Goal: Task Accomplishment & Management: Manage account settings

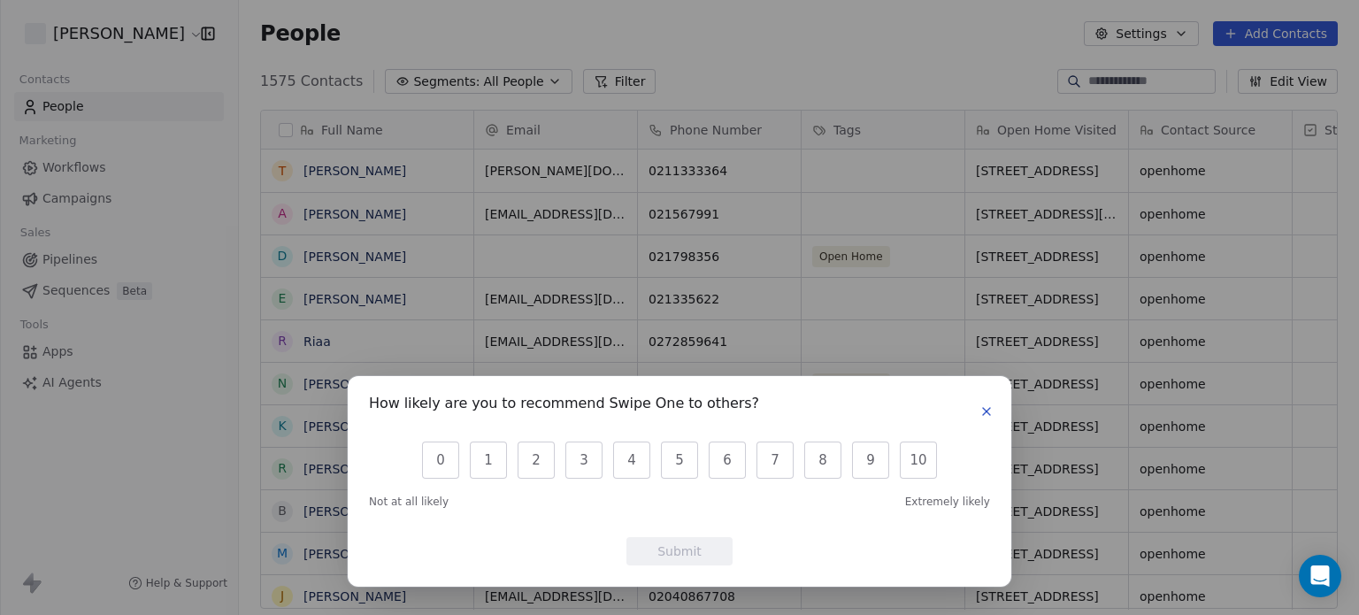
scroll to position [527, 1106]
click at [992, 413] on icon "button" at bounding box center [986, 411] width 14 height 14
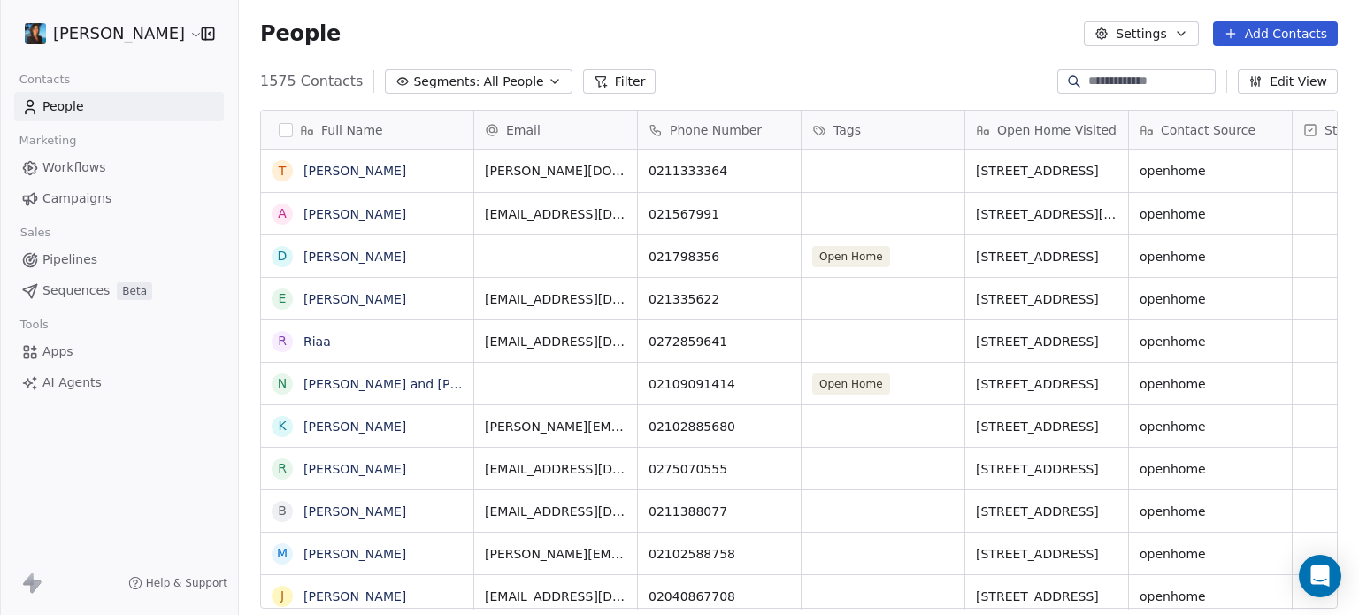
click at [83, 193] on span "Campaigns" at bounding box center [76, 198] width 69 height 19
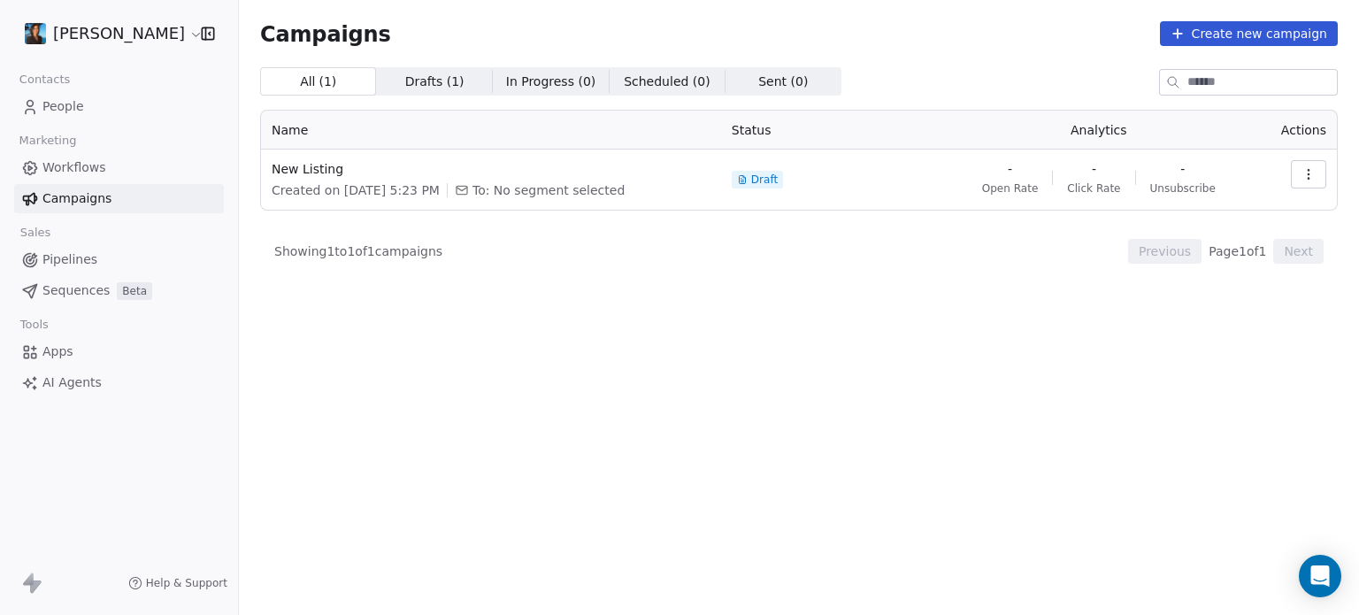
click at [641, 181] on div "Created on Aug 3, 2025, 5:23 PM To: No segment selected" at bounding box center [491, 190] width 439 height 18
click at [794, 90] on span "Sent ( 0 ) Sent ( 0 )" at bounding box center [783, 81] width 116 height 28
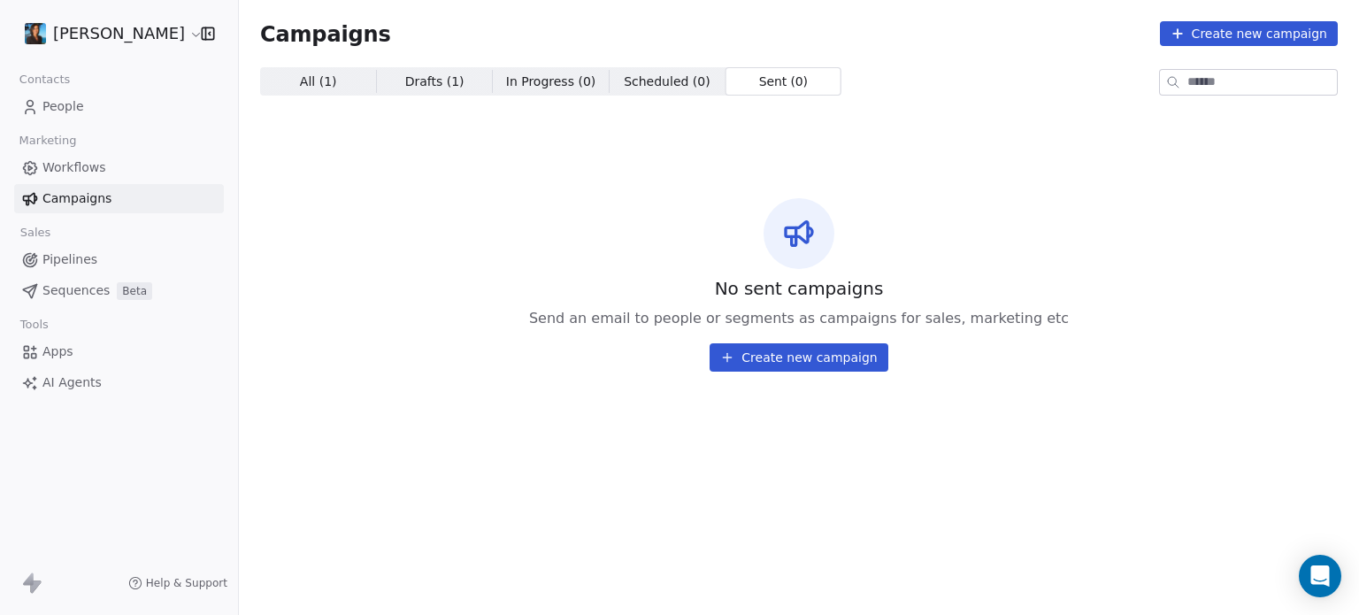
click at [335, 81] on span "All ( 1 ) All ( 1 )" at bounding box center [318, 81] width 116 height 28
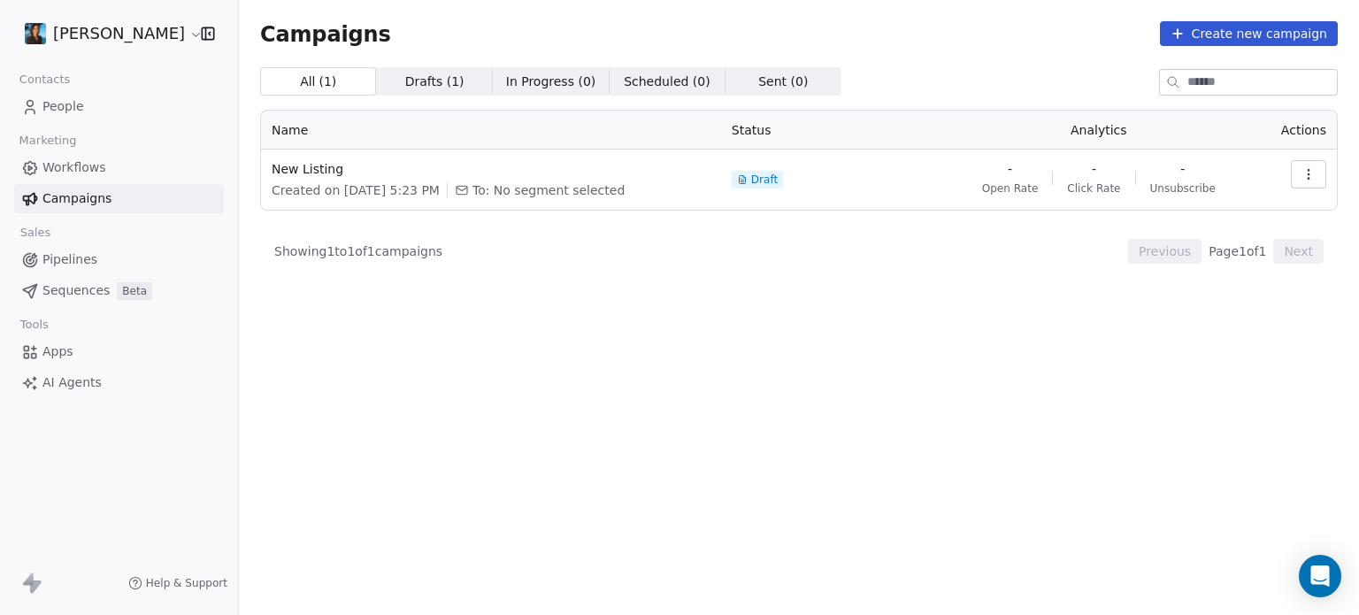
click at [28, 173] on icon at bounding box center [30, 167] width 13 height 13
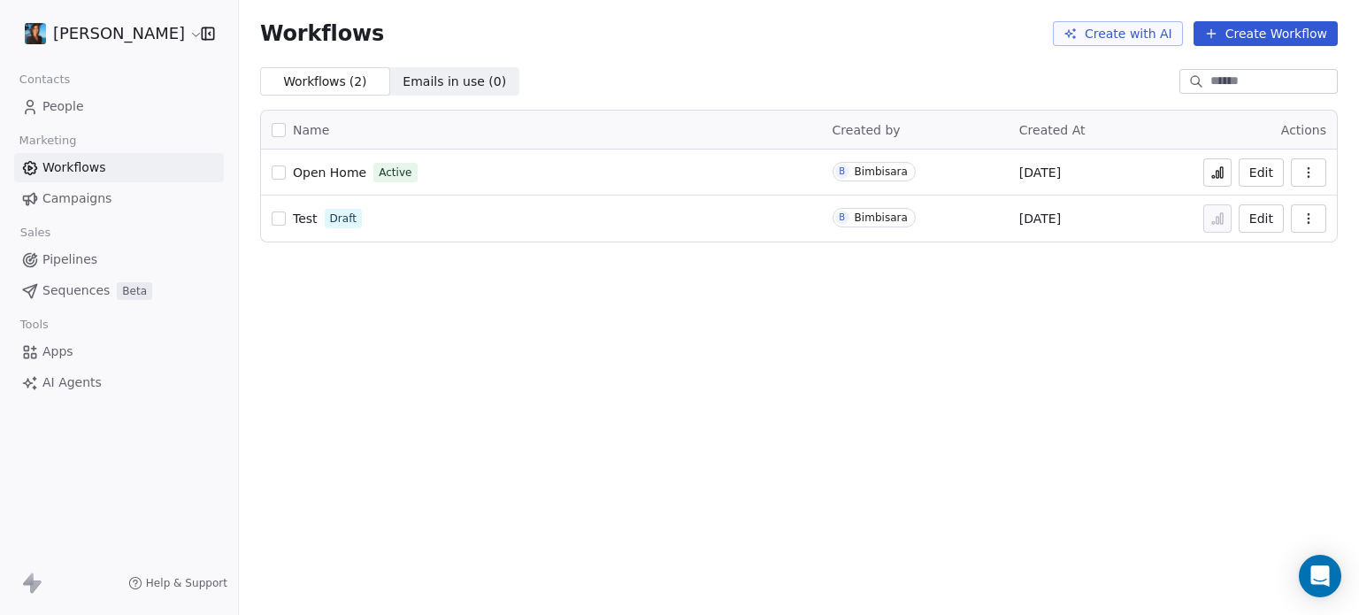
click at [47, 202] on span "Campaigns" at bounding box center [76, 198] width 69 height 19
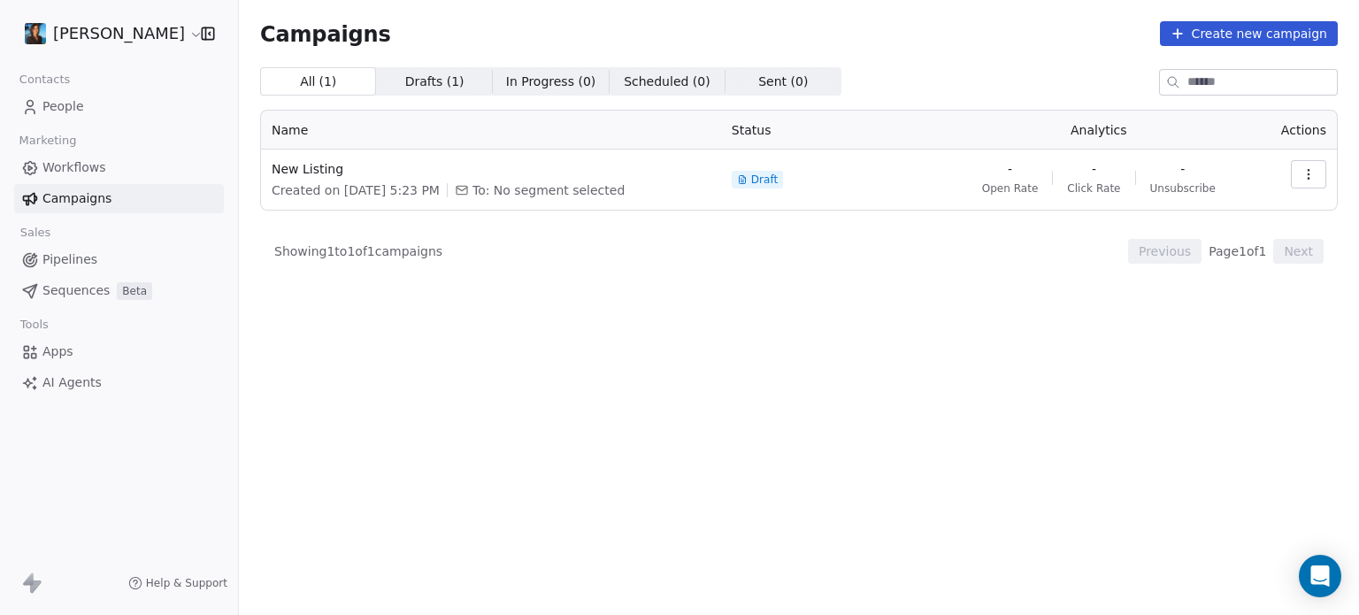
click at [441, 88] on span "Drafts ( 1 )" at bounding box center [434, 82] width 59 height 19
click at [520, 86] on span "In Progress ( 0 )" at bounding box center [551, 82] width 90 height 19
click at [332, 81] on span "All ( 1 ) All ( 1 )" at bounding box center [318, 81] width 116 height 28
click at [290, 173] on span "New Listing" at bounding box center [491, 169] width 439 height 18
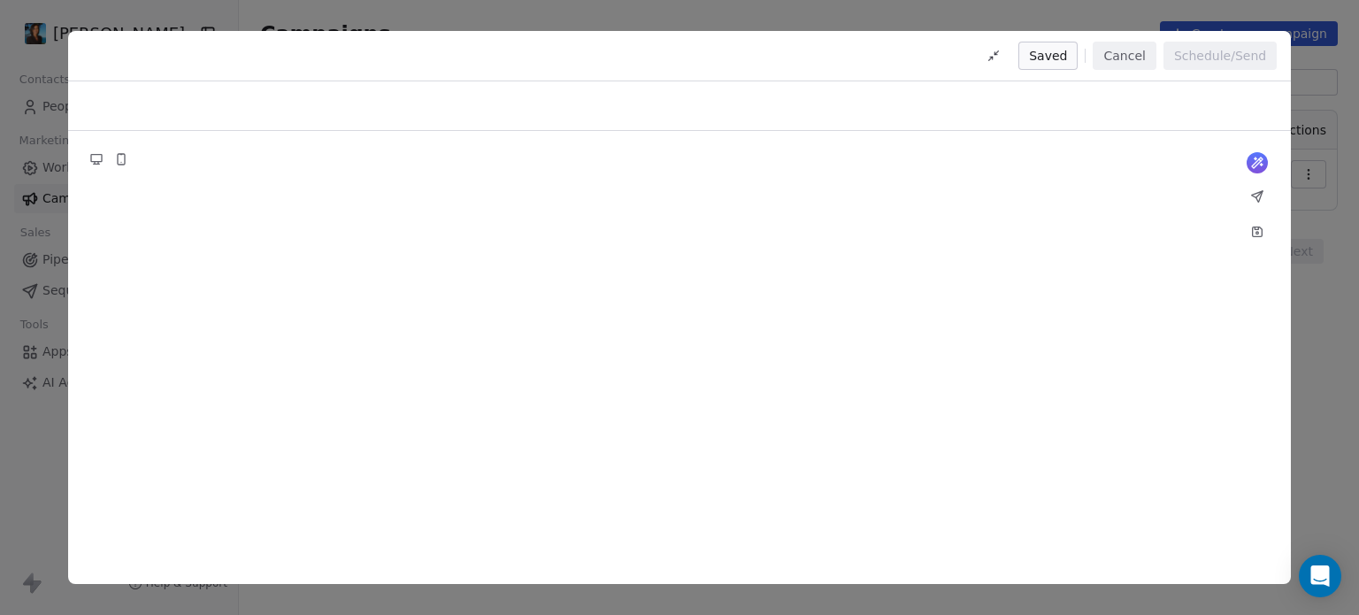
click at [1121, 56] on button "Cancel" at bounding box center [1124, 56] width 63 height 28
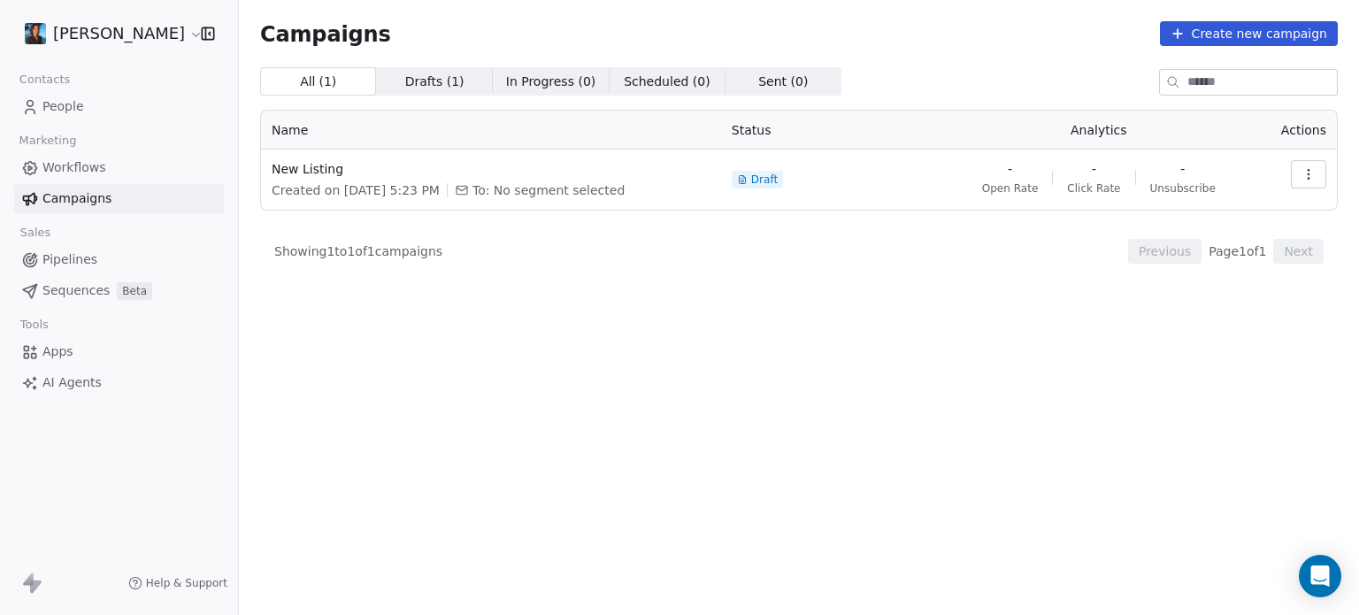
click at [1207, 46] on div "Campaigns Create new campaign All ( 1 ) All ( 1 ) Drafts ( 1 ) Drafts ( 1 ) In …" at bounding box center [799, 240] width 1078 height 438
click at [1208, 41] on button "Create new campaign" at bounding box center [1249, 33] width 178 height 25
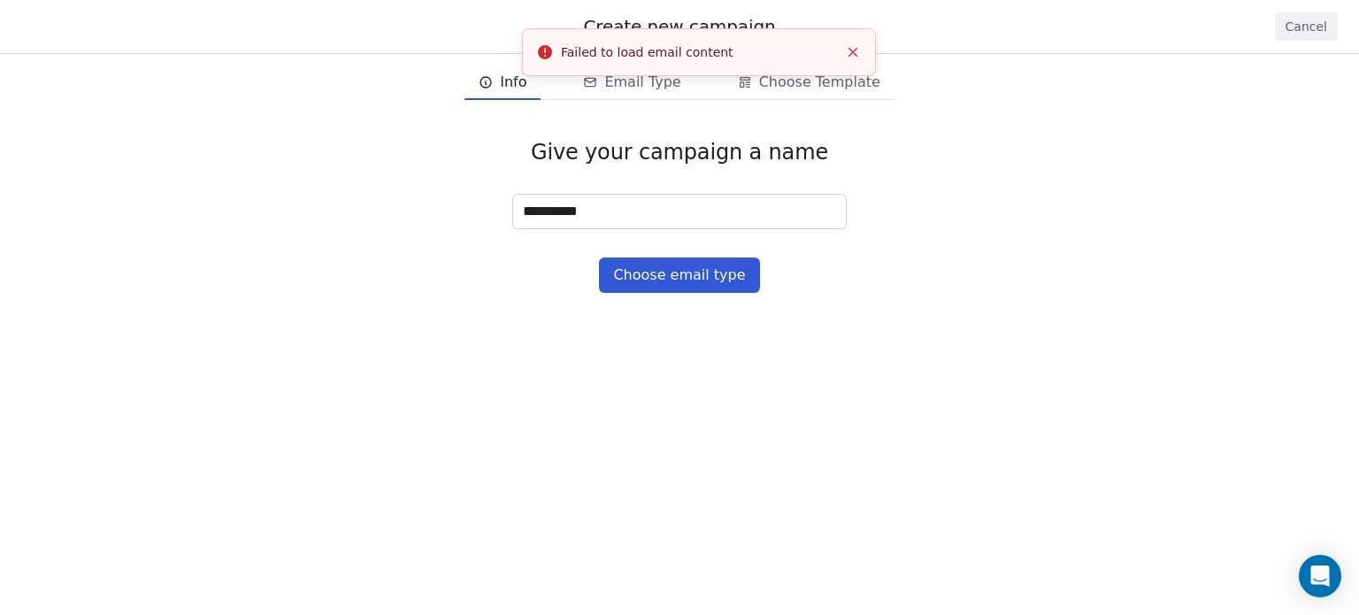
type input "**********"
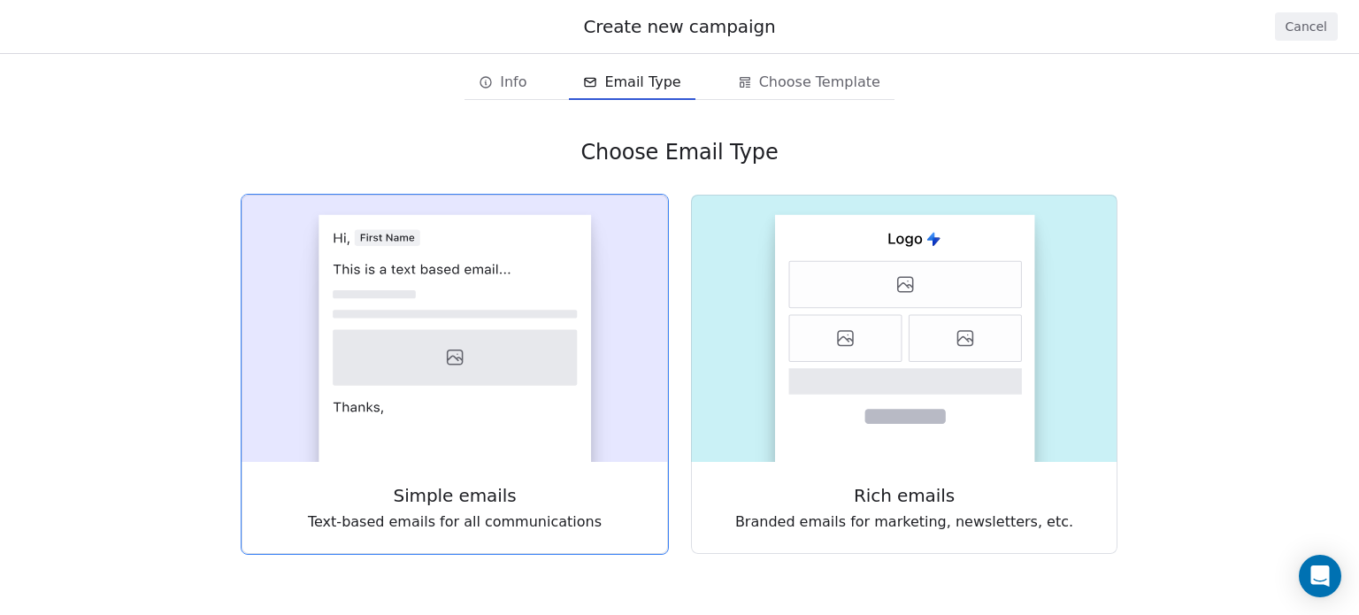
click at [479, 342] on icon at bounding box center [455, 358] width 244 height 56
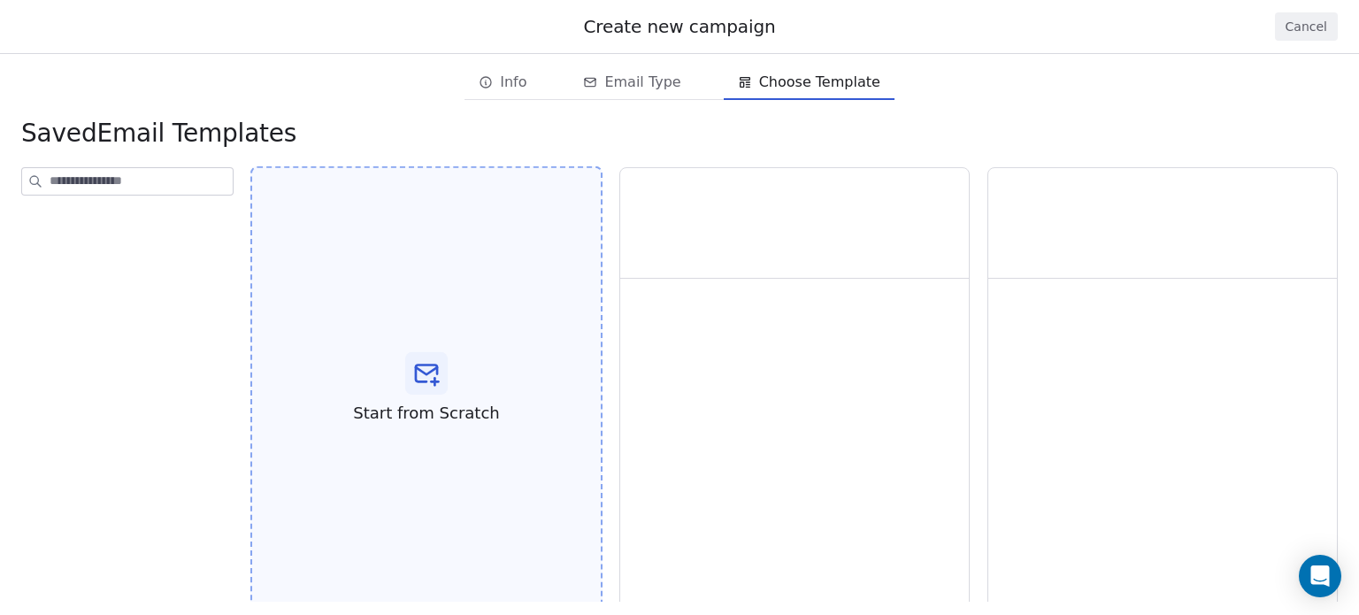
click at [434, 378] on icon at bounding box center [426, 373] width 28 height 28
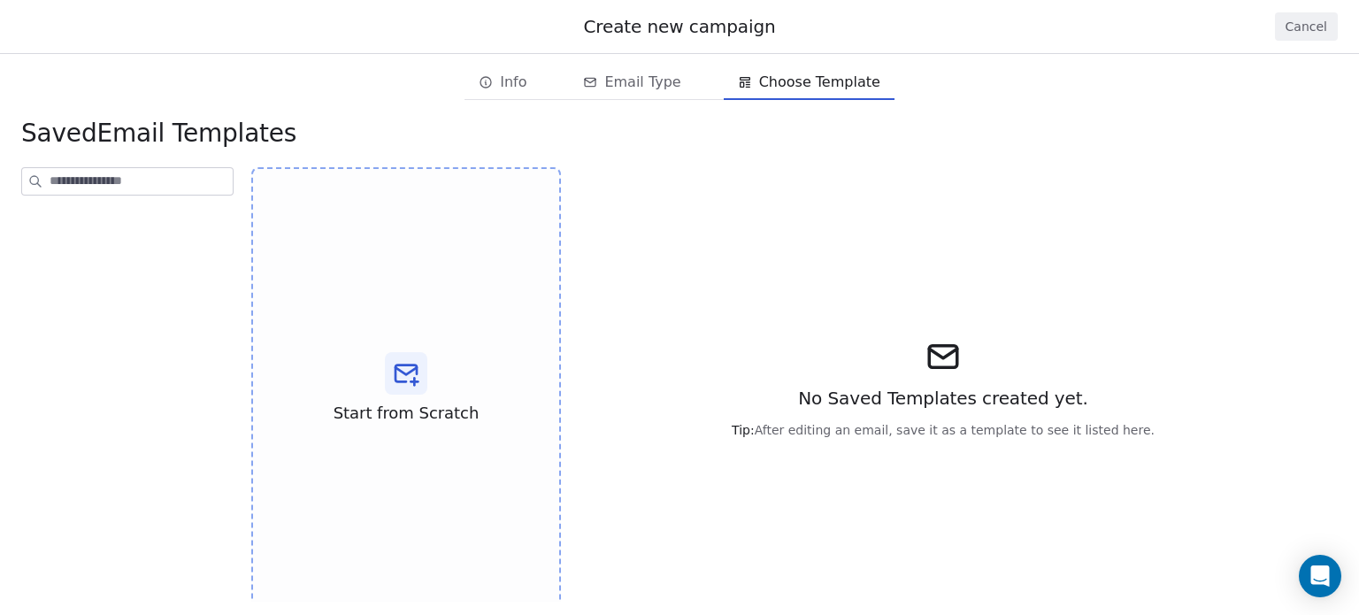
click at [704, 388] on div "No Saved Templates created yet. Tip: After editing an email, save it as a templ…" at bounding box center [943, 388] width 708 height 442
click at [407, 384] on icon at bounding box center [406, 373] width 28 height 28
click at [123, 190] on input at bounding box center [141, 181] width 183 height 27
click at [388, 393] on div at bounding box center [406, 373] width 42 height 42
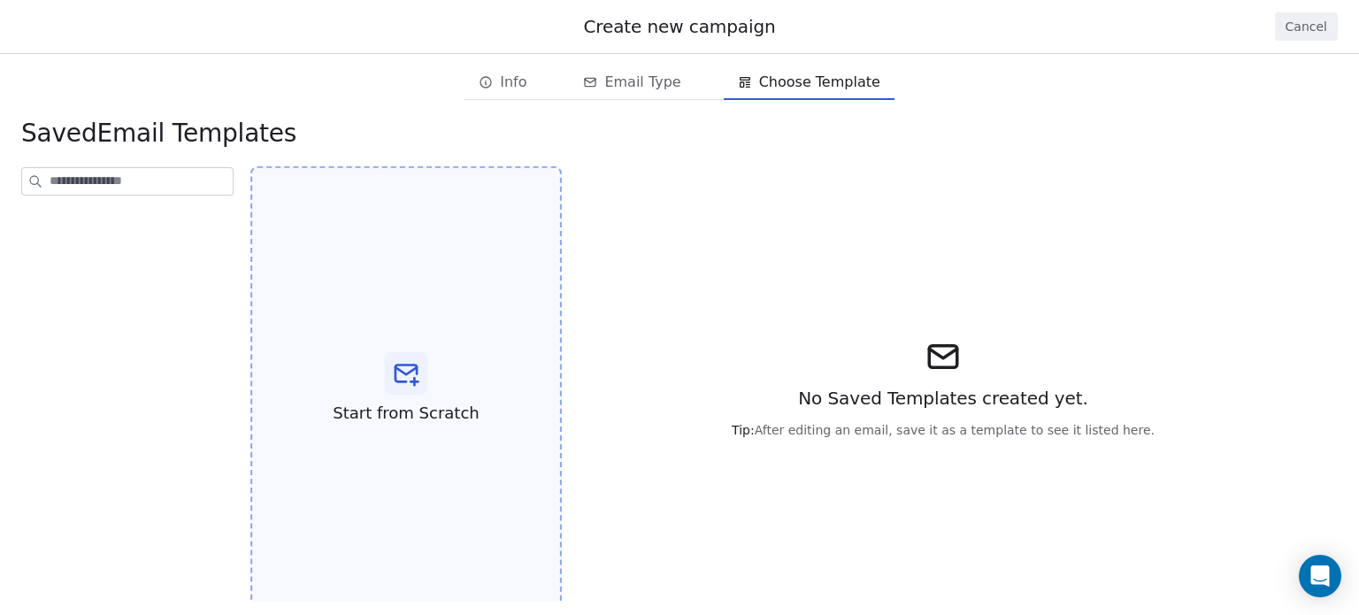
click at [439, 484] on div "Start from Scratch" at bounding box center [405, 388] width 311 height 445
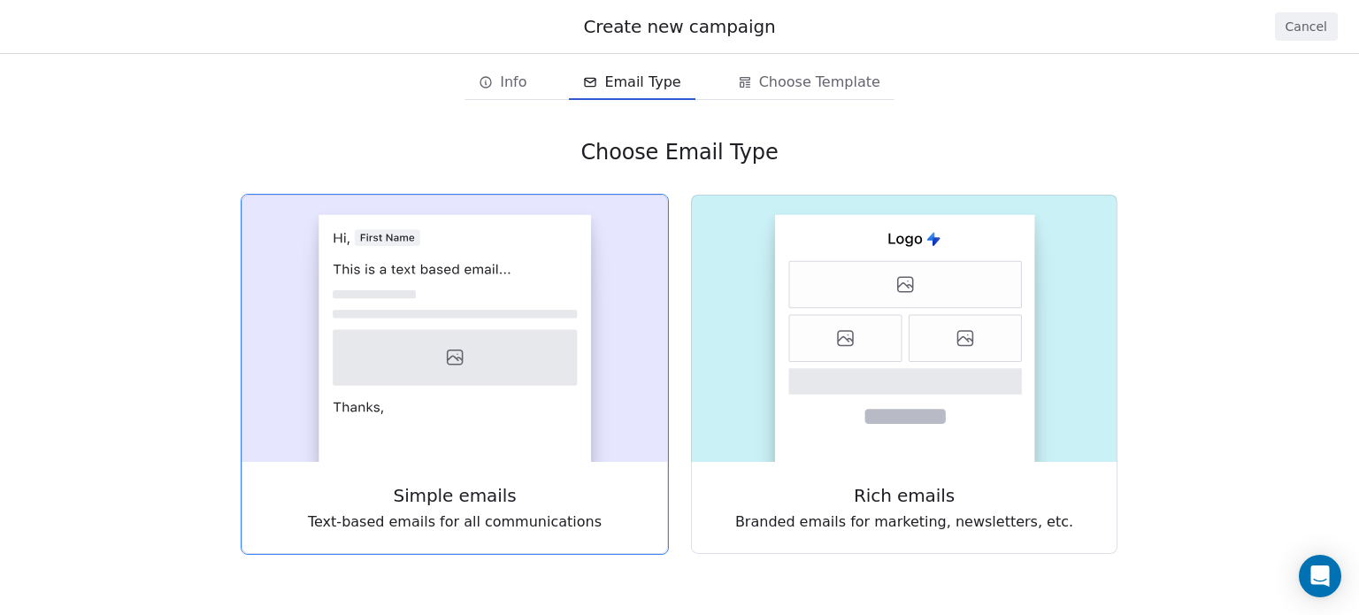
click at [635, 90] on span "Email Type" at bounding box center [642, 82] width 76 height 21
click at [603, 392] on rect at bounding box center [455, 328] width 426 height 267
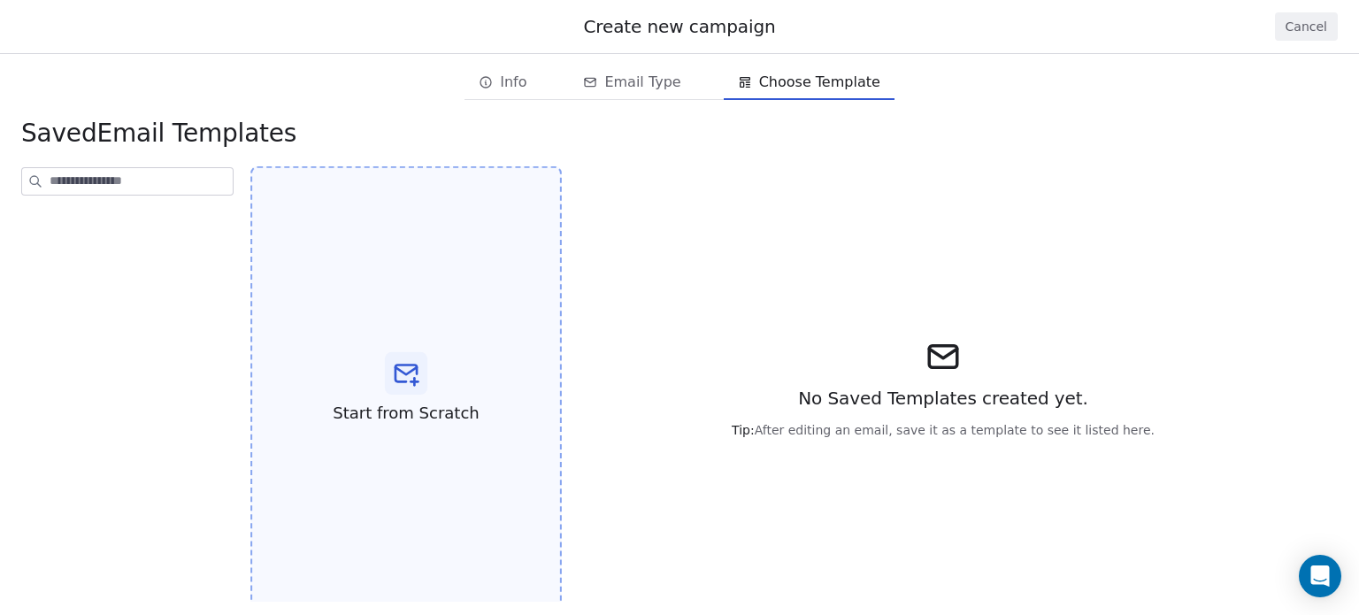
click at [433, 364] on div "Start from Scratch" at bounding box center [405, 388] width 311 height 445
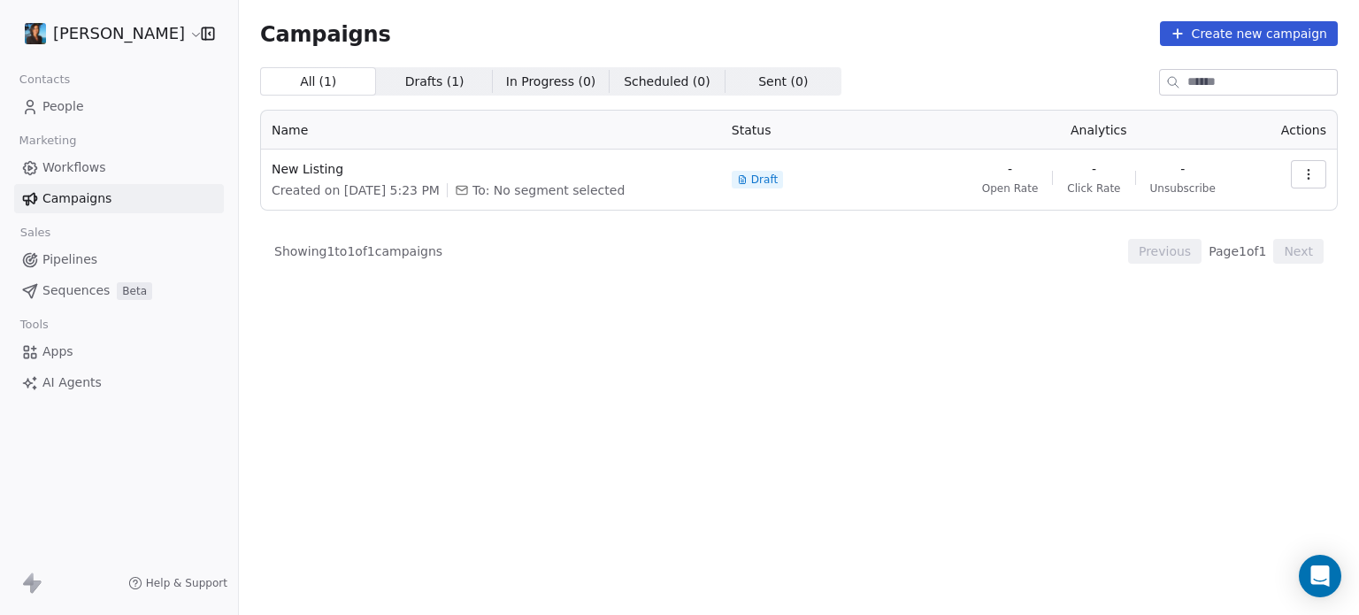
click at [1300, 172] on button "button" at bounding box center [1308, 174] width 35 height 28
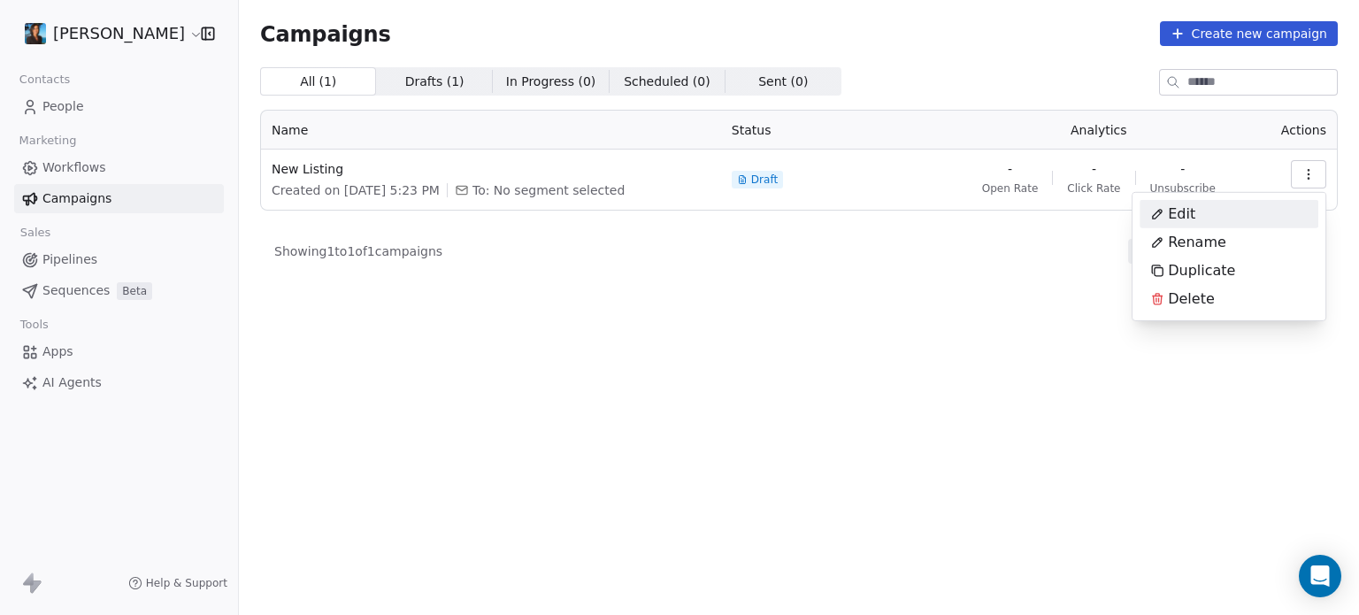
click at [1217, 211] on div "Edit" at bounding box center [1228, 214] width 179 height 28
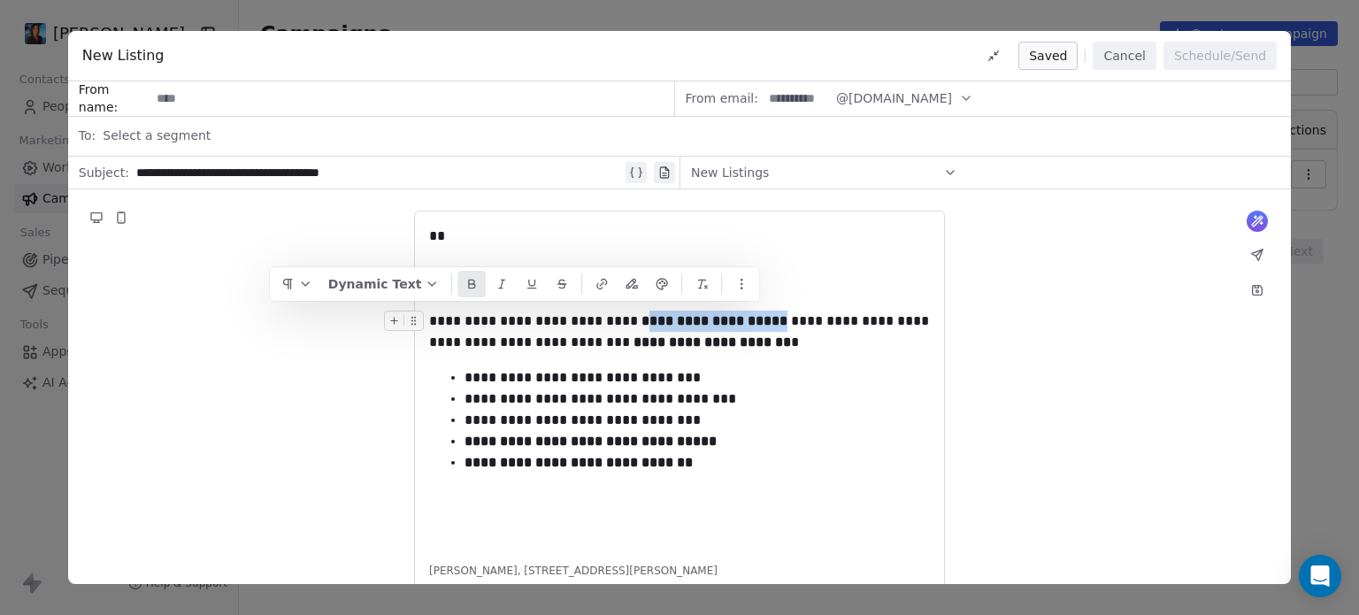
drag, startPoint x: 758, startPoint y: 323, endPoint x: 619, endPoint y: 318, distance: 139.0
click at [641, 318] on strong "**********" at bounding box center [714, 320] width 146 height 13
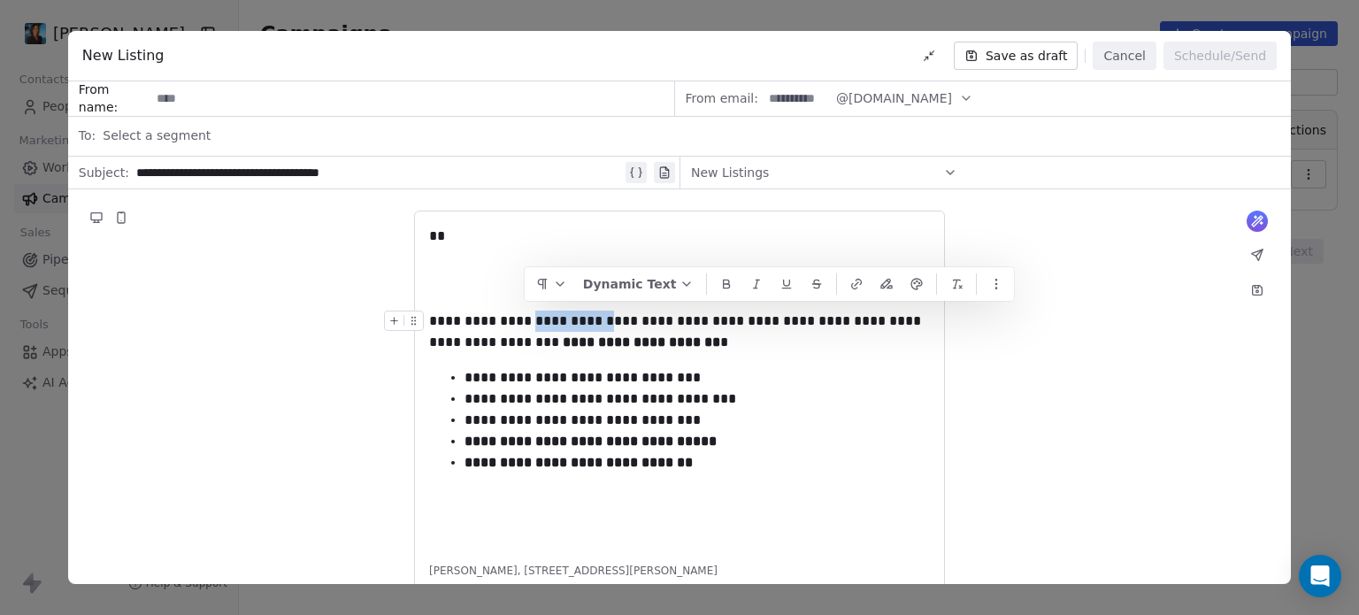
drag, startPoint x: 593, startPoint y: 325, endPoint x: 524, endPoint y: 323, distance: 69.0
click at [524, 323] on div "**********" at bounding box center [679, 332] width 501 height 42
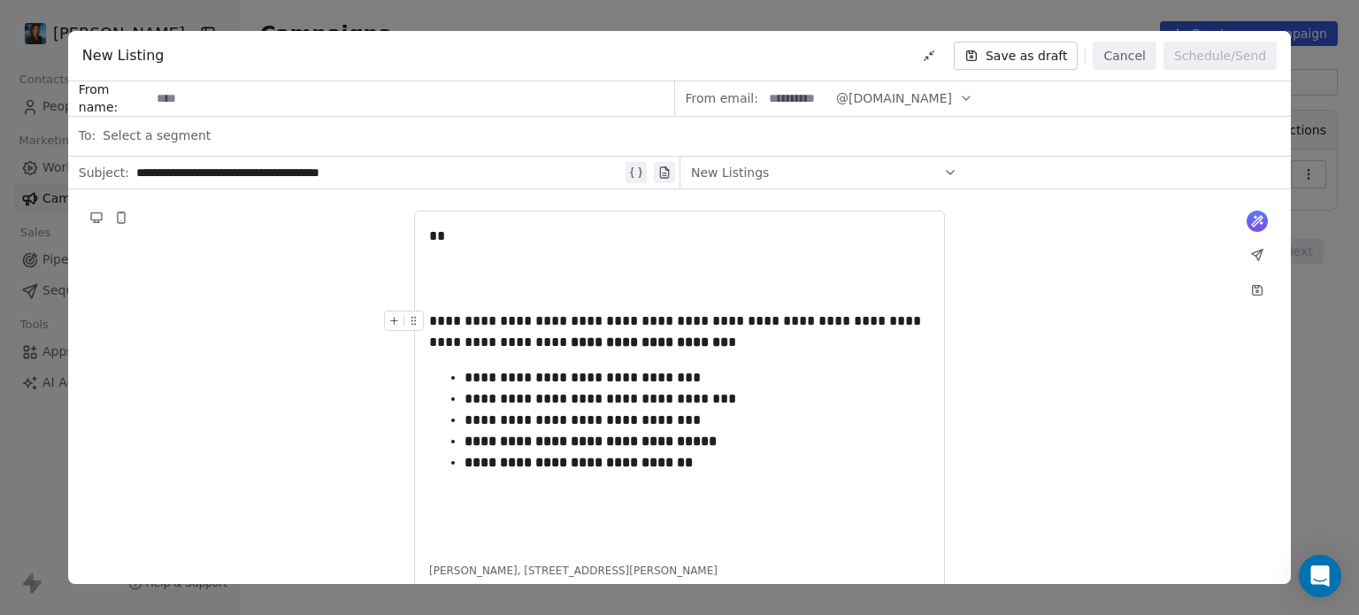
click at [706, 323] on div "**********" at bounding box center [679, 332] width 501 height 42
click at [763, 324] on div "**********" at bounding box center [679, 332] width 501 height 42
drag, startPoint x: 763, startPoint y: 324, endPoint x: 778, endPoint y: 373, distance: 51.5
click at [778, 373] on div "**********" at bounding box center [696, 377] width 465 height 21
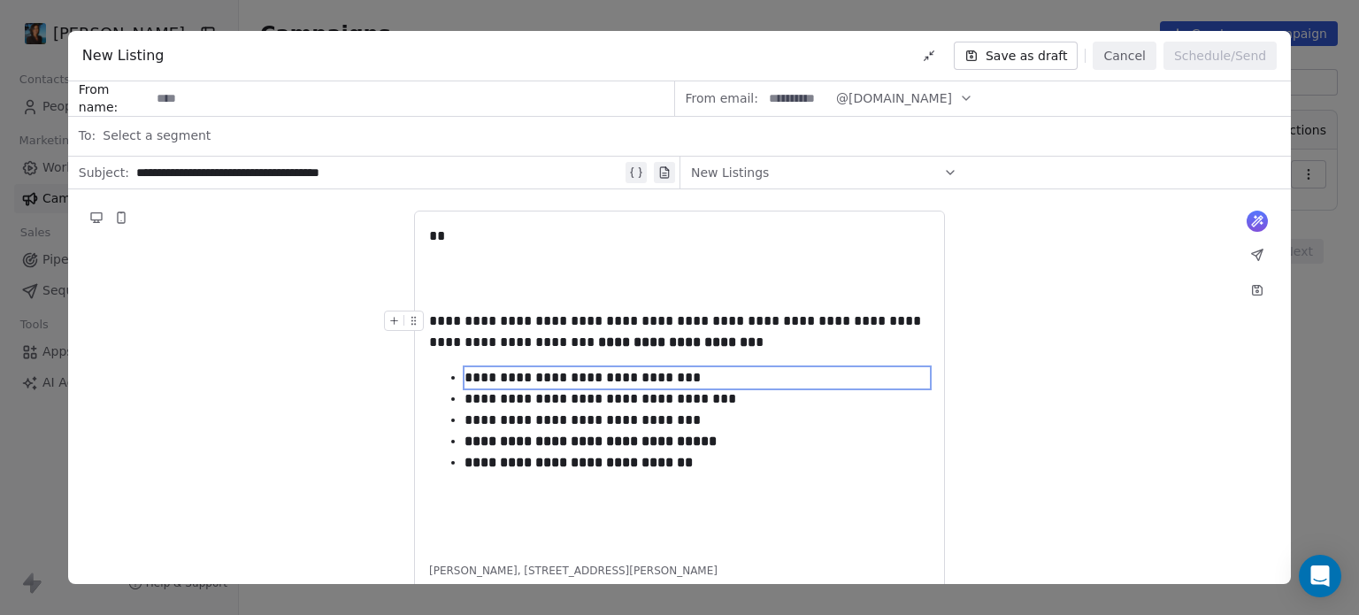
click at [927, 327] on div "**********" at bounding box center [679, 332] width 501 height 42
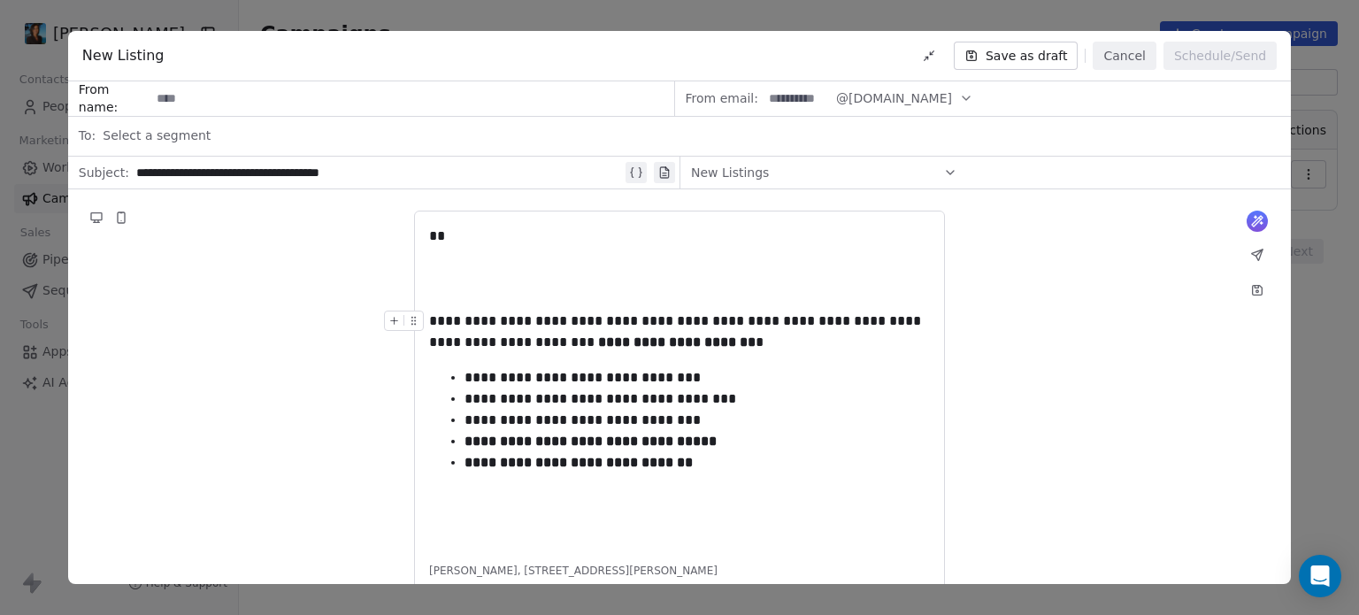
click at [901, 319] on div "**********" at bounding box center [679, 332] width 501 height 42
click at [481, 342] on div "**********" at bounding box center [679, 342] width 501 height 21
click at [469, 336] on div "**********" at bounding box center [679, 342] width 501 height 21
click at [616, 344] on strong "**********" at bounding box center [676, 341] width 157 height 13
click at [453, 240] on div "**" at bounding box center [679, 236] width 501 height 21
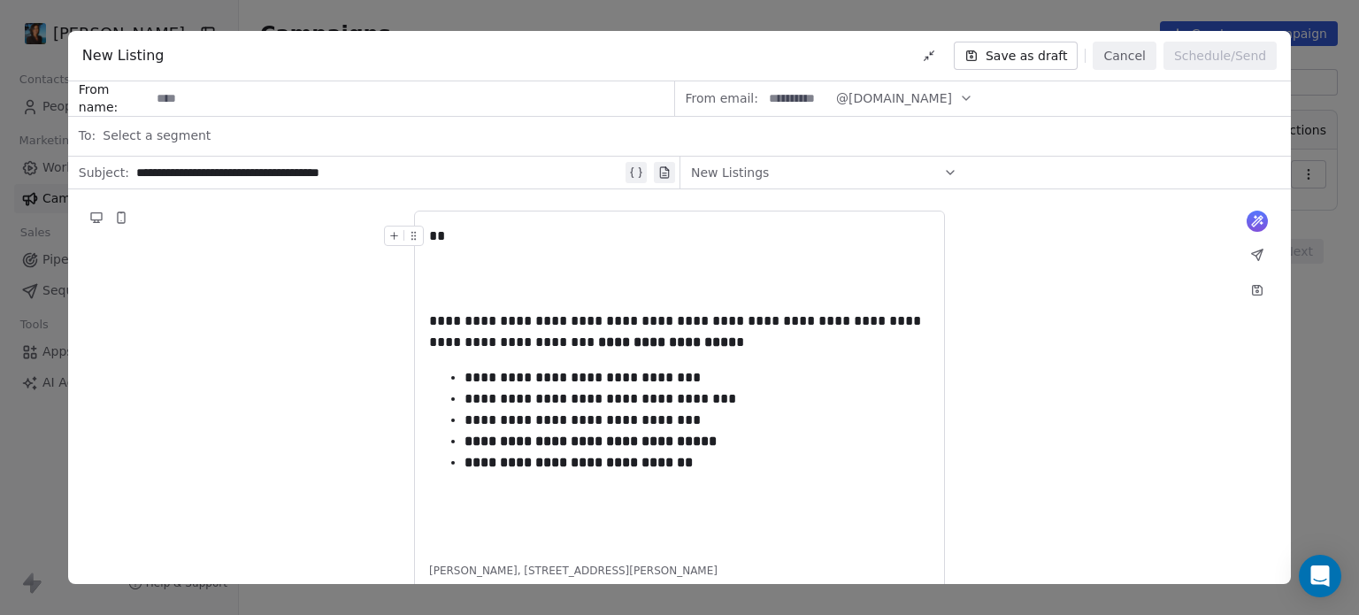
click at [453, 239] on div "**" at bounding box center [679, 236] width 501 height 21
click at [401, 236] on button at bounding box center [394, 235] width 19 height 19
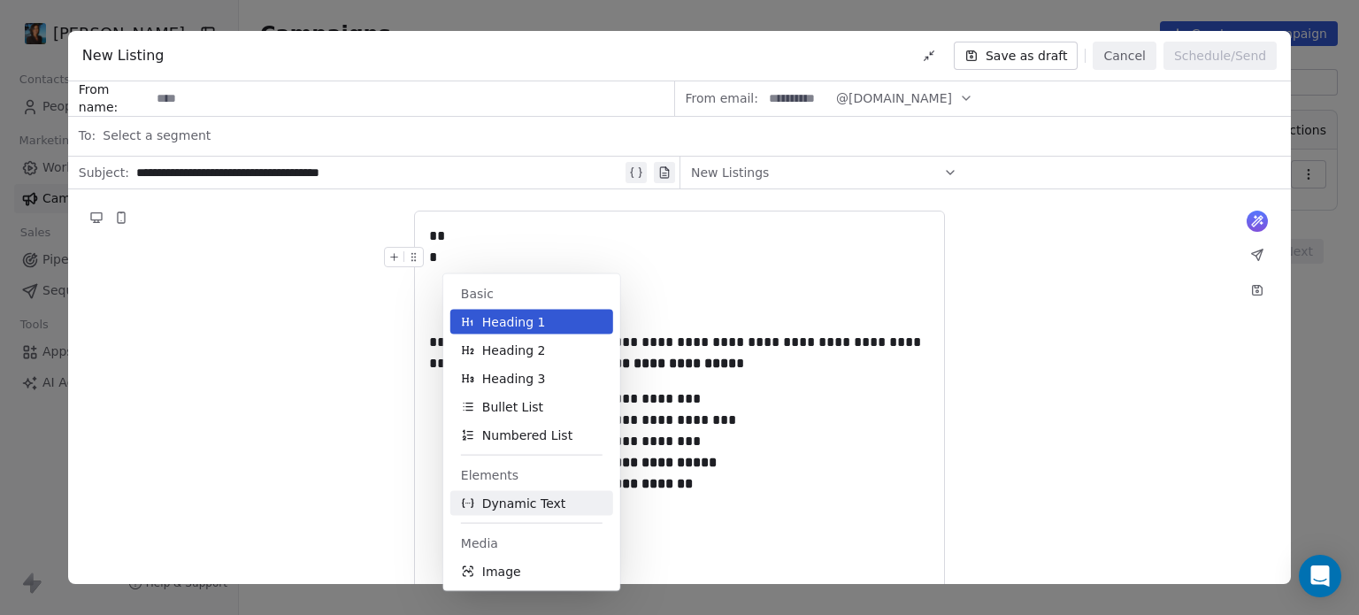
click at [503, 509] on span "Dynamic Text" at bounding box center [524, 504] width 84 height 18
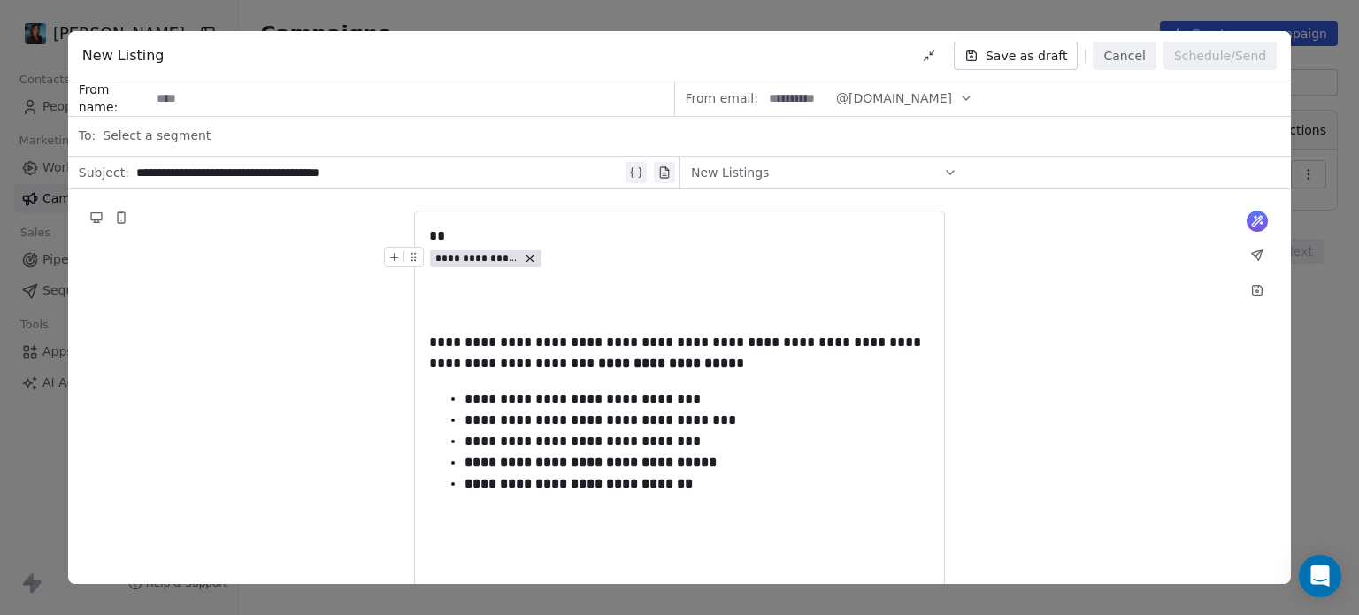
click at [457, 259] on span "**********" at bounding box center [476, 258] width 83 height 14
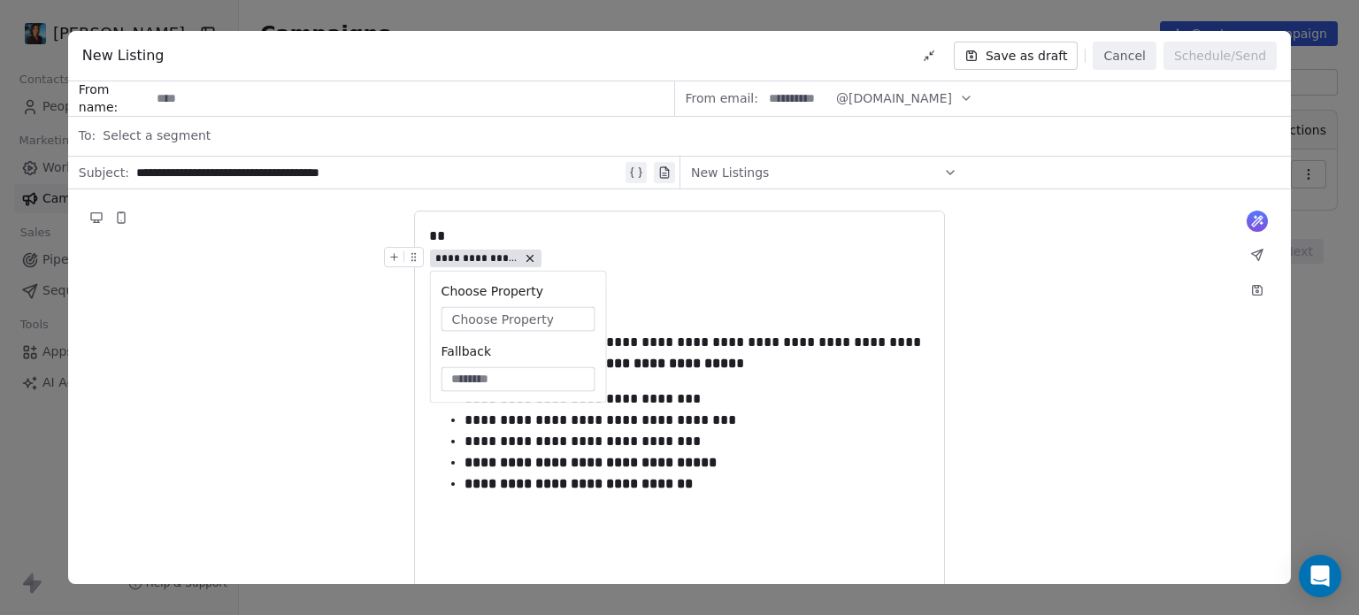
click at [461, 309] on button "Choose Property" at bounding box center [518, 319] width 154 height 25
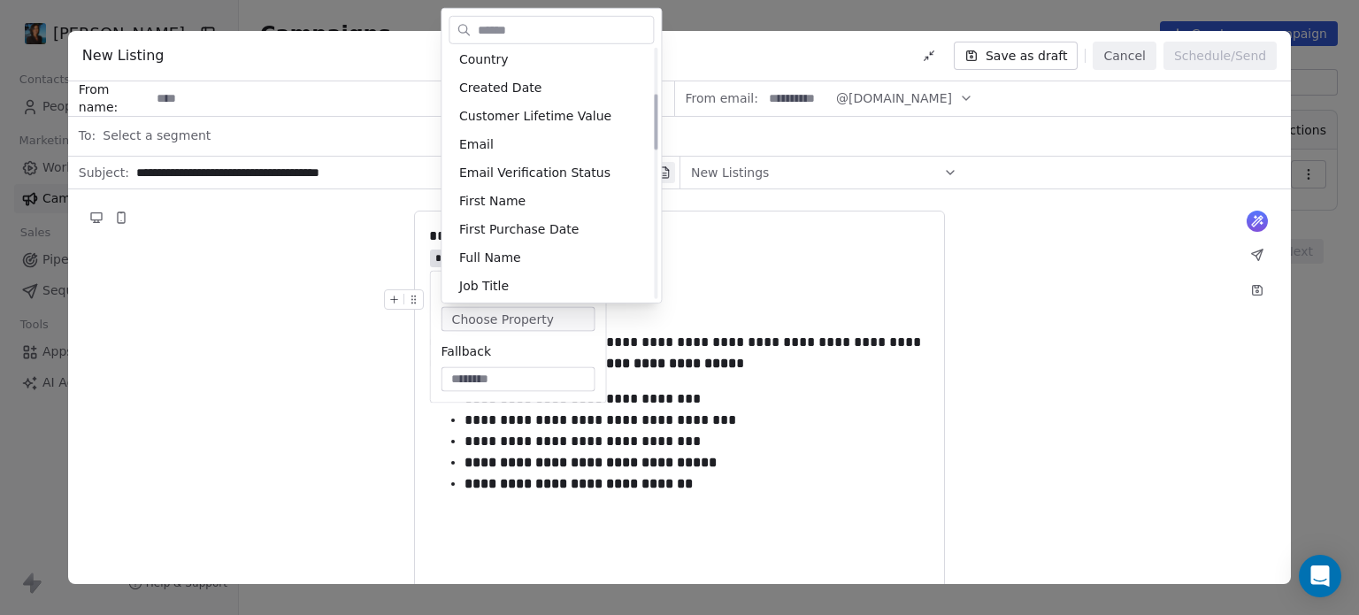
scroll to position [205, 0]
click at [488, 199] on div "First Name" at bounding box center [551, 200] width 205 height 28
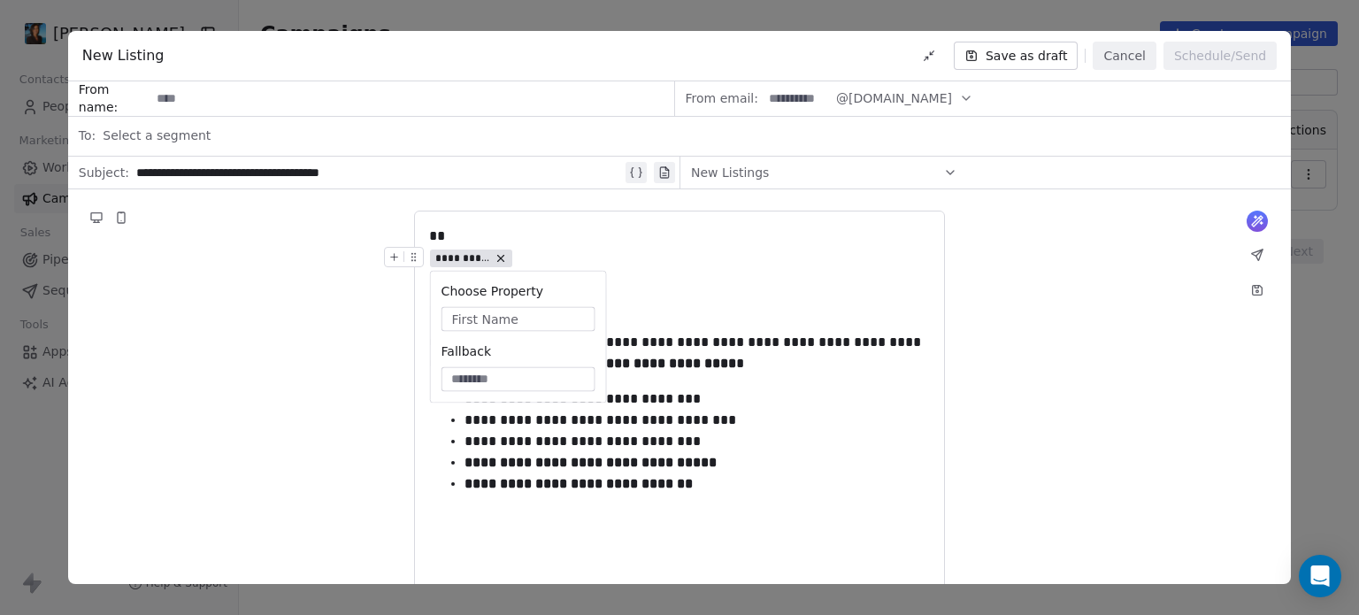
click at [430, 255] on div at bounding box center [407, 262] width 47 height 31
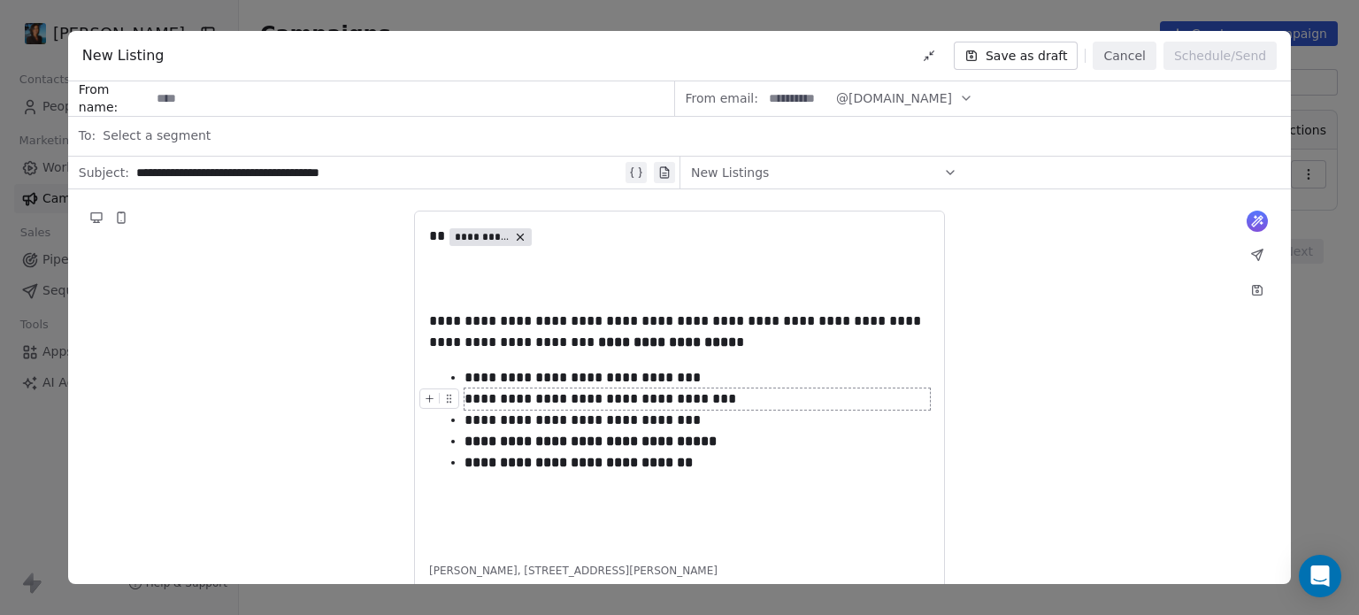
click at [855, 392] on div "**********" at bounding box center [696, 398] width 465 height 21
click at [598, 341] on strong "**********" at bounding box center [667, 341] width 138 height 13
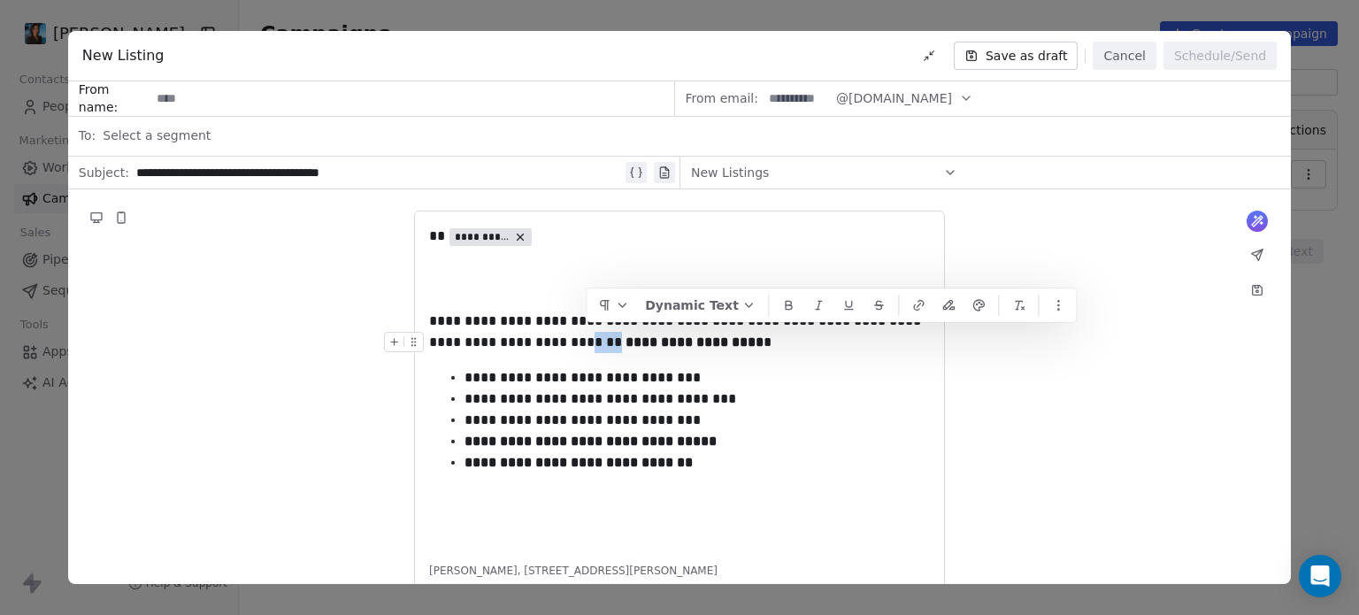
drag, startPoint x: 614, startPoint y: 339, endPoint x: 587, endPoint y: 340, distance: 26.6
click at [587, 340] on div "**********" at bounding box center [679, 342] width 501 height 21
click at [1036, 458] on div "**********" at bounding box center [679, 418] width 1223 height 458
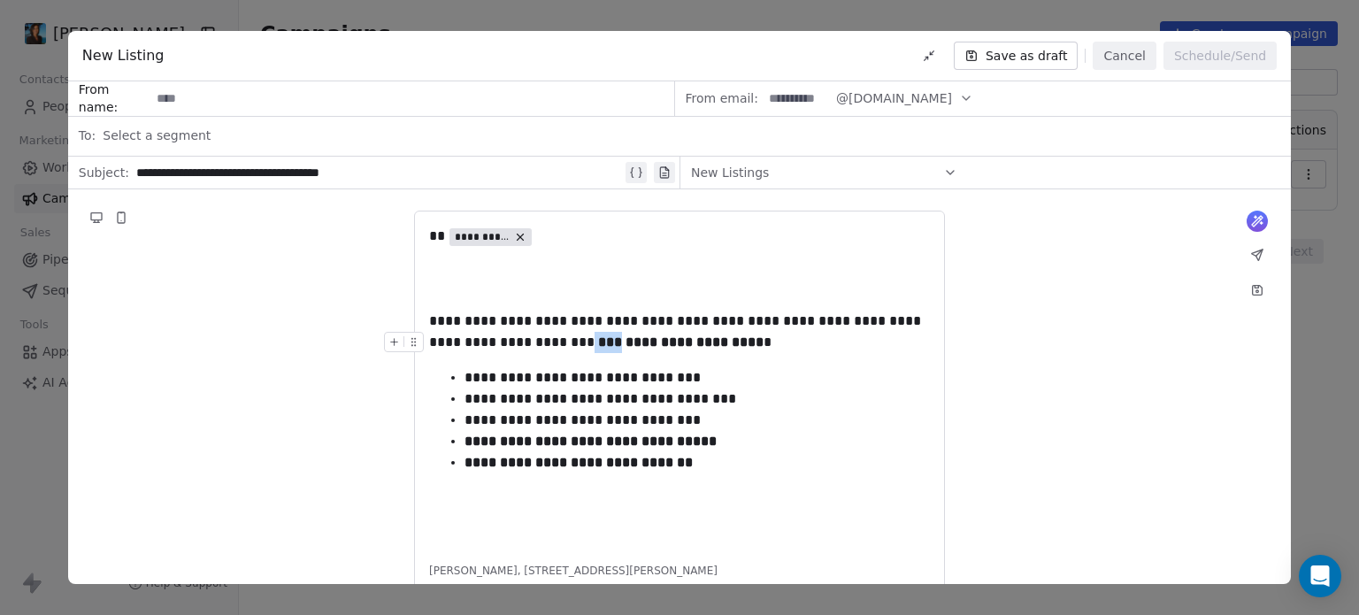
click at [625, 342] on strong "**********" at bounding box center [694, 341] width 138 height 13
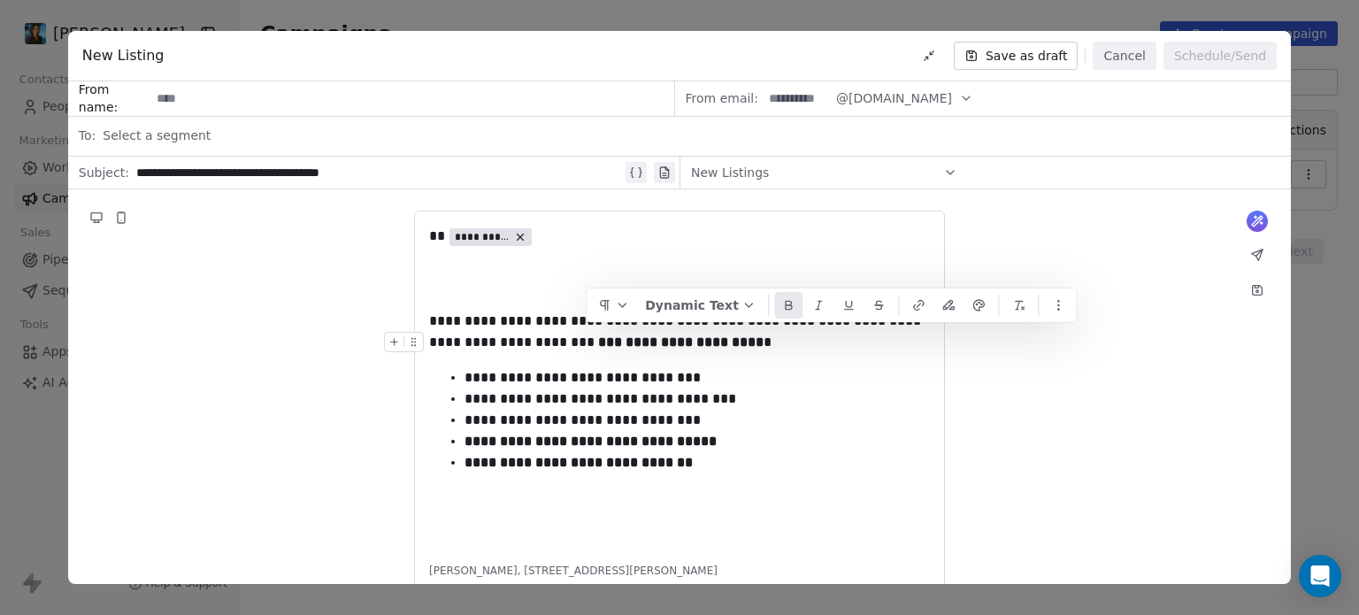
click at [625, 342] on strong "**********" at bounding box center [694, 341] width 138 height 13
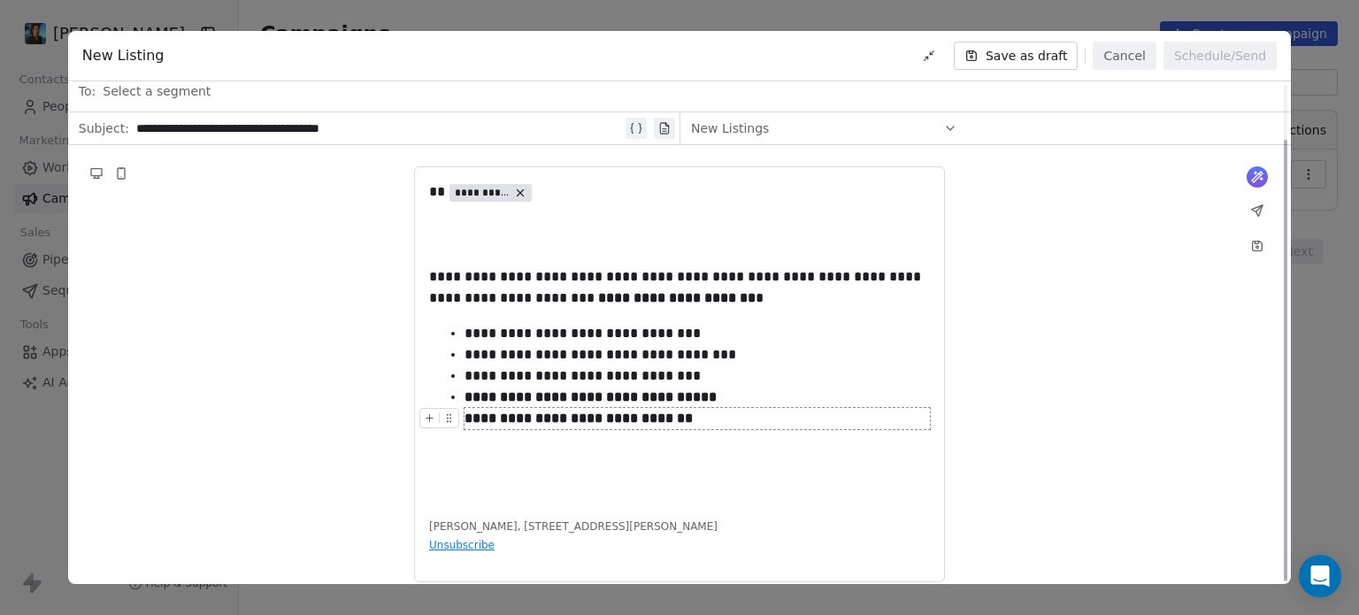
scroll to position [62, 0]
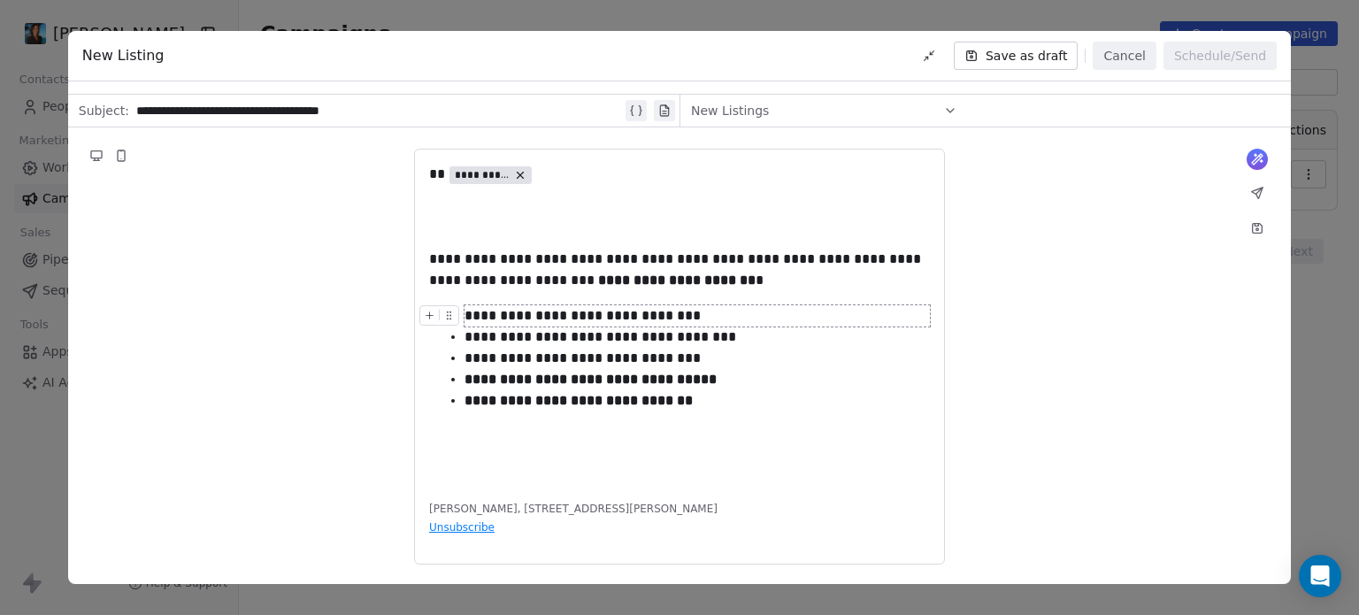
click at [711, 318] on div "**********" at bounding box center [696, 315] width 465 height 21
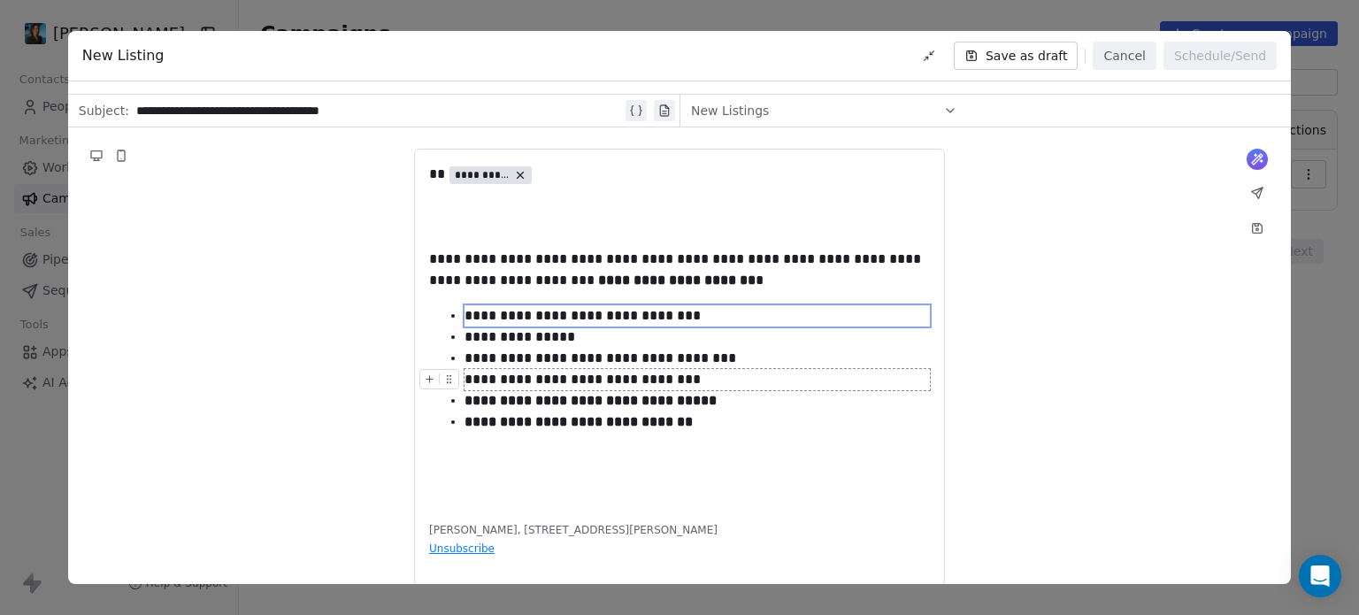
click at [1047, 413] on div "**********" at bounding box center [679, 366] width 1223 height 479
click at [762, 360] on div "**********" at bounding box center [696, 358] width 465 height 21
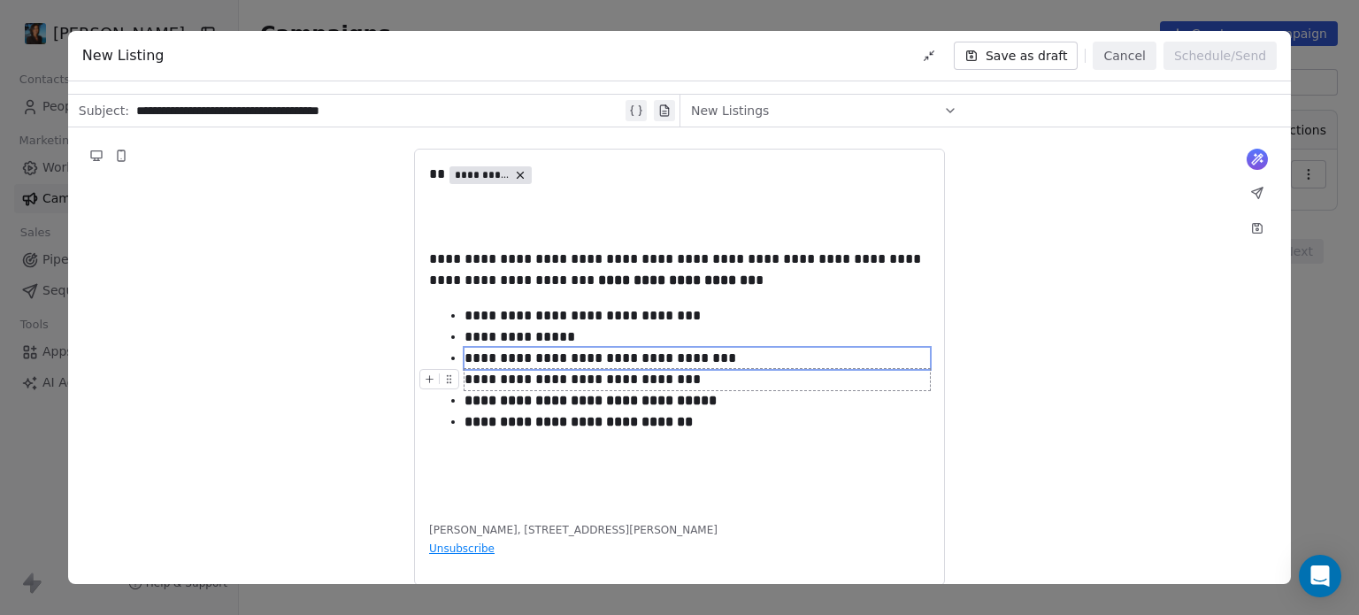
click at [737, 378] on div "**********" at bounding box center [696, 379] width 465 height 21
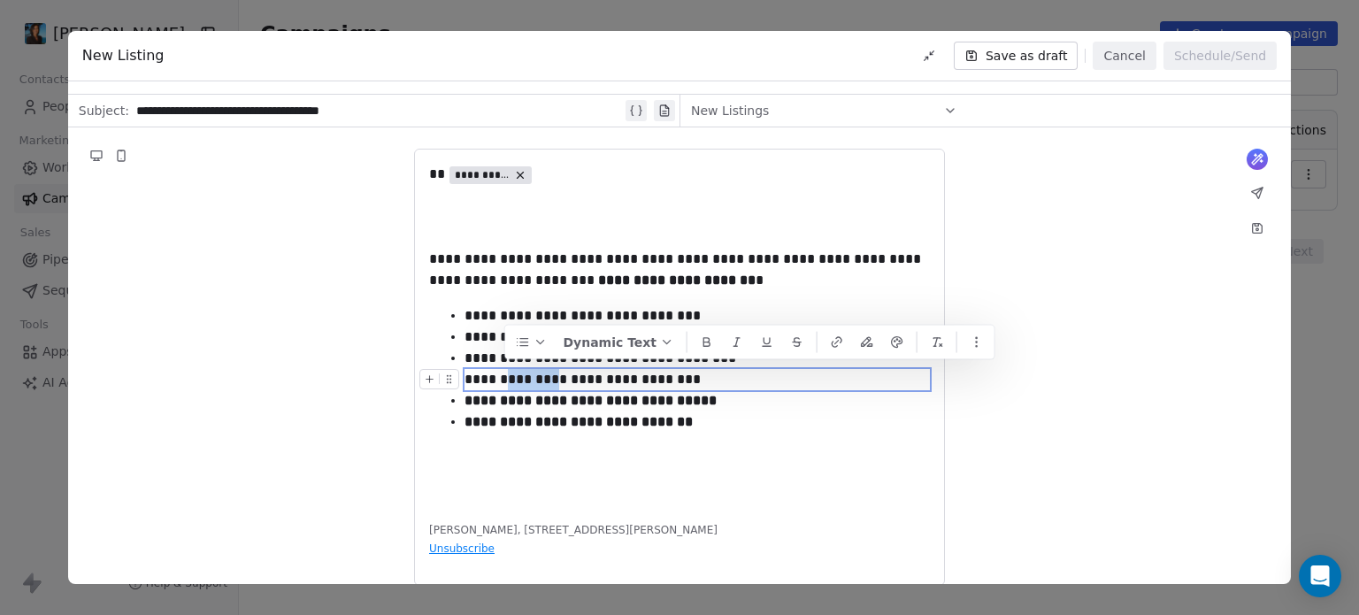
drag, startPoint x: 556, startPoint y: 379, endPoint x: 504, endPoint y: 380, distance: 51.3
click at [504, 380] on div "**********" at bounding box center [696, 379] width 465 height 21
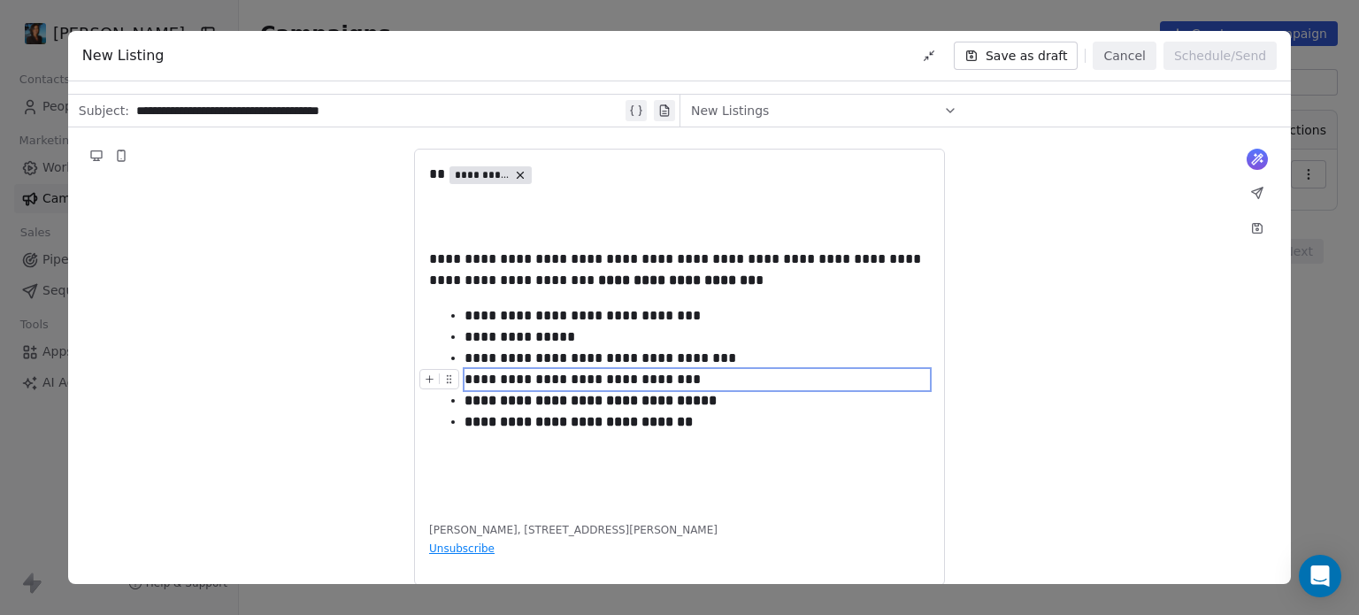
click at [499, 381] on div "**********" at bounding box center [696, 379] width 465 height 21
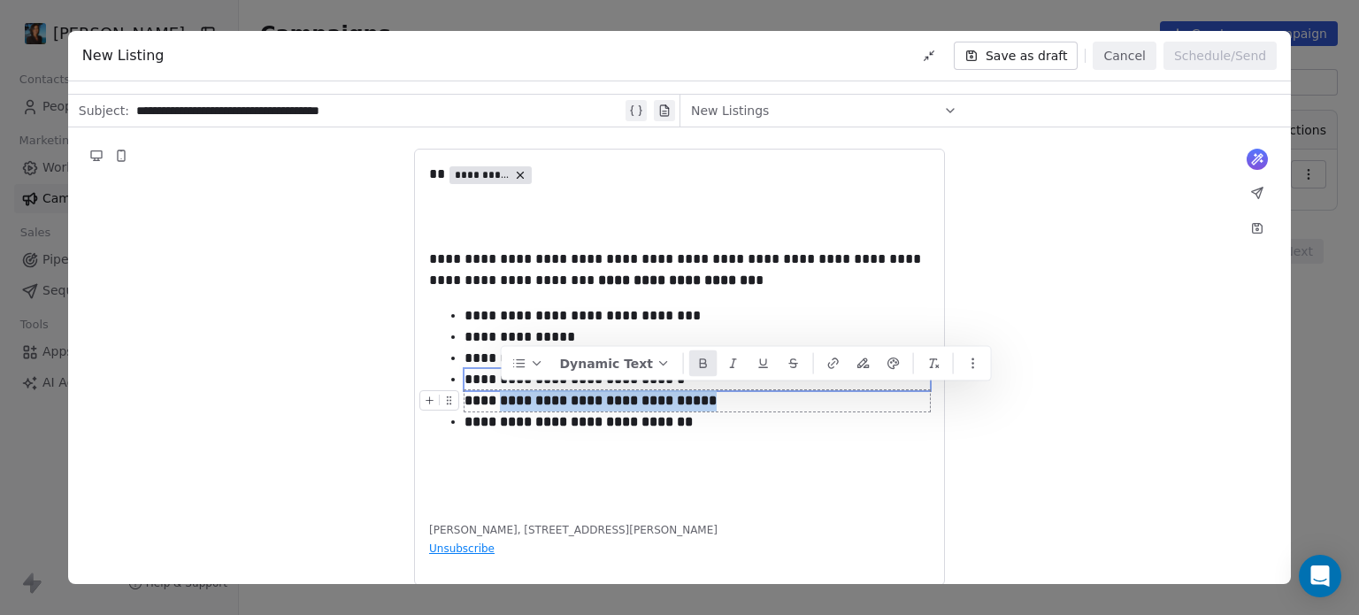
drag, startPoint x: 722, startPoint y: 399, endPoint x: 500, endPoint y: 405, distance: 222.1
click at [500, 405] on div "**********" at bounding box center [696, 400] width 465 height 21
click at [595, 400] on strong "**********" at bounding box center [590, 400] width 252 height 13
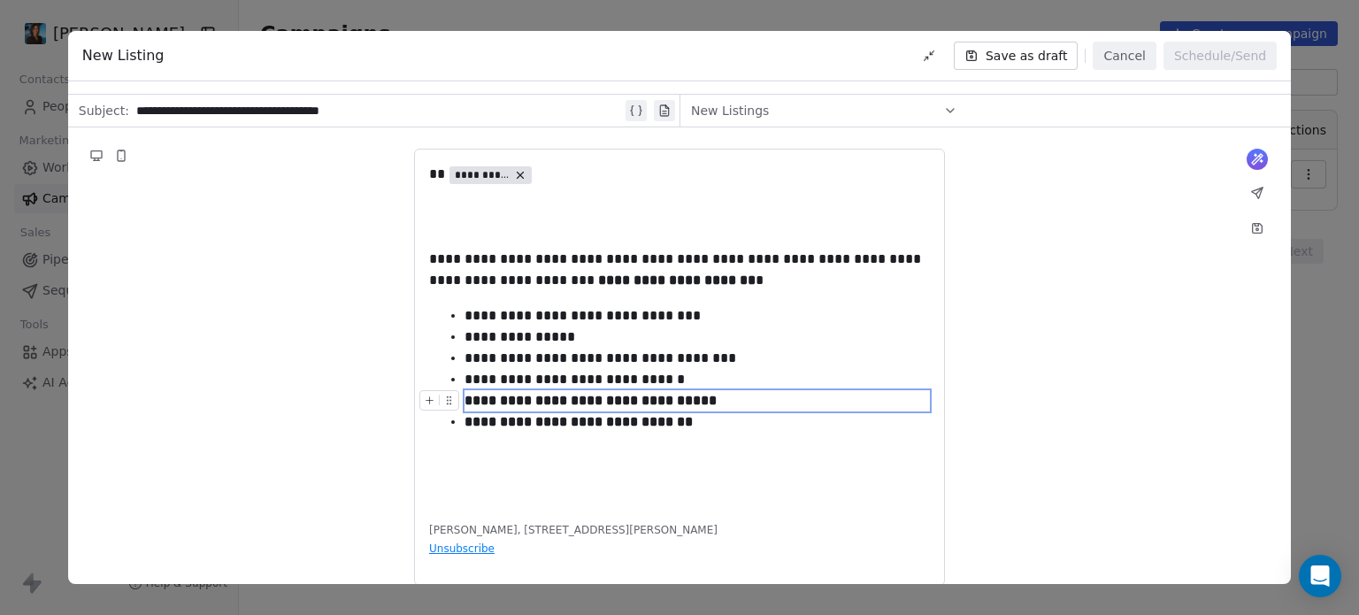
click at [595, 400] on strong "**********" at bounding box center [590, 400] width 252 height 13
click at [713, 487] on div "**********" at bounding box center [679, 334] width 501 height 341
click at [720, 424] on div "**********" at bounding box center [696, 421] width 465 height 21
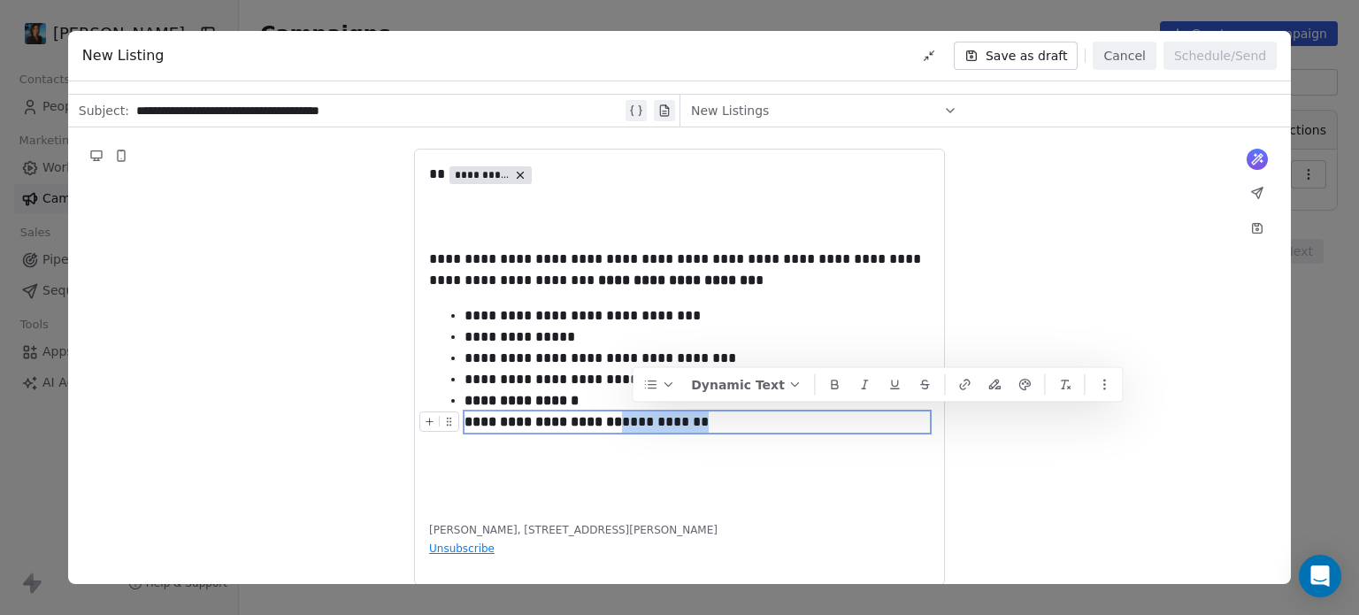
drag, startPoint x: 722, startPoint y: 424, endPoint x: 634, endPoint y: 424, distance: 87.6
click at [634, 424] on div "**********" at bounding box center [696, 421] width 465 height 21
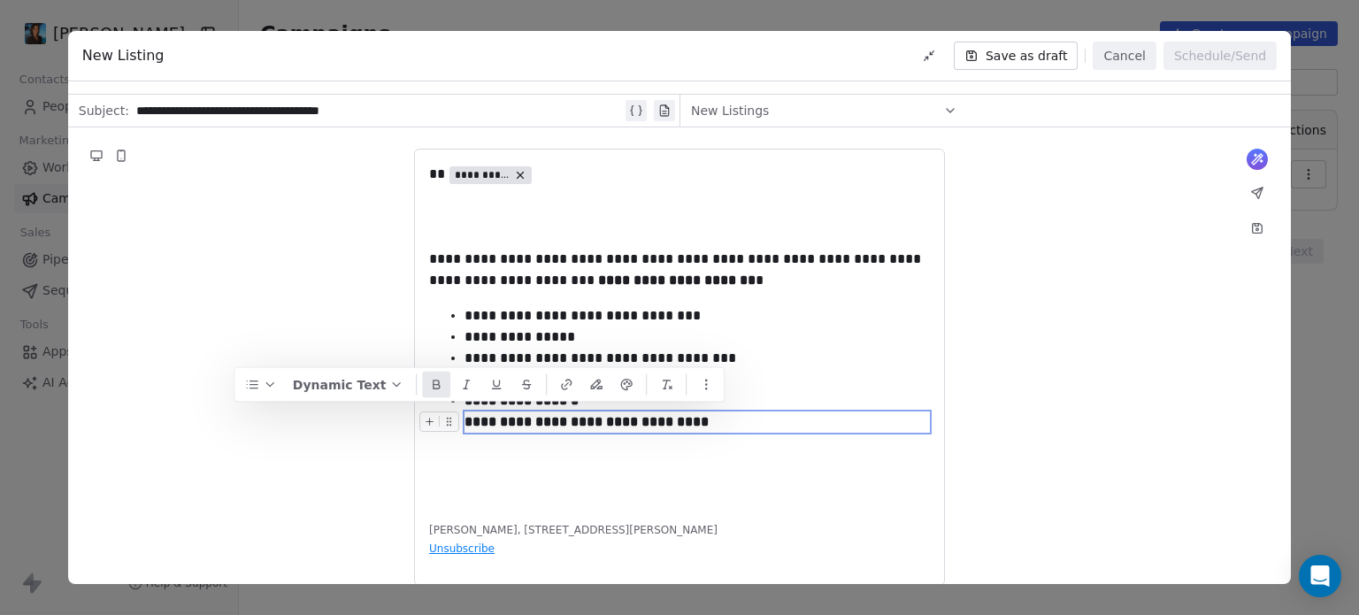
click at [1052, 416] on div "**********" at bounding box center [679, 366] width 1223 height 479
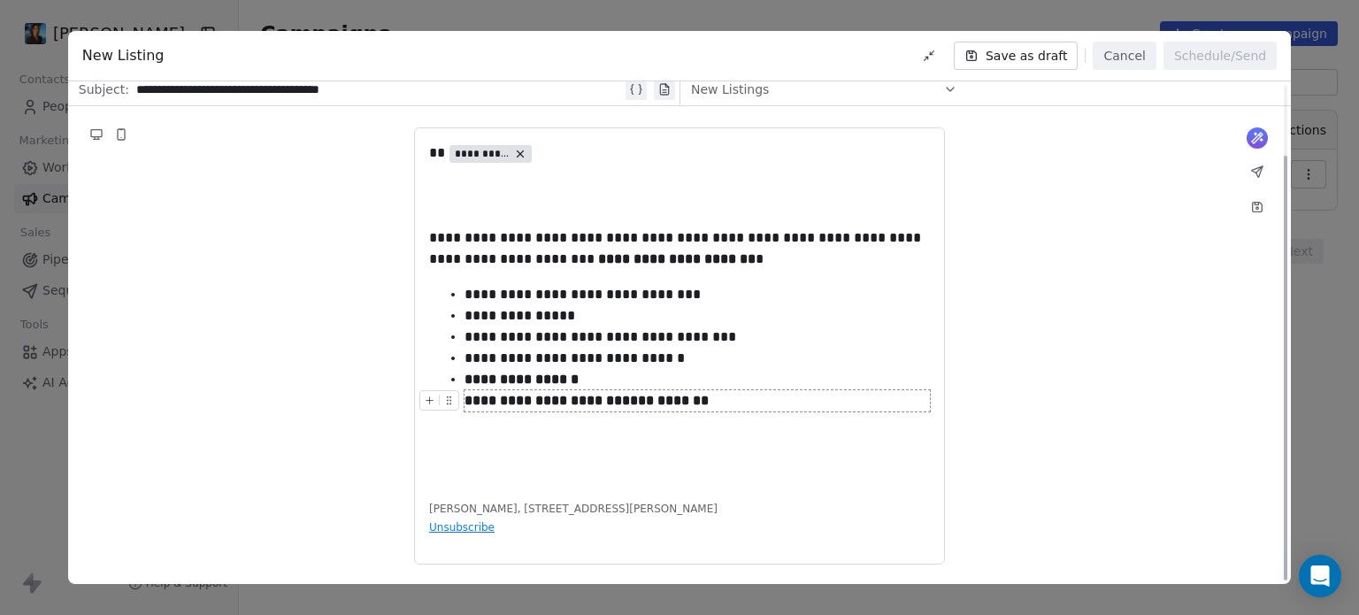
scroll to position [83, 0]
click at [1052, 416] on div "**********" at bounding box center [679, 345] width 1223 height 479
click at [758, 242] on div "**********" at bounding box center [679, 237] width 501 height 21
click at [760, 239] on div "**********" at bounding box center [679, 237] width 501 height 21
click at [748, 235] on div "**********" at bounding box center [679, 237] width 501 height 21
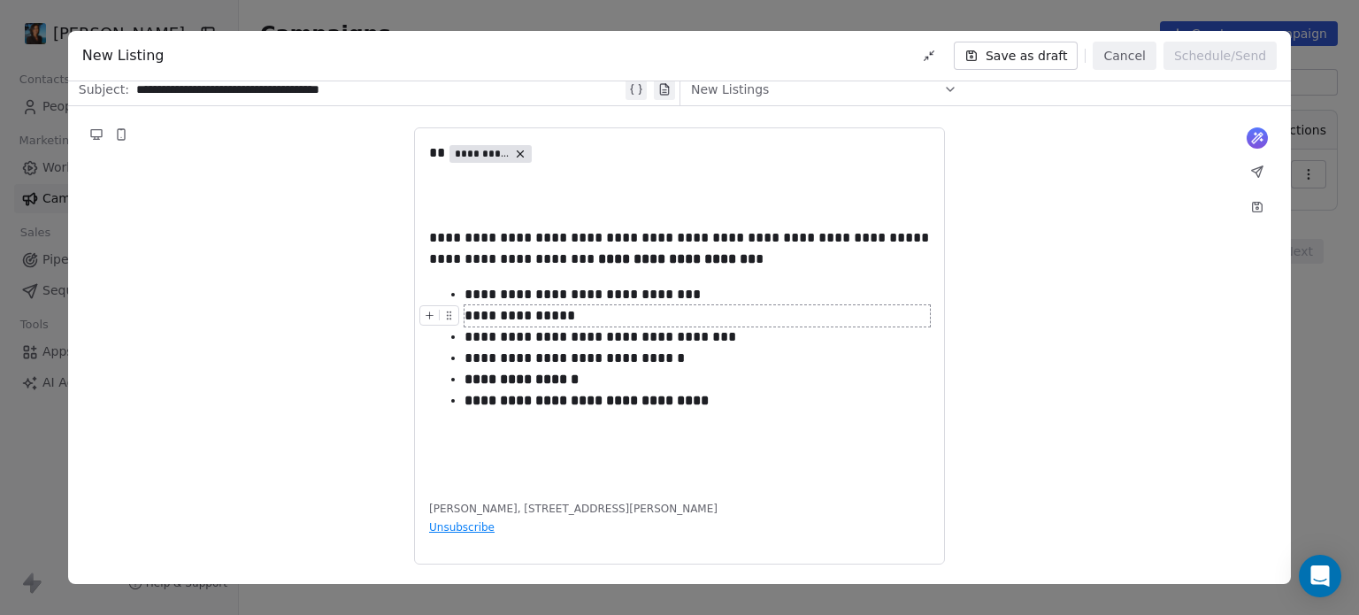
click at [1016, 319] on div "**********" at bounding box center [679, 345] width 1223 height 479
click at [491, 445] on div at bounding box center [679, 436] width 501 height 21
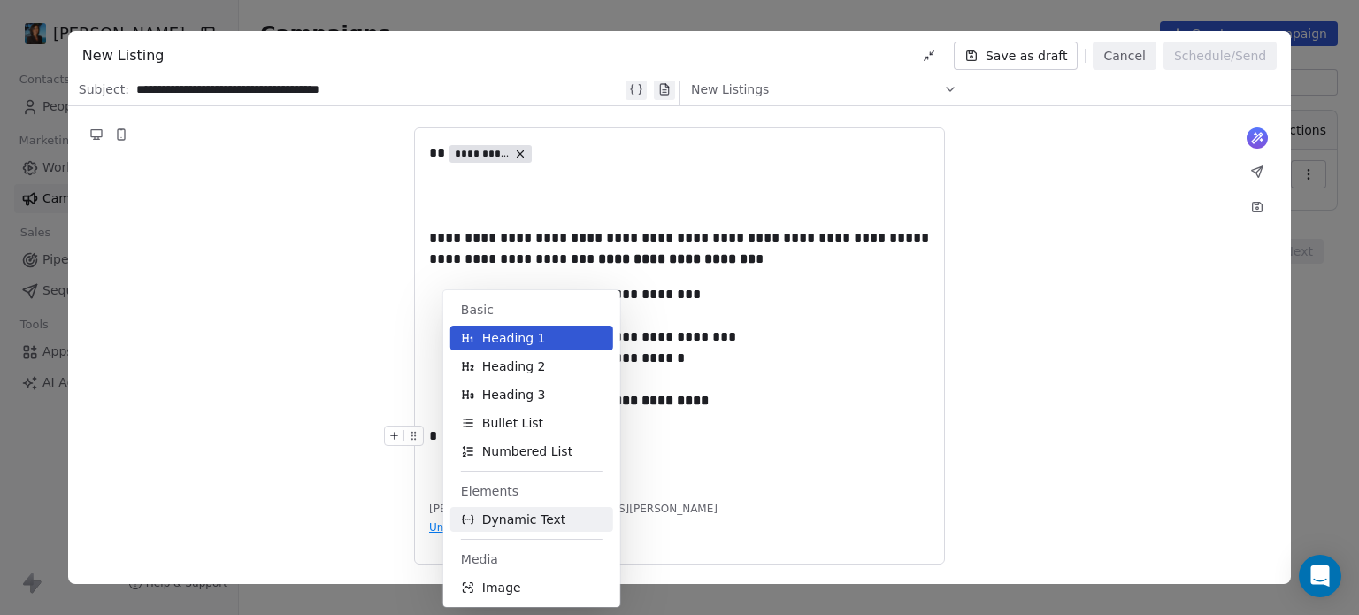
click at [493, 521] on span "Dynamic Text" at bounding box center [524, 519] width 84 height 18
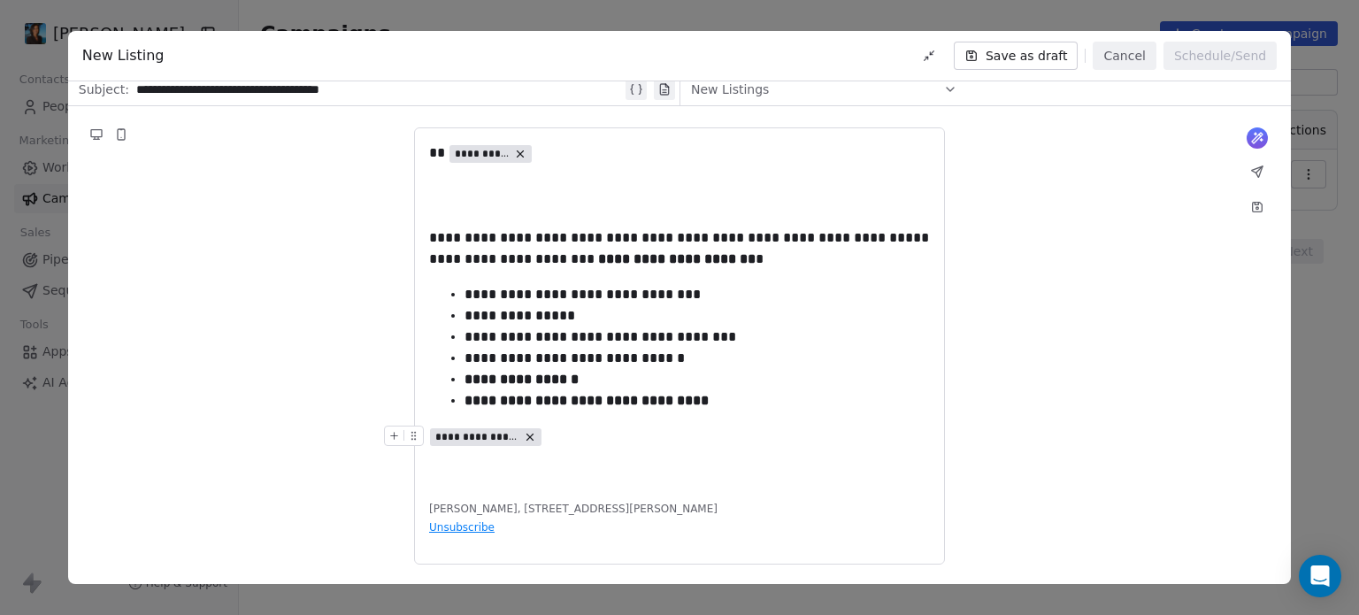
click at [531, 434] on icon at bounding box center [530, 436] width 6 height 6
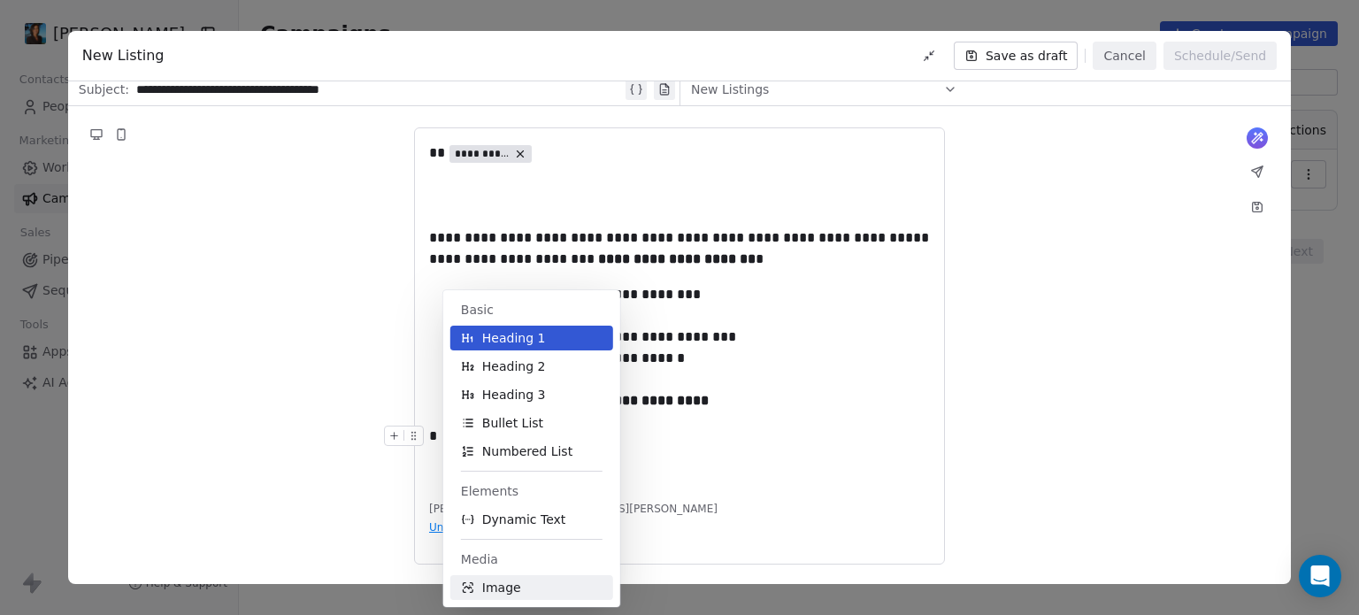
click at [518, 579] on button "Image" at bounding box center [531, 587] width 163 height 25
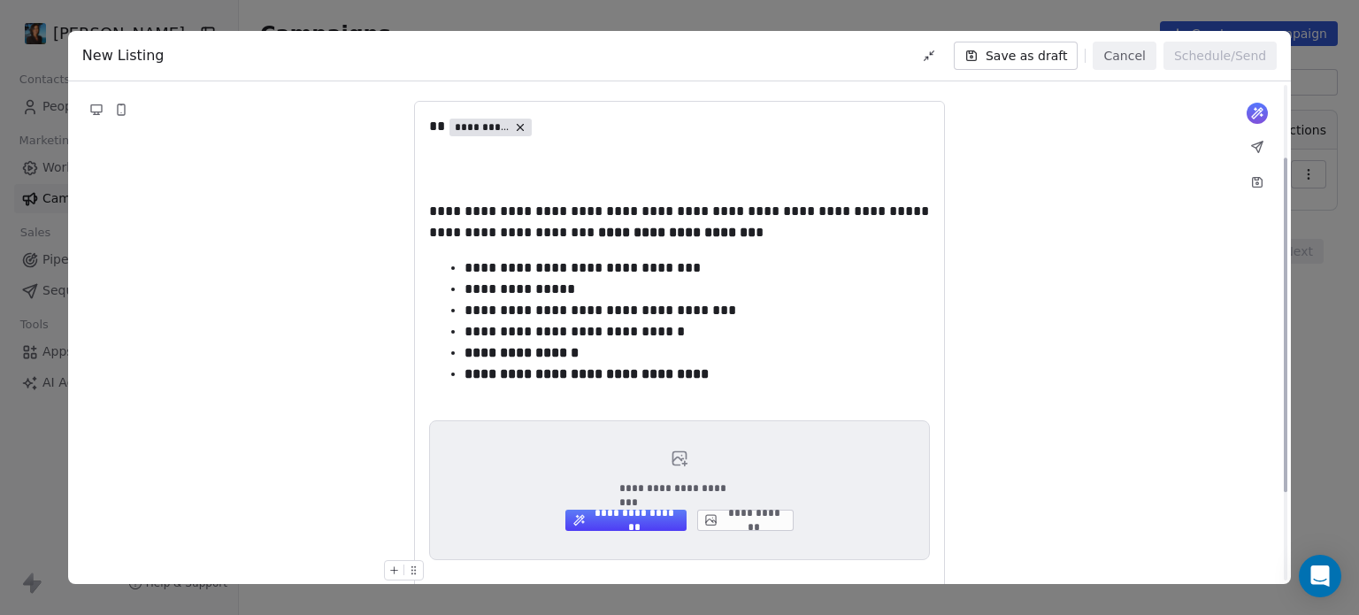
click at [518, 579] on div at bounding box center [679, 570] width 501 height 21
click at [719, 519] on button "**********" at bounding box center [745, 520] width 96 height 21
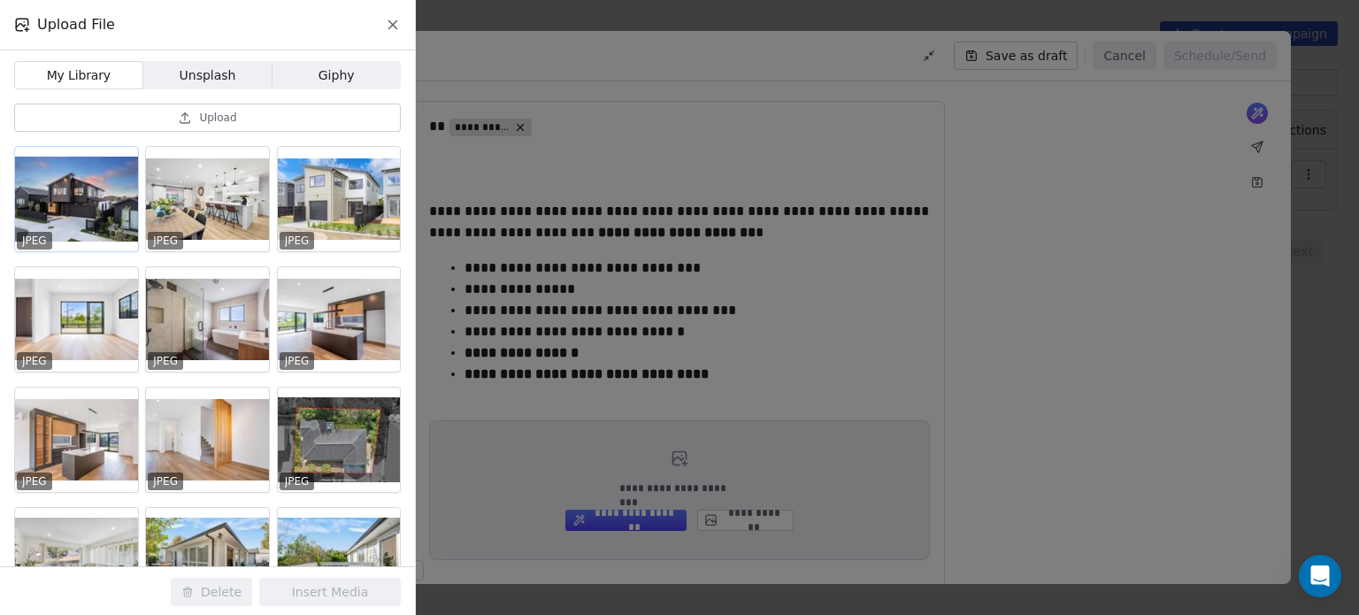
click at [99, 198] on div at bounding box center [76, 199] width 123 height 104
click at [209, 215] on div at bounding box center [207, 199] width 123 height 104
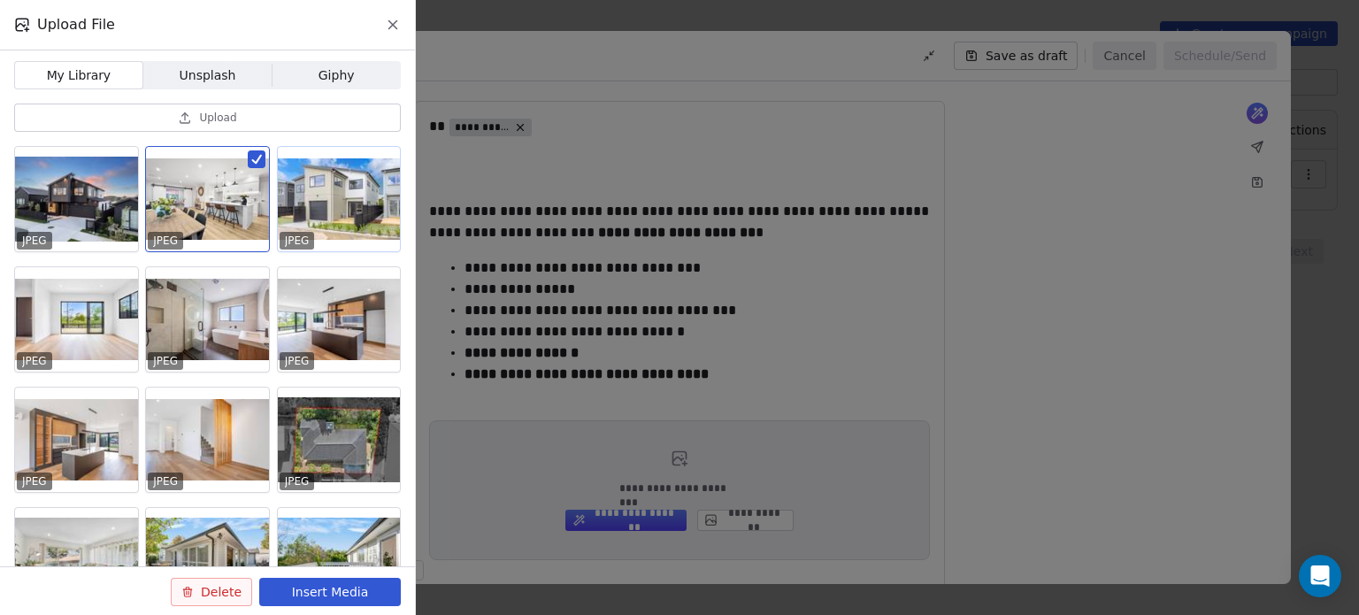
click at [303, 215] on div at bounding box center [339, 199] width 123 height 104
click at [58, 201] on div at bounding box center [76, 199] width 123 height 104
click at [180, 587] on button "Delete" at bounding box center [211, 592] width 81 height 28
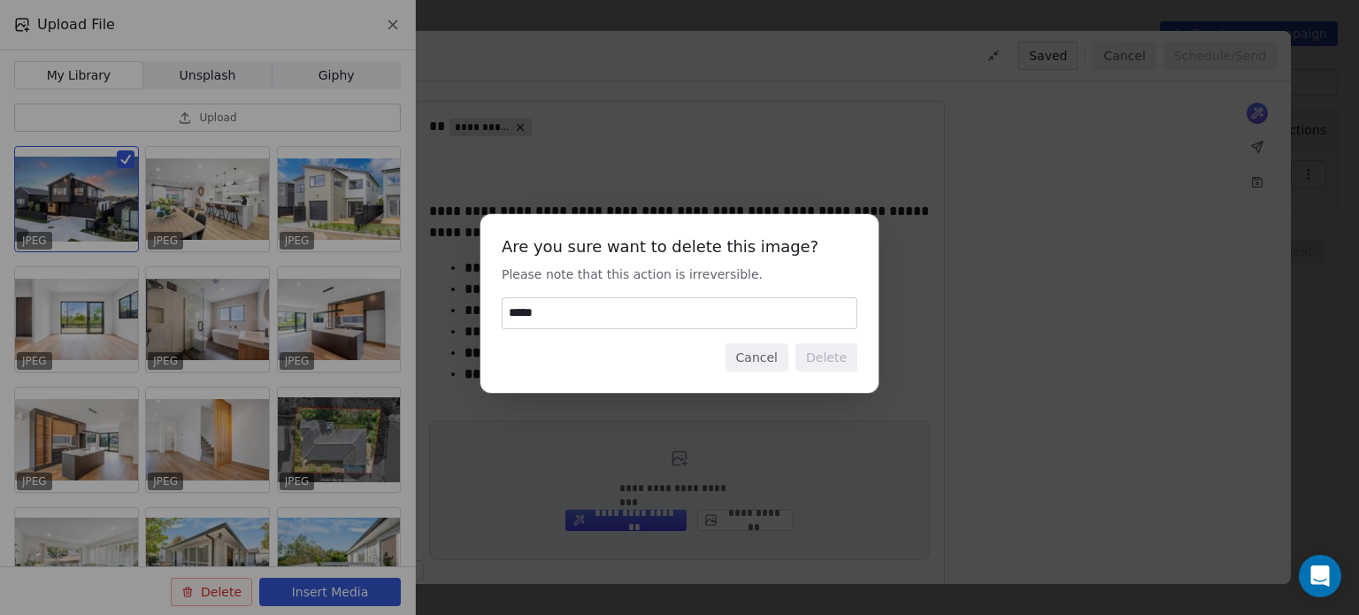
type input "******"
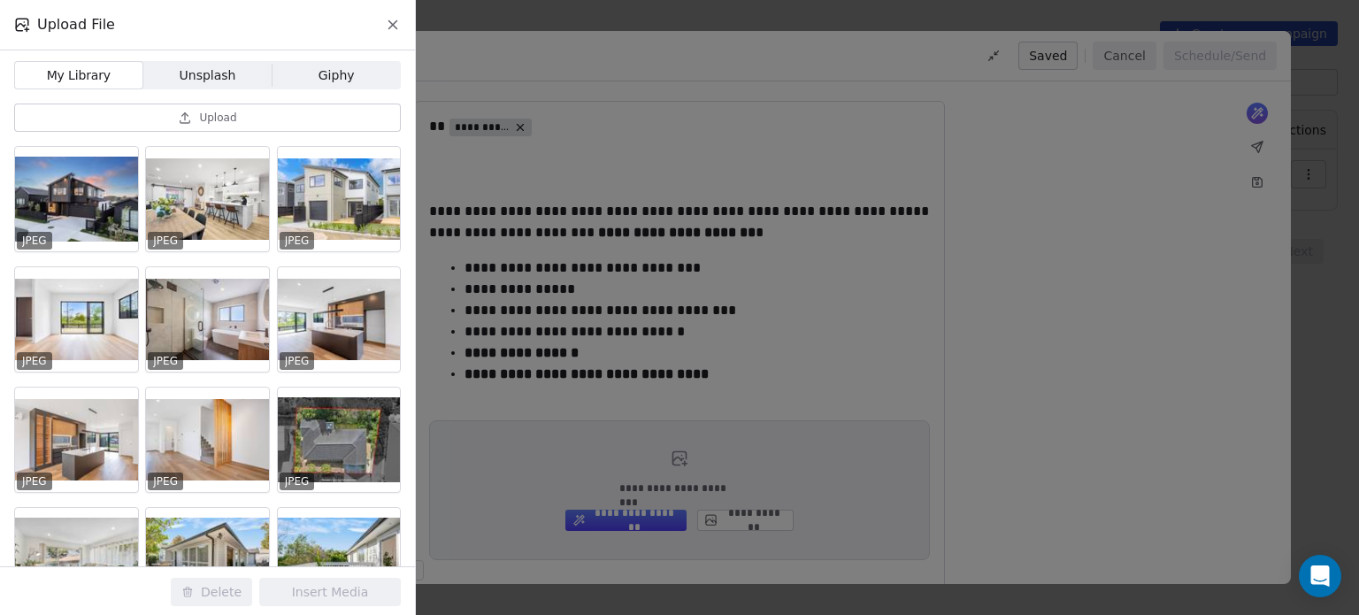
click at [171, 105] on button "Upload" at bounding box center [207, 118] width 387 height 28
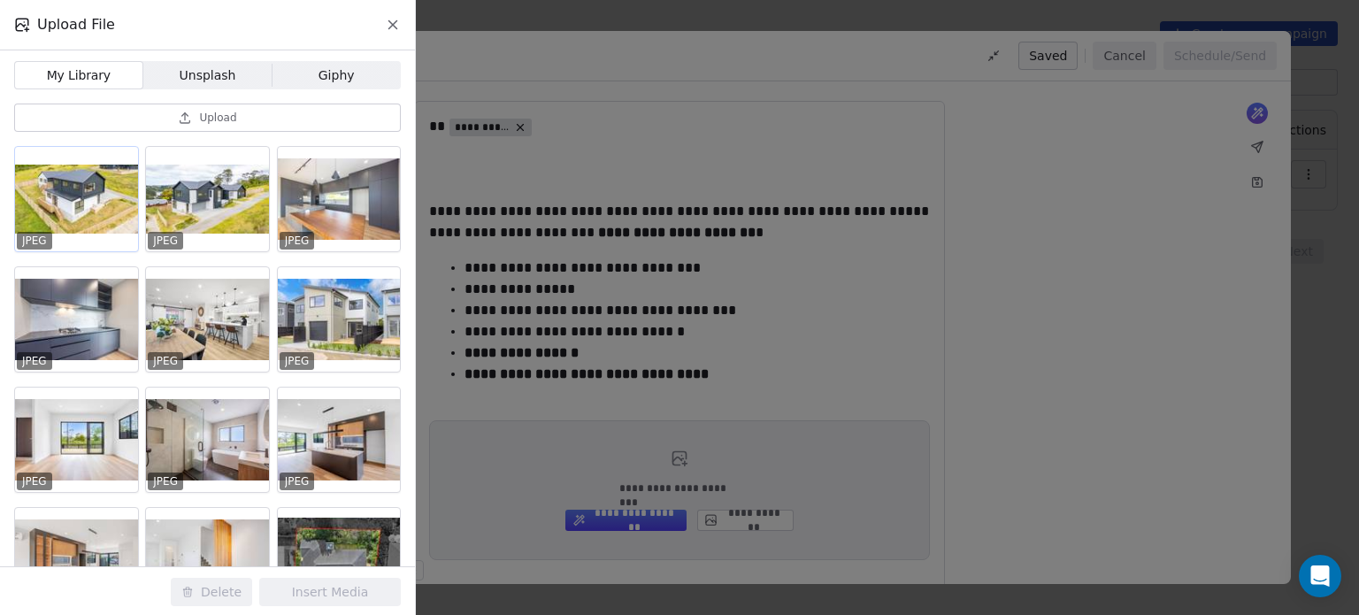
click at [63, 184] on div at bounding box center [76, 199] width 123 height 104
click at [173, 204] on div at bounding box center [207, 199] width 123 height 104
click at [121, 211] on div at bounding box center [76, 199] width 123 height 104
click at [186, 229] on div at bounding box center [207, 199] width 123 height 104
click at [333, 580] on button "Insert Media" at bounding box center [330, 592] width 142 height 28
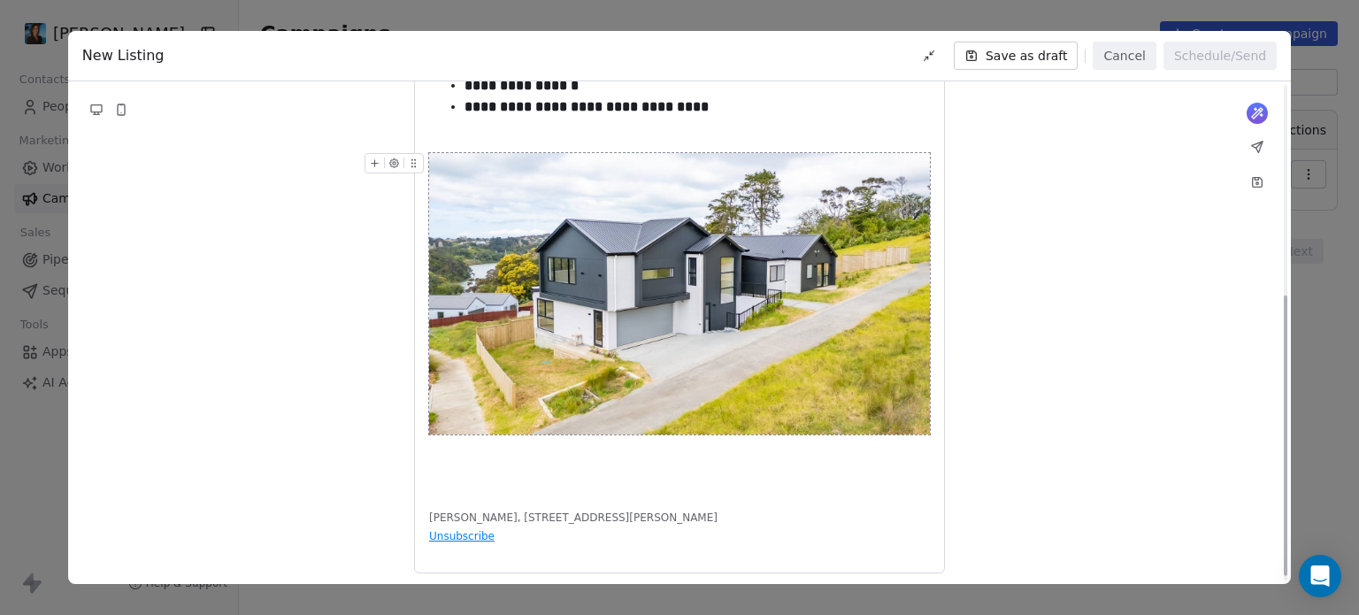
scroll to position [386, 0]
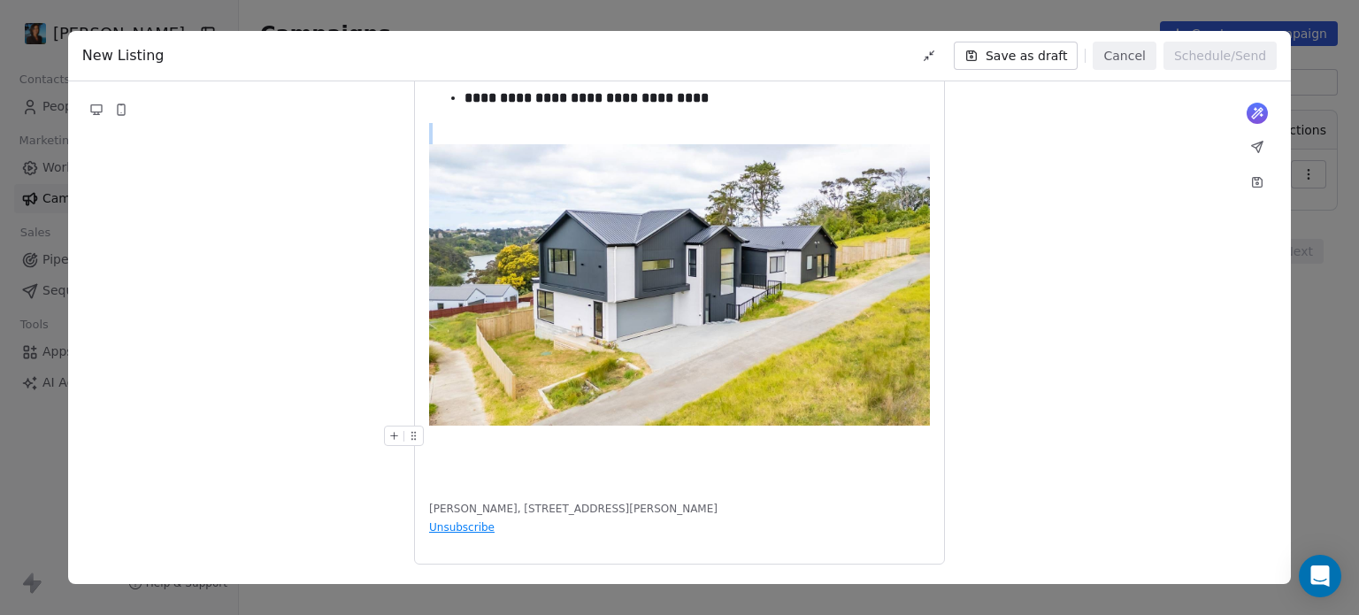
click at [467, 456] on div "**********" at bounding box center [679, 162] width 501 height 644
click at [460, 470] on div "**********" at bounding box center [679, 162] width 501 height 644
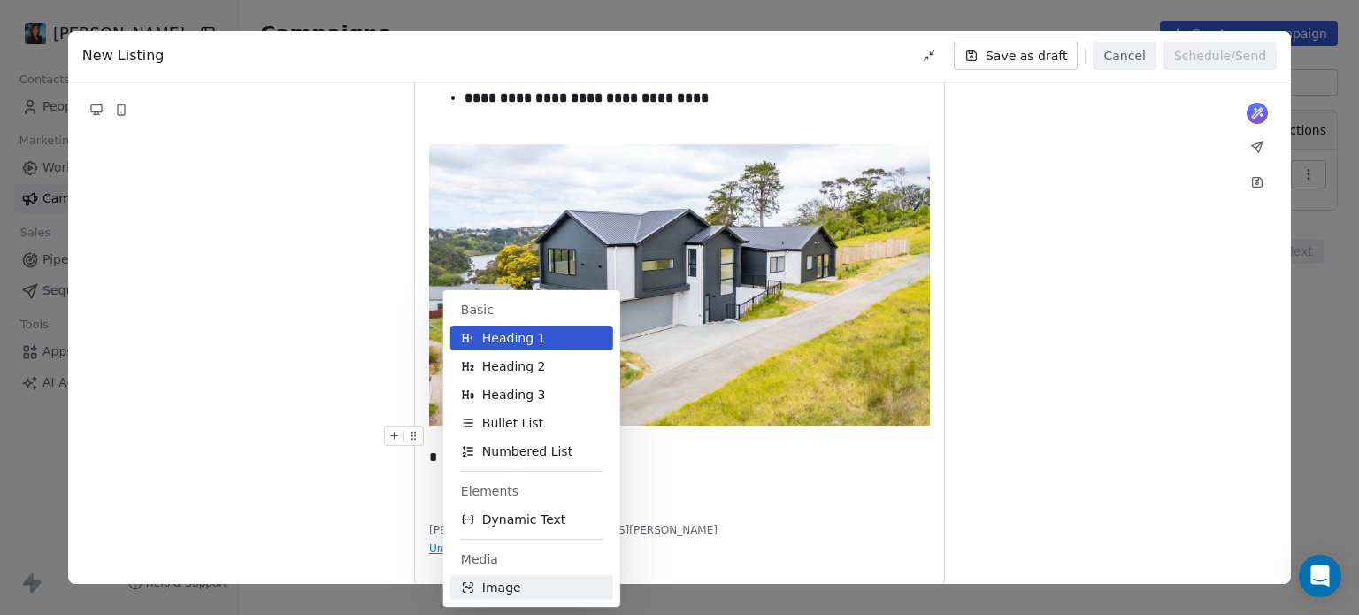
click at [510, 592] on span "Image" at bounding box center [501, 588] width 39 height 18
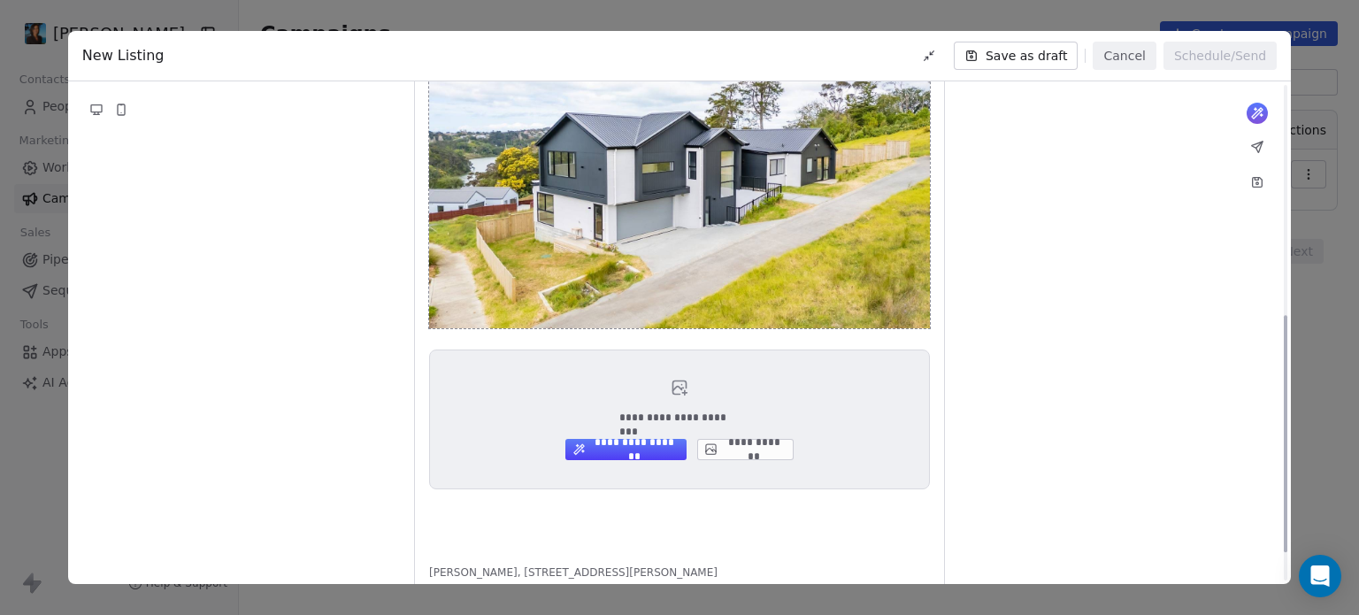
scroll to position [488, 0]
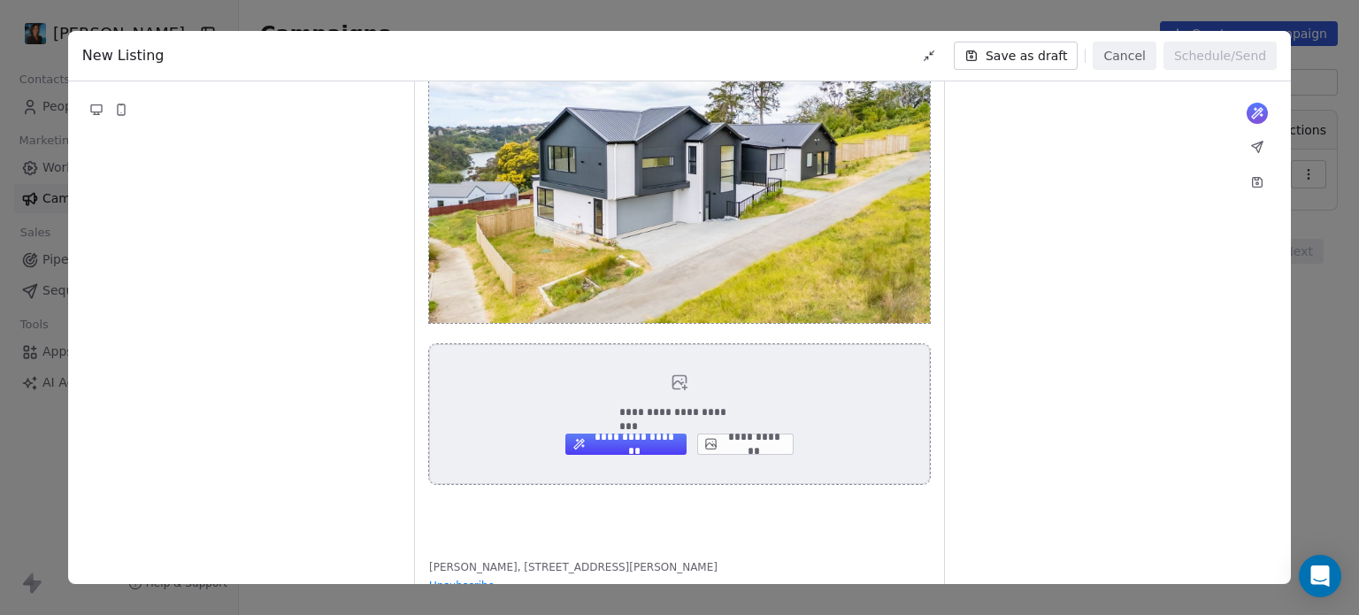
click at [725, 441] on button "**********" at bounding box center [745, 443] width 96 height 21
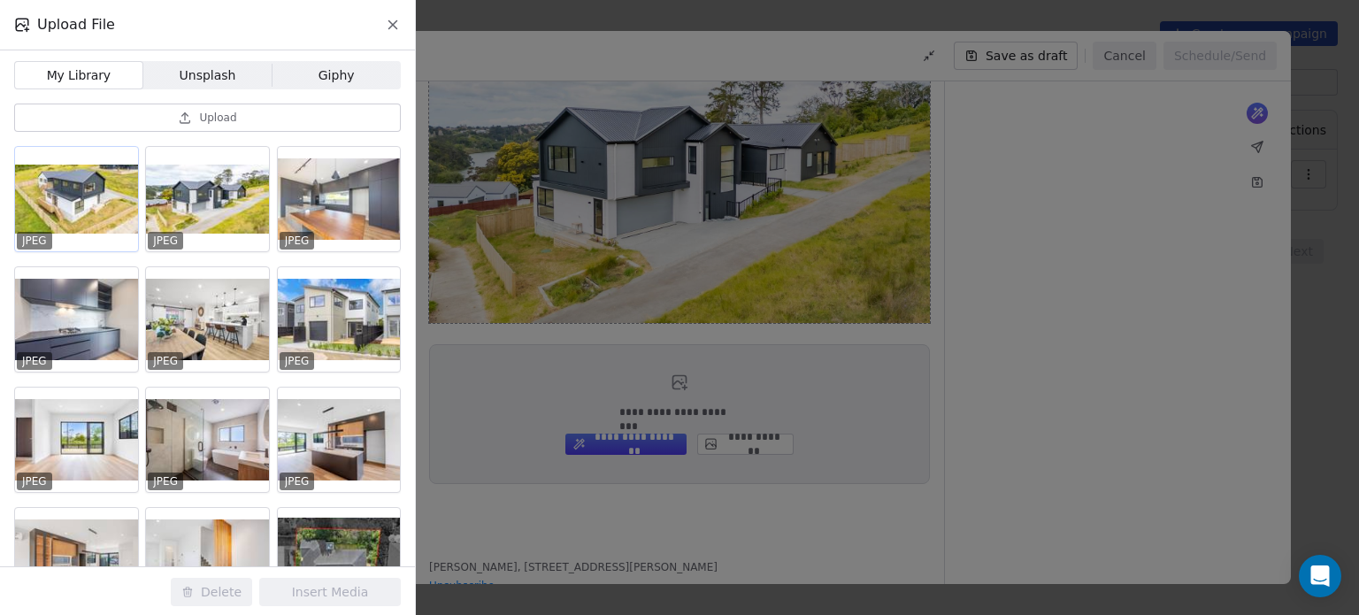
click at [110, 211] on div at bounding box center [76, 199] width 123 height 104
click at [327, 590] on button "Insert Media" at bounding box center [330, 592] width 142 height 28
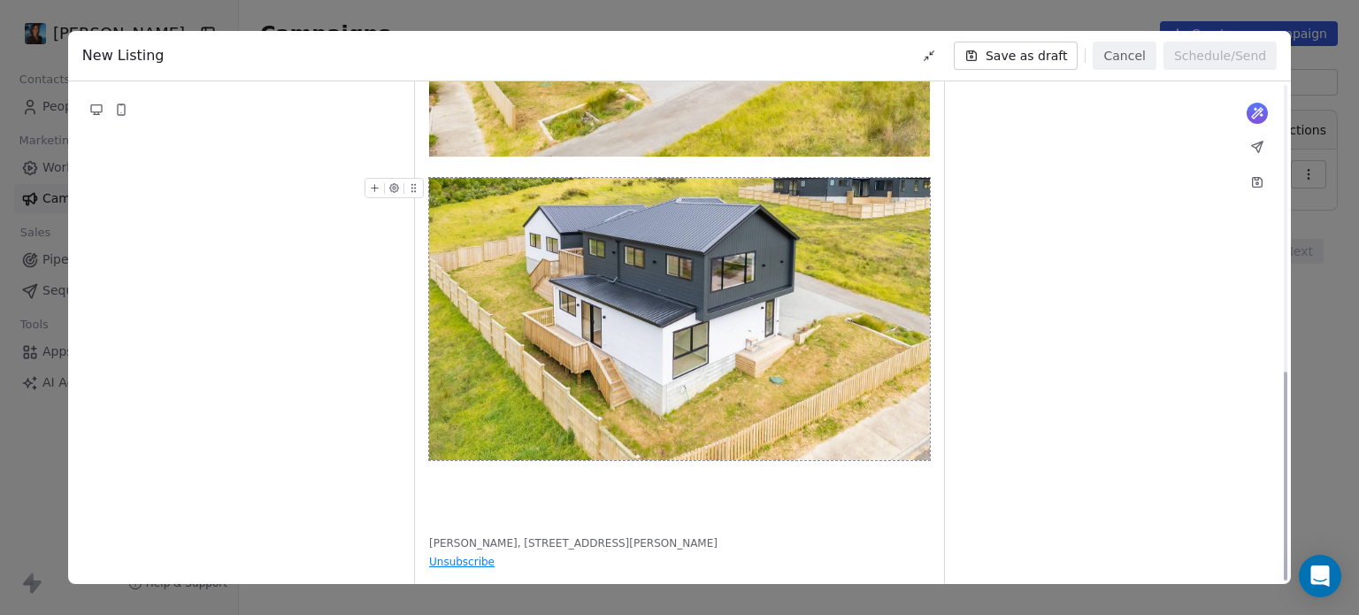
scroll to position [689, 0]
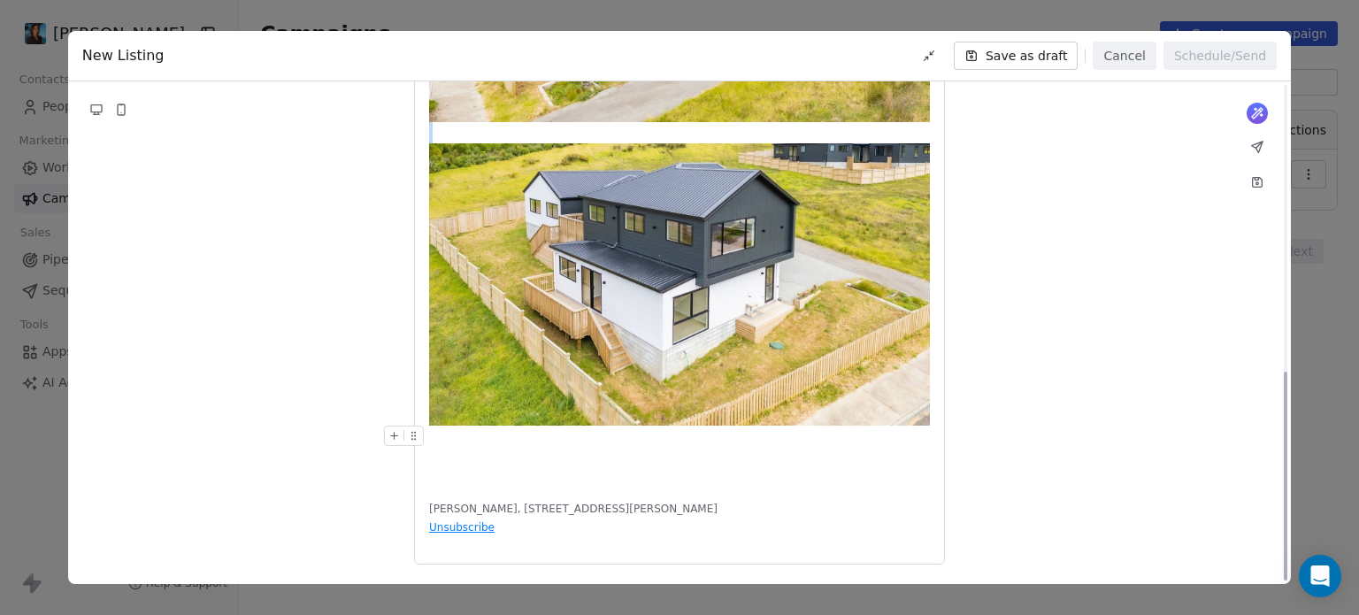
click at [456, 458] on div "**********" at bounding box center [679, 9] width 501 height 947
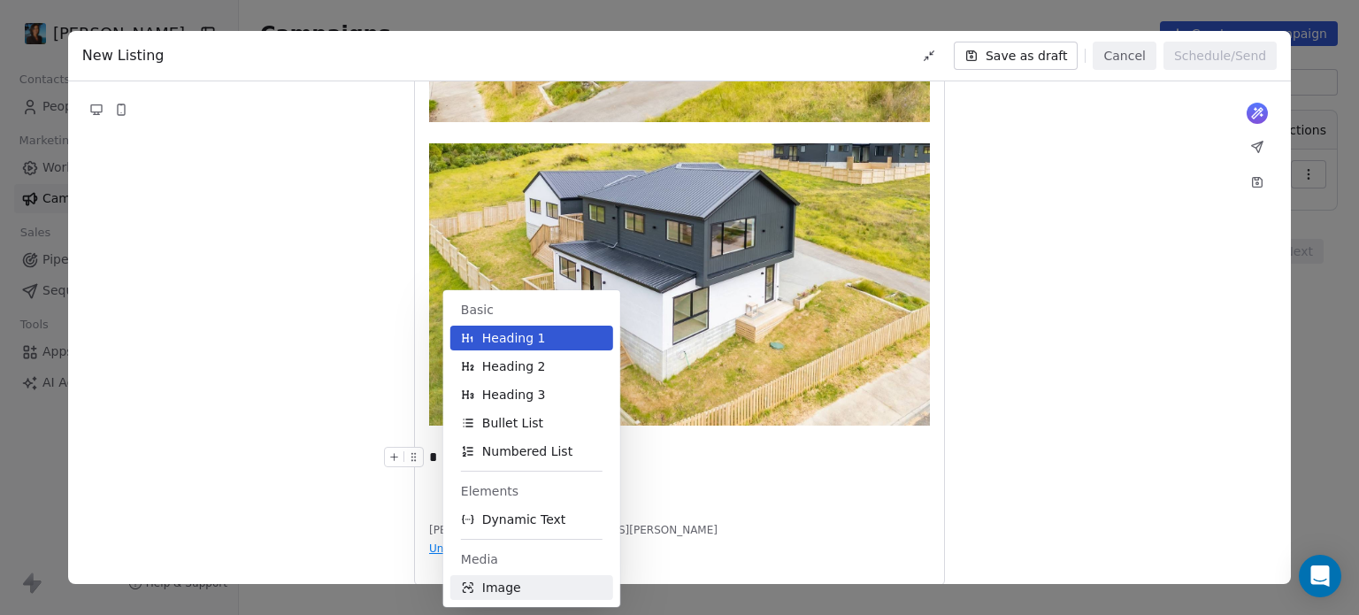
click at [490, 584] on span "Image" at bounding box center [501, 588] width 39 height 18
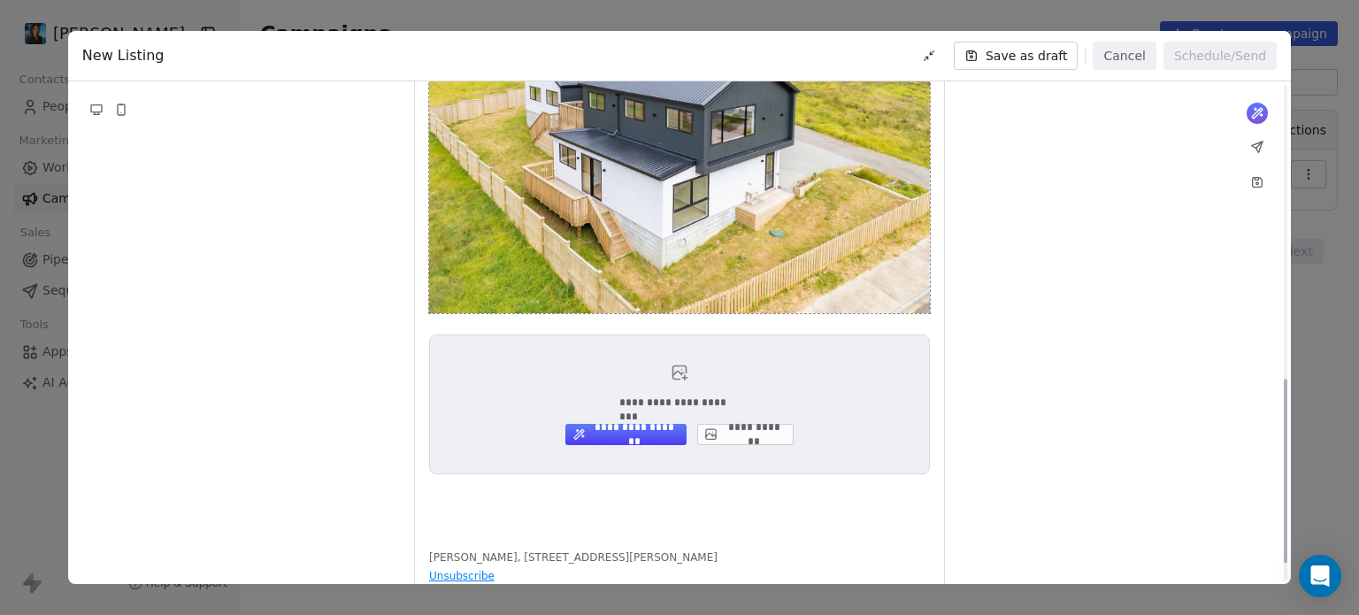
scroll to position [840, 0]
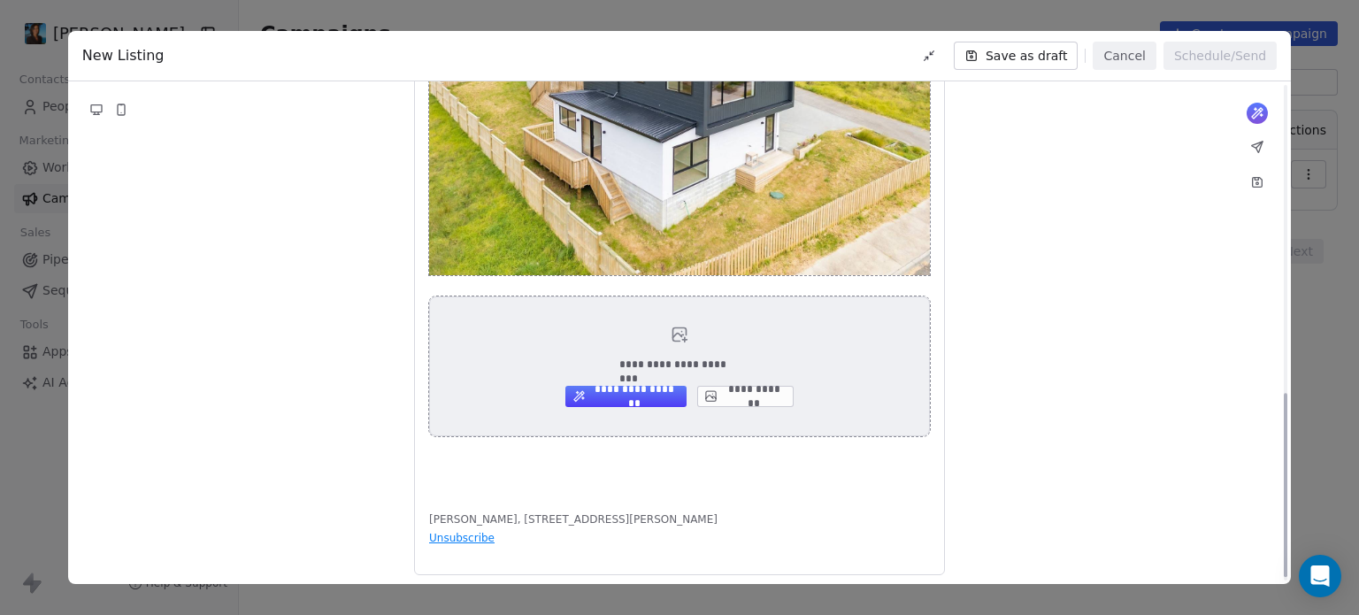
click at [686, 341] on icon at bounding box center [680, 335] width 18 height 18
click at [725, 397] on button "**********" at bounding box center [745, 396] width 96 height 21
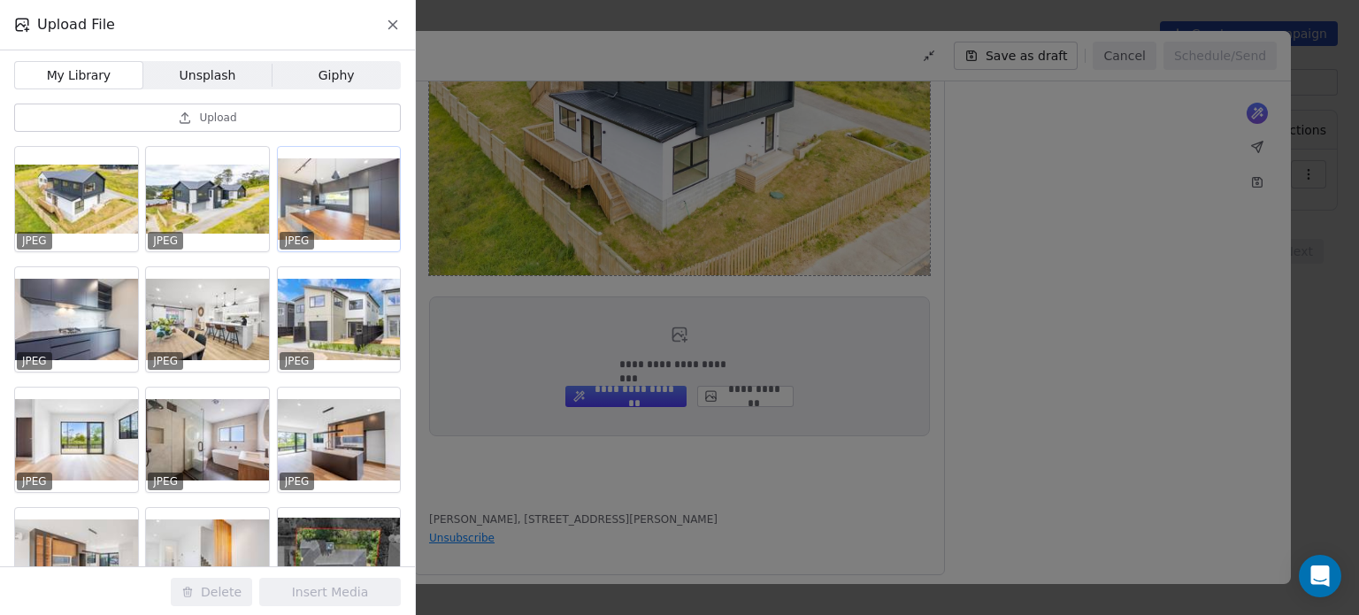
click at [347, 207] on div at bounding box center [339, 199] width 123 height 104
click at [310, 600] on button "Insert Media" at bounding box center [330, 592] width 142 height 28
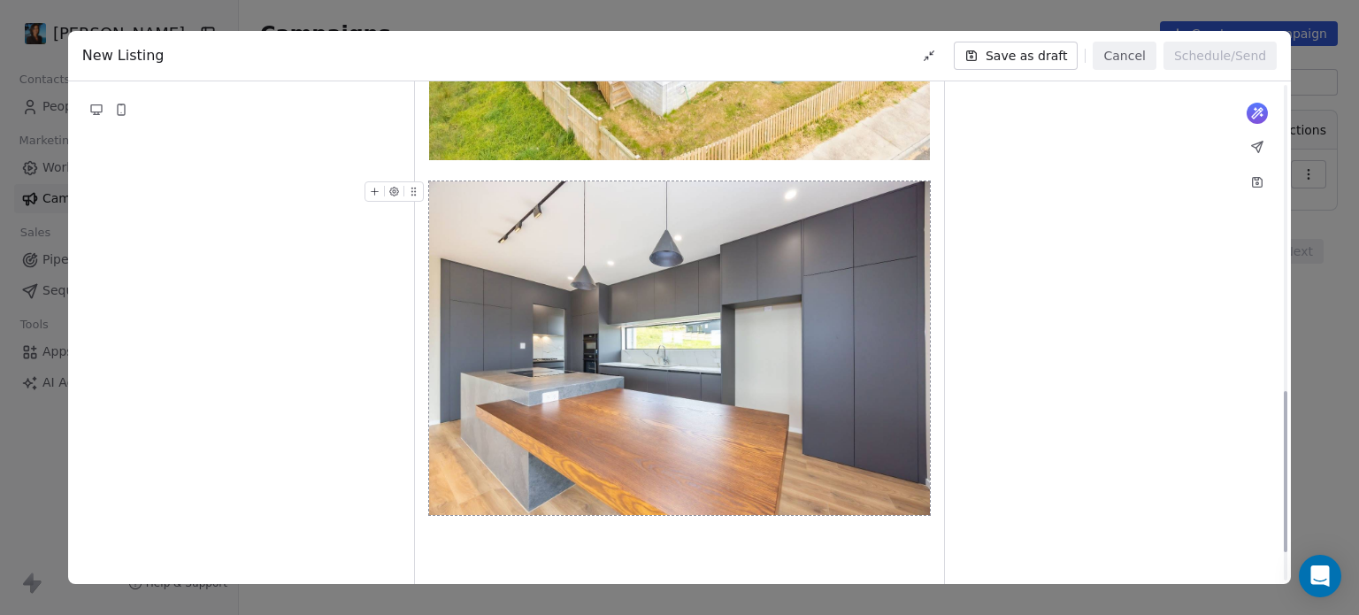
scroll to position [1044, 0]
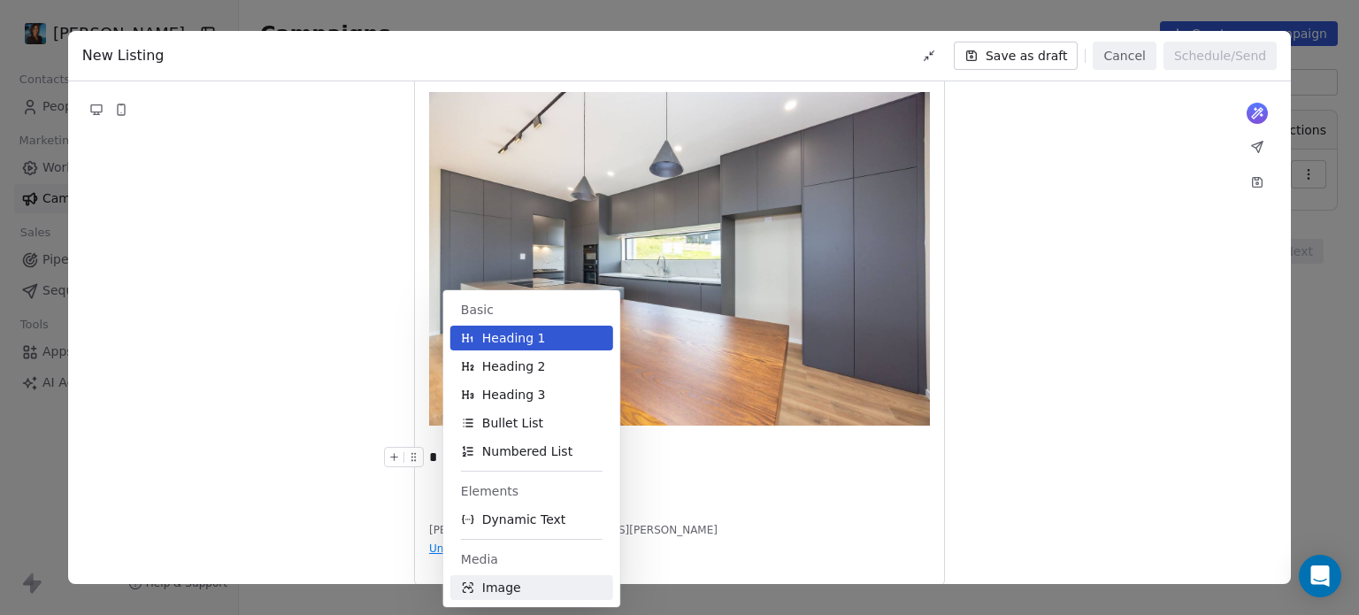
click at [527, 587] on button "Image" at bounding box center [531, 587] width 163 height 25
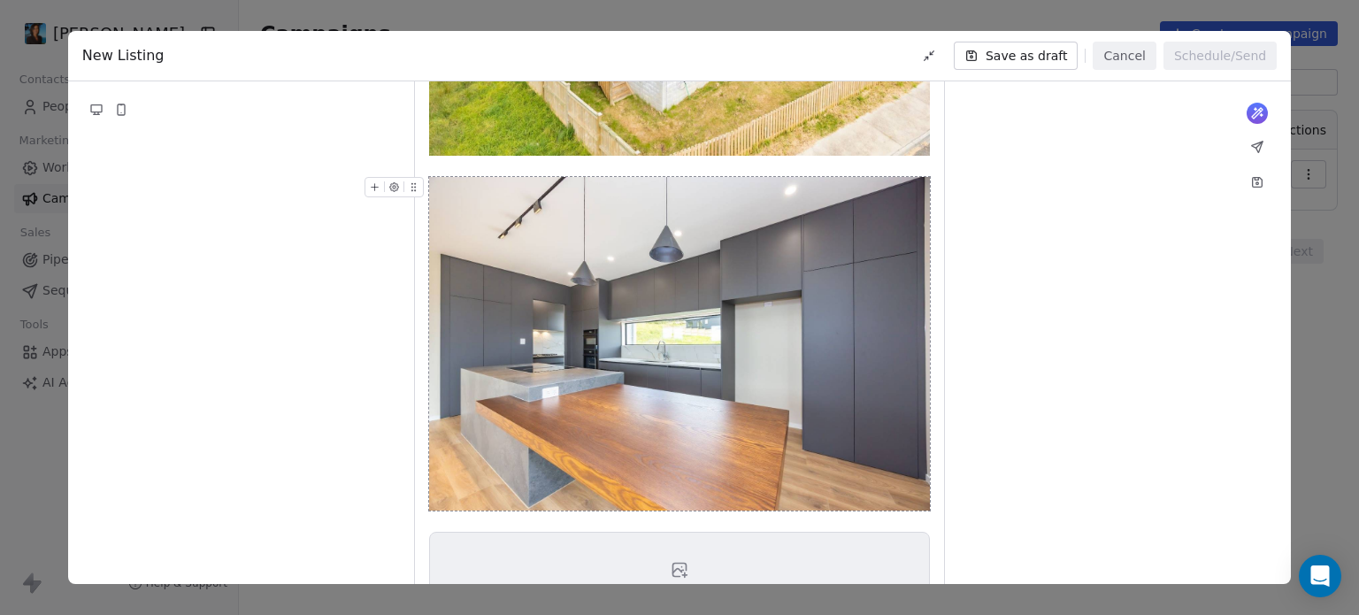
scroll to position [1205, 0]
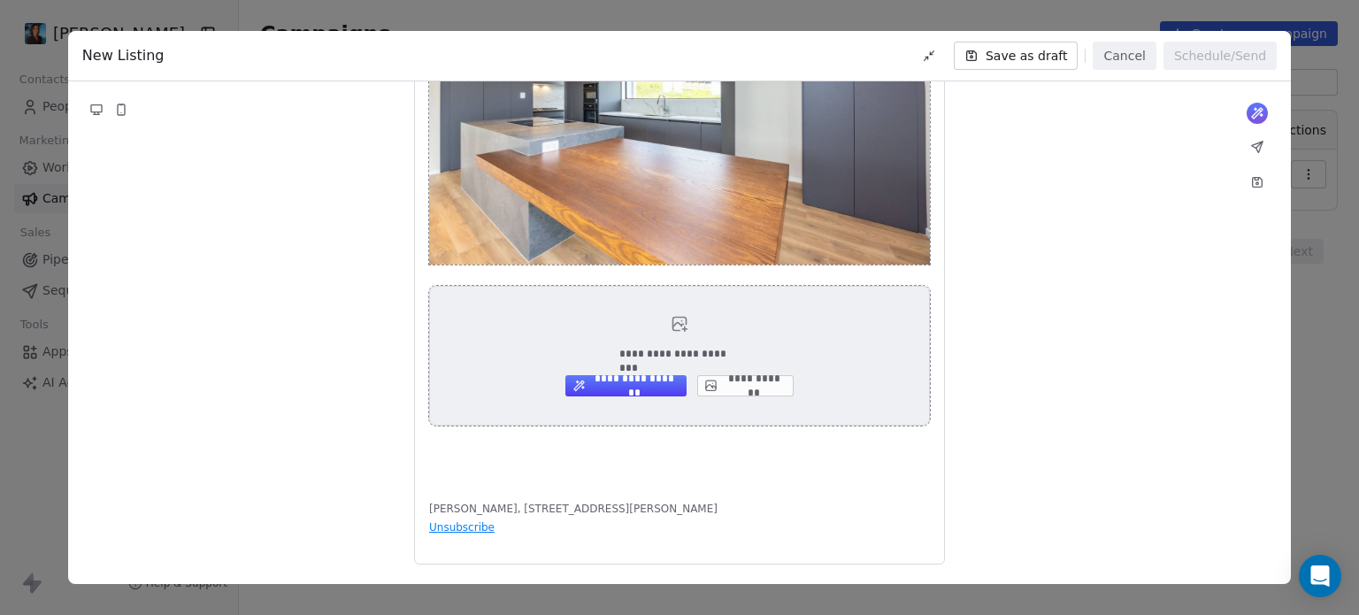
click at [708, 385] on icon at bounding box center [709, 387] width 7 height 4
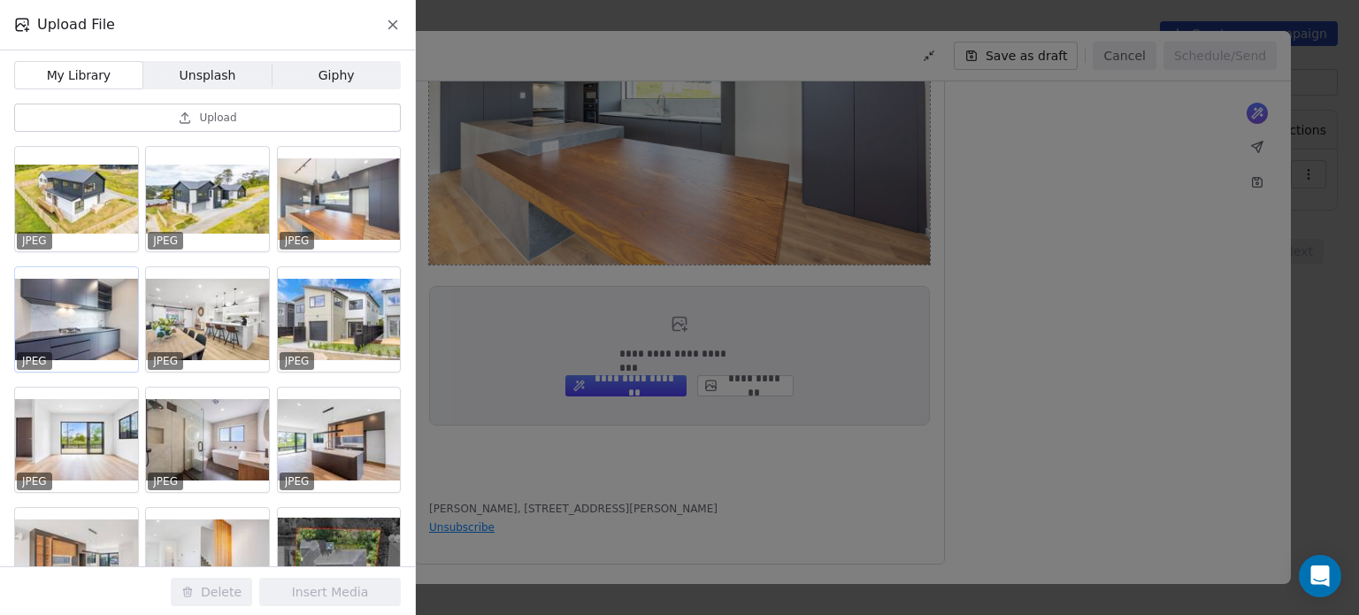
click at [79, 289] on div at bounding box center [76, 319] width 123 height 104
click at [315, 593] on button "Insert Media" at bounding box center [330, 592] width 142 height 28
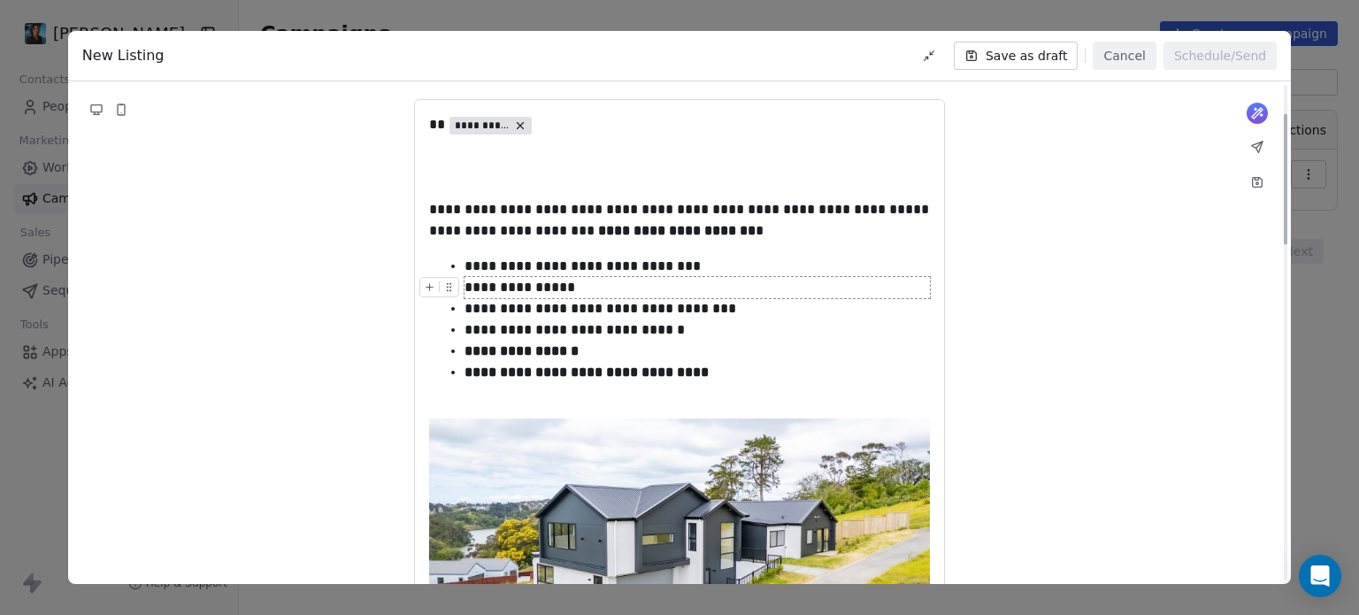
scroll to position [110, 0]
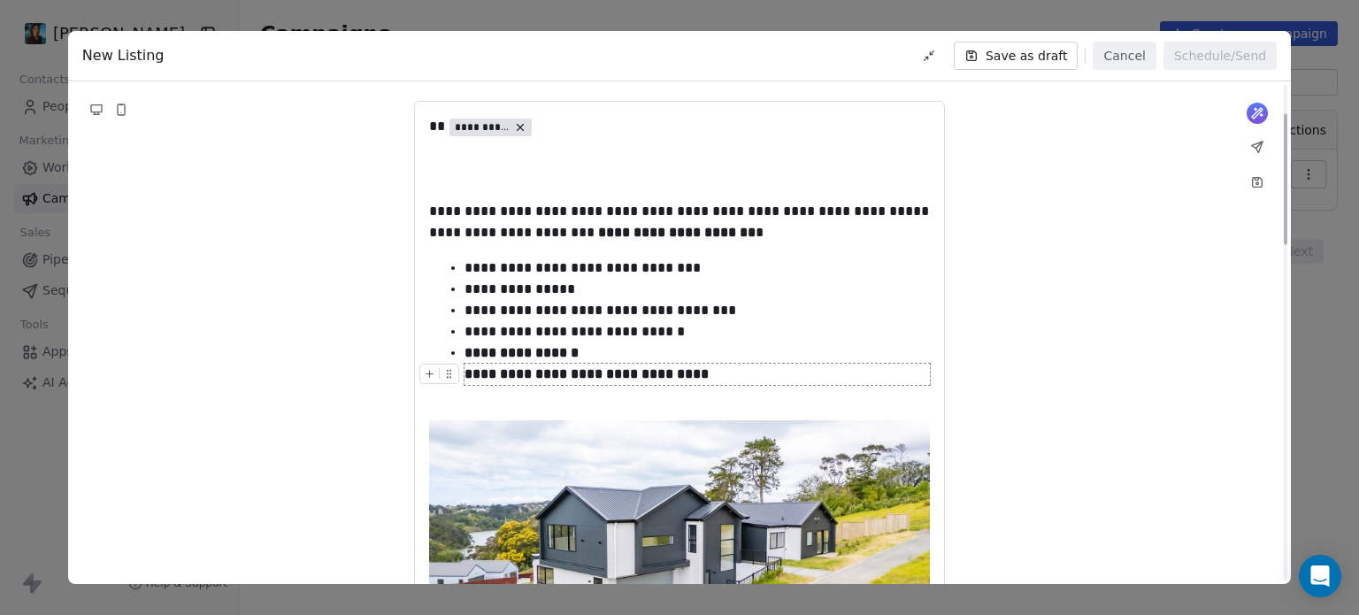
click at [755, 372] on div "**********" at bounding box center [696, 374] width 465 height 21
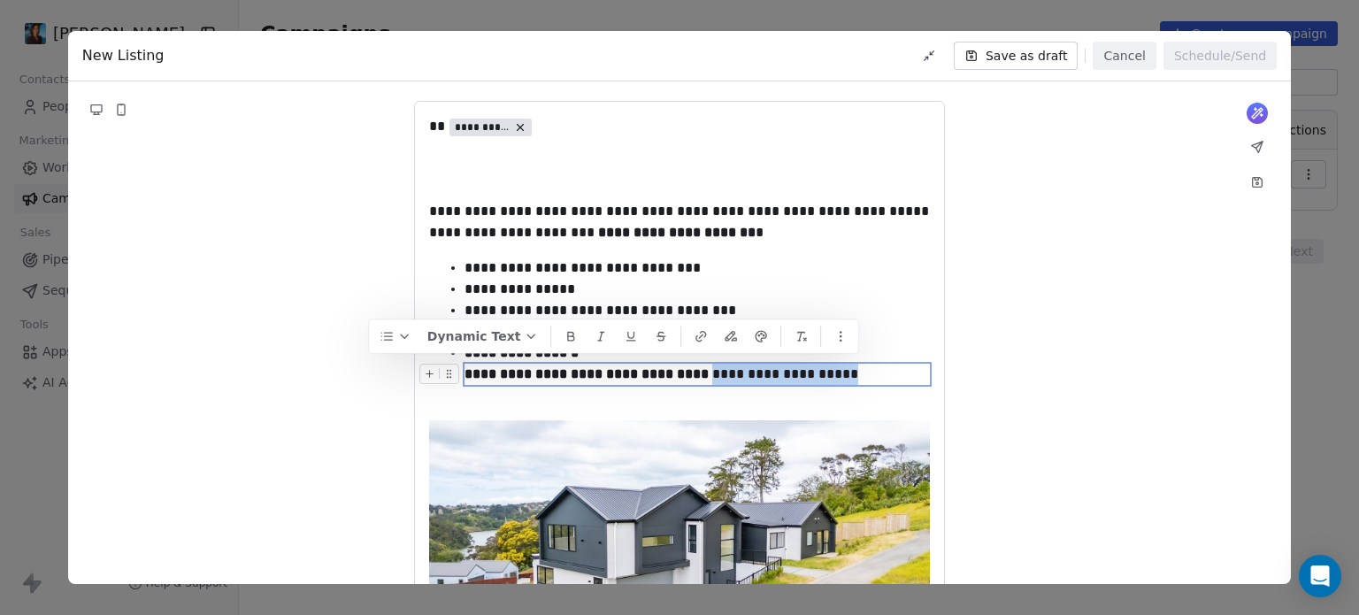
drag, startPoint x: 863, startPoint y: 374, endPoint x: 728, endPoint y: 369, distance: 135.5
click at [728, 369] on div "**********" at bounding box center [696, 374] width 465 height 21
click at [882, 372] on div "**********" at bounding box center [696, 374] width 465 height 21
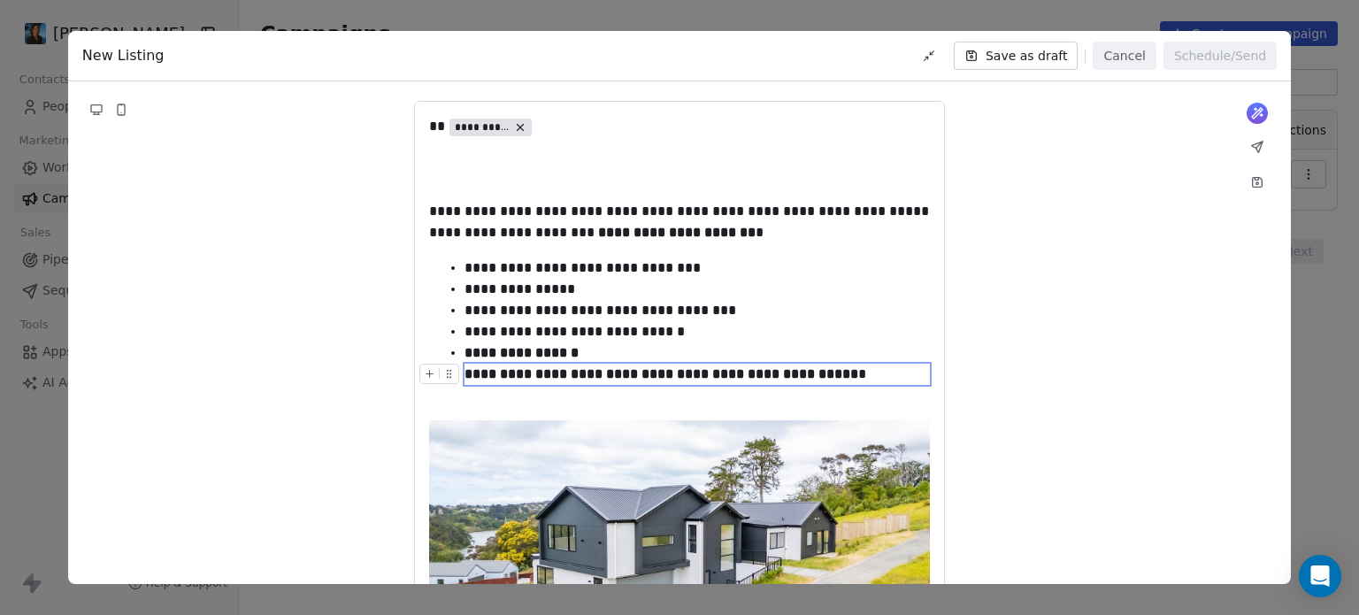
click at [847, 375] on strong "**********" at bounding box center [785, 373] width 146 height 13
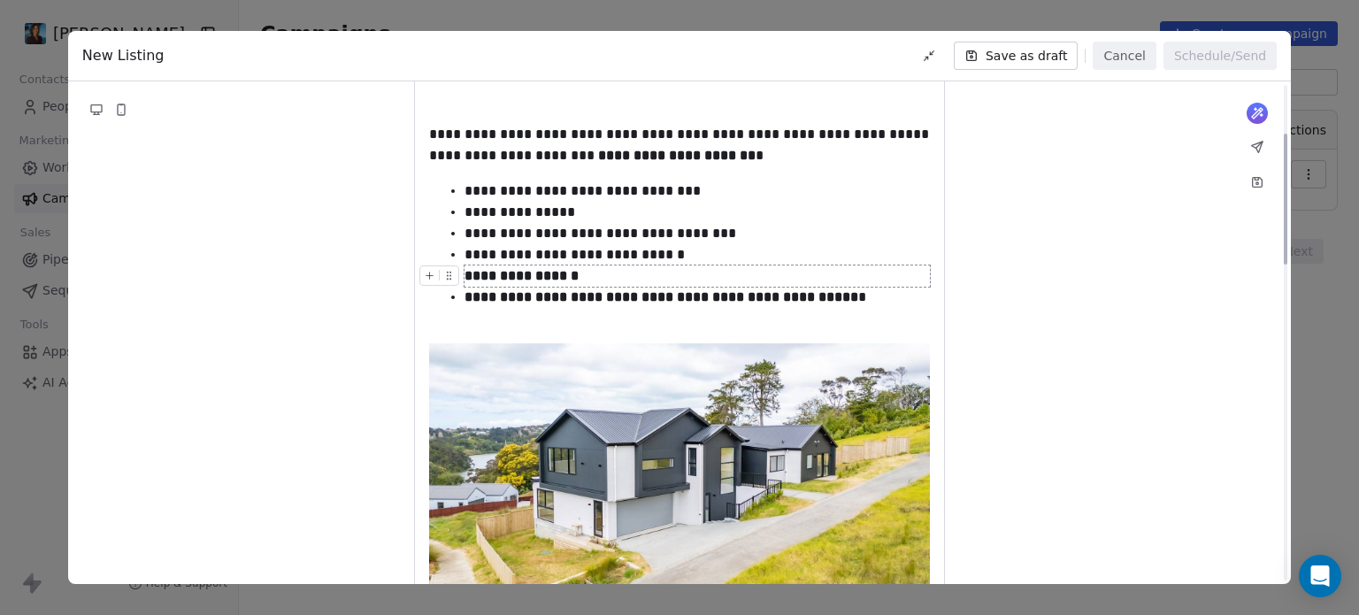
scroll to position [188, 0]
click at [556, 294] on strong "**********" at bounding box center [586, 295] width 244 height 13
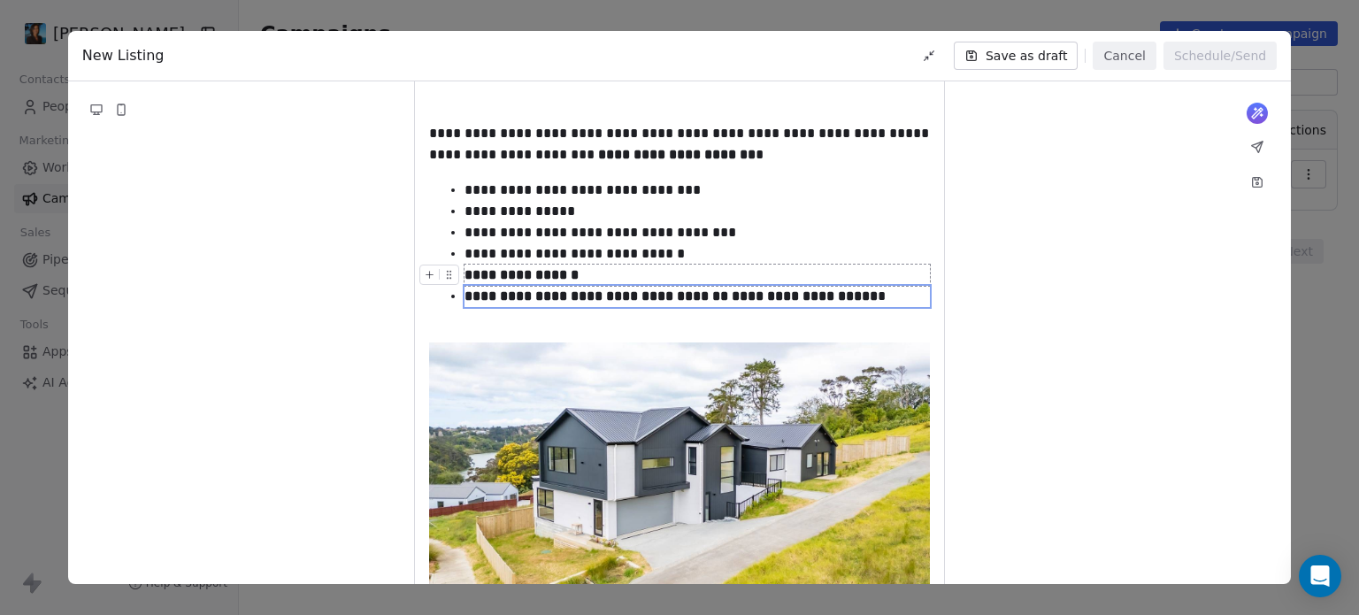
click at [628, 303] on strong "**********" at bounding box center [596, 295] width 264 height 13
click at [622, 299] on strong "**********" at bounding box center [590, 295] width 252 height 13
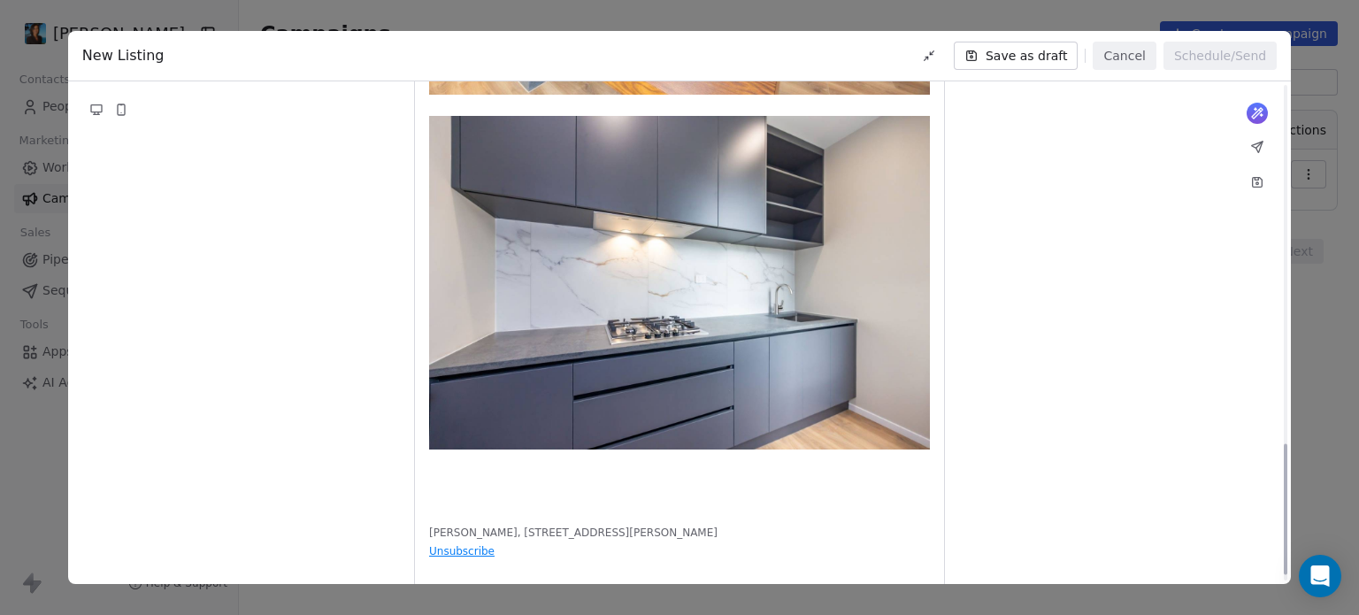
scroll to position [1399, 0]
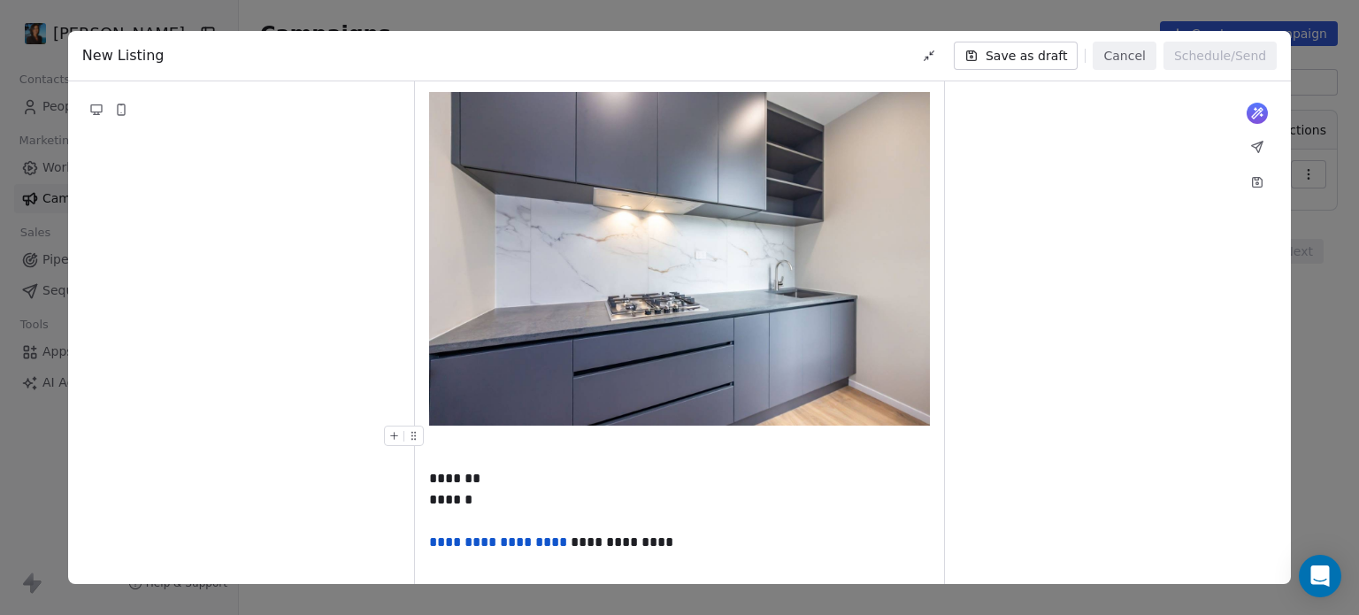
scroll to position [1505, 0]
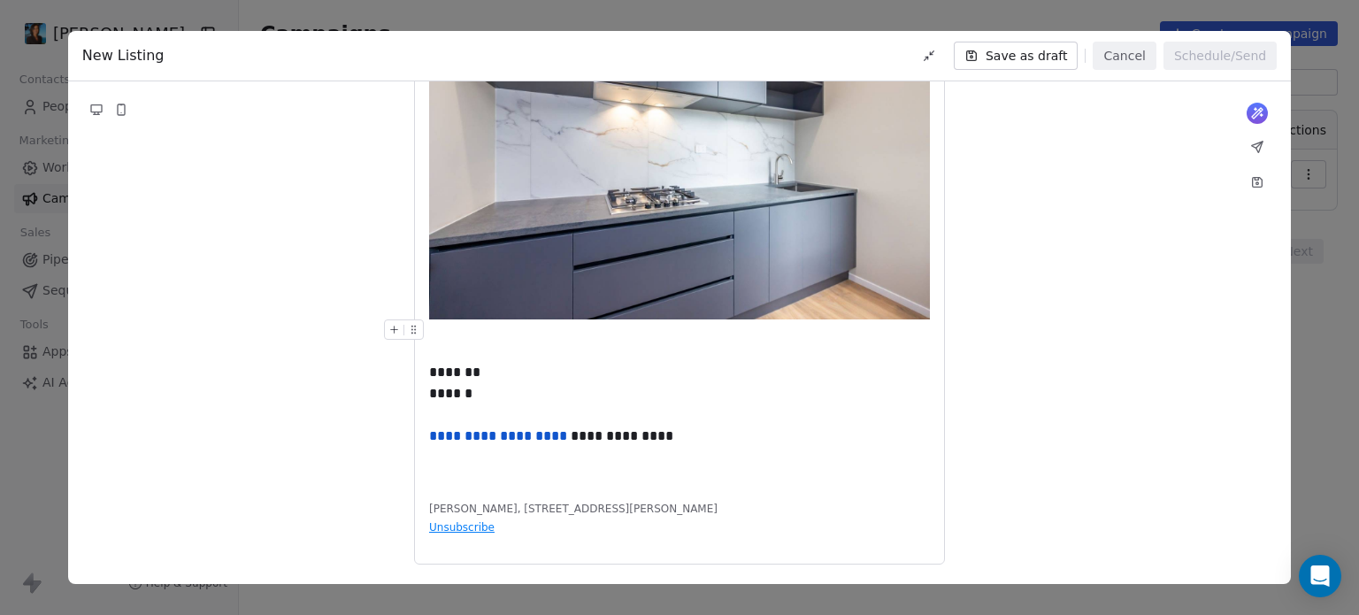
click at [432, 442] on link "**********" at bounding box center [498, 435] width 138 height 13
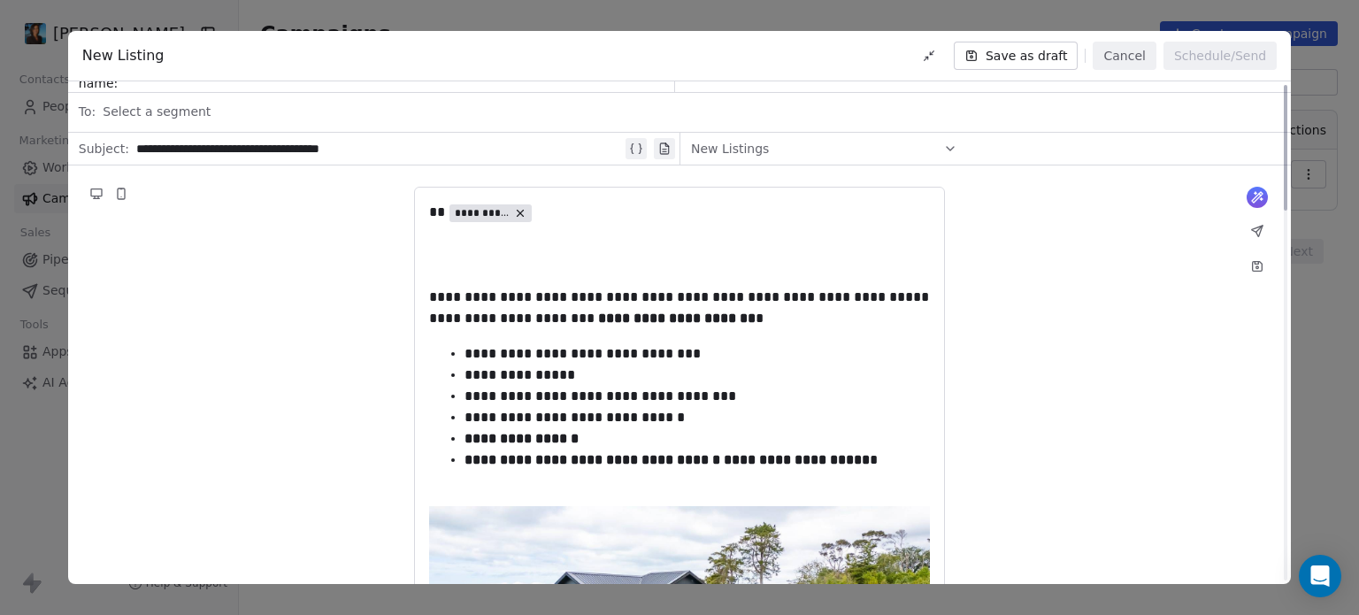
scroll to position [0, 0]
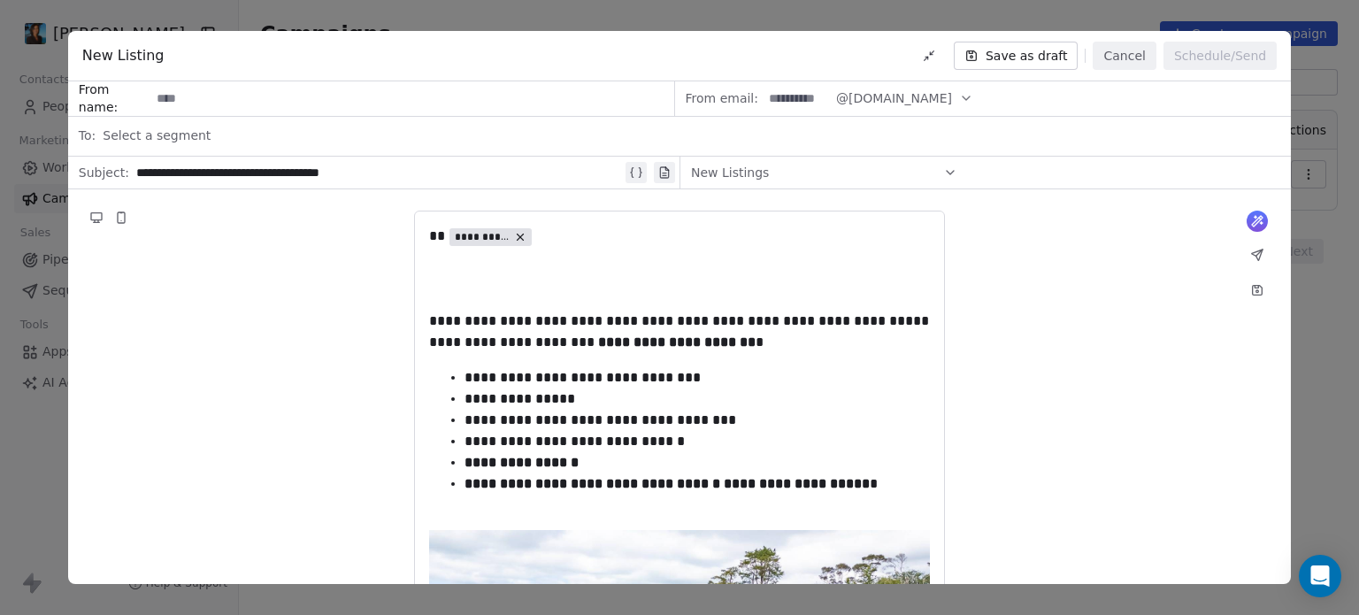
click at [891, 170] on div "New Listings" at bounding box center [824, 172] width 266 height 28
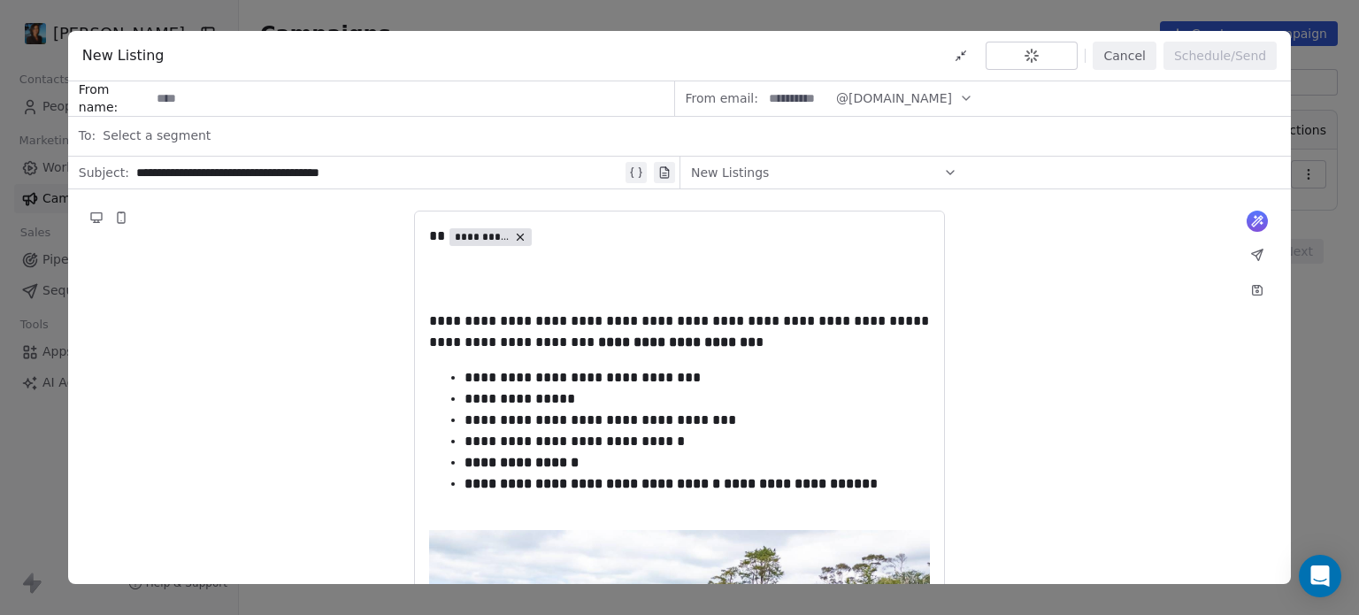
click at [268, 131] on div "Select a segment" at bounding box center [691, 135] width 1177 height 39
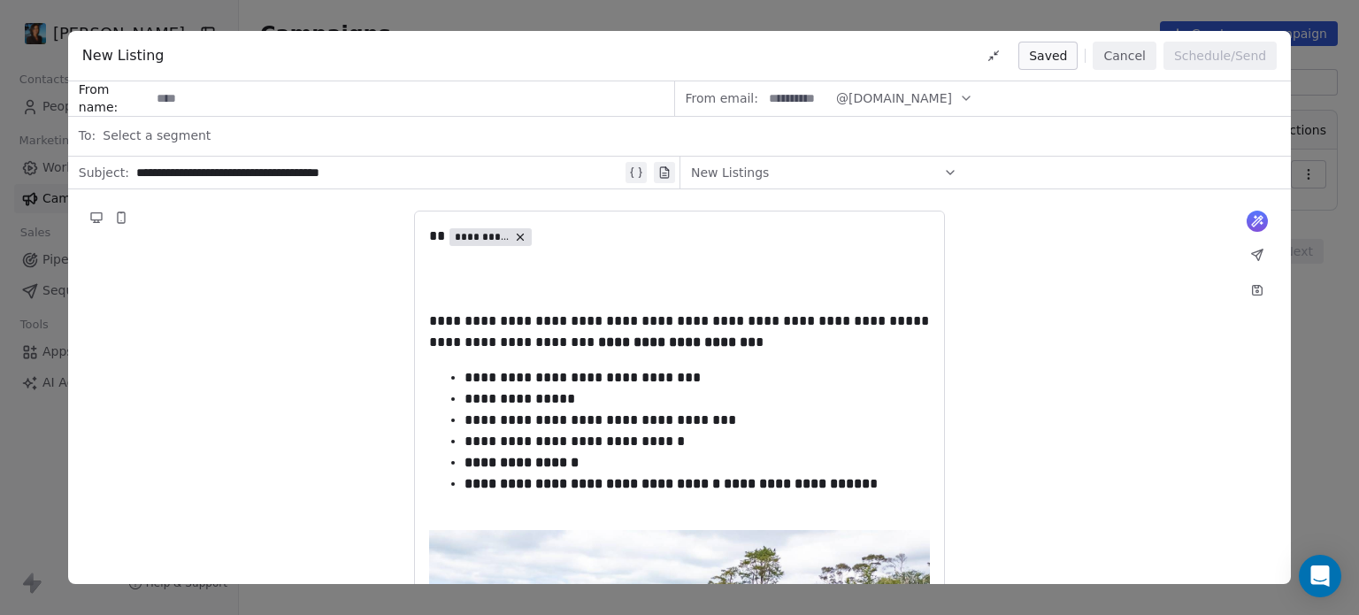
click at [202, 94] on input at bounding box center [411, 98] width 523 height 33
type input "***"
click at [862, 96] on span "@pavithrasoldit.com" at bounding box center [894, 98] width 116 height 19
click at [780, 123] on div "Select a segment" at bounding box center [691, 135] width 1177 height 39
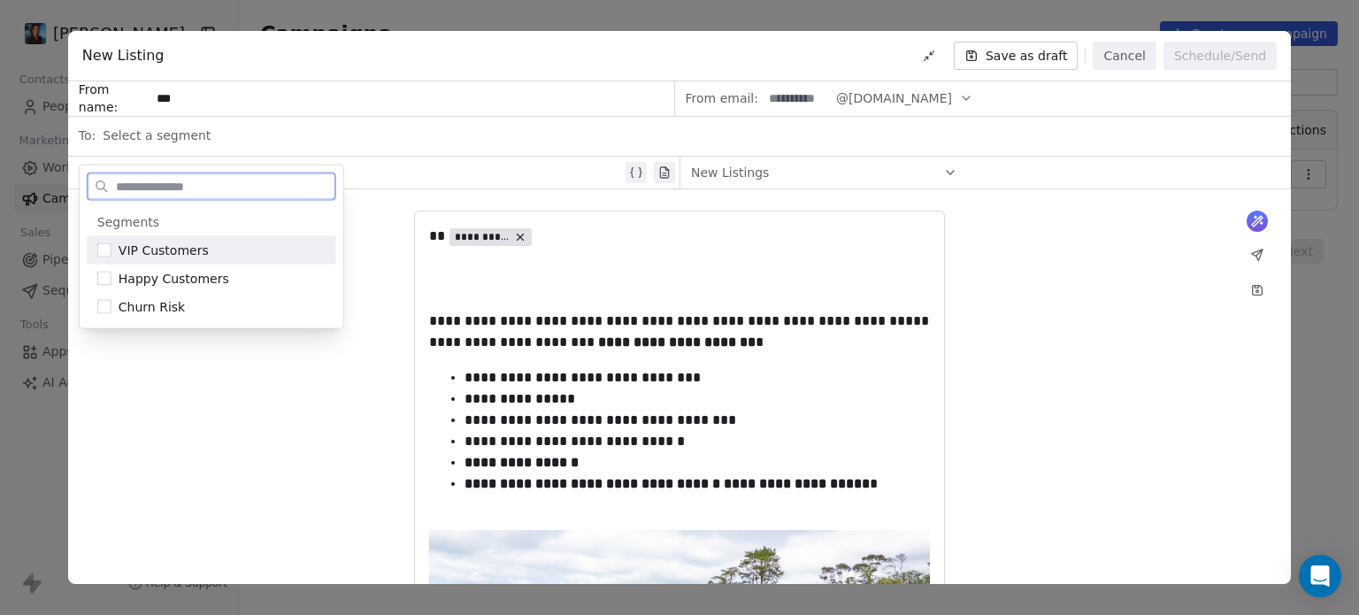
click at [901, 105] on span "@pavithrasoldit.com" at bounding box center [894, 98] width 116 height 19
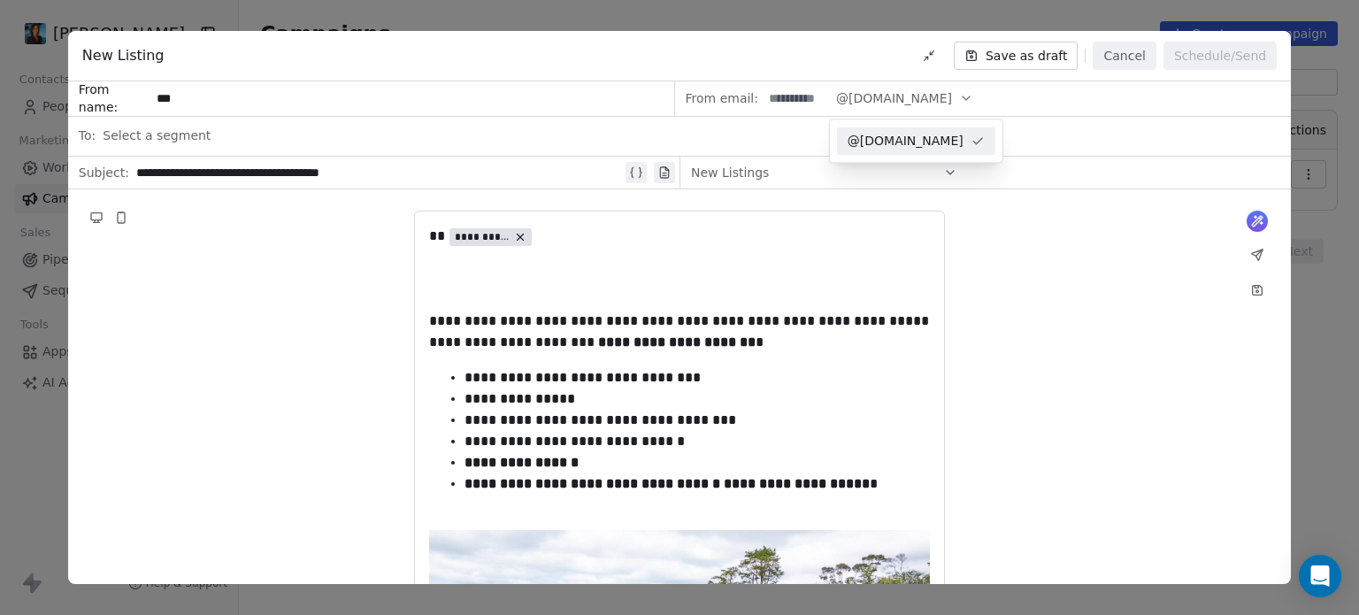
click at [486, 103] on input "***" at bounding box center [411, 98] width 523 height 33
click at [481, 100] on input "***" at bounding box center [411, 98] width 523 height 33
type input "*"
type input "**********"
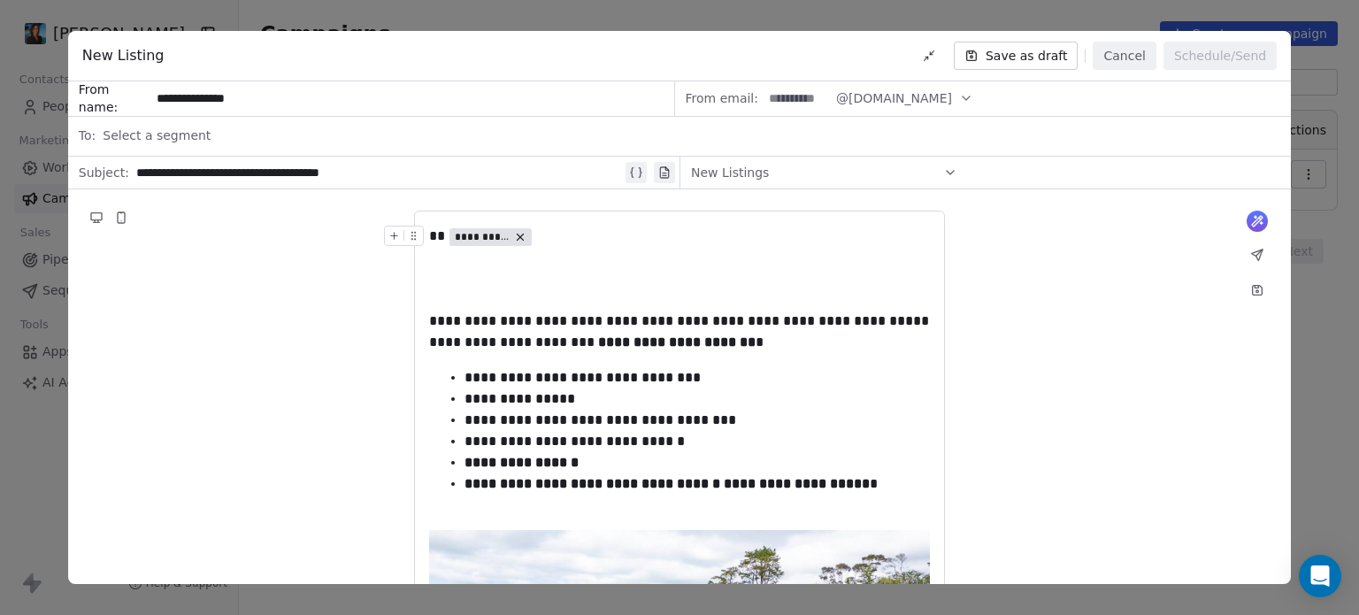
click at [252, 130] on div "Select a segment" at bounding box center [691, 135] width 1177 height 39
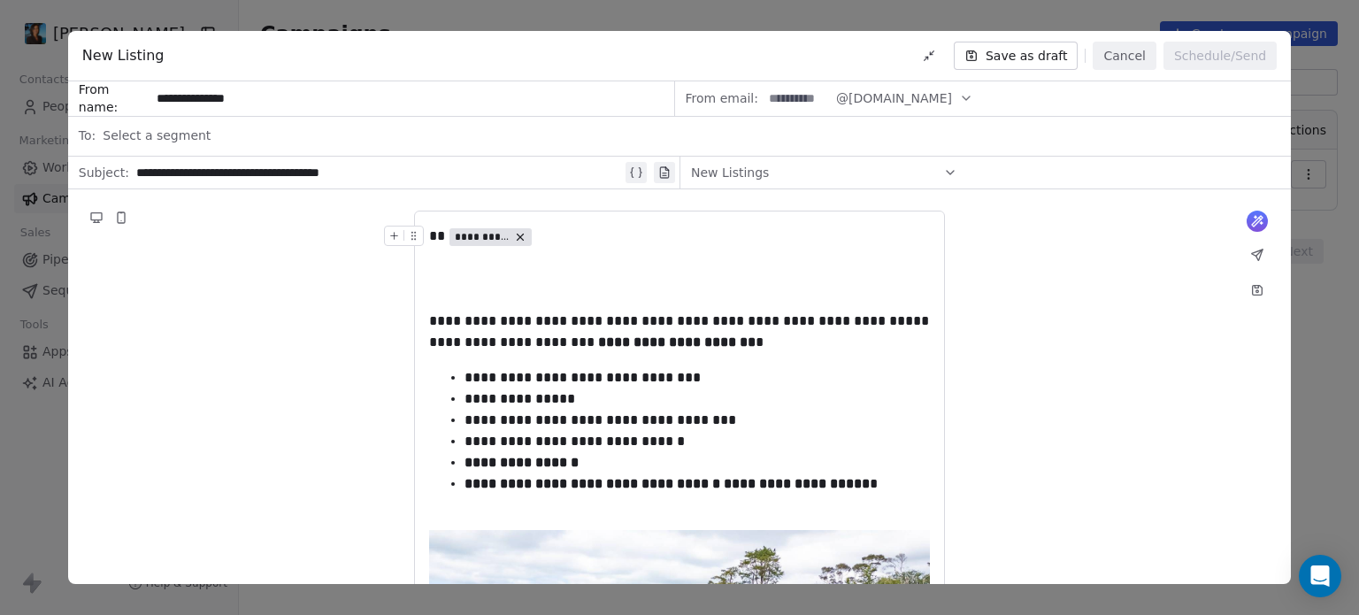
click at [219, 127] on div "Select a segment" at bounding box center [691, 135] width 1177 height 39
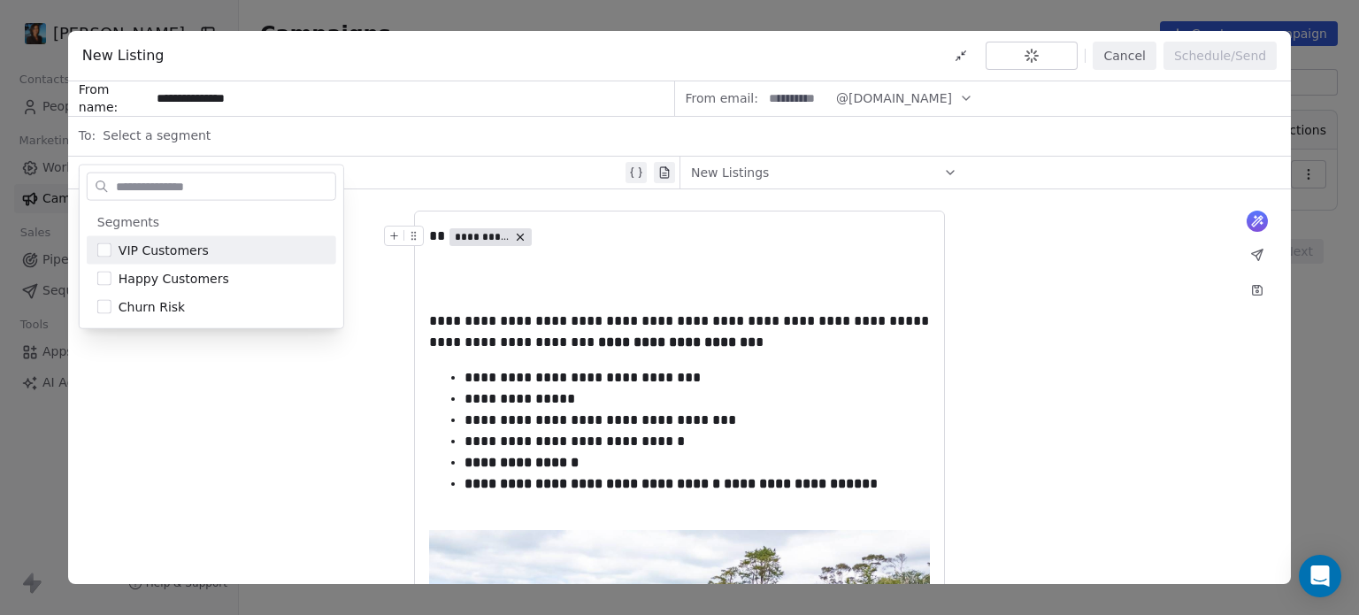
type input "*"
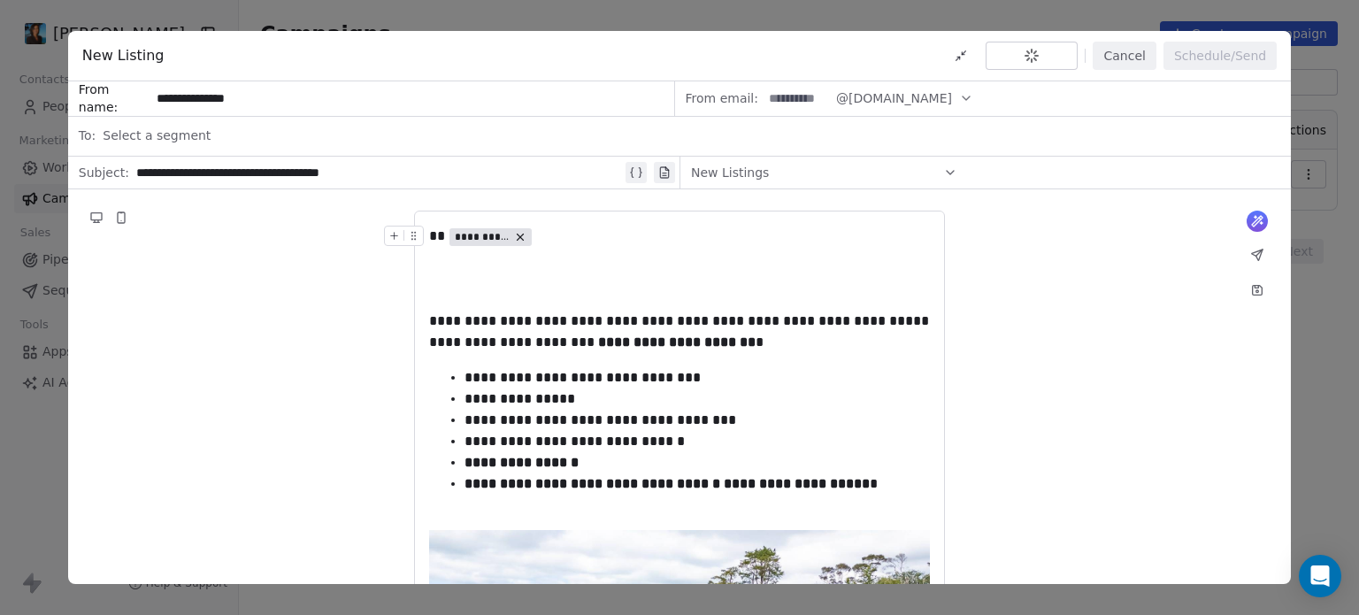
click at [464, 171] on div "**********" at bounding box center [379, 172] width 486 height 21
drag, startPoint x: 235, startPoint y: 176, endPoint x: 207, endPoint y: 236, distance: 66.5
click at [295, 173] on div "**********" at bounding box center [379, 172] width 486 height 21
click at [409, 130] on div "Select a segment" at bounding box center [691, 135] width 1177 height 39
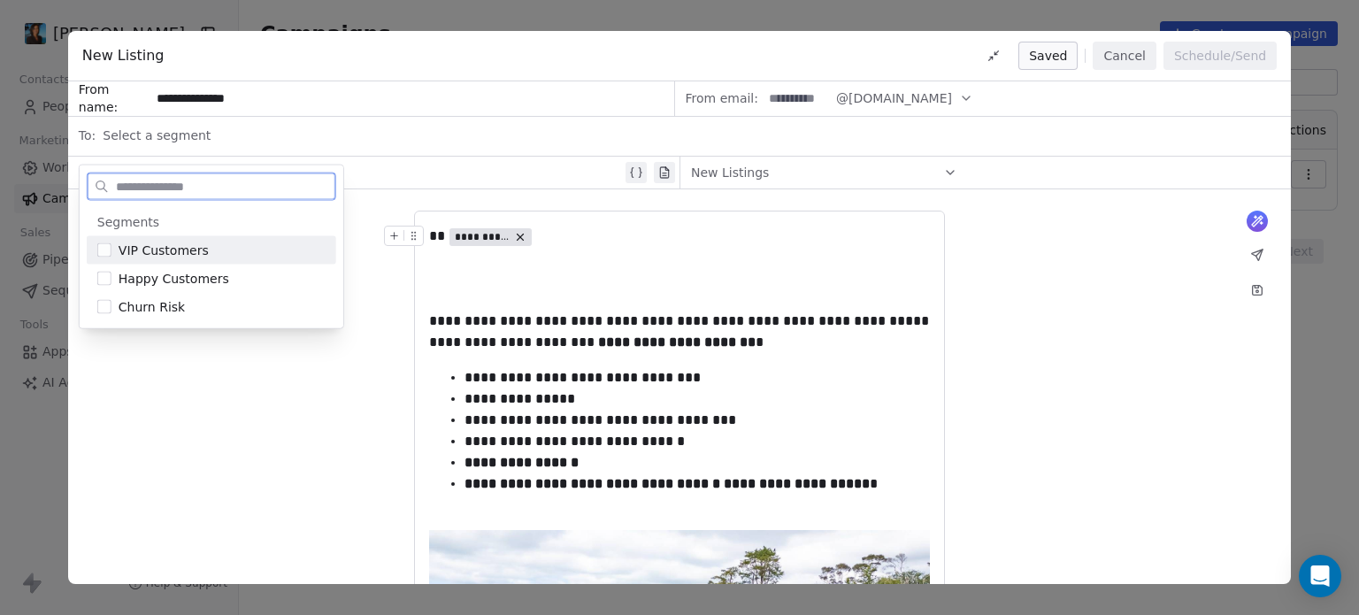
click at [139, 254] on span "VIP Customers" at bounding box center [164, 251] width 90 height 18
click at [136, 247] on span "VIP Customers" at bounding box center [164, 251] width 90 height 18
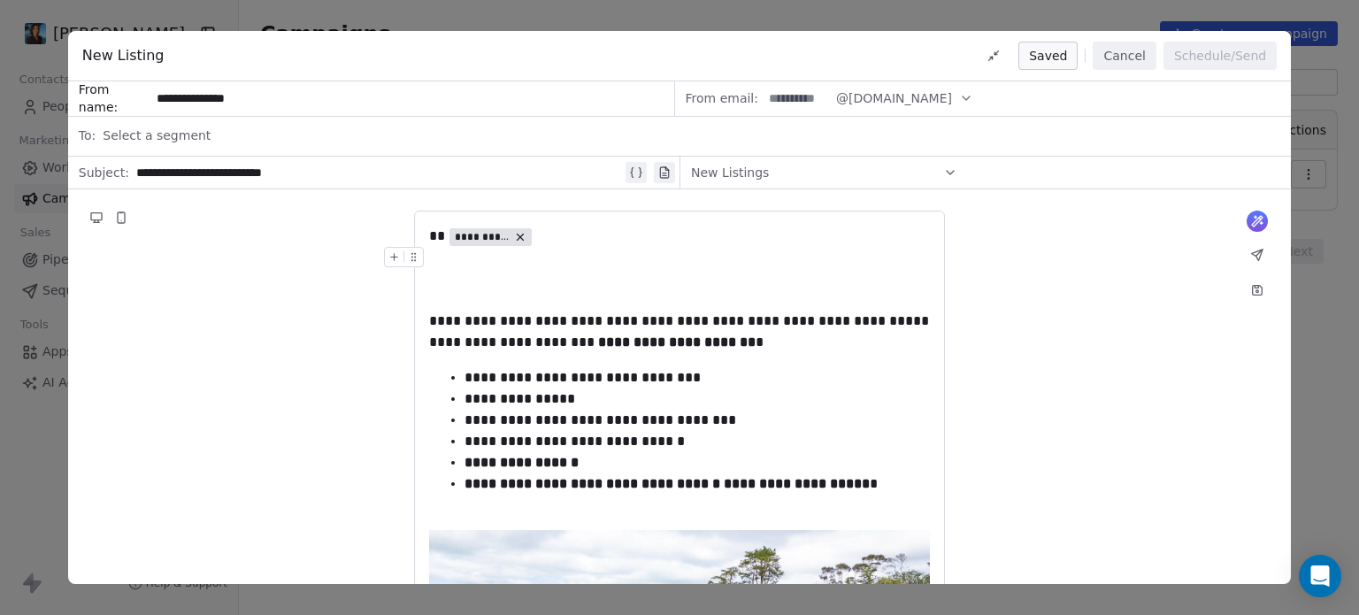
click at [1315, 245] on div "**********" at bounding box center [679, 307] width 1359 height 615
click at [1120, 44] on button "Cancel" at bounding box center [1124, 56] width 63 height 28
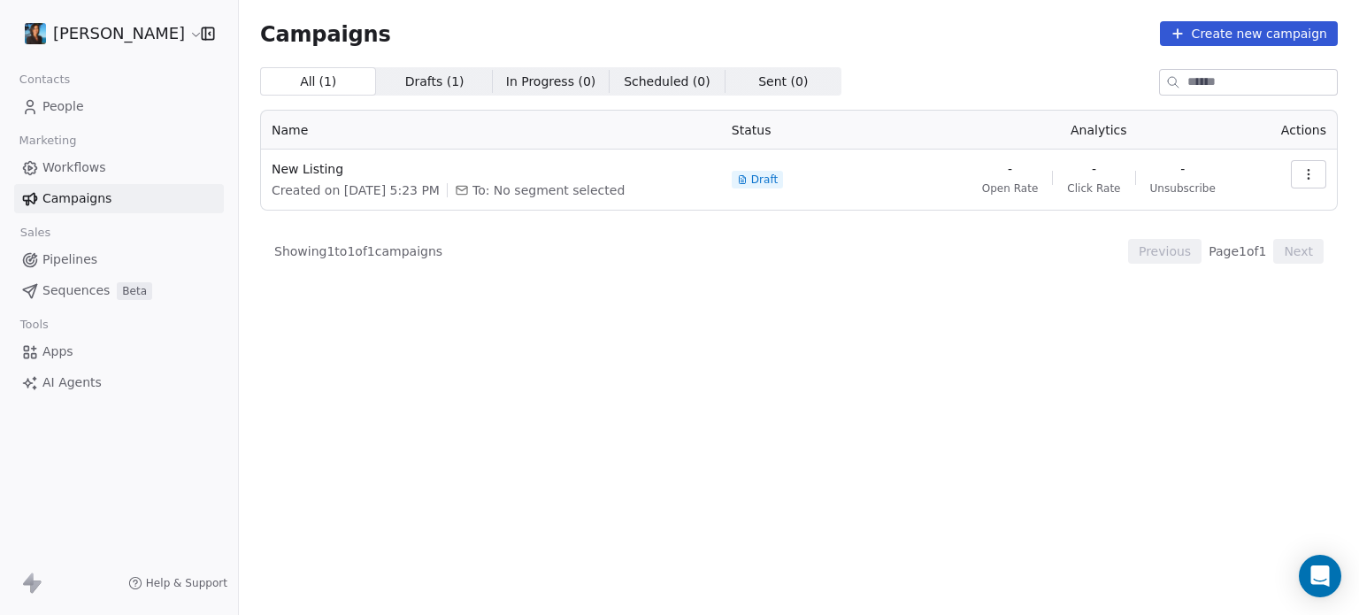
click at [1302, 177] on icon "button" at bounding box center [1308, 174] width 14 height 14
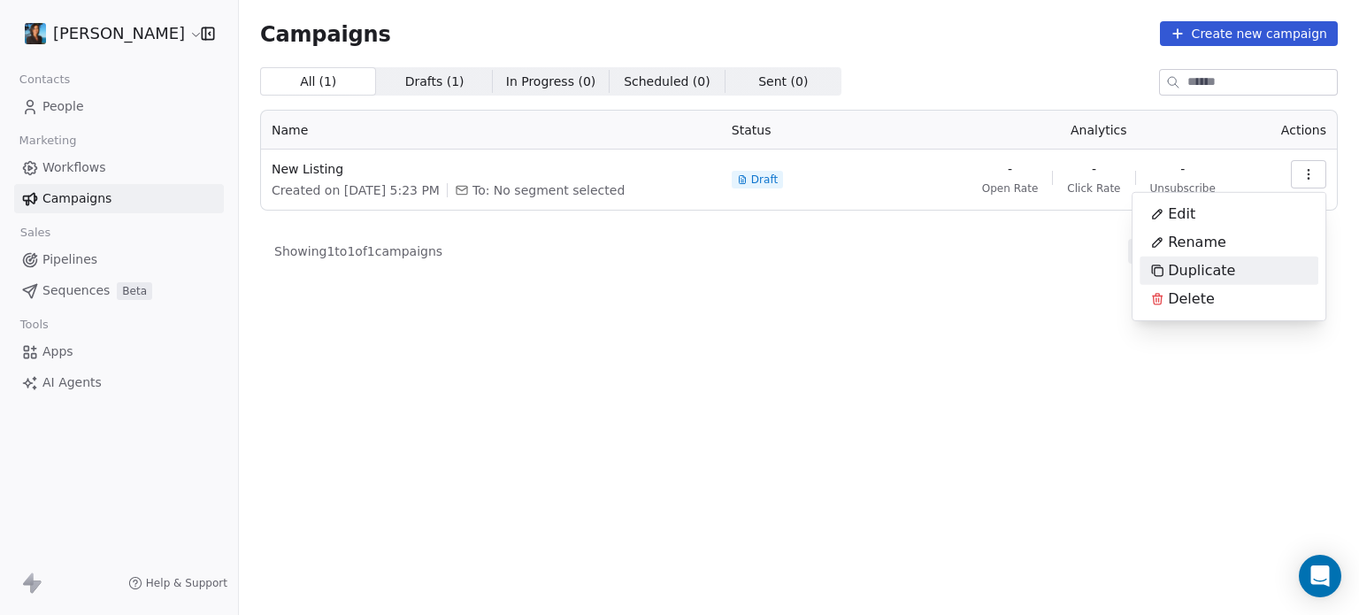
click at [1223, 265] on span "Duplicate" at bounding box center [1201, 270] width 67 height 21
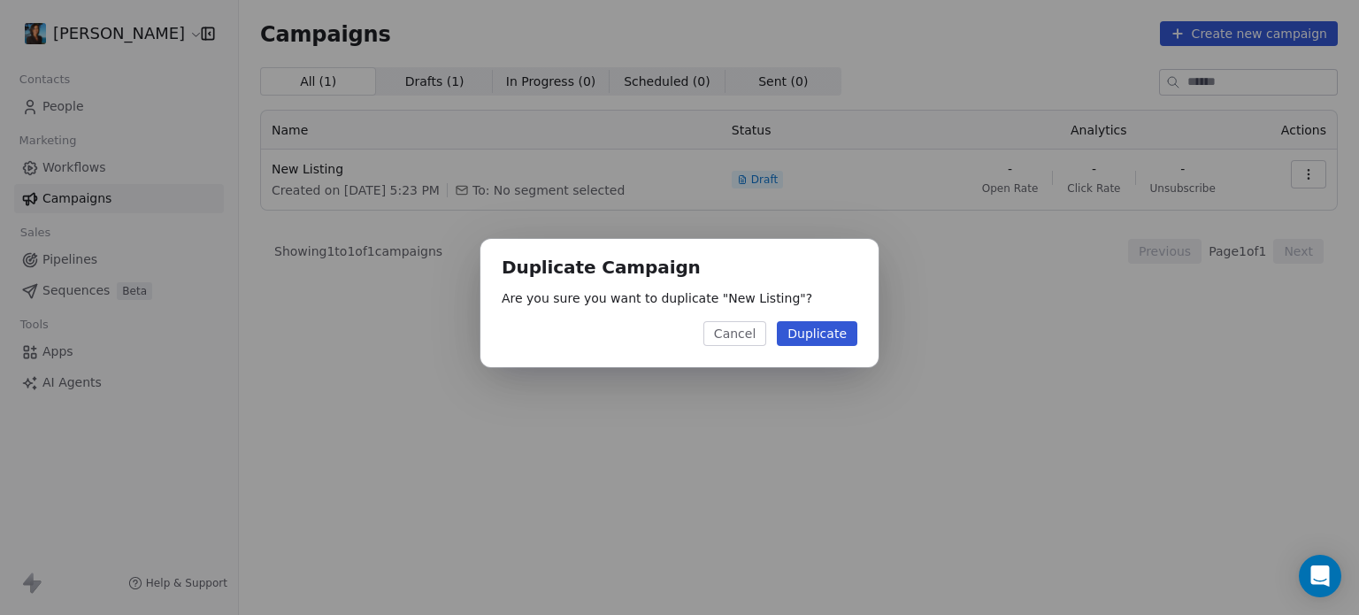
click at [821, 332] on button "Duplicate" at bounding box center [817, 333] width 81 height 25
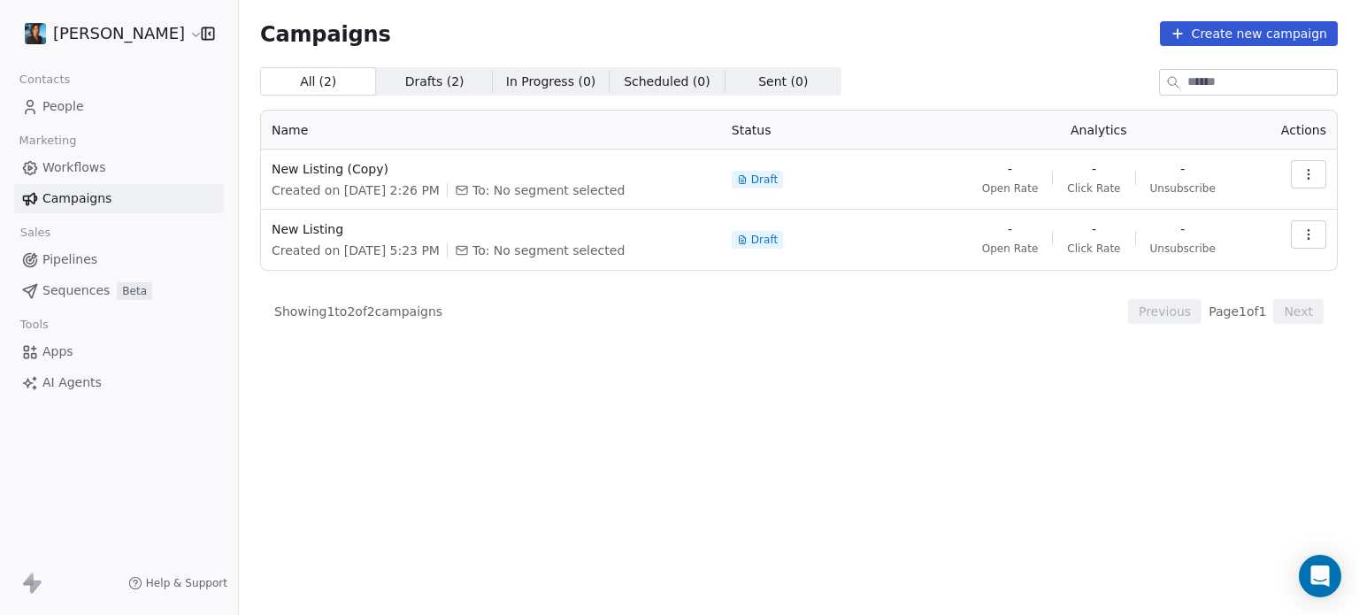
click at [88, 290] on span "Sequences" at bounding box center [75, 290] width 67 height 19
click at [379, 442] on div "All ( 2 ) All ( 2 ) Drafts ( 2 ) Drafts ( 2 ) In Progress ( 0 ) In Progress ( 0…" at bounding box center [799, 263] width 1078 height 392
click at [58, 282] on span "Sequences" at bounding box center [75, 290] width 67 height 19
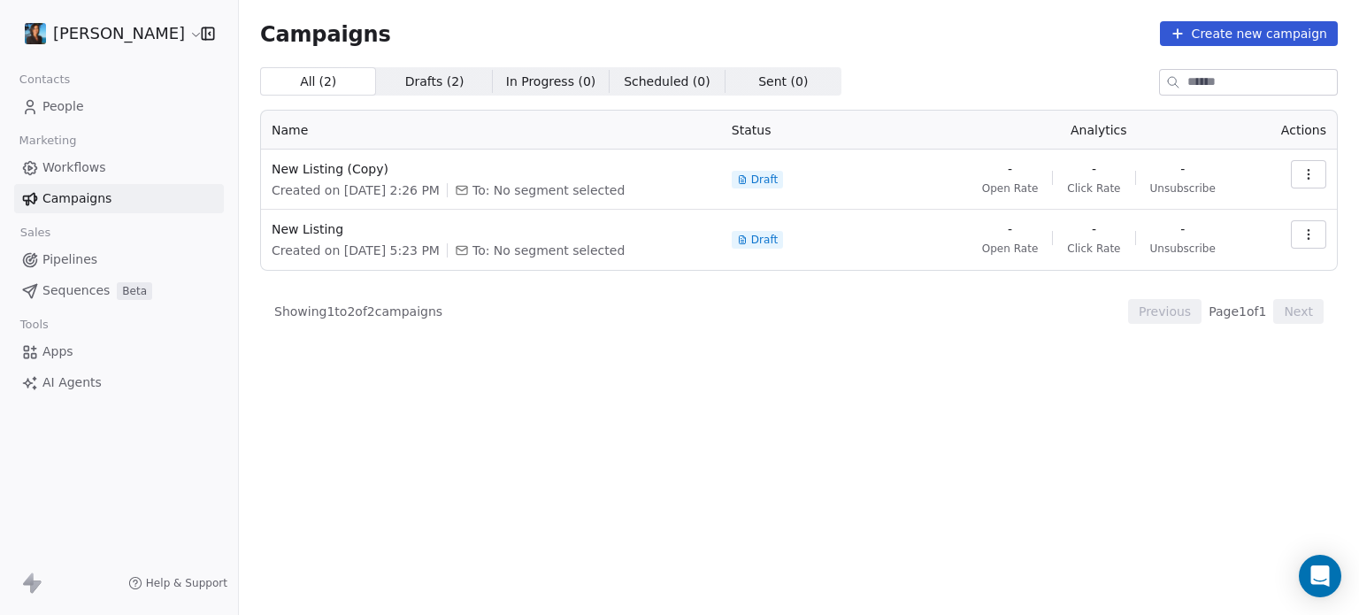
click at [58, 282] on span "Sequences" at bounding box center [75, 290] width 67 height 19
click at [88, 290] on span "Sequences" at bounding box center [75, 290] width 67 height 19
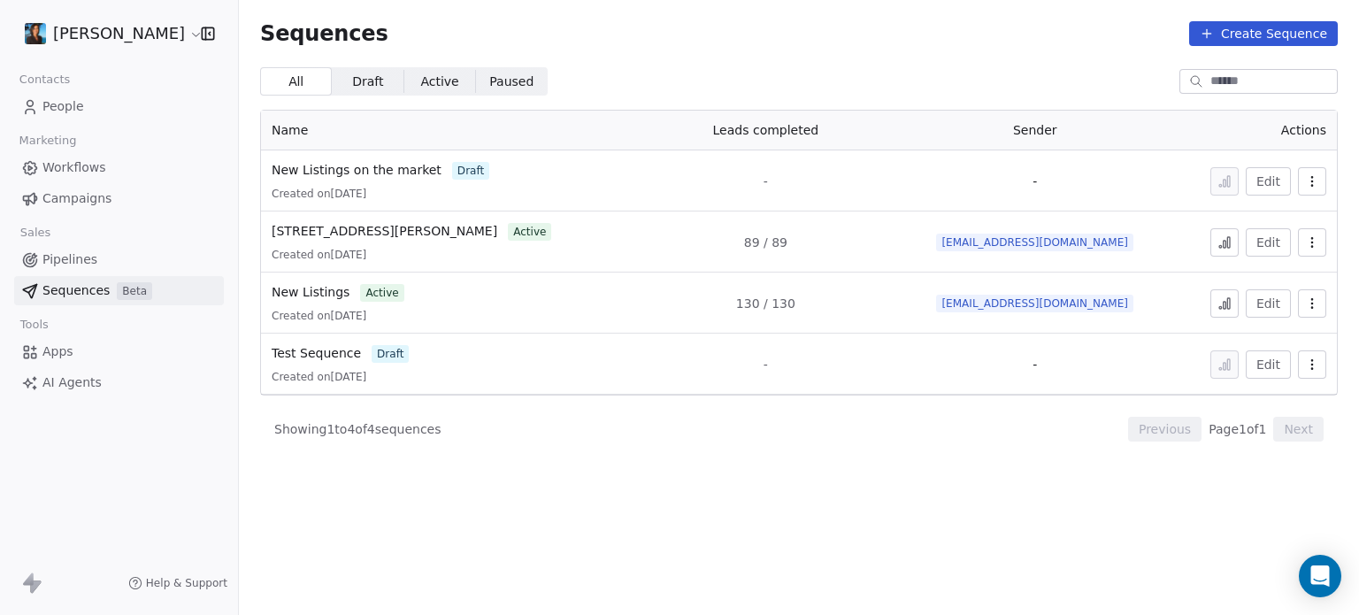
click at [1262, 6] on div "Sequences Create Sequence" at bounding box center [799, 33] width 1120 height 67
click at [1254, 24] on button "Create Sequence" at bounding box center [1263, 33] width 149 height 25
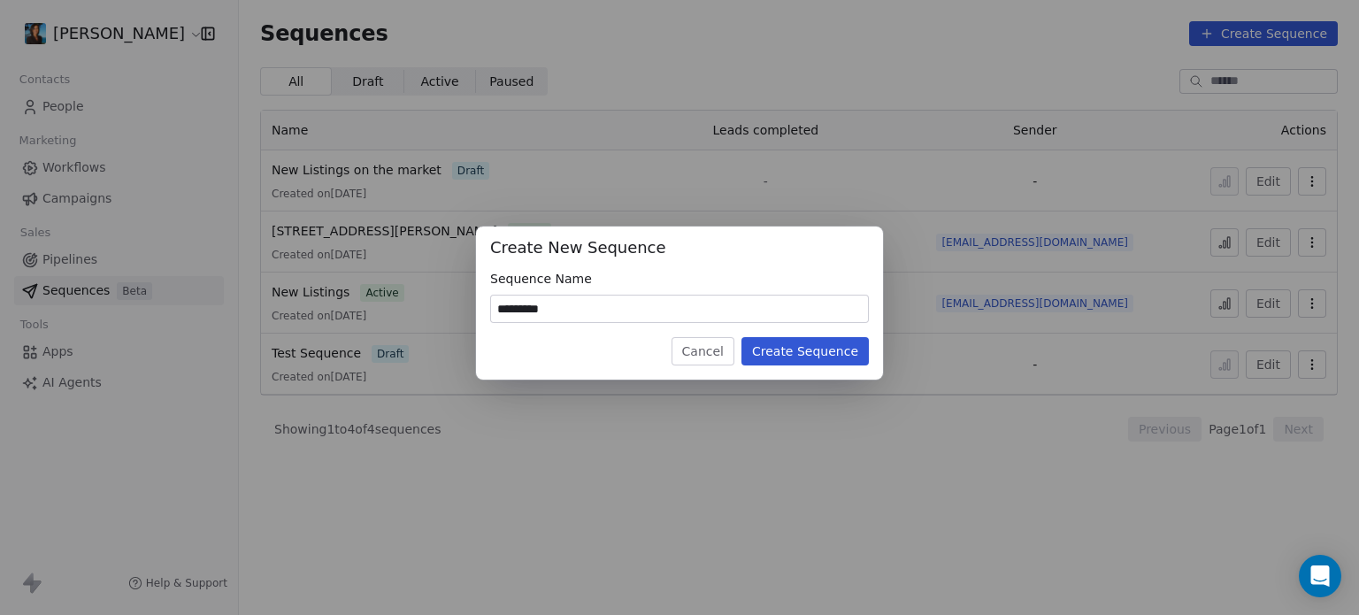
type input "*********"
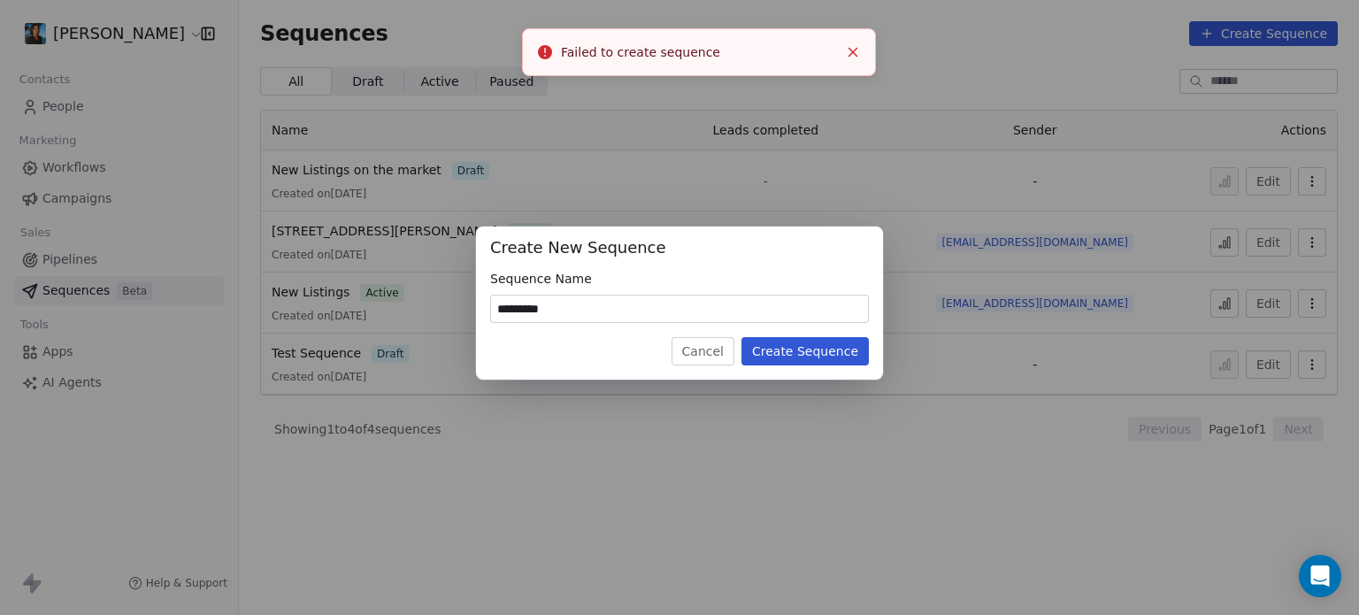
click at [801, 361] on button "Create Sequence" at bounding box center [804, 351] width 127 height 28
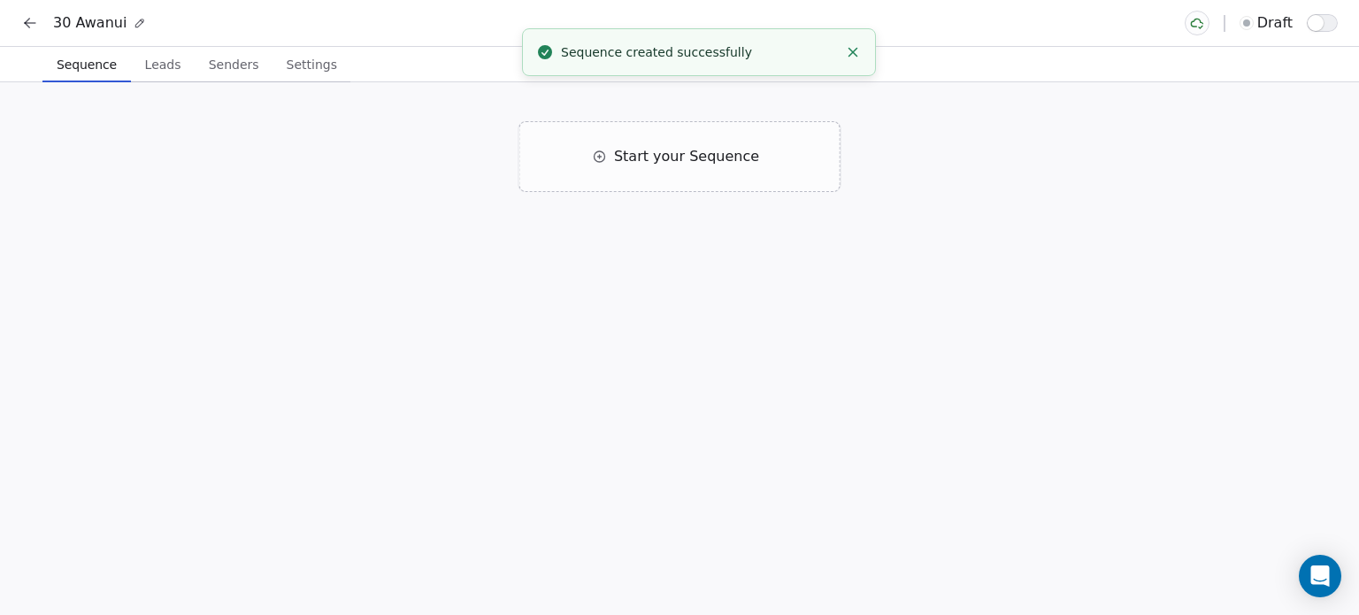
click at [309, 169] on div "Start your Sequence" at bounding box center [679, 348] width 1359 height 533
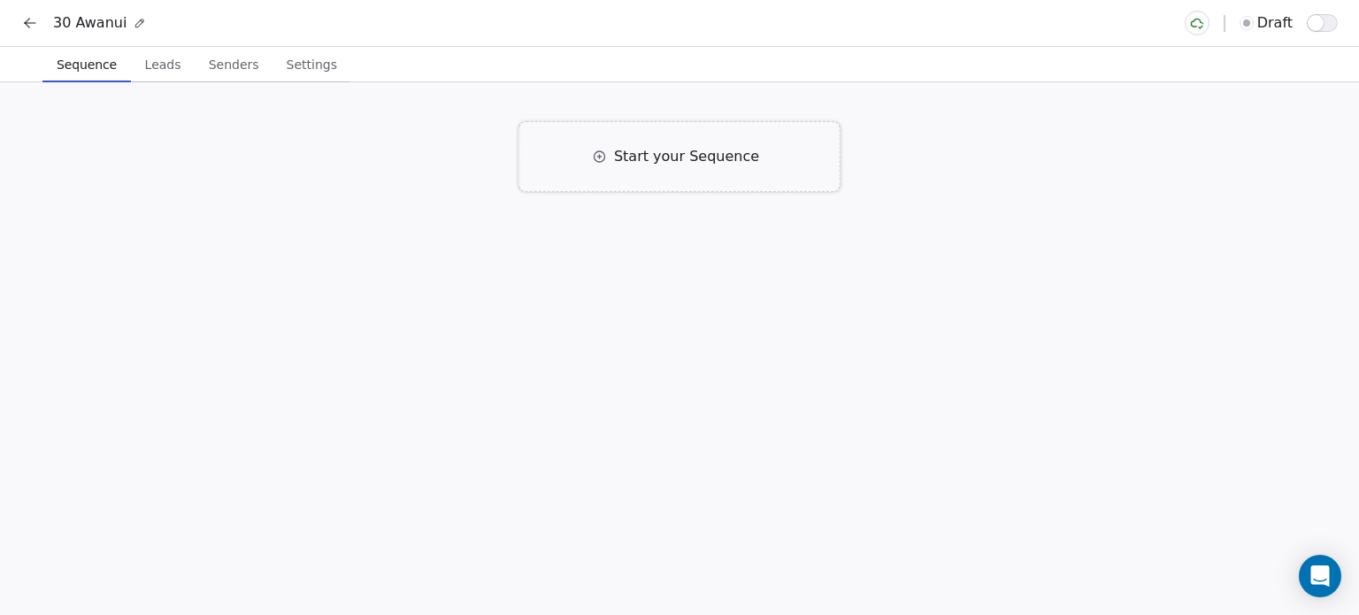
click at [691, 169] on div "Start your Sequence" at bounding box center [679, 156] width 321 height 71
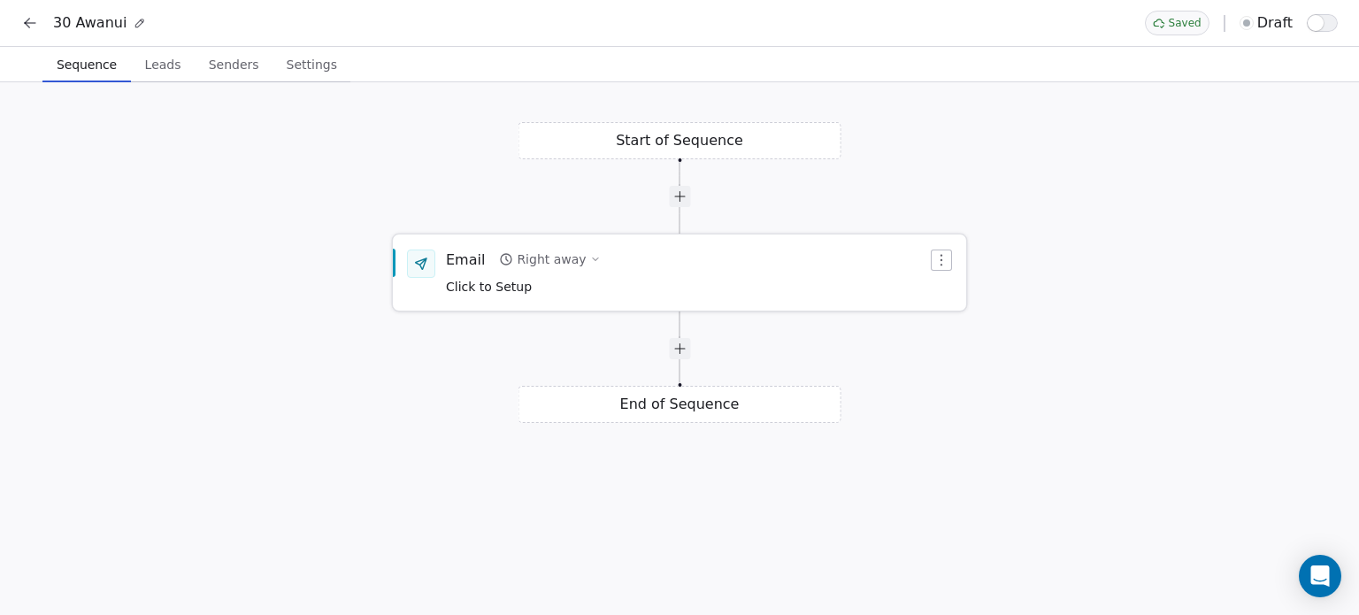
click at [528, 275] on div "Email Right away Click to Setup" at bounding box center [523, 272] width 155 height 46
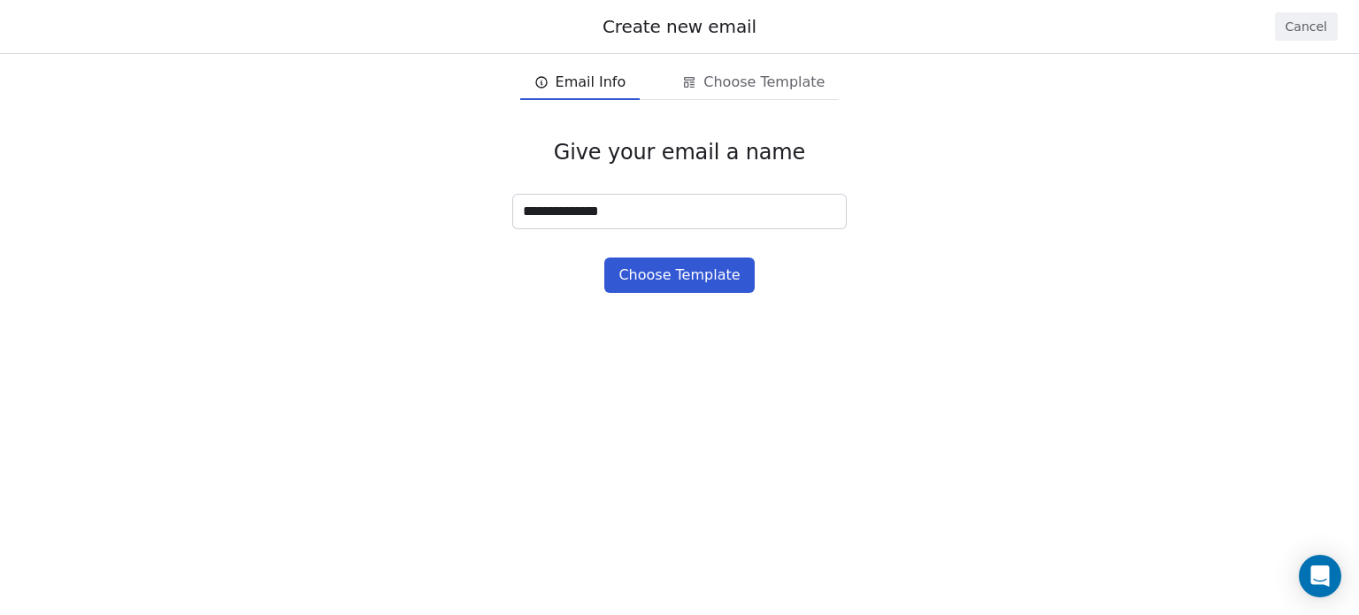
type input "**********"
click at [629, 271] on button "Choose Template" at bounding box center [679, 274] width 150 height 35
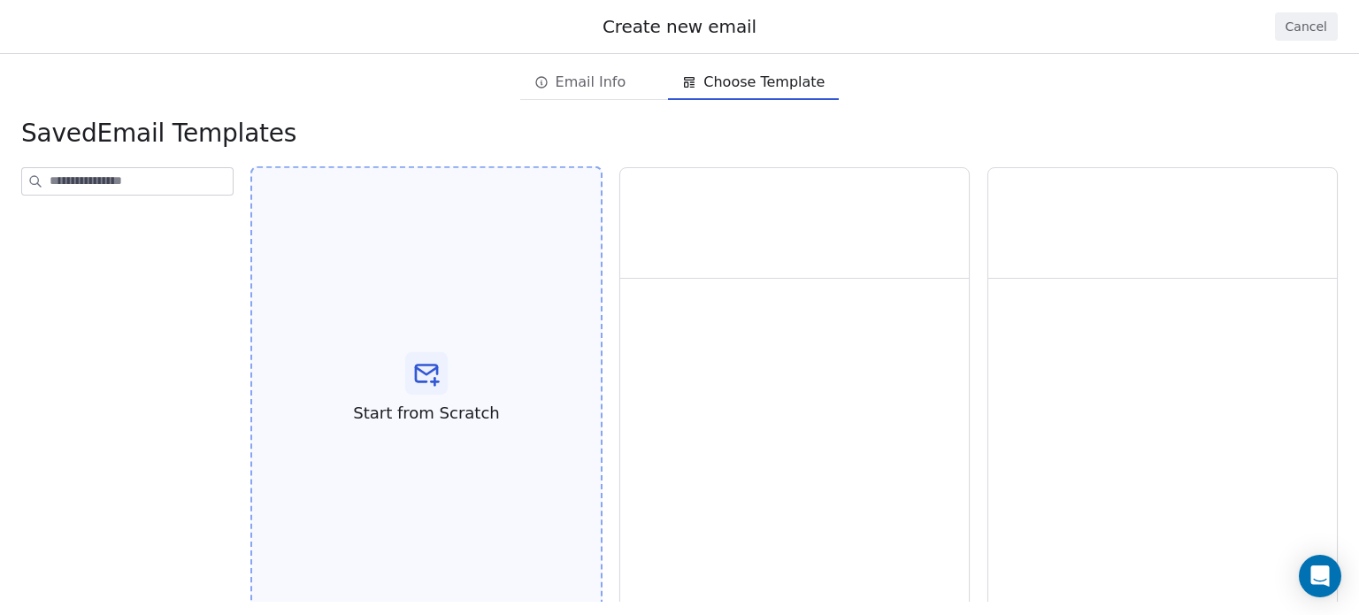
click at [453, 385] on div "Start from Scratch" at bounding box center [426, 388] width 352 height 445
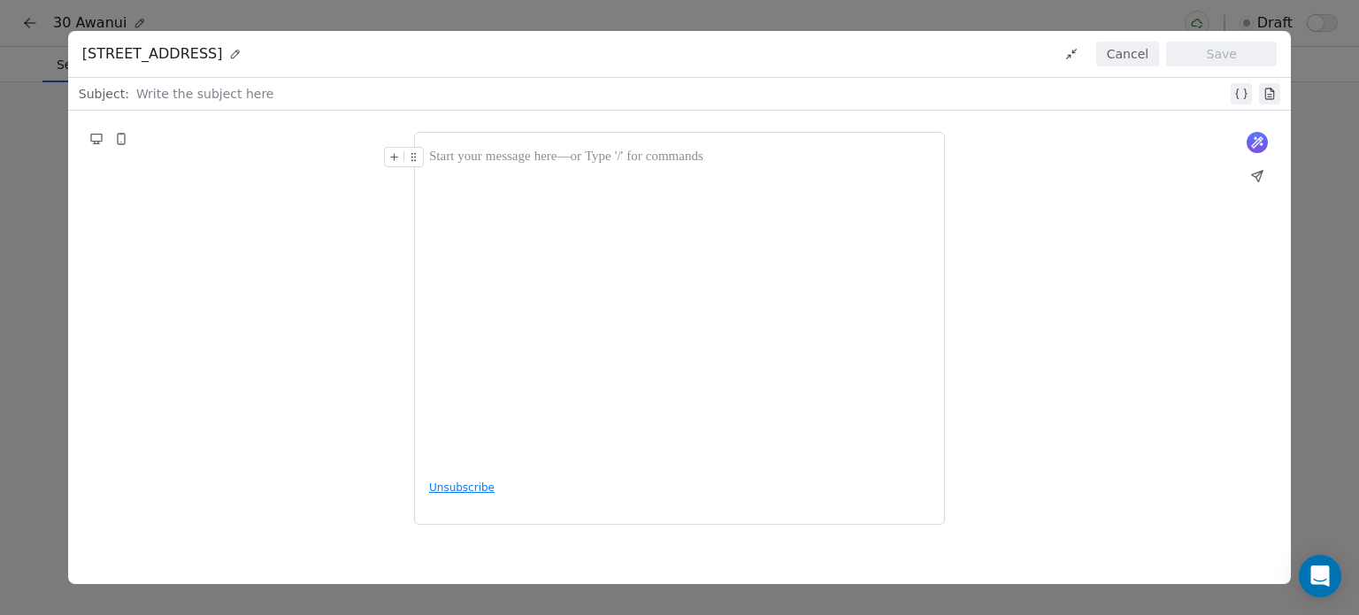
click at [1135, 48] on button "Cancel" at bounding box center [1127, 54] width 63 height 25
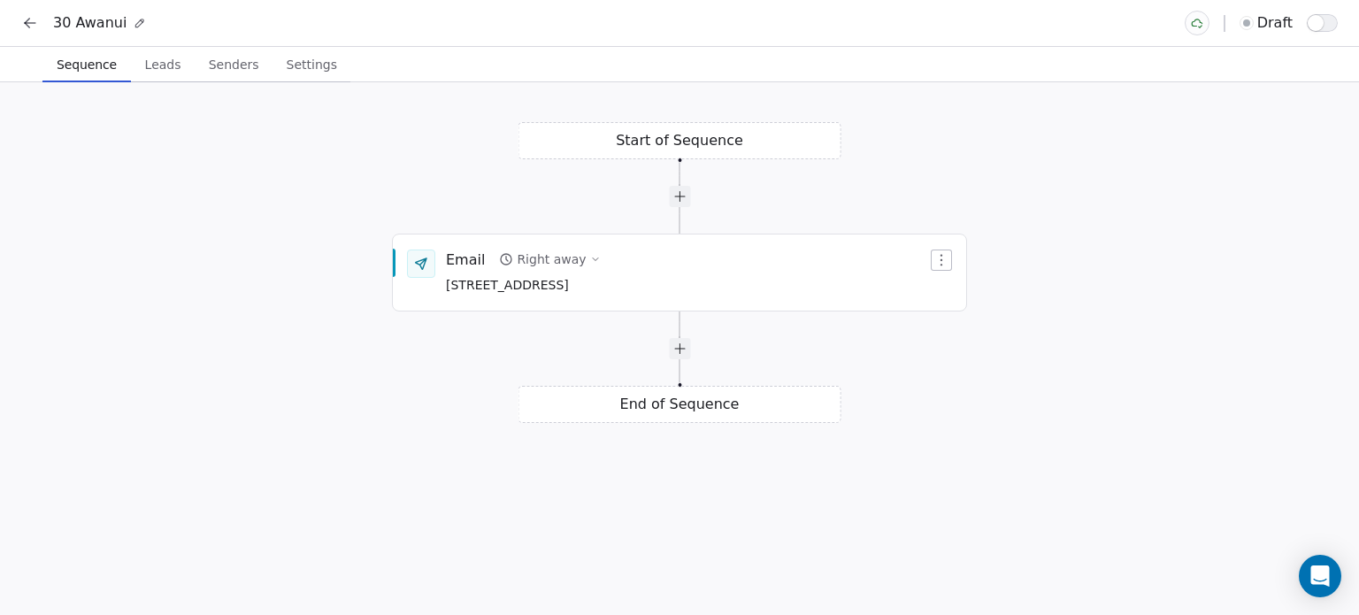
click at [160, 65] on span "Leads" at bounding box center [163, 64] width 50 height 25
click at [96, 71] on span "Sequence" at bounding box center [87, 64] width 74 height 25
click at [19, 17] on button at bounding box center [30, 23] width 25 height 25
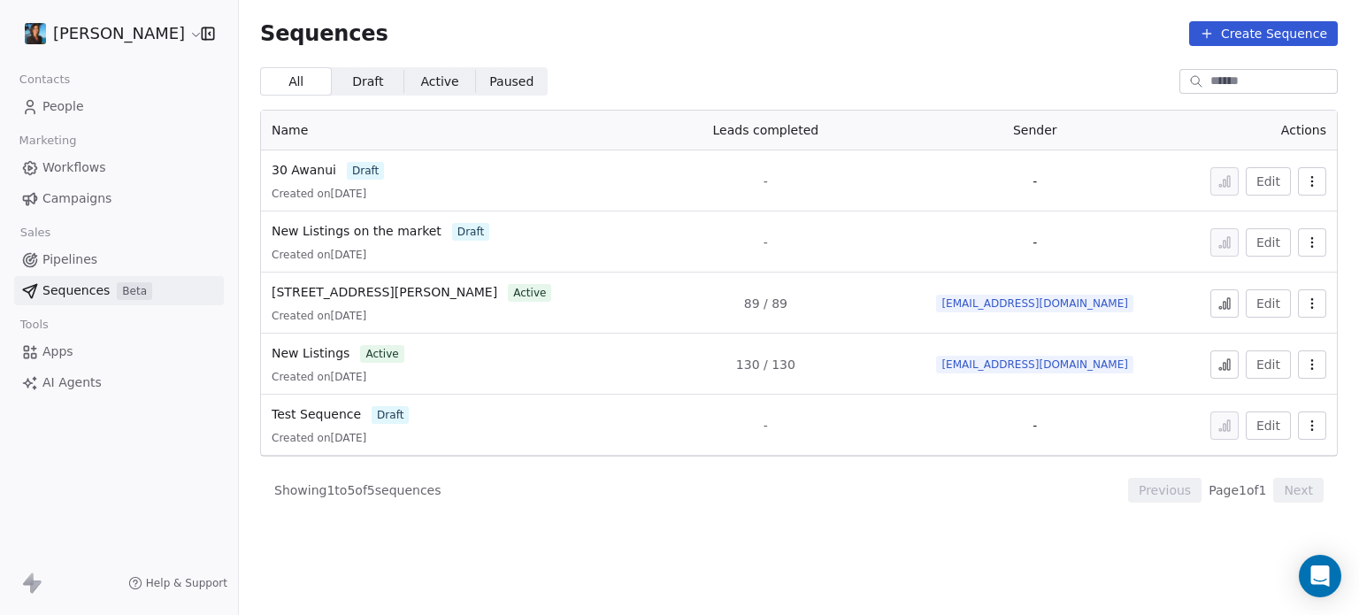
click at [82, 166] on span "Workflows" at bounding box center [74, 167] width 64 height 19
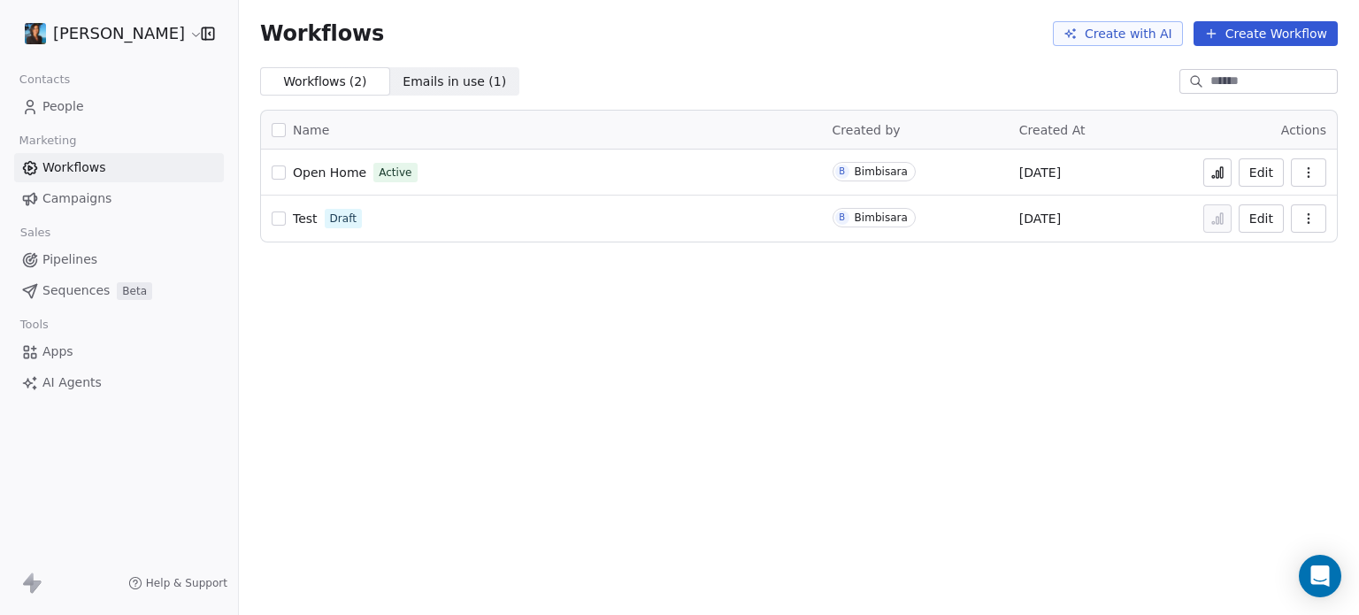
click at [70, 190] on span "Campaigns" at bounding box center [76, 198] width 69 height 19
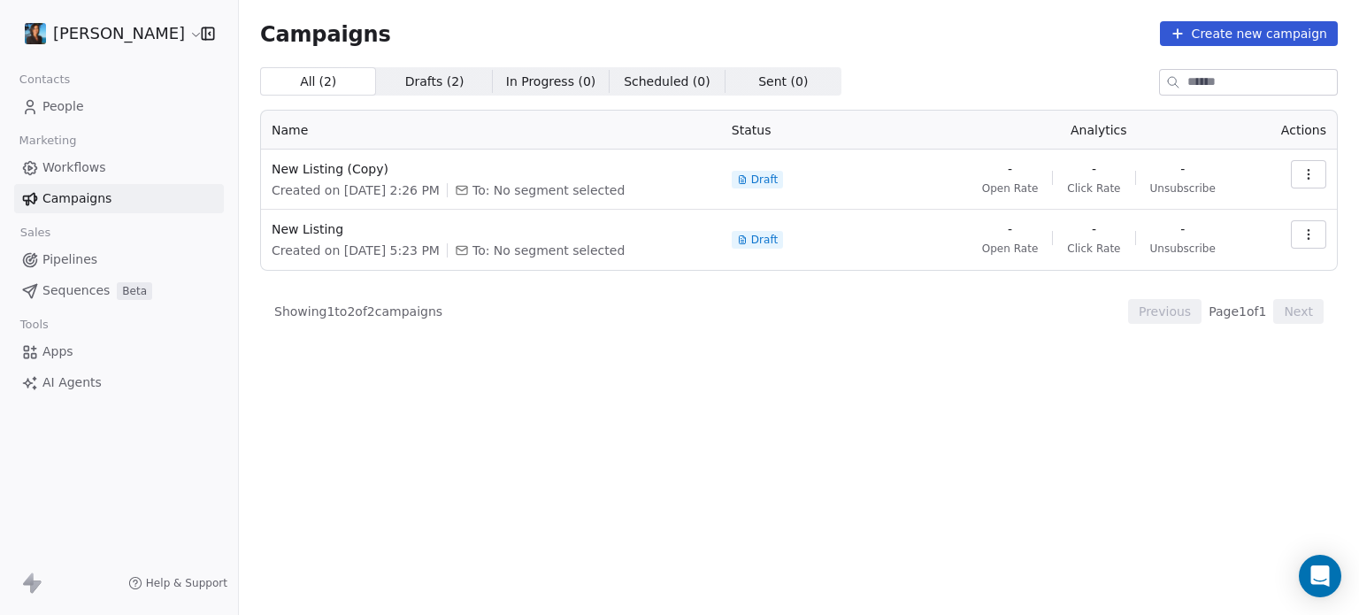
click at [1318, 173] on button "button" at bounding box center [1308, 174] width 35 height 28
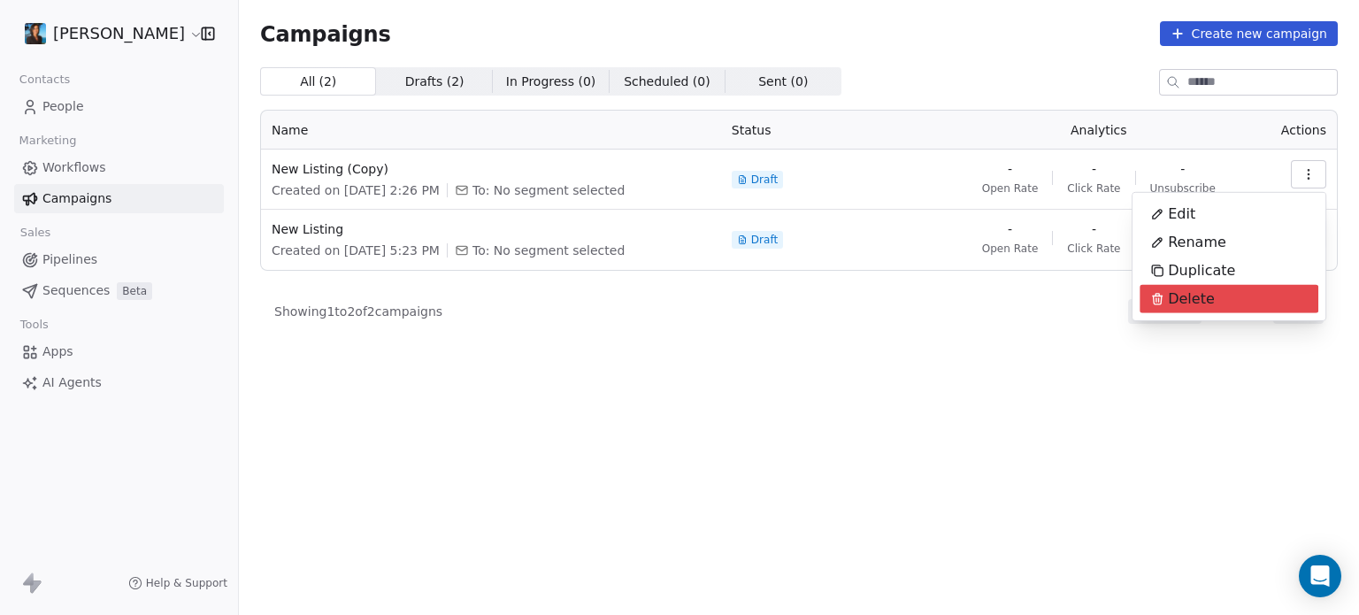
click at [1193, 307] on span "Delete" at bounding box center [1191, 298] width 47 height 21
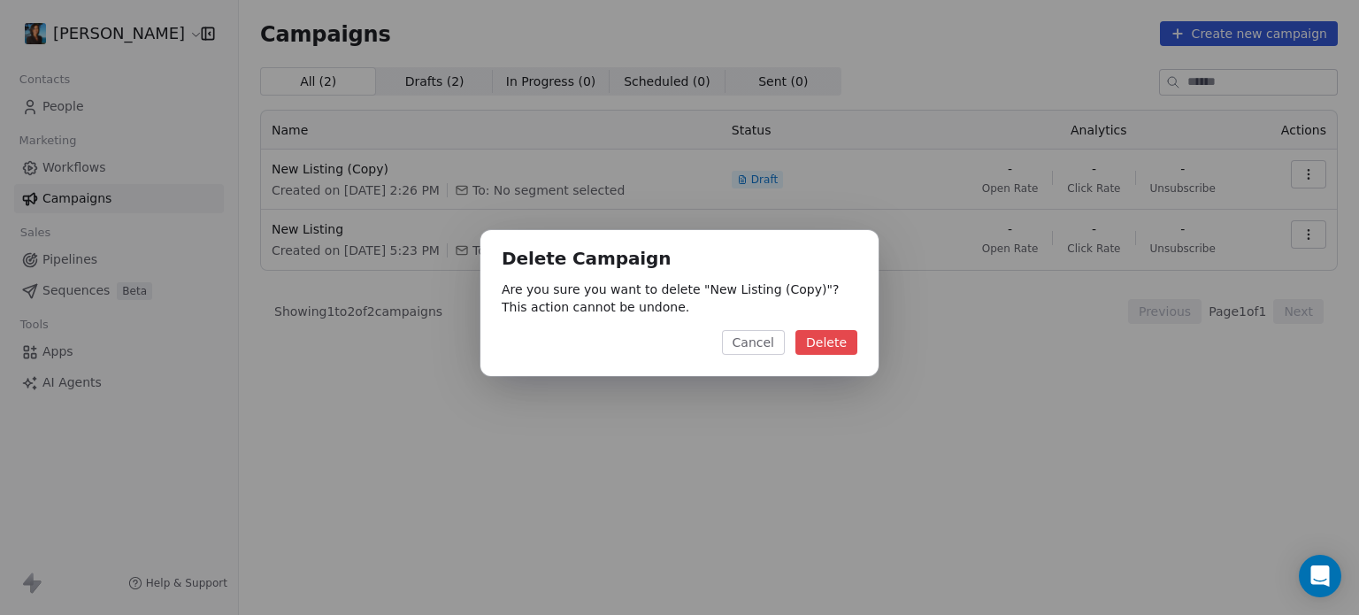
click at [839, 328] on div "Delete Campaign Are you sure you want to delete " New Listing (Copy) "? This ac…" at bounding box center [679, 303] width 398 height 146
click at [836, 332] on button "Delete" at bounding box center [826, 342] width 62 height 25
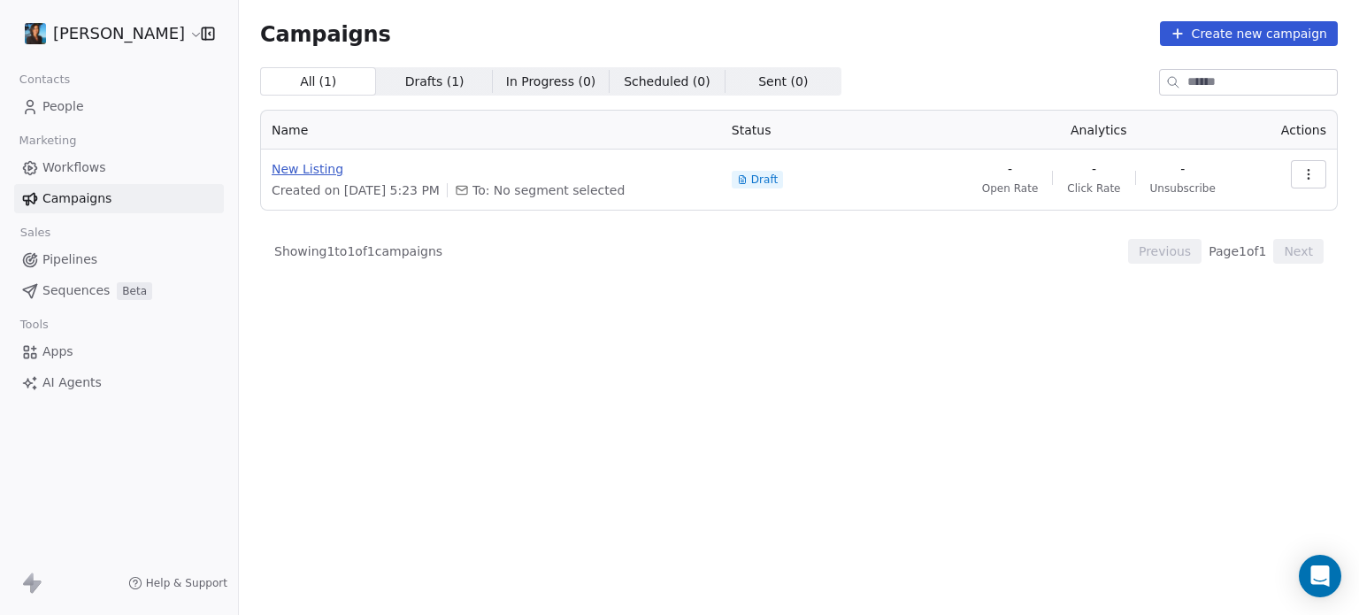
click at [307, 168] on span "New Listing" at bounding box center [491, 169] width 439 height 18
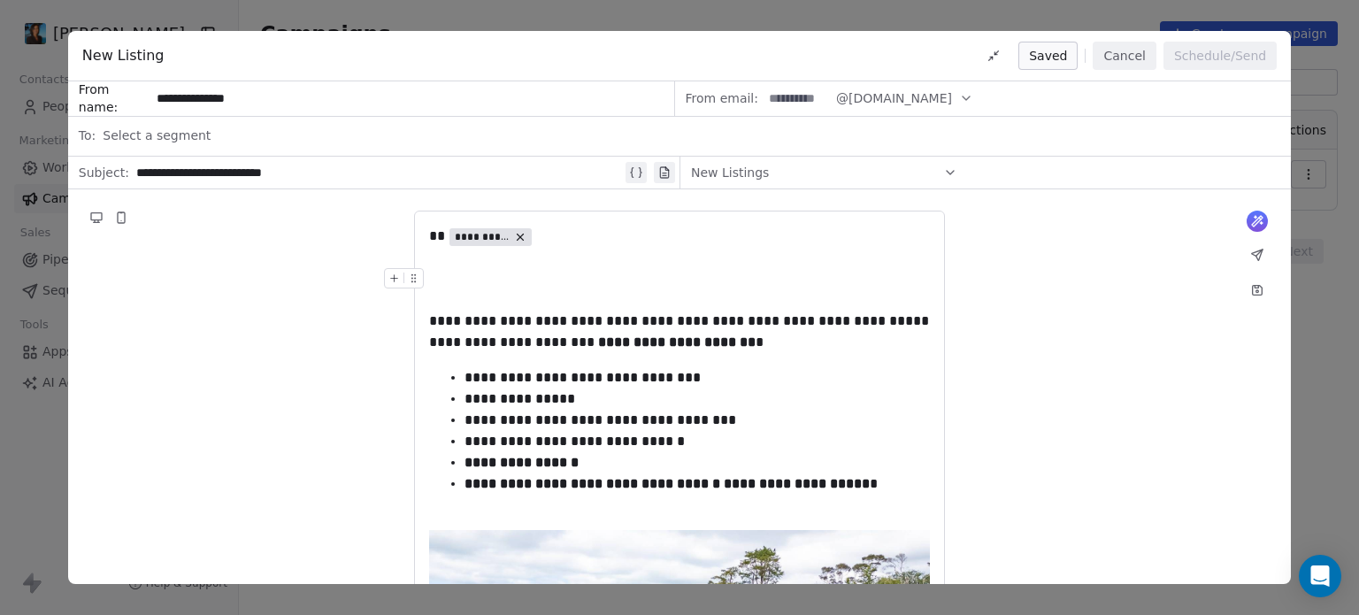
drag, startPoint x: 428, startPoint y: 242, endPoint x: 567, endPoint y: 272, distance: 142.1
click at [1260, 285] on icon at bounding box center [1258, 290] width 10 height 10
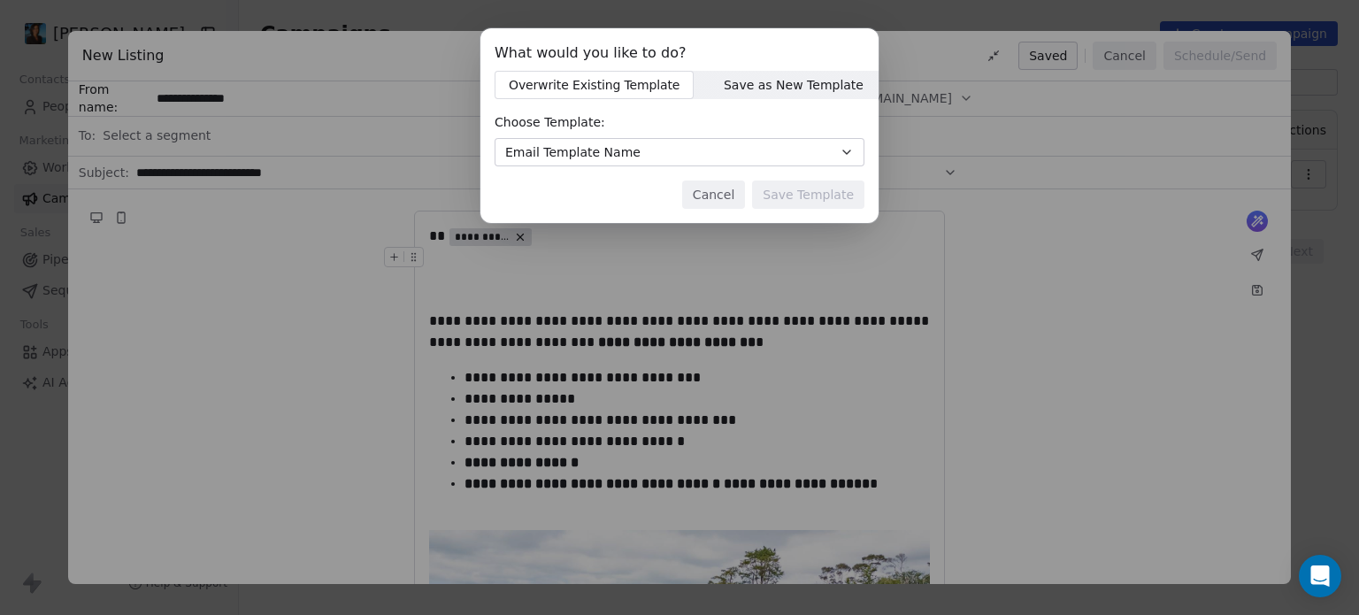
click at [715, 153] on button "Email Template Name" at bounding box center [680, 152] width 370 height 28
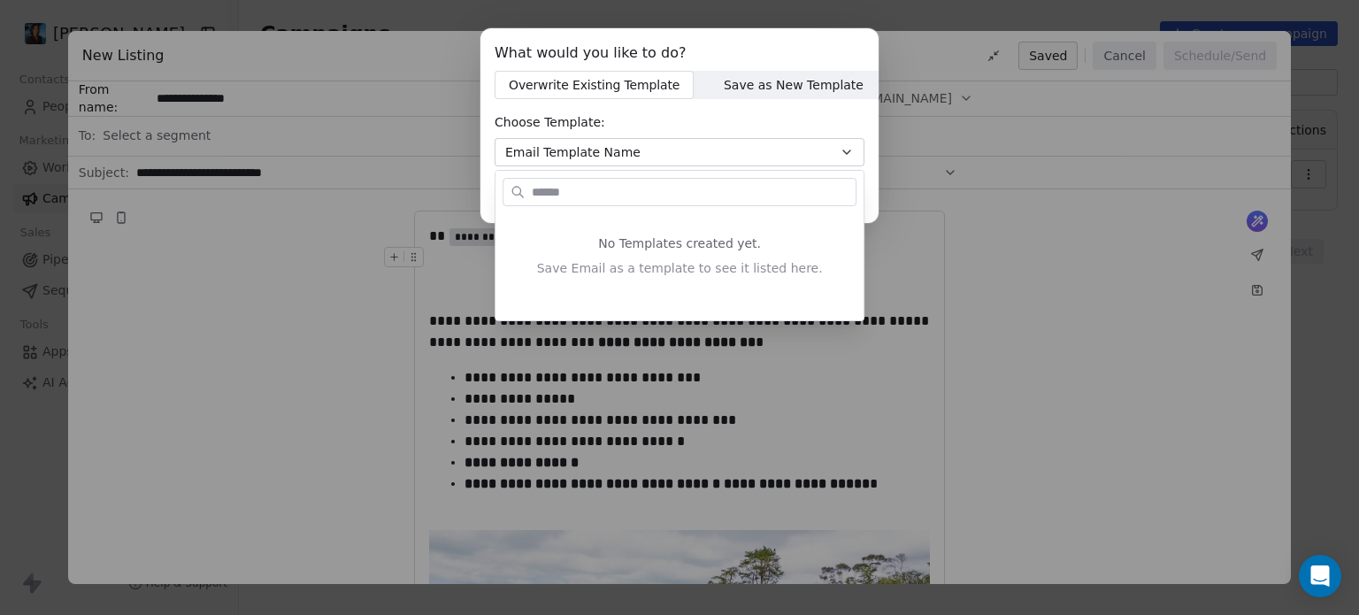
click at [711, 79] on div "What would you like to do? Overwrite Existing Template Overwrite Existing Templ…" at bounding box center [679, 130] width 1359 height 260
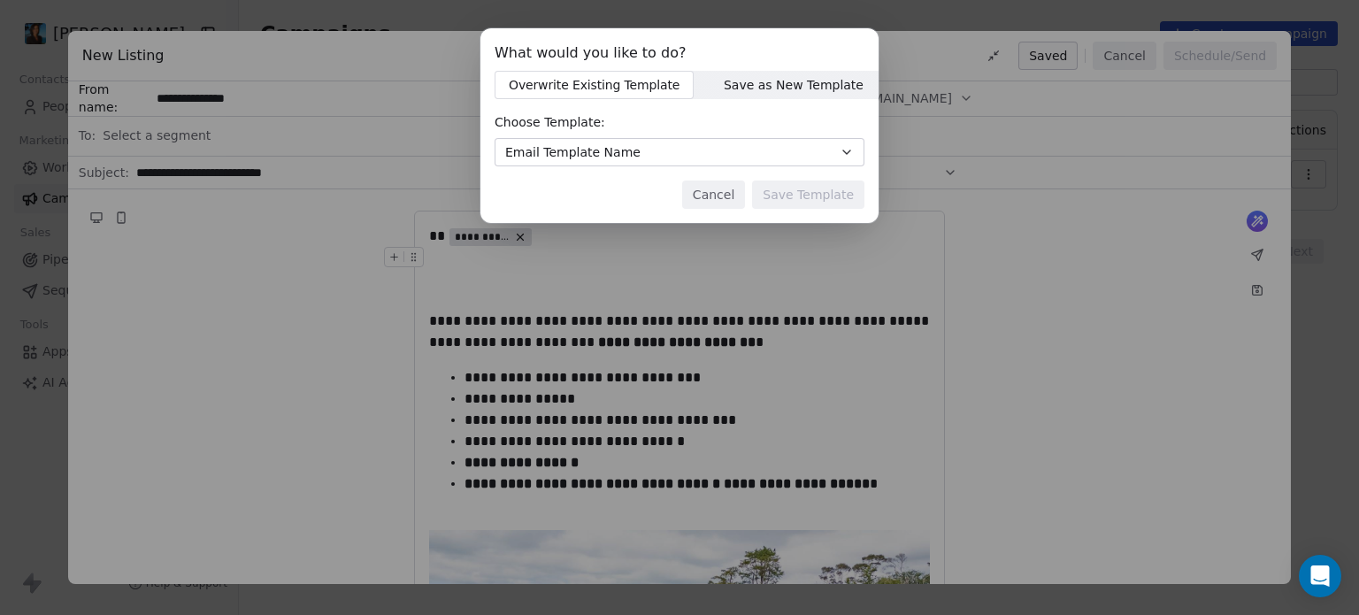
click at [725, 79] on span "Save as New Template" at bounding box center [793, 85] width 137 height 19
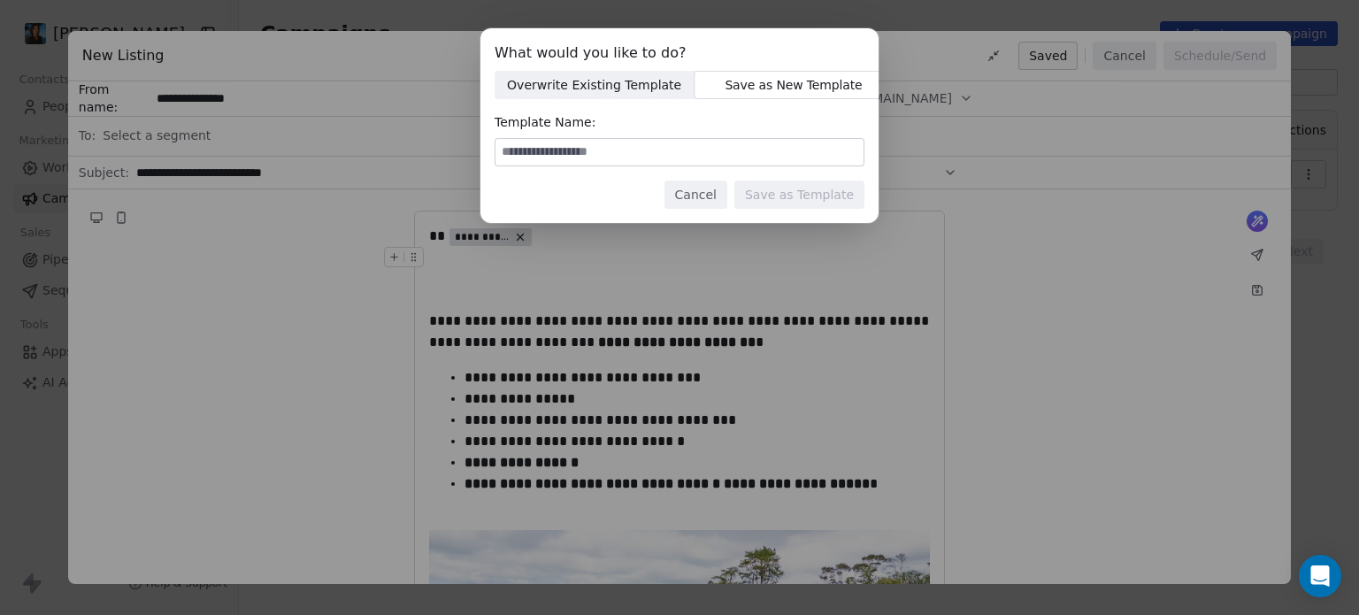
click at [585, 158] on input at bounding box center [679, 152] width 368 height 27
type input "**********"
click at [778, 194] on button "Save as Template" at bounding box center [799, 194] width 130 height 28
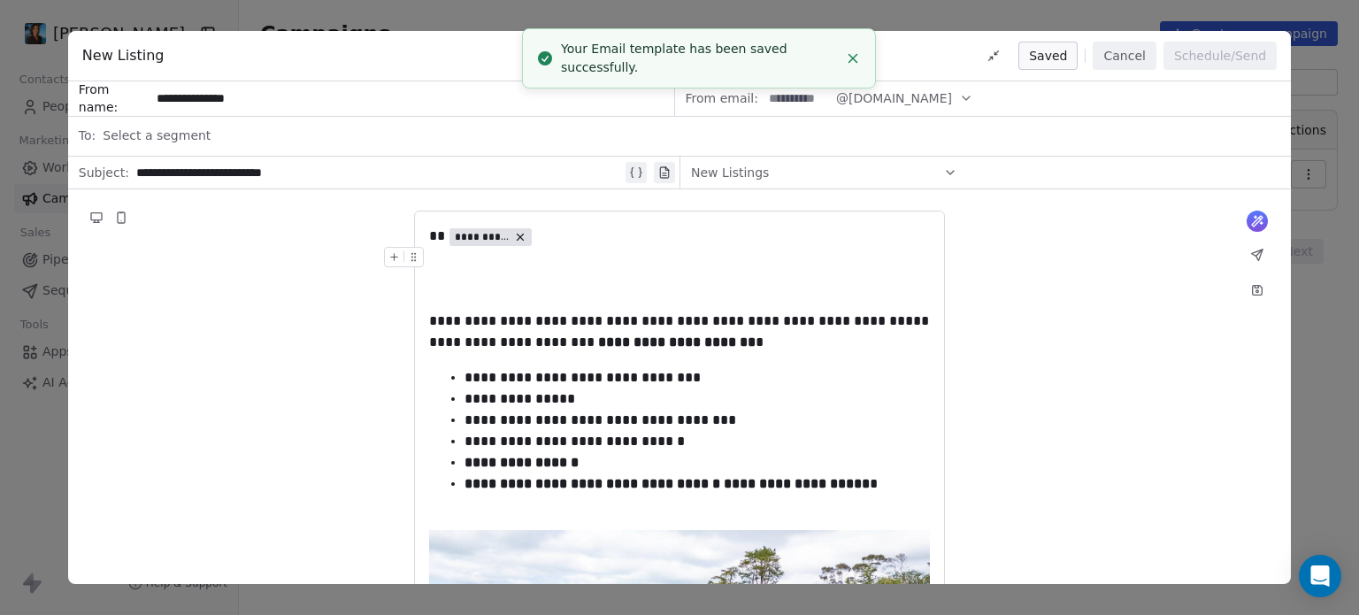
click at [1109, 54] on button "Cancel" at bounding box center [1124, 56] width 63 height 28
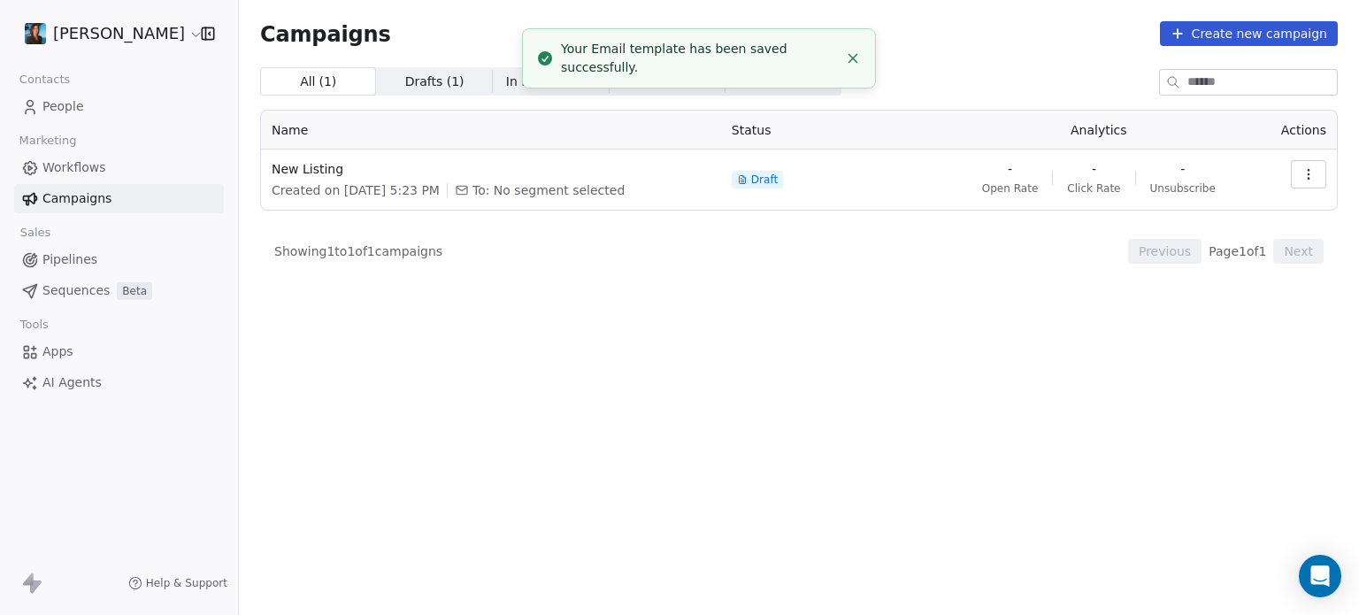
click at [117, 292] on span "Beta" at bounding box center [134, 291] width 35 height 18
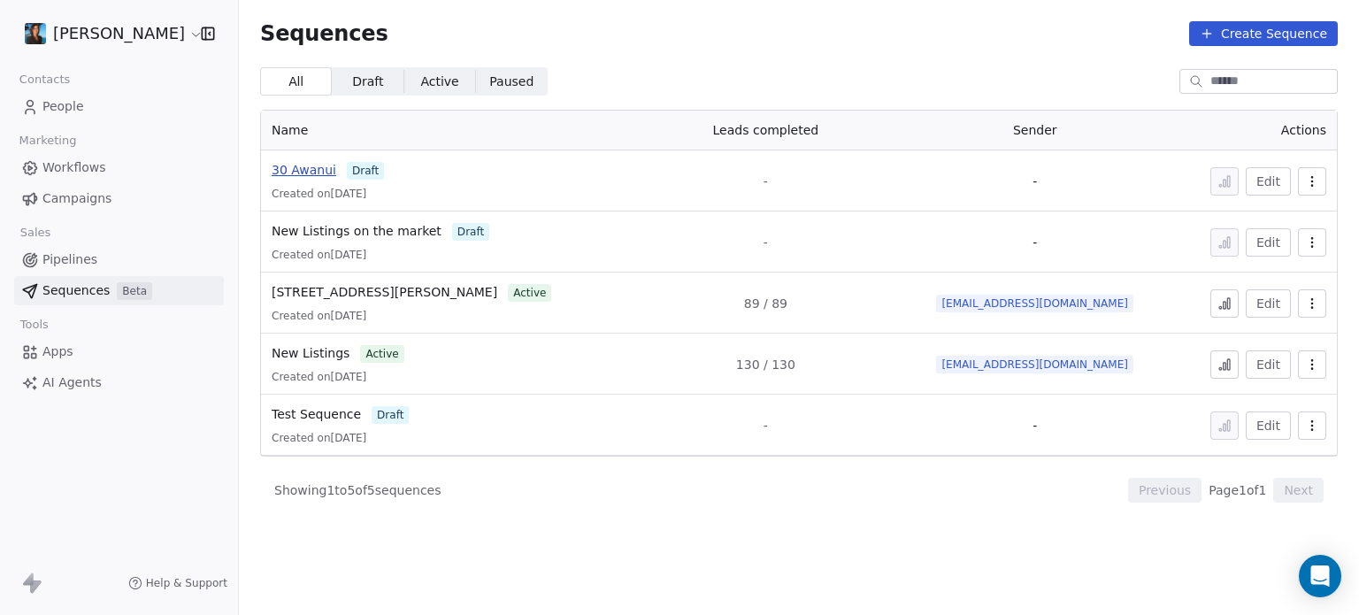
click at [299, 169] on span "30 Awanui" at bounding box center [304, 170] width 65 height 14
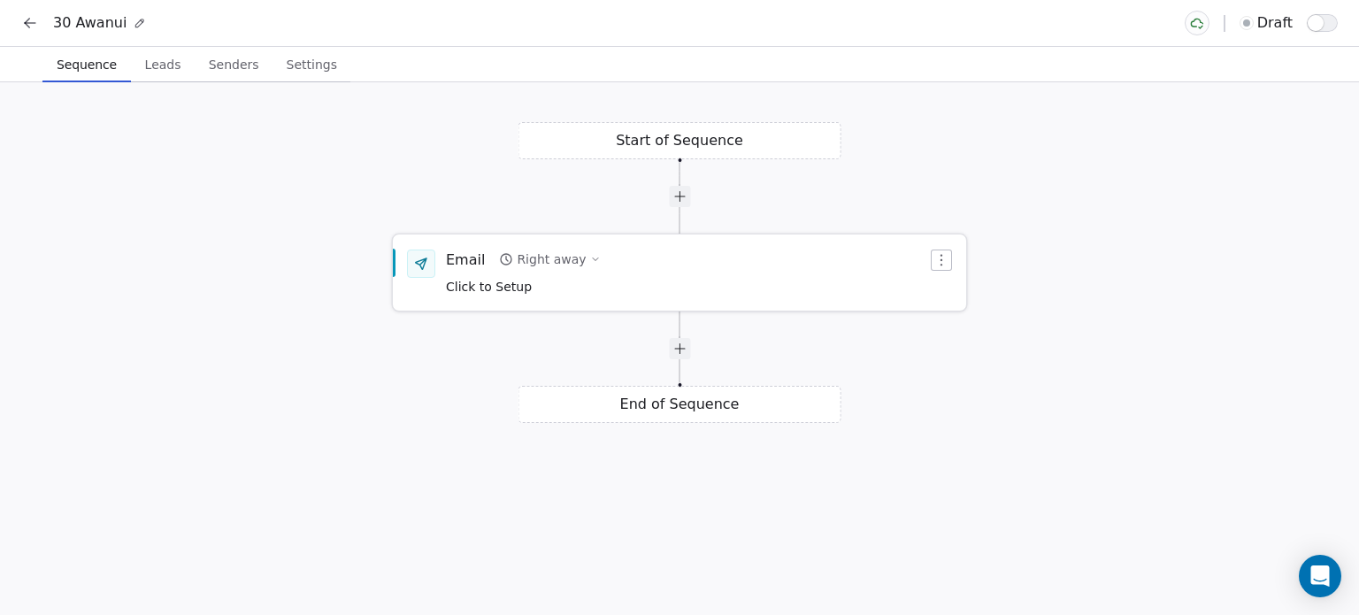
click at [651, 283] on div "Email Right away Click to Setup" at bounding box center [686, 272] width 481 height 46
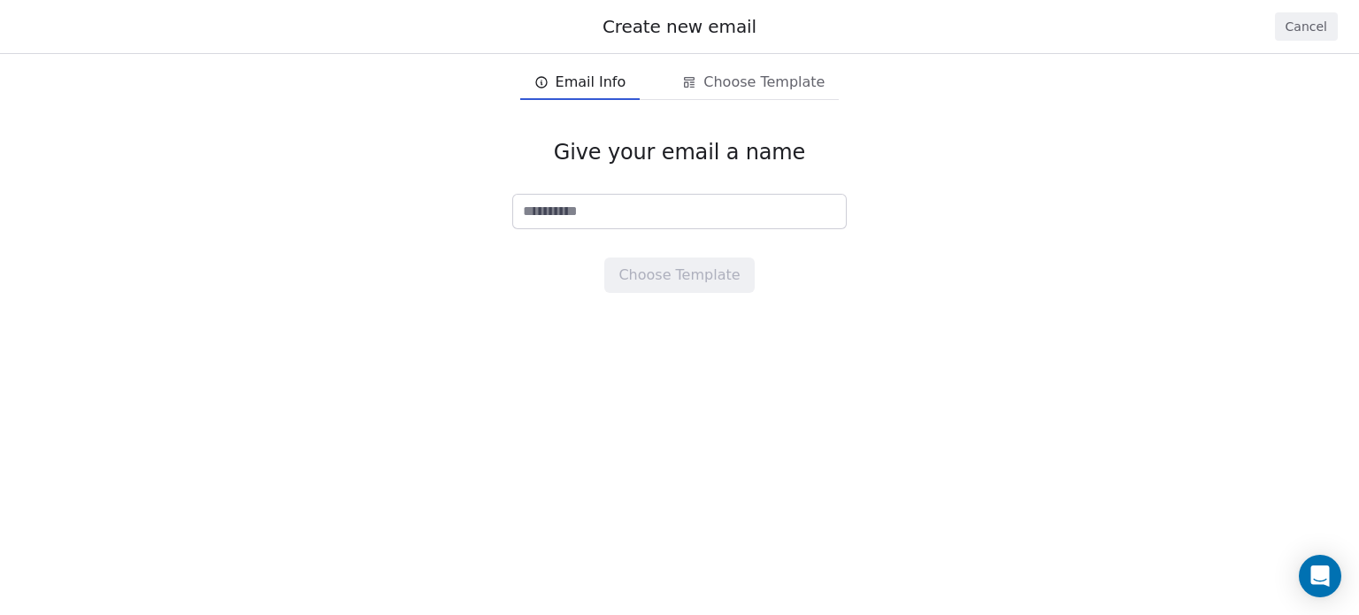
click at [580, 85] on span "Email Info" at bounding box center [591, 82] width 71 height 21
click at [569, 226] on input at bounding box center [679, 212] width 333 height 34
type input "**********"
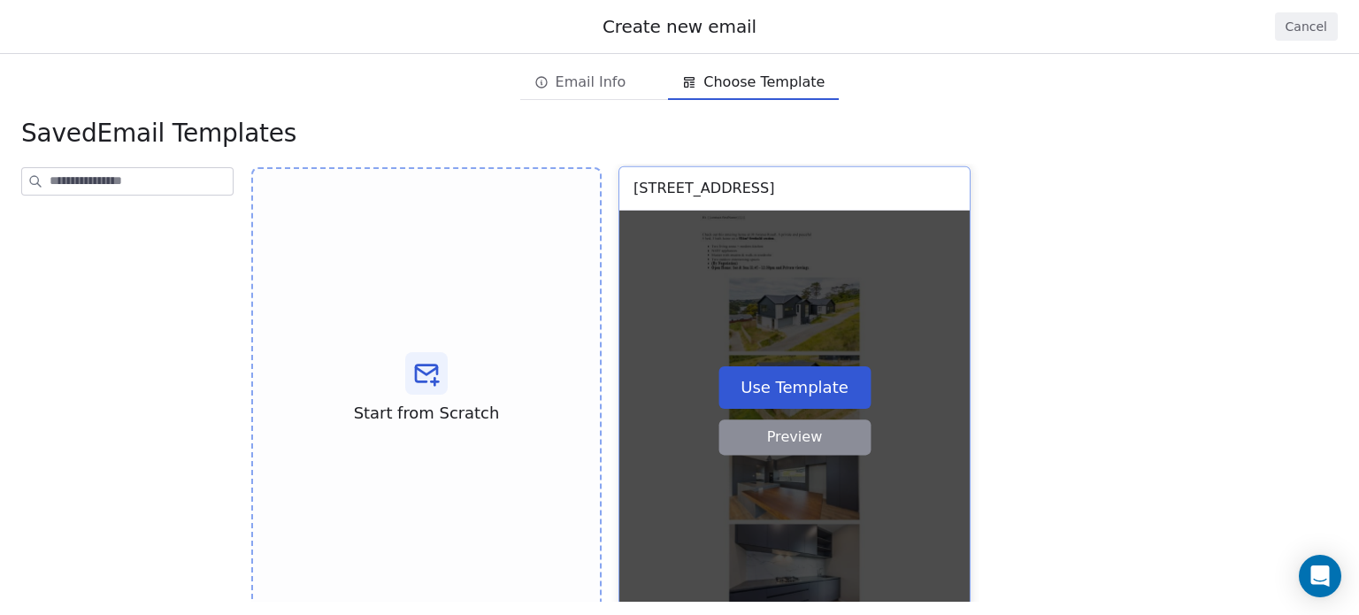
click at [677, 182] on div "30 Awanui road" at bounding box center [703, 188] width 141 height 21
click at [765, 373] on button "Use Template" at bounding box center [794, 386] width 152 height 42
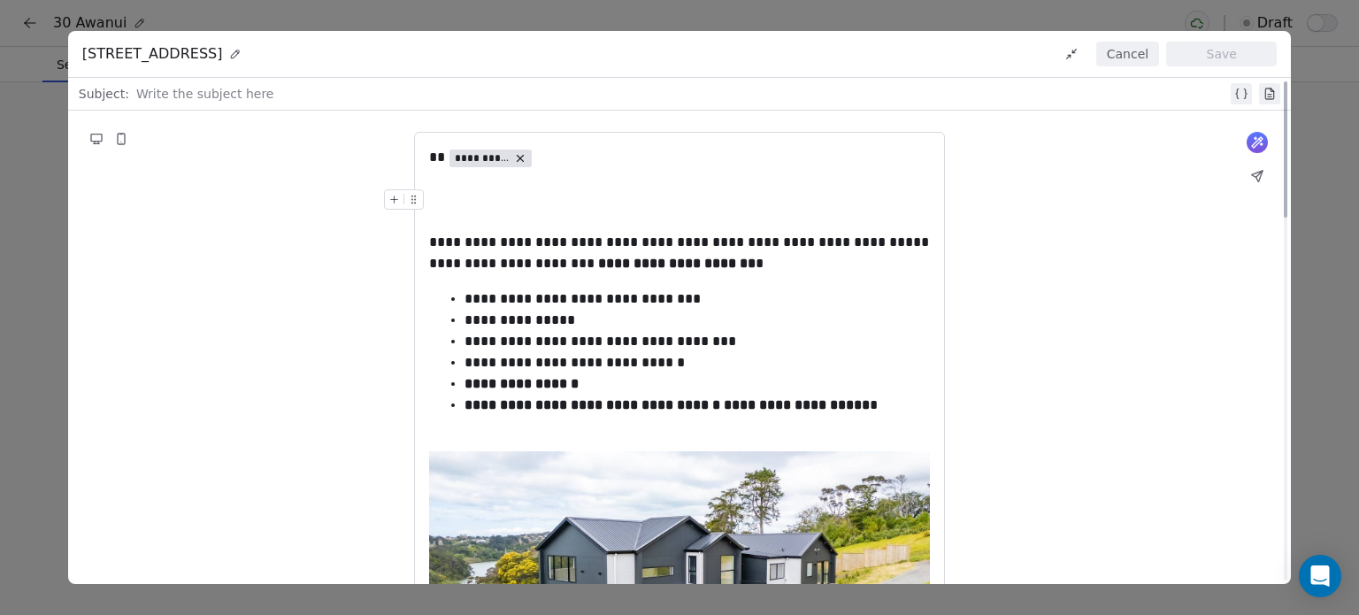
click at [224, 104] on div "Write the subject here" at bounding box center [694, 94] width 1116 height 28
click at [451, 221] on div at bounding box center [679, 221] width 501 height 21
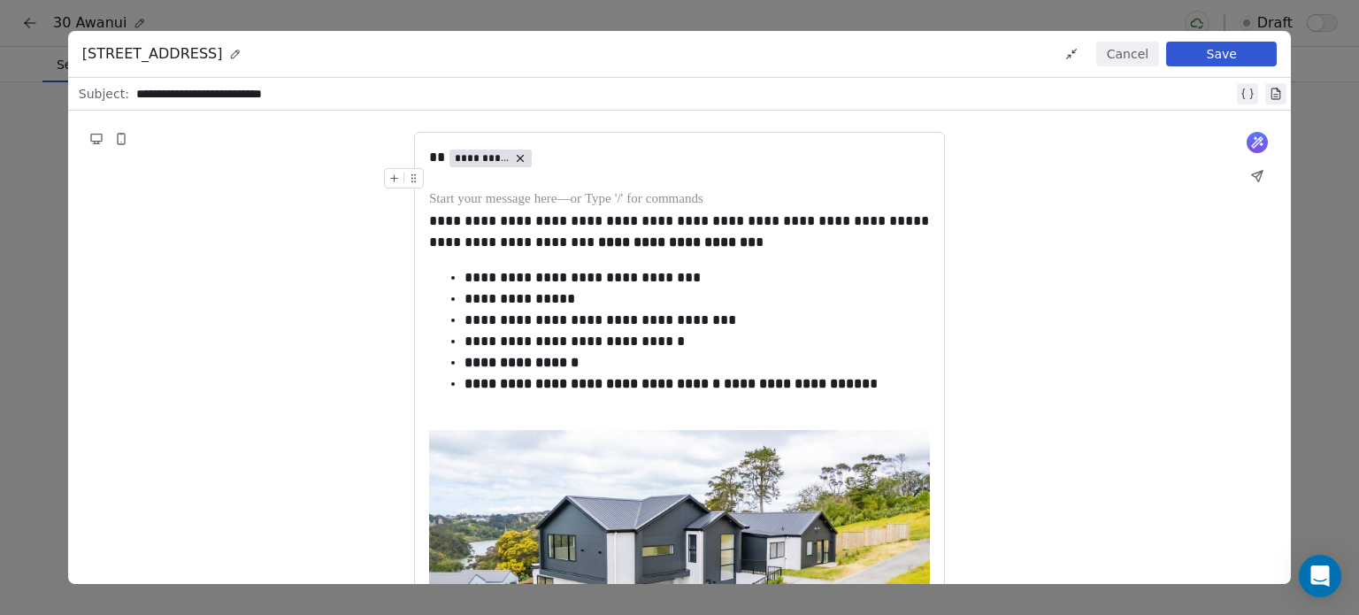
click at [1193, 42] on button "Save" at bounding box center [1221, 54] width 111 height 25
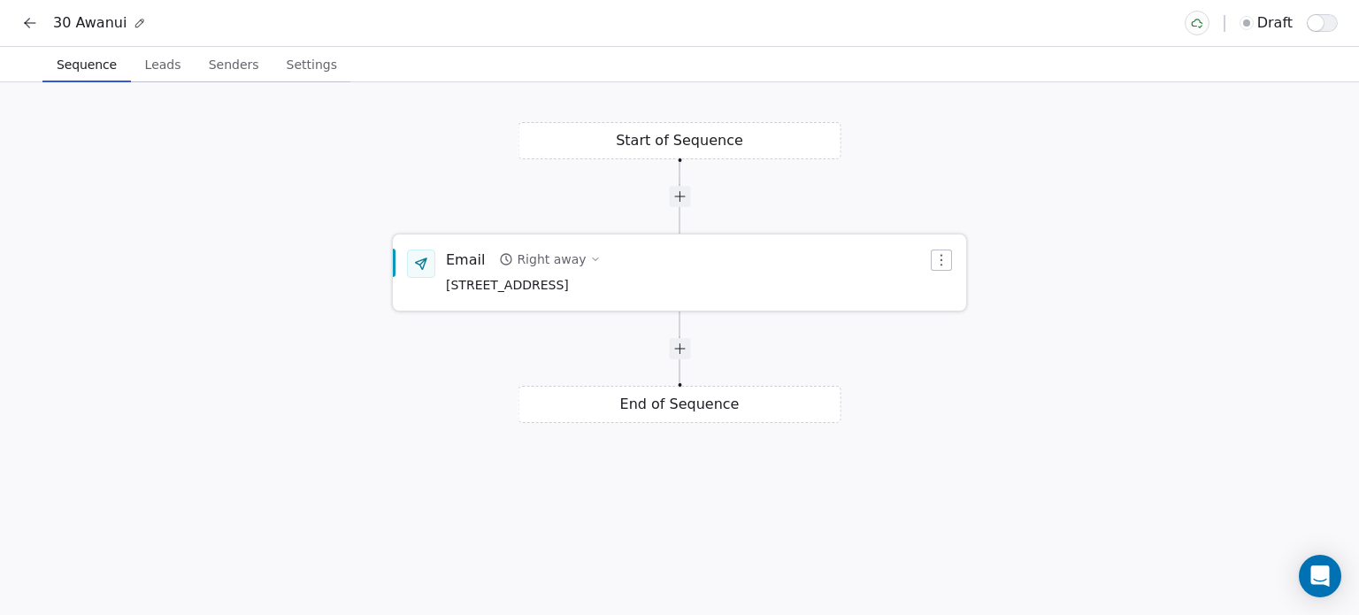
click at [582, 279] on span "30 Awanui road" at bounding box center [523, 285] width 155 height 19
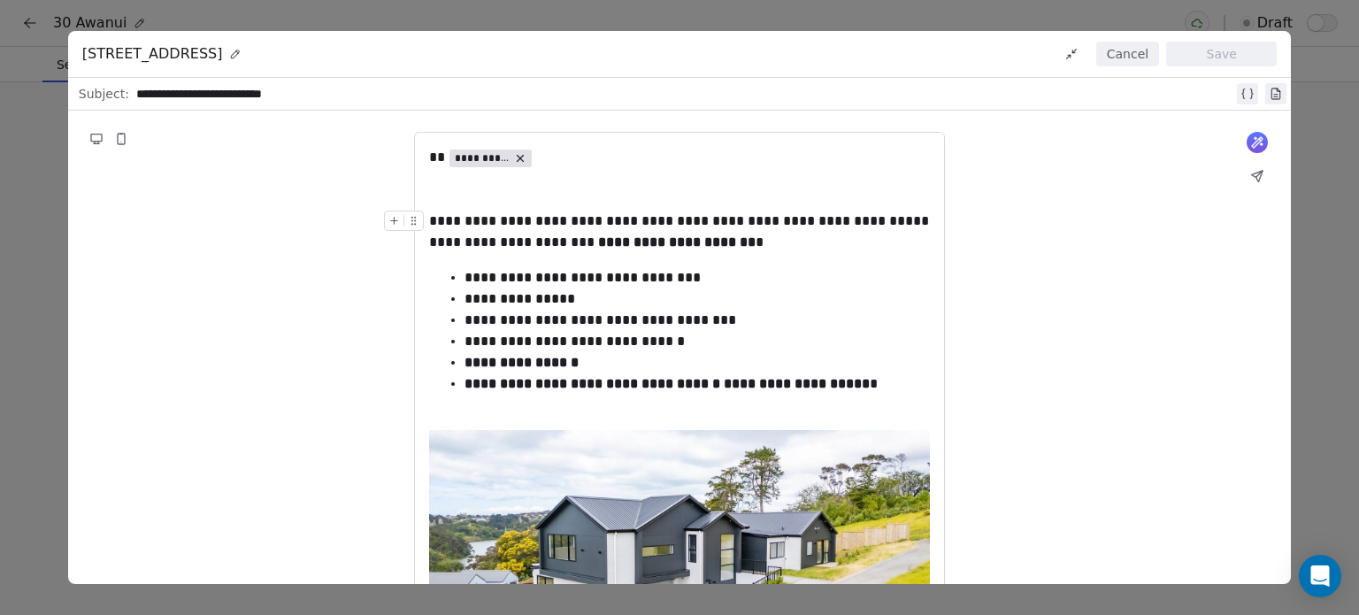
click at [254, 90] on div "**********" at bounding box center [684, 93] width 1097 height 21
click at [1212, 52] on button "Save" at bounding box center [1221, 54] width 111 height 25
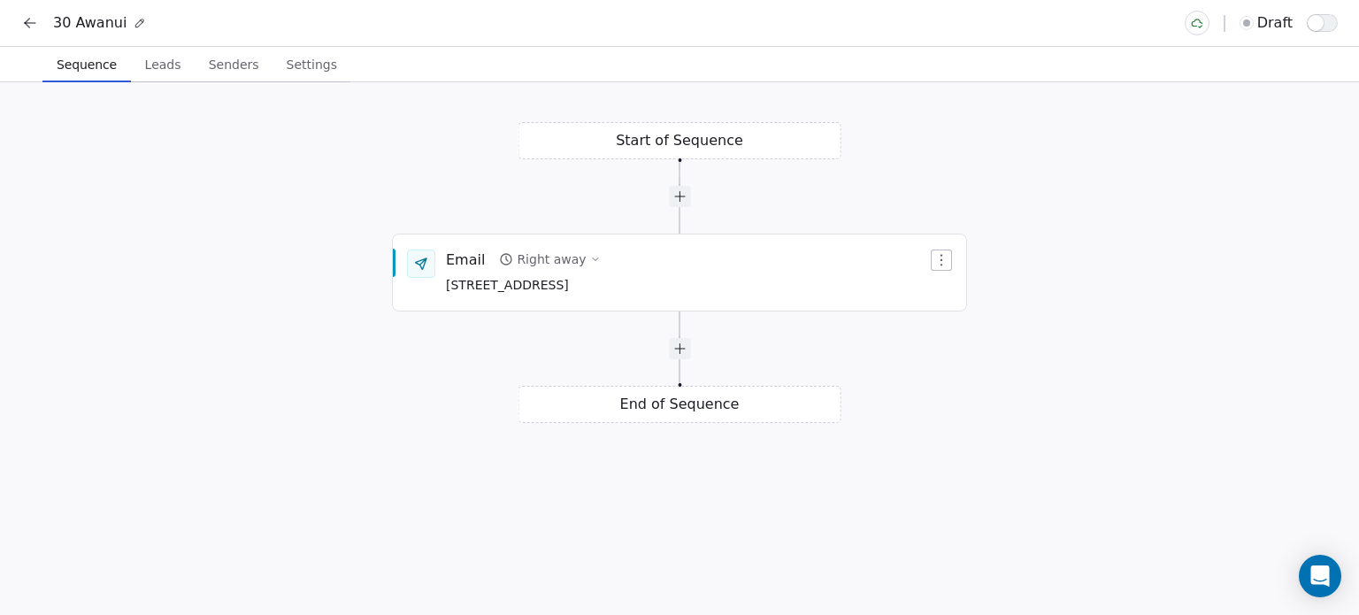
click at [148, 65] on span "Leads" at bounding box center [163, 64] width 50 height 25
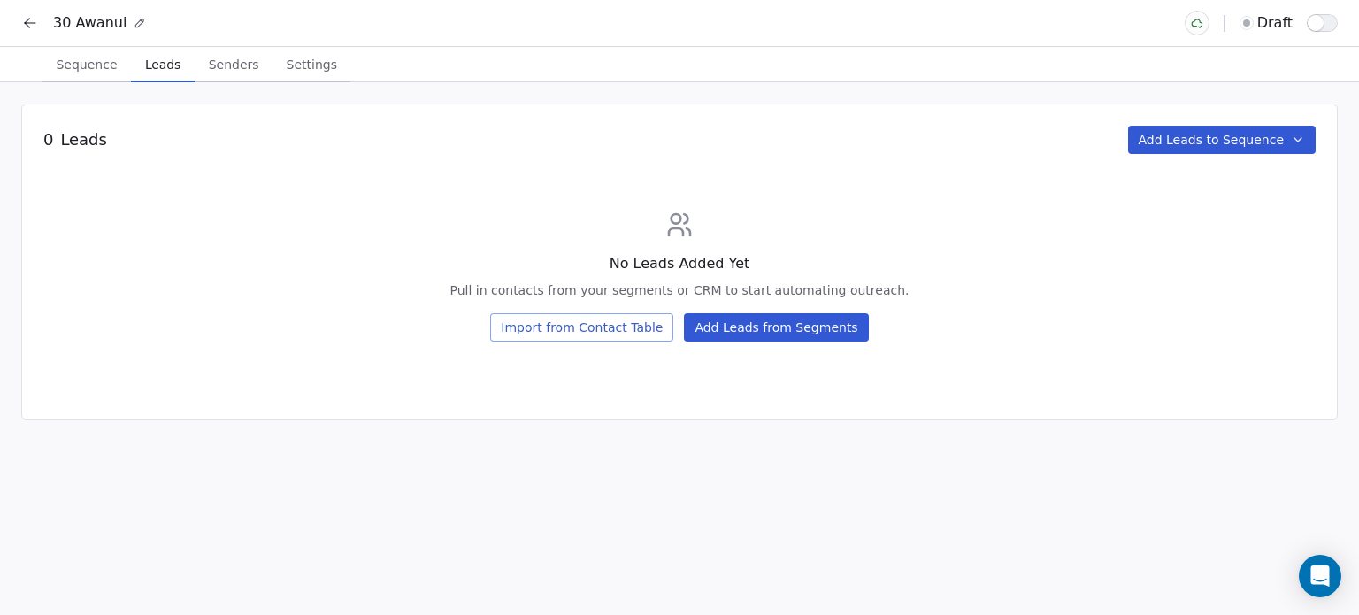
click at [230, 65] on span "Senders" at bounding box center [234, 64] width 65 height 25
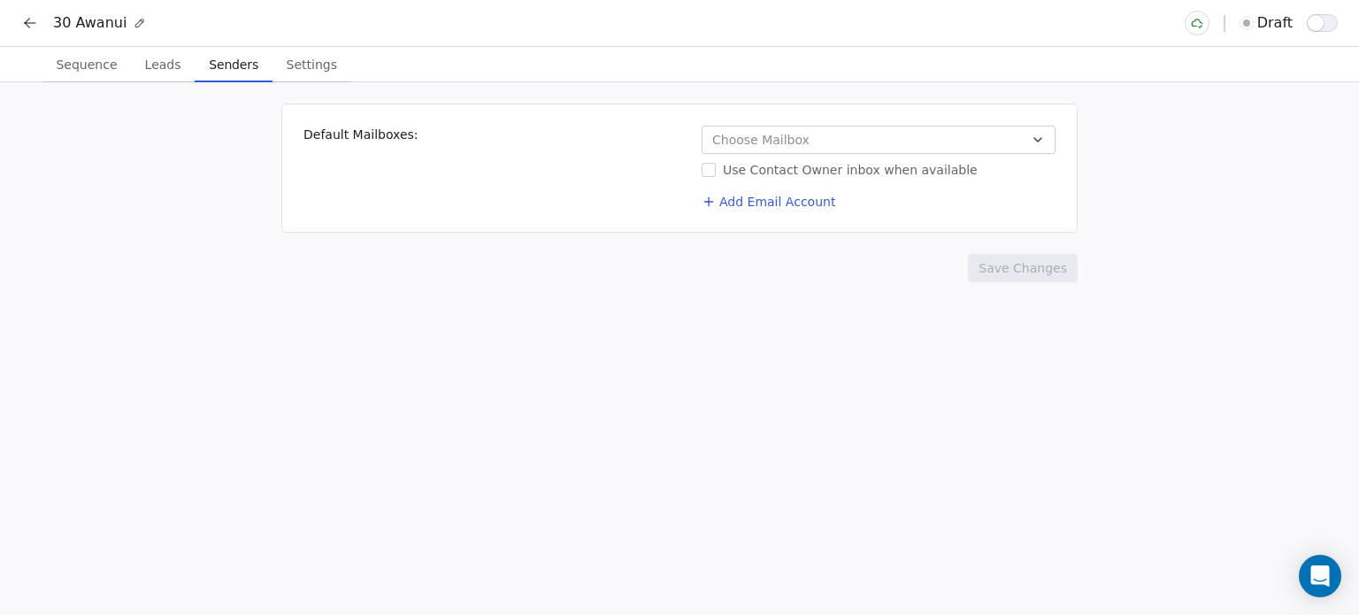
click at [788, 135] on span "Choose Mailbox" at bounding box center [760, 140] width 97 height 18
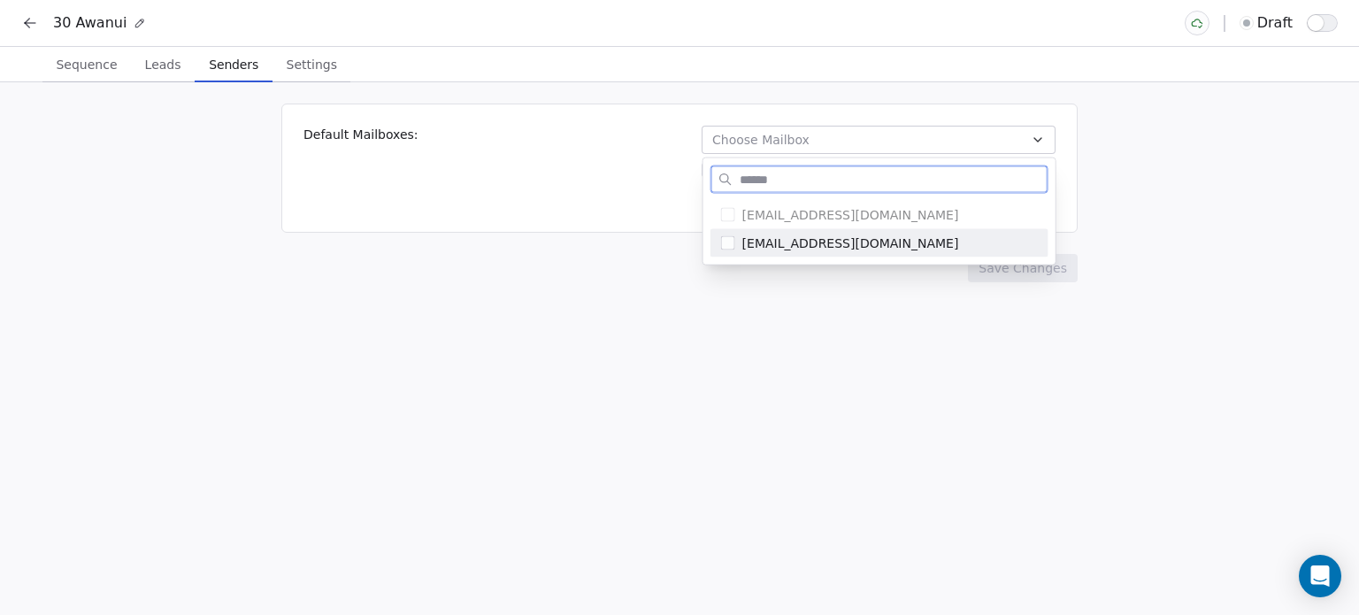
click at [749, 250] on span "Vernonsoldit@gmail.com" at bounding box center [889, 243] width 295 height 18
click at [648, 211] on html "30 Awanui draft Sequence Sequence Leads Leads Senders Senders Settings Settings…" at bounding box center [679, 307] width 1359 height 615
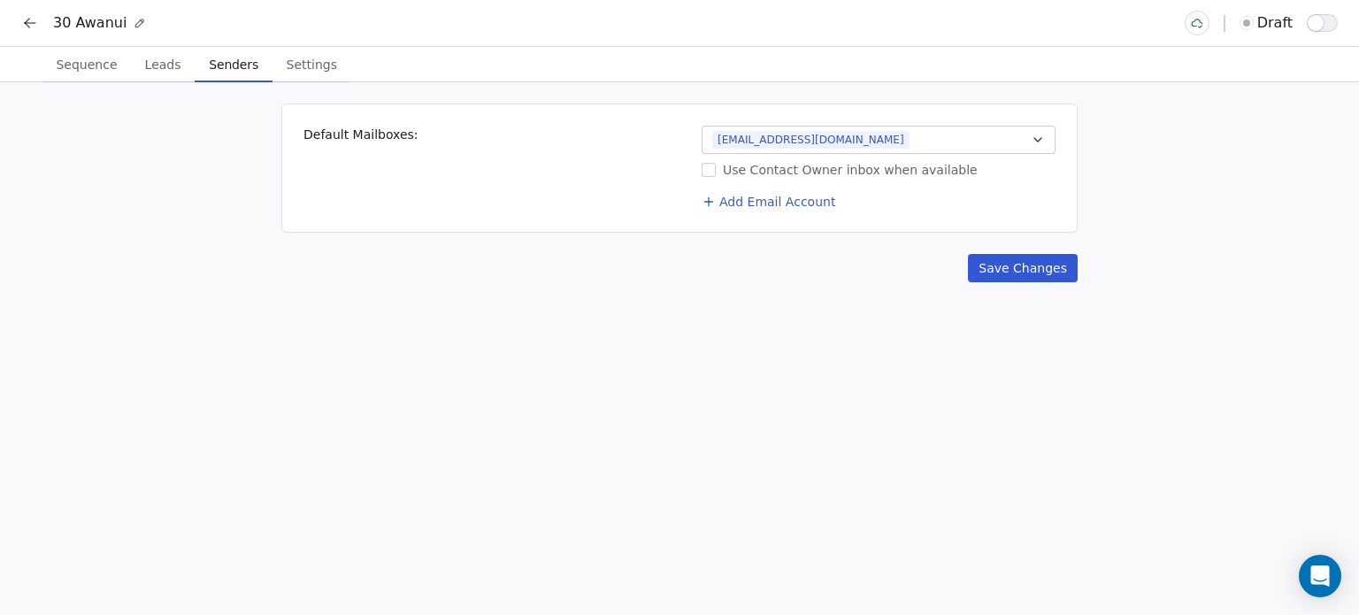
click at [150, 59] on span "Leads" at bounding box center [163, 64] width 50 height 25
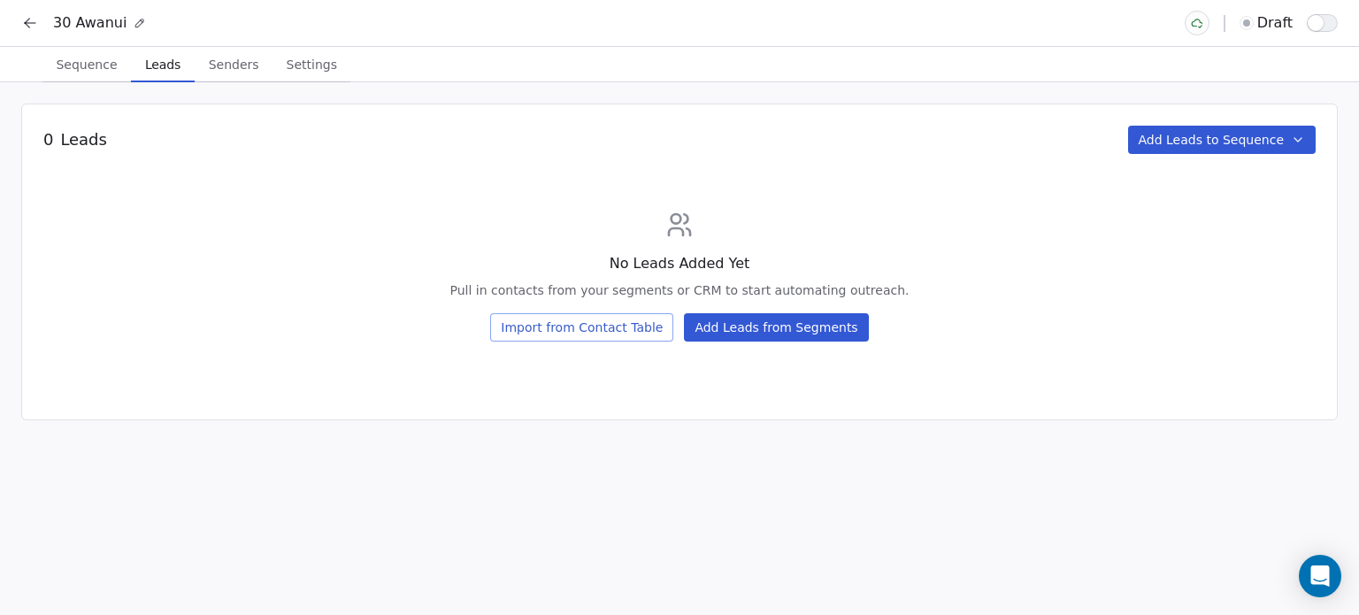
click at [556, 343] on div "0 Leads Add Leads to Sequence No Leads Added Yet Pull in contacts from your seg…" at bounding box center [679, 262] width 1316 height 317
click at [580, 325] on button "Import from Contact Table" at bounding box center [581, 327] width 183 height 28
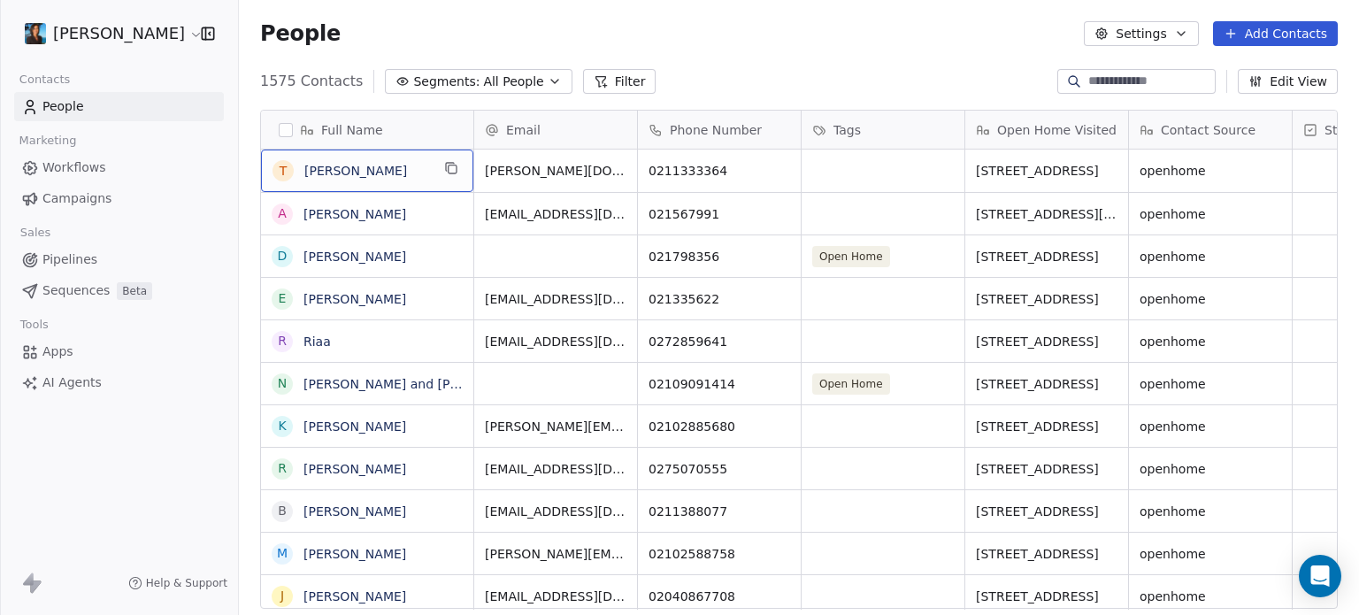
click at [627, 84] on button "Filter" at bounding box center [619, 81] width 73 height 25
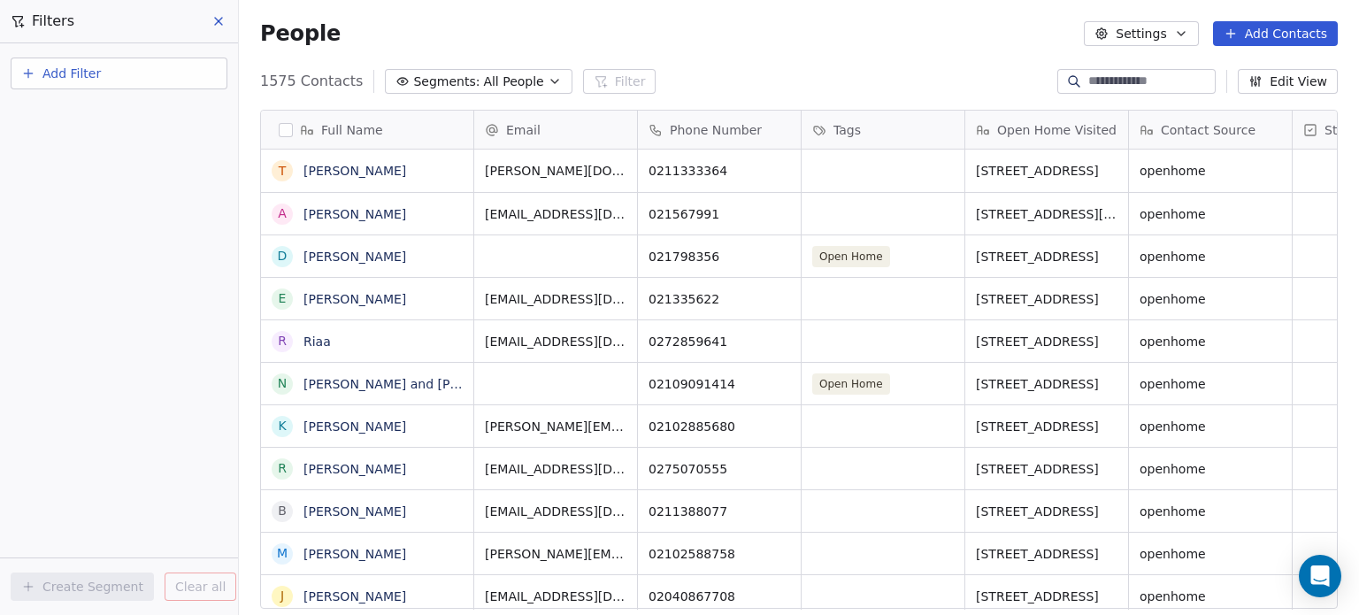
click at [81, 71] on span "Add Filter" at bounding box center [71, 74] width 58 height 19
click at [90, 119] on span "Contact properties" at bounding box center [86, 114] width 115 height 19
type input "*"
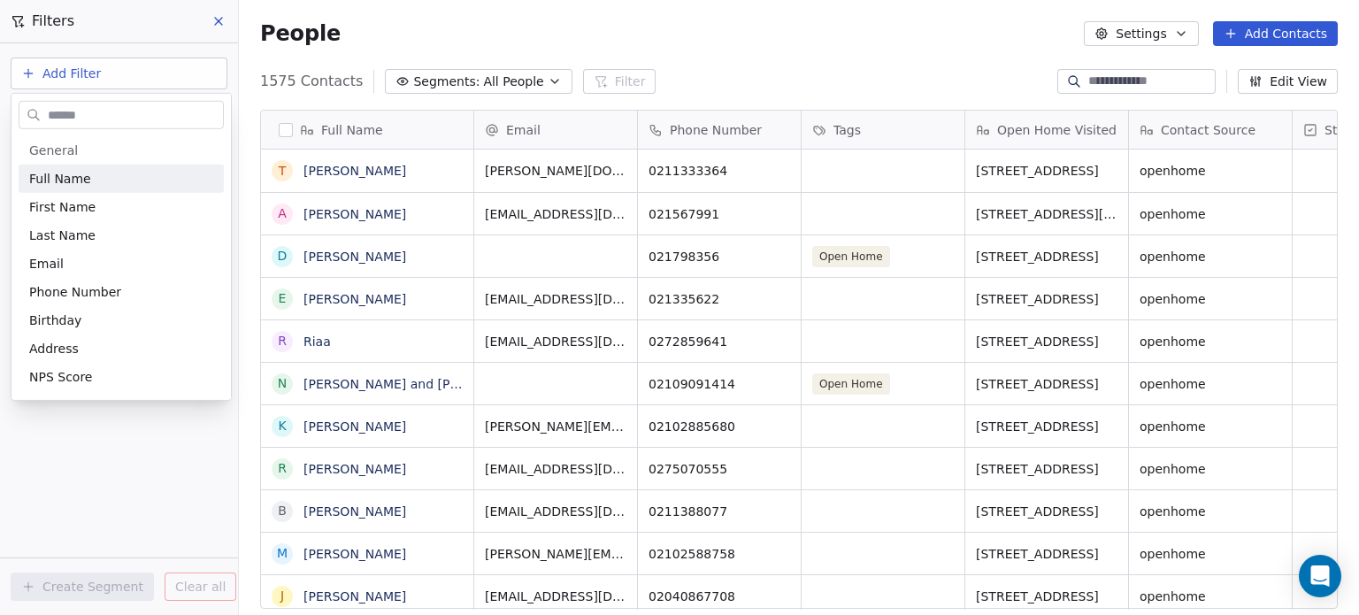
click at [222, 17] on html "Pavithra Pillay Contacts People Marketing Workflows Campaigns Sales Pipelines S…" at bounding box center [679, 307] width 1359 height 615
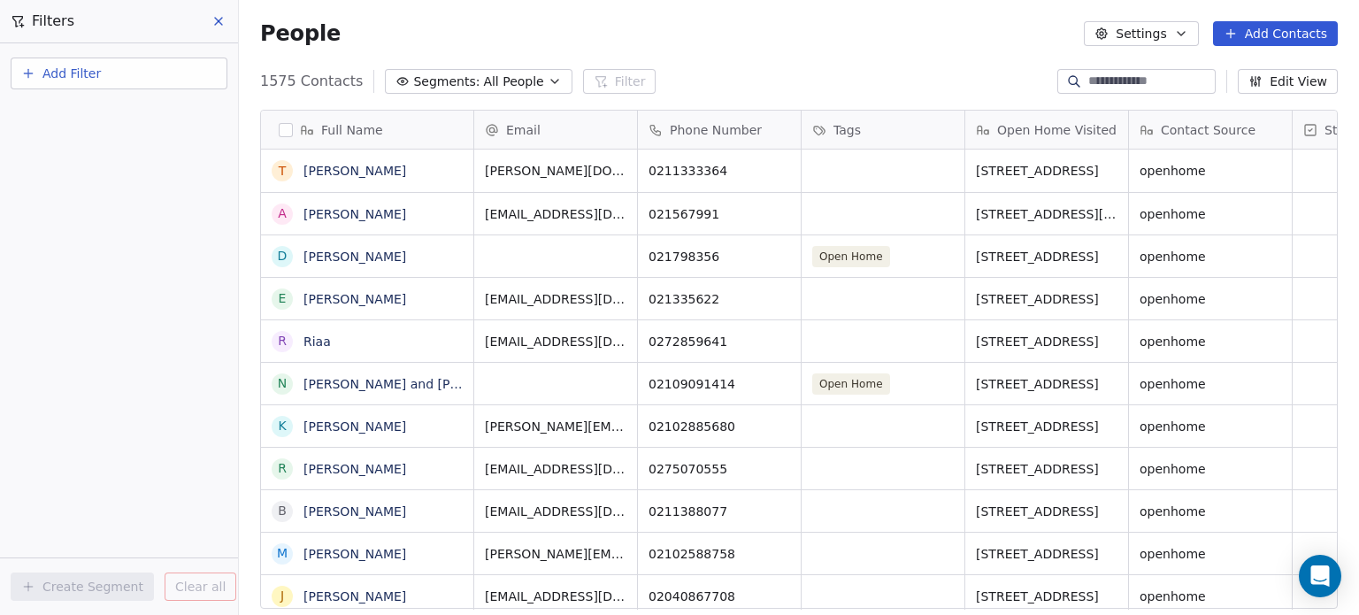
click at [220, 20] on icon at bounding box center [218, 21] width 14 height 14
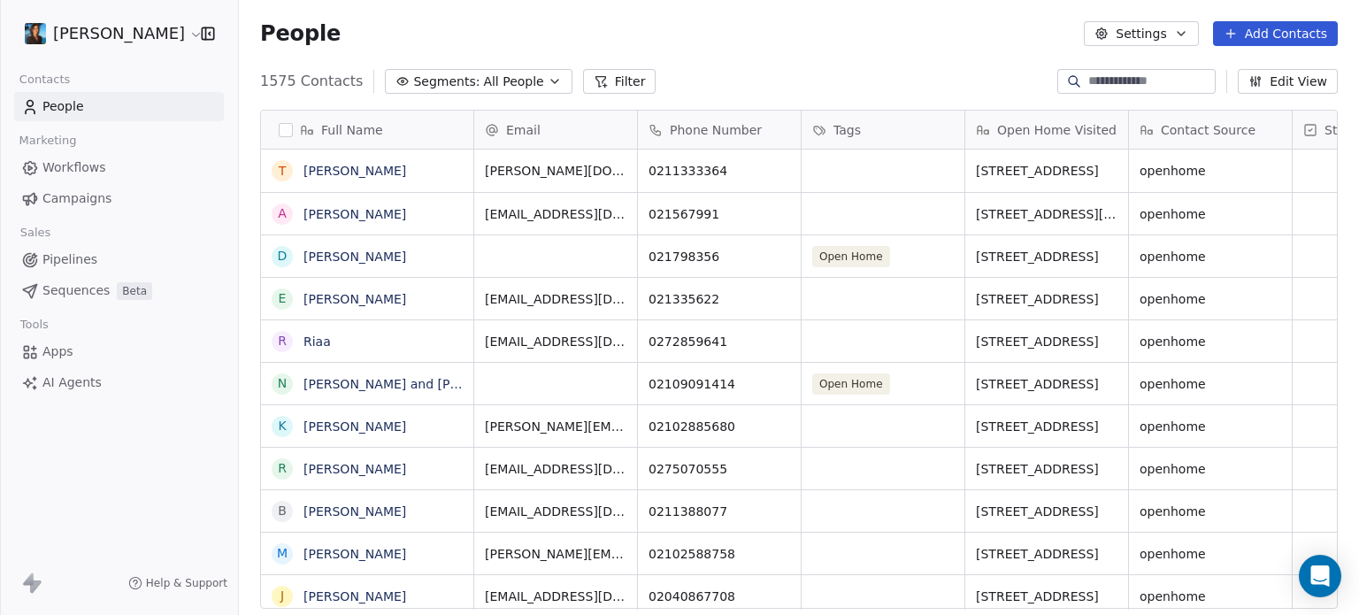
click at [1090, 127] on span "Open Home Visited" at bounding box center [1056, 130] width 119 height 18
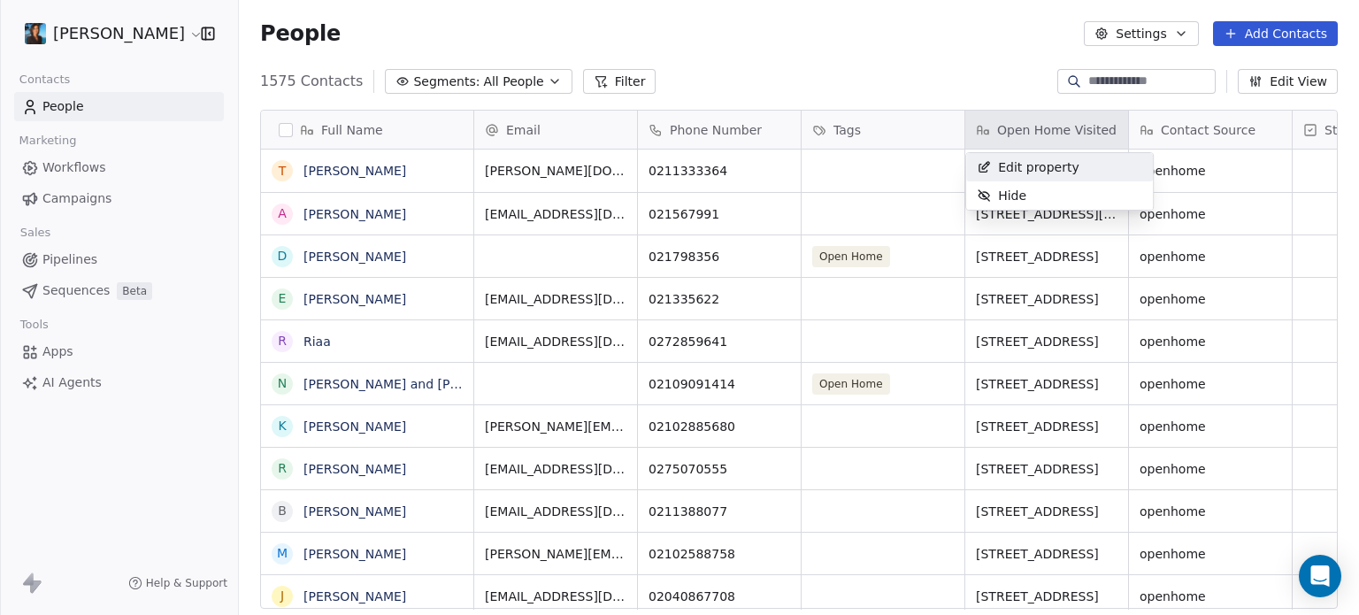
click at [952, 81] on html "Pavithra Pillay Contacts People Marketing Workflows Campaigns Sales Pipelines S…" at bounding box center [679, 307] width 1359 height 615
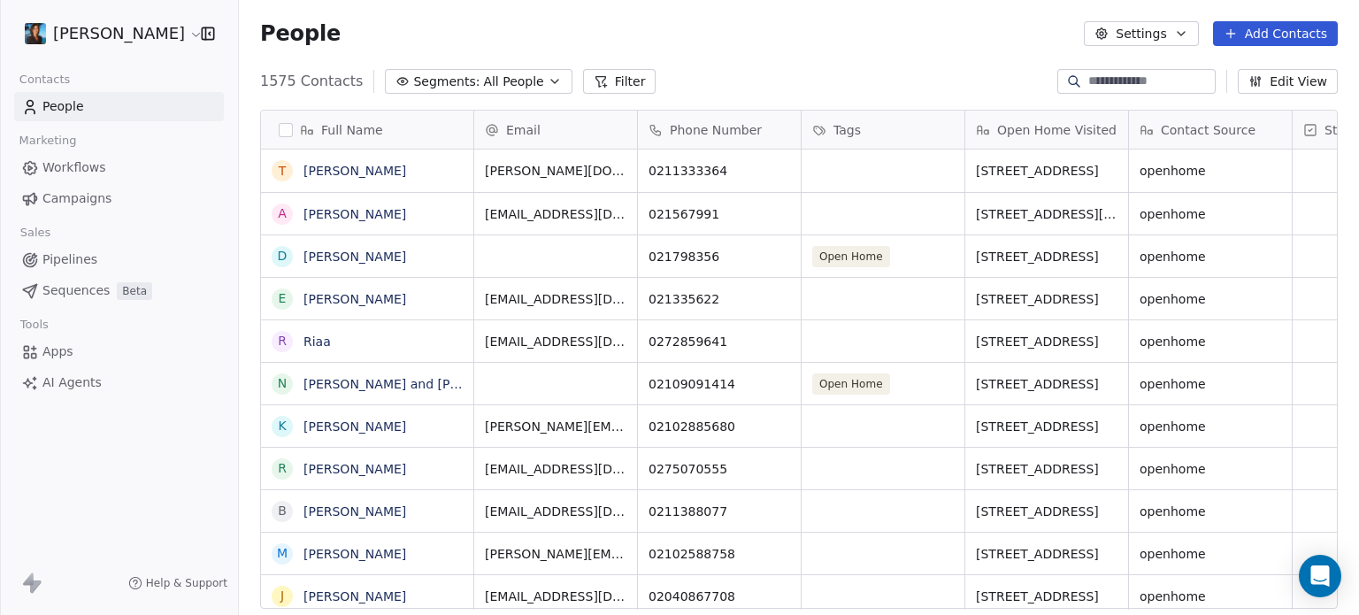
click at [1302, 81] on button "Edit View" at bounding box center [1288, 81] width 100 height 25
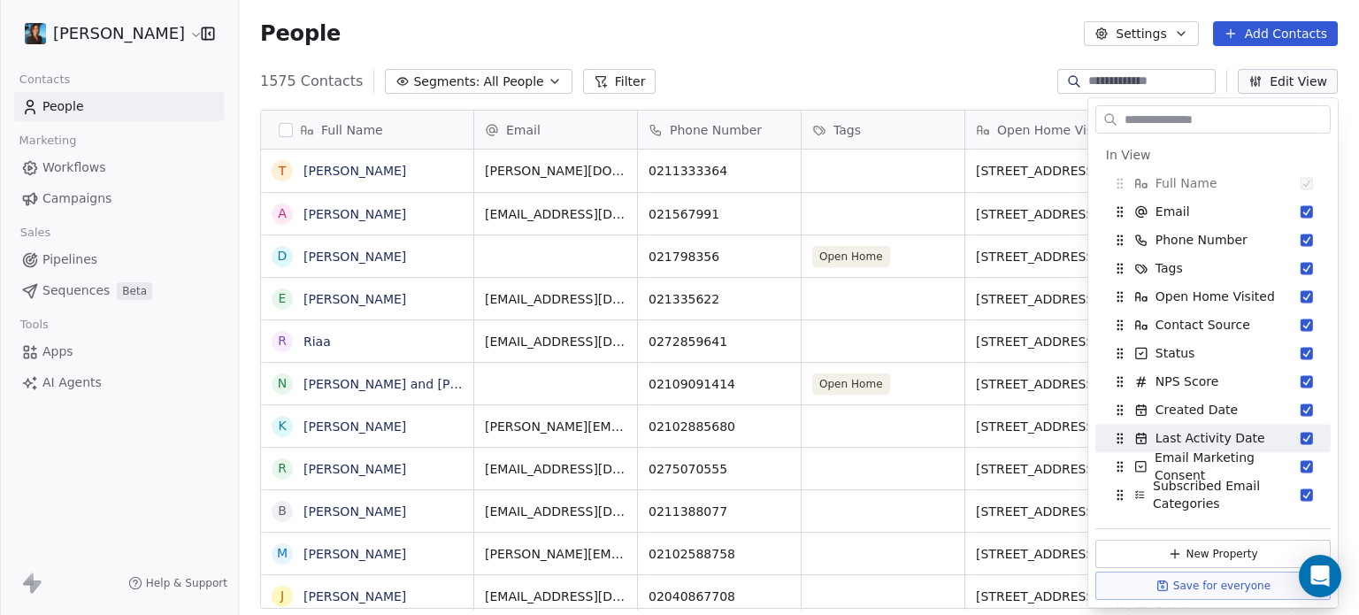
click at [786, 37] on div "People Settings Add Contacts" at bounding box center [799, 33] width 1078 height 25
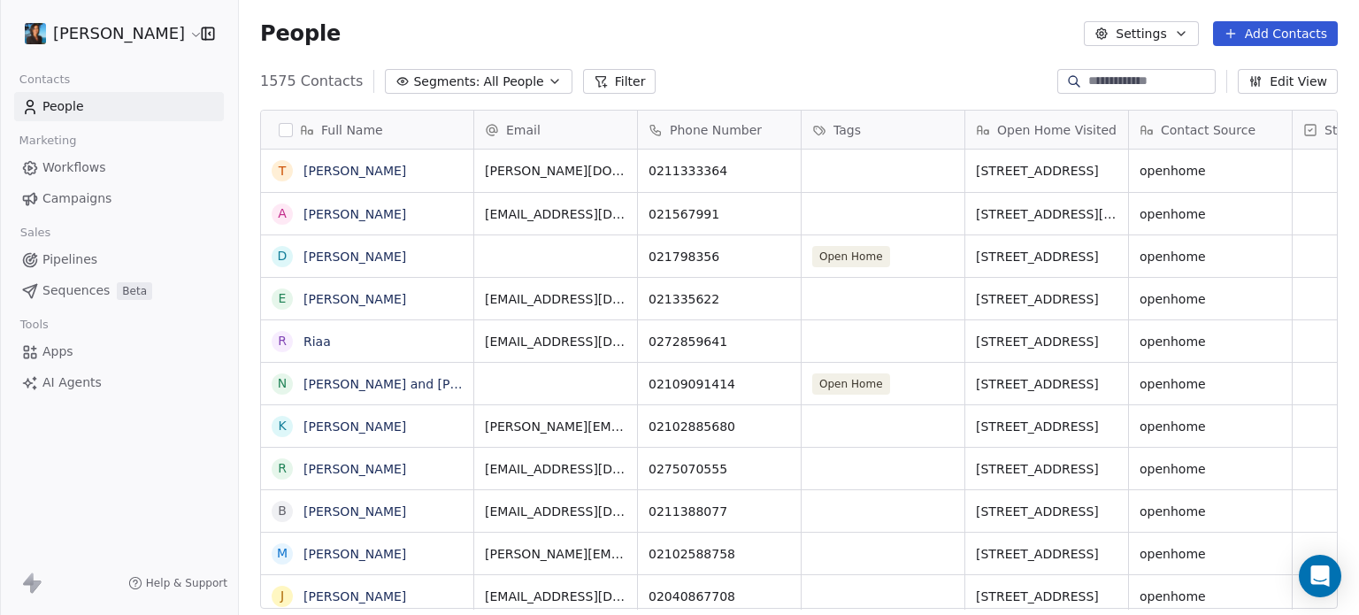
click at [548, 83] on icon "button" at bounding box center [555, 81] width 14 height 14
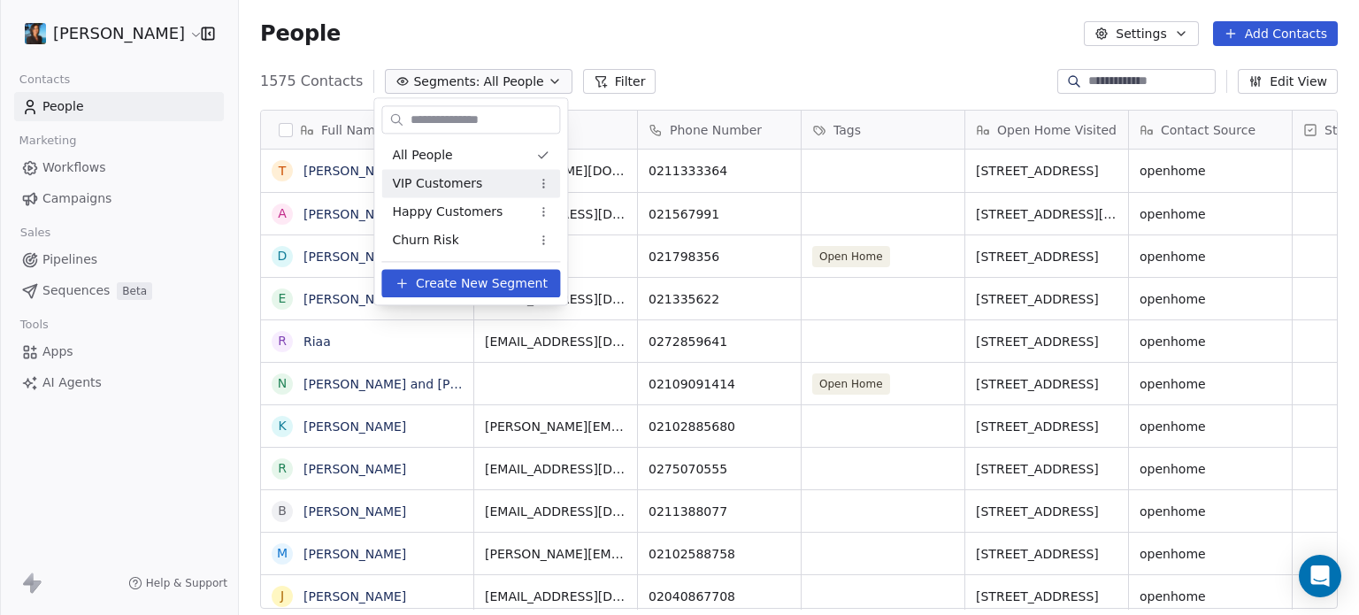
click at [457, 286] on span "Create New Segment" at bounding box center [482, 283] width 132 height 19
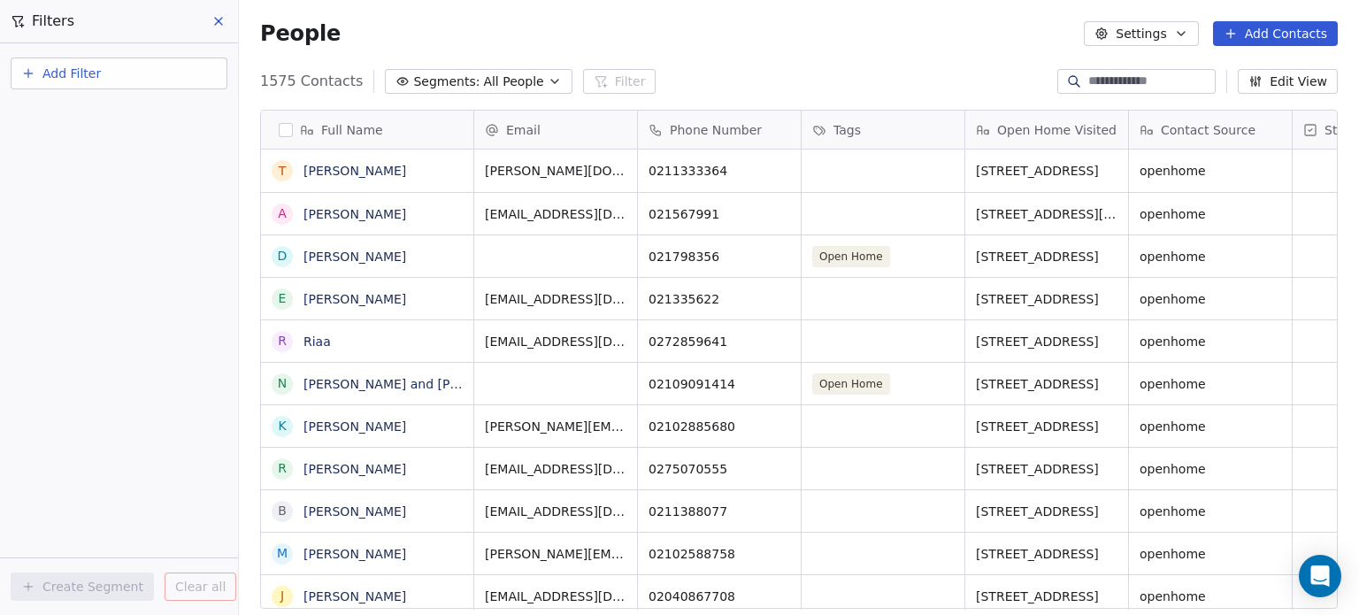
click at [145, 68] on button "Add Filter" at bounding box center [119, 74] width 217 height 32
click at [104, 119] on span "Contact properties" at bounding box center [86, 114] width 115 height 19
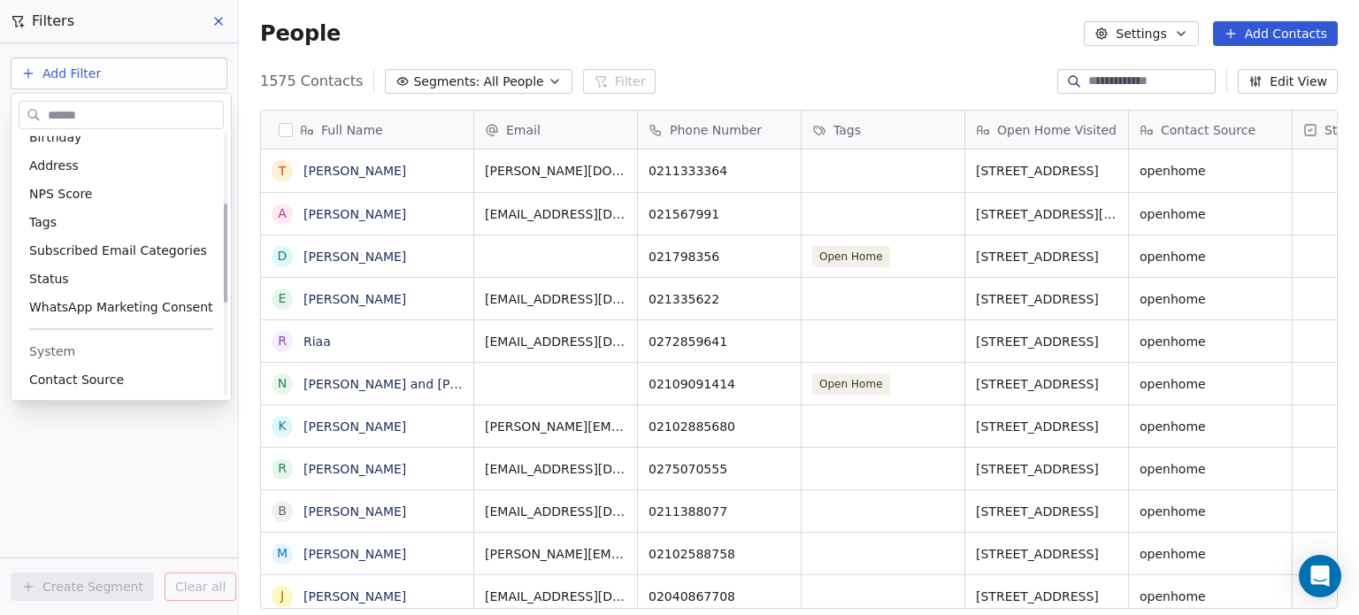
scroll to position [184, 0]
click at [85, 166] on div "Address" at bounding box center [121, 165] width 184 height 18
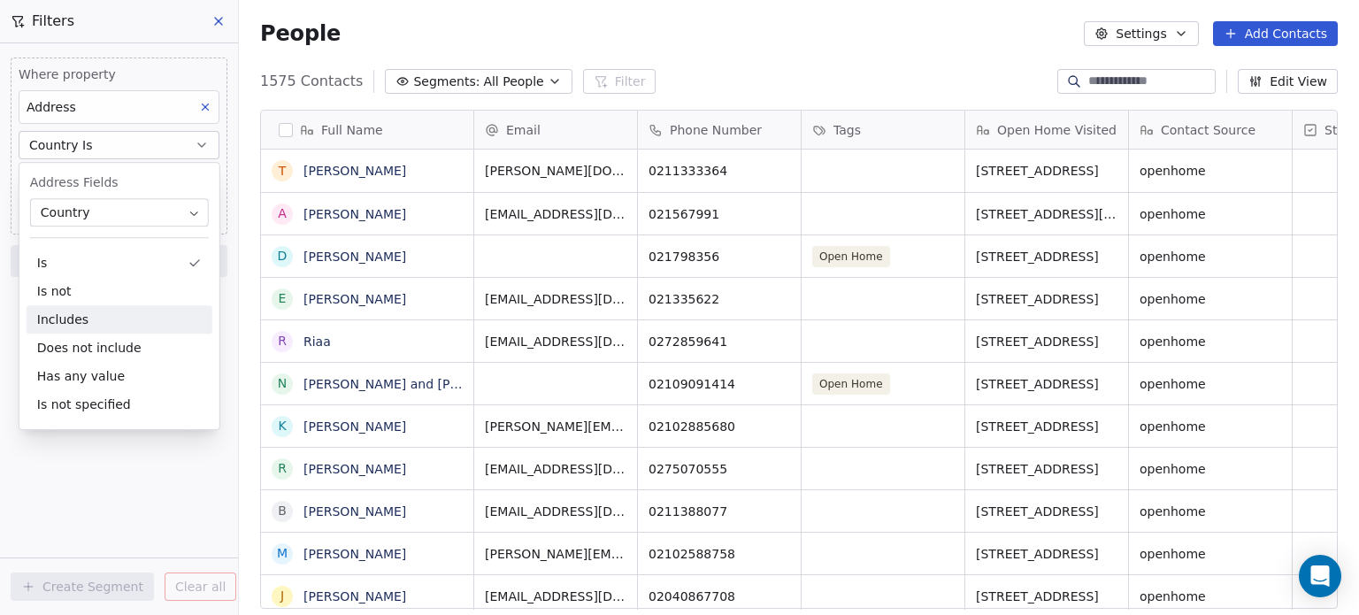
click at [78, 316] on div "Includes" at bounding box center [120, 319] width 186 height 28
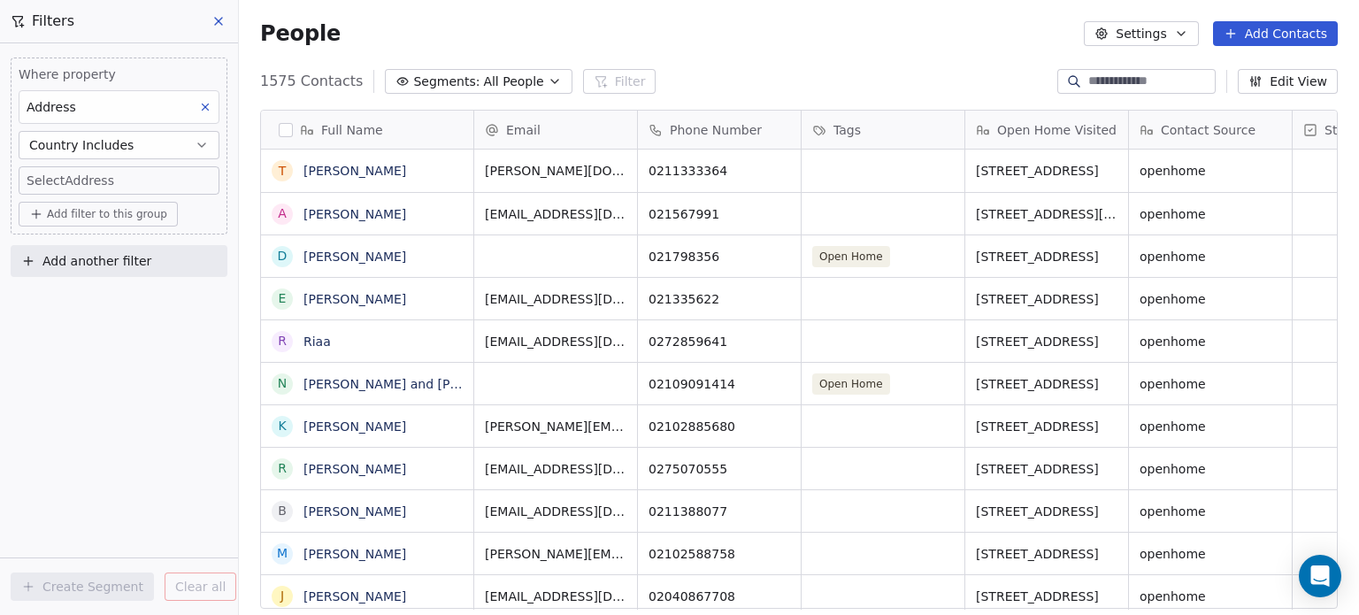
click at [78, 316] on div "Where property Address Country Includes Select Address Add filter to this group…" at bounding box center [119, 328] width 238 height 571
click at [96, 183] on body "Pavithra Pillay Contacts People Marketing Workflows Campaigns Sales Pipelines S…" at bounding box center [679, 307] width 1359 height 615
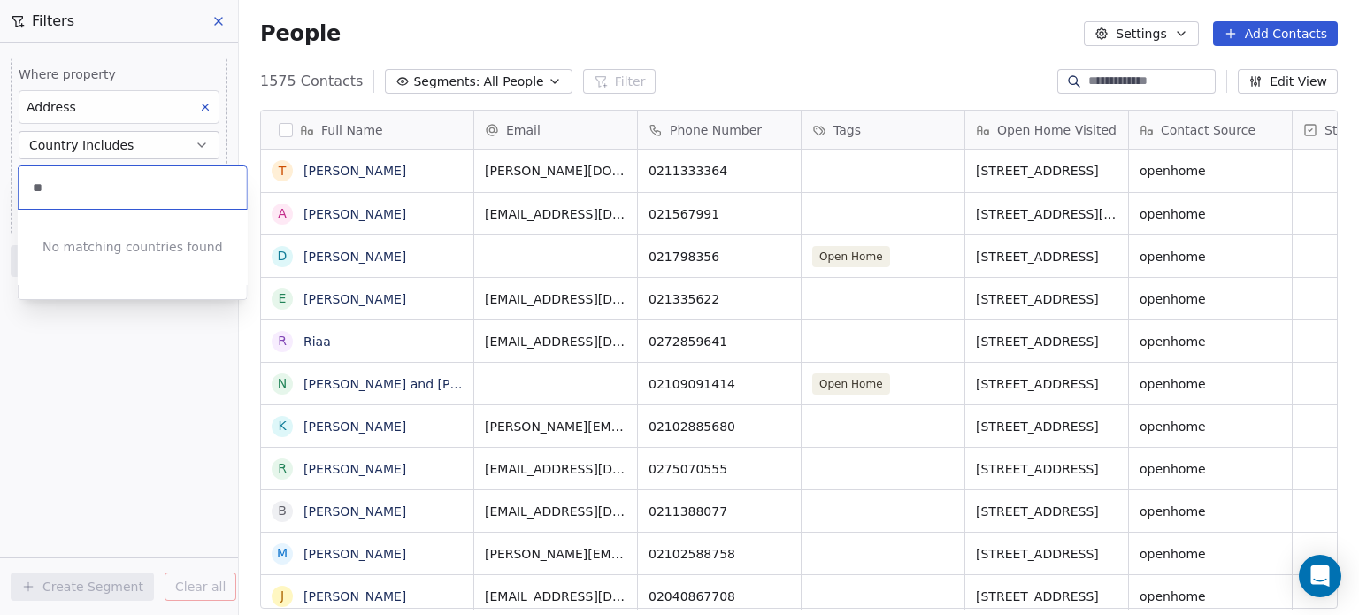
type input "*"
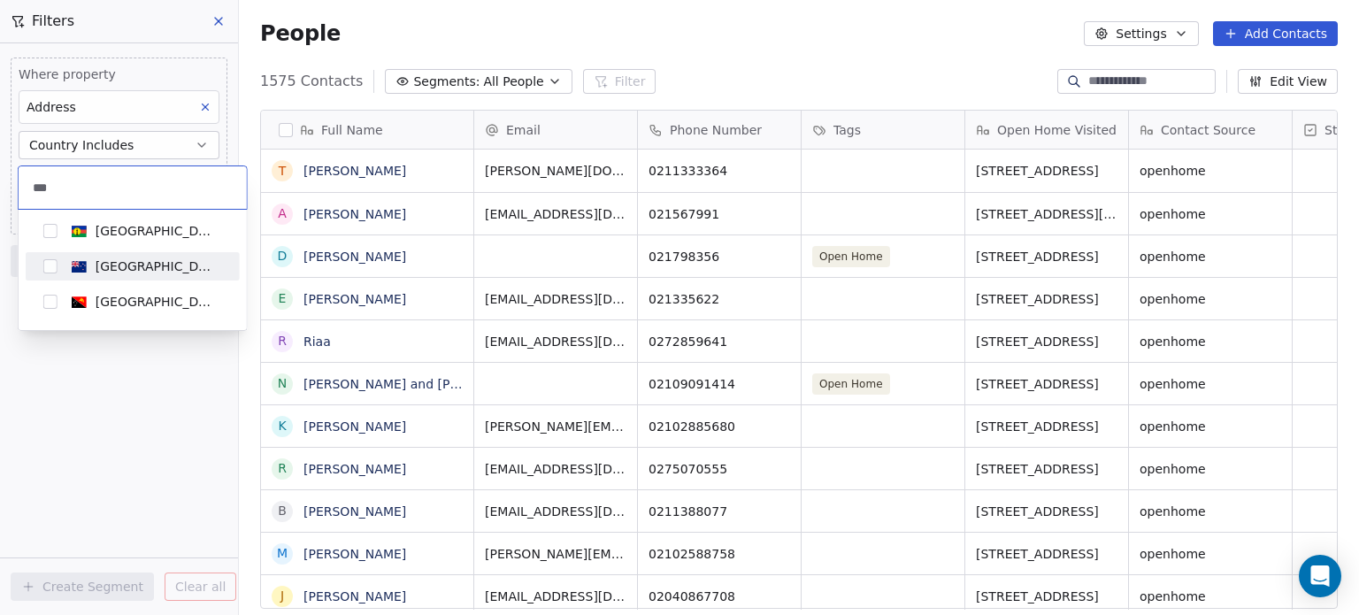
type input "***"
click at [86, 265] on span "New Zealand" at bounding box center [143, 266] width 157 height 19
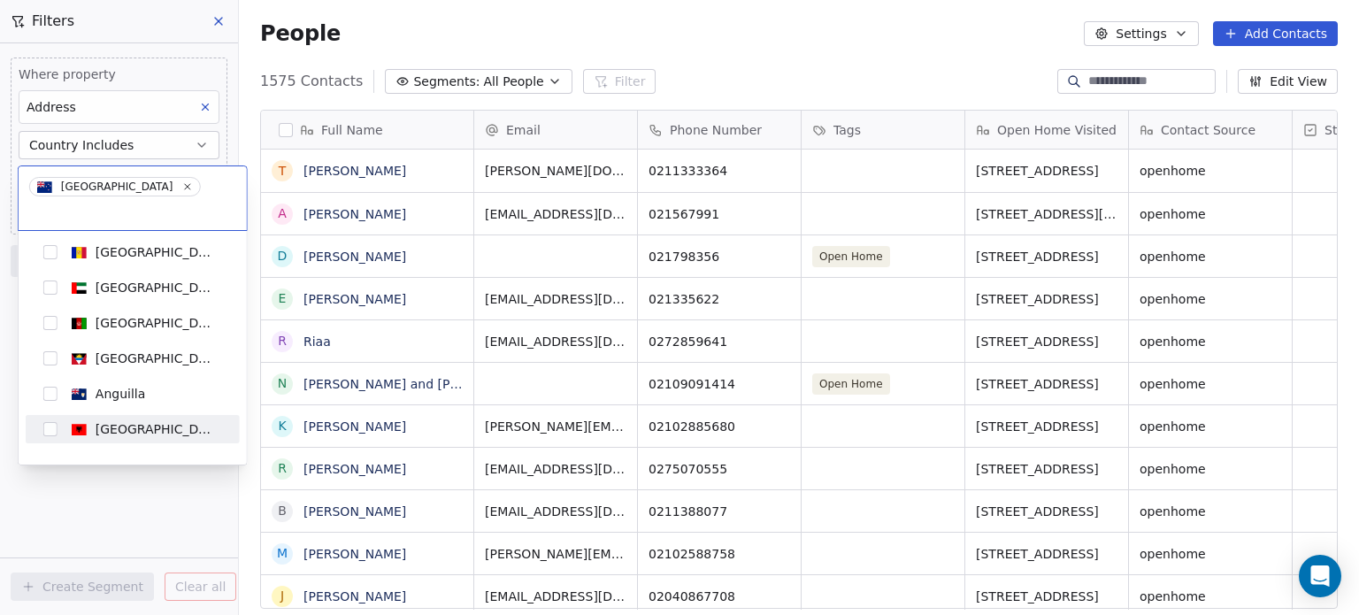
click at [111, 479] on html "Pavithra Pillay Contacts People Marketing Workflows Campaigns Sales Pipelines S…" at bounding box center [679, 307] width 1359 height 615
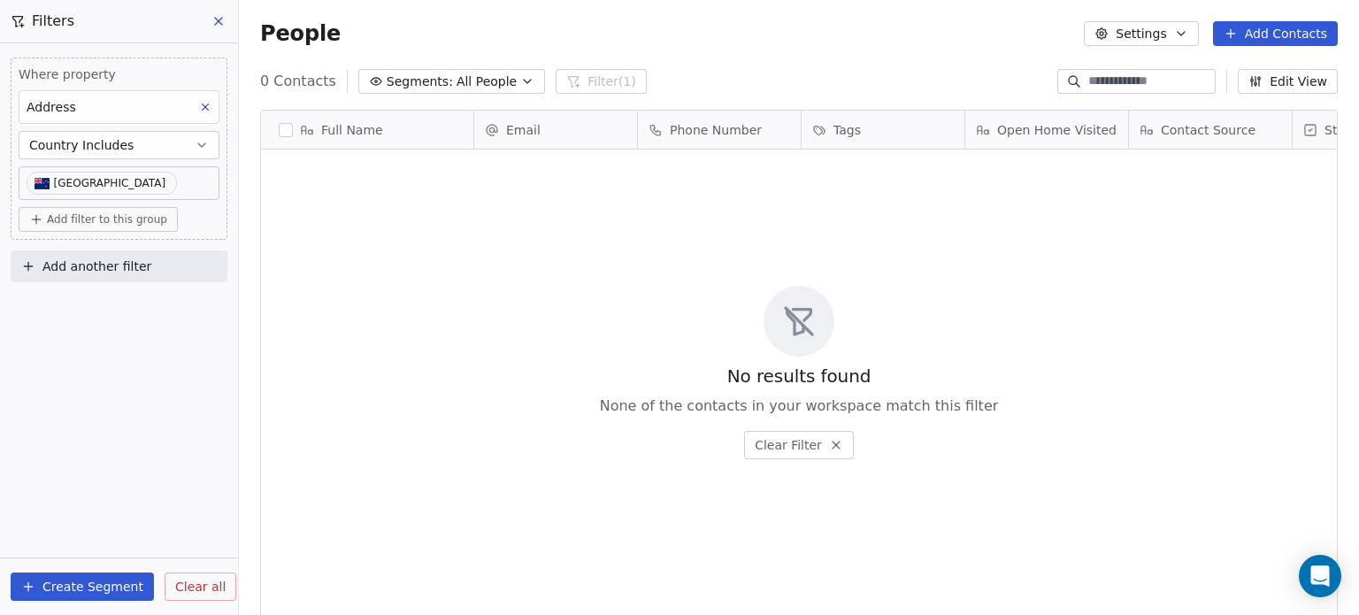
scroll to position [527, 1106]
click at [174, 152] on button "Country Includes" at bounding box center [119, 145] width 201 height 28
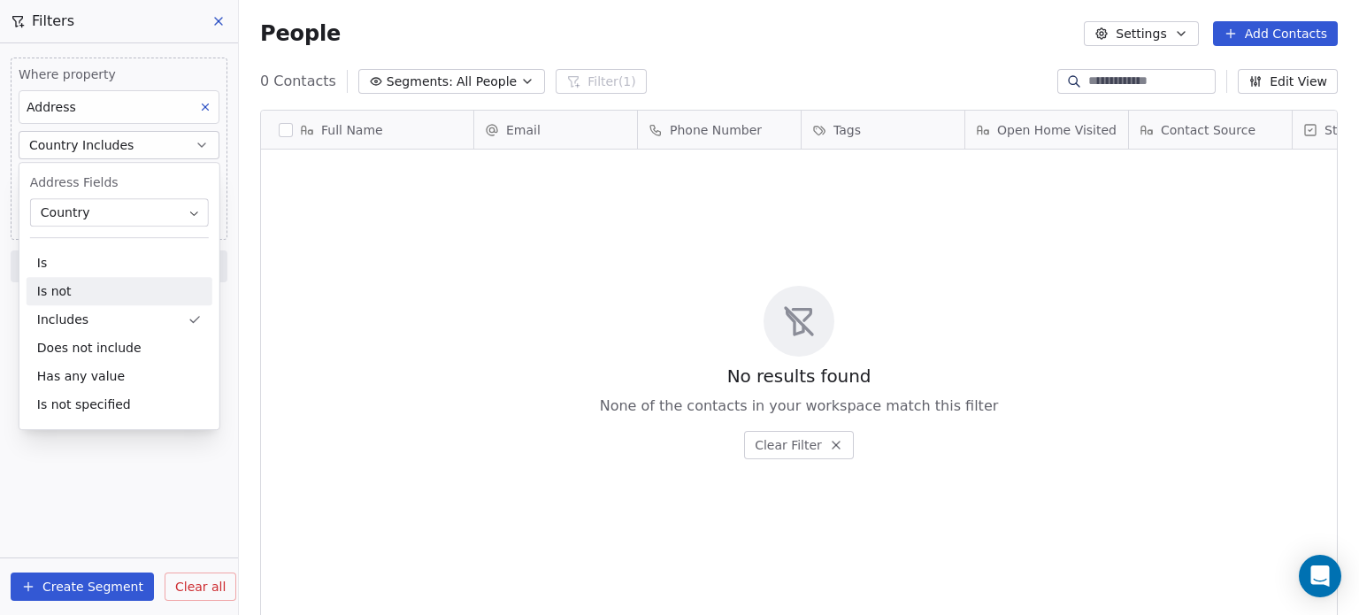
click at [76, 290] on div "Is not" at bounding box center [120, 291] width 186 height 28
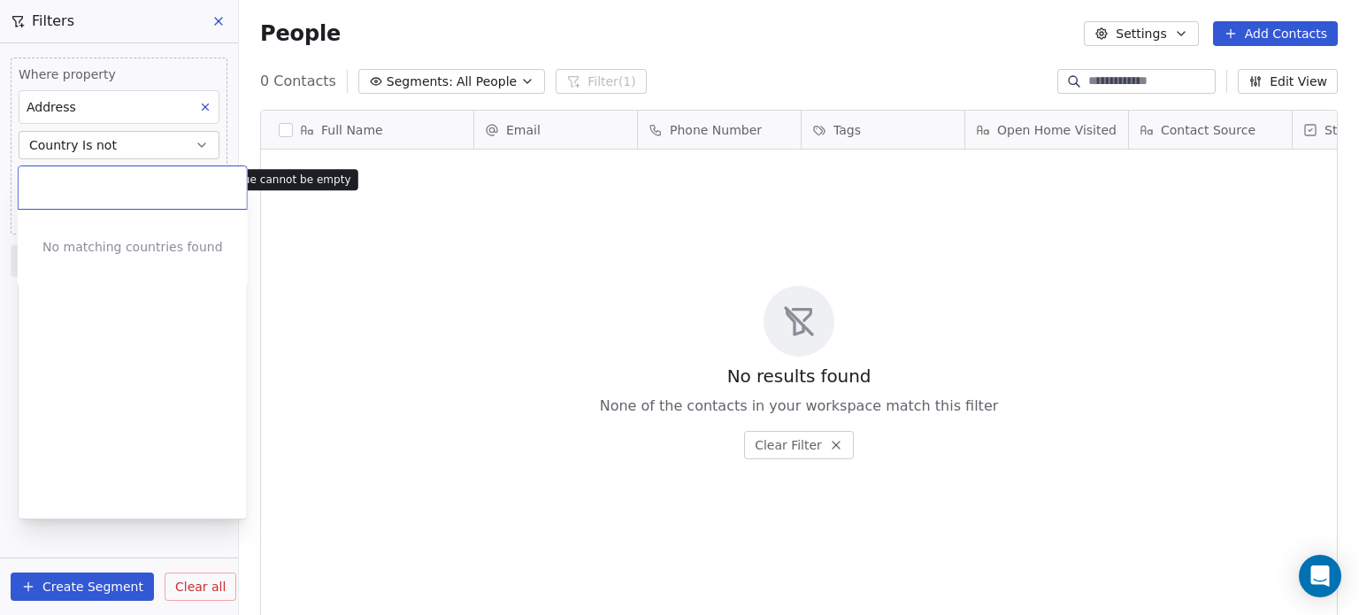
click at [113, 183] on body "Pavithra Pillay Contacts People Marketing Workflows Campaigns Sales Pipelines S…" at bounding box center [679, 307] width 1359 height 615
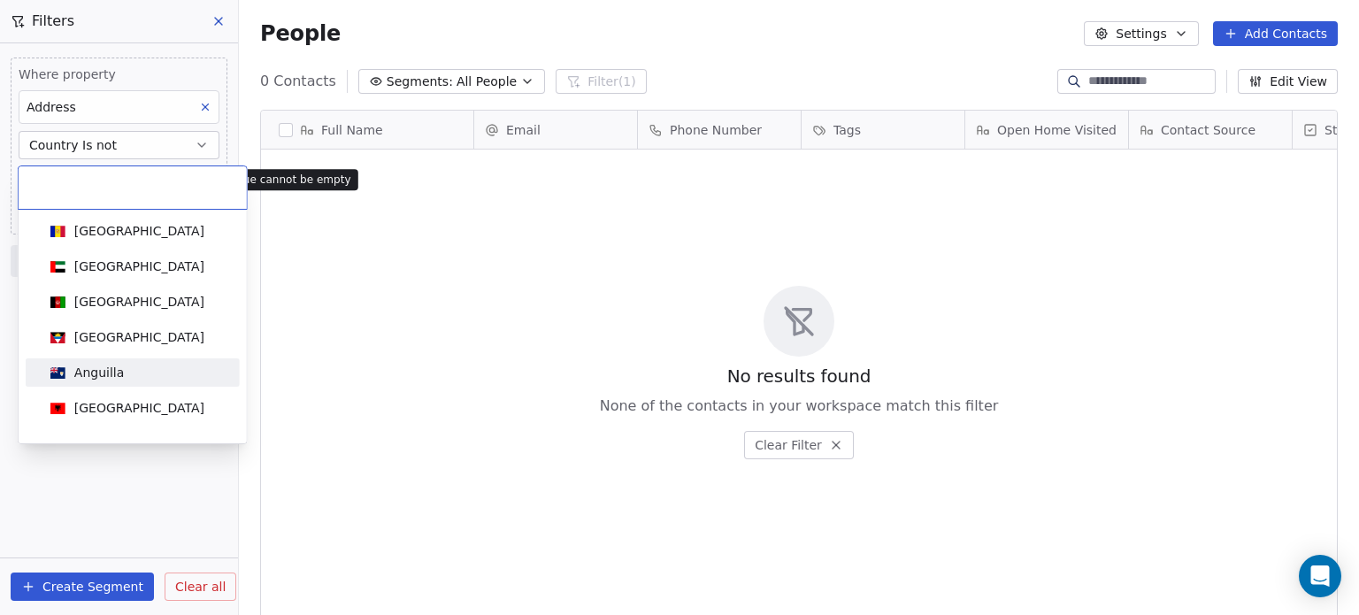
click at [104, 525] on html "Pavithra Pillay Contacts People Marketing Workflows Campaigns Sales Pipelines S…" at bounding box center [679, 307] width 1359 height 615
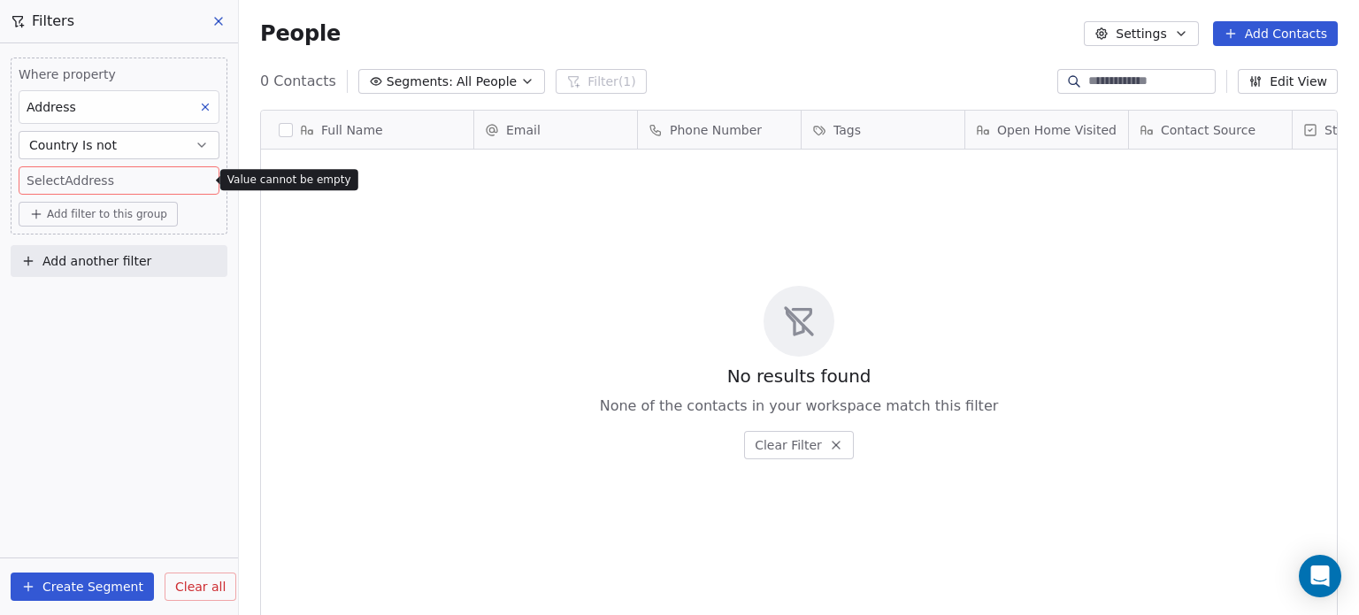
click at [215, 20] on icon at bounding box center [218, 21] width 14 height 14
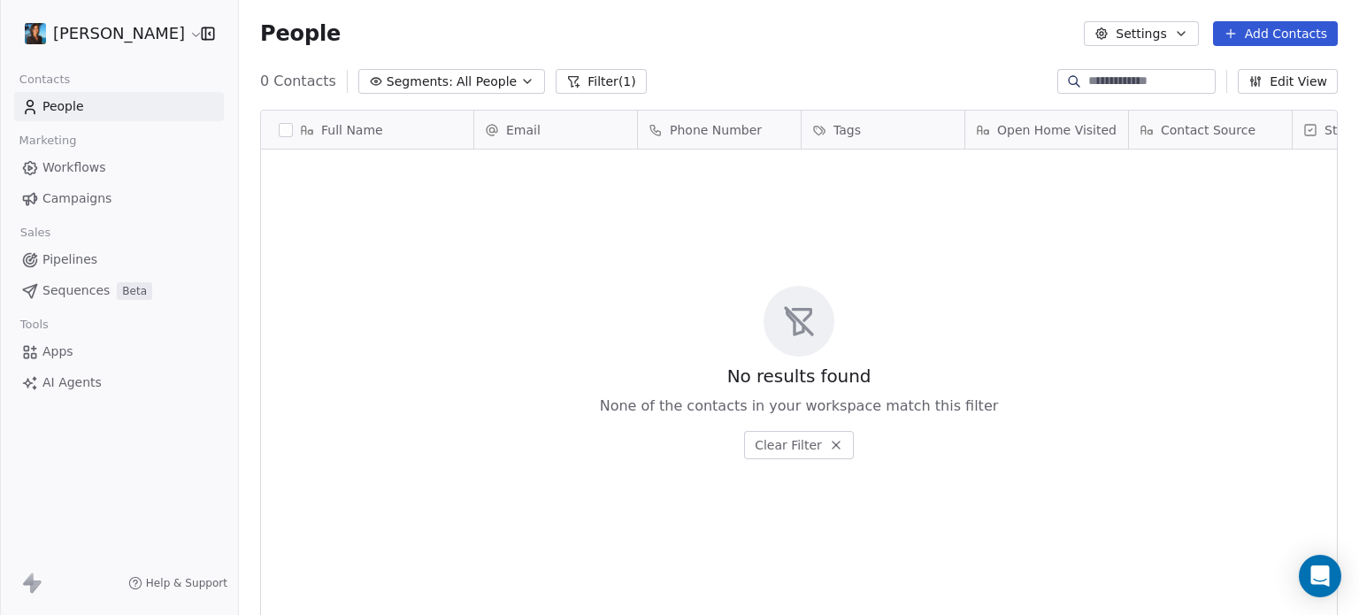
click at [835, 450] on icon at bounding box center [836, 445] width 14 height 14
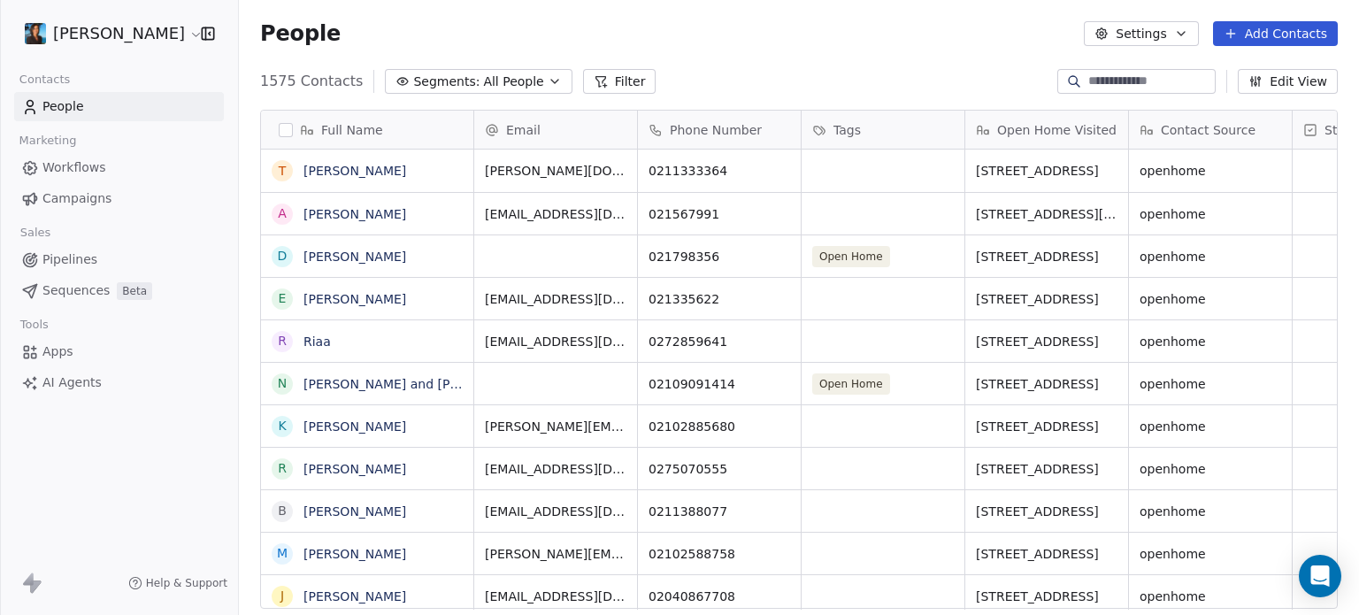
click at [106, 282] on link "Sequences Beta" at bounding box center [119, 290] width 210 height 29
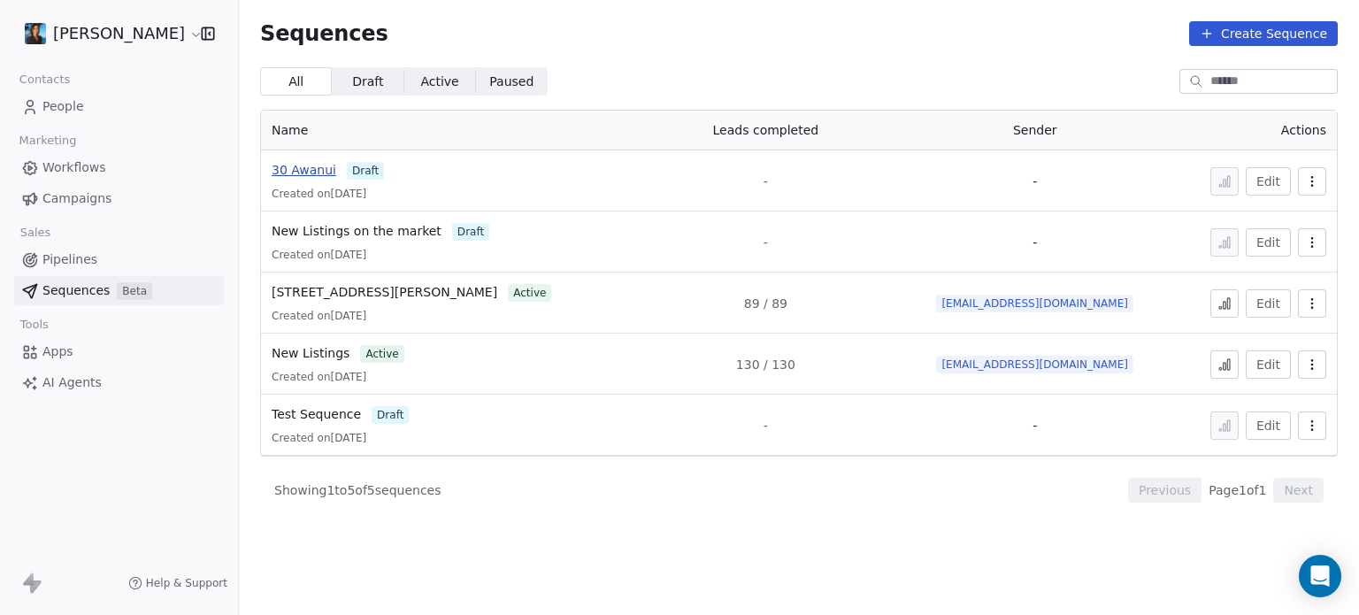
click at [322, 176] on span "30 Awanui" at bounding box center [304, 170] width 65 height 14
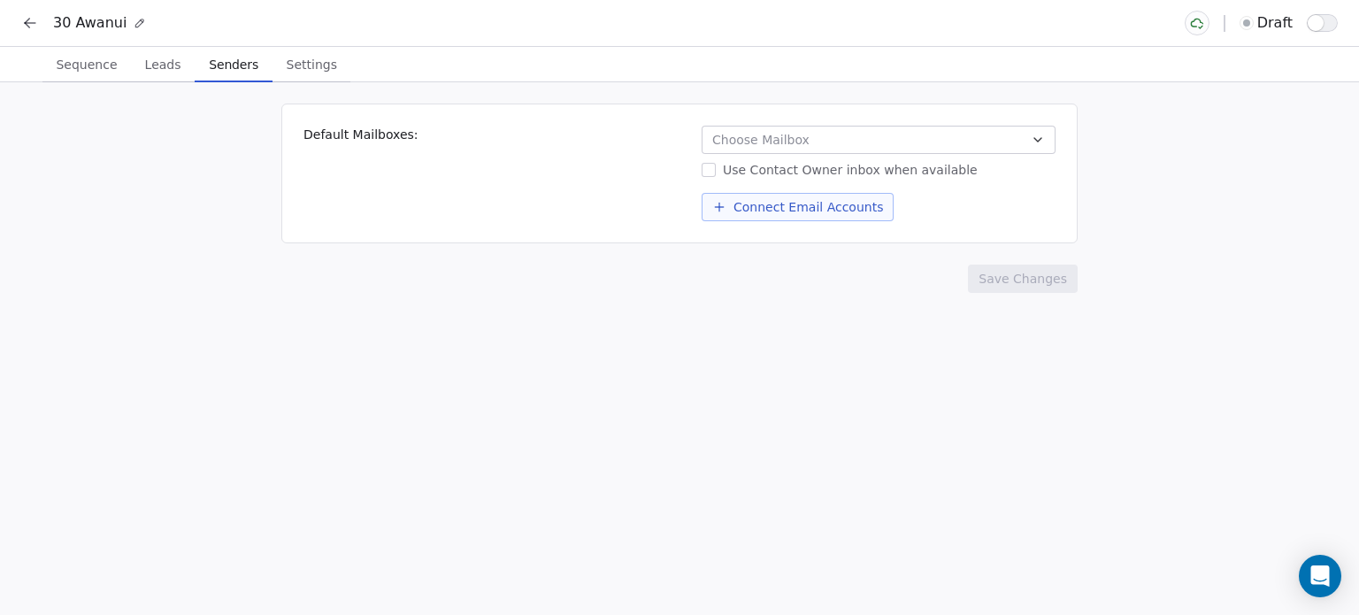
click at [231, 61] on span "Senders" at bounding box center [234, 64] width 64 height 25
click at [783, 129] on button "Choose Mailbox" at bounding box center [879, 140] width 354 height 28
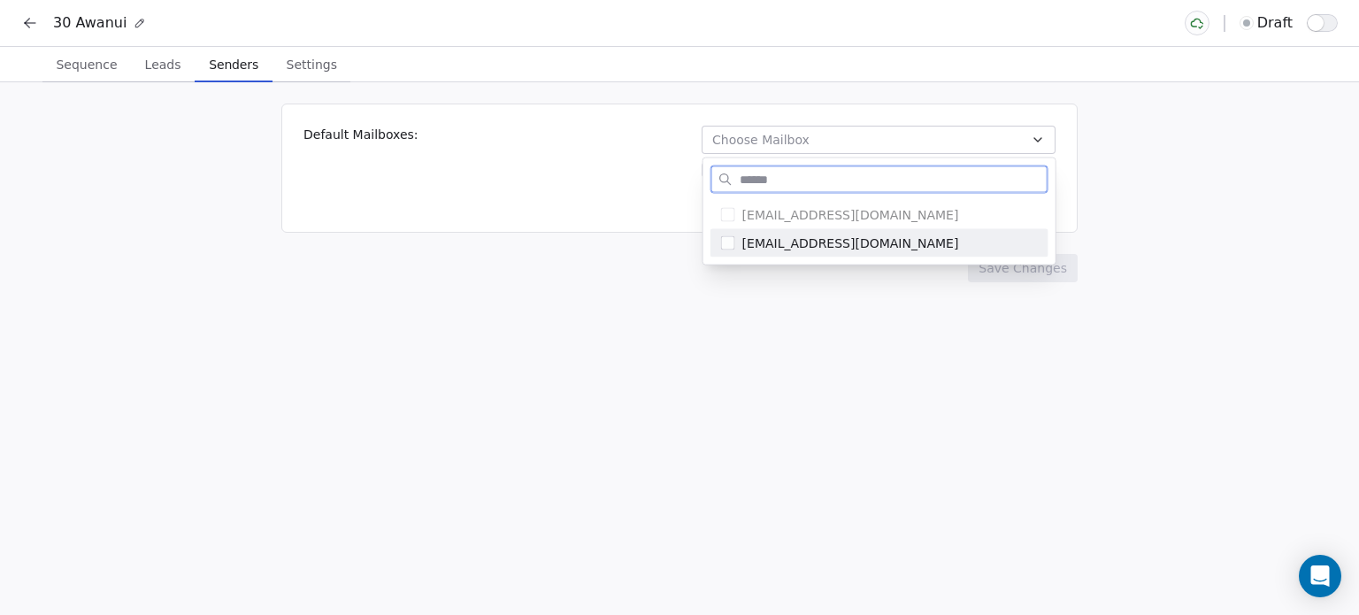
click at [757, 243] on span "[EMAIL_ADDRESS][DOMAIN_NAME]" at bounding box center [889, 243] width 295 height 18
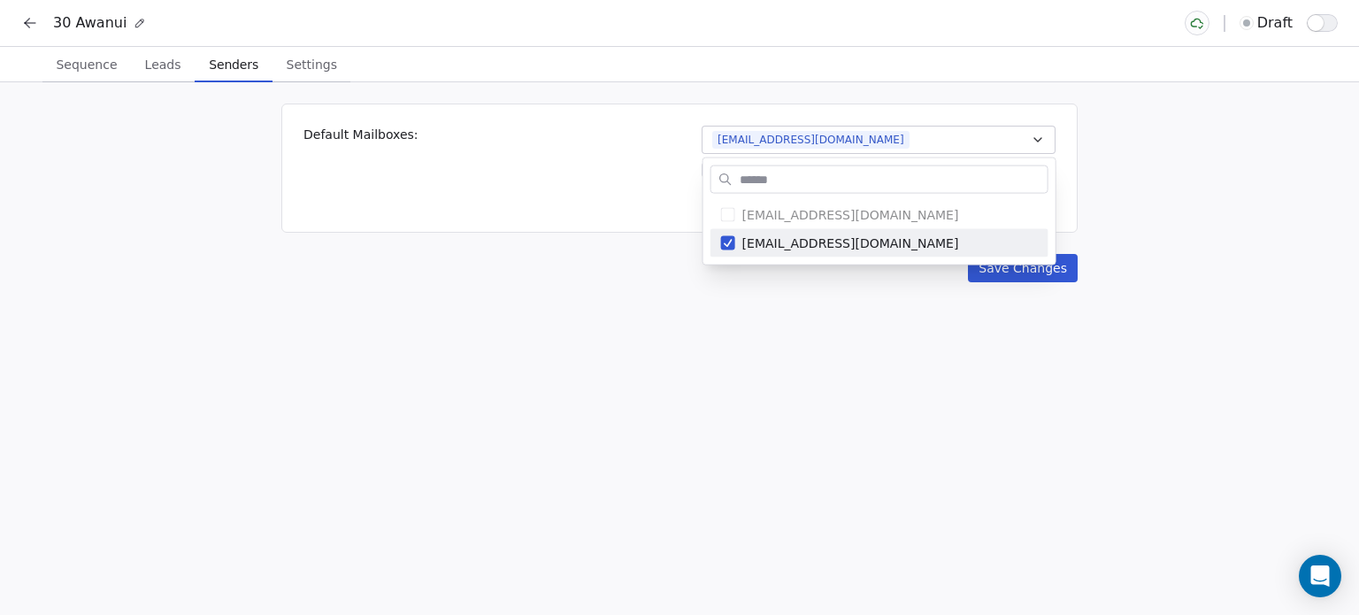
click at [645, 209] on html "30 Awanui draft Sequence Sequence Leads Leads Senders Senders Settings Settings…" at bounding box center [679, 307] width 1359 height 615
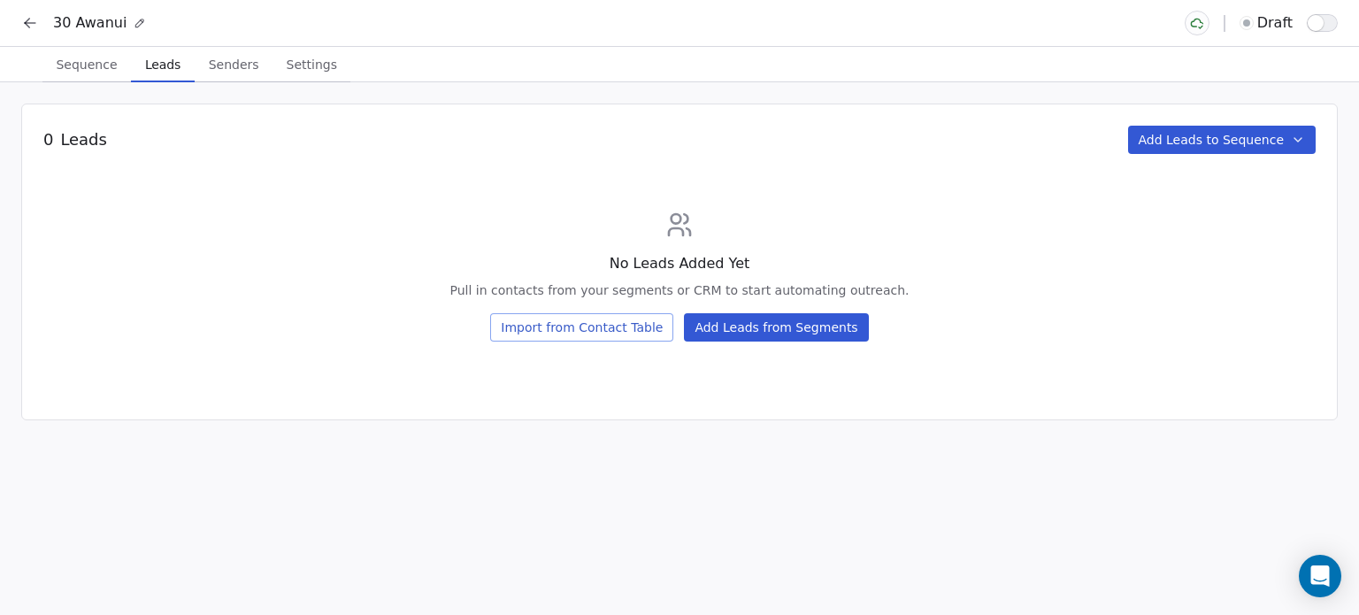
click at [165, 72] on span "Leads" at bounding box center [163, 64] width 50 height 25
click at [708, 325] on button "Add Leads from Segments" at bounding box center [776, 327] width 184 height 28
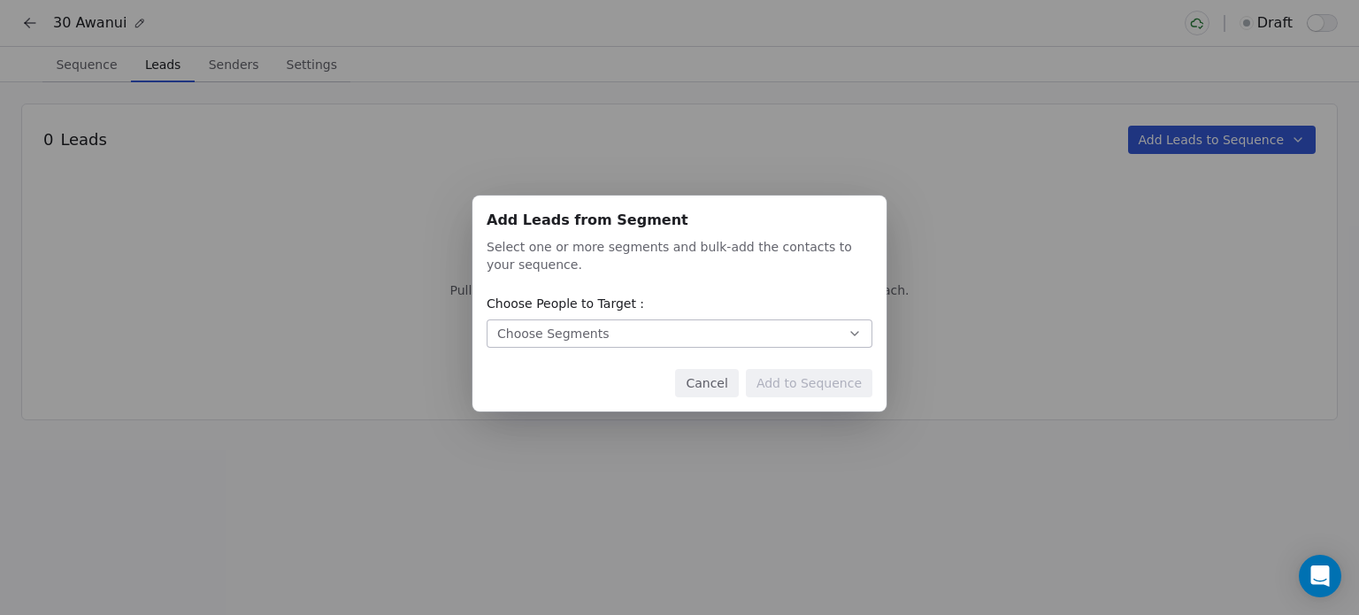
click at [690, 338] on button "Choose Segments" at bounding box center [680, 333] width 386 height 28
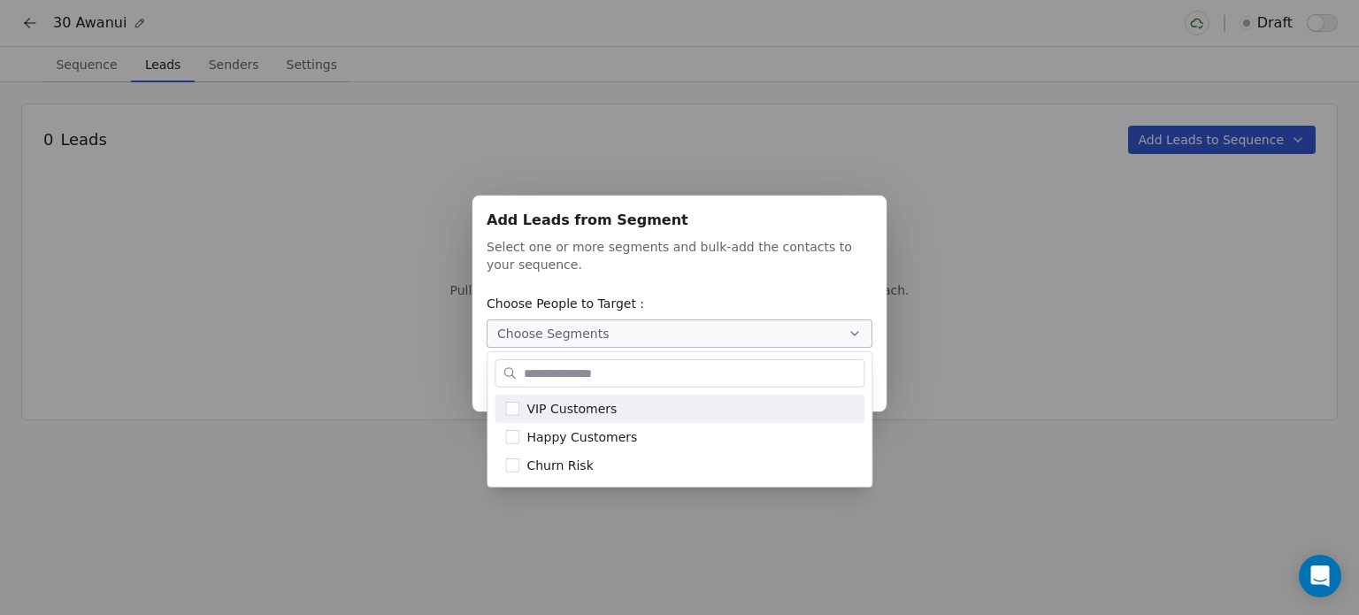
click at [710, 167] on div "Add Leads from Segment Add Leads from Segment Select one or more segments and b…" at bounding box center [679, 307] width 1359 height 281
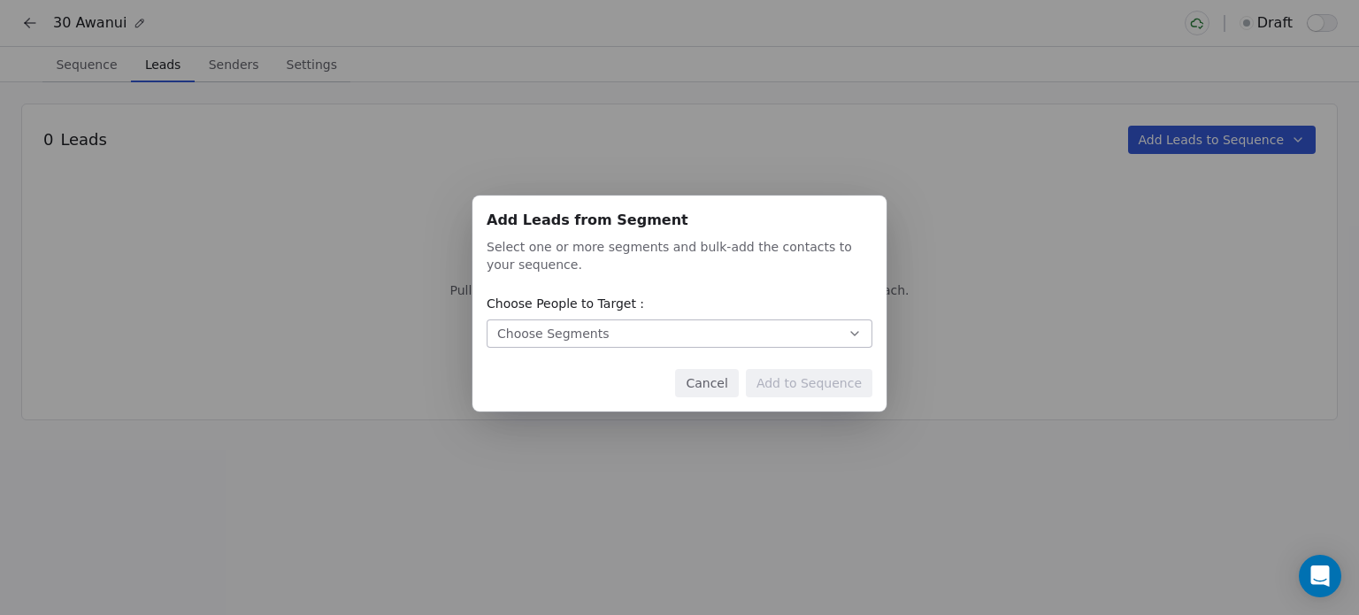
click at [725, 387] on button "Cancel" at bounding box center [706, 383] width 63 height 28
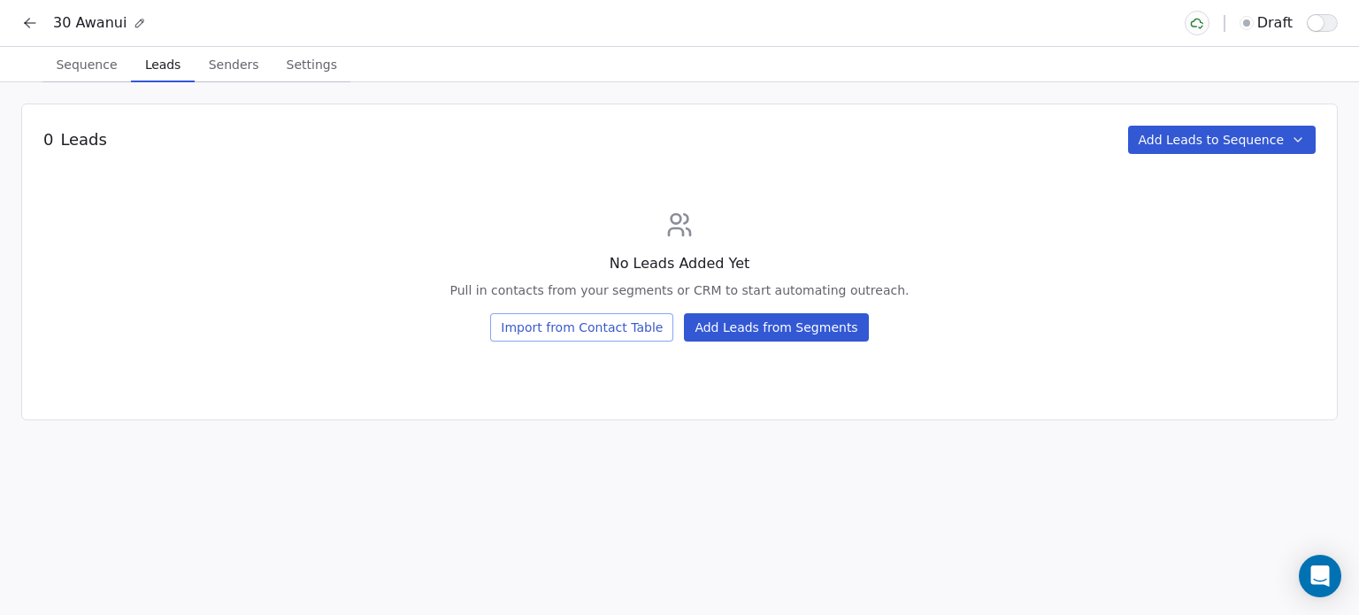
click at [566, 333] on button "Import from Contact Table" at bounding box center [581, 327] width 183 height 28
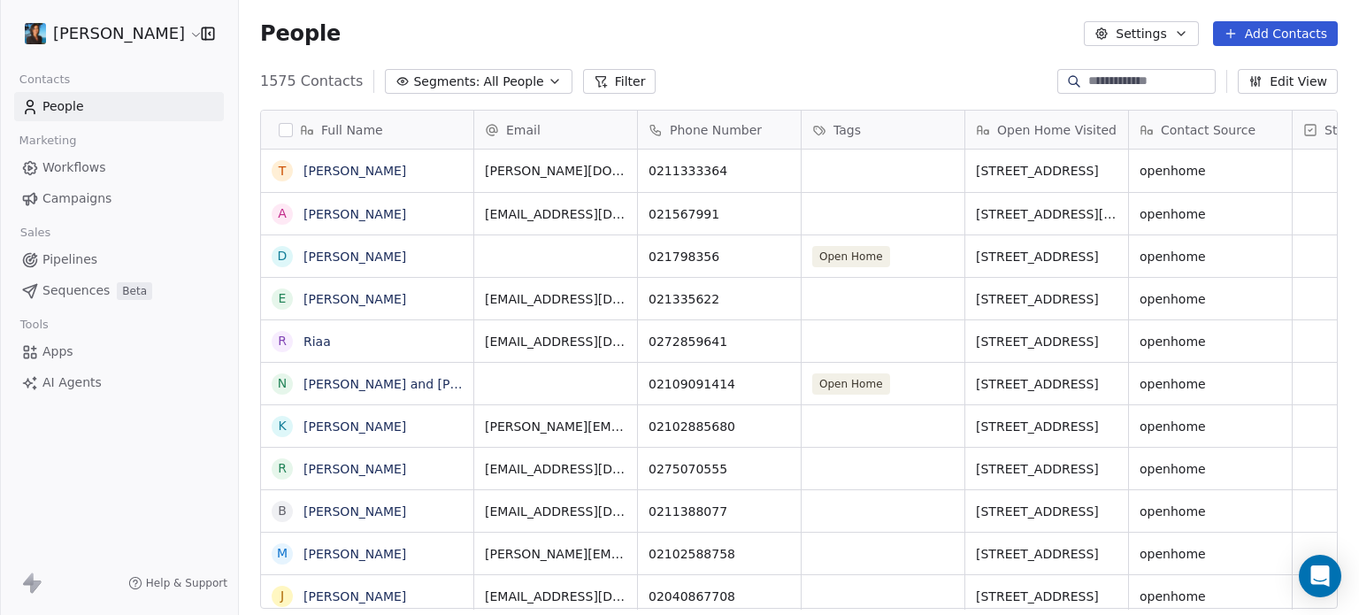
scroll to position [527, 1106]
click at [286, 119] on div "Full Name" at bounding box center [367, 130] width 212 height 38
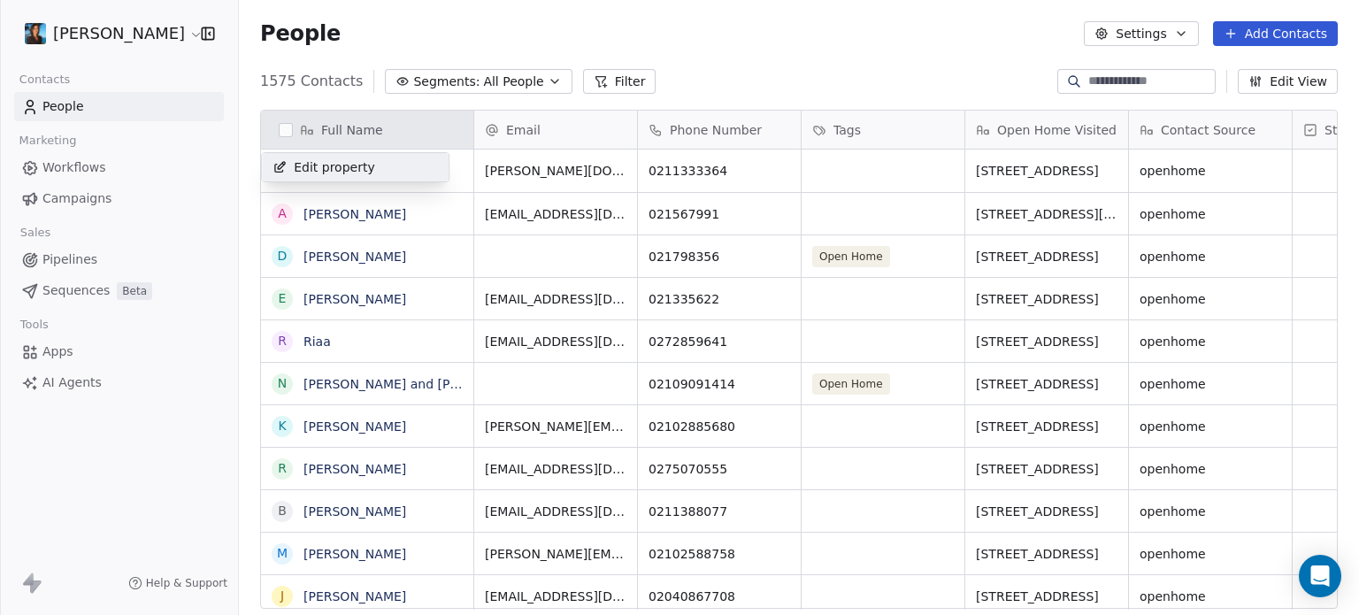
click at [895, 103] on html "Pavithra Pillay Contacts People Marketing Workflows Campaigns Sales Pipelines S…" at bounding box center [679, 307] width 1359 height 615
click at [895, 103] on div "Full Name T Tom Woo A Andy beddall D Dean skewes E Eddie shin R Riaa N Nan and …" at bounding box center [799, 366] width 1120 height 541
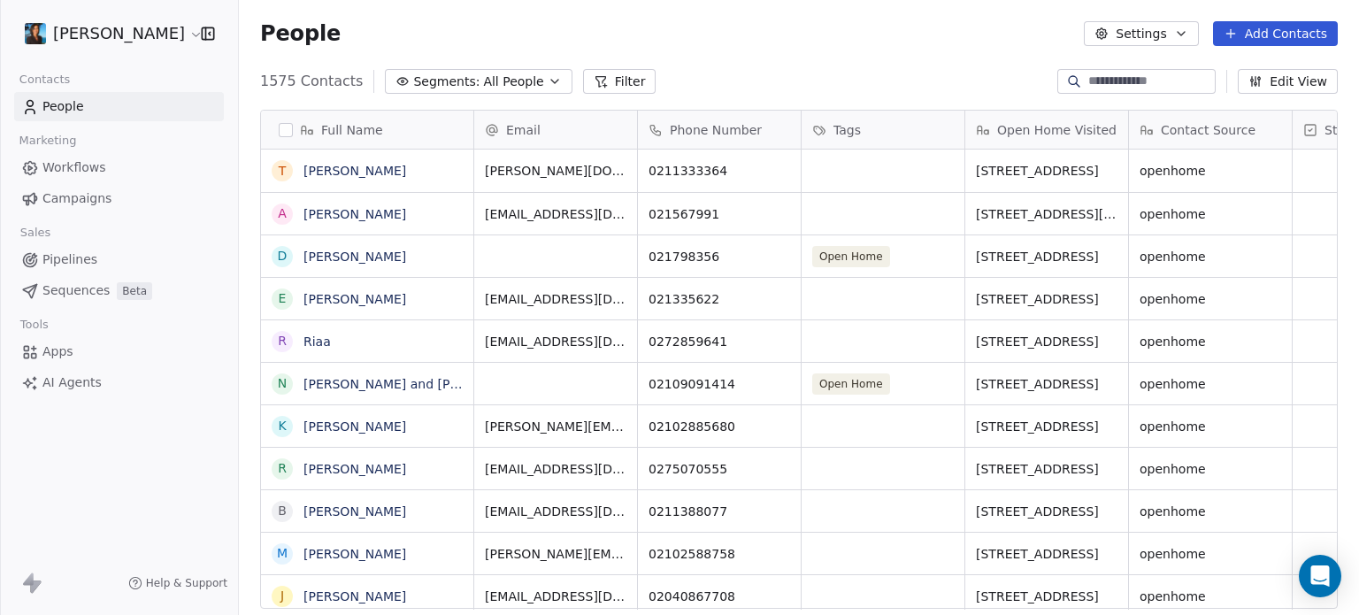
click at [1070, 133] on span "Open Home Visited" at bounding box center [1056, 130] width 119 height 18
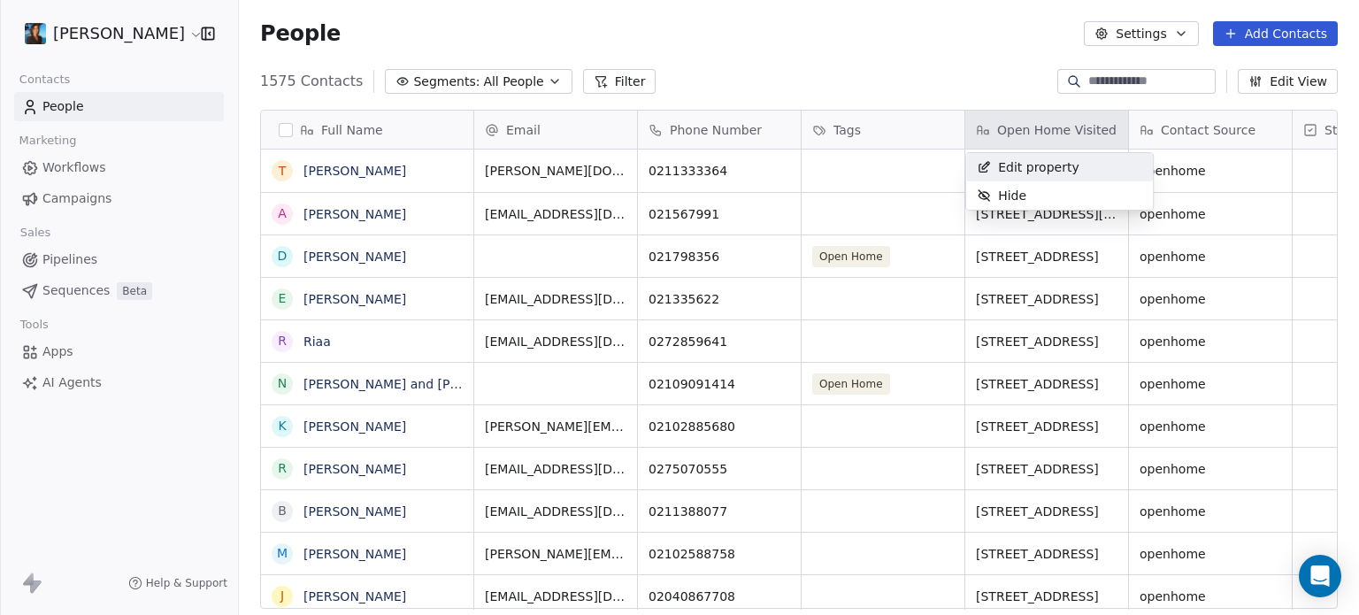
click at [895, 81] on html "Pavithra Pillay Contacts People Marketing Workflows Campaigns Sales Pipelines S…" at bounding box center [679, 307] width 1359 height 615
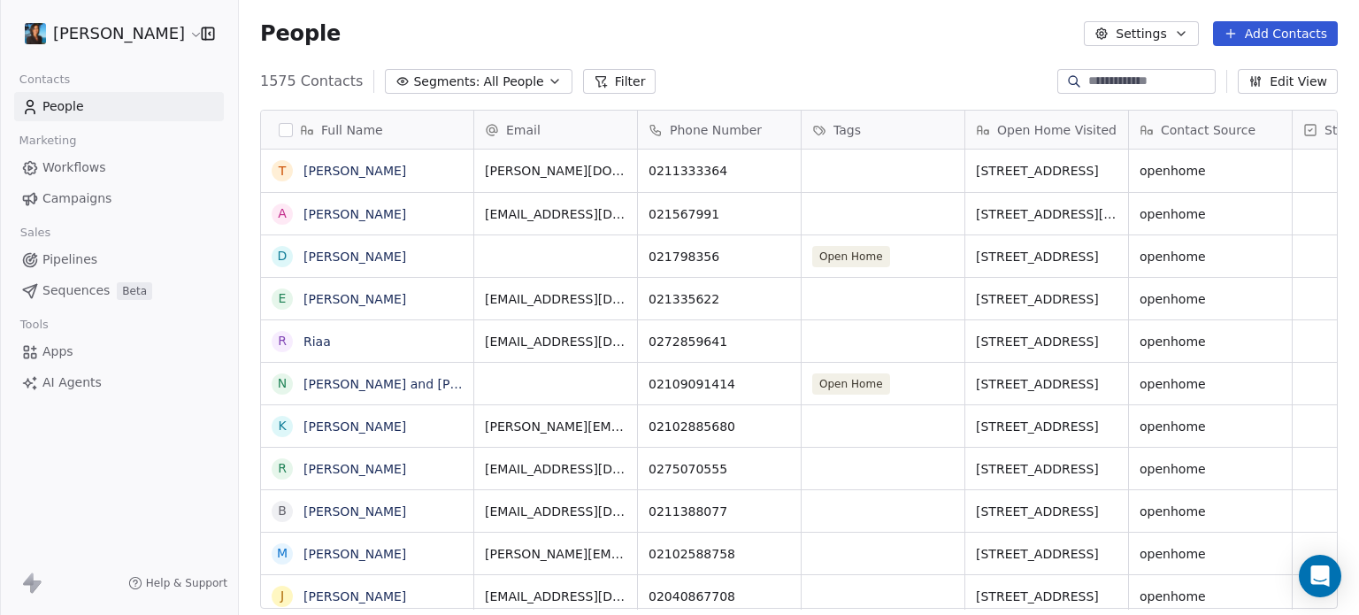
click at [385, 79] on button "Segments: All People" at bounding box center [478, 81] width 187 height 25
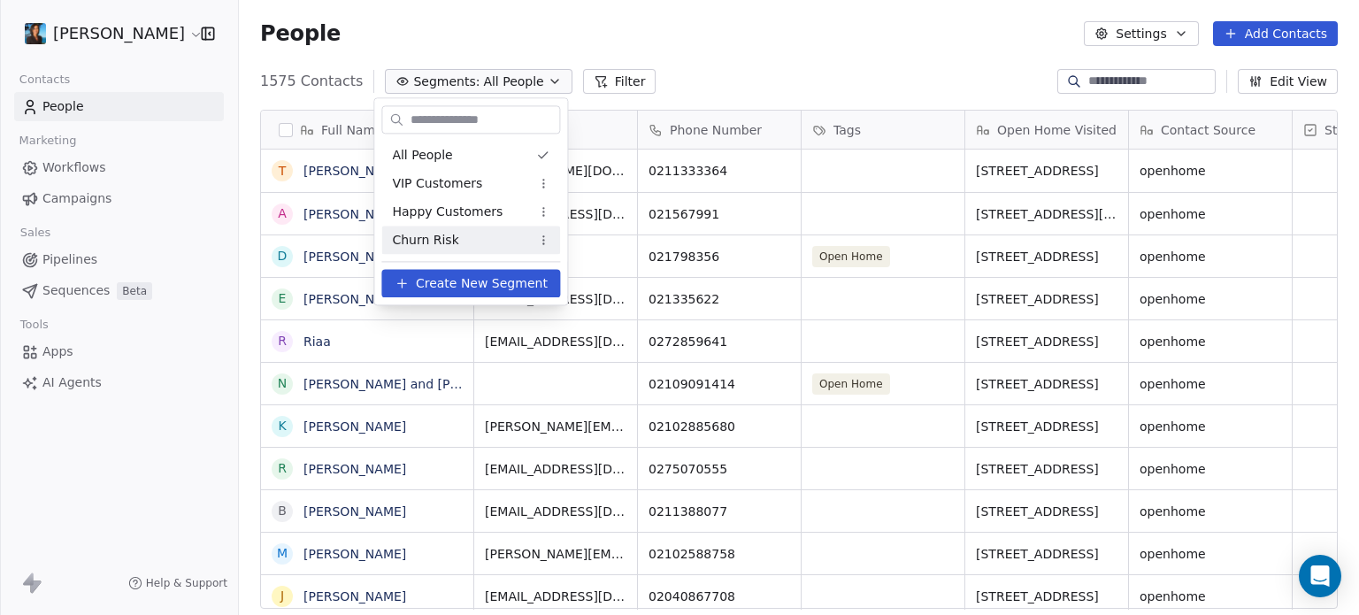
click at [446, 283] on span "Create New Segment" at bounding box center [482, 283] width 132 height 19
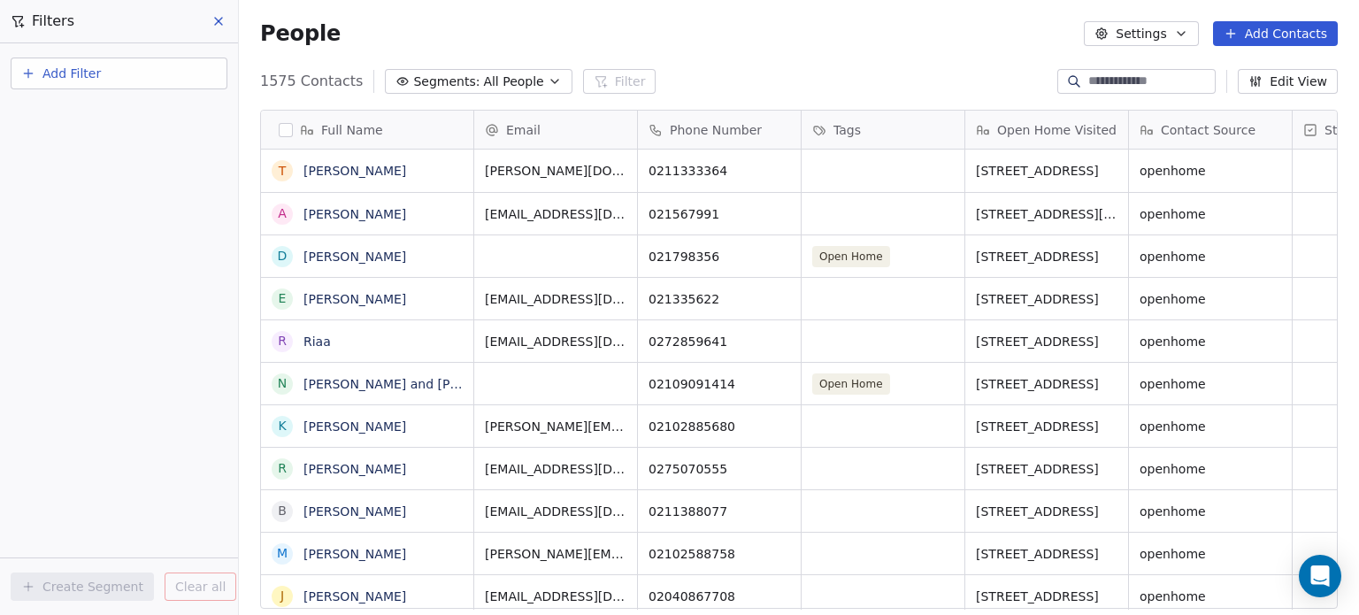
click at [54, 73] on span "Add Filter" at bounding box center [71, 74] width 58 height 19
click at [83, 111] on span "Contact properties" at bounding box center [86, 114] width 115 height 19
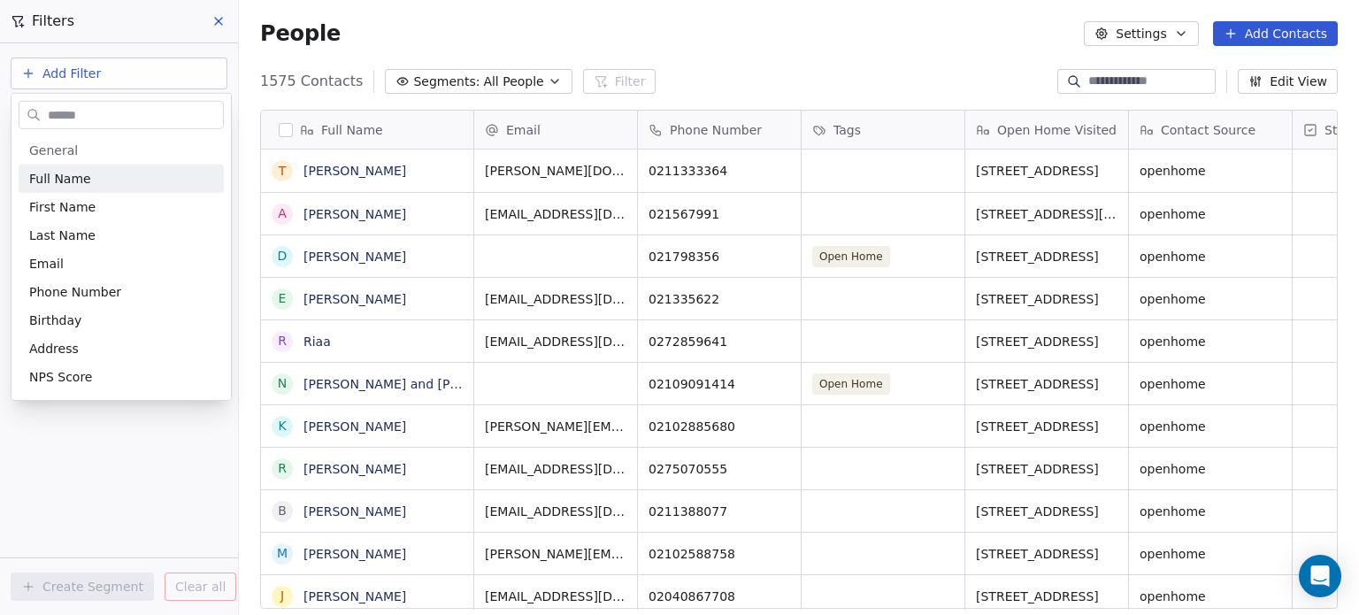
click at [65, 47] on html "Pavithra Pillay Contacts People Marketing Workflows Campaigns Sales Pipelines S…" at bounding box center [679, 307] width 1359 height 615
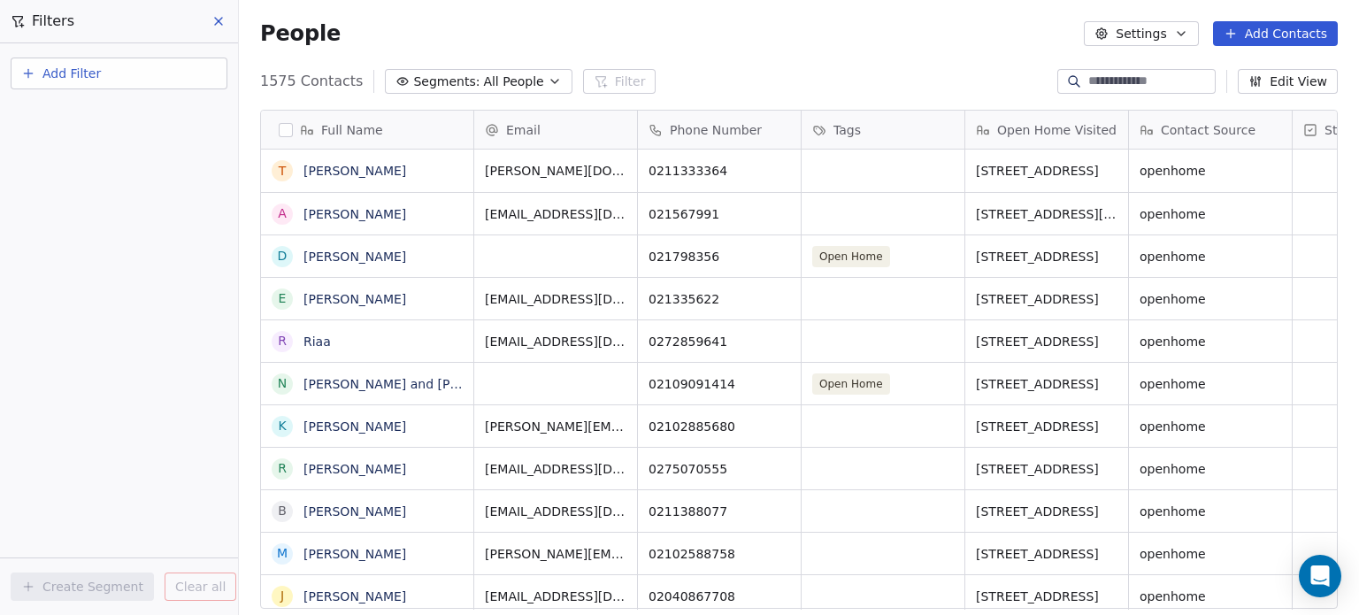
click at [52, 66] on span "Add Filter" at bounding box center [71, 74] width 58 height 19
click at [73, 148] on span "Contact activity" at bounding box center [78, 143] width 98 height 19
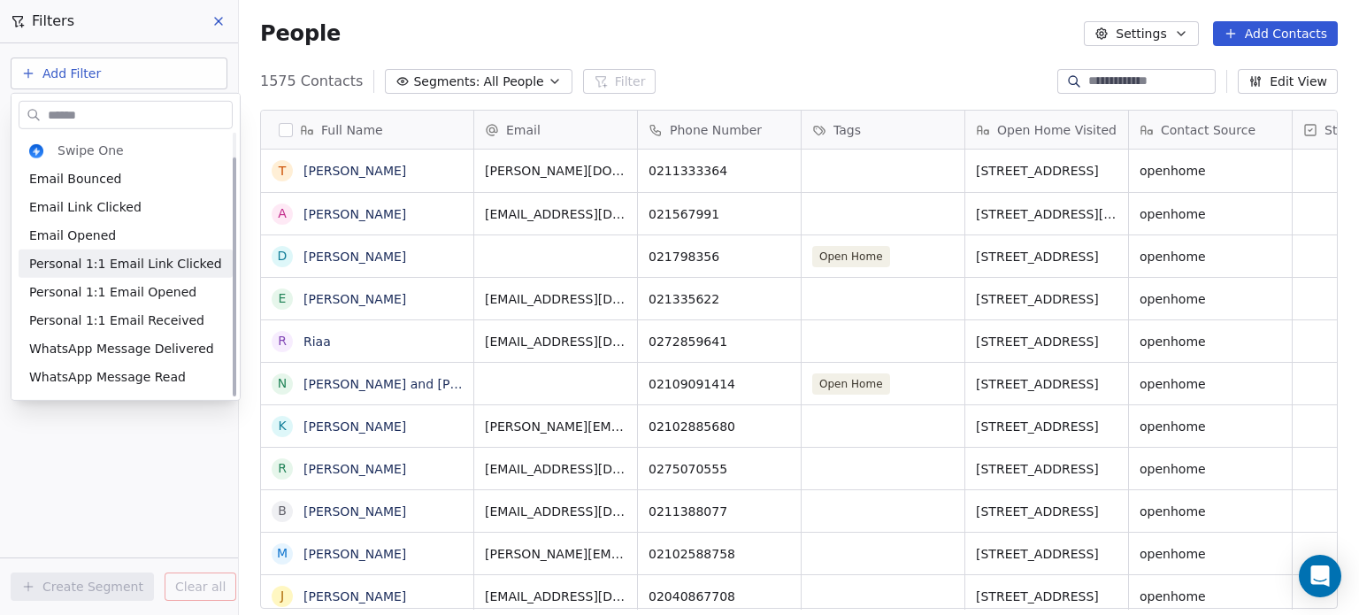
scroll to position [27, 0]
click at [145, 272] on span "Personal 1:1 Email Opened" at bounding box center [112, 266] width 167 height 18
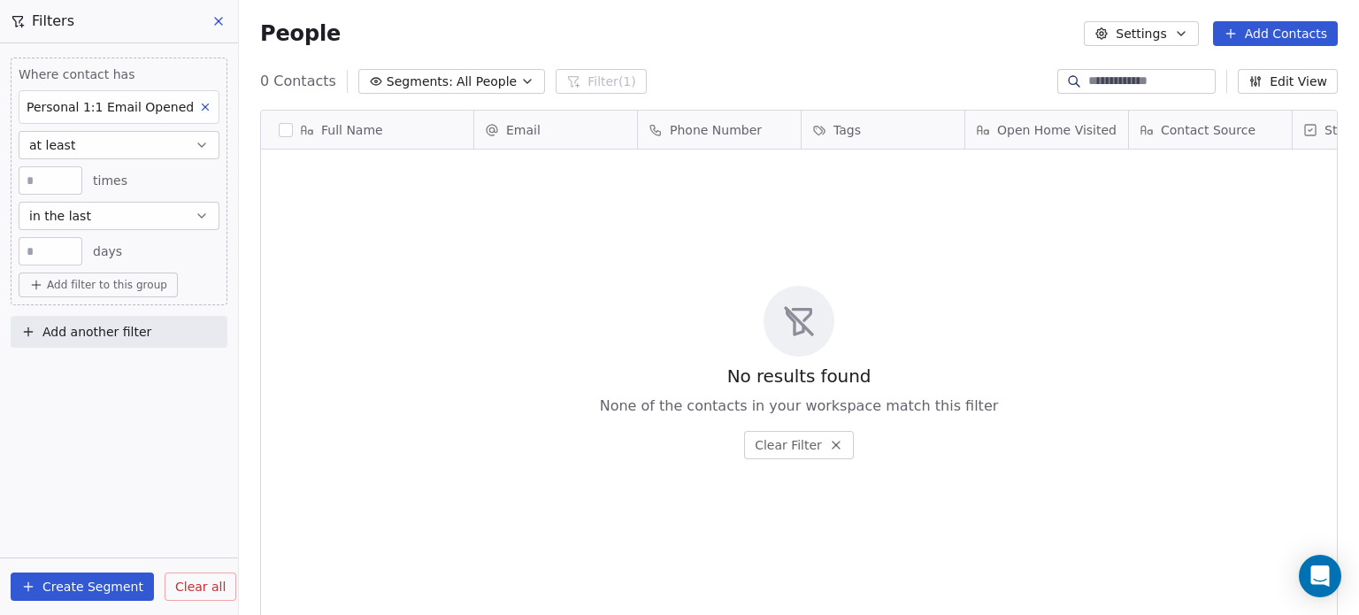
scroll to position [527, 1106]
click at [228, 31] on button at bounding box center [219, 21] width 27 height 25
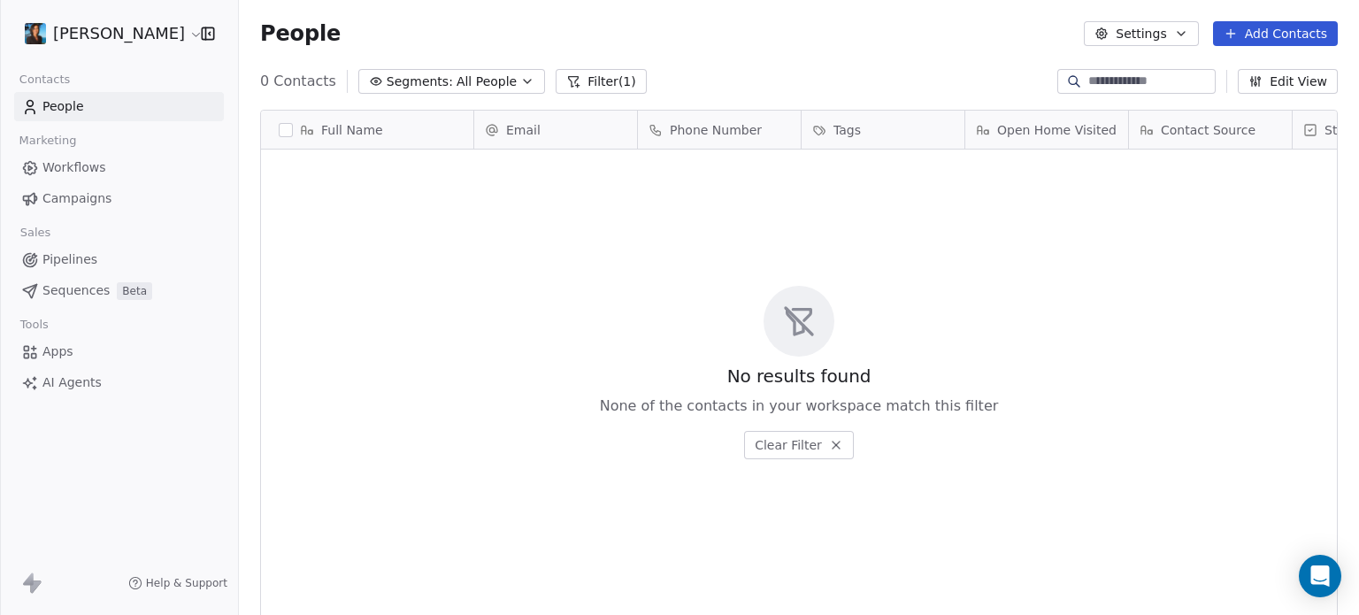
click at [835, 440] on icon at bounding box center [836, 445] width 14 height 14
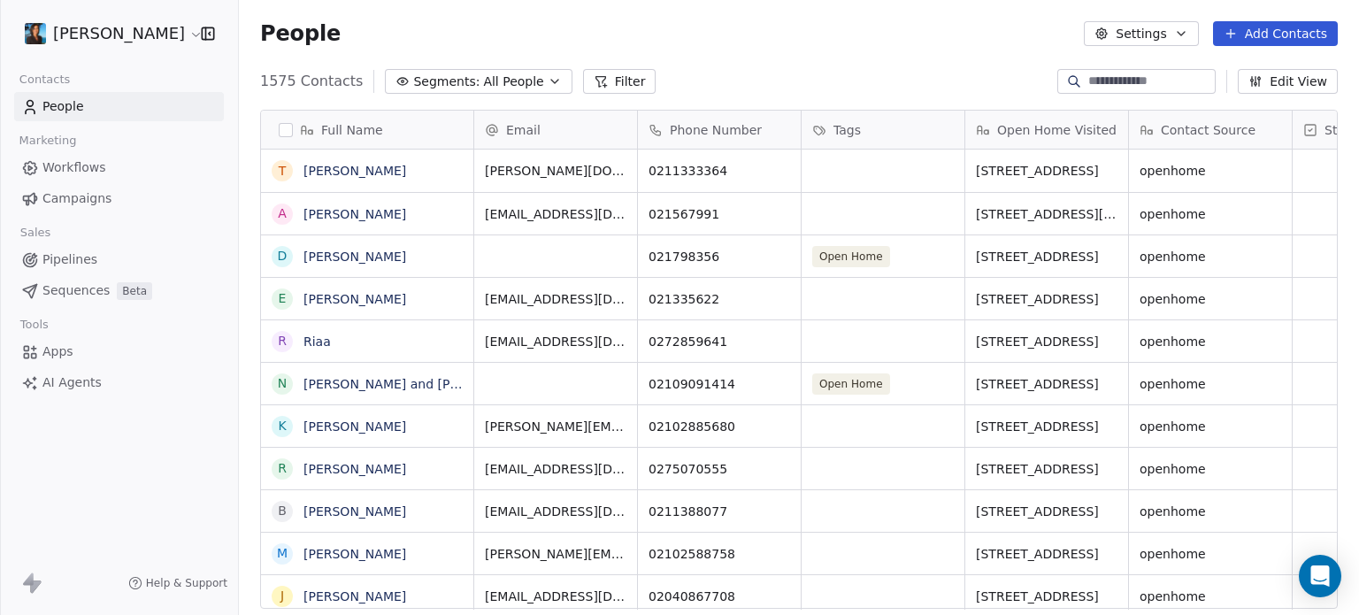
click at [290, 128] on button "button" at bounding box center [286, 130] width 14 height 14
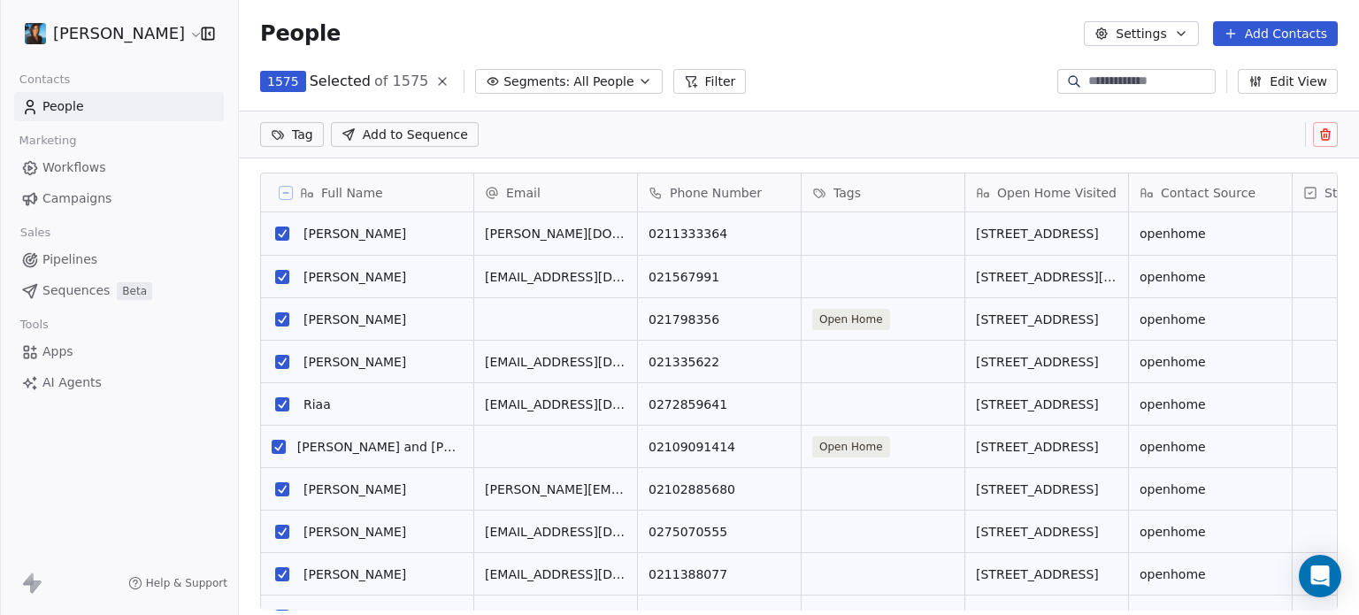
scroll to position [0, 0]
click at [412, 134] on span "Add to Sequence" at bounding box center [415, 135] width 105 height 18
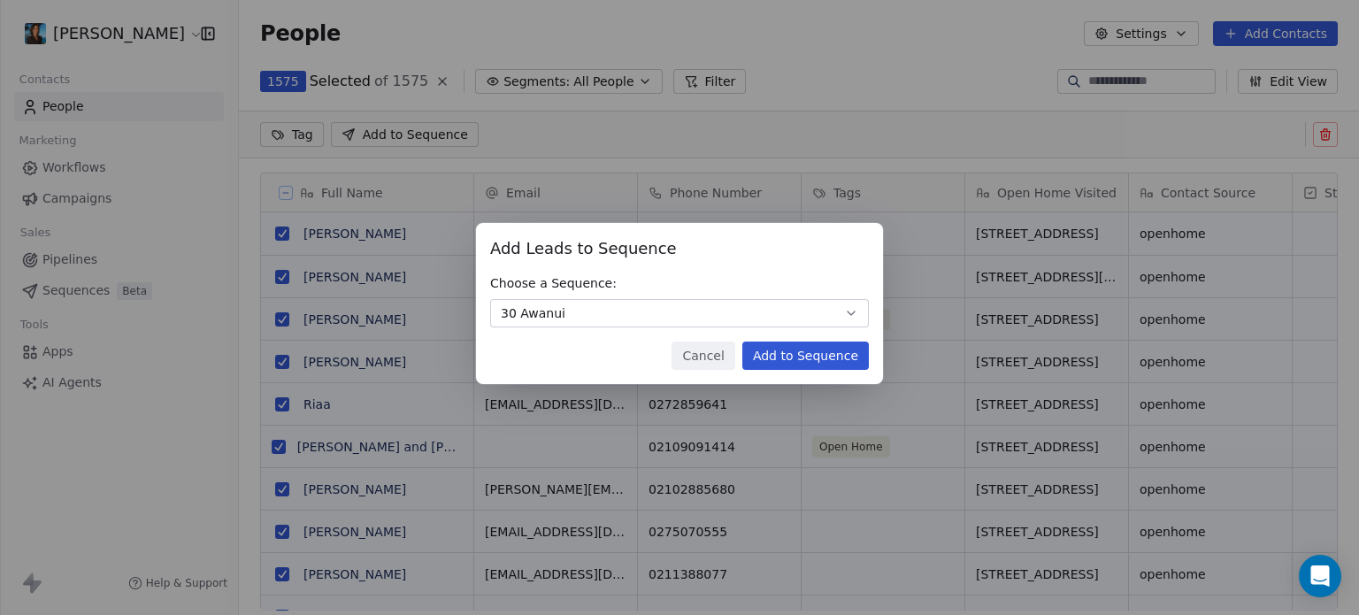
click at [834, 357] on button "Add to Sequence" at bounding box center [805, 355] width 127 height 28
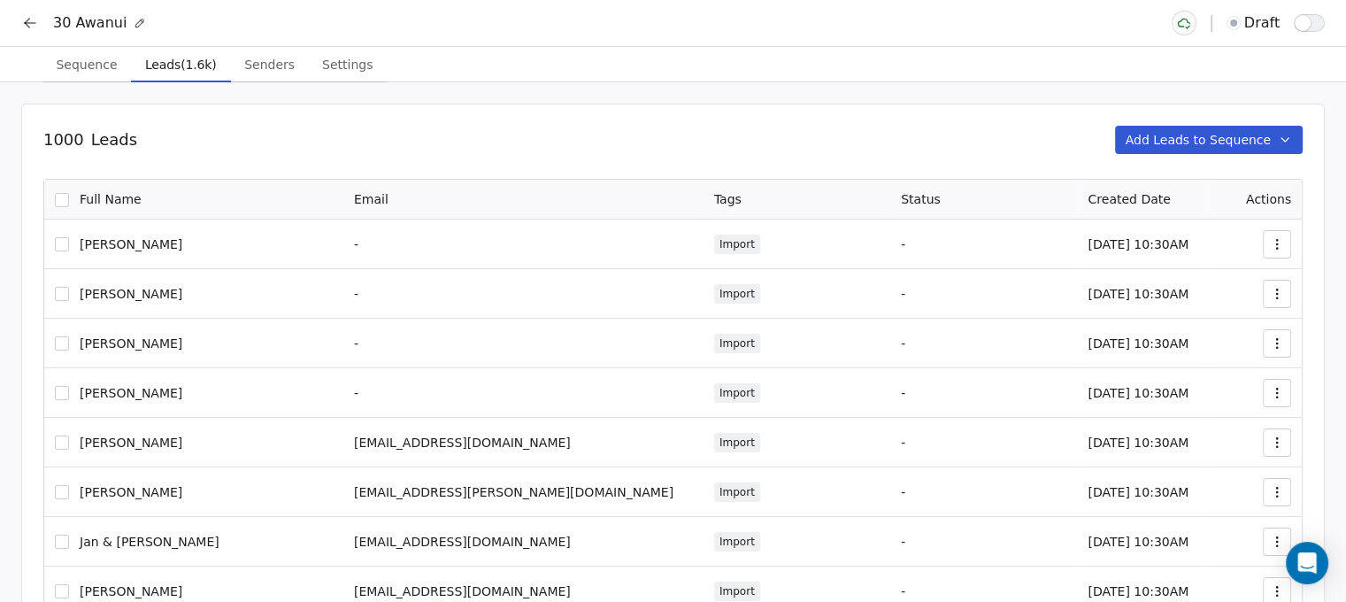
click at [1154, 141] on button "Add Leads to Sequence" at bounding box center [1209, 140] width 188 height 28
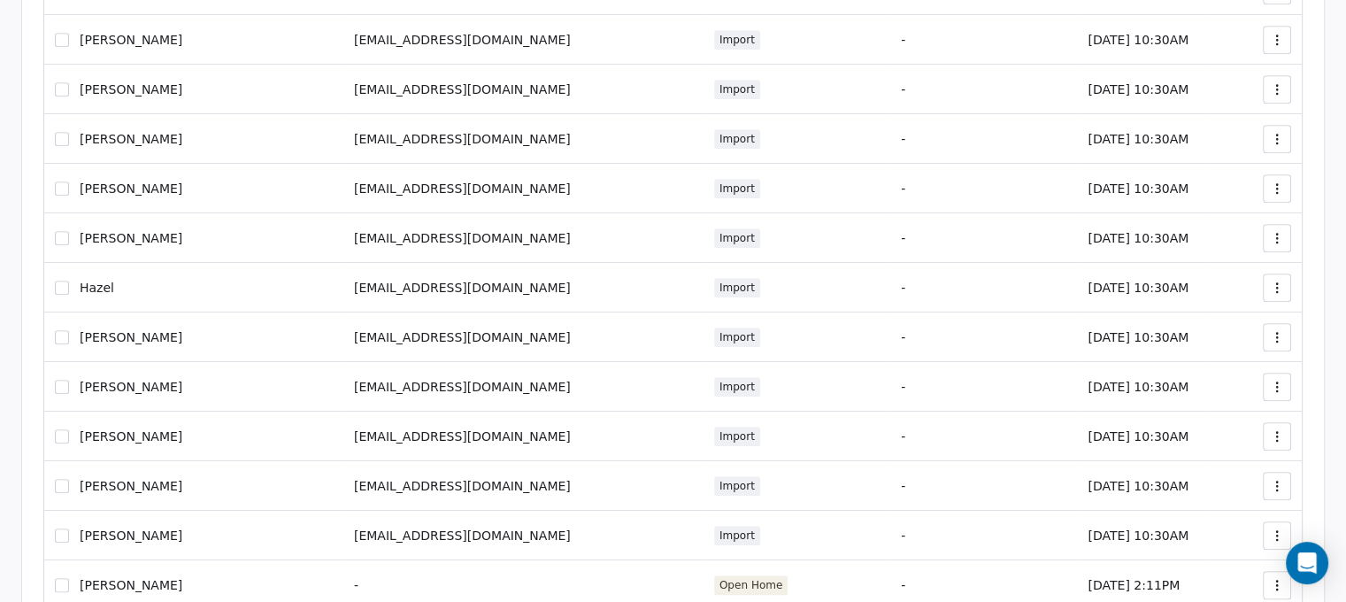
scroll to position [2184, 0]
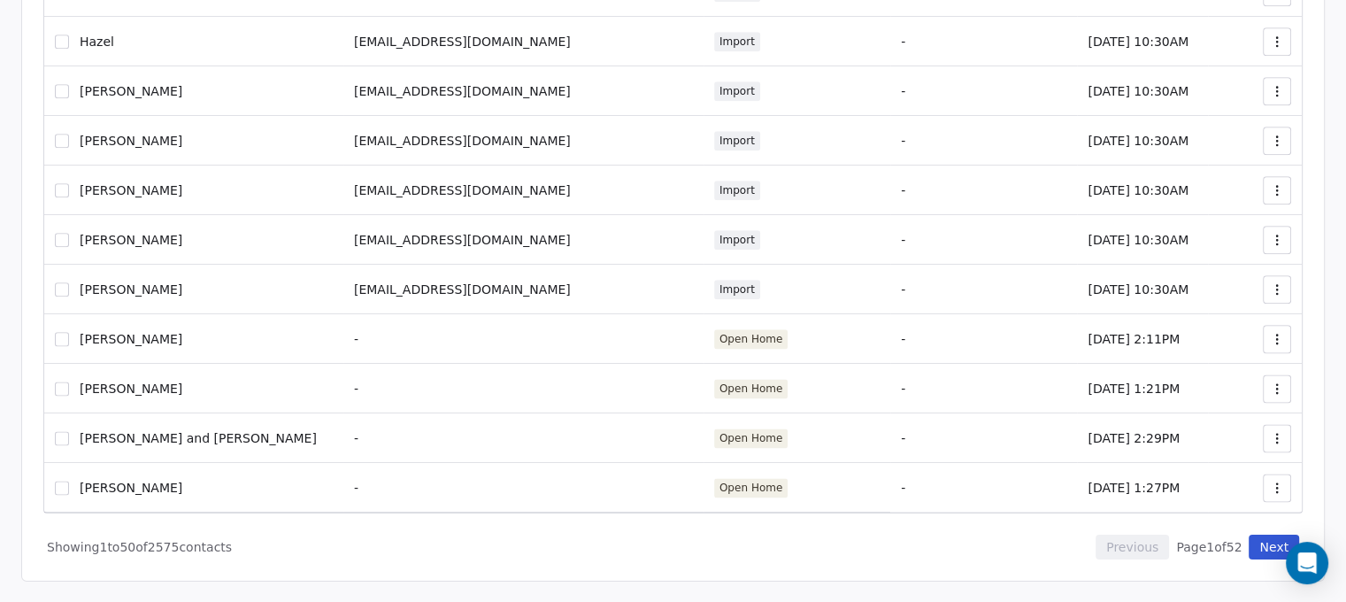
click at [703, 460] on td "Open Home" at bounding box center [796, 438] width 187 height 50
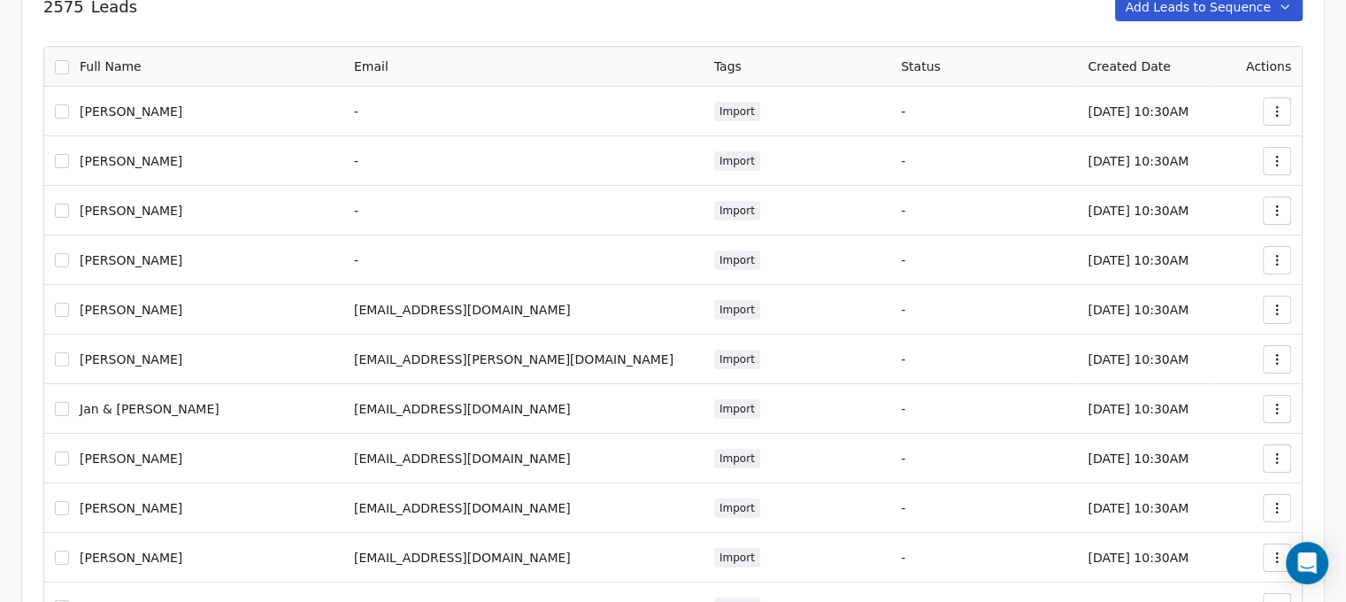
scroll to position [0, 0]
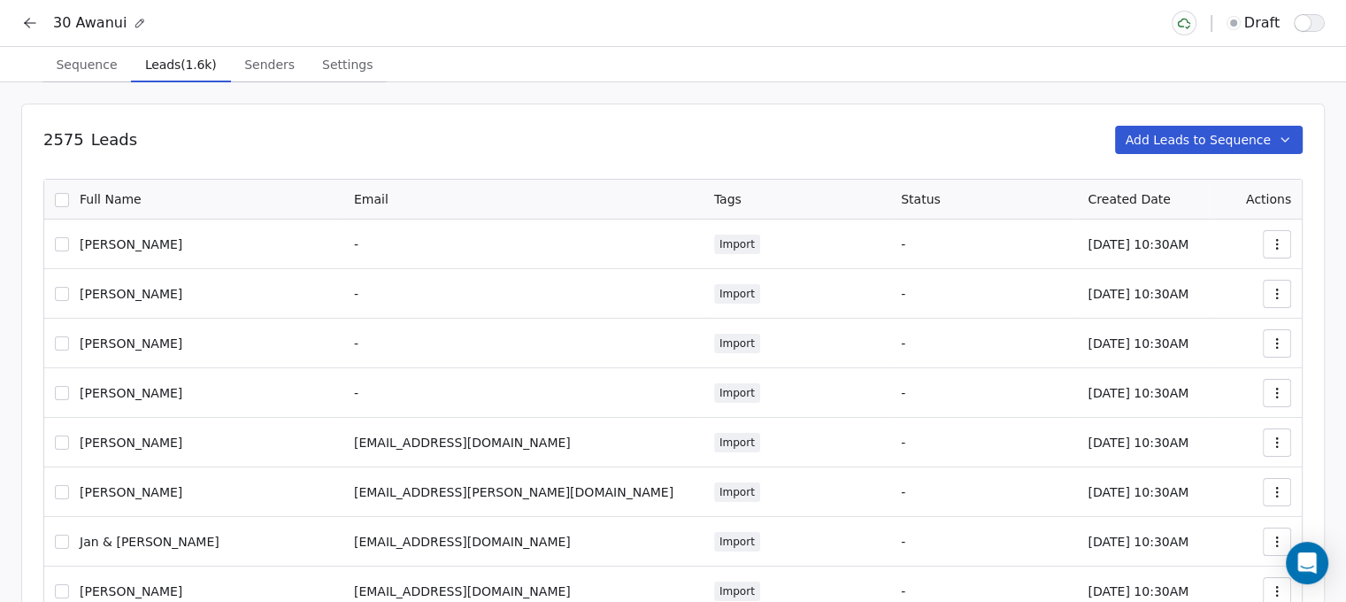
click at [248, 58] on span "Senders" at bounding box center [269, 64] width 65 height 25
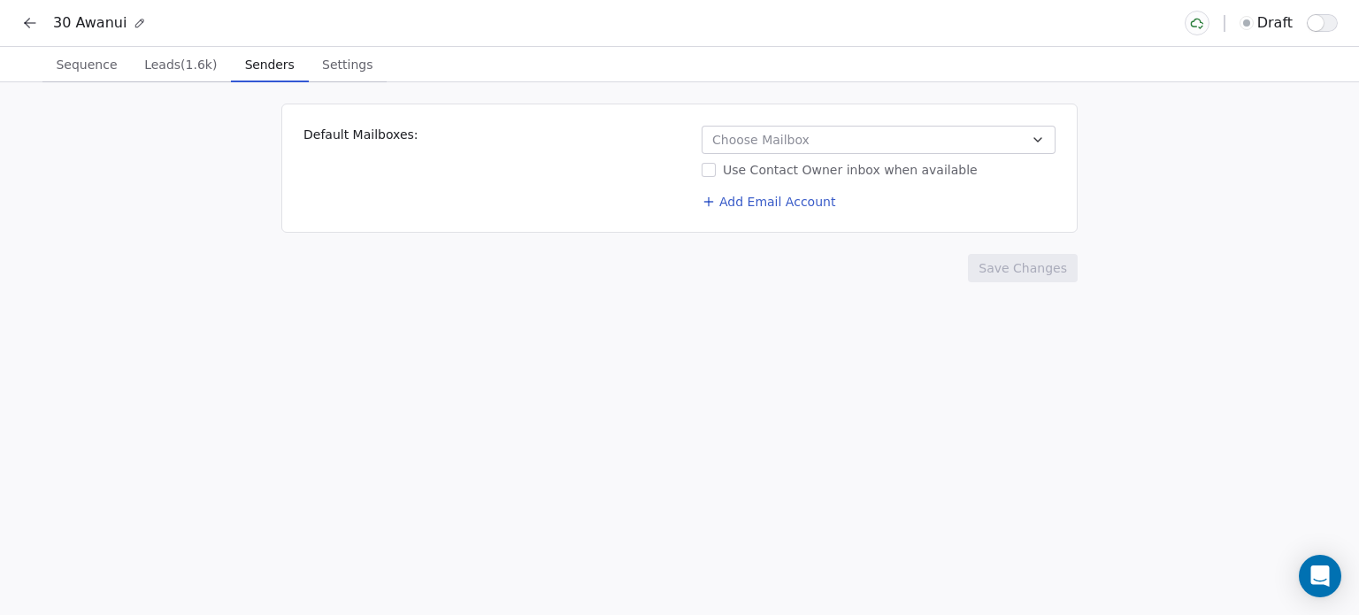
click at [738, 145] on span "Choose Mailbox" at bounding box center [760, 140] width 97 height 18
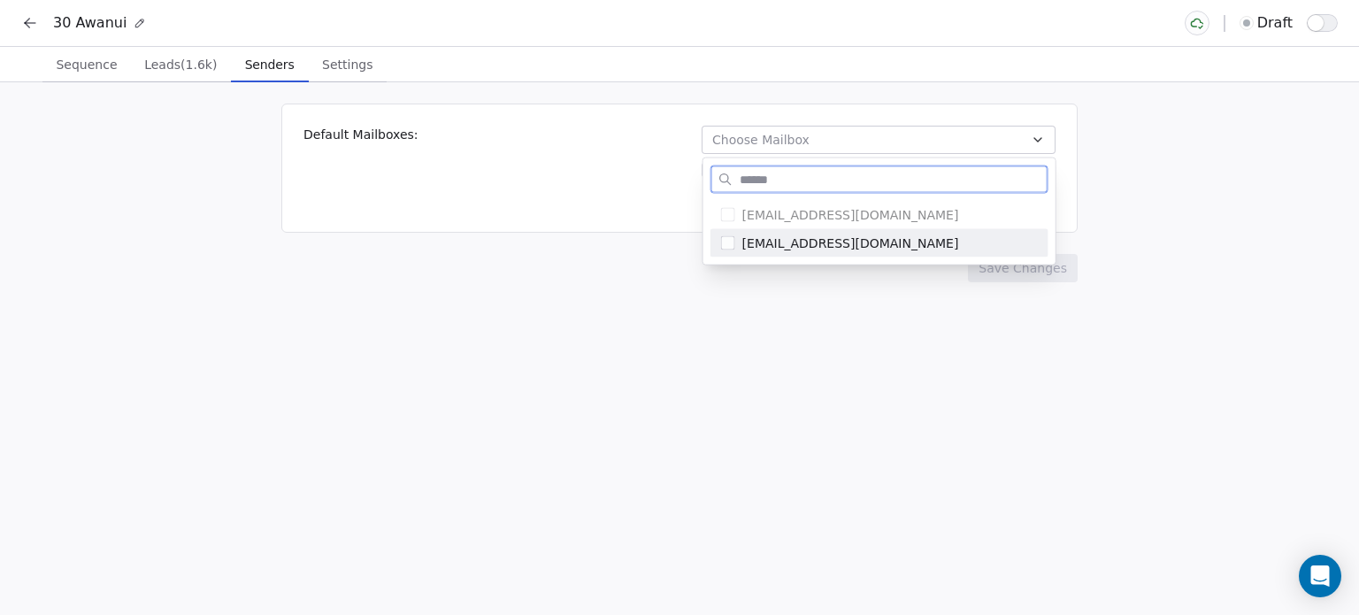
click at [728, 237] on button "Suggestions" at bounding box center [728, 243] width 14 height 14
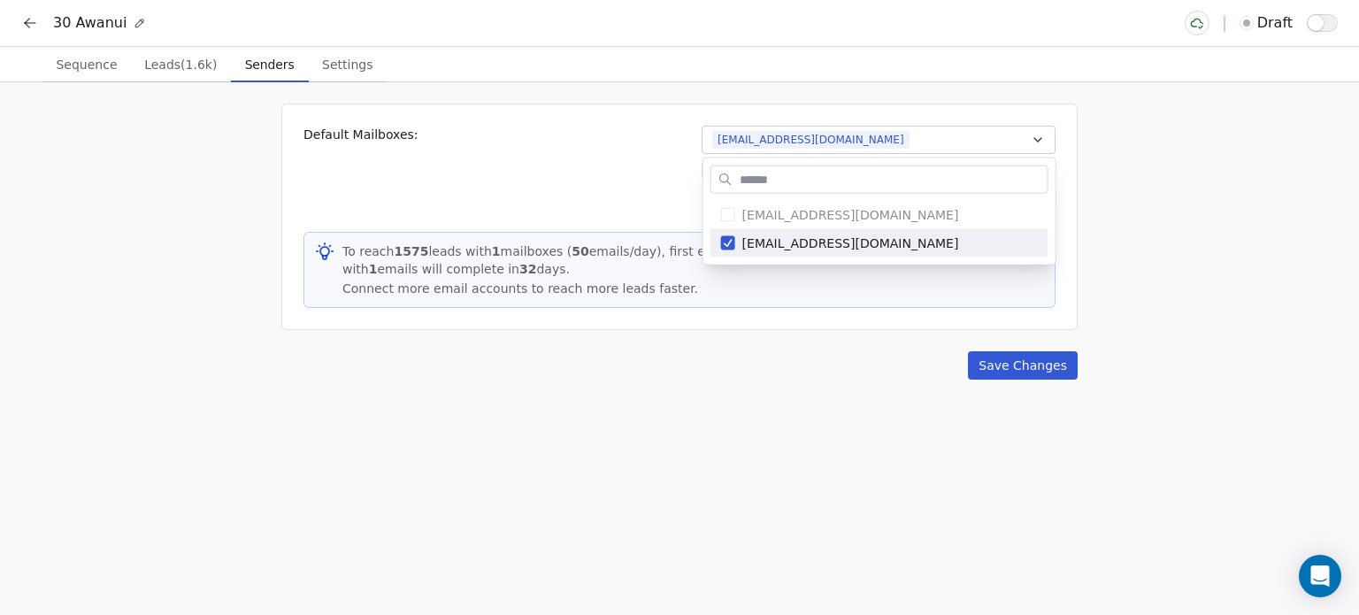
click at [594, 254] on html "30 Awanui draft Sequence Sequence Leads (1.6k) Leads (1.6k) Senders Senders Set…" at bounding box center [679, 307] width 1359 height 615
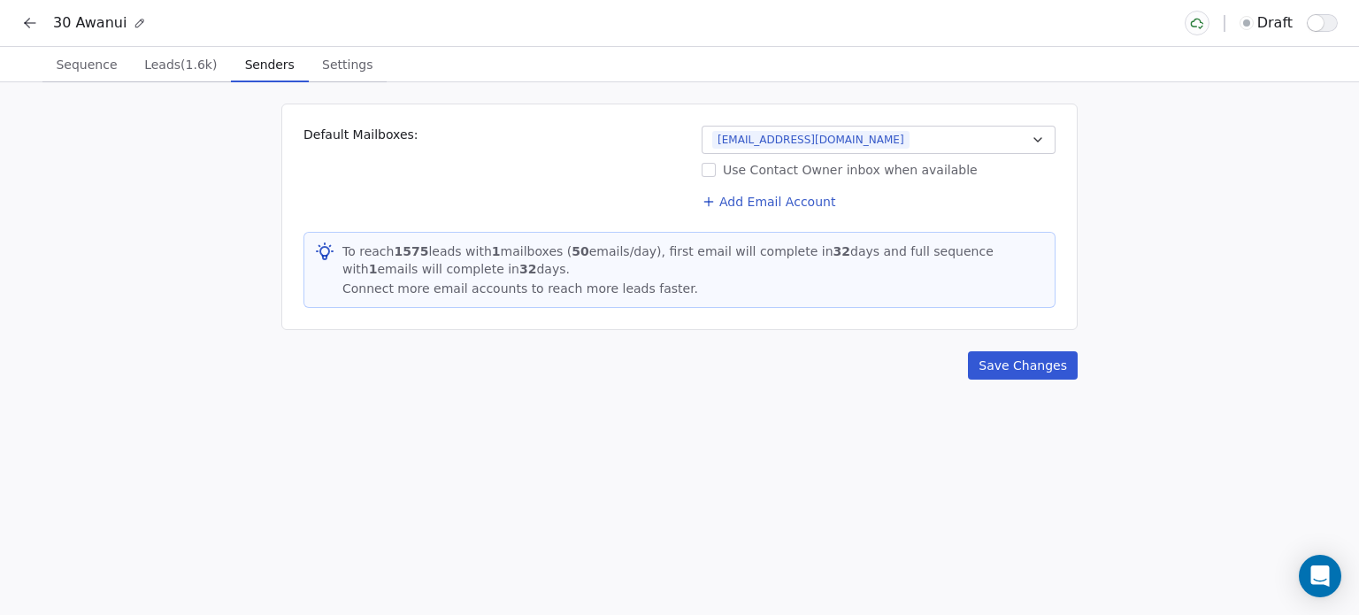
click at [194, 66] on span "Leads (1.6k)" at bounding box center [180, 64] width 87 height 25
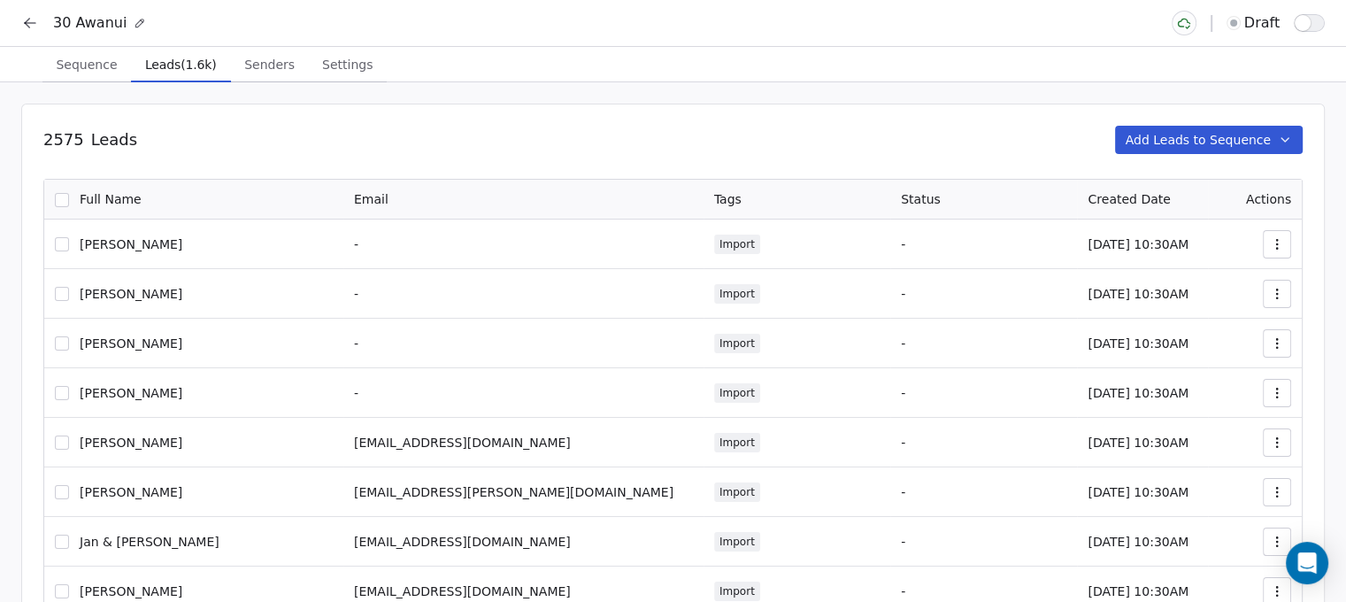
click at [1292, 133] on icon "button" at bounding box center [1284, 140] width 14 height 14
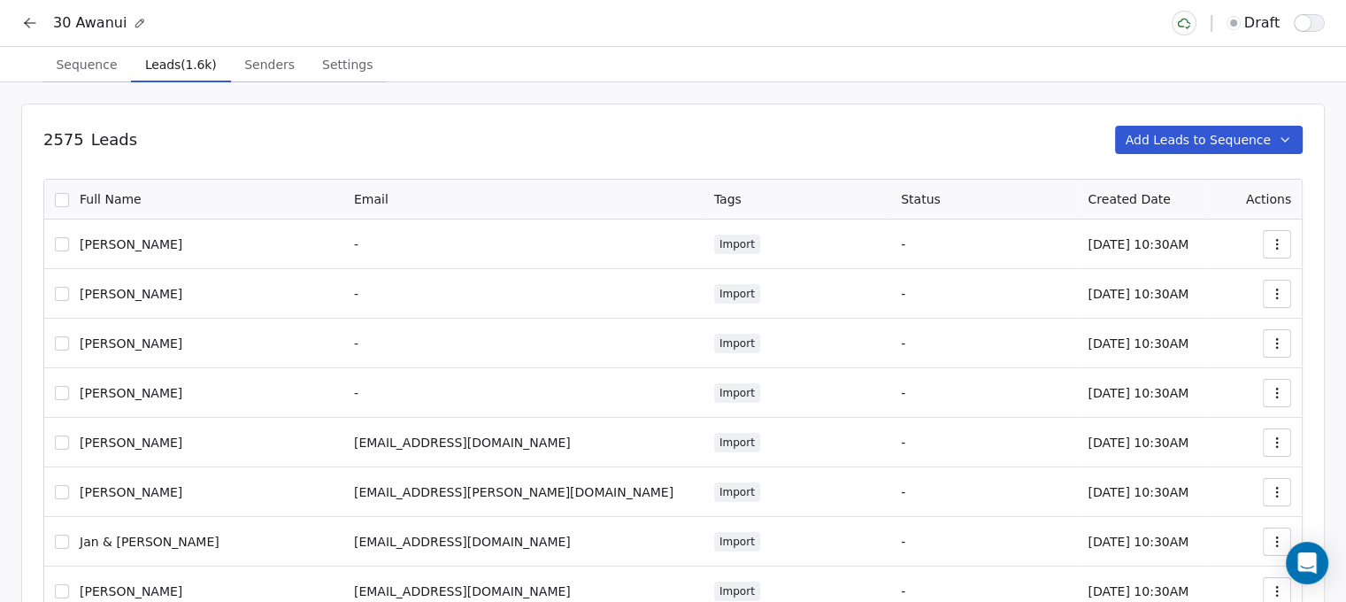
click at [15, 24] on div "30 Awanui draft" at bounding box center [673, 23] width 1346 height 46
click at [35, 34] on button at bounding box center [30, 23] width 25 height 25
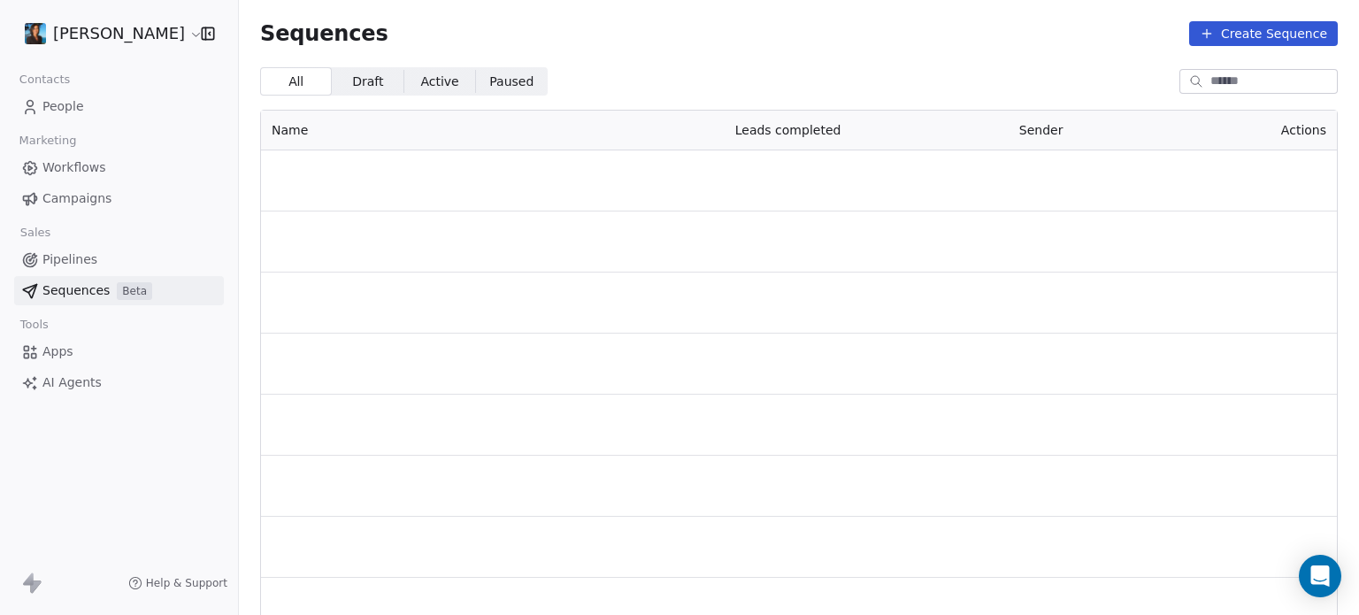
click at [51, 292] on span "Sequences" at bounding box center [75, 290] width 67 height 19
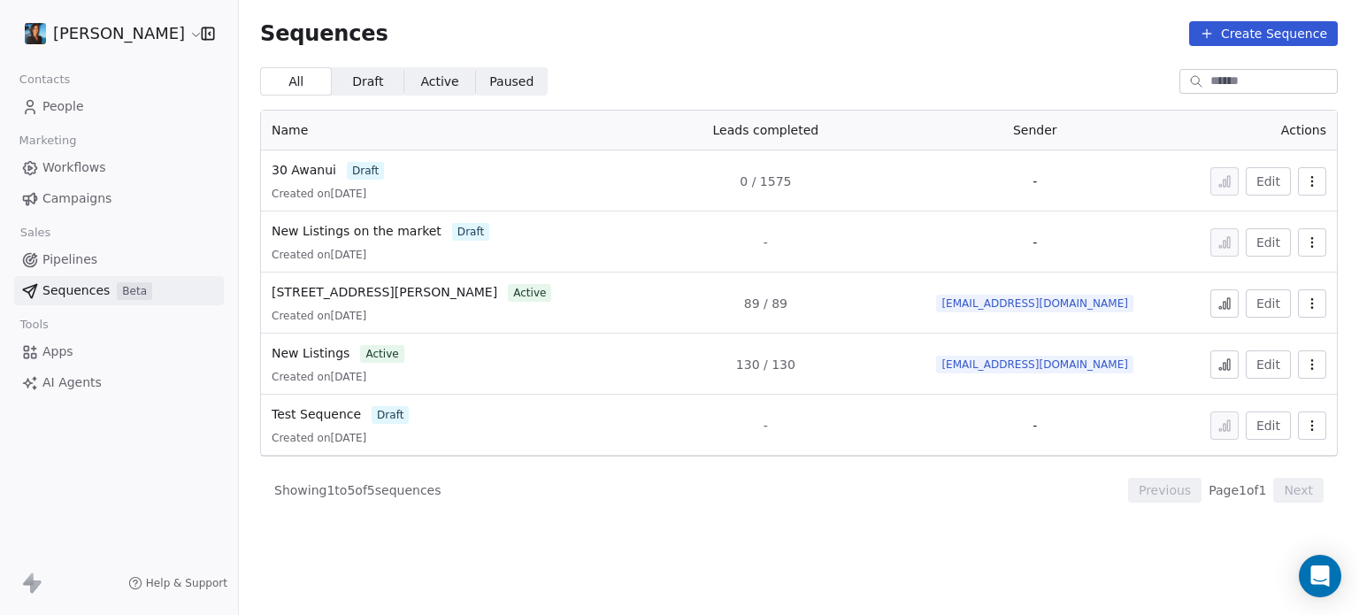
click at [51, 292] on span "Sequences" at bounding box center [75, 290] width 67 height 19
click at [311, 173] on span "30 Awanui" at bounding box center [304, 170] width 65 height 14
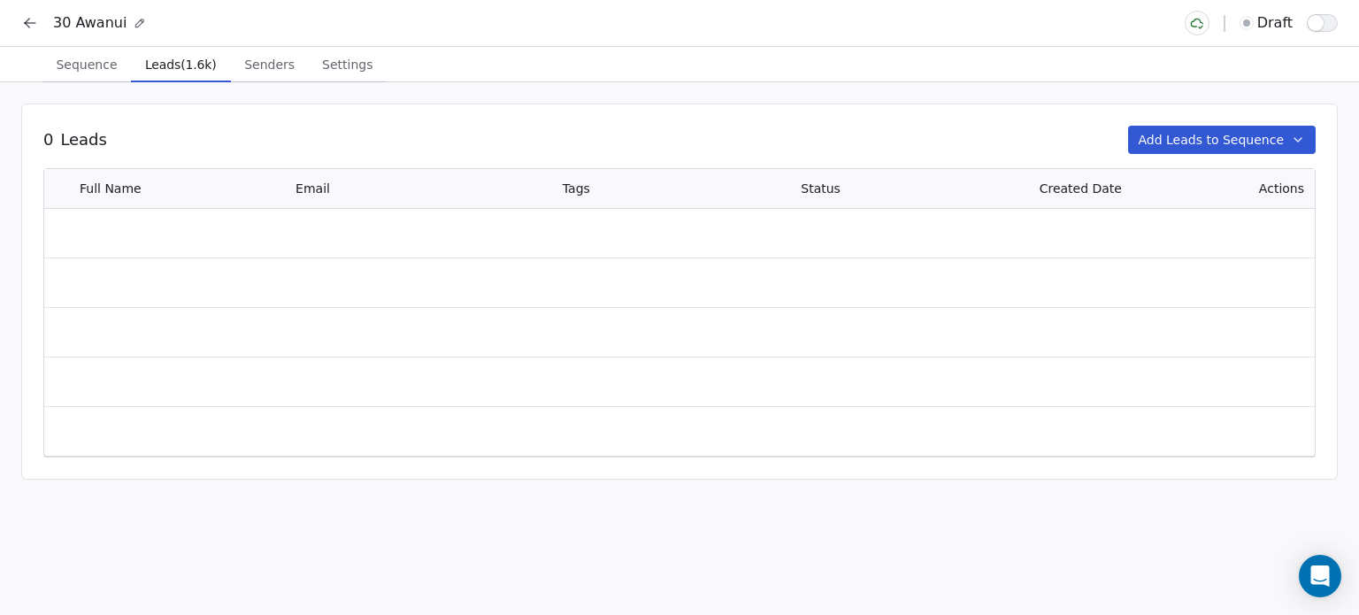
click at [177, 65] on span "Leads (1.6k)" at bounding box center [181, 64] width 86 height 25
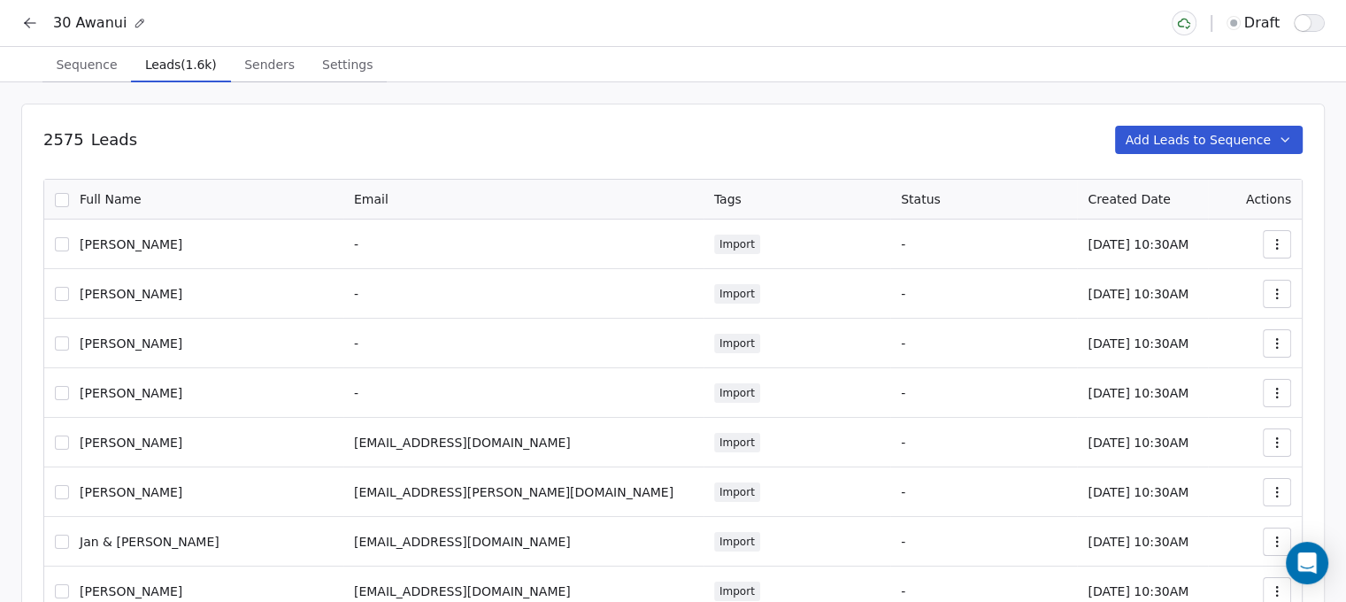
click at [1268, 141] on button "Add Leads to Sequence" at bounding box center [1209, 140] width 188 height 28
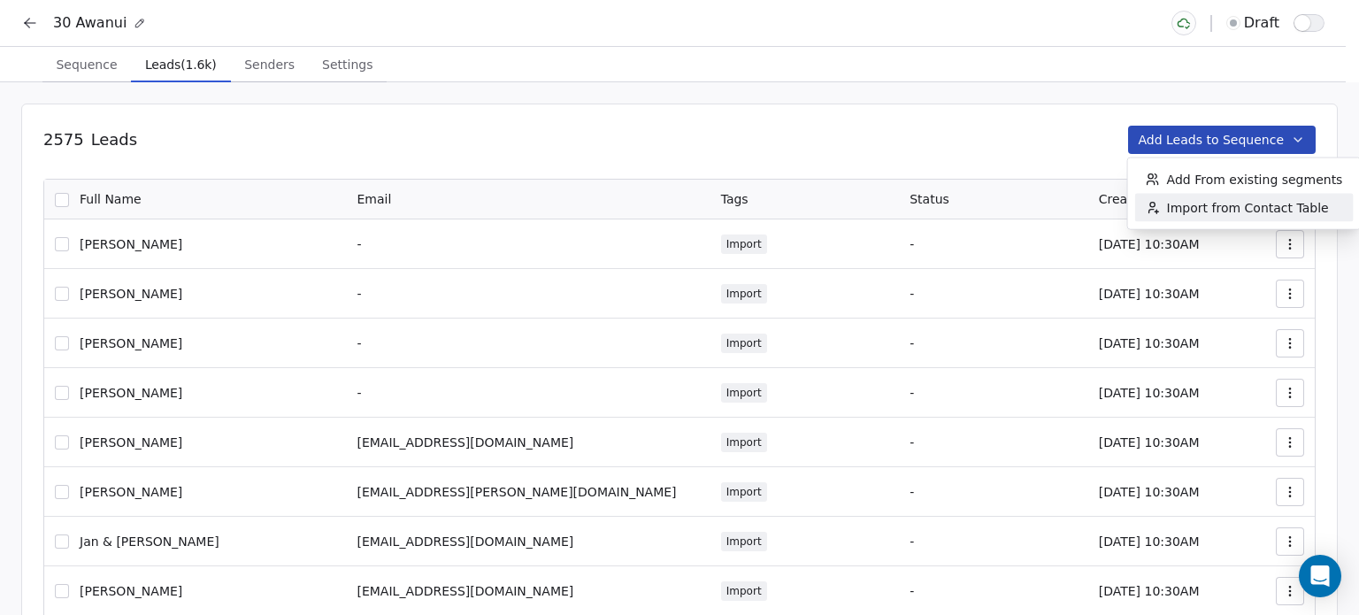
click at [1180, 209] on span "Import from Contact Table" at bounding box center [1248, 208] width 162 height 18
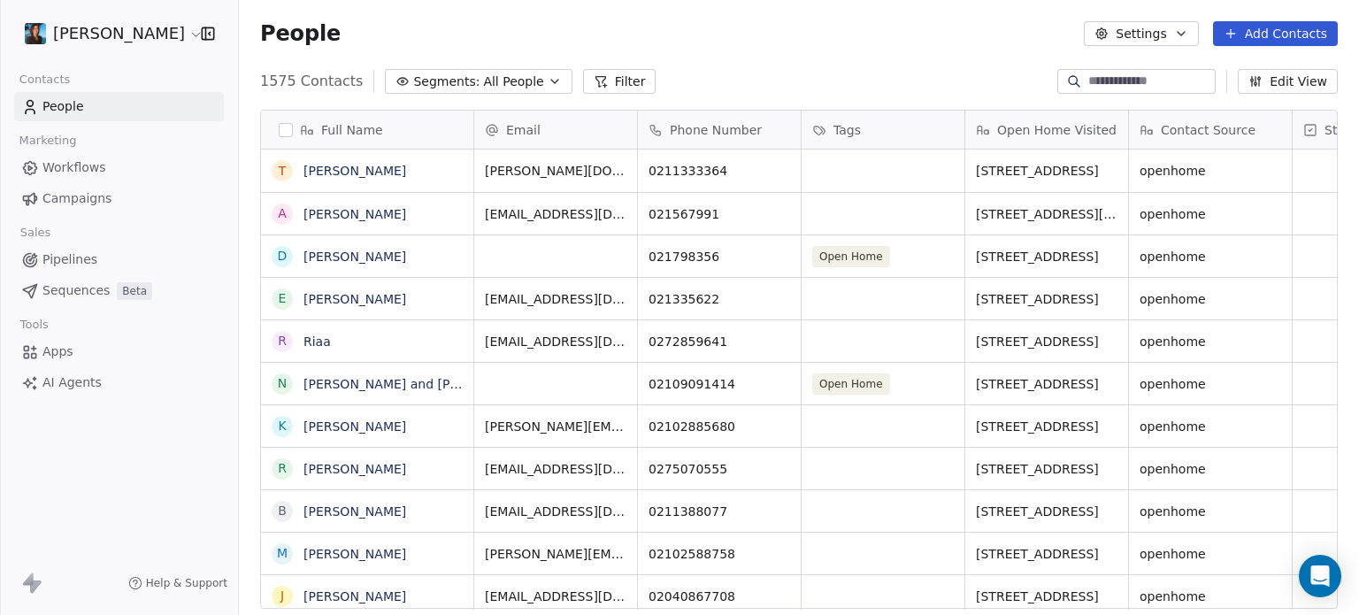
scroll to position [527, 1106]
click at [285, 175] on button "grid" at bounding box center [282, 171] width 14 height 14
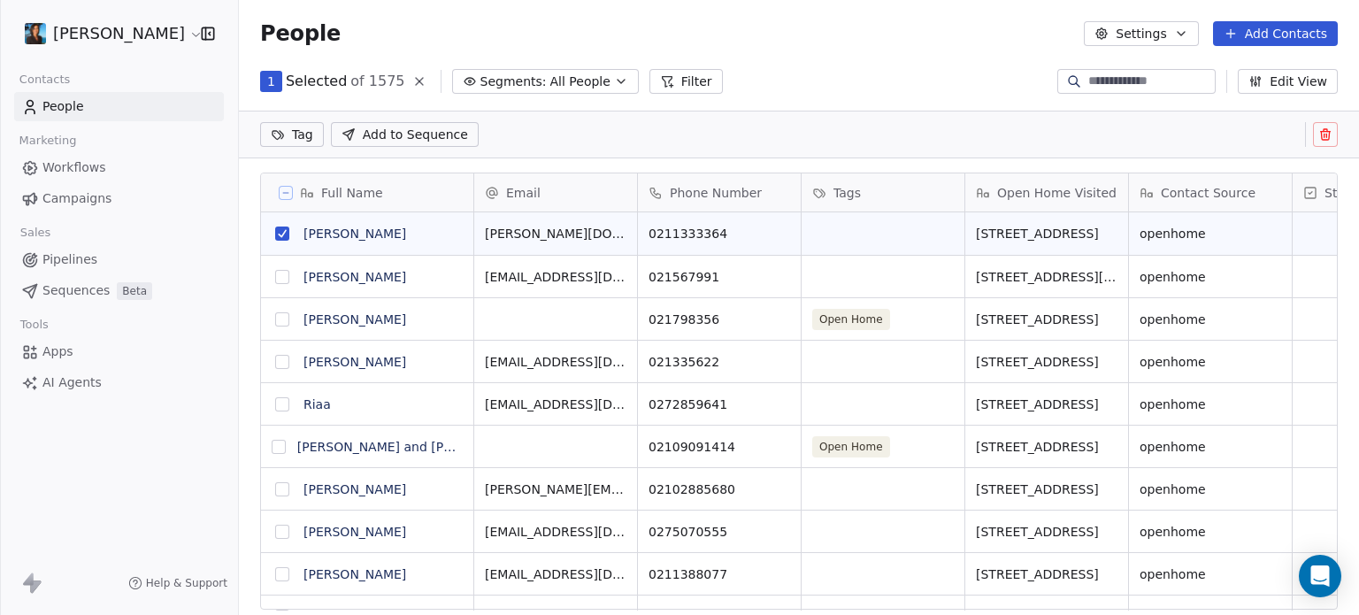
scroll to position [14, 14]
click at [364, 134] on span "Add to Sequence" at bounding box center [415, 135] width 105 height 18
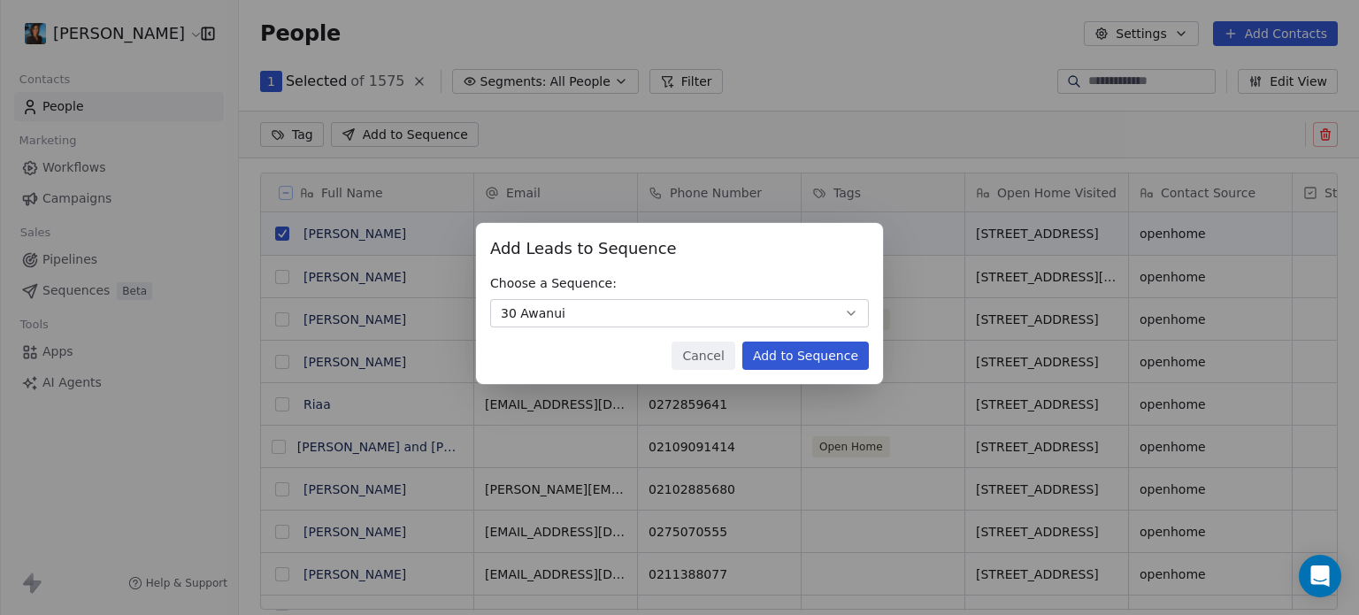
click at [755, 354] on button "Add to Sequence" at bounding box center [805, 355] width 127 height 28
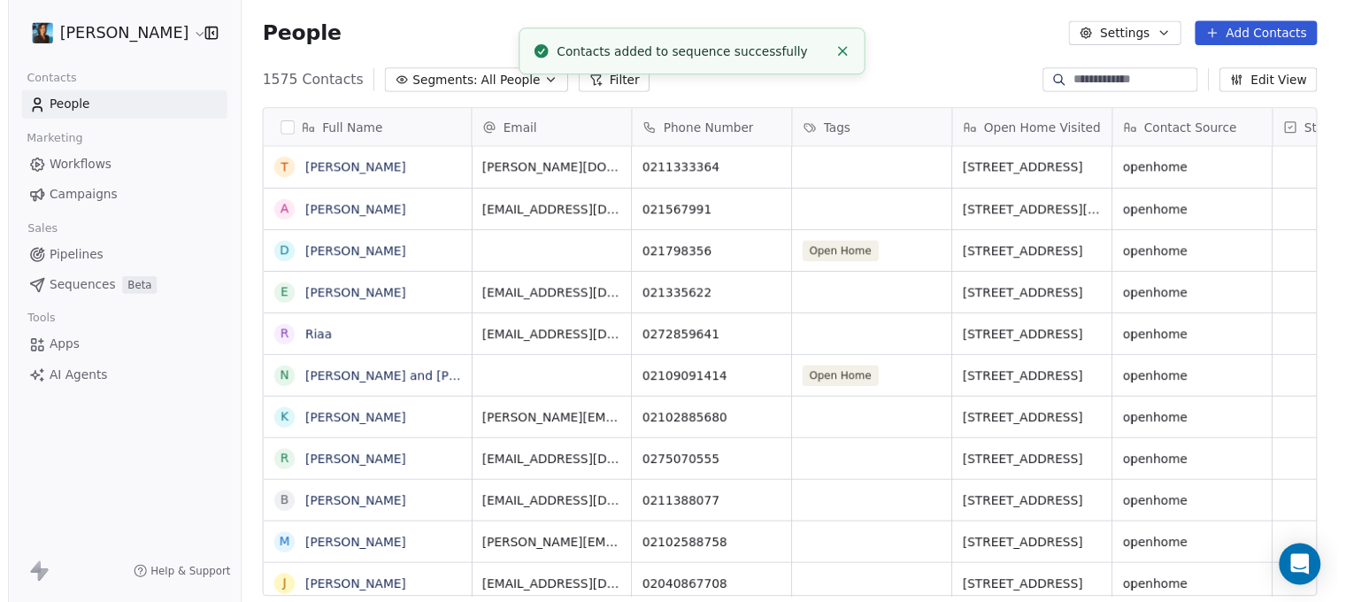
scroll to position [527, 1106]
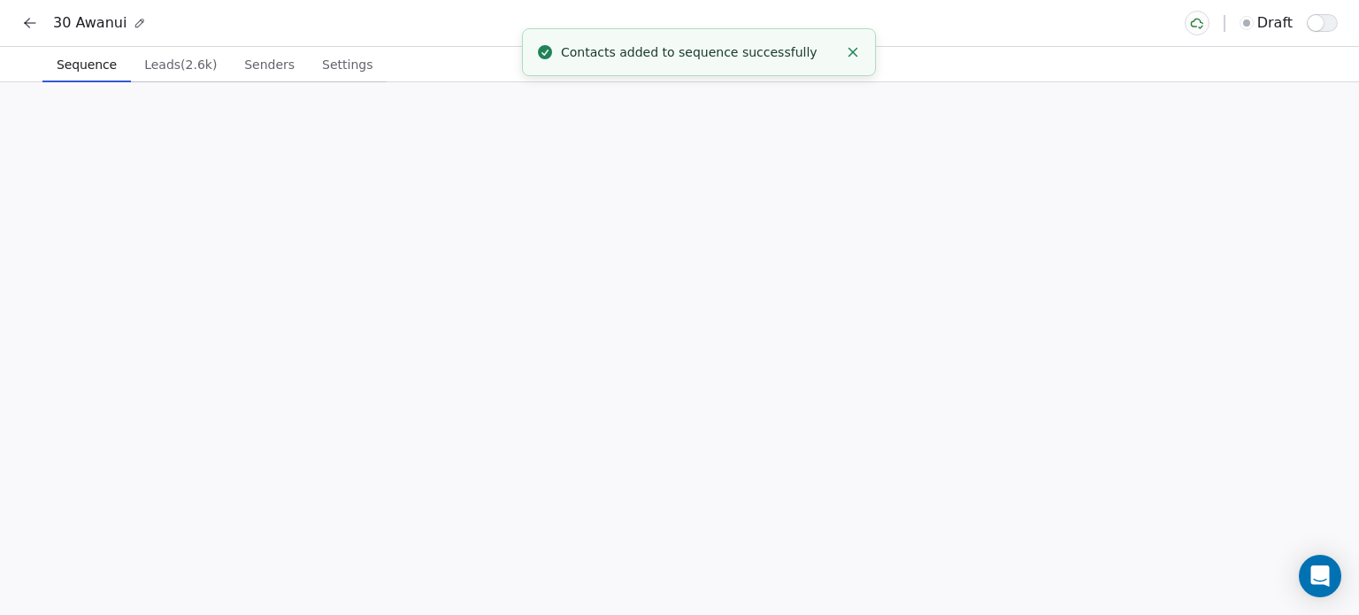
click at [106, 68] on span "Sequence" at bounding box center [87, 64] width 74 height 25
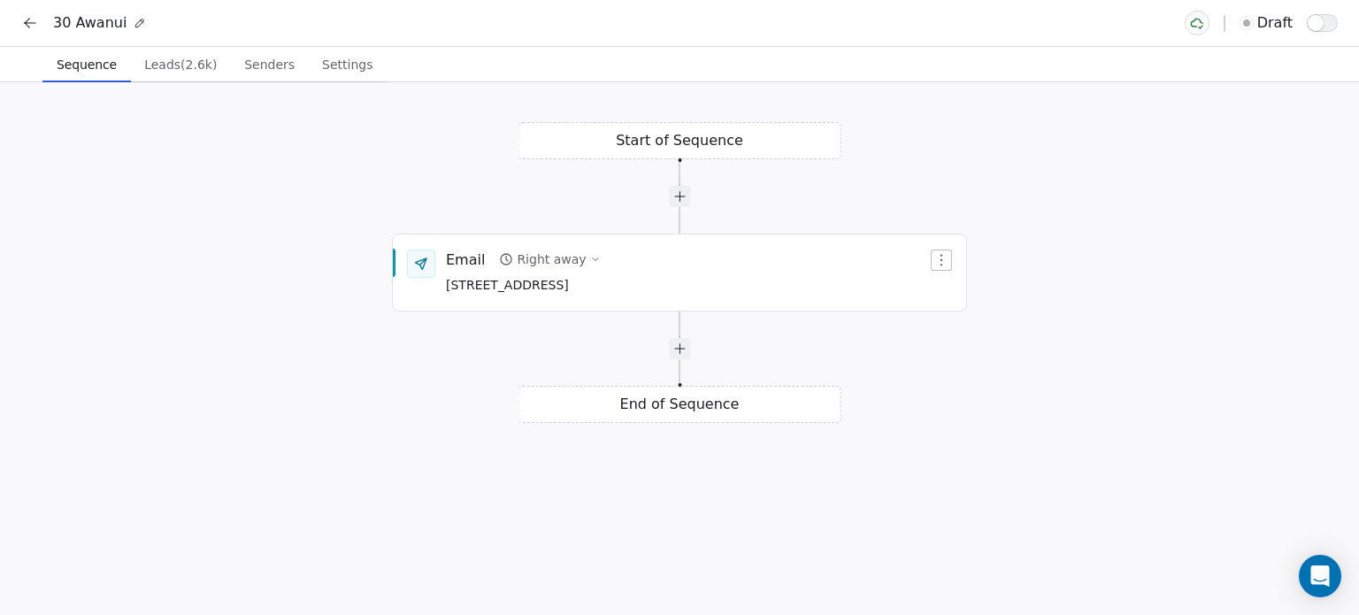
click at [170, 59] on span "Leads (2.6k)" at bounding box center [180, 64] width 87 height 25
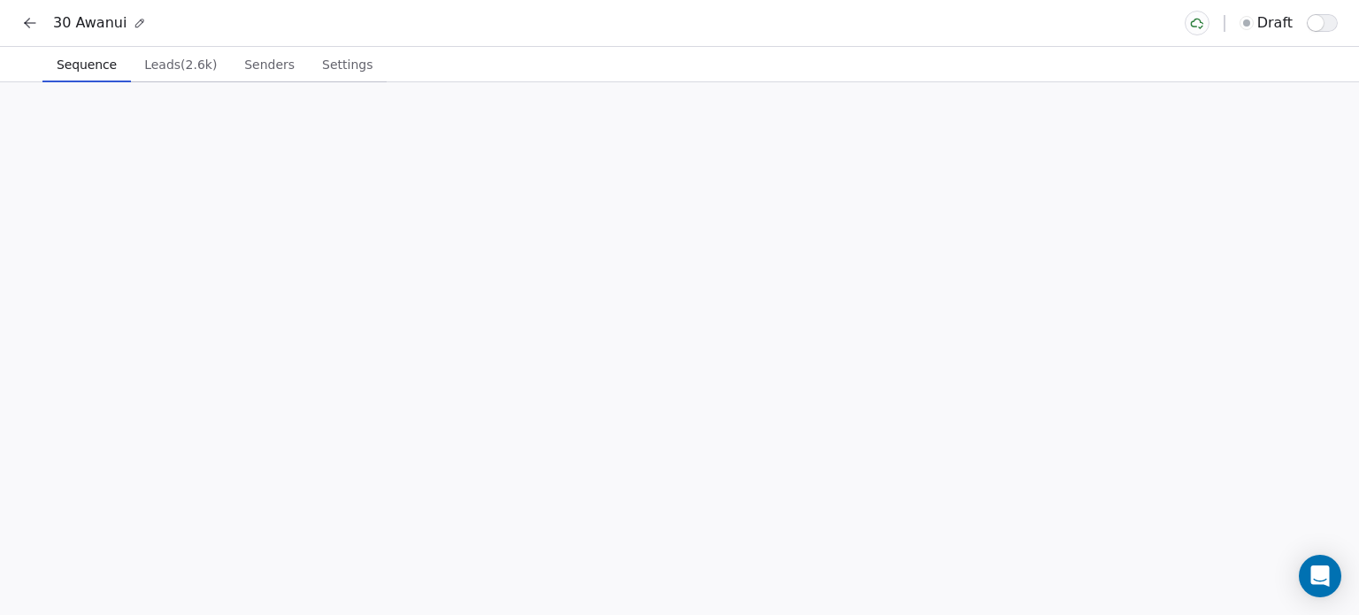
click at [91, 63] on span "Sequence" at bounding box center [87, 64] width 74 height 25
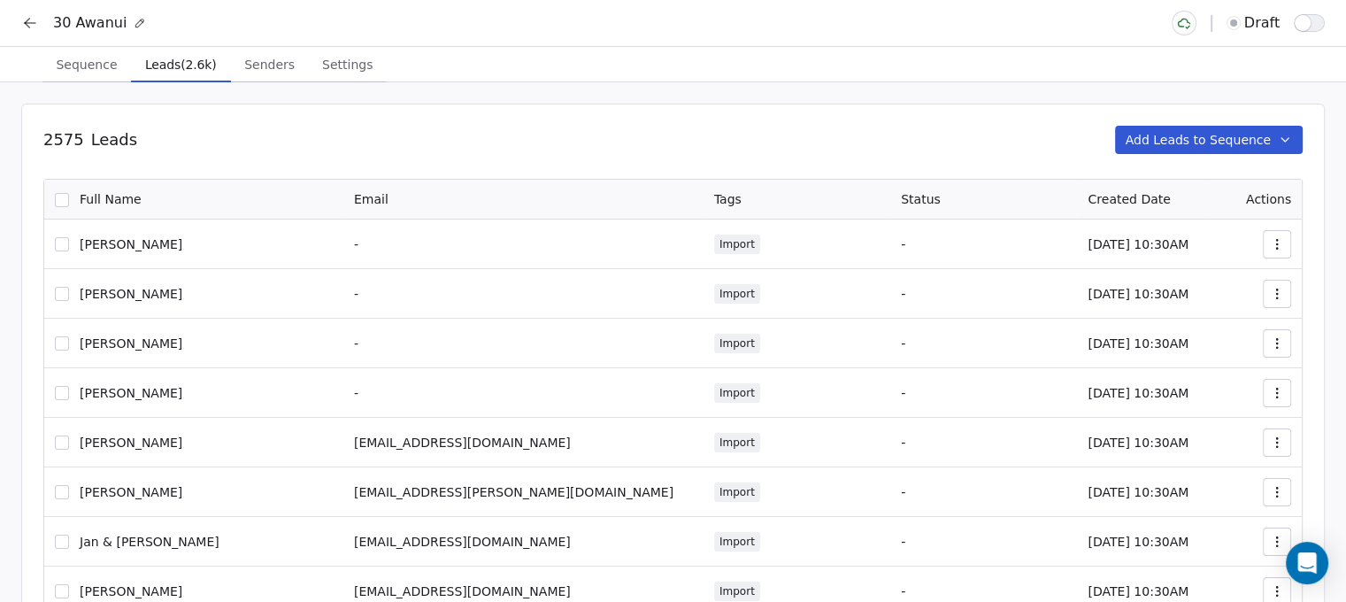
click at [145, 65] on span "Leads (2.6k)" at bounding box center [181, 64] width 86 height 25
click at [1291, 243] on button "button" at bounding box center [1276, 244] width 28 height 28
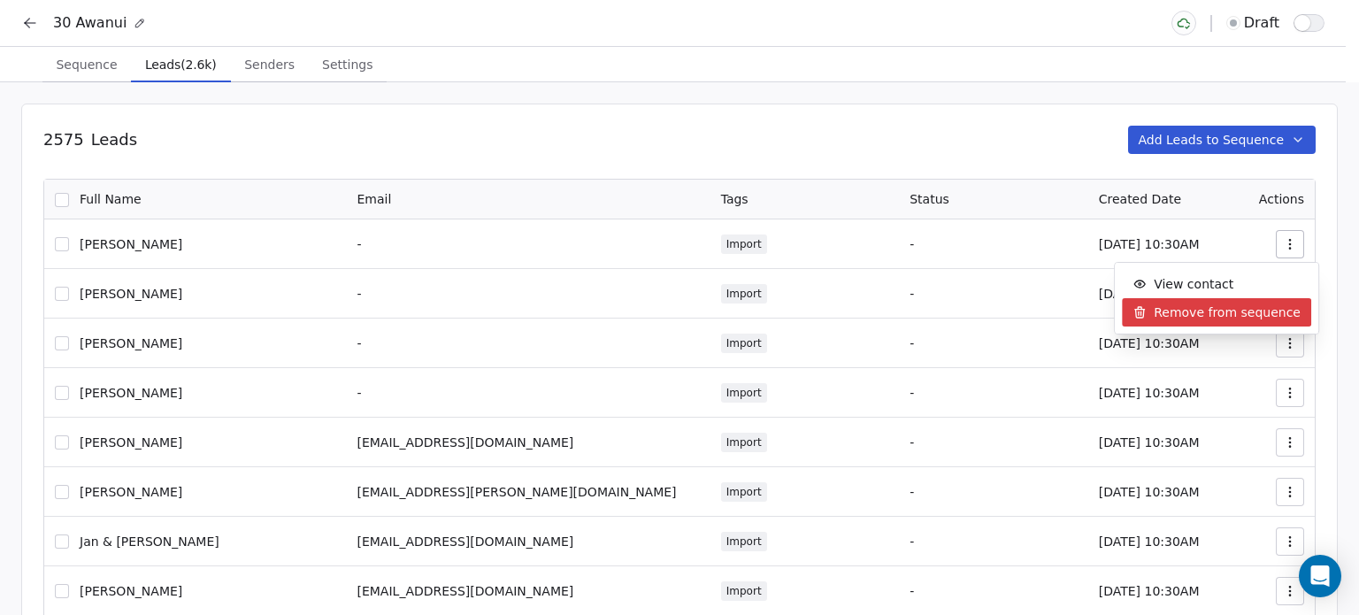
click at [1246, 303] on span "Remove from sequence" at bounding box center [1227, 312] width 147 height 19
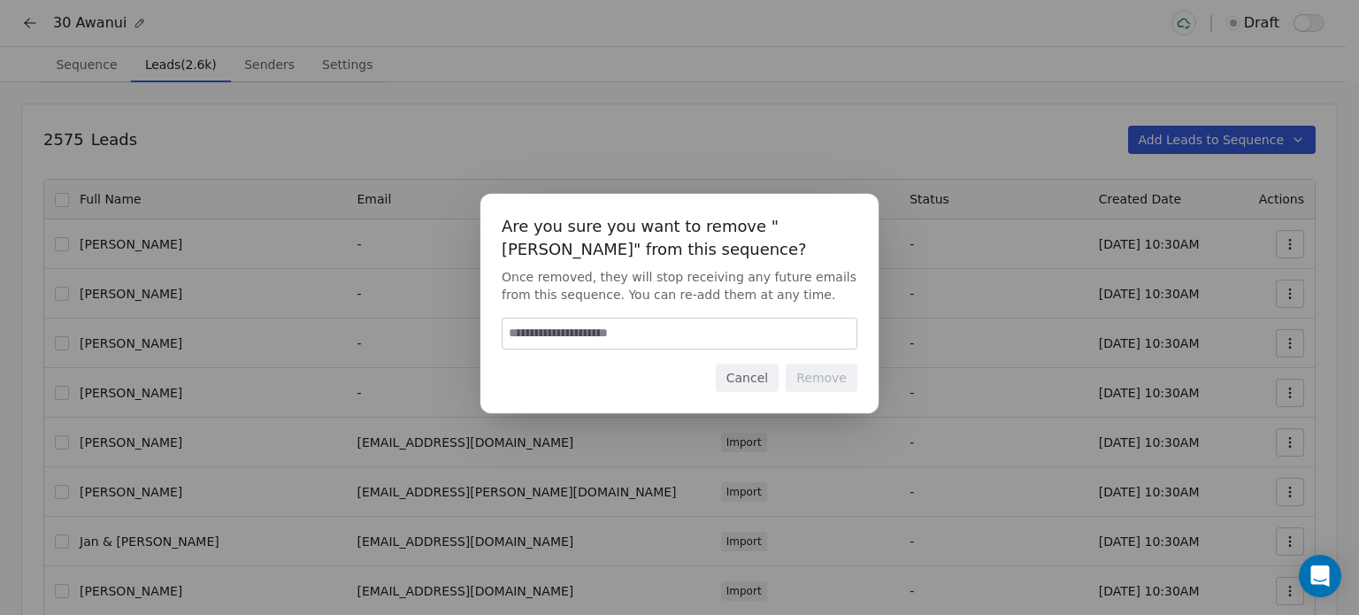
click at [750, 378] on button "Cancel" at bounding box center [747, 378] width 63 height 28
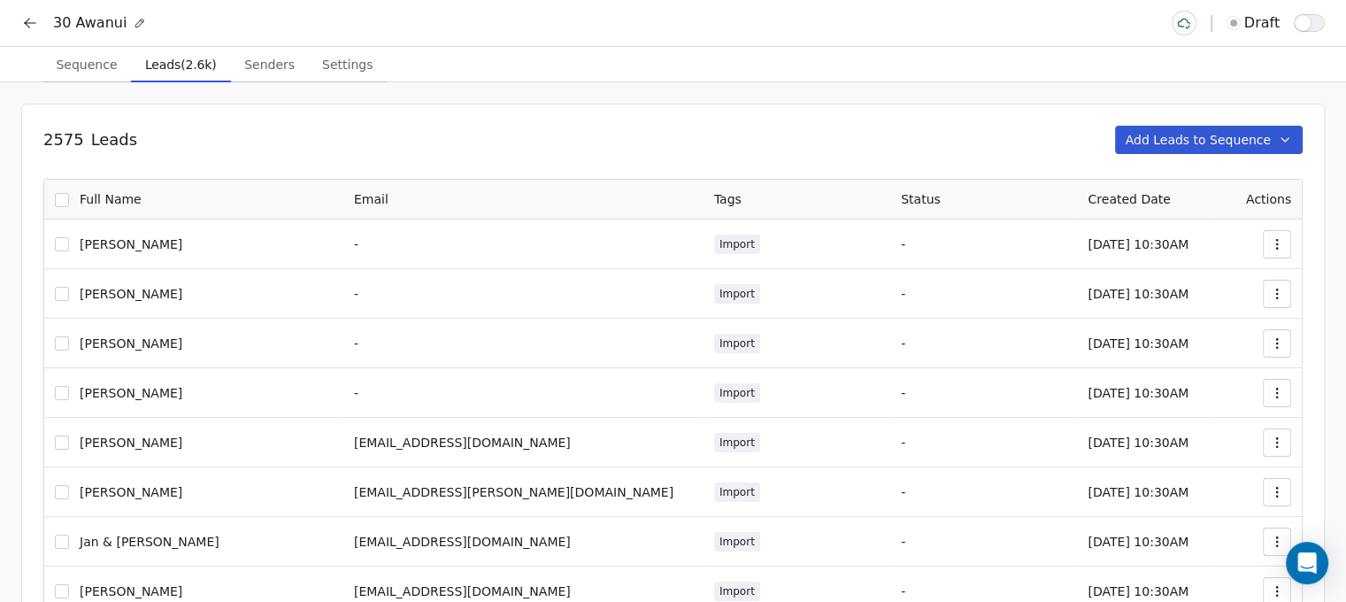
click at [27, 27] on icon at bounding box center [30, 23] width 18 height 18
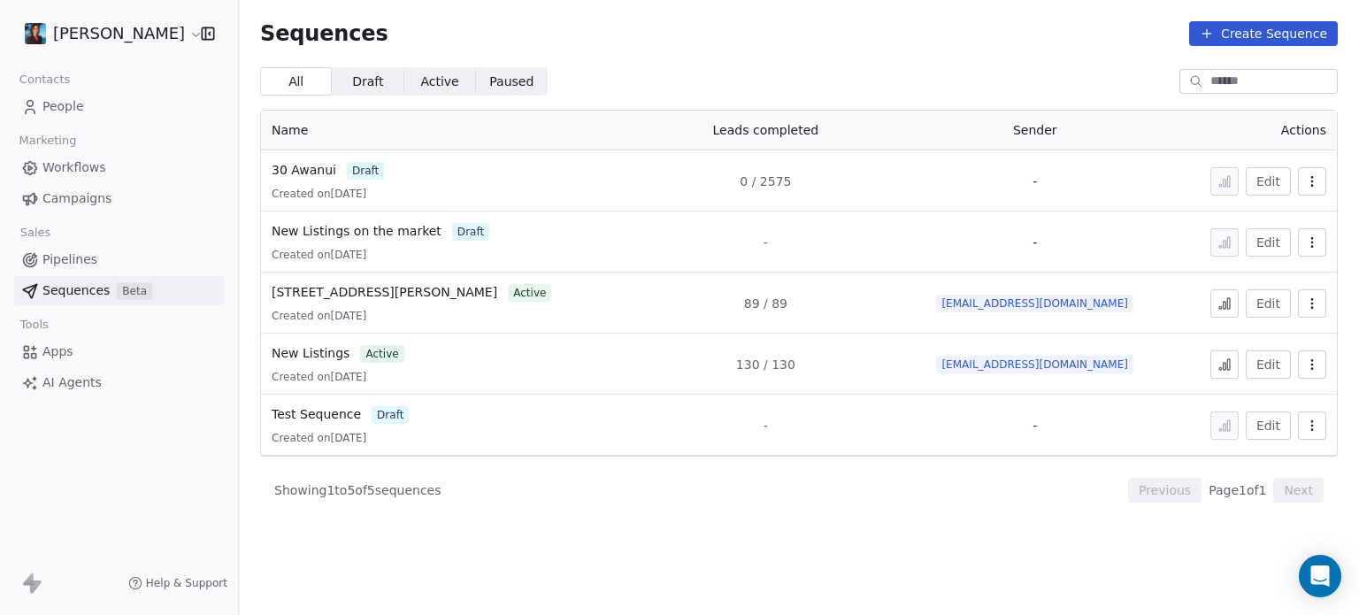
click at [1313, 172] on button "button" at bounding box center [1312, 181] width 28 height 28
click at [1267, 275] on span "Delete" at bounding box center [1275, 277] width 41 height 19
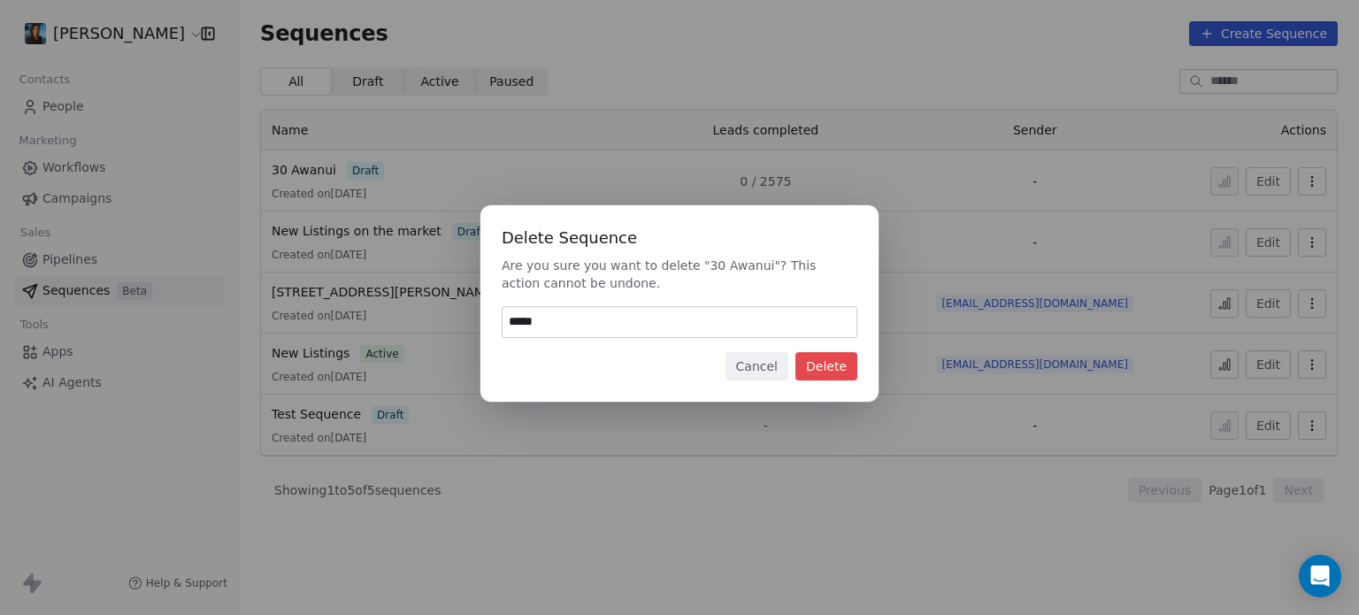
type input "******"
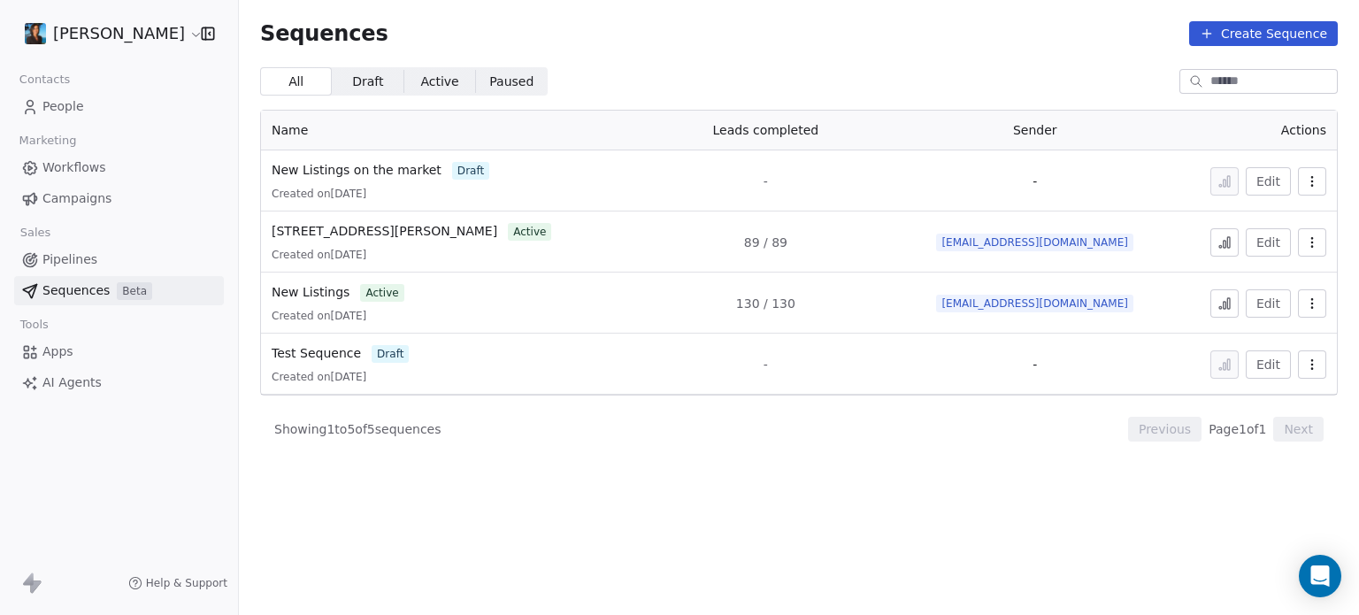
click at [1210, 54] on div "Sequences Create Sequence" at bounding box center [799, 33] width 1120 height 67
click at [1214, 46] on div "Sequences Create Sequence" at bounding box center [799, 33] width 1120 height 67
click at [1224, 28] on button "Create Sequence" at bounding box center [1263, 33] width 149 height 25
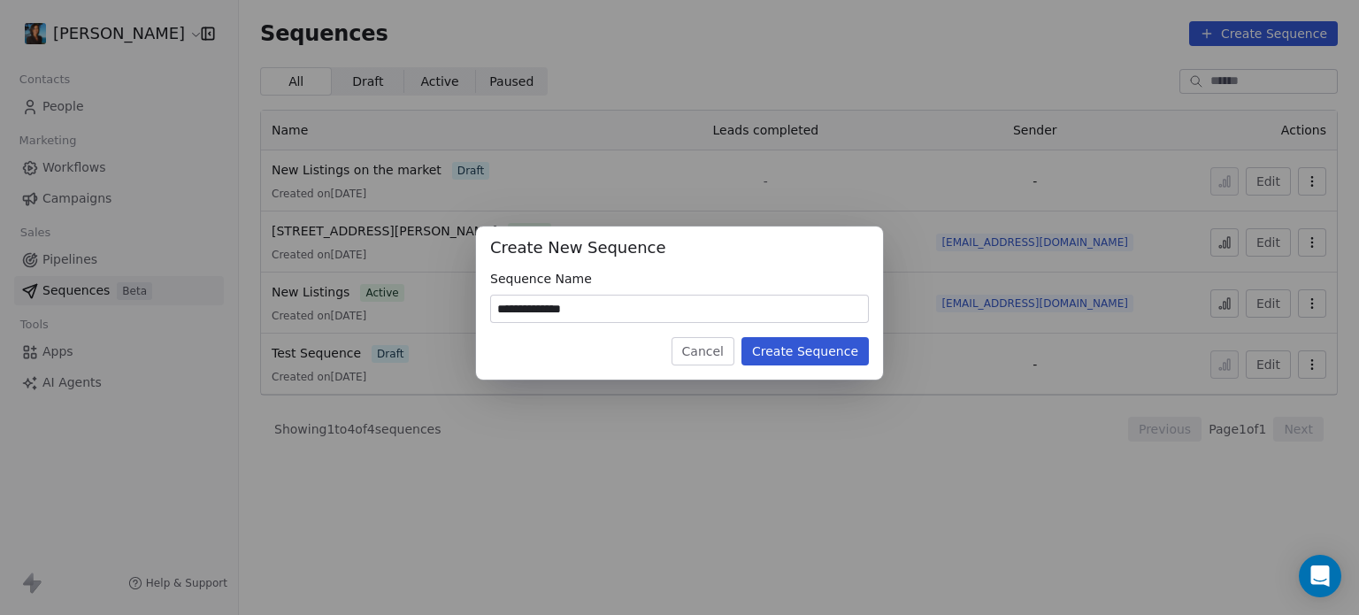
type input "**********"
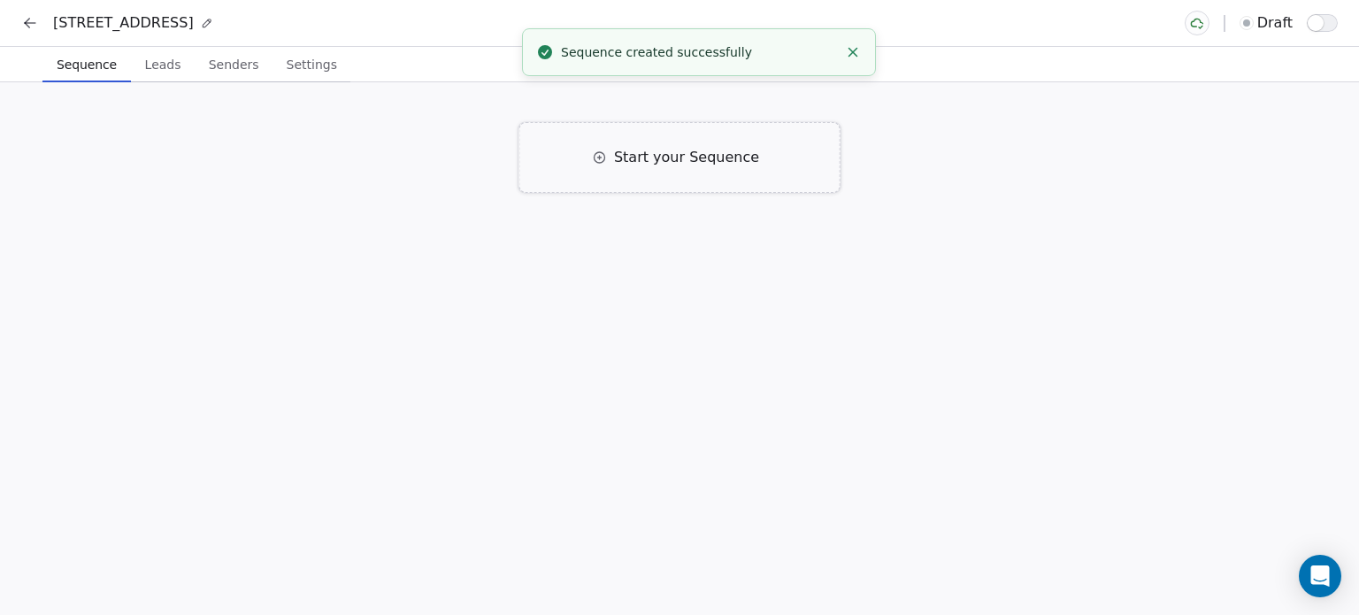
click at [646, 190] on div "Start your Sequence" at bounding box center [679, 157] width 321 height 71
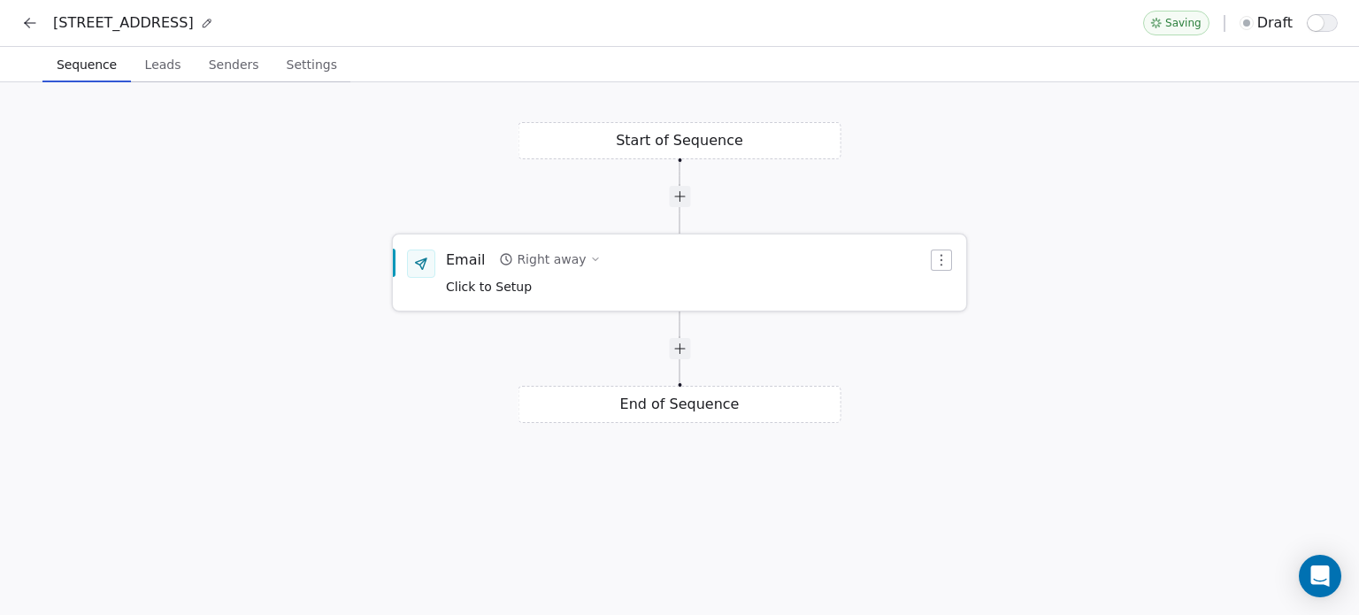
click at [559, 268] on div "Right away" at bounding box center [551, 259] width 69 height 18
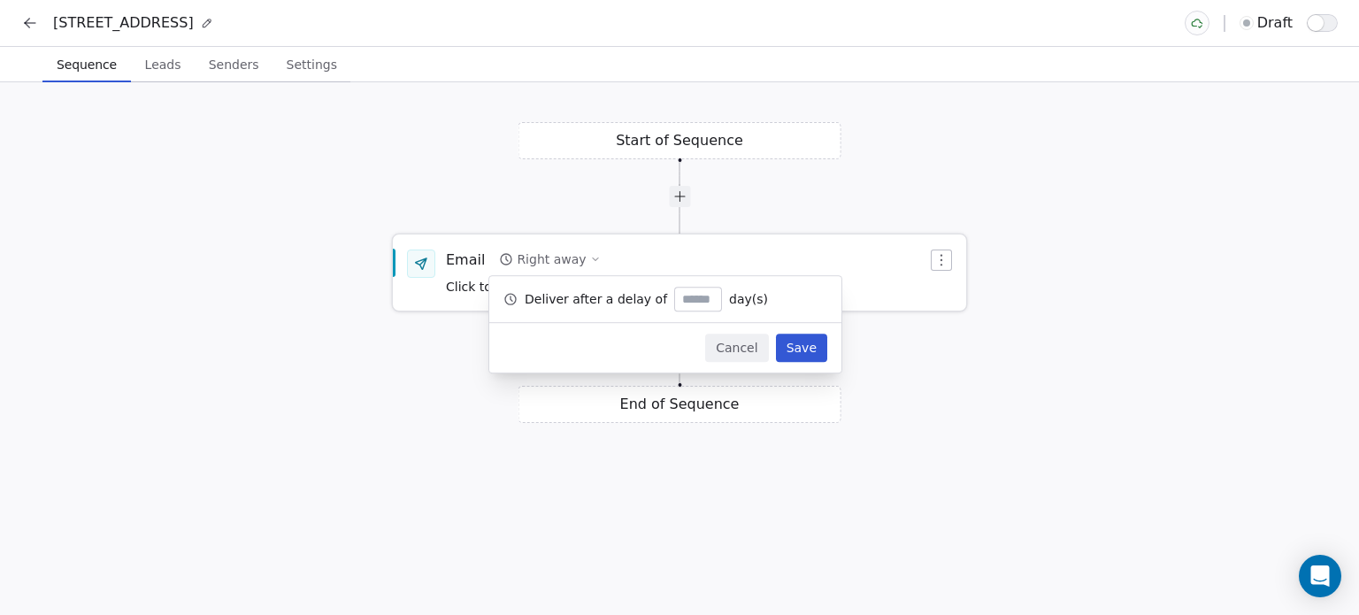
click at [456, 289] on span "Click to Setup" at bounding box center [489, 287] width 86 height 14
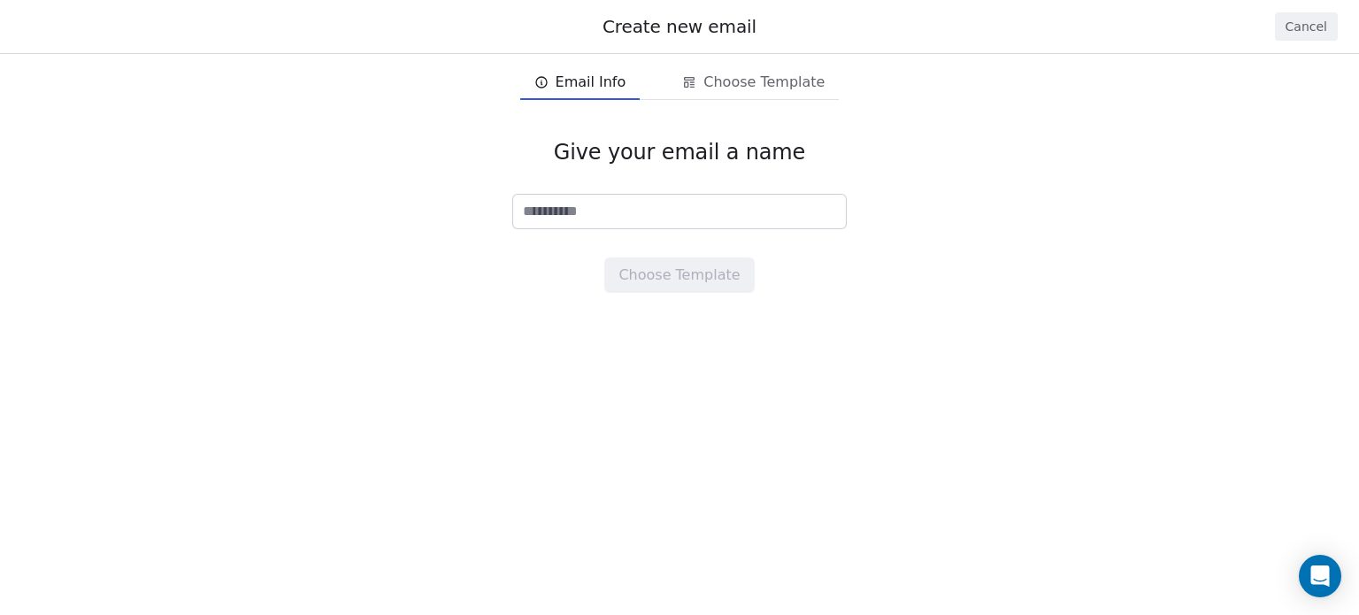
click at [472, 269] on div "Give your email a name Choose Template" at bounding box center [679, 216] width 1359 height 211
click at [554, 222] on input at bounding box center [679, 212] width 333 height 34
type input "**********"
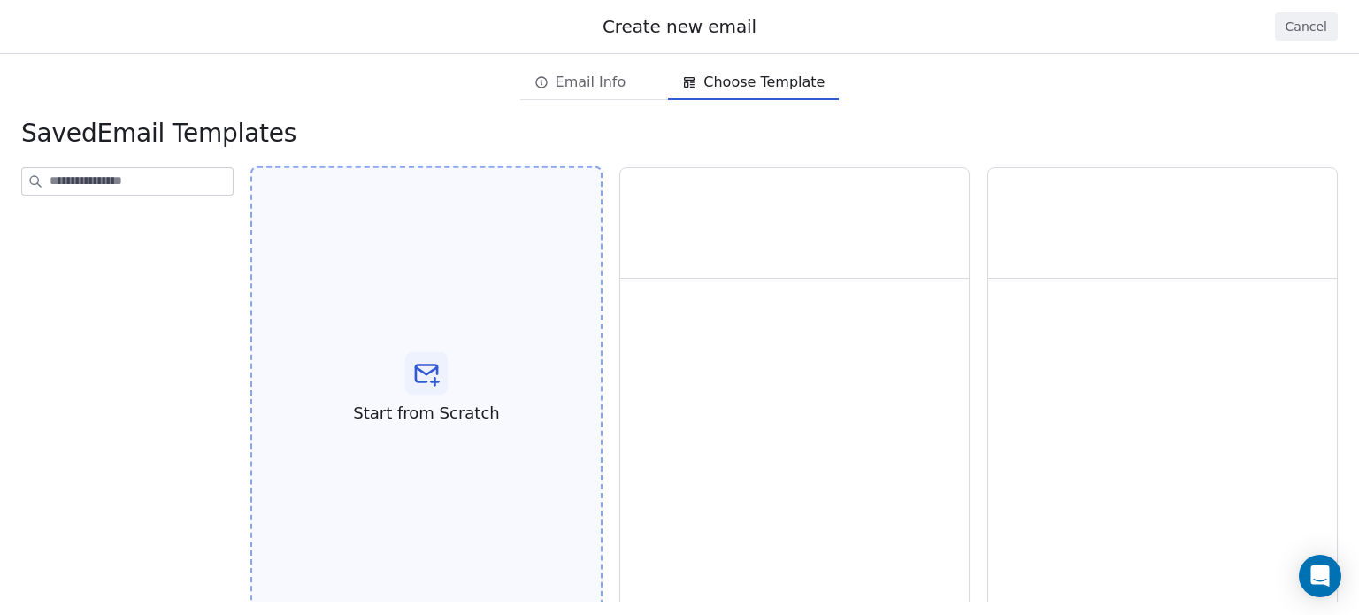
click at [454, 402] on span "Start from Scratch" at bounding box center [426, 413] width 146 height 23
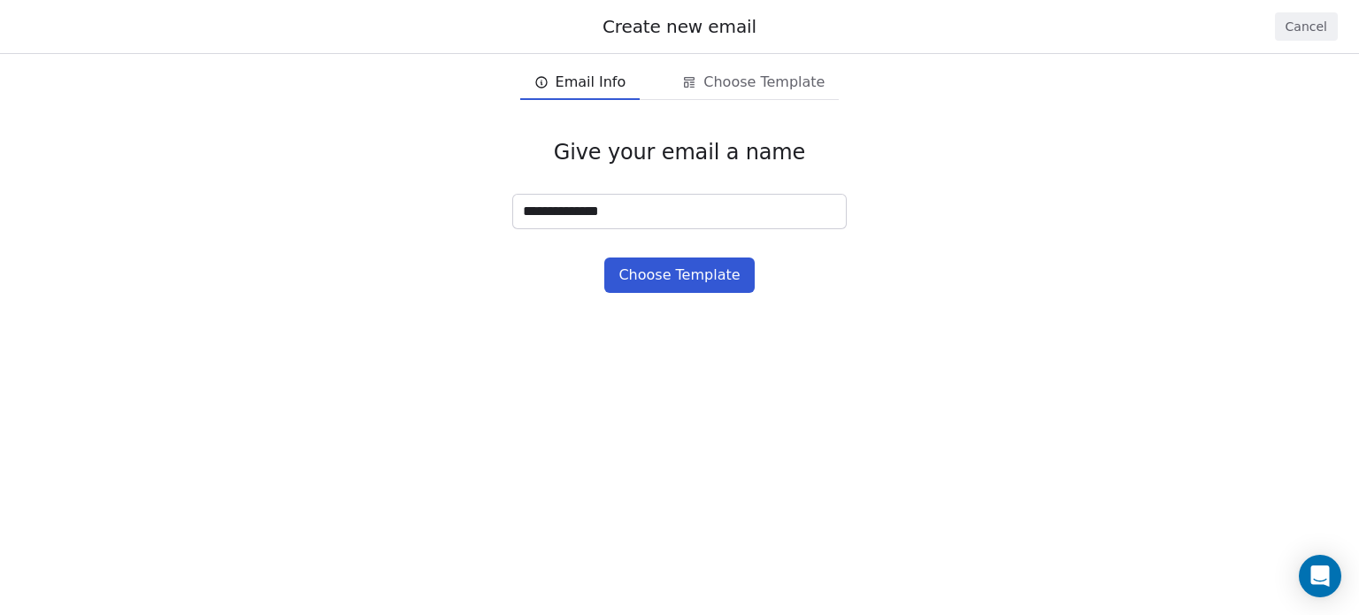
click at [570, 73] on span "Email Info" at bounding box center [591, 82] width 71 height 21
click at [712, 84] on span "Choose Template" at bounding box center [763, 82] width 121 height 21
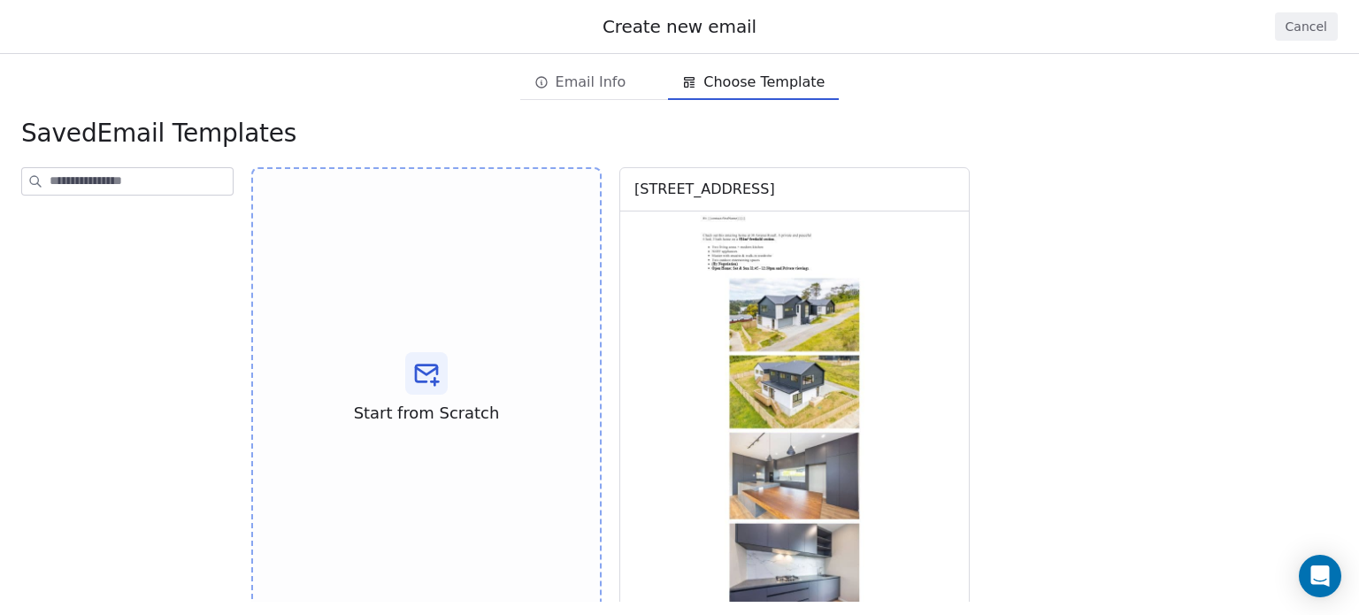
click at [1120, 310] on div "Start from Scratch [STREET_ADDRESS] Use Template Preview" at bounding box center [794, 388] width 1086 height 442
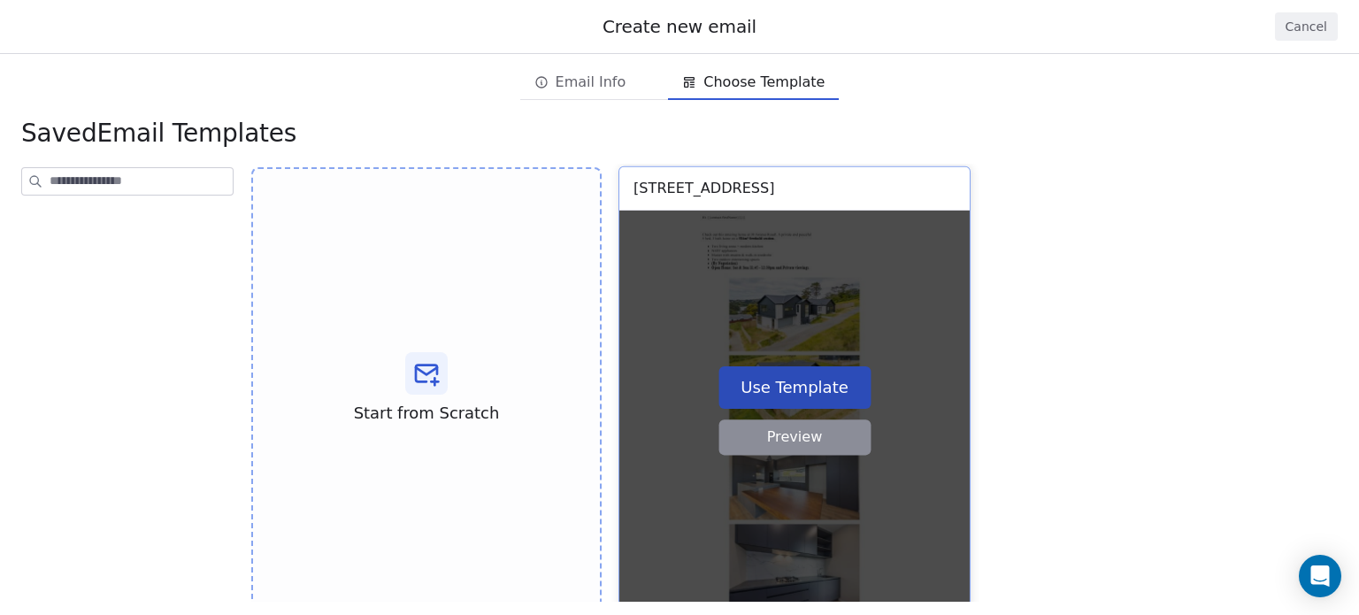
click at [796, 393] on button "Use Template" at bounding box center [794, 386] width 152 height 42
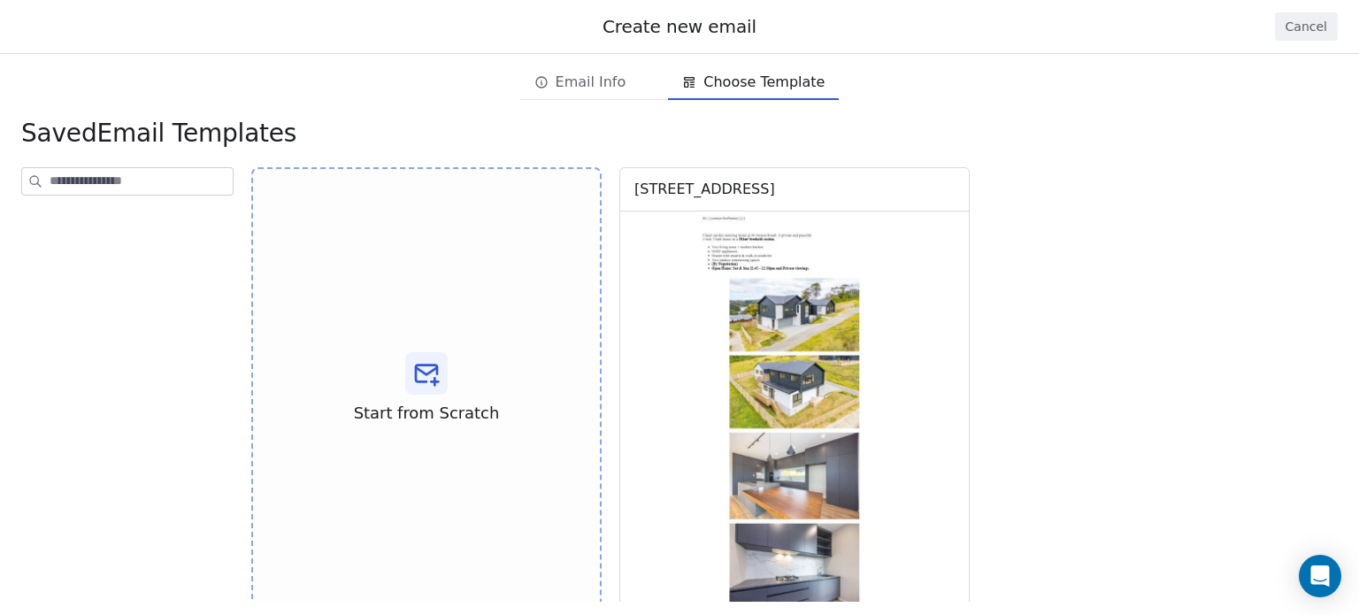
click at [589, 77] on span "Email Info" at bounding box center [591, 82] width 71 height 21
click at [694, 73] on span "Choose Template" at bounding box center [753, 82] width 157 height 28
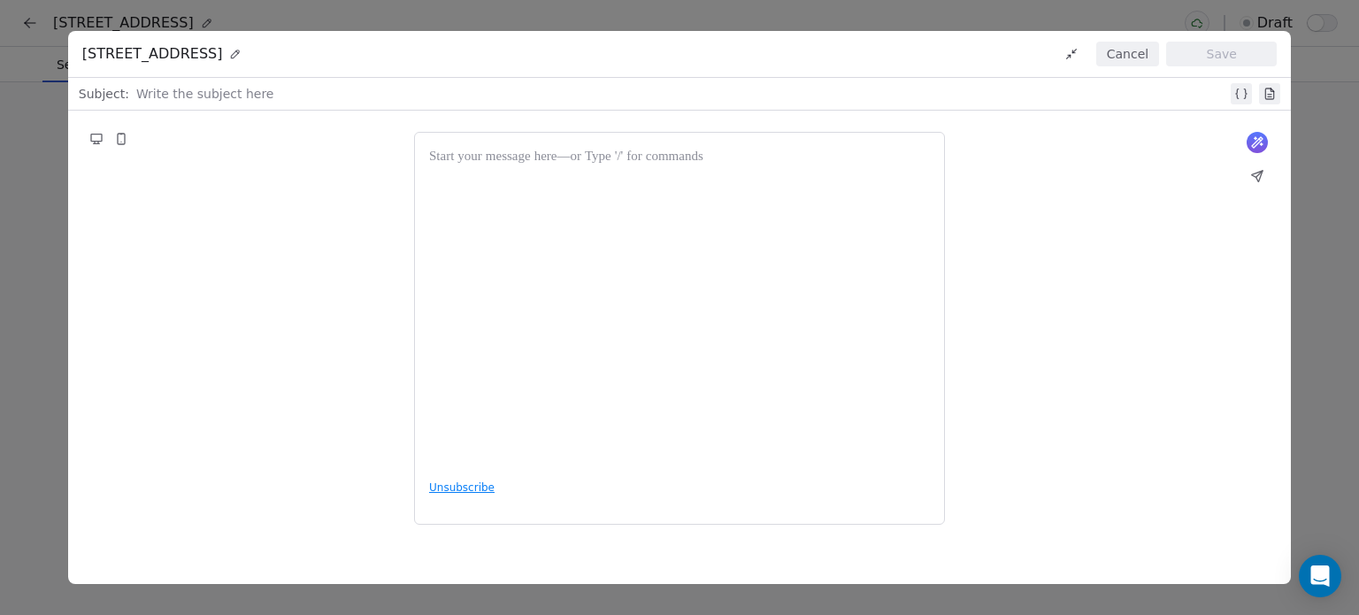
click at [1132, 57] on button "Cancel" at bounding box center [1127, 54] width 63 height 25
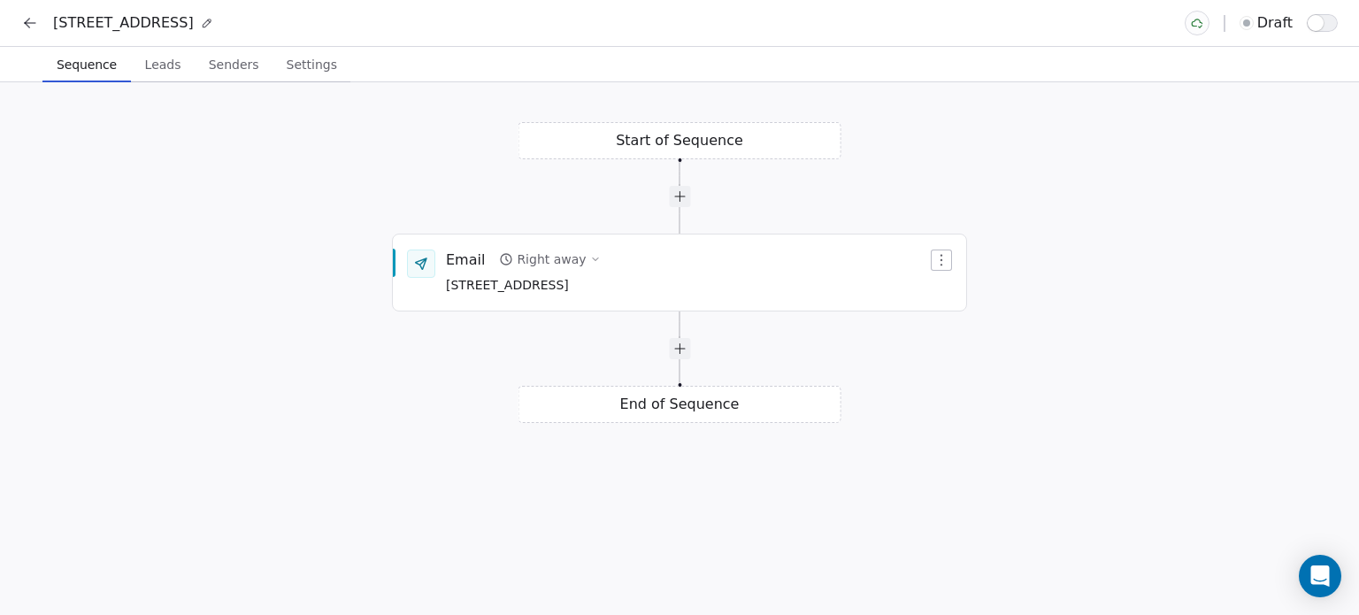
click at [598, 342] on div at bounding box center [679, 348] width 323 height 21
click at [554, 273] on div "Email Right away [STREET_ADDRESS]" at bounding box center [523, 272] width 155 height 46
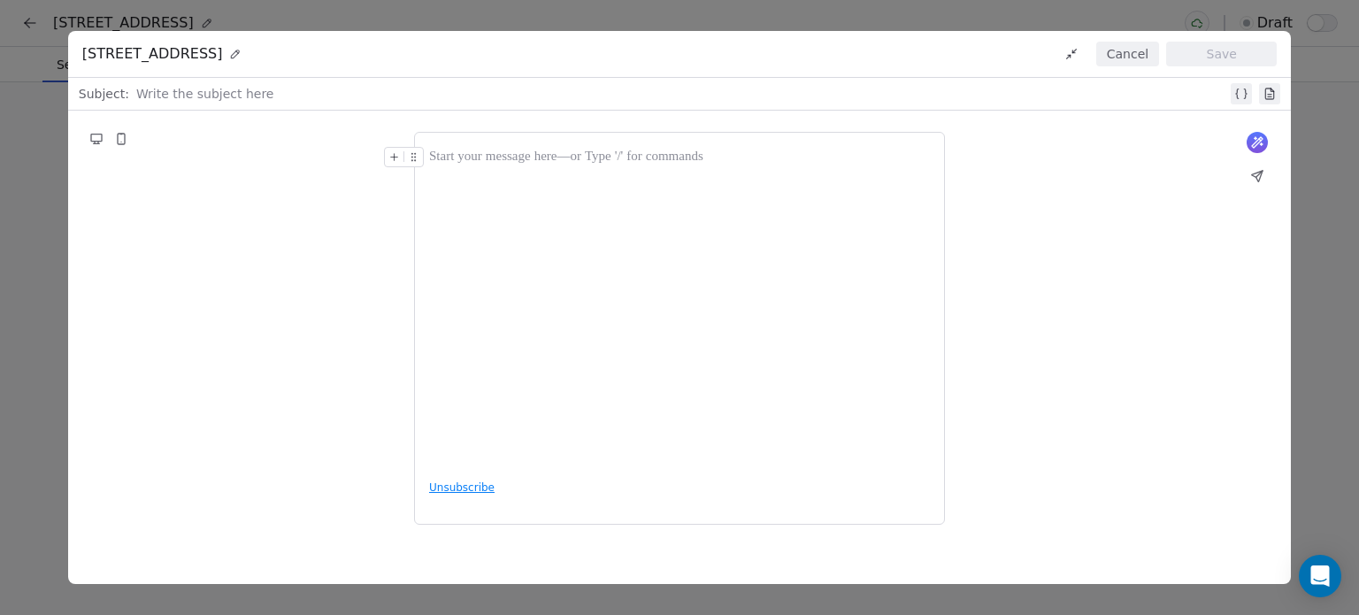
click at [1123, 60] on button "Cancel" at bounding box center [1127, 54] width 63 height 25
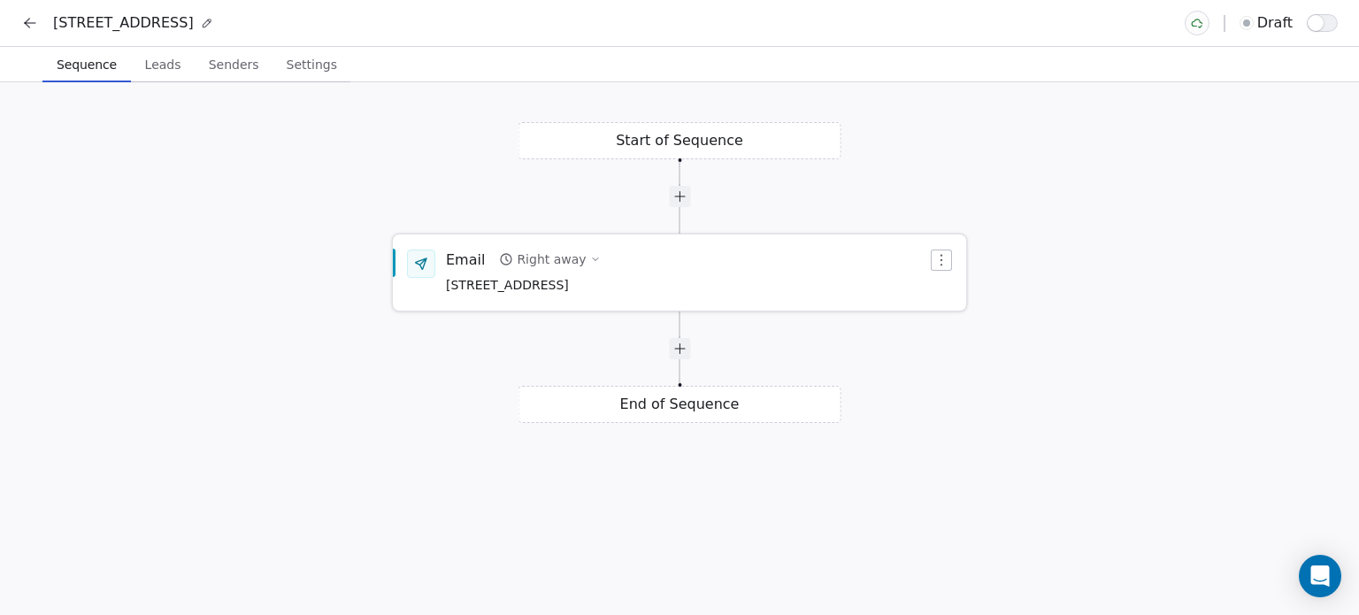
click at [470, 293] on span "[STREET_ADDRESS]" at bounding box center [523, 285] width 155 height 19
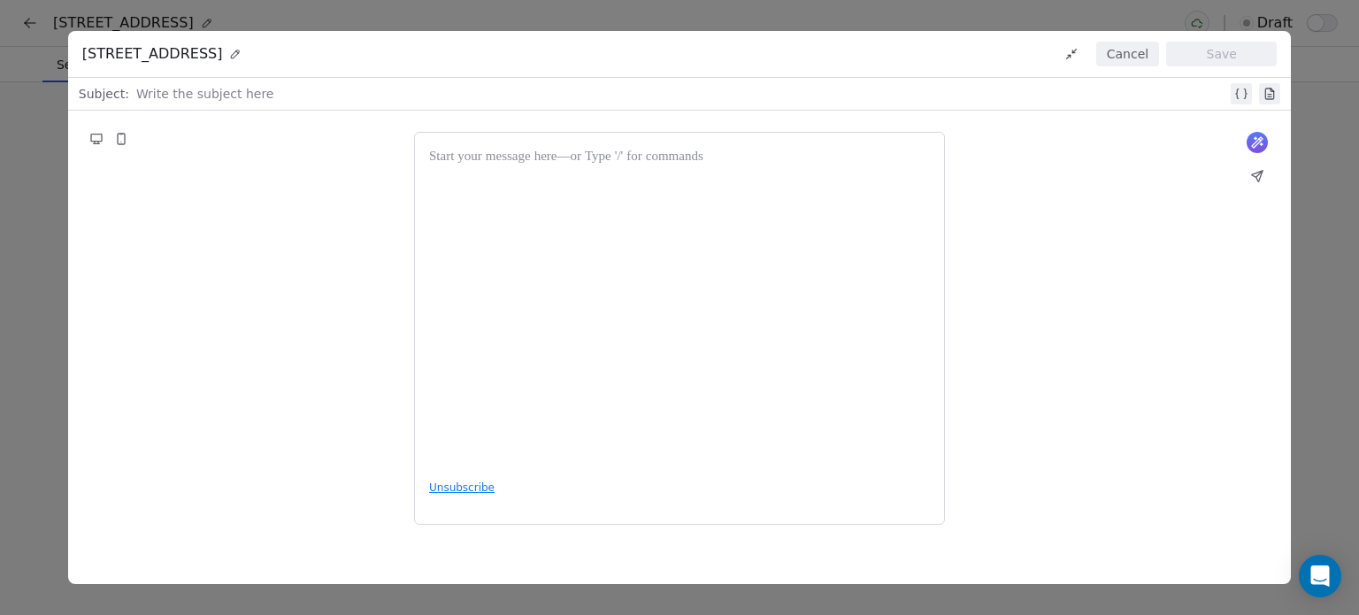
drag, startPoint x: 1109, startPoint y: 49, endPoint x: 1104, endPoint y: 143, distance: 94.8
click at [1104, 143] on div "[STREET_ADDRESS] Cancel Save Subject: Write the subject here What would you lik…" at bounding box center [679, 308] width 1223 height 554
click at [1130, 52] on button "Cancel" at bounding box center [1127, 54] width 63 height 25
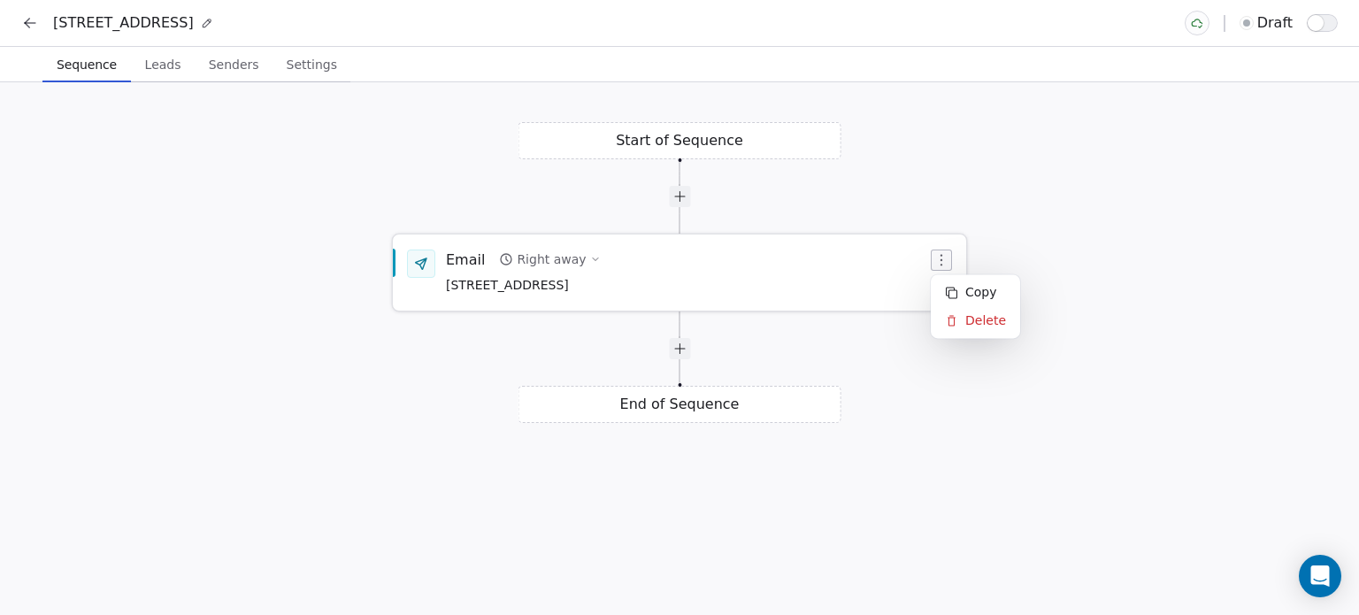
click at [947, 264] on icon "button" at bounding box center [941, 260] width 14 height 14
click at [958, 317] on div "Delete" at bounding box center [975, 320] width 82 height 28
click at [942, 265] on icon "button" at bounding box center [941, 260] width 2 height 12
click at [955, 331] on div "Delete" at bounding box center [975, 320] width 82 height 28
click at [938, 244] on div "Email Right away [STREET_ADDRESS]" at bounding box center [679, 272] width 573 height 74
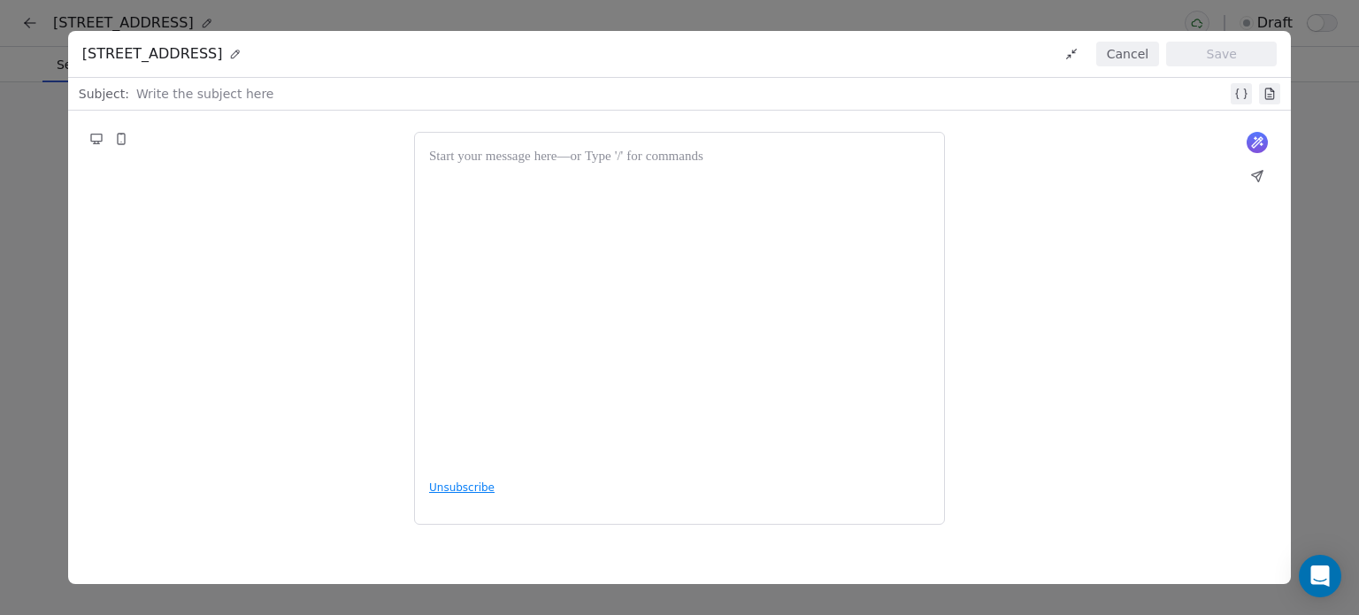
click at [941, 254] on div "Unsubscribe" at bounding box center [679, 329] width 531 height 394
click at [1136, 62] on button "Cancel" at bounding box center [1127, 54] width 63 height 25
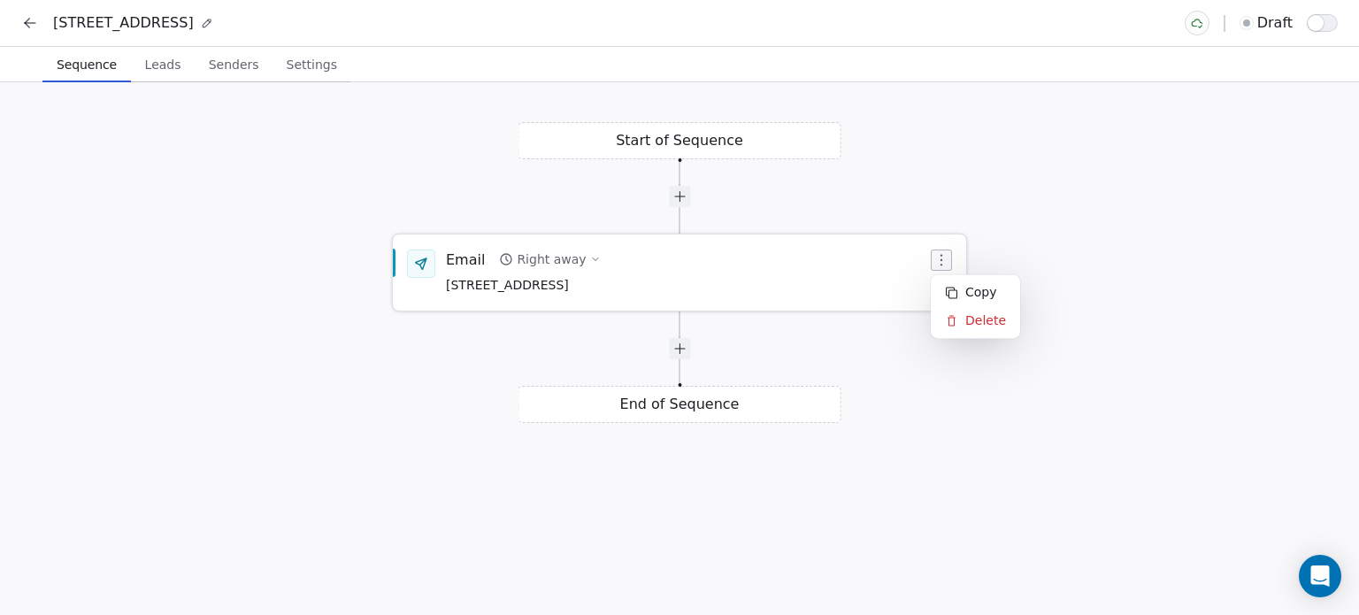
click at [940, 261] on icon "button" at bounding box center [941, 260] width 2 height 12
click at [948, 321] on icon at bounding box center [951, 320] width 8 height 11
click at [512, 286] on span "Click to Setup" at bounding box center [489, 287] width 86 height 14
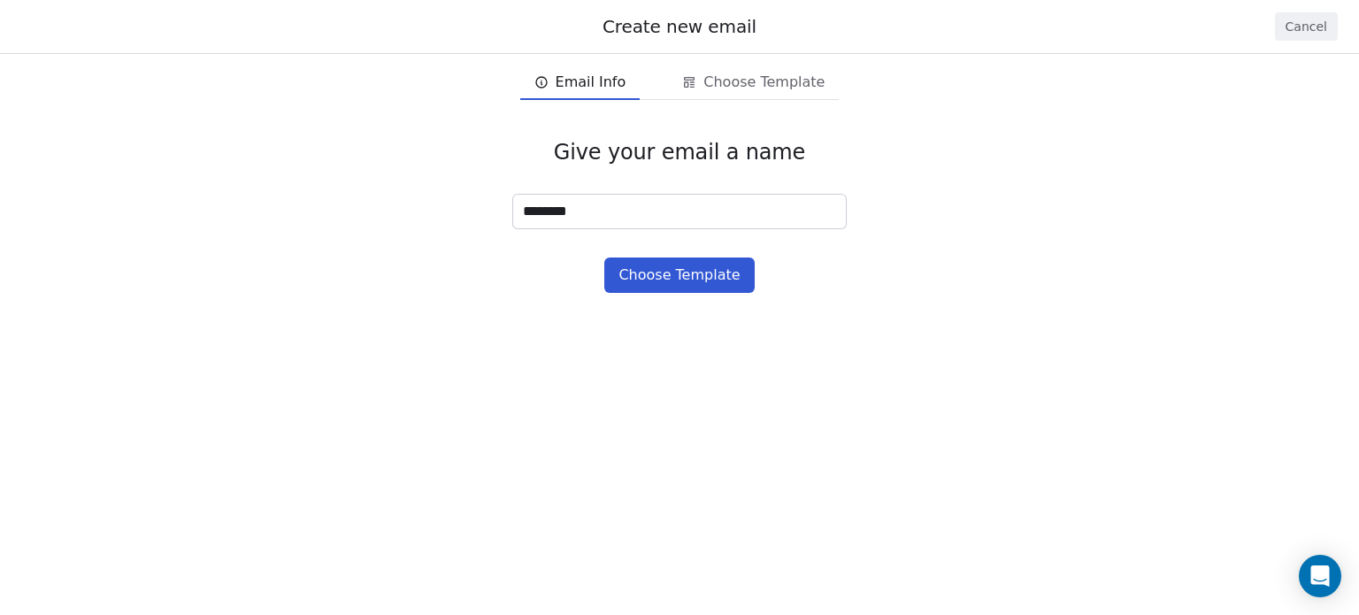
type input "*********"
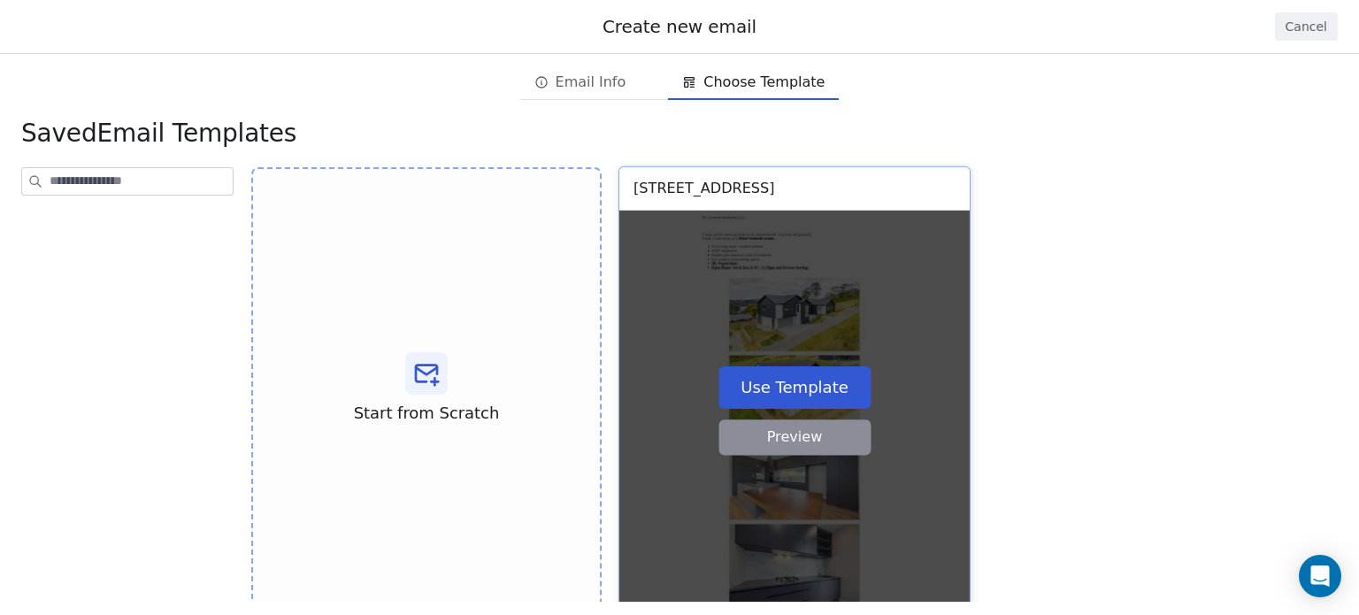
click at [817, 381] on button "Use Template" at bounding box center [794, 386] width 152 height 42
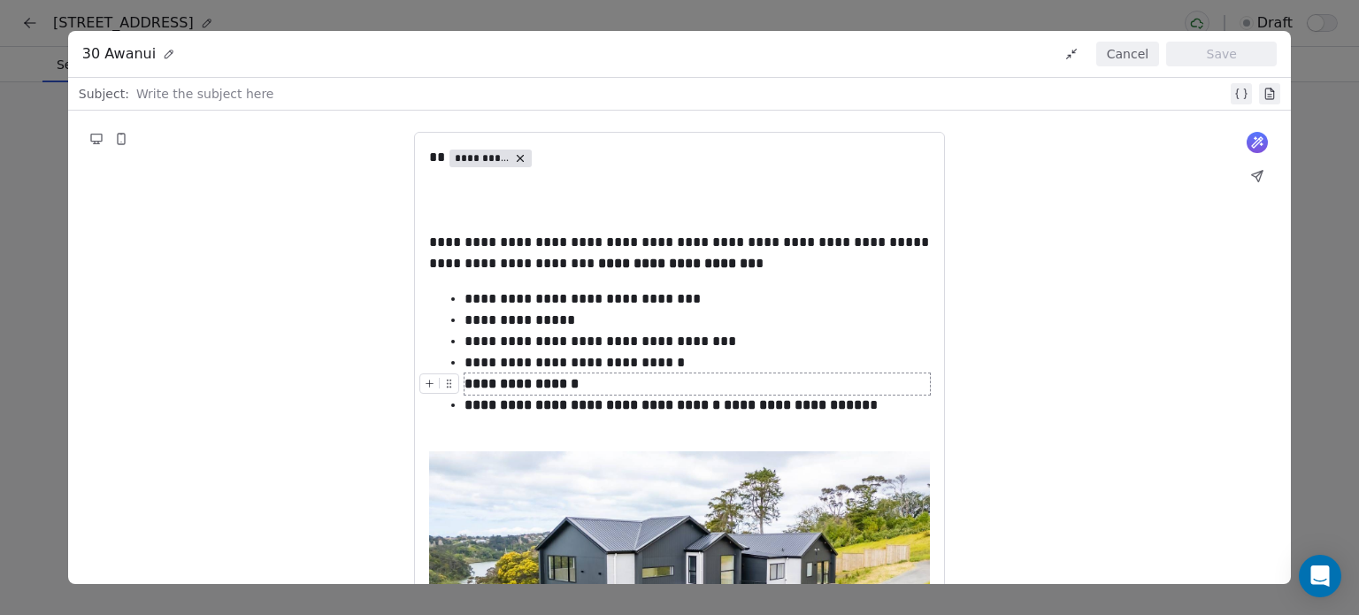
click at [402, 91] on div at bounding box center [681, 93] width 1091 height 21
click at [176, 88] on div "**********" at bounding box center [684, 93] width 1097 height 21
click at [1213, 51] on button "Save" at bounding box center [1221, 54] width 111 height 25
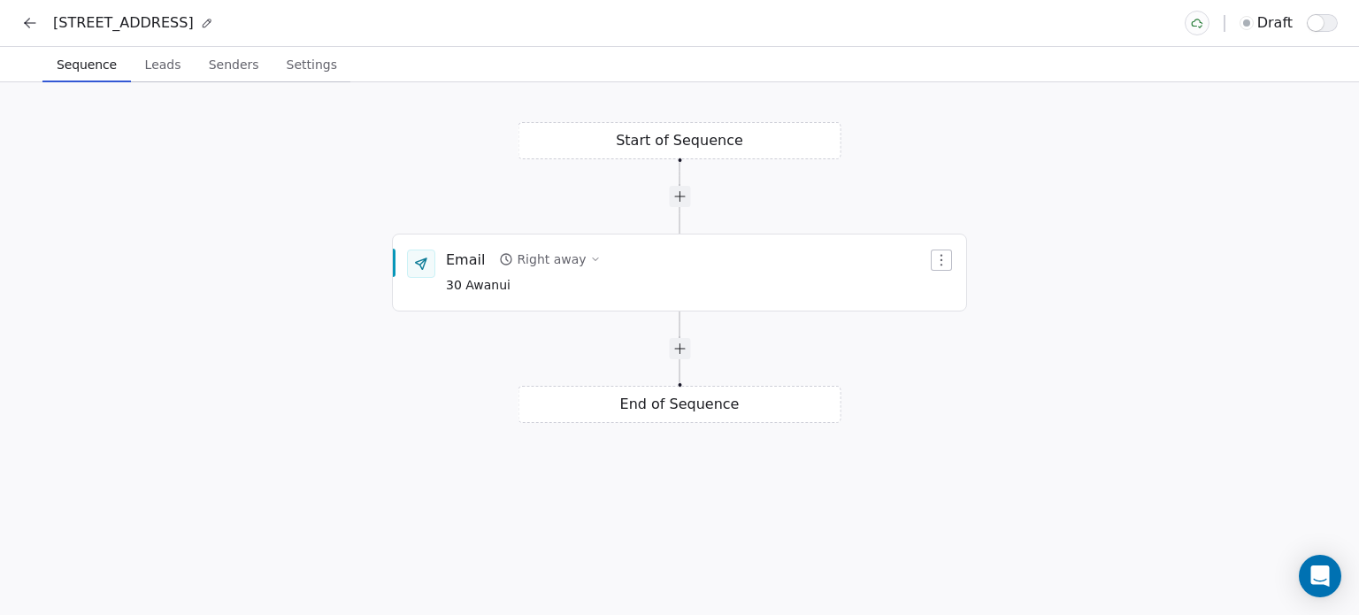
click at [680, 365] on div "Start of Sequence Email Right away 30 Awanui End of Sequence" at bounding box center [679, 348] width 1359 height 533
click at [683, 360] on div "Start of Sequence Email Right away 30 Awanui End of Sequence" at bounding box center [679, 348] width 1359 height 533
click at [683, 353] on div at bounding box center [679, 348] width 21 height 21
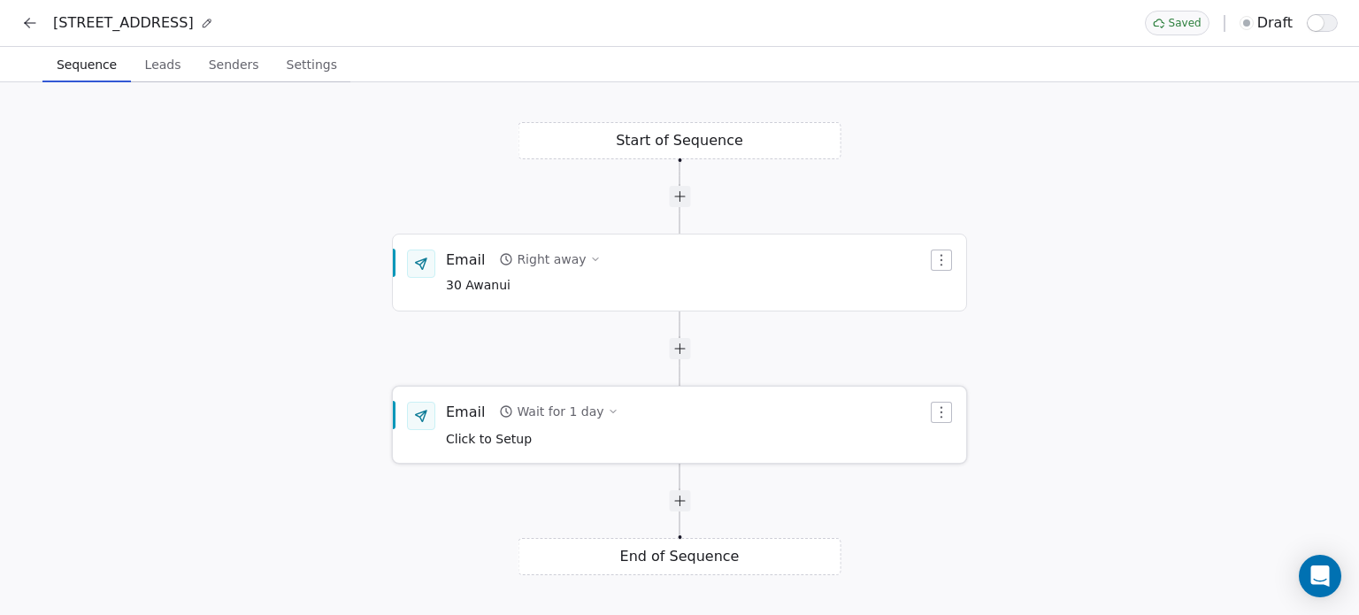
click at [932, 413] on button "button" at bounding box center [941, 412] width 21 height 21
click at [963, 470] on div "Delete" at bounding box center [975, 472] width 82 height 28
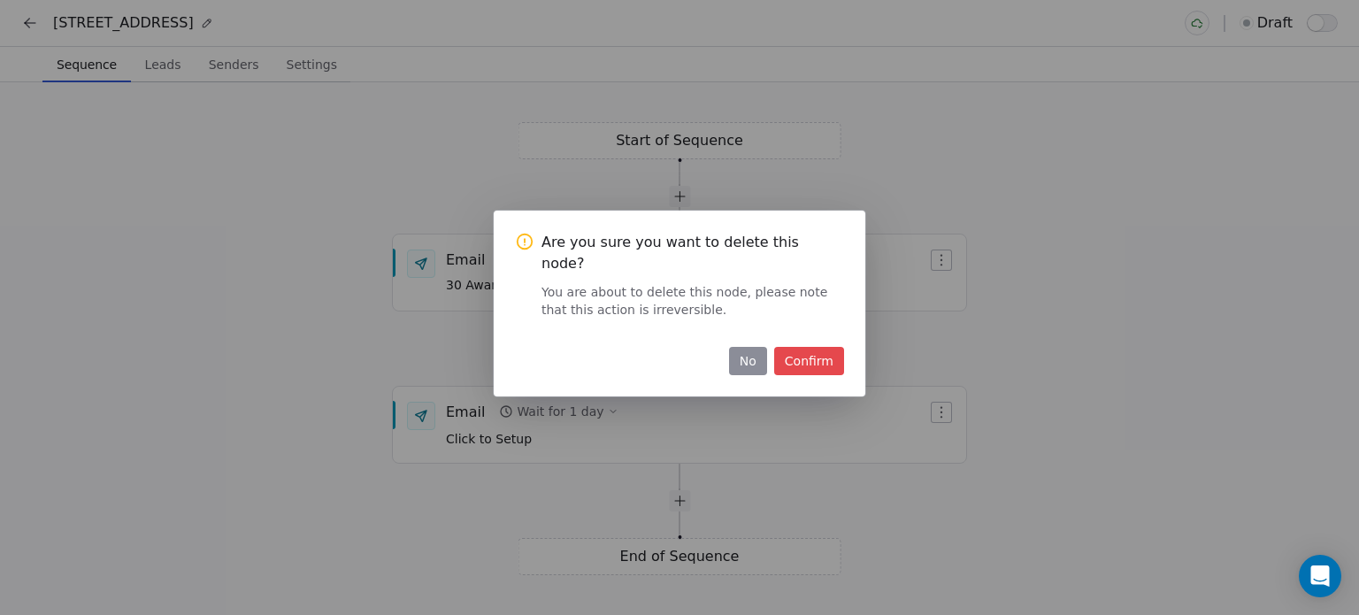
click at [753, 355] on button "No" at bounding box center [748, 361] width 38 height 28
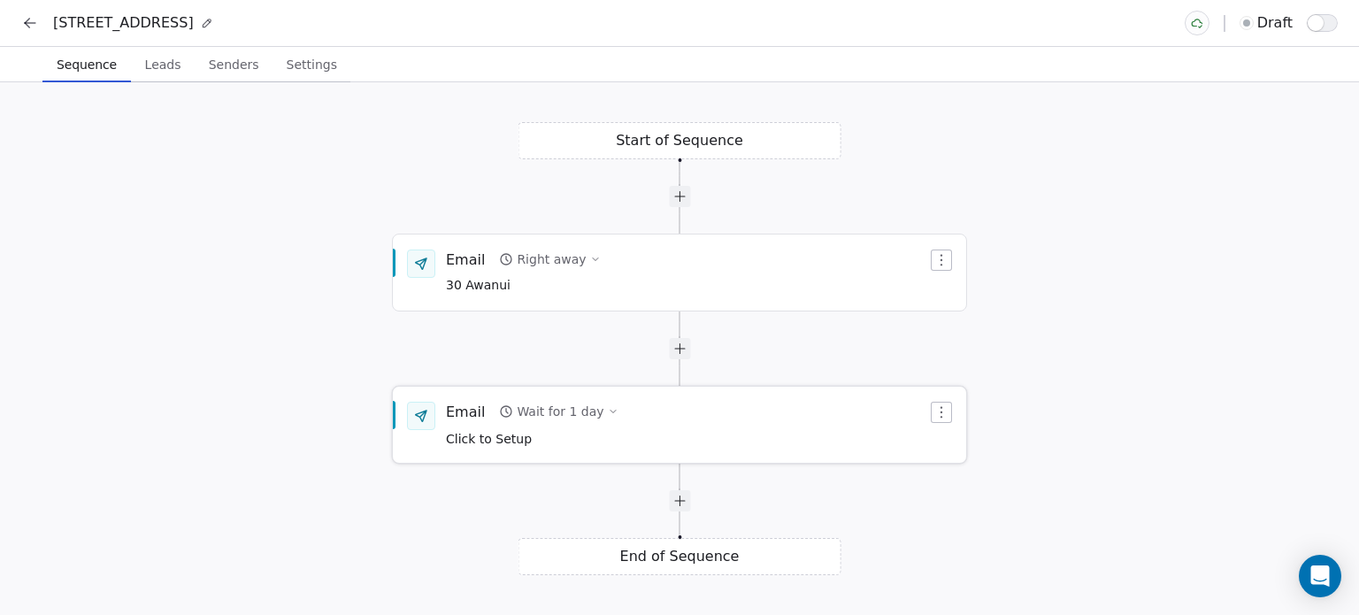
click at [547, 411] on div "Wait for 1 day" at bounding box center [560, 412] width 87 height 18
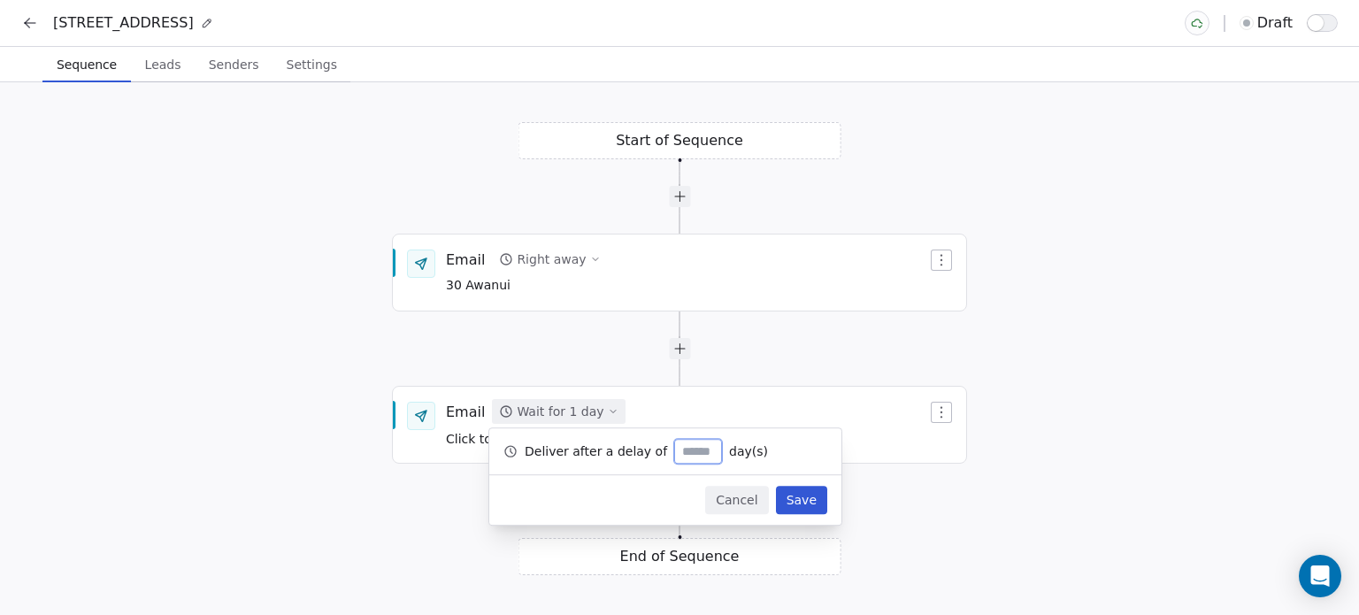
click at [752, 332] on div "Start of Sequence Email Right away 30 Awanui End of Sequence Email Wait for 1 d…" at bounding box center [679, 348] width 1359 height 533
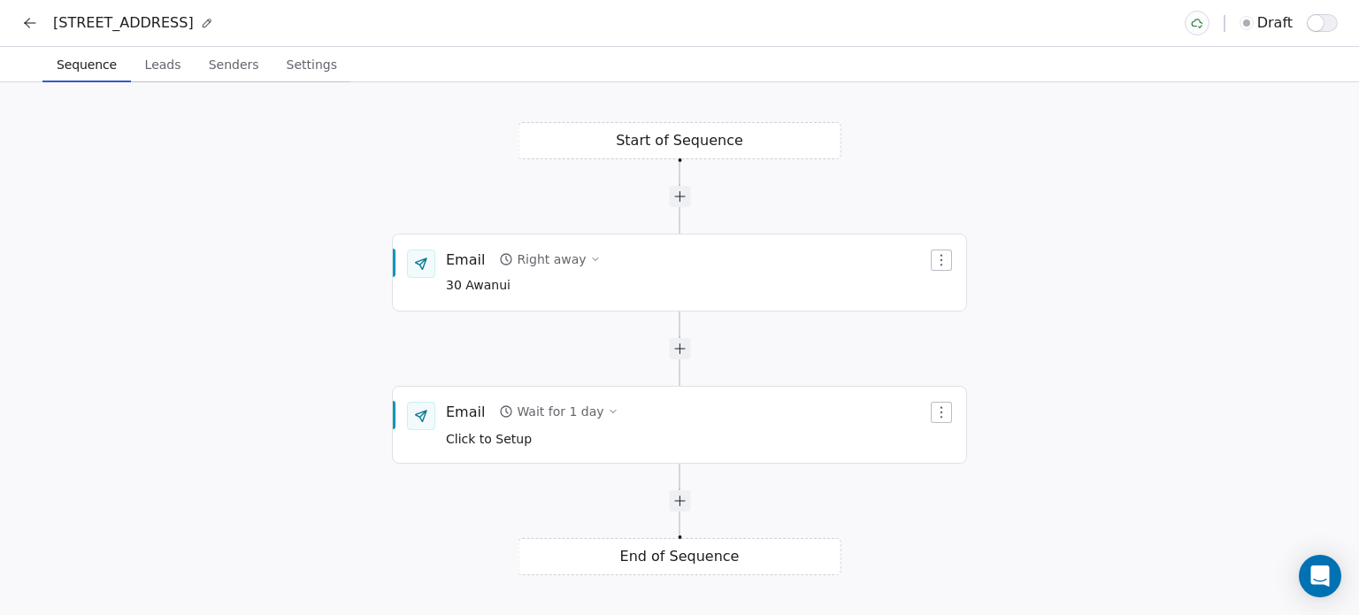
click at [157, 73] on span "Leads" at bounding box center [163, 64] width 50 height 25
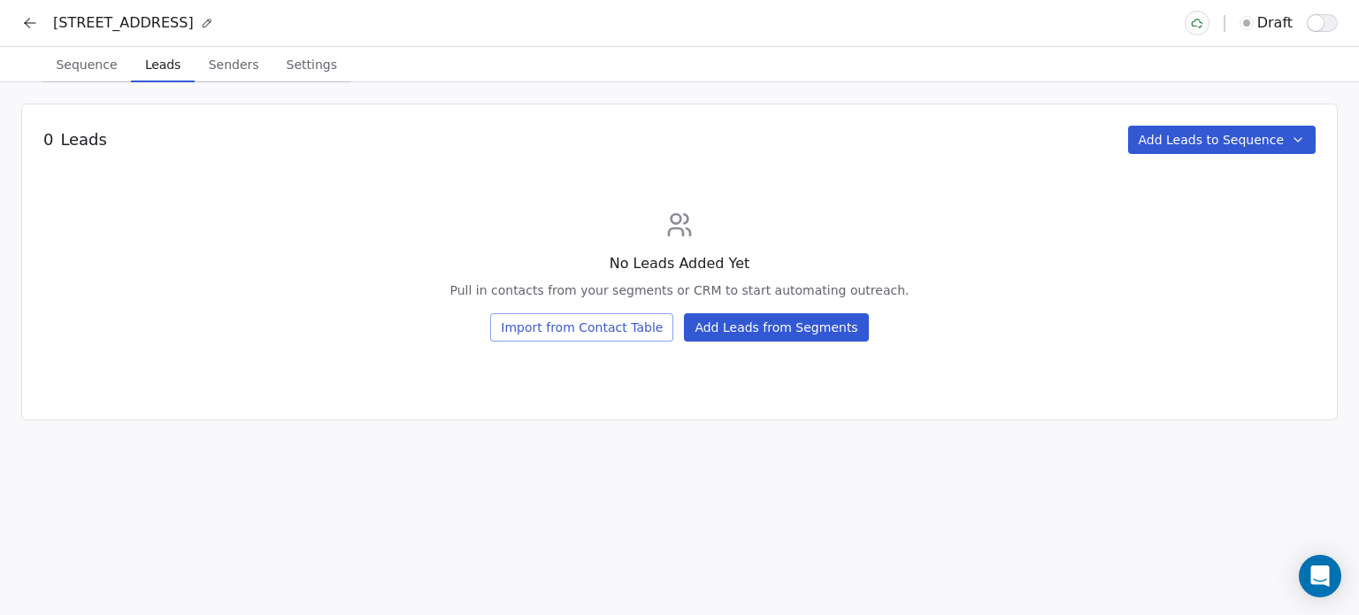
click at [613, 323] on button "Import from Contact Table" at bounding box center [581, 327] width 183 height 28
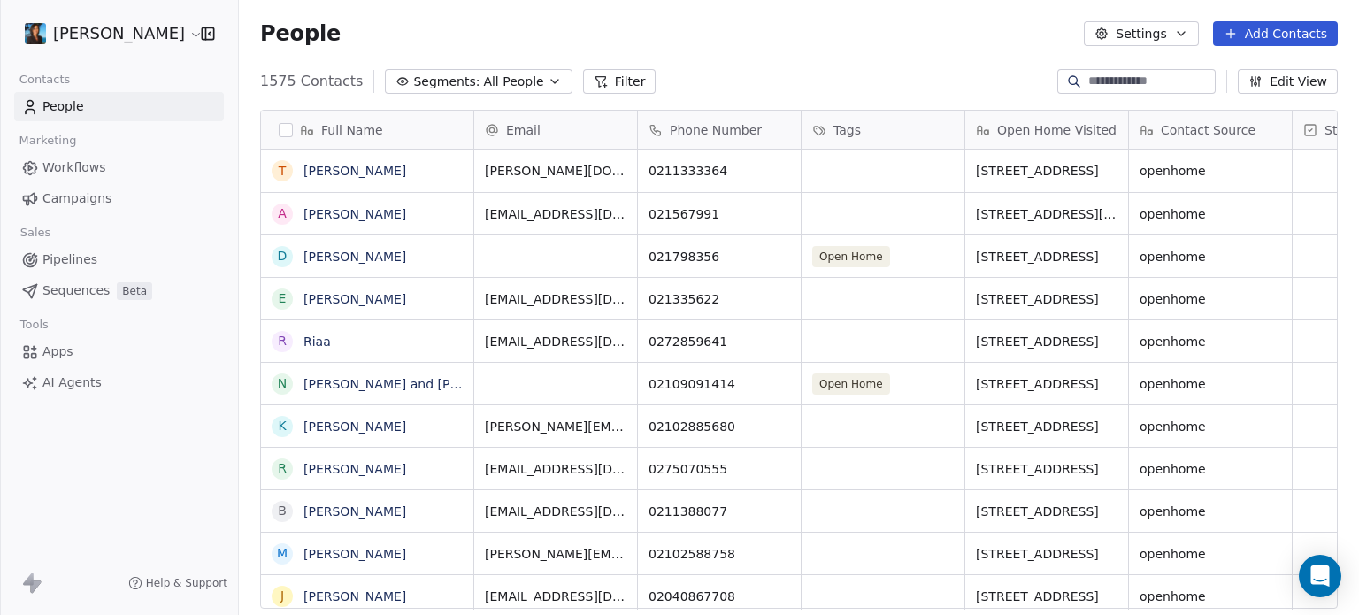
scroll to position [527, 1106]
click at [281, 173] on button "grid" at bounding box center [282, 171] width 14 height 14
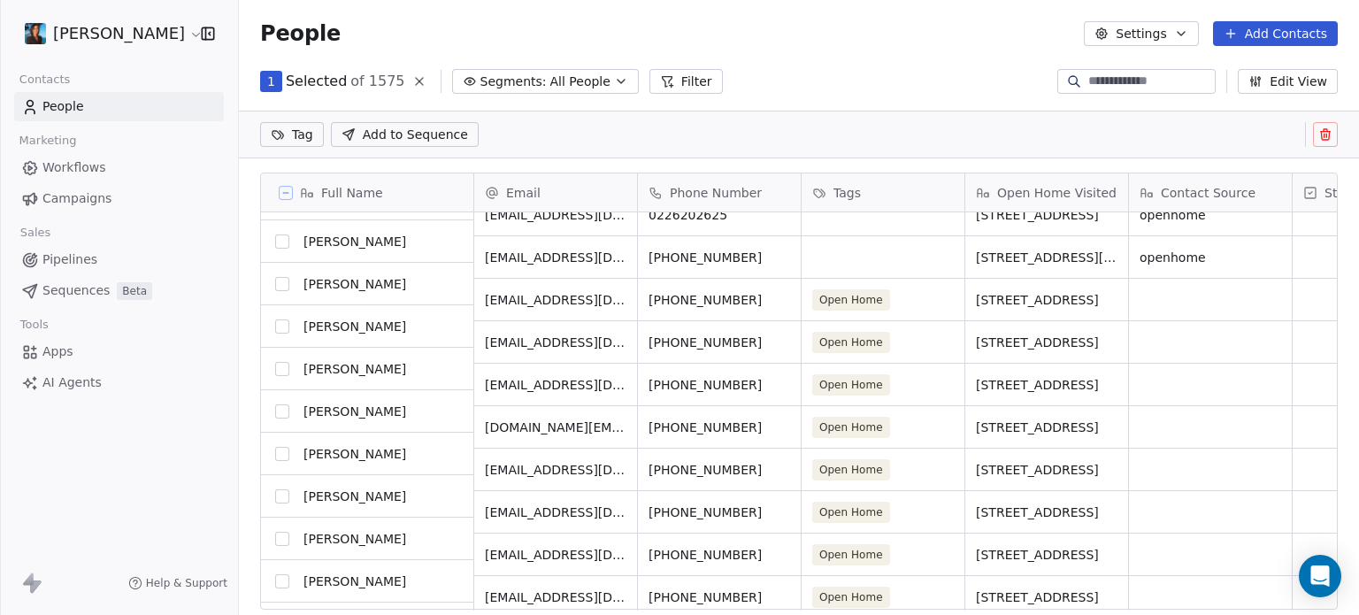
scroll to position [0, 0]
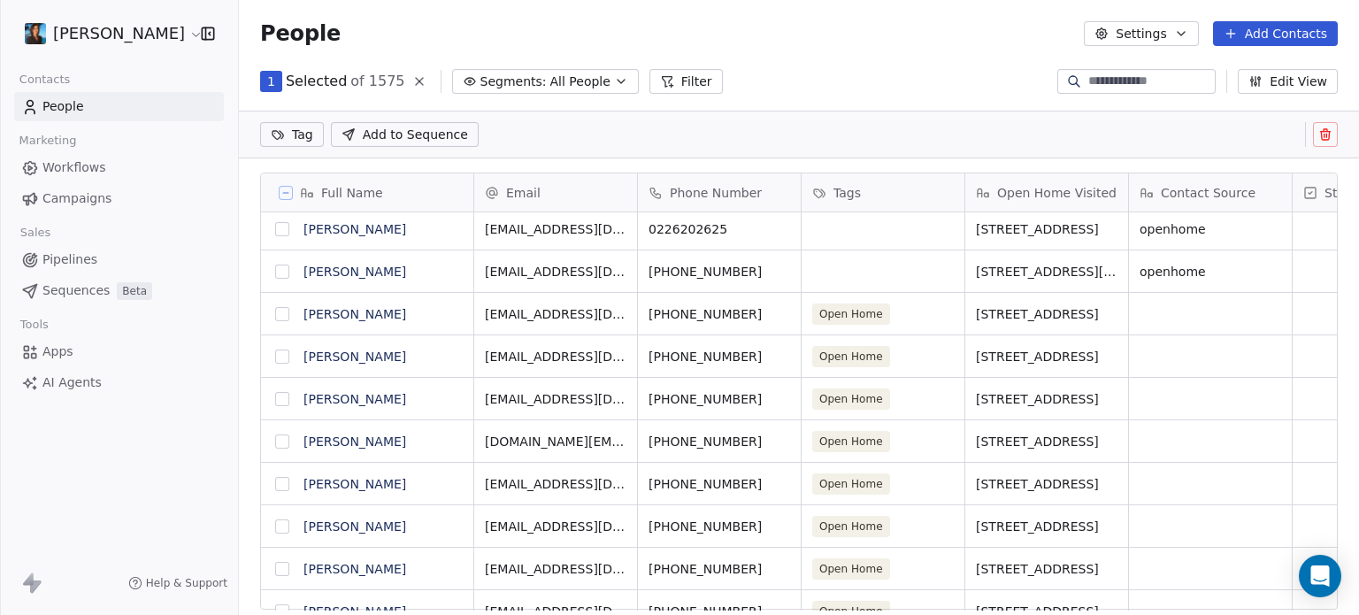
click at [280, 311] on button "grid" at bounding box center [282, 314] width 14 height 14
click at [284, 357] on button "grid" at bounding box center [282, 356] width 14 height 14
click at [282, 399] on button "grid" at bounding box center [282, 399] width 14 height 14
click at [279, 441] on button "grid" at bounding box center [282, 441] width 14 height 14
click at [280, 487] on button "grid" at bounding box center [282, 484] width 14 height 14
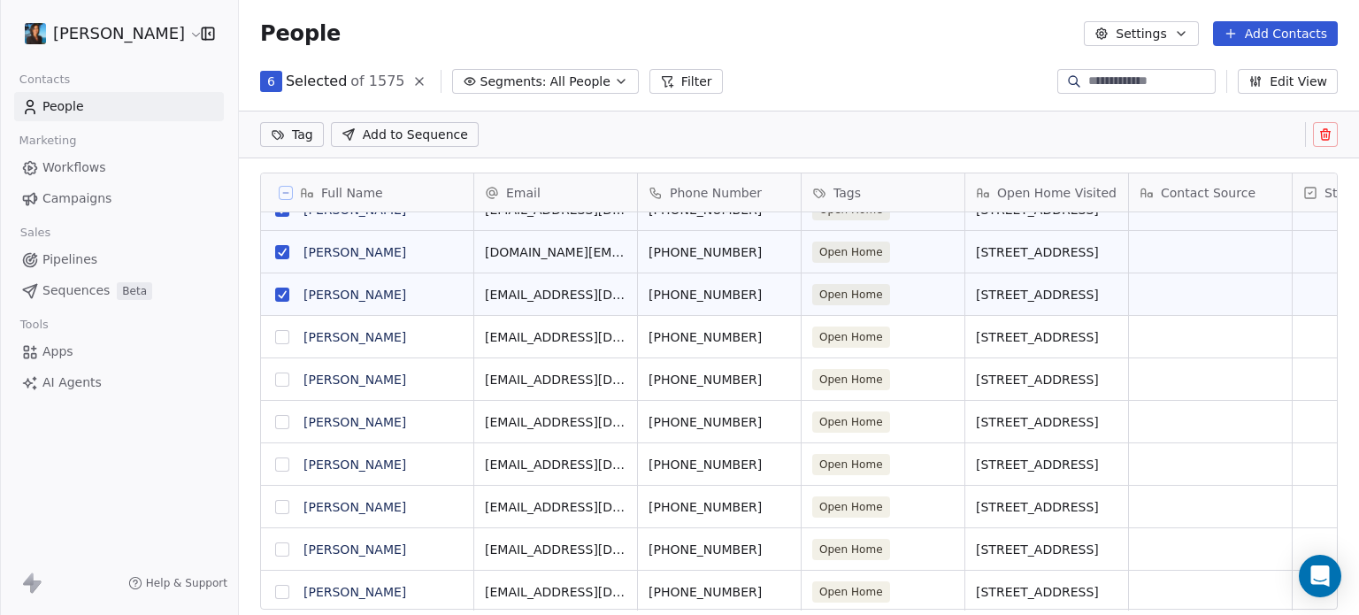
click at [280, 332] on button "grid" at bounding box center [282, 337] width 14 height 14
click at [281, 377] on button "grid" at bounding box center [282, 379] width 14 height 14
click at [278, 419] on button "grid" at bounding box center [282, 422] width 14 height 14
click at [280, 461] on button "grid" at bounding box center [282, 464] width 14 height 14
click at [283, 505] on button "grid" at bounding box center [282, 507] width 14 height 14
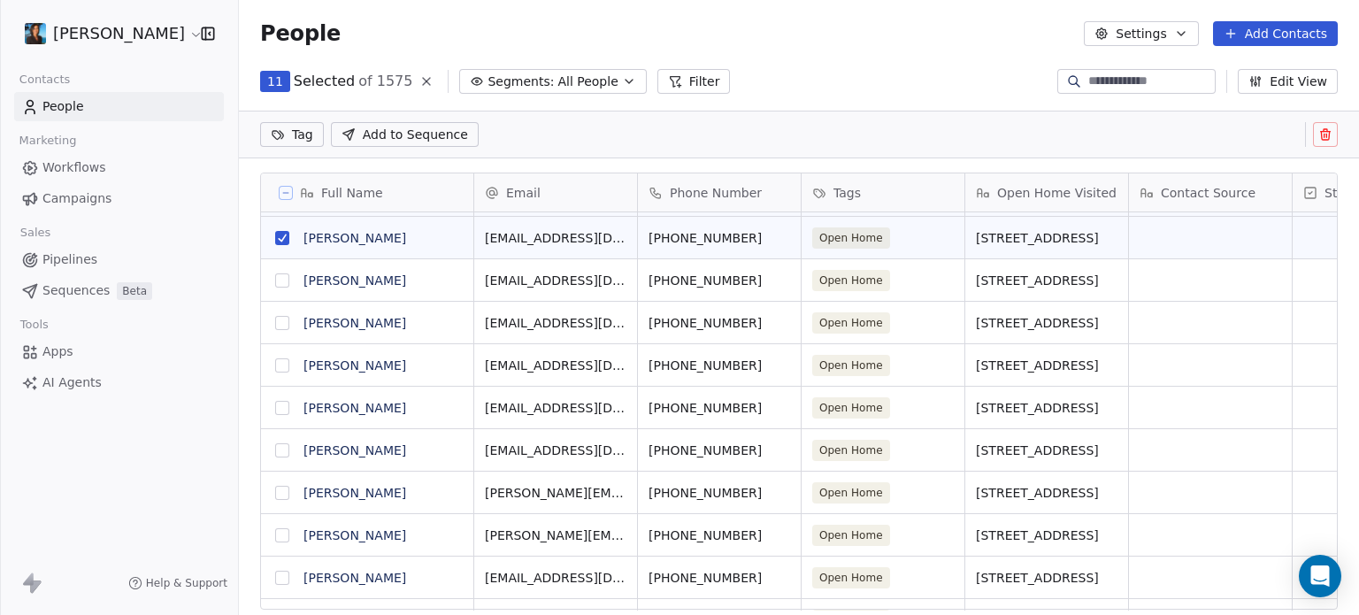
click at [280, 282] on button "grid" at bounding box center [282, 280] width 14 height 14
click at [286, 323] on button "grid" at bounding box center [282, 323] width 14 height 14
click at [280, 364] on button "grid" at bounding box center [282, 365] width 14 height 14
click at [281, 407] on button "grid" at bounding box center [282, 408] width 14 height 14
click at [287, 451] on button "grid" at bounding box center [282, 450] width 14 height 14
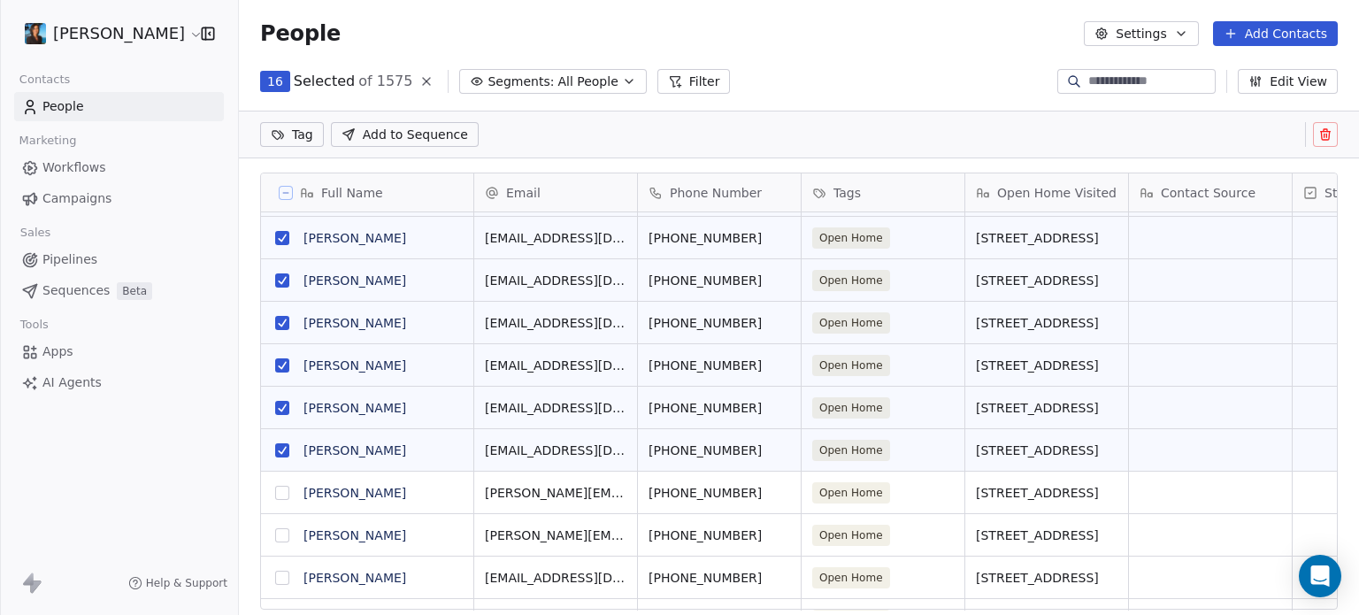
click at [280, 491] on button "grid" at bounding box center [282, 493] width 14 height 14
click at [280, 530] on button "grid" at bounding box center [282, 535] width 14 height 14
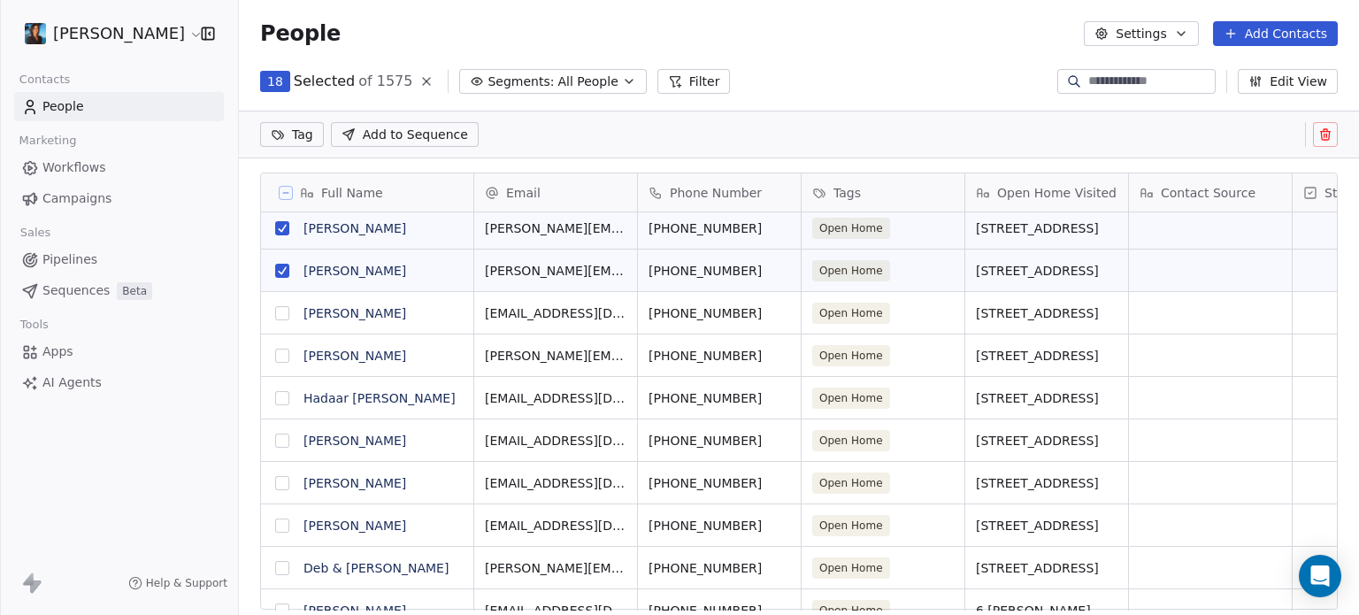
click at [280, 316] on button "grid" at bounding box center [282, 313] width 14 height 14
click at [282, 359] on button "grid" at bounding box center [282, 356] width 14 height 14
click at [282, 401] on button "grid" at bounding box center [282, 398] width 14 height 14
click at [282, 439] on button "grid" at bounding box center [282, 440] width 14 height 14
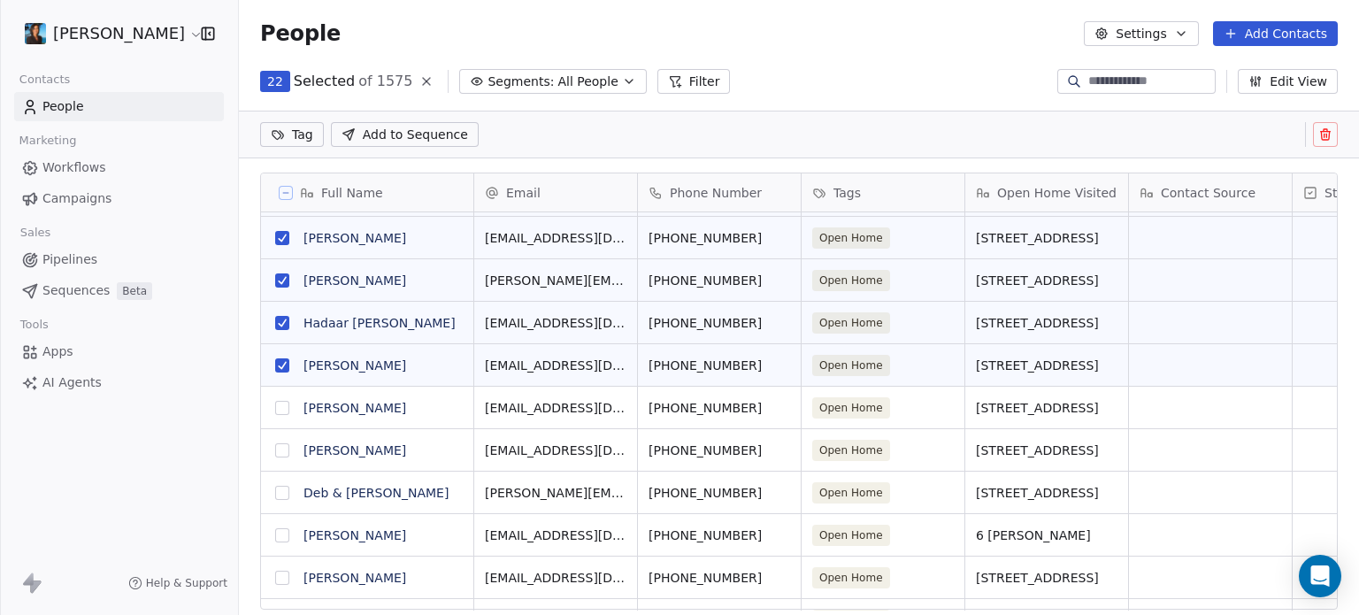
click at [282, 406] on button "grid" at bounding box center [282, 408] width 14 height 14
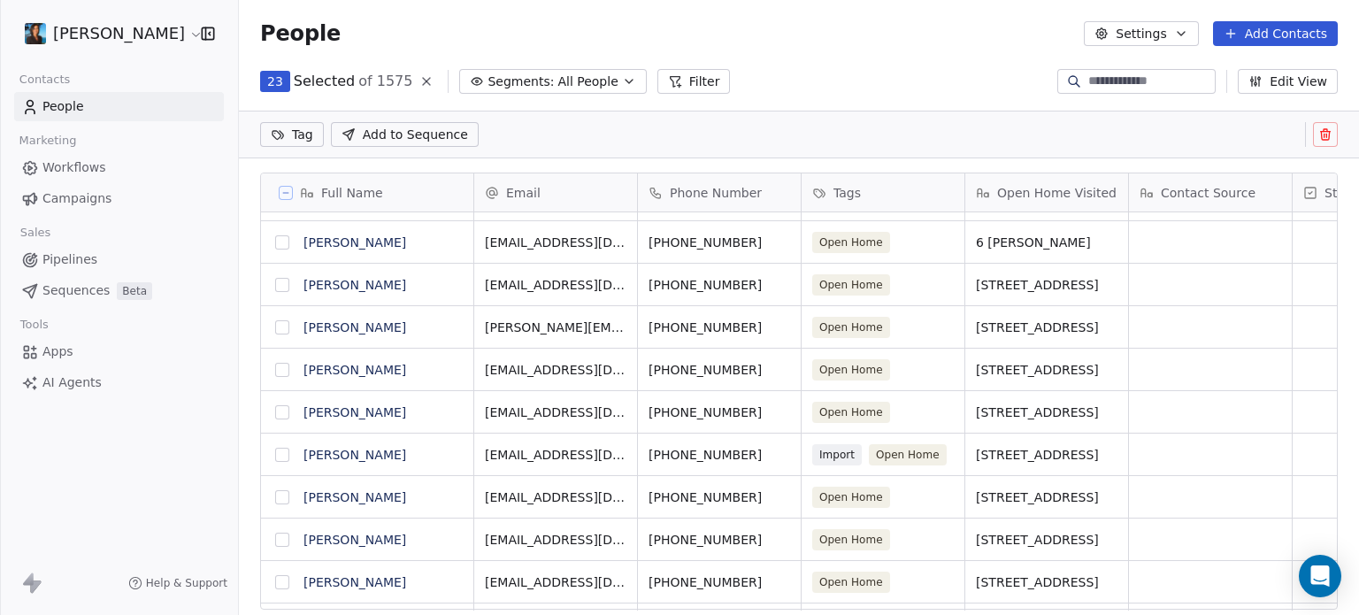
click at [282, 326] on button "grid" at bounding box center [282, 327] width 14 height 14
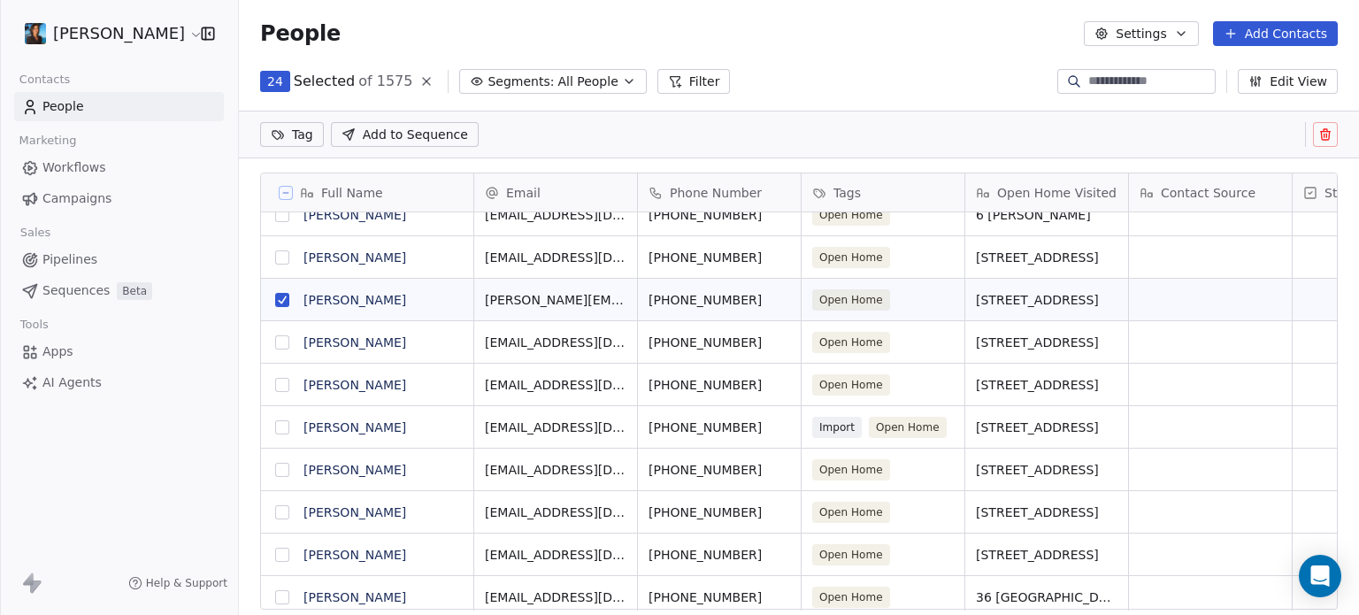
click at [281, 338] on button "grid" at bounding box center [282, 342] width 14 height 14
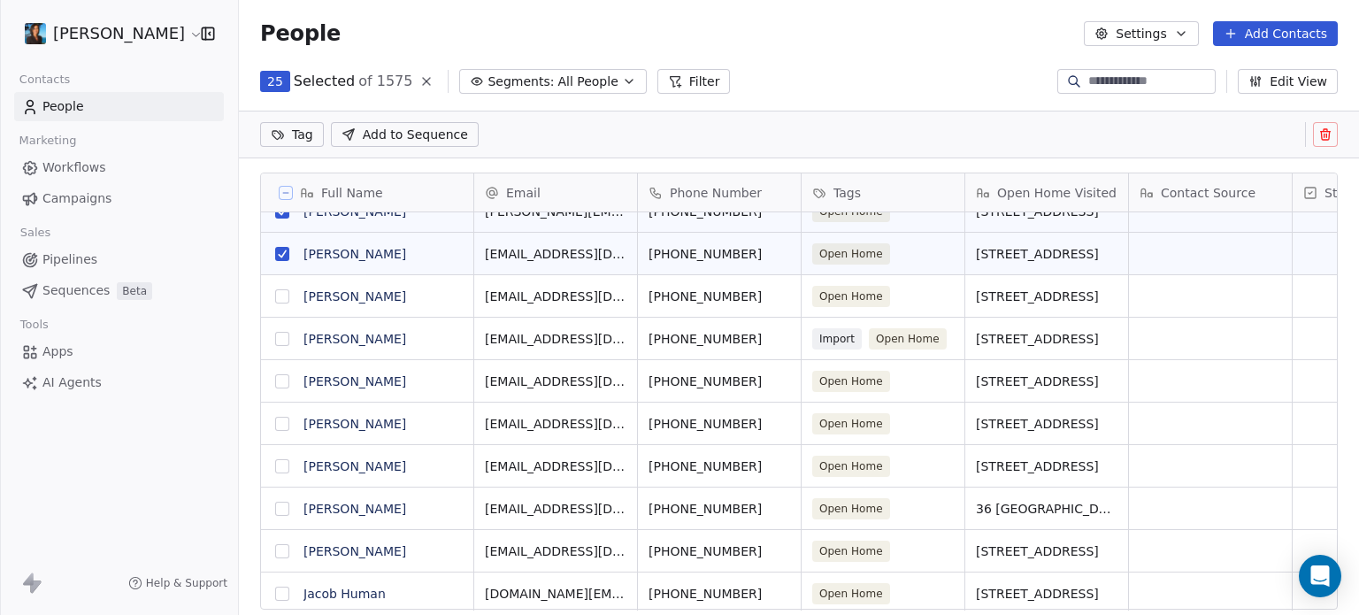
click at [280, 422] on button "grid" at bounding box center [282, 424] width 14 height 14
click at [288, 466] on button "grid" at bounding box center [282, 466] width 14 height 14
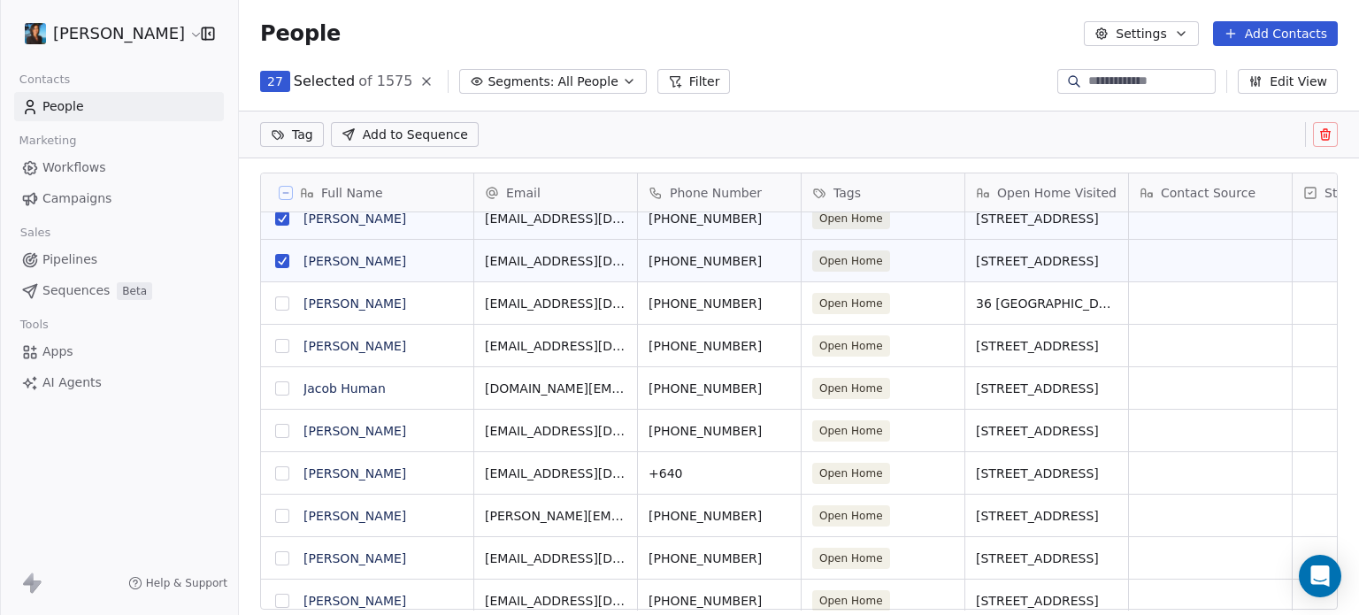
click at [280, 430] on button "grid" at bounding box center [282, 431] width 14 height 14
click at [284, 479] on button "grid" at bounding box center [282, 473] width 14 height 14
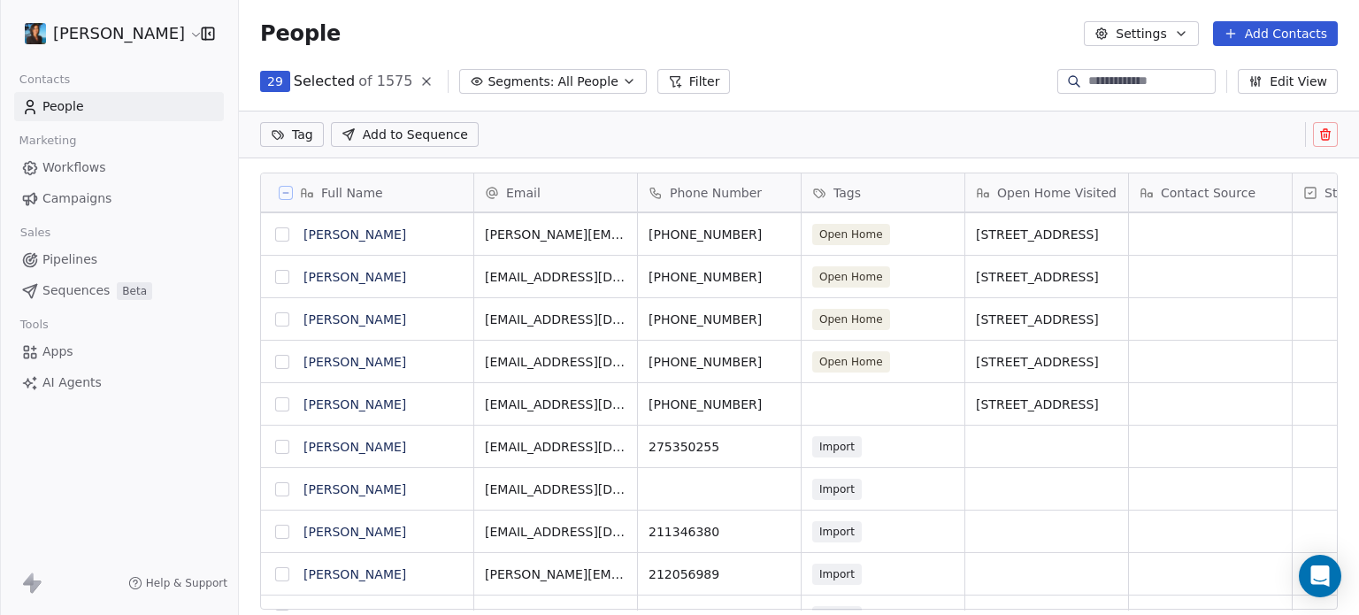
click at [287, 405] on button "grid" at bounding box center [282, 404] width 14 height 14
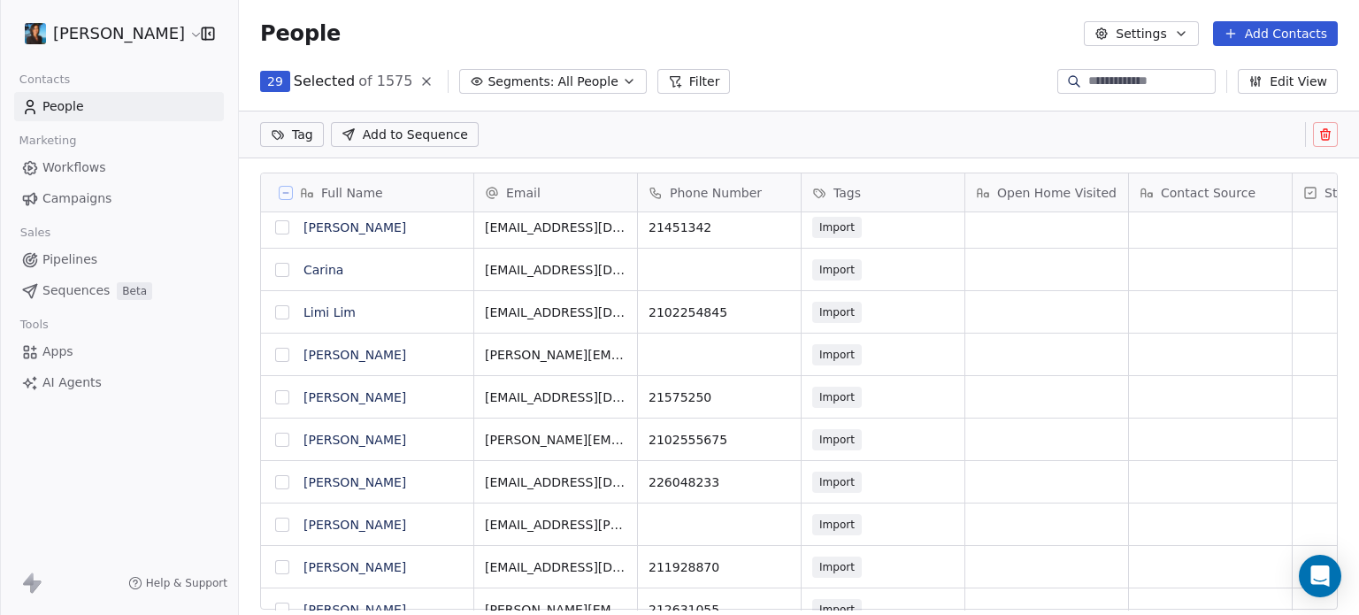
click at [1088, 78] on input at bounding box center [1150, 82] width 124 height 18
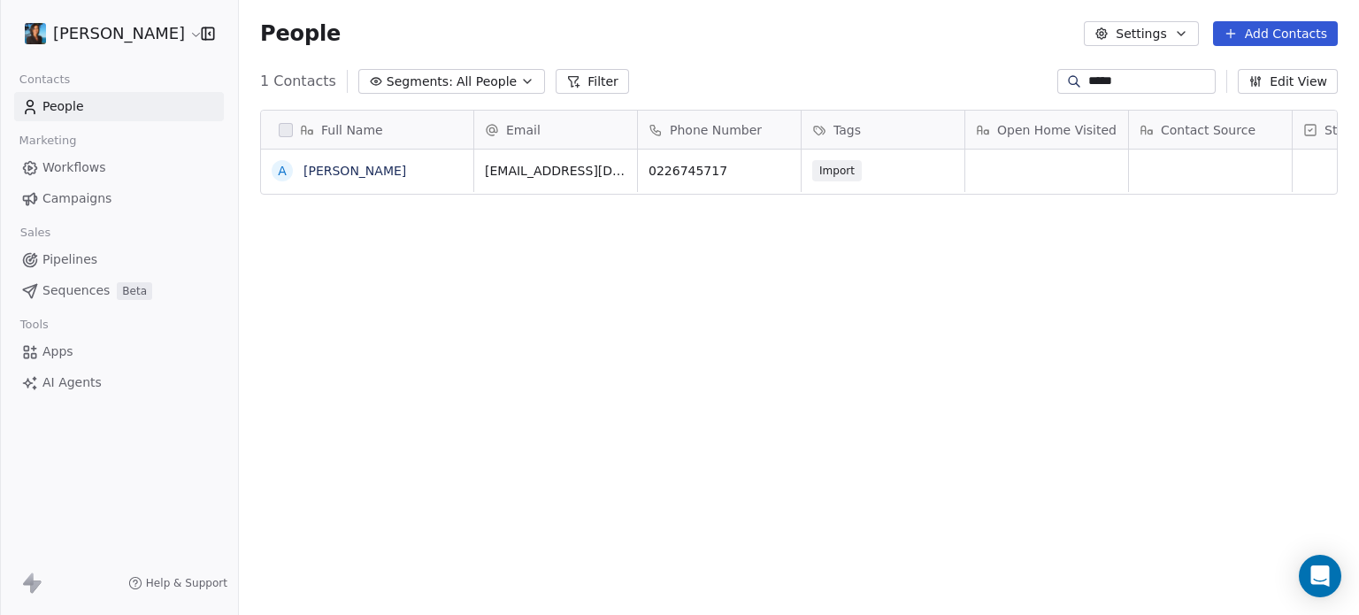
scroll to position [527, 1106]
type input "*****"
click at [286, 176] on button "grid" at bounding box center [282, 171] width 14 height 14
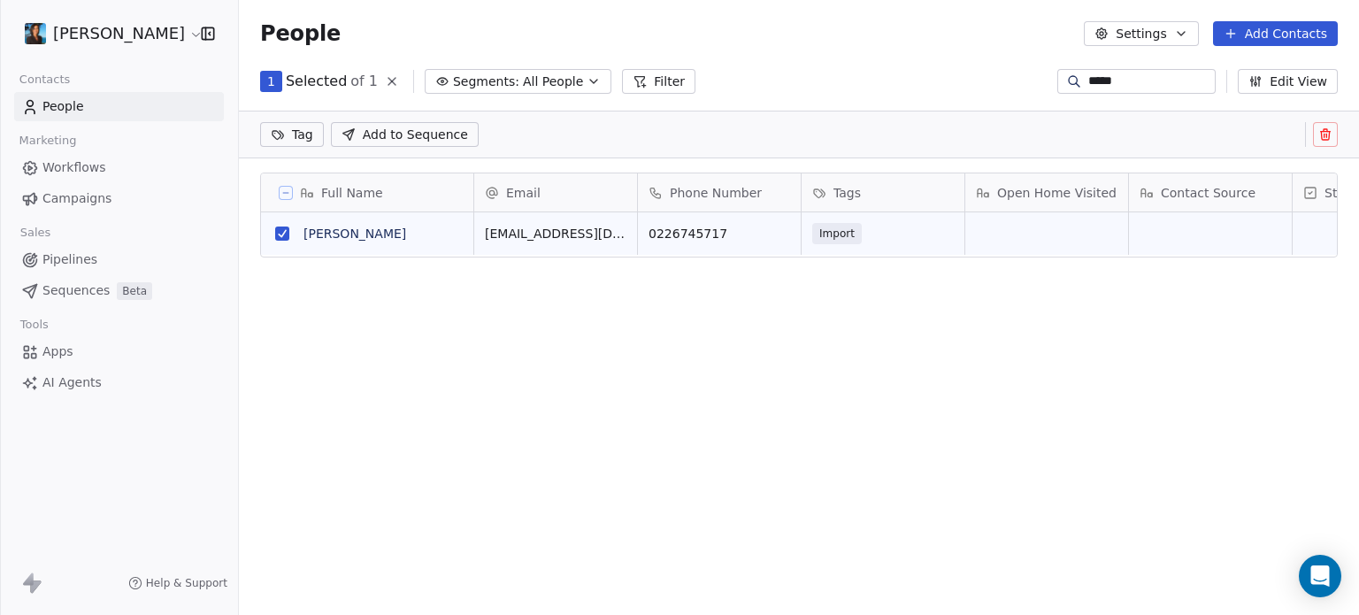
click at [346, 142] on button "Add to Sequence" at bounding box center [405, 134] width 148 height 25
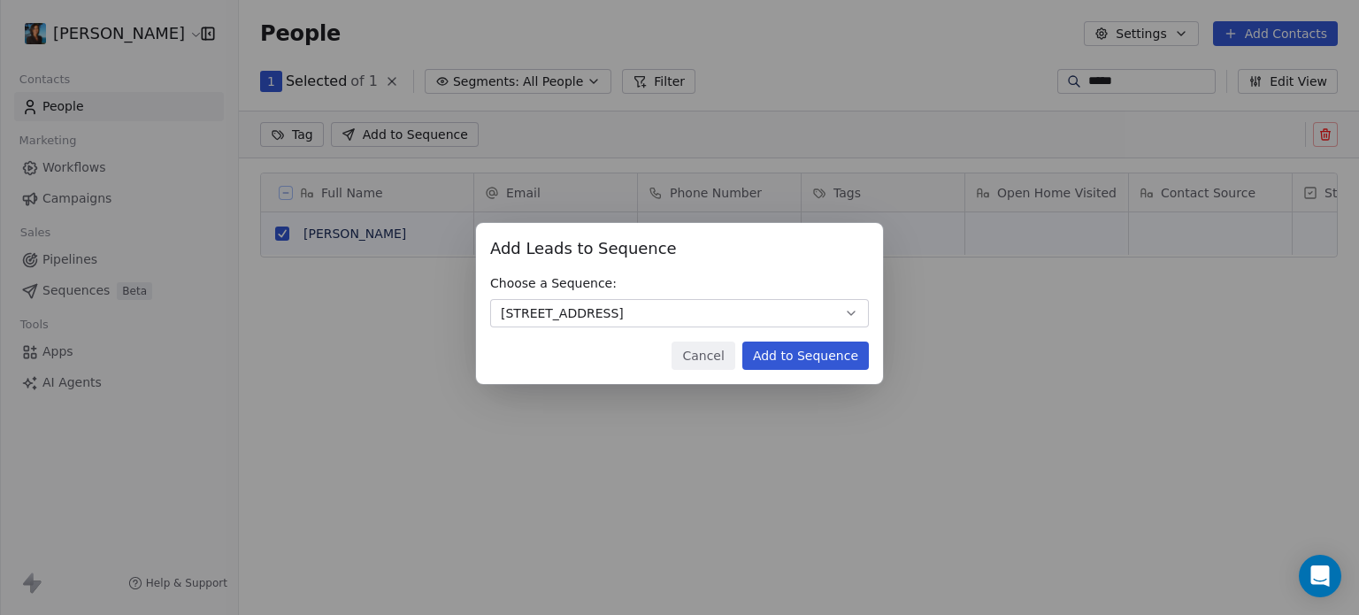
click at [821, 361] on button "Add to Sequence" at bounding box center [805, 355] width 127 height 28
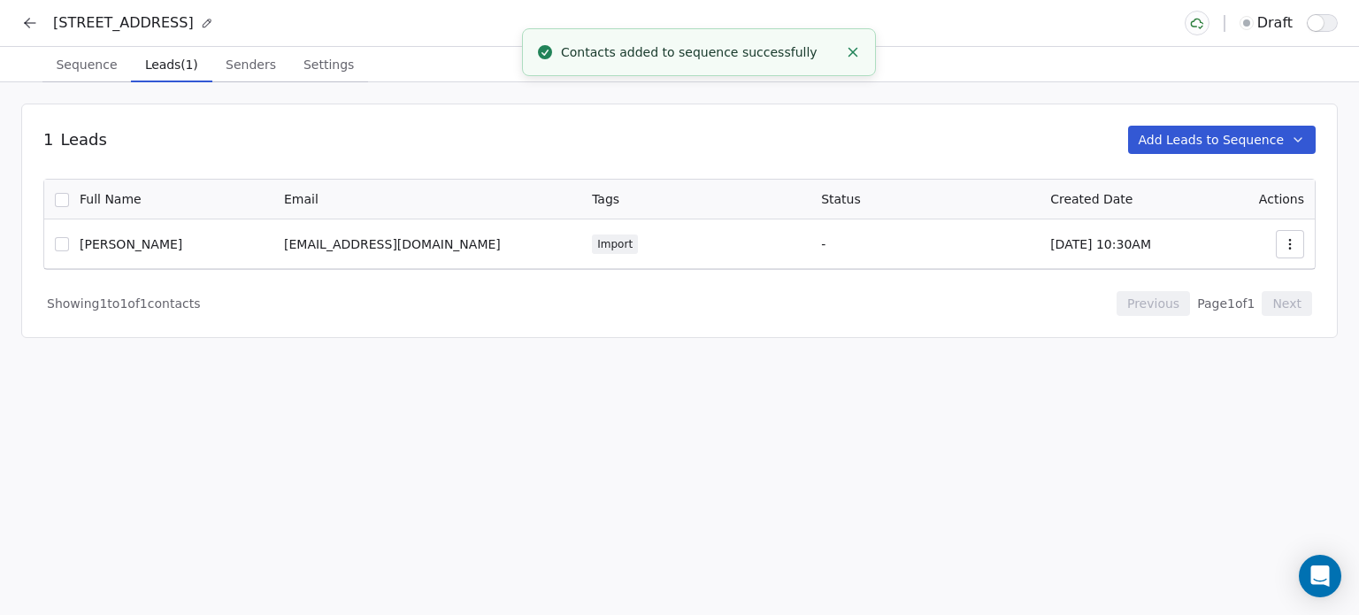
click at [1176, 135] on button "Add Leads to Sequence" at bounding box center [1222, 140] width 188 height 28
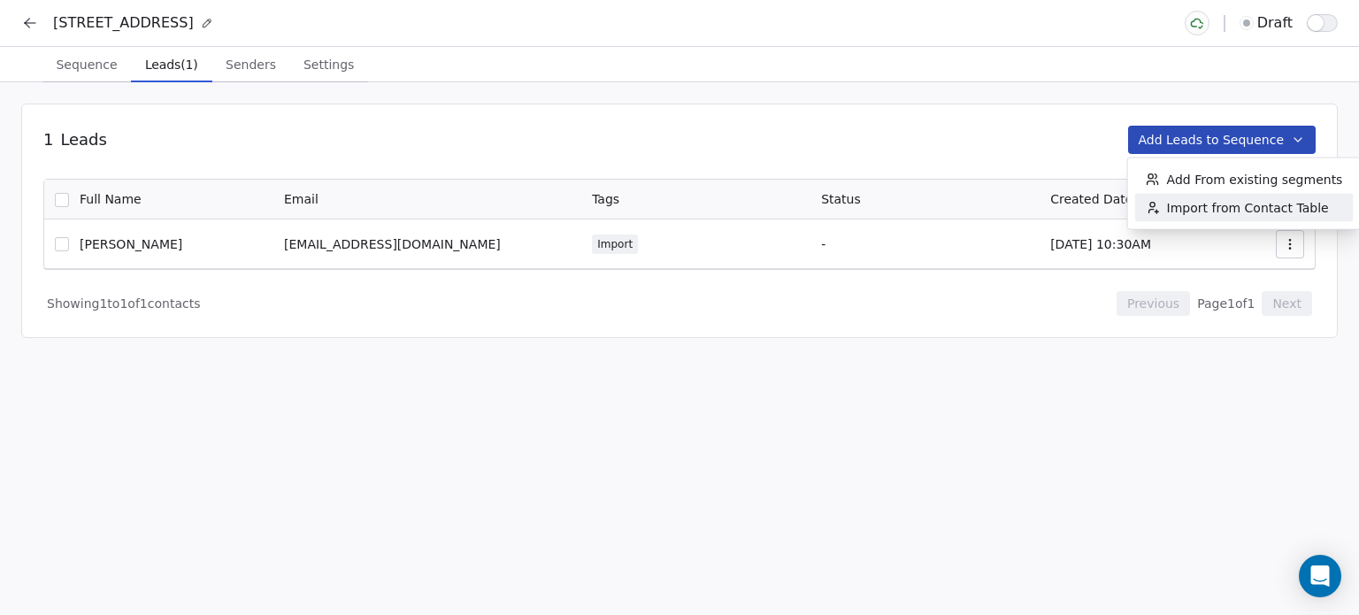
click at [1176, 209] on span "Import from Contact Table" at bounding box center [1248, 208] width 162 height 18
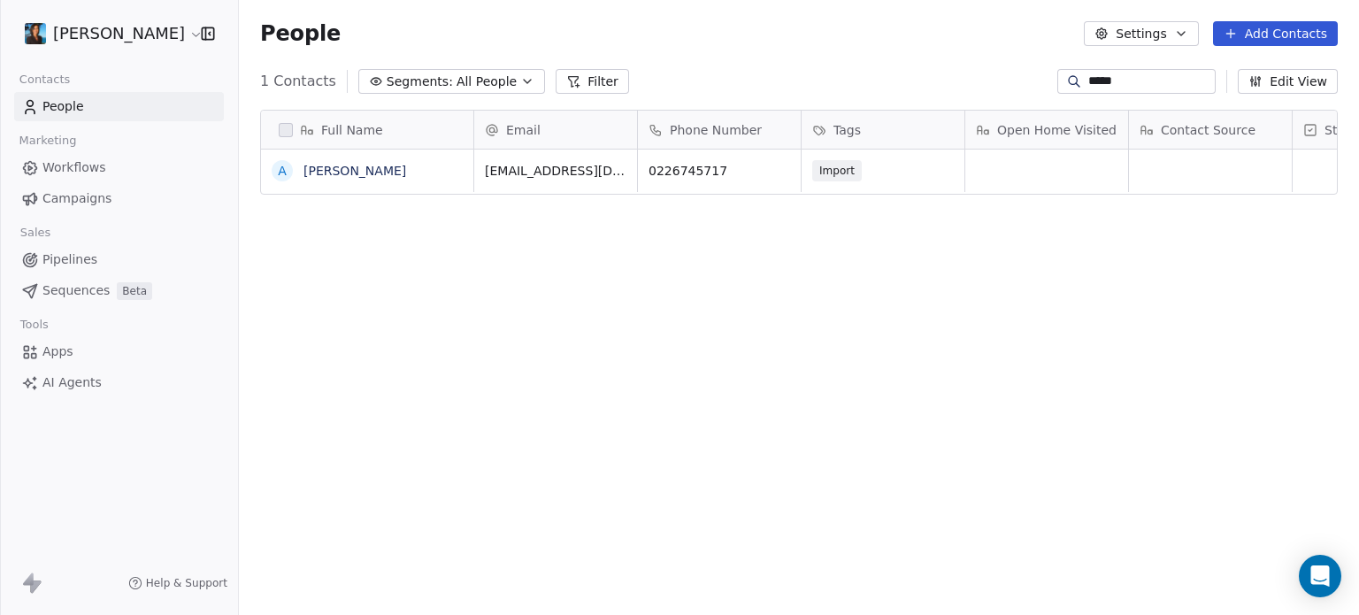
scroll to position [527, 1106]
drag, startPoint x: 1185, startPoint y: 86, endPoint x: 977, endPoint y: 58, distance: 210.7
click at [977, 58] on section "People Settings Add Contacts 1 Contacts Segments: All People Filter ***** Edit …" at bounding box center [799, 307] width 1120 height 615
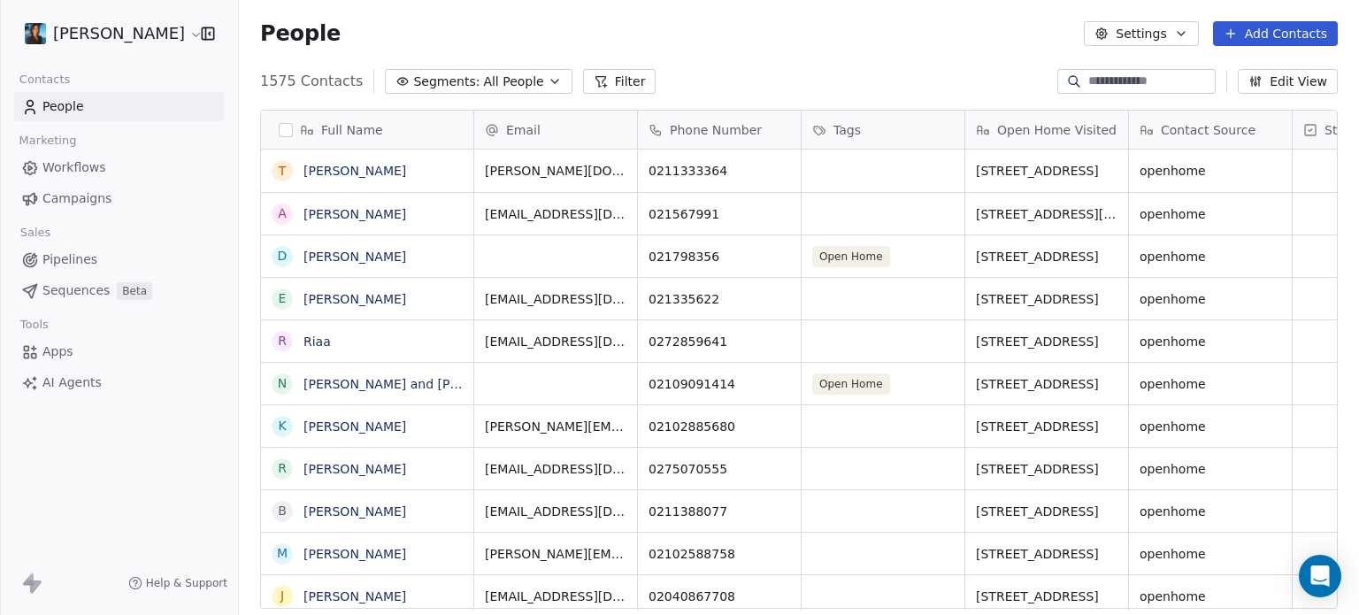
click at [977, 58] on div "People Settings Add Contacts" at bounding box center [799, 33] width 1120 height 67
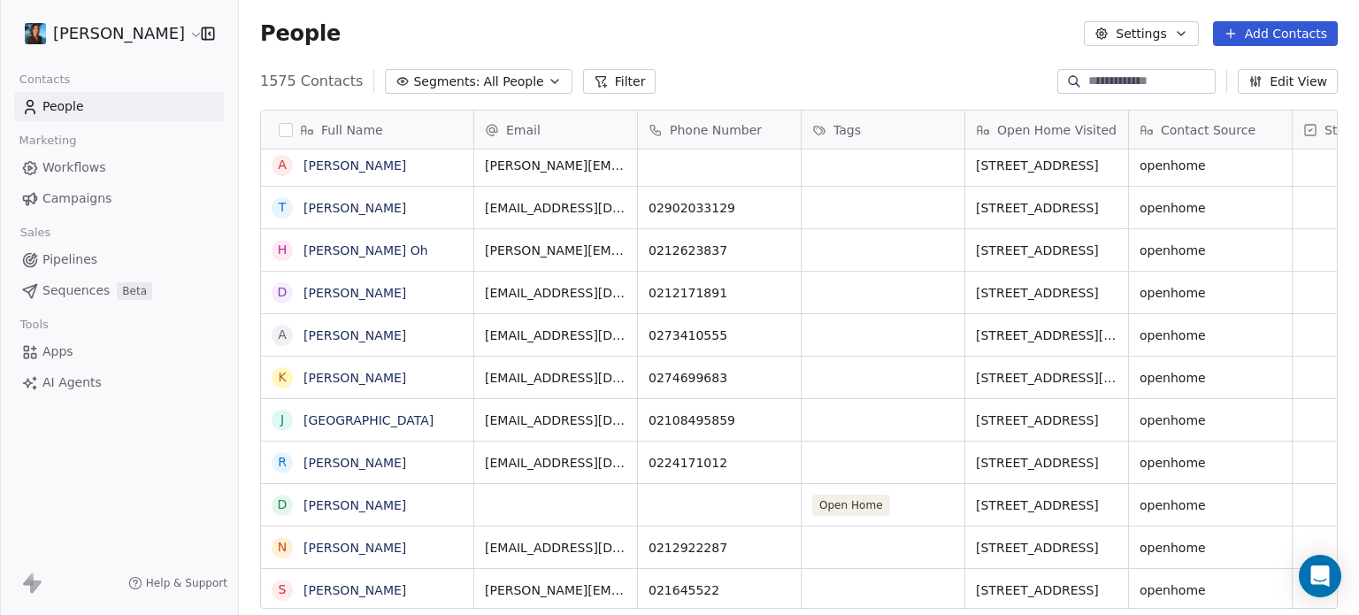
scroll to position [686, 0]
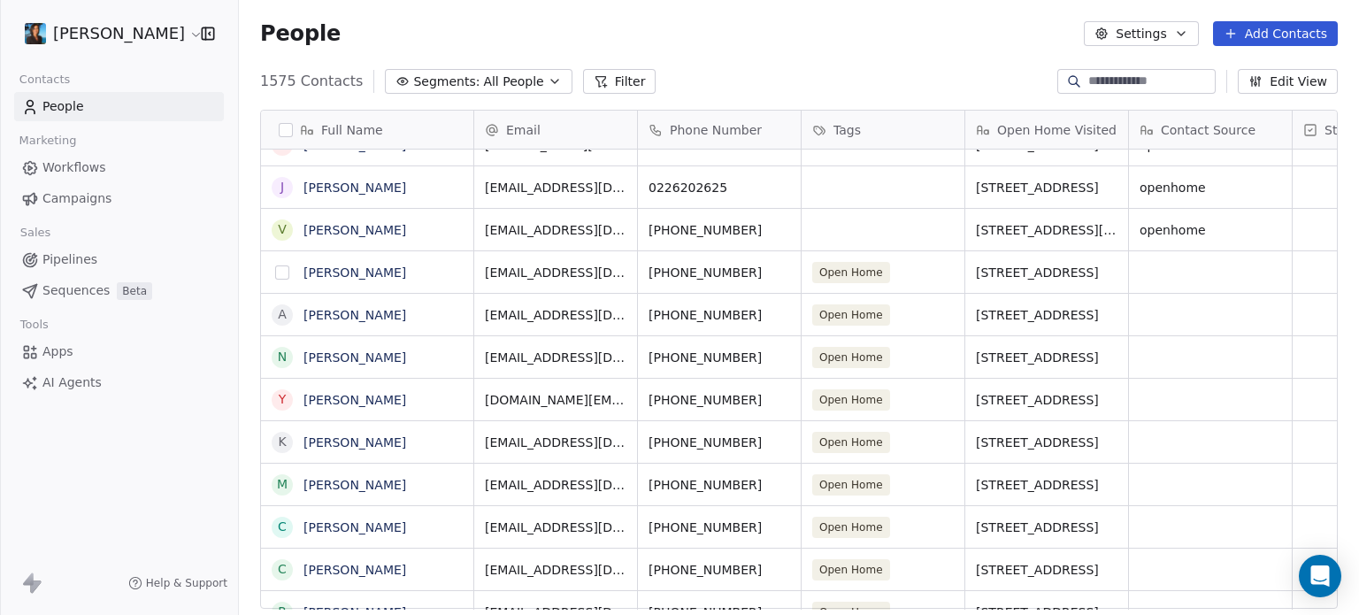
drag, startPoint x: 282, startPoint y: 270, endPoint x: 280, endPoint y: 294, distance: 24.0
click at [282, 270] on button "grid" at bounding box center [282, 272] width 14 height 14
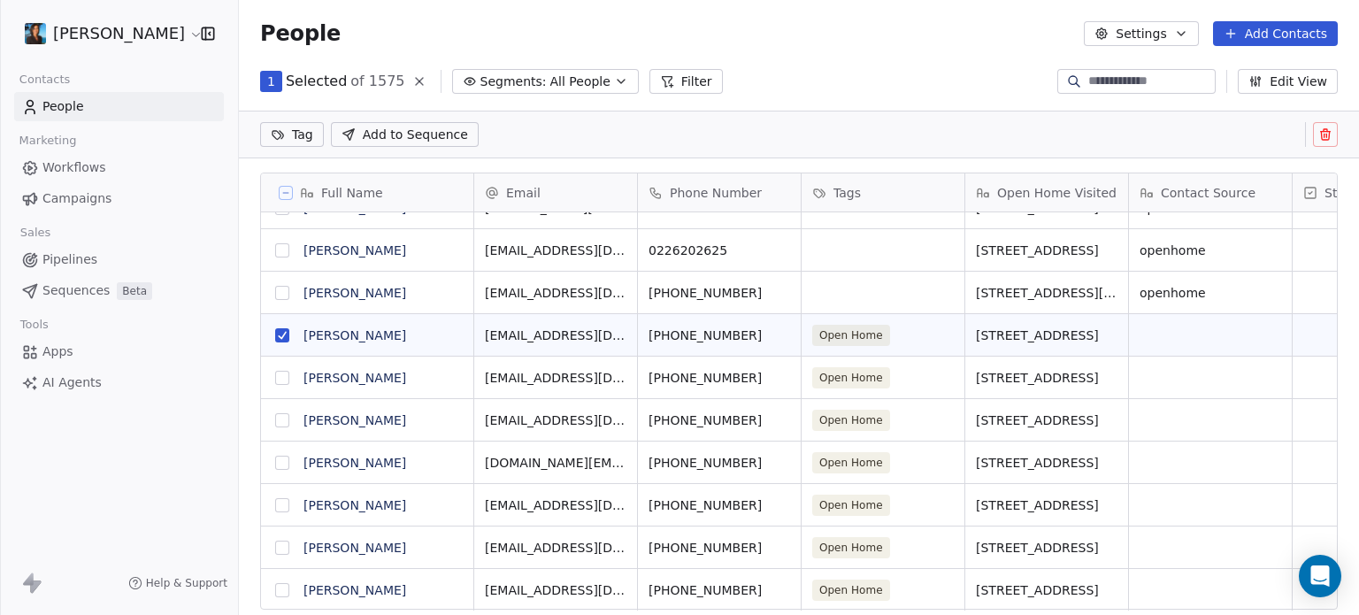
click at [280, 378] on button "grid" at bounding box center [282, 378] width 14 height 14
click at [280, 420] on button "grid" at bounding box center [282, 420] width 14 height 14
click at [280, 459] on button "grid" at bounding box center [282, 463] width 14 height 14
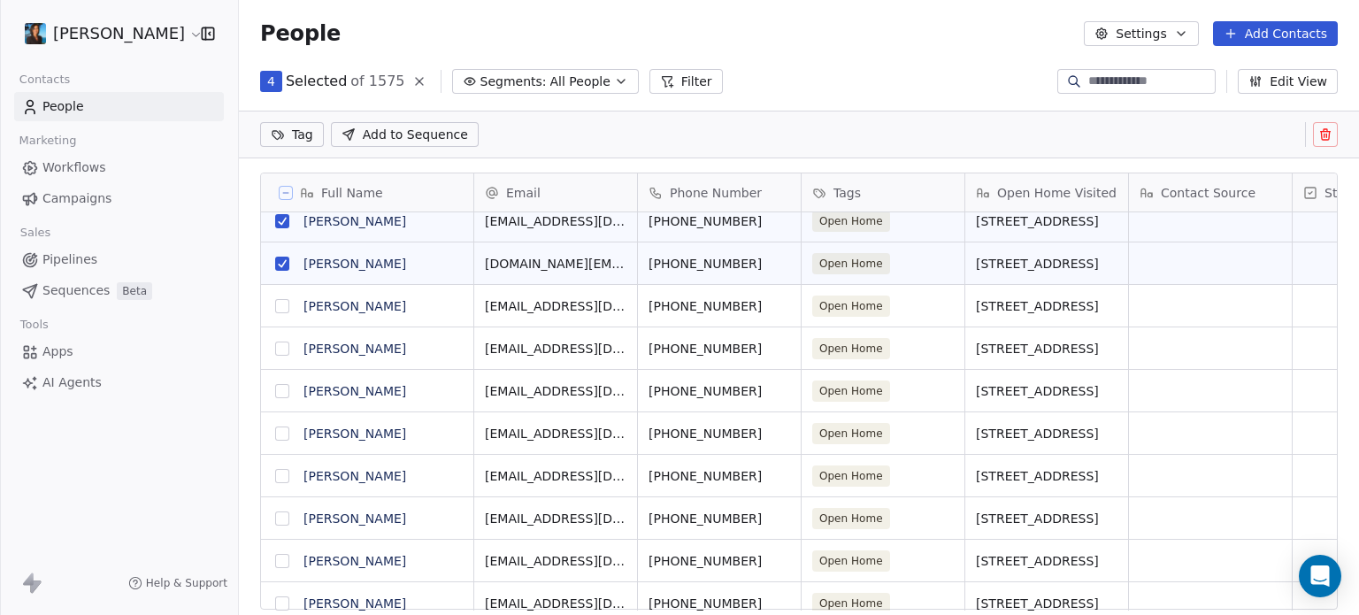
click at [283, 345] on button "grid" at bounding box center [282, 348] width 14 height 14
click at [286, 305] on button "grid" at bounding box center [282, 306] width 14 height 14
click at [278, 391] on button "grid" at bounding box center [282, 391] width 14 height 14
click at [277, 431] on button "grid" at bounding box center [282, 433] width 14 height 14
click at [279, 477] on button "grid" at bounding box center [282, 476] width 14 height 14
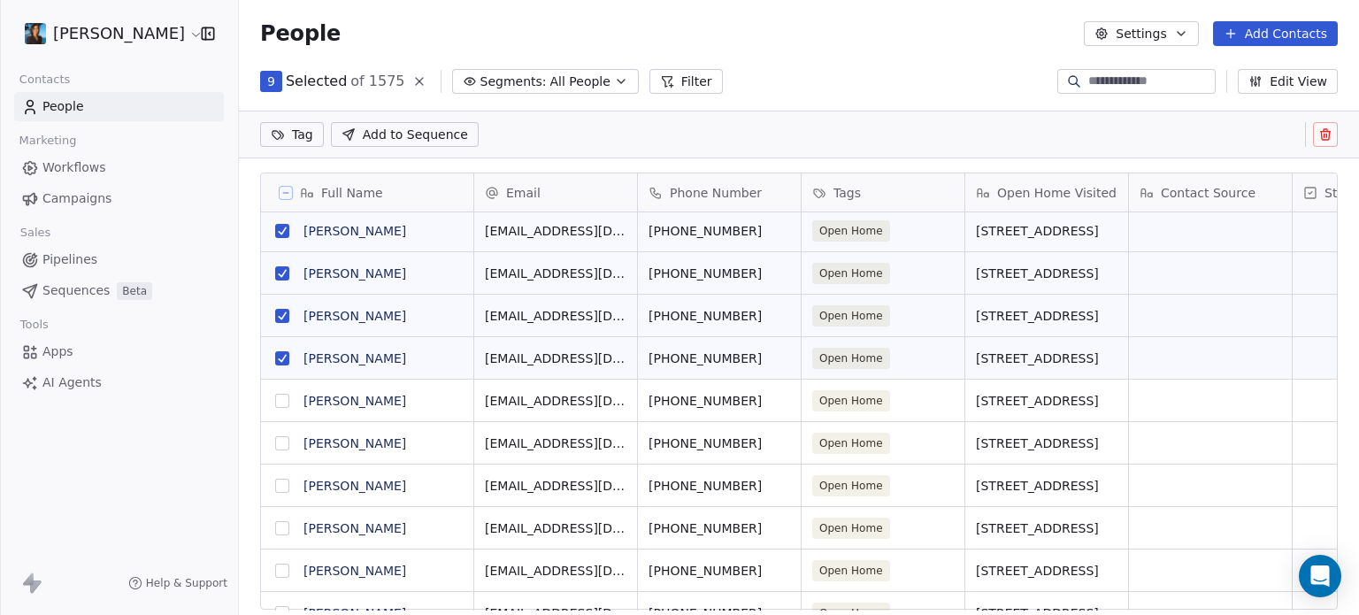
click at [285, 399] on button "grid" at bounding box center [282, 401] width 14 height 14
click at [283, 444] on button "grid" at bounding box center [282, 443] width 14 height 14
click at [280, 483] on button "grid" at bounding box center [282, 486] width 14 height 14
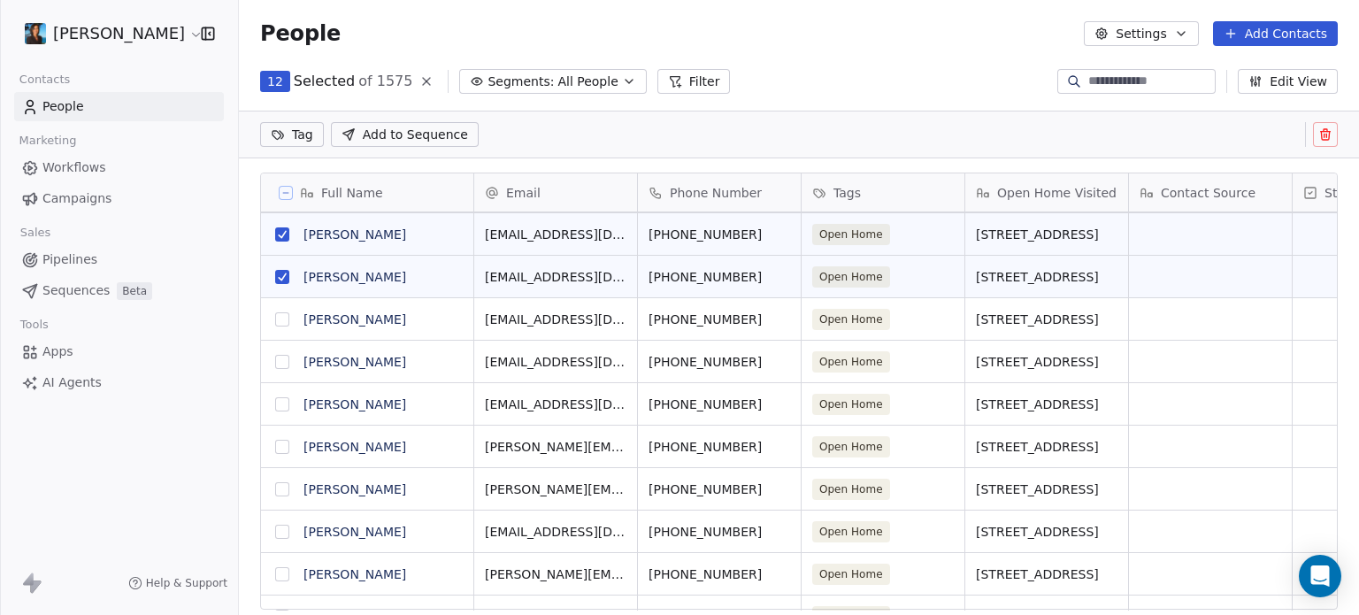
click at [281, 320] on button "grid" at bounding box center [282, 319] width 14 height 14
click at [284, 359] on button "grid" at bounding box center [282, 362] width 14 height 14
click at [281, 398] on button "grid" at bounding box center [282, 404] width 14 height 14
click at [285, 446] on button "grid" at bounding box center [282, 447] width 14 height 14
click at [283, 487] on button "grid" at bounding box center [282, 489] width 14 height 14
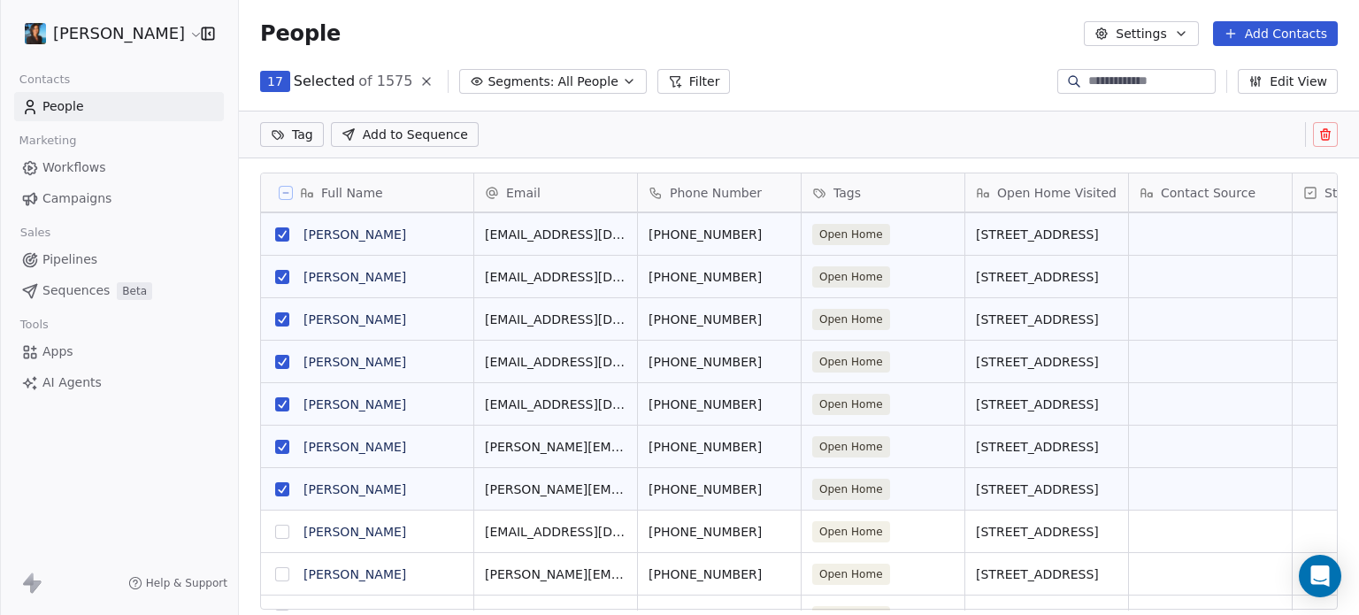
click at [276, 533] on button "grid" at bounding box center [282, 532] width 14 height 14
click at [279, 573] on button "grid" at bounding box center [282, 574] width 14 height 14
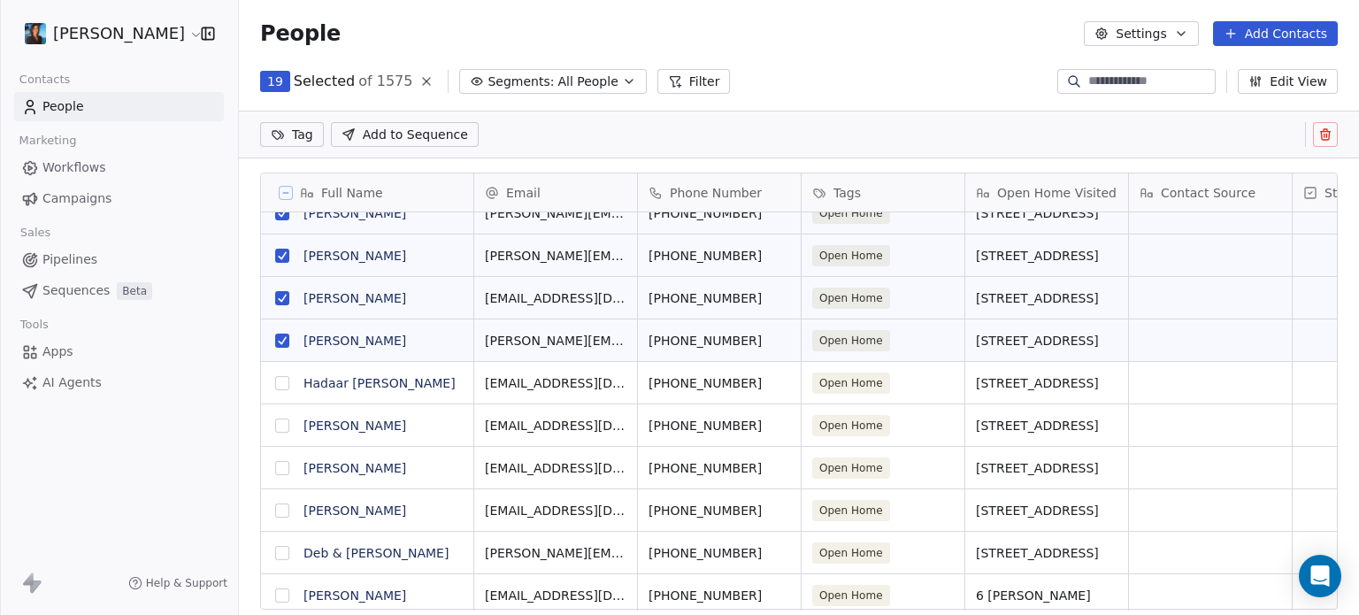
click at [281, 382] on button "grid" at bounding box center [282, 383] width 14 height 14
click at [280, 424] on button "grid" at bounding box center [282, 425] width 14 height 14
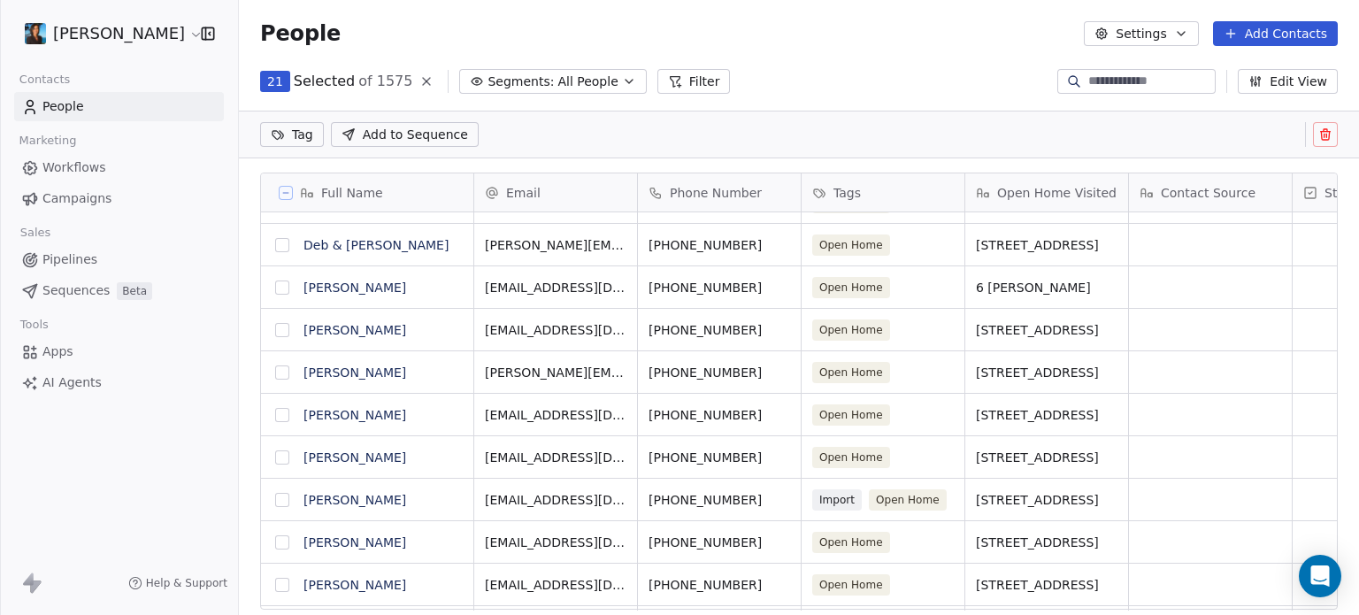
click at [286, 371] on button "grid" at bounding box center [282, 372] width 14 height 14
click at [279, 415] on button "grid" at bounding box center [282, 415] width 14 height 14
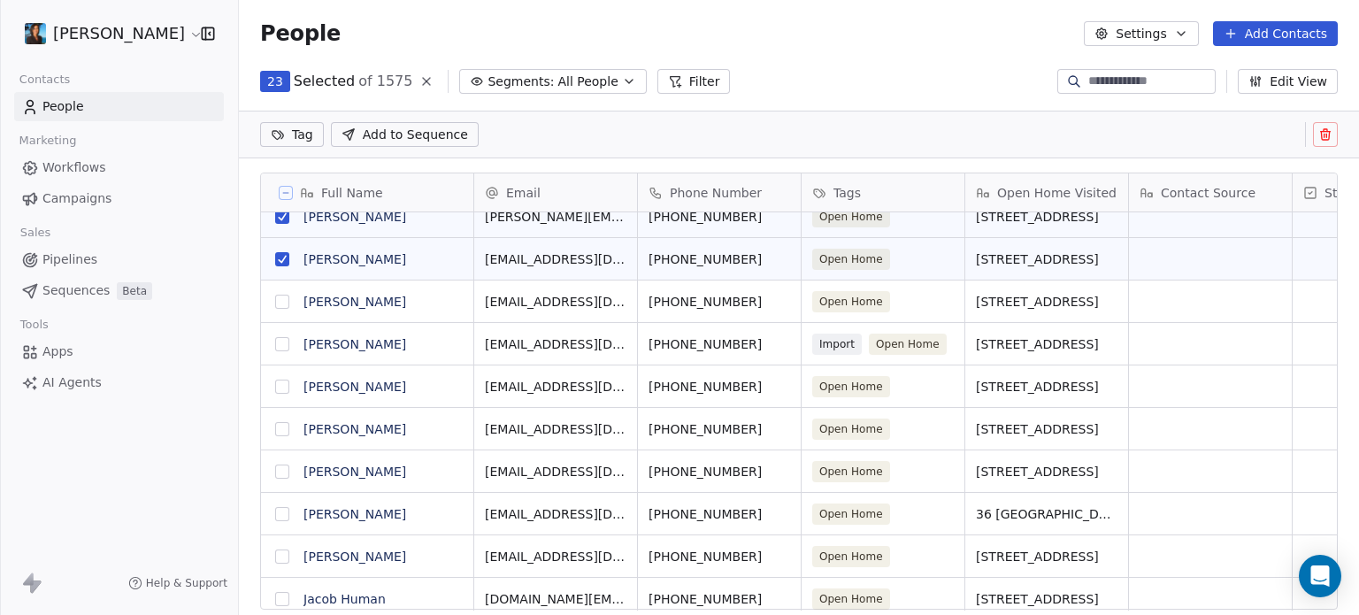
click at [279, 425] on button "grid" at bounding box center [282, 429] width 14 height 14
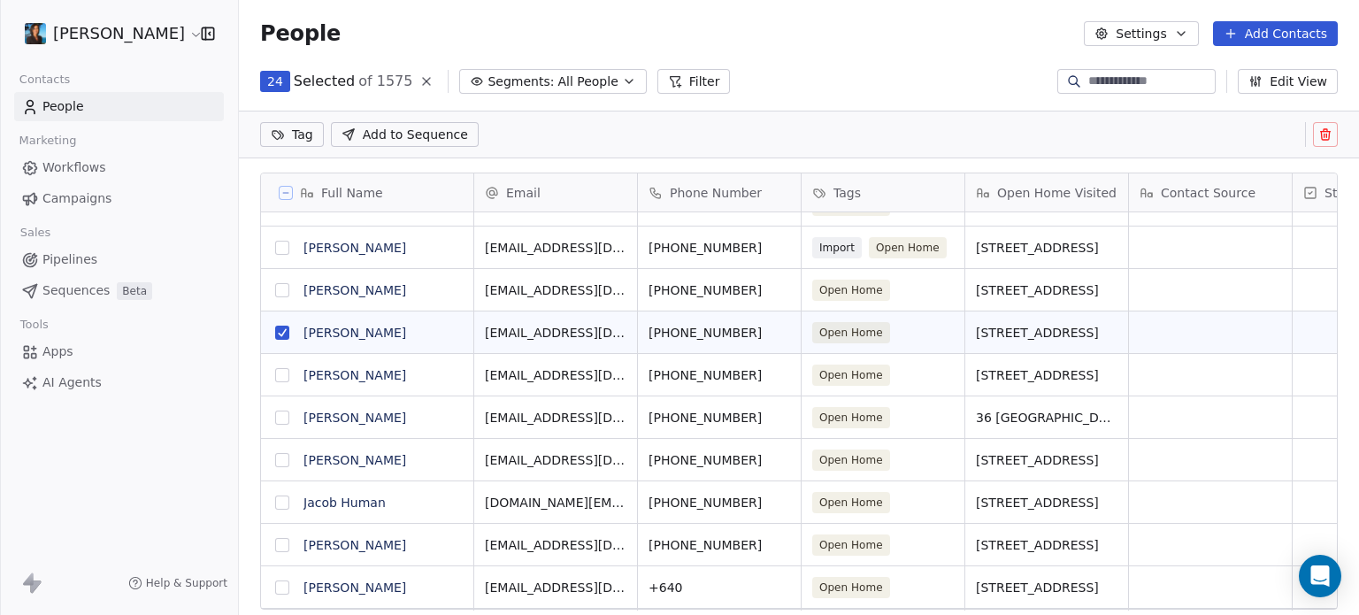
click at [277, 373] on button "grid" at bounding box center [282, 375] width 14 height 14
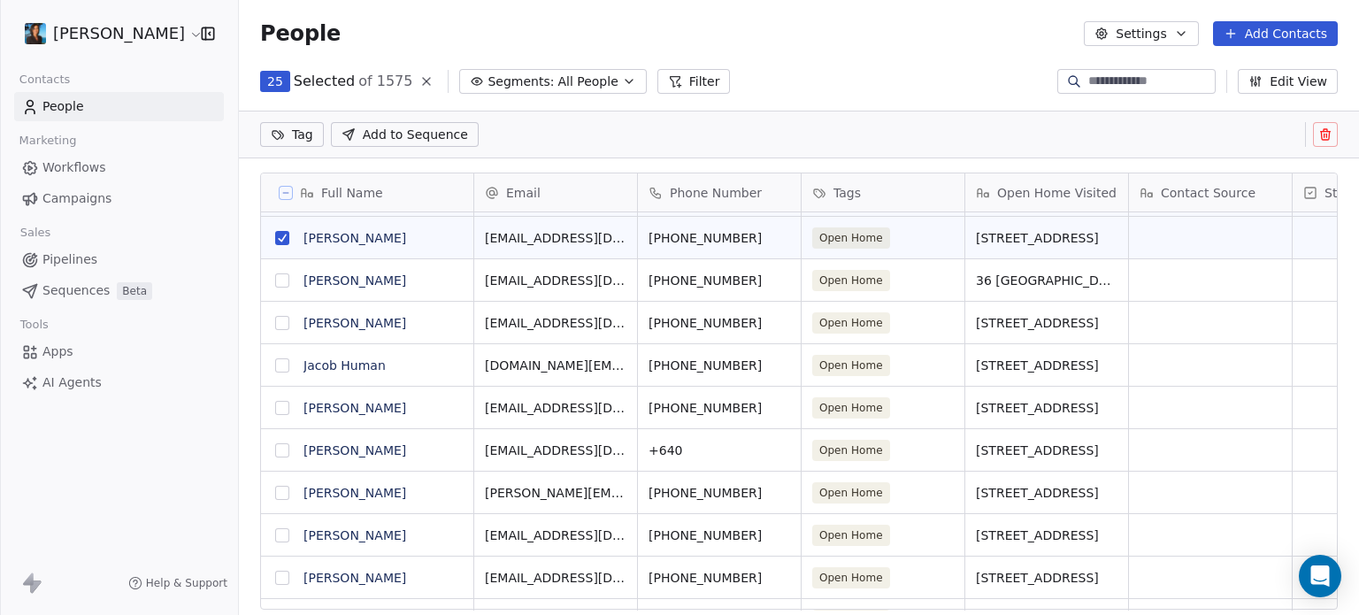
click at [284, 364] on button "grid" at bounding box center [282, 365] width 14 height 14
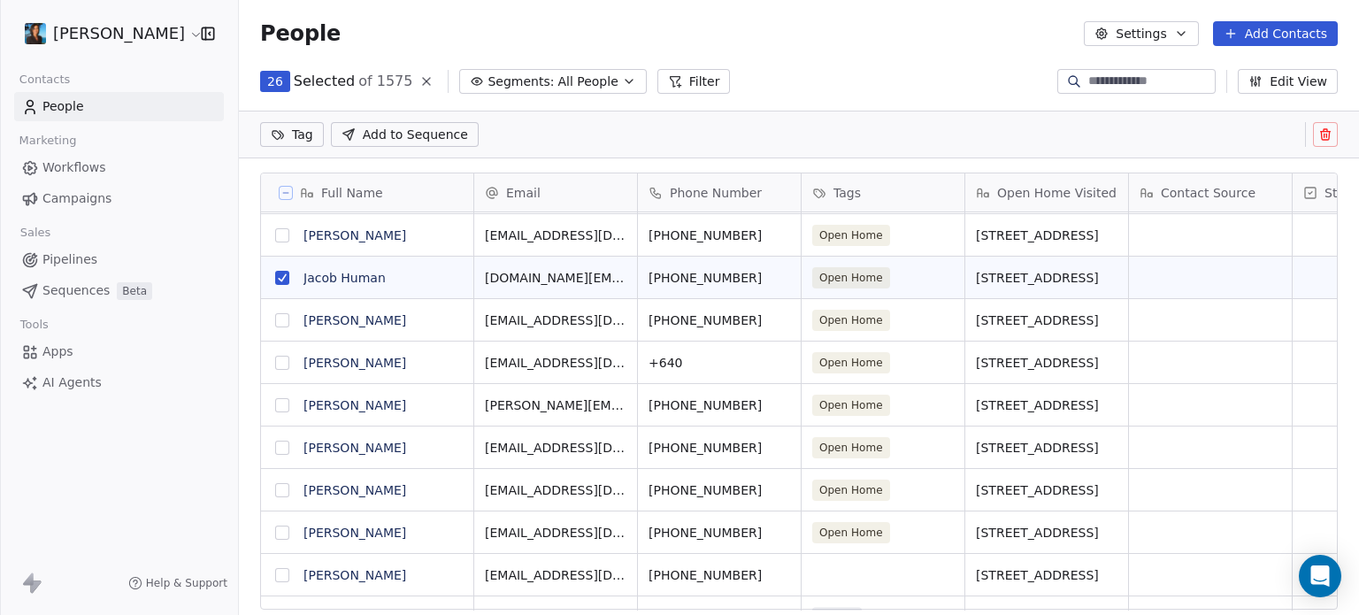
click at [281, 318] on button "grid" at bounding box center [282, 320] width 14 height 14
click at [286, 365] on button "grid" at bounding box center [282, 363] width 14 height 14
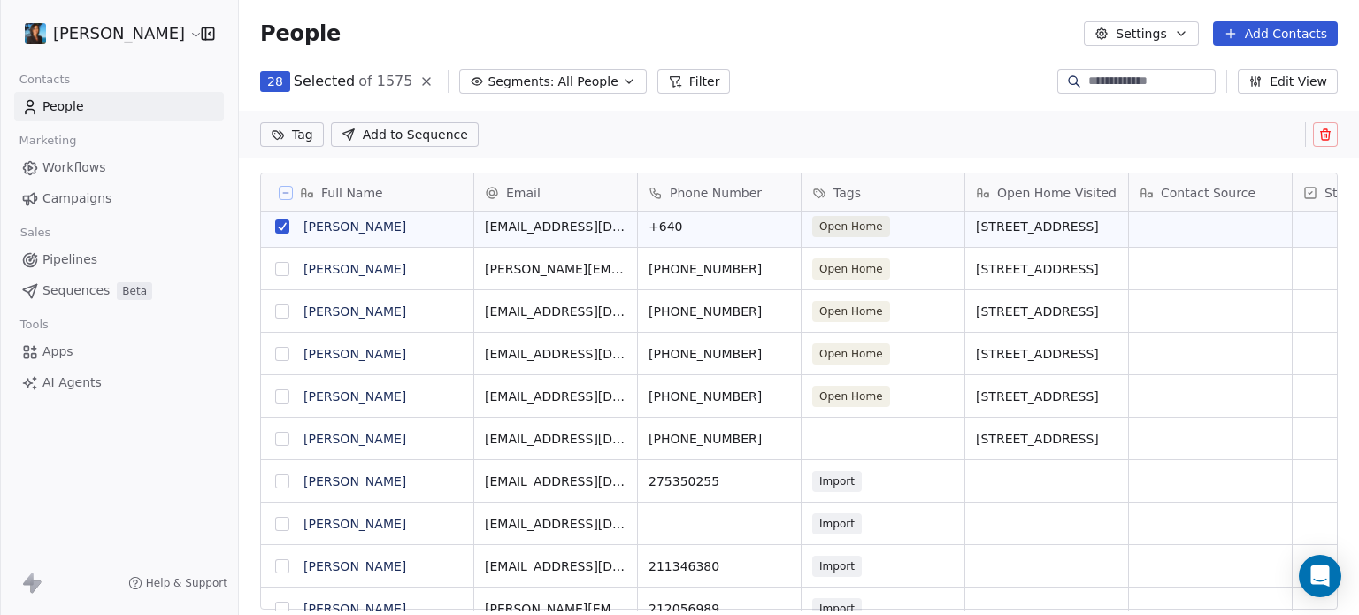
click at [382, 136] on span "Add to Sequence" at bounding box center [415, 135] width 105 height 18
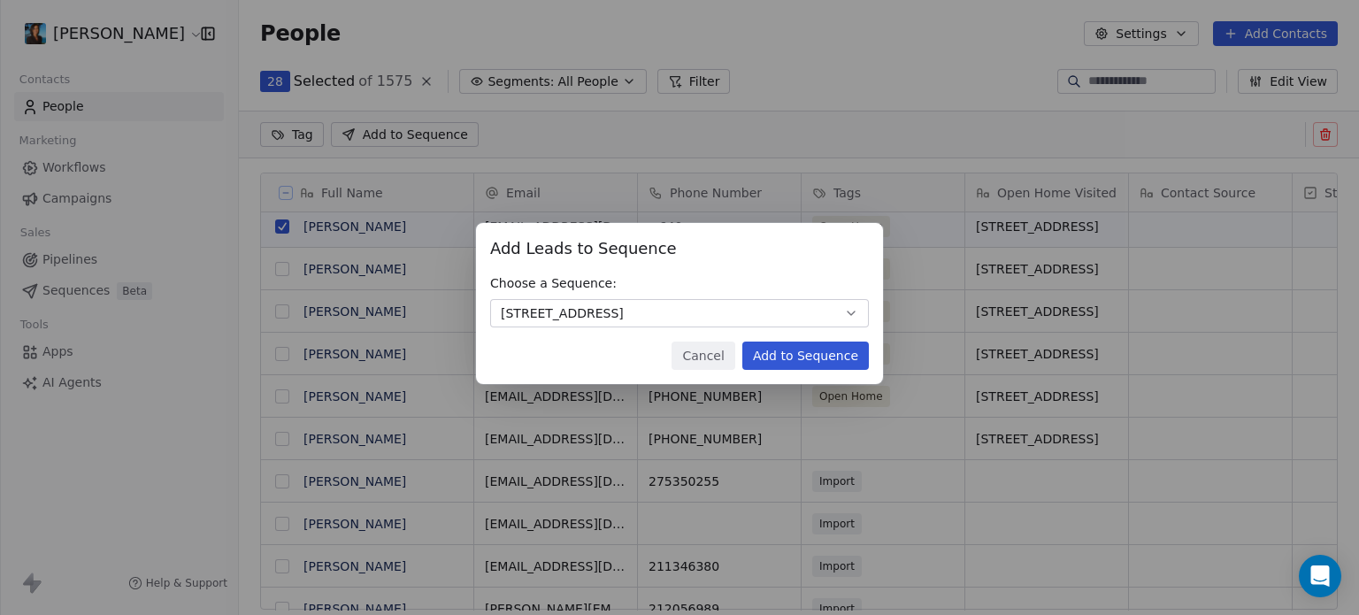
click at [828, 354] on button "Add to Sequence" at bounding box center [805, 355] width 127 height 28
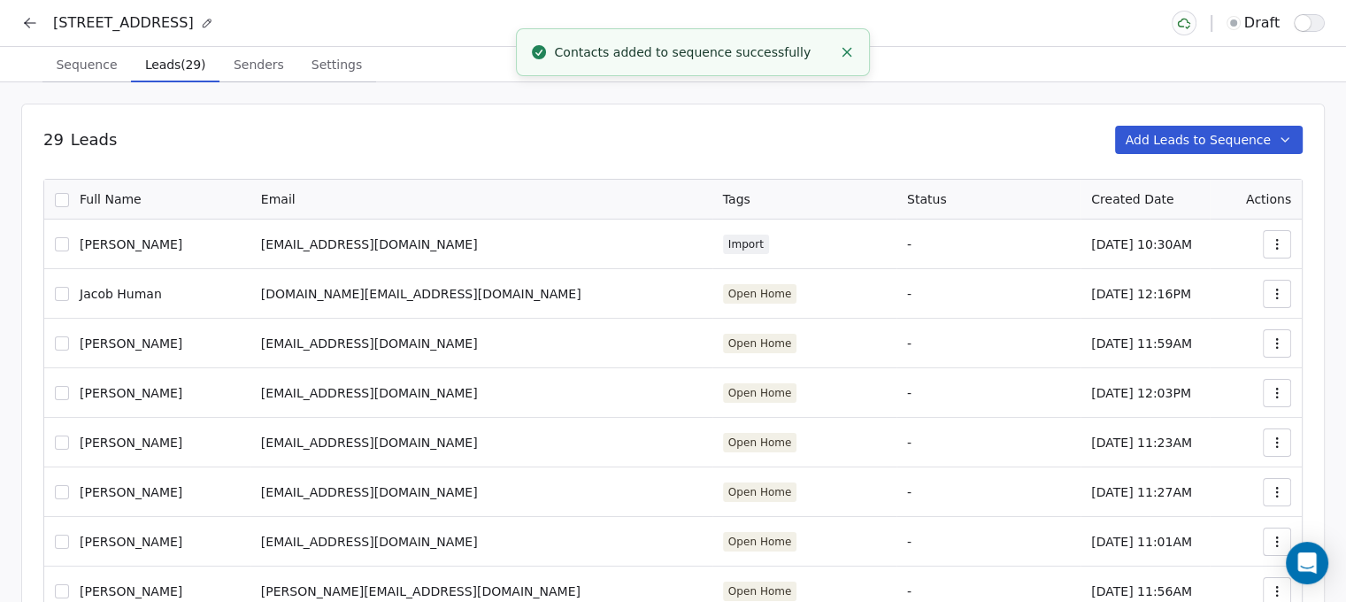
click at [1227, 144] on button "Add Leads to Sequence" at bounding box center [1209, 140] width 188 height 28
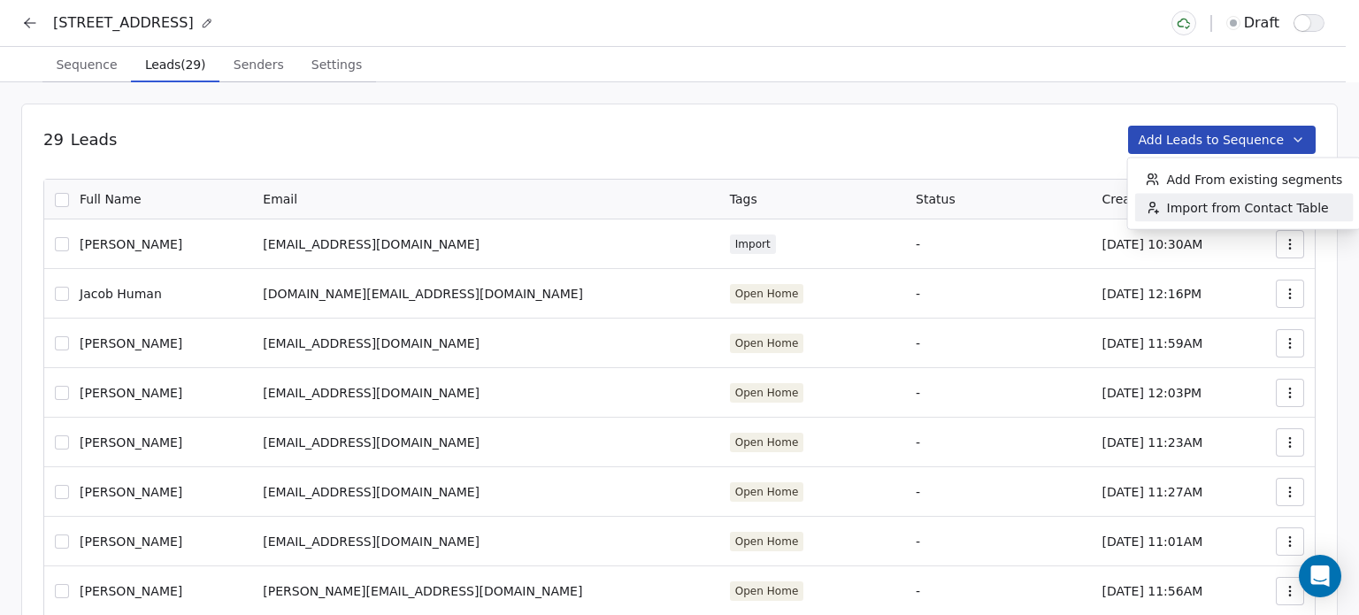
click at [1193, 201] on span "Import from Contact Table" at bounding box center [1248, 208] width 162 height 18
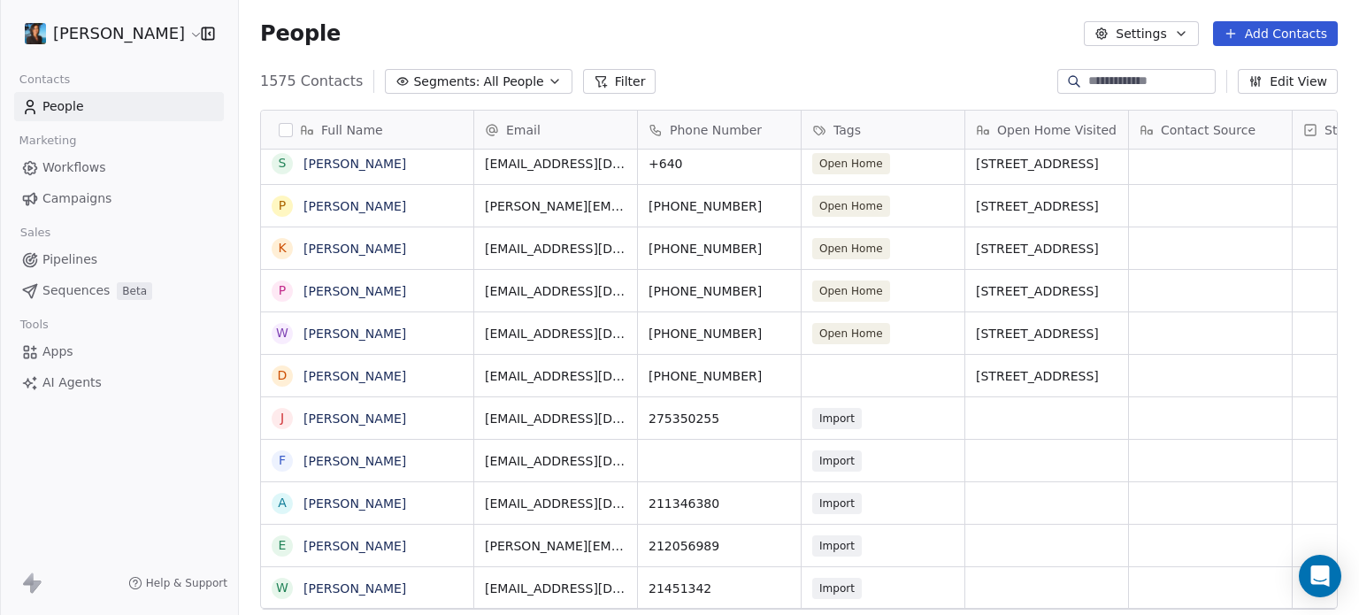
click at [1093, 87] on input at bounding box center [1150, 82] width 124 height 18
type input "****"
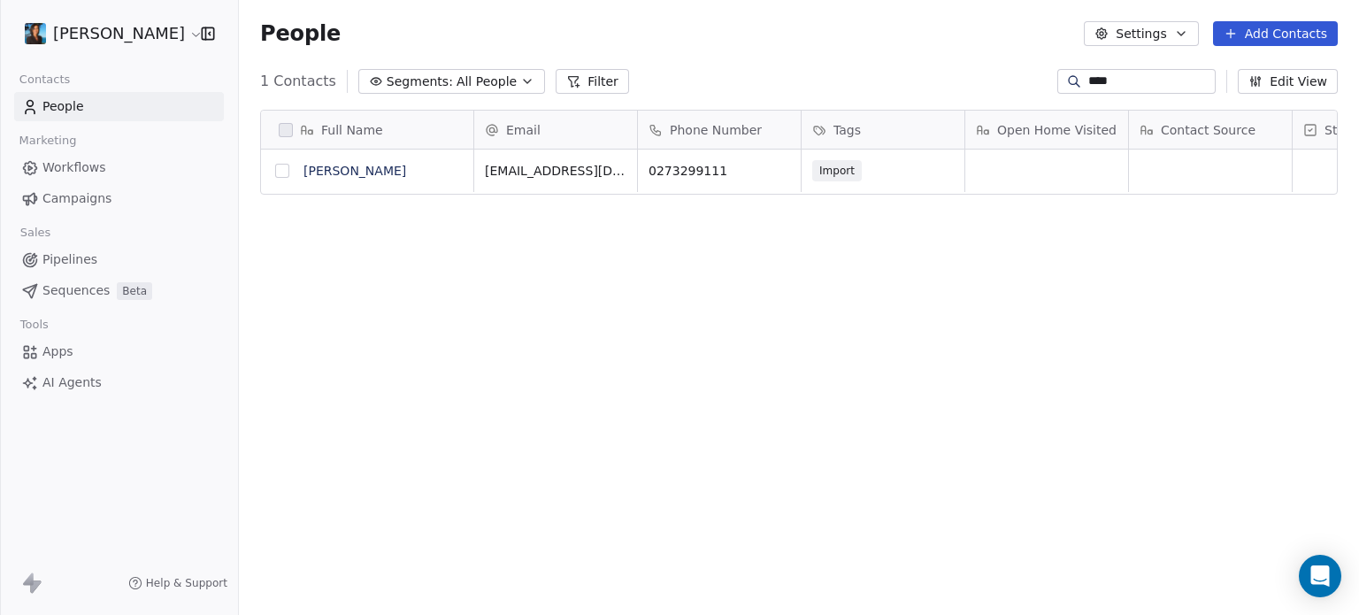
click at [280, 166] on button "grid" at bounding box center [282, 171] width 14 height 14
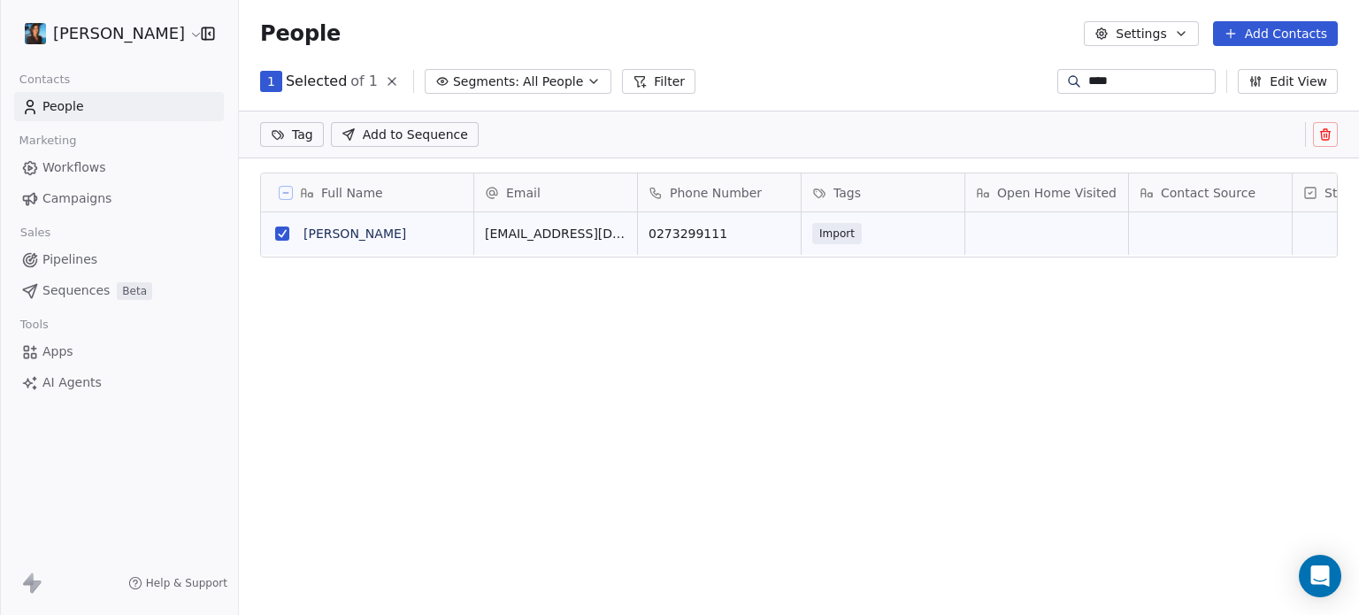
click at [280, 166] on div "Full Name B [PERSON_NAME] Email Phone Number Tags Open Home Visited Contact Sou…" at bounding box center [799, 397] width 1120 height 479
click at [369, 139] on span "Add to Sequence" at bounding box center [415, 135] width 105 height 18
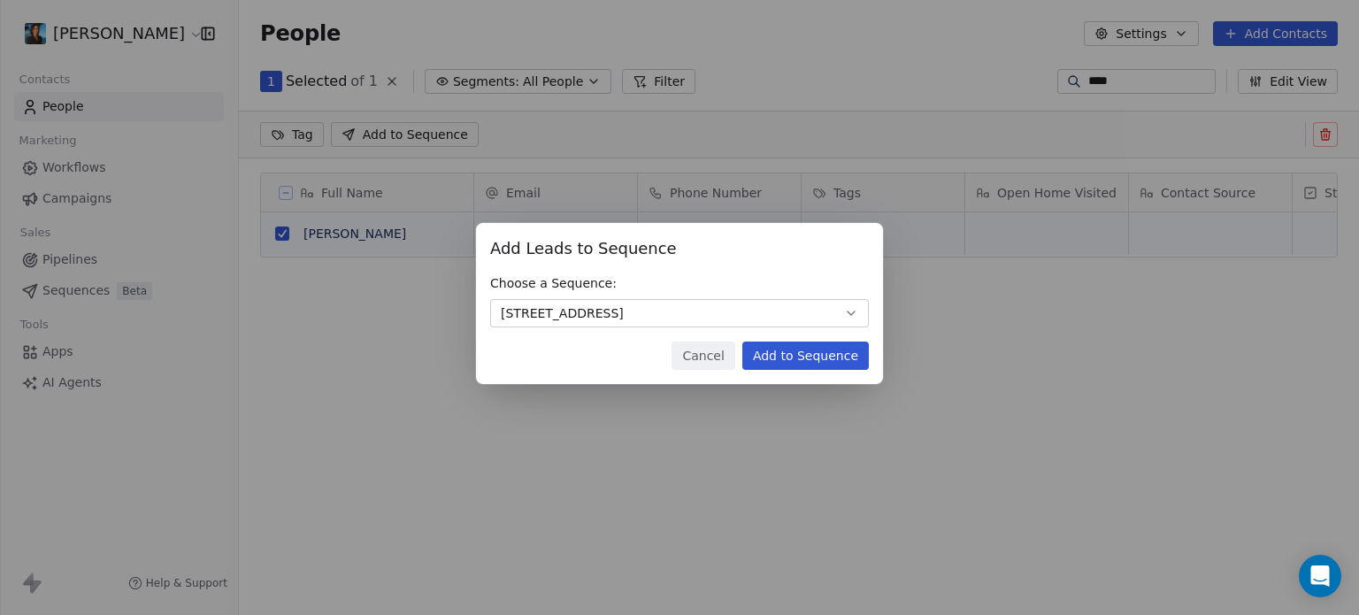
click at [822, 357] on button "Add to Sequence" at bounding box center [805, 355] width 127 height 28
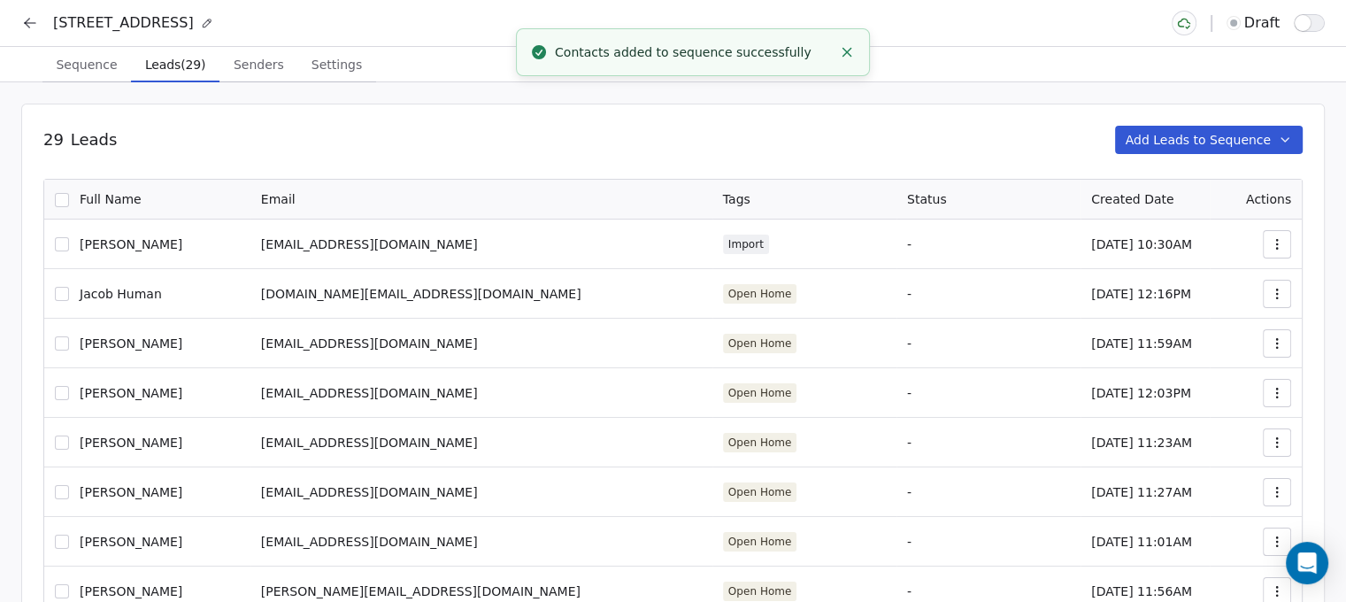
click at [1163, 136] on button "Add Leads to Sequence" at bounding box center [1209, 140] width 188 height 28
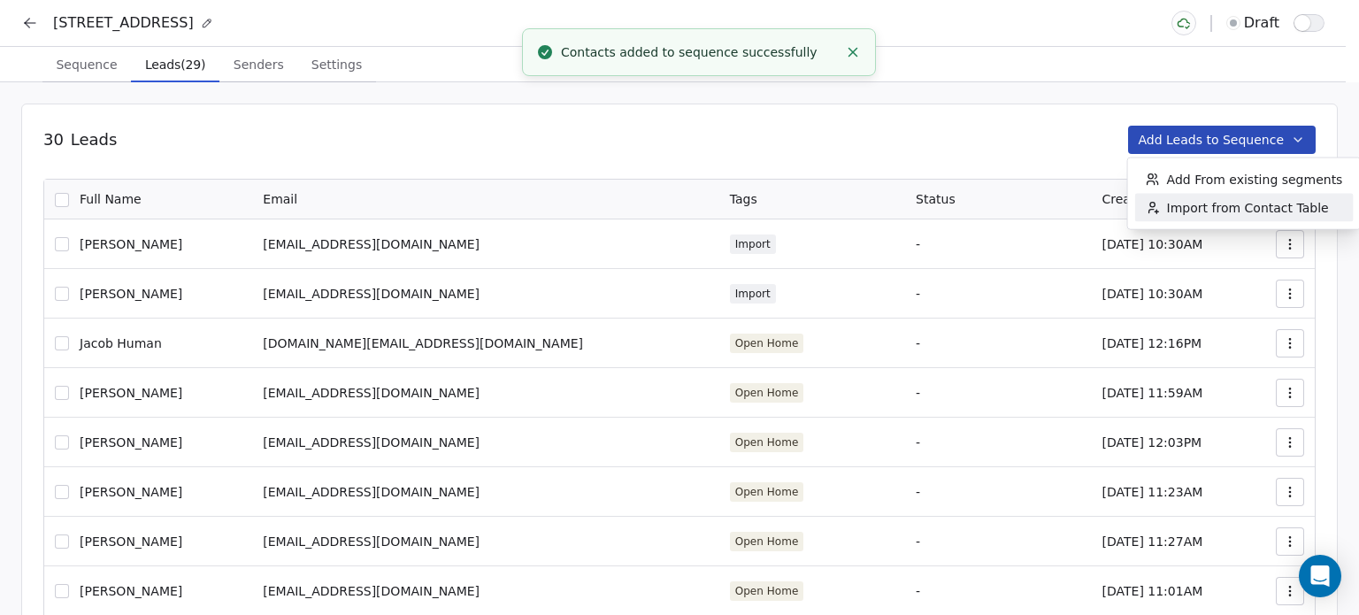
click at [1176, 196] on div "Import from Contact Table" at bounding box center [1237, 208] width 204 height 28
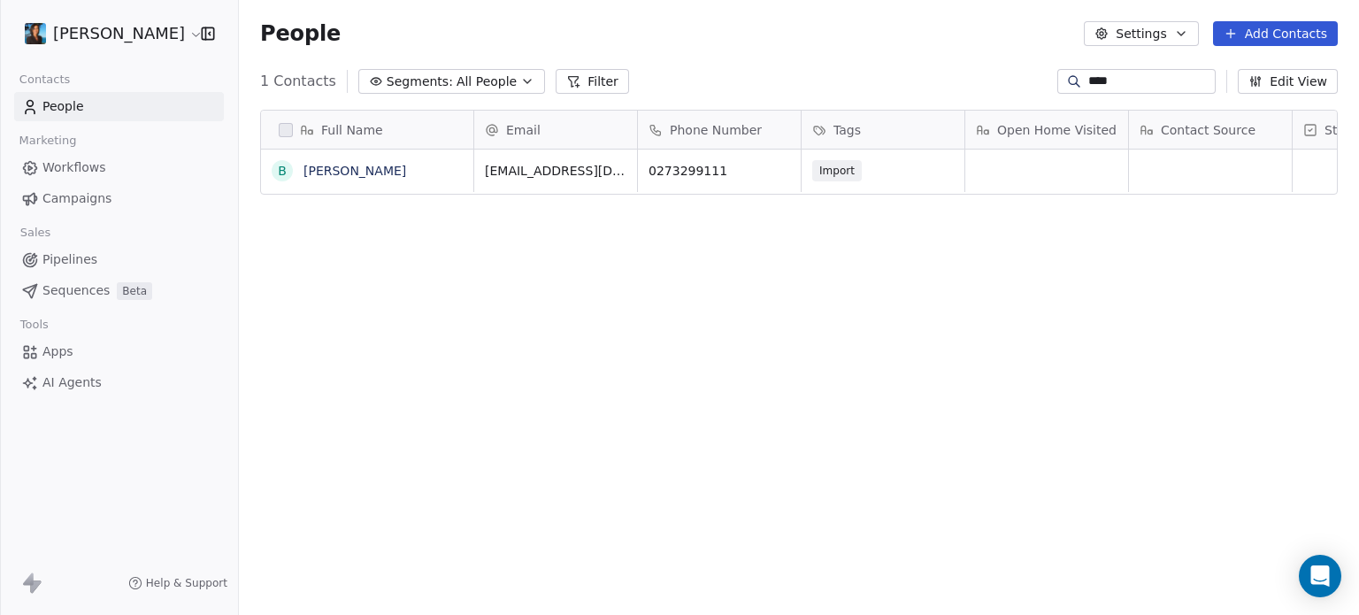
drag, startPoint x: 1161, startPoint y: 81, endPoint x: 1027, endPoint y: 81, distance: 133.6
click at [1027, 81] on div "1 Contacts Segments: All People Filter **** Edit View" at bounding box center [799, 81] width 1120 height 28
type input "*****"
click at [286, 168] on button "grid" at bounding box center [279, 171] width 14 height 14
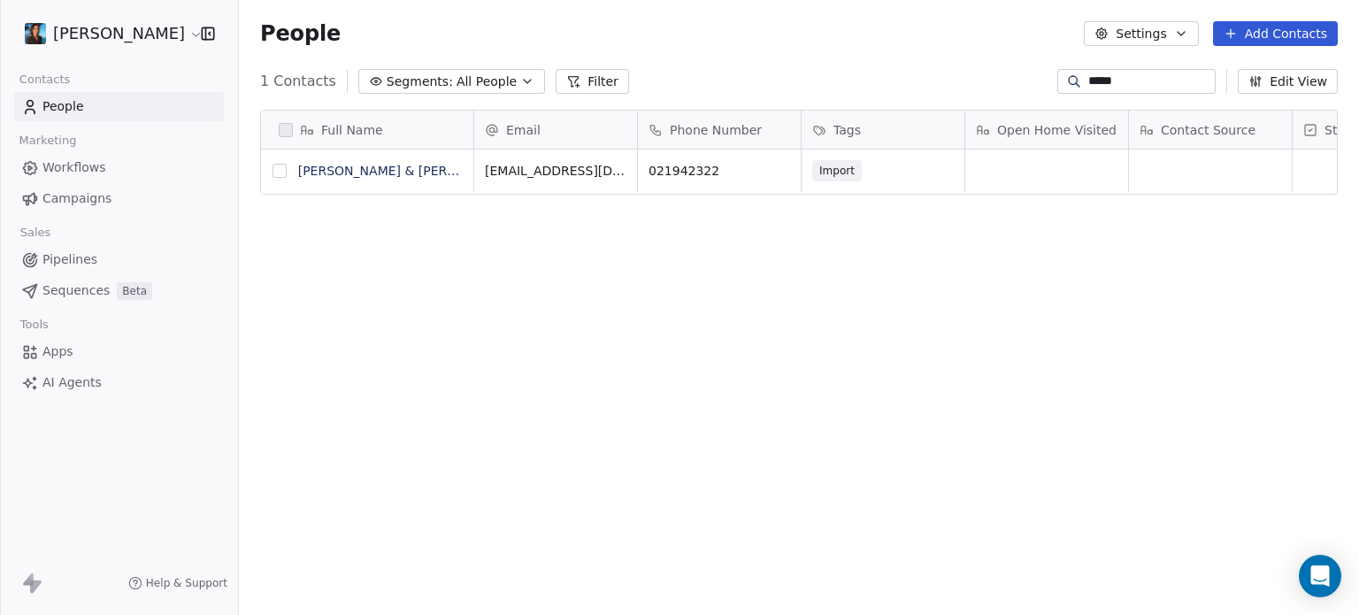
scroll to position [14, 14]
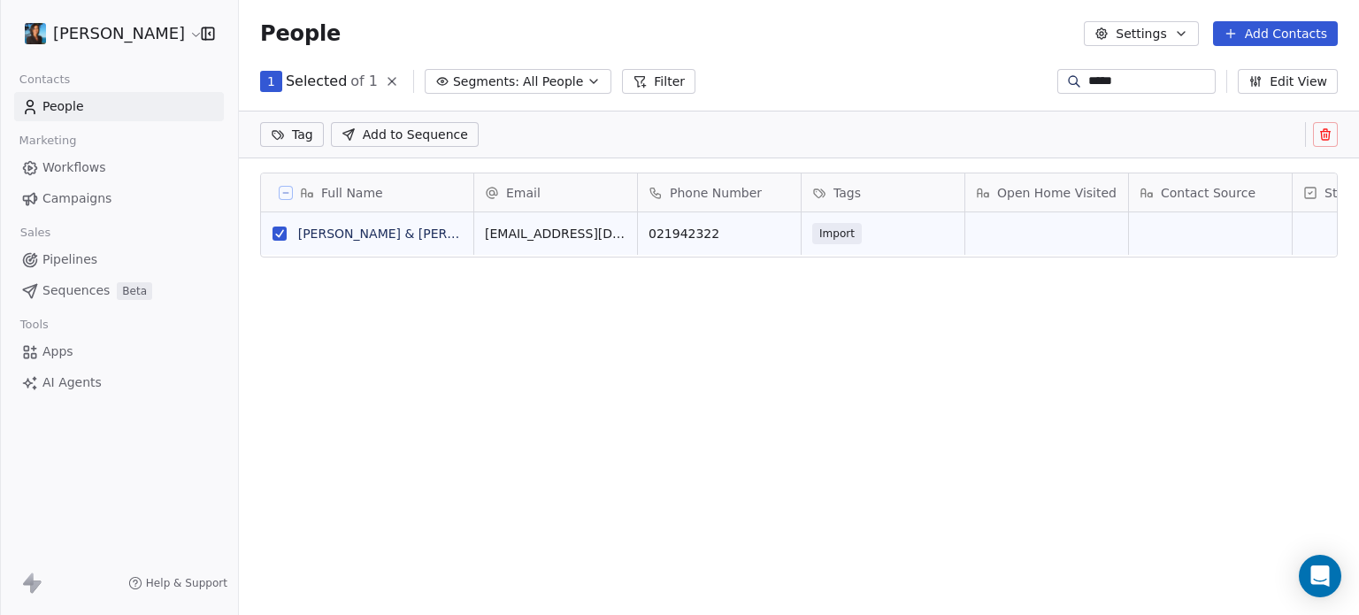
click at [371, 141] on span "Add to Sequence" at bounding box center [415, 135] width 105 height 18
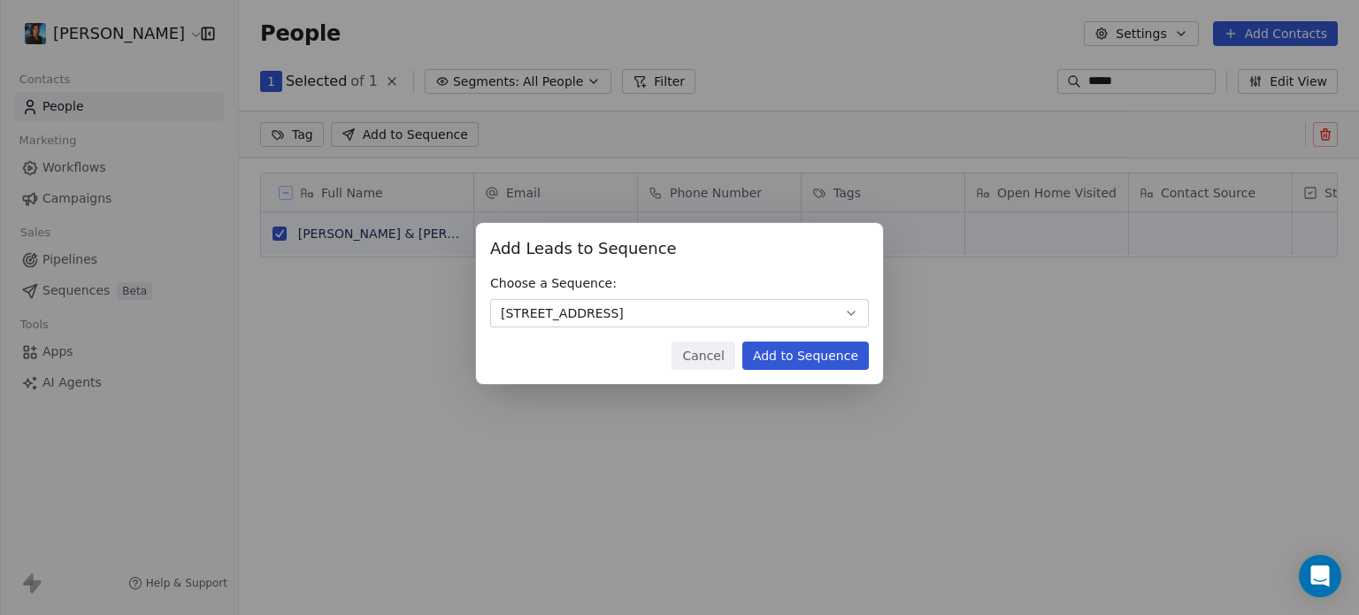
click at [811, 353] on button "Add to Sequence" at bounding box center [805, 355] width 127 height 28
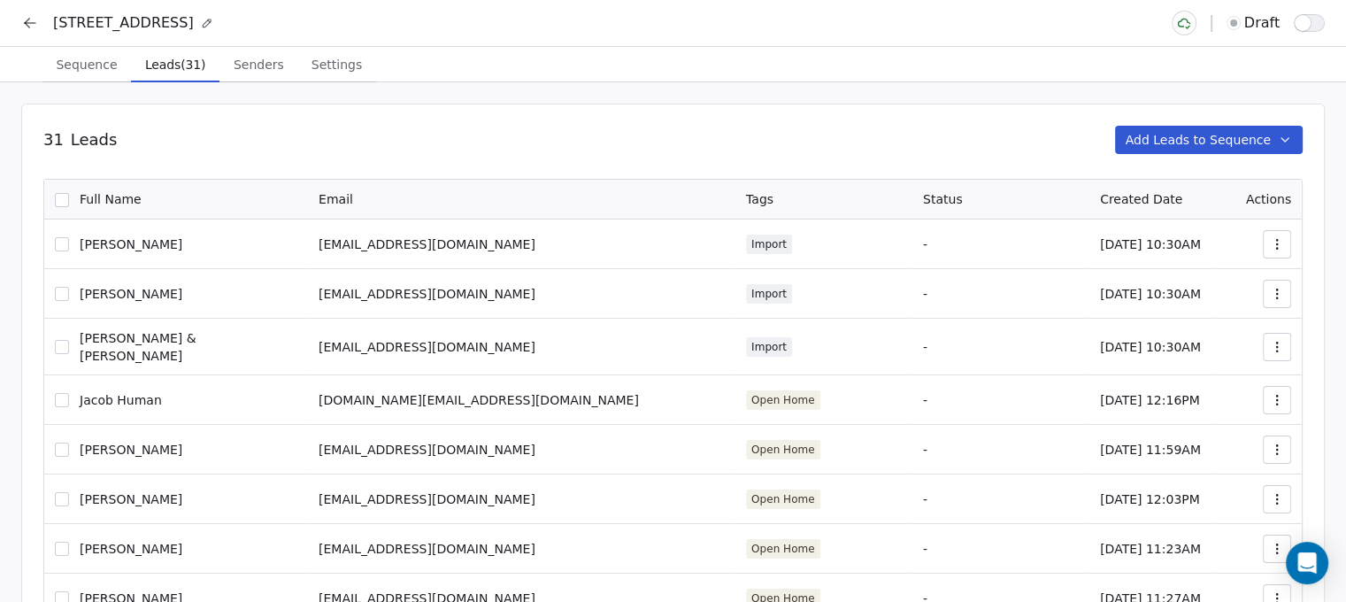
click at [1210, 149] on button "Add Leads to Sequence" at bounding box center [1209, 140] width 188 height 28
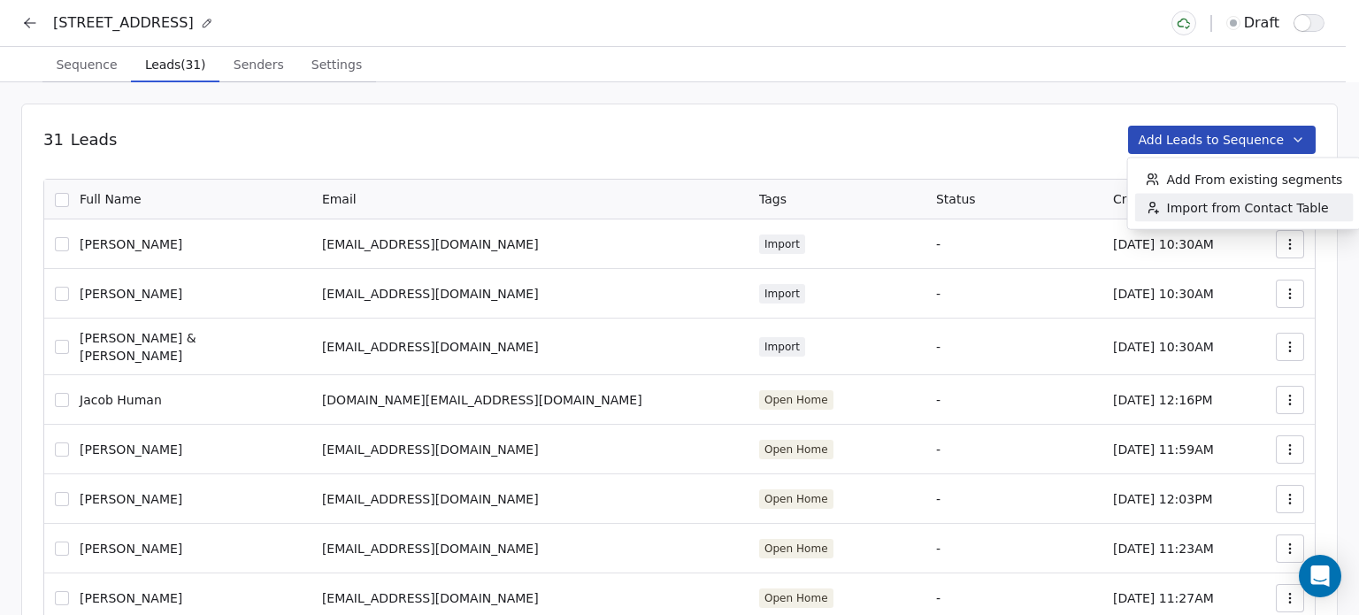
click at [1199, 203] on span "Import from Contact Table" at bounding box center [1248, 208] width 162 height 18
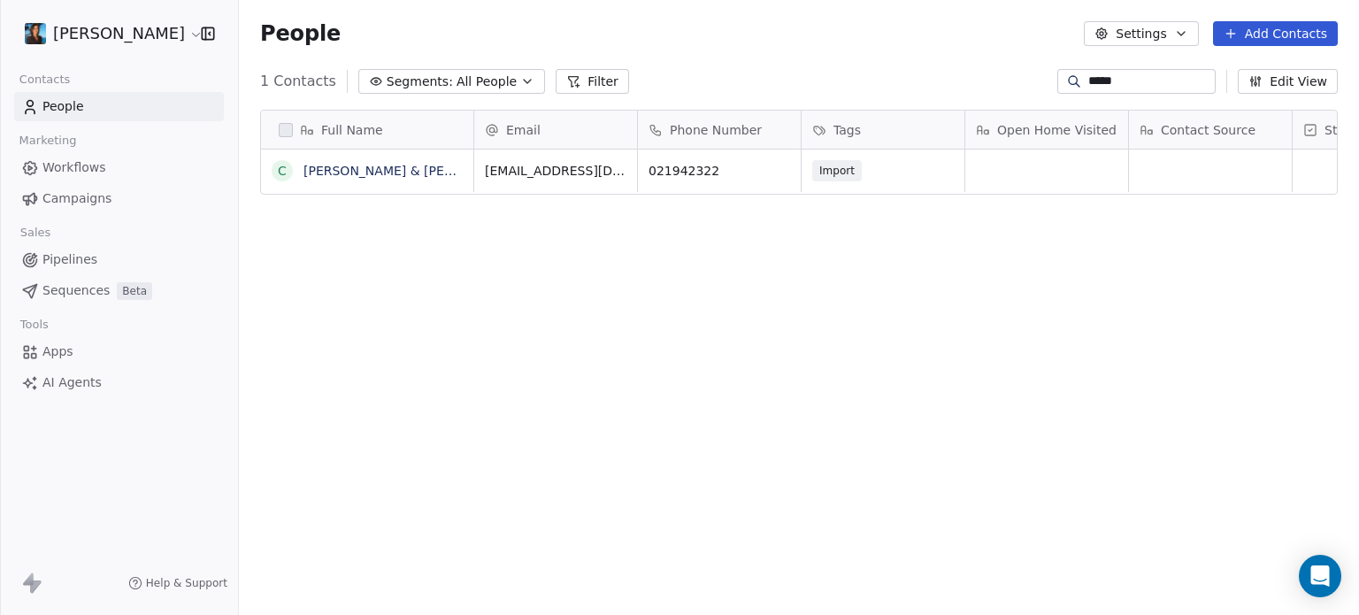
scroll to position [527, 1106]
drag, startPoint x: 1125, startPoint y: 84, endPoint x: 1032, endPoint y: 73, distance: 93.5
click at [1032, 73] on div "1 Contacts Segments: All People Filter ***** Edit View" at bounding box center [799, 81] width 1120 height 28
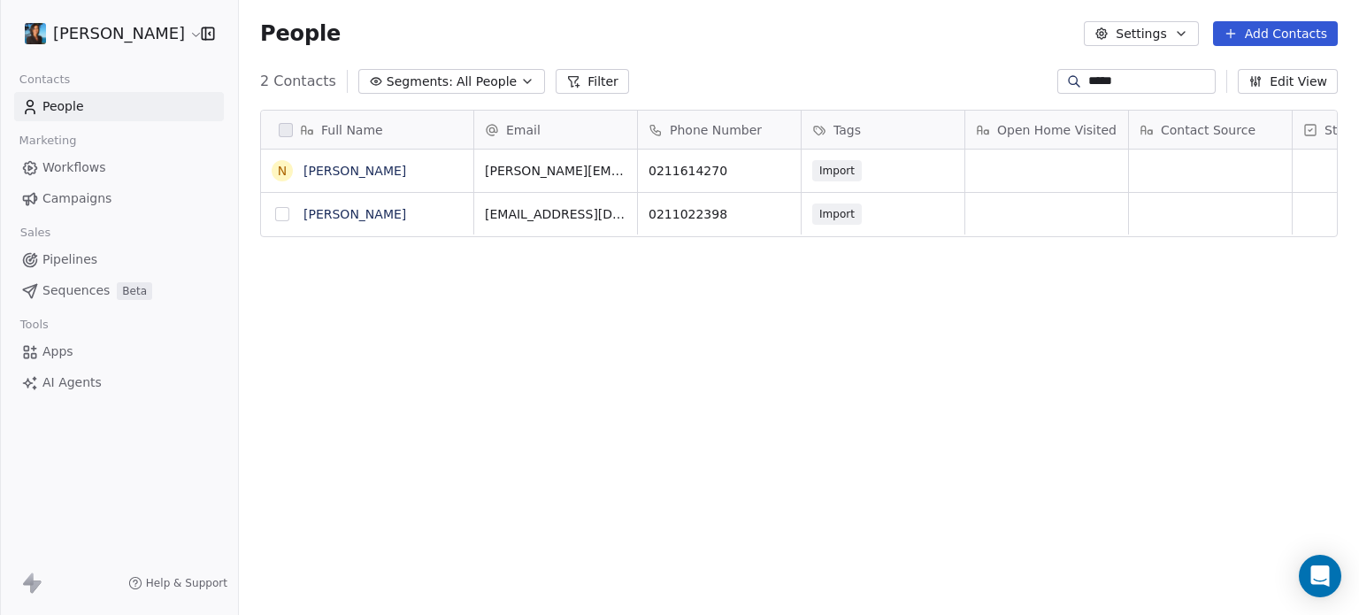
type input "*****"
click at [280, 211] on button "grid" at bounding box center [282, 214] width 14 height 14
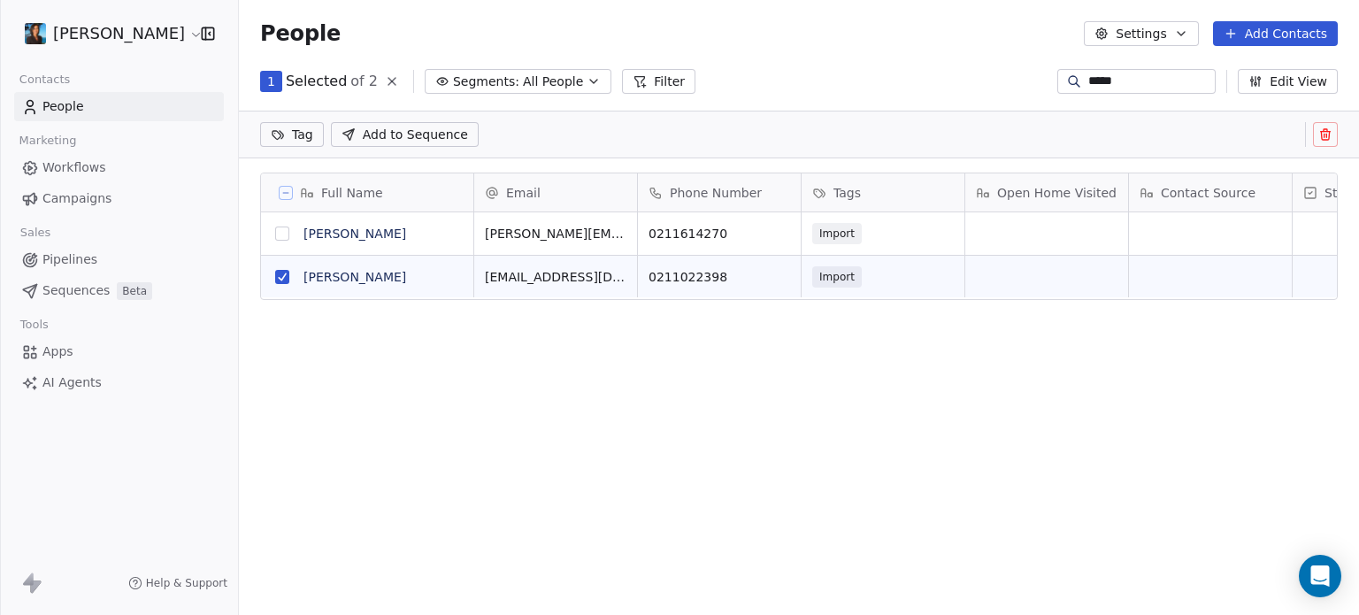
scroll to position [14, 14]
click at [398, 136] on span "Add to Sequence" at bounding box center [415, 135] width 105 height 18
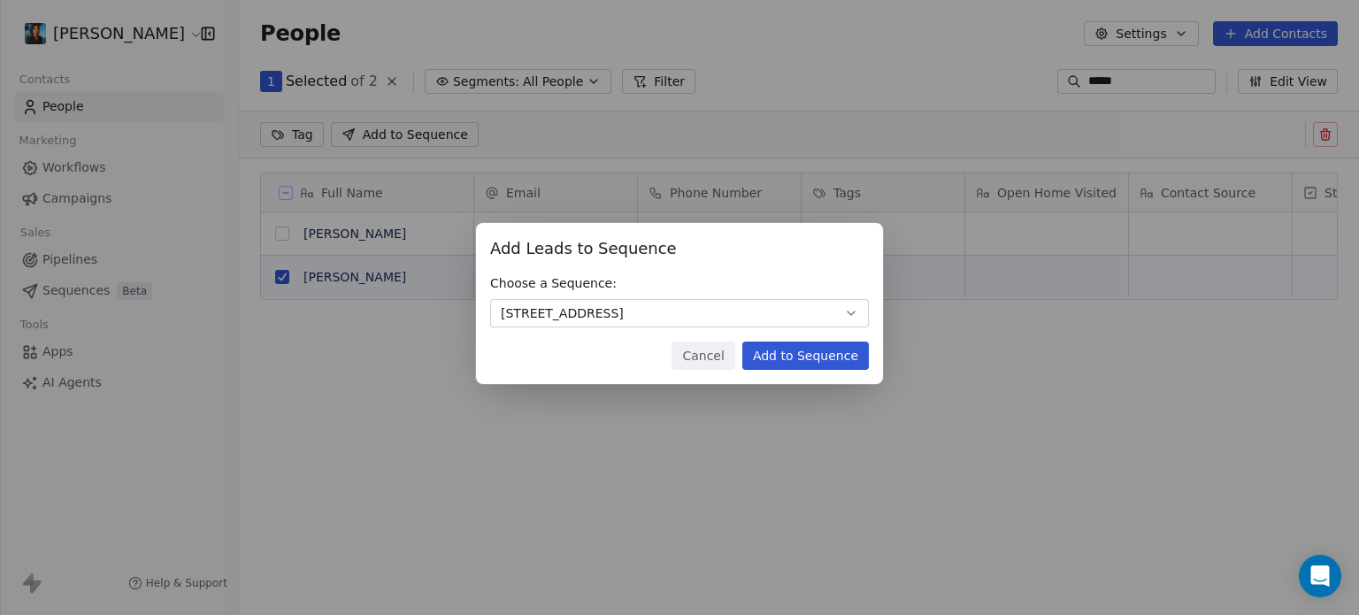
click at [822, 353] on button "Add to Sequence" at bounding box center [805, 355] width 127 height 28
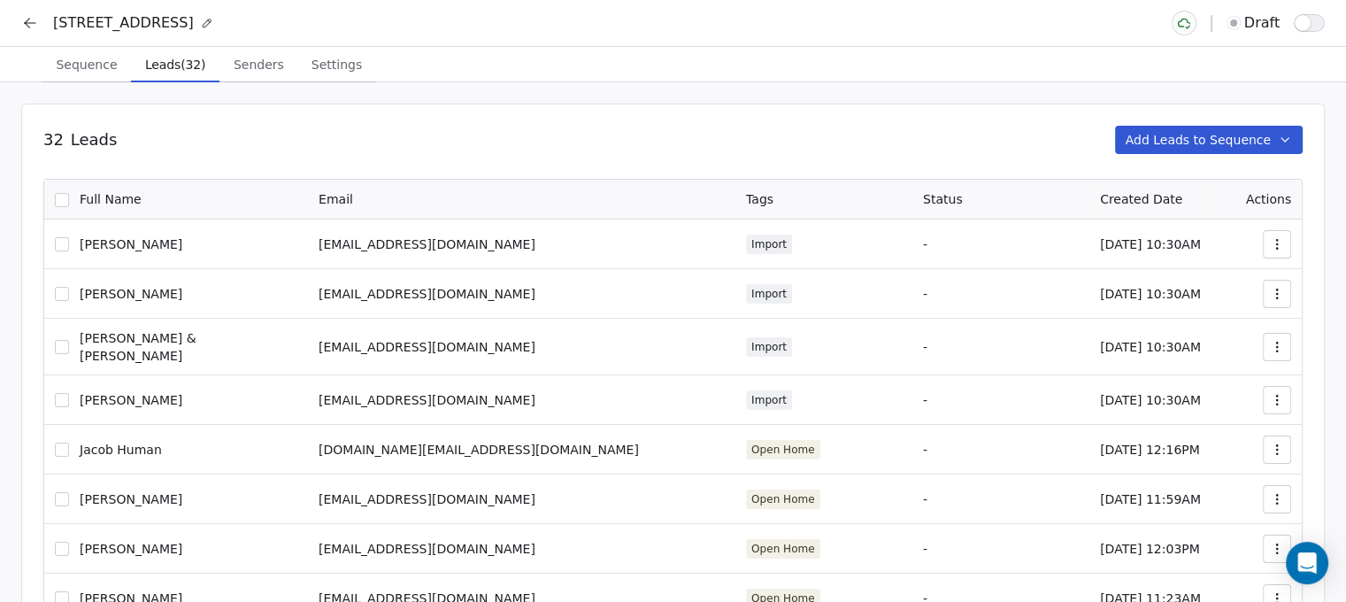
click at [1200, 140] on button "Add Leads to Sequence" at bounding box center [1209, 140] width 188 height 28
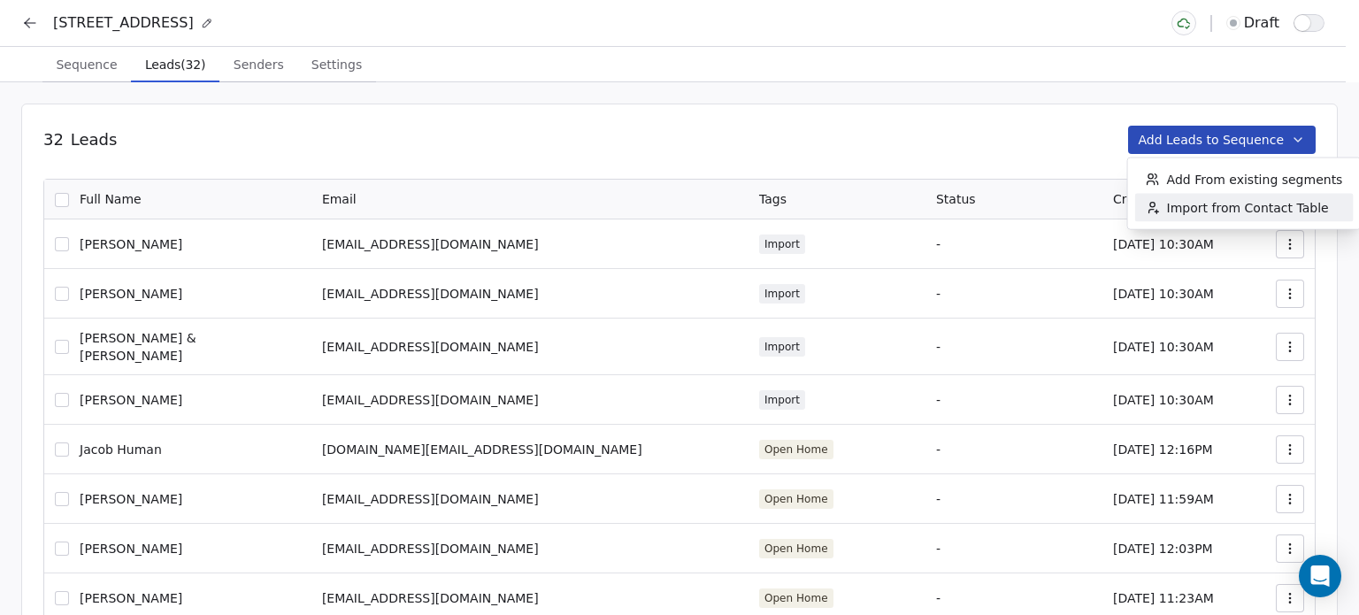
click at [1199, 211] on span "Import from Contact Table" at bounding box center [1248, 208] width 162 height 18
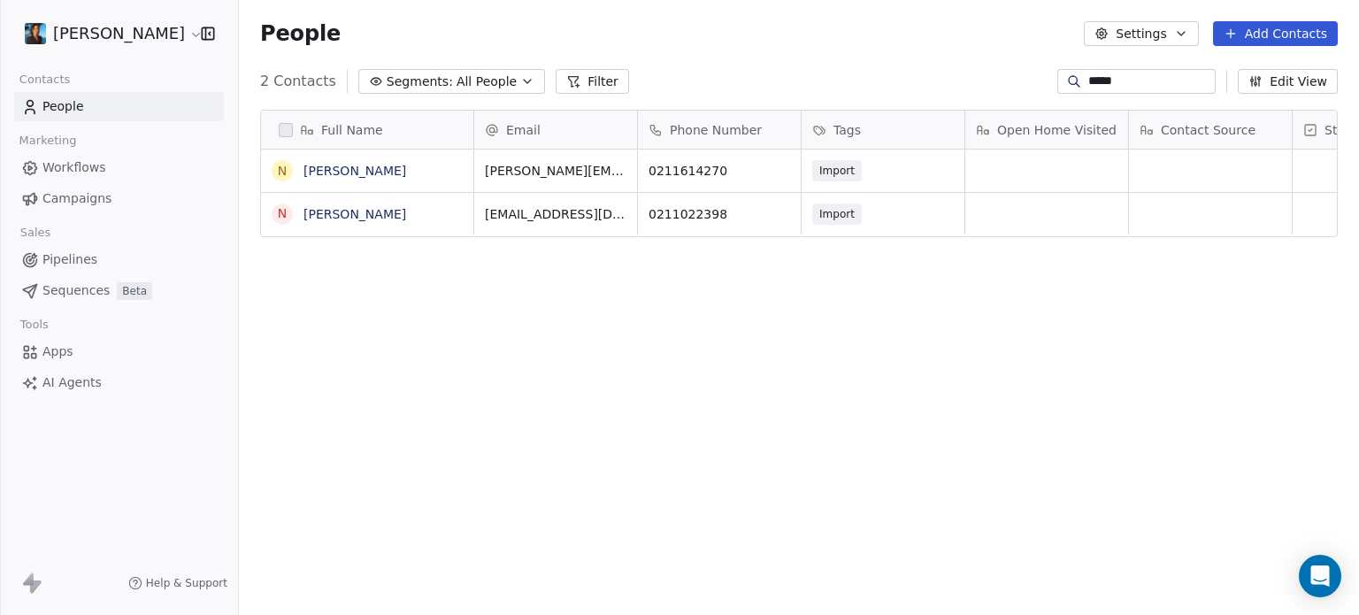
scroll to position [527, 1106]
drag, startPoint x: 1165, startPoint y: 81, endPoint x: 1019, endPoint y: 70, distance: 146.4
click at [1019, 70] on div "2 Contacts Segments: All People Filter ***** Edit View" at bounding box center [799, 81] width 1120 height 28
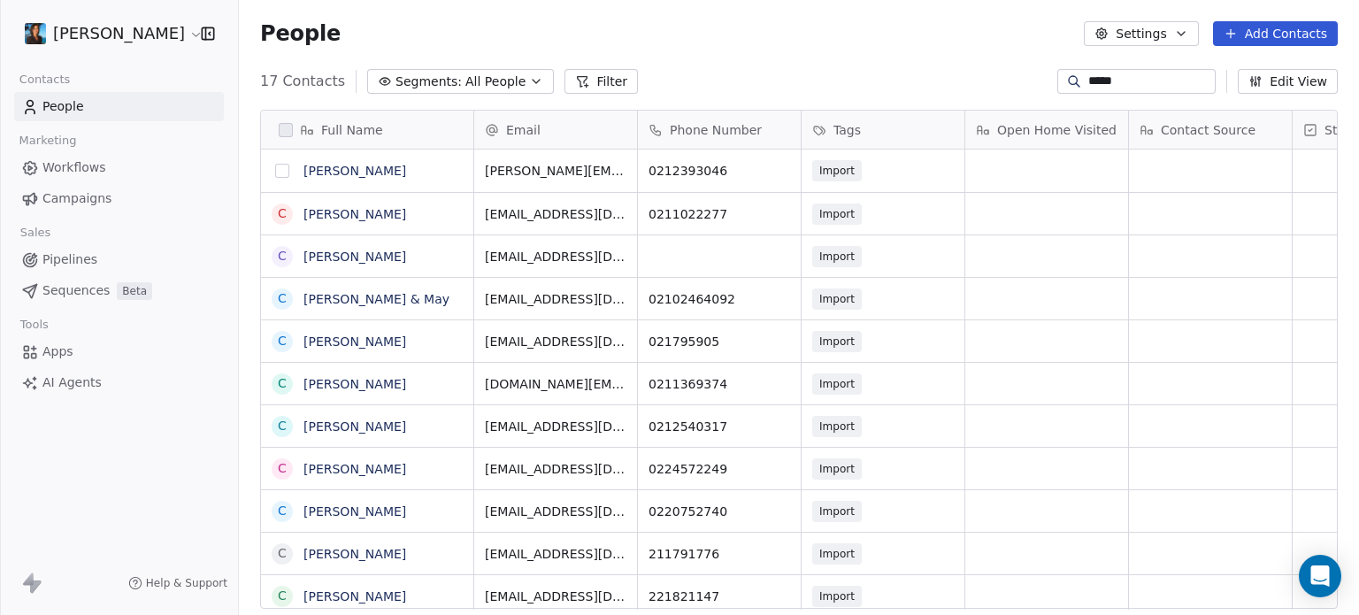
type input "*****"
click at [280, 171] on button "grid" at bounding box center [282, 171] width 14 height 14
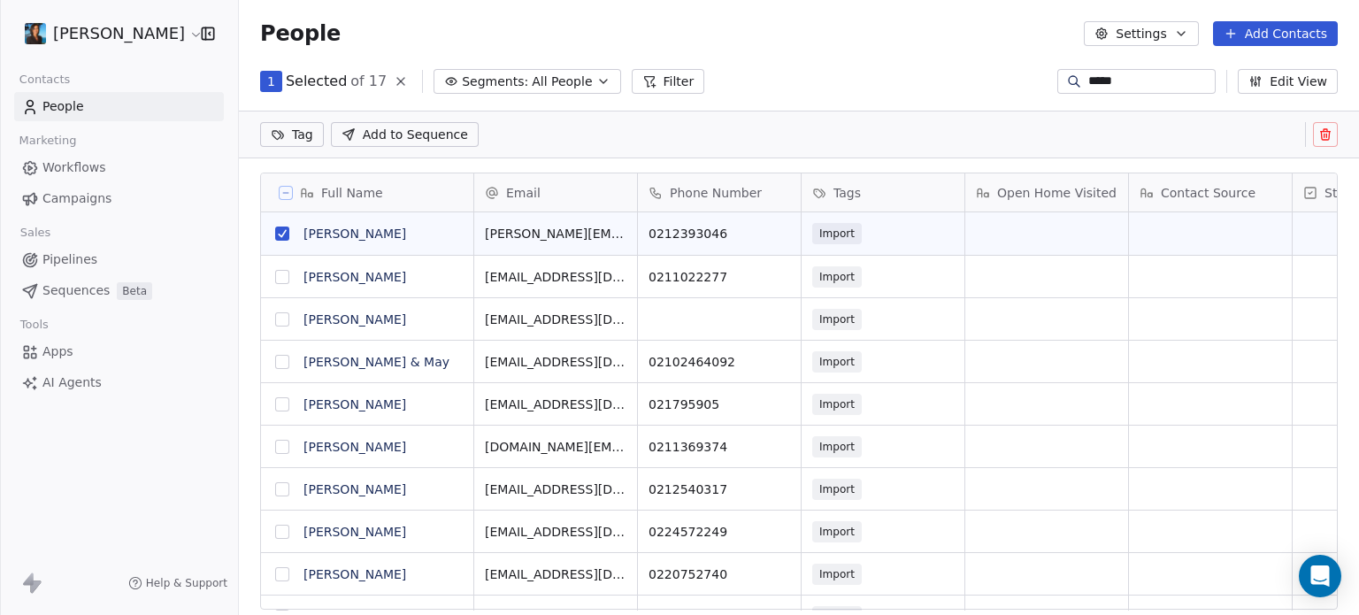
scroll to position [14, 14]
click at [379, 133] on span "Add to Sequence" at bounding box center [415, 135] width 105 height 18
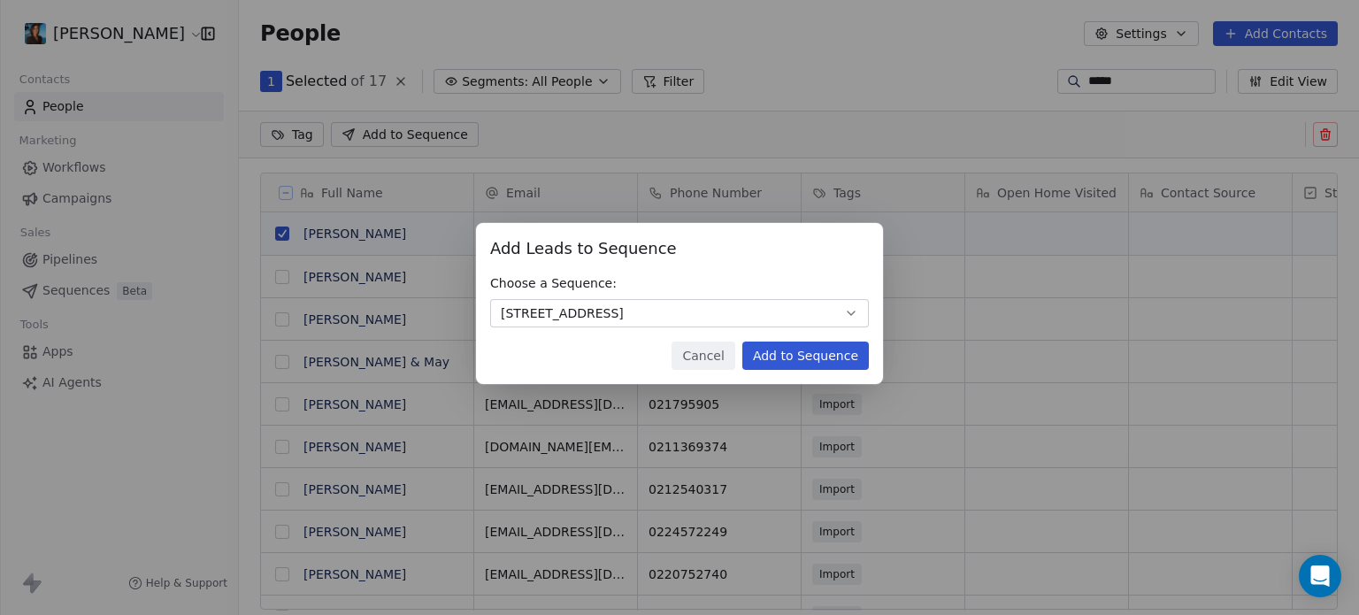
click at [822, 363] on button "Add to Sequence" at bounding box center [805, 355] width 127 height 28
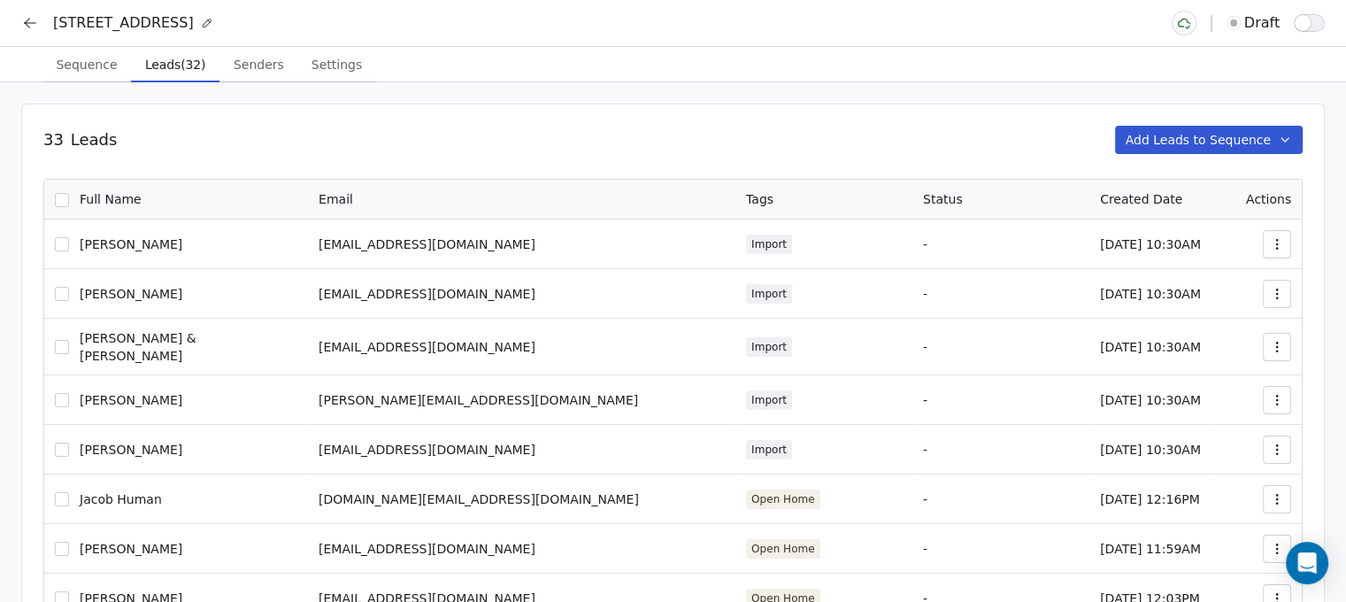
click at [1230, 130] on button "Add Leads to Sequence" at bounding box center [1209, 140] width 188 height 28
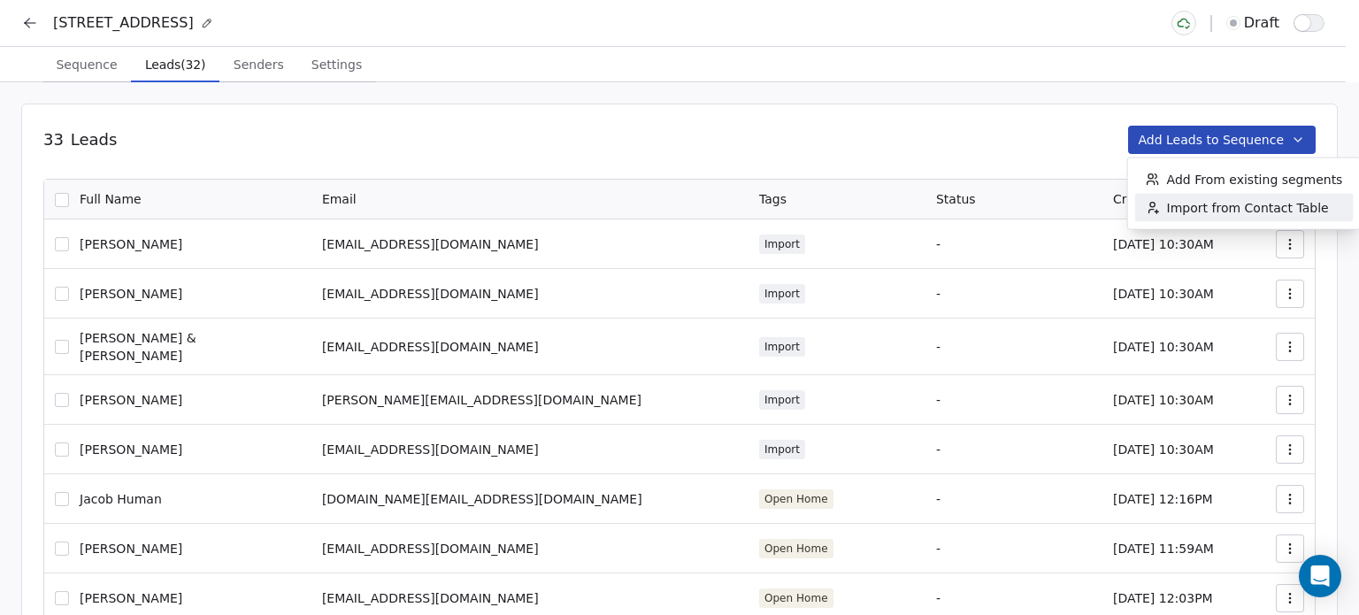
click at [1183, 213] on span "Import from Contact Table" at bounding box center [1248, 208] width 162 height 18
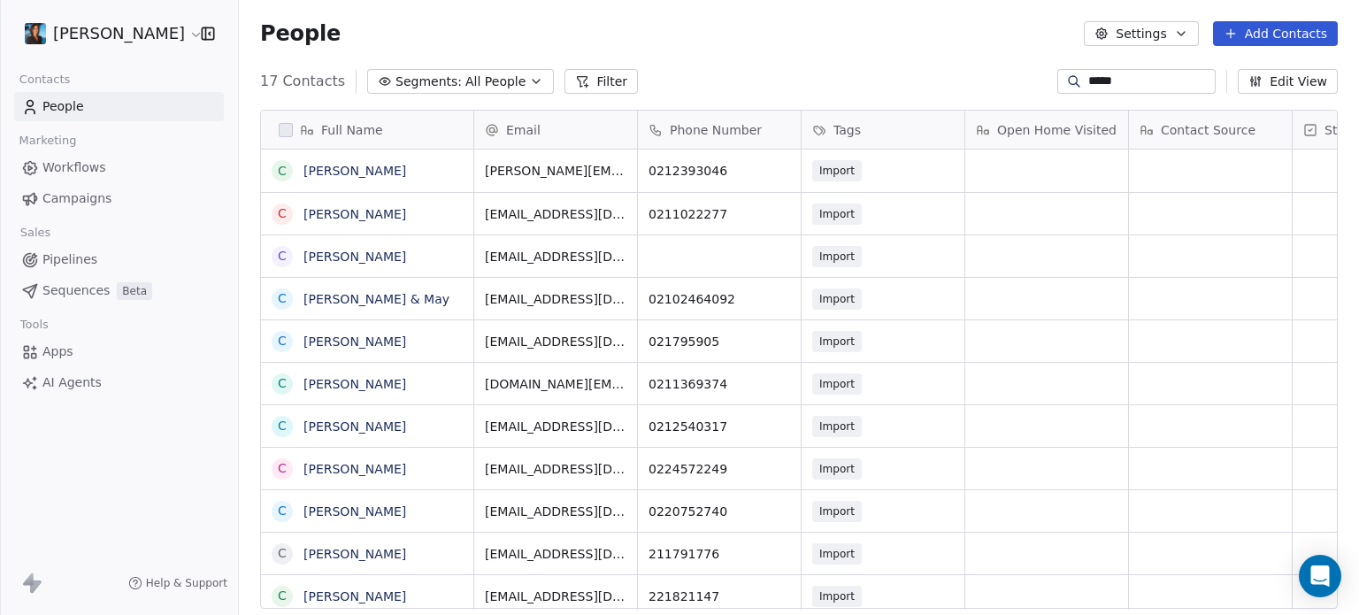
scroll to position [527, 1106]
click at [1134, 80] on input "*****" at bounding box center [1150, 82] width 124 height 18
type input "*"
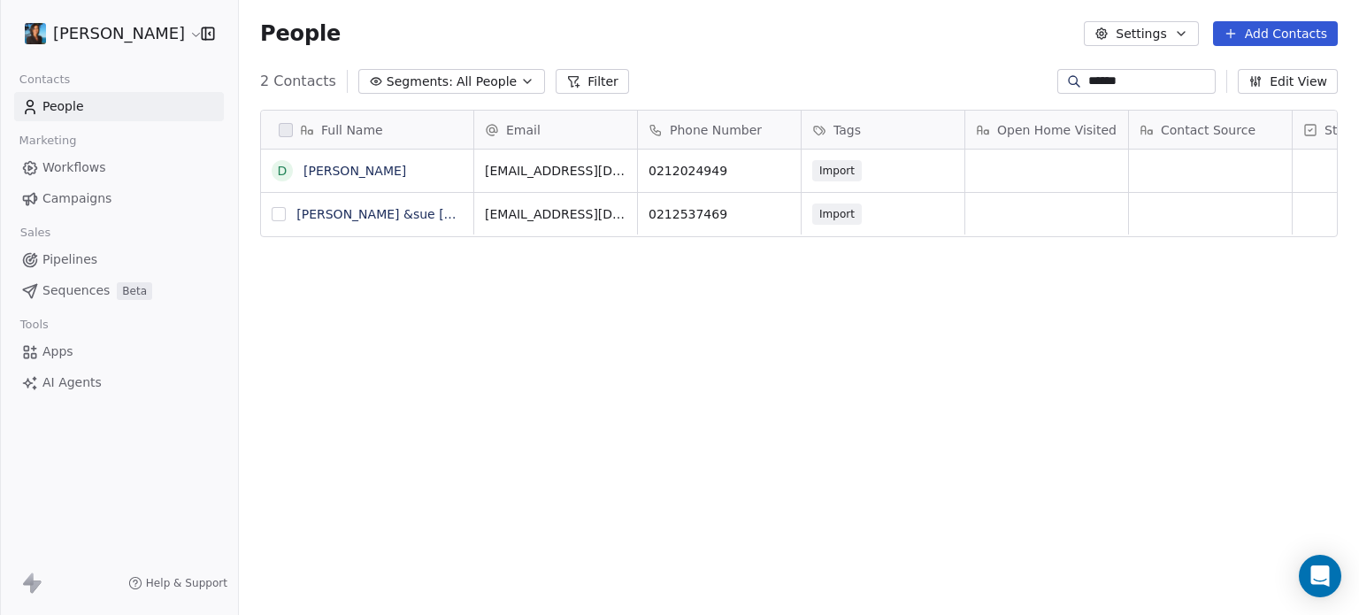
type input "******"
click at [283, 215] on button "grid" at bounding box center [279, 214] width 14 height 14
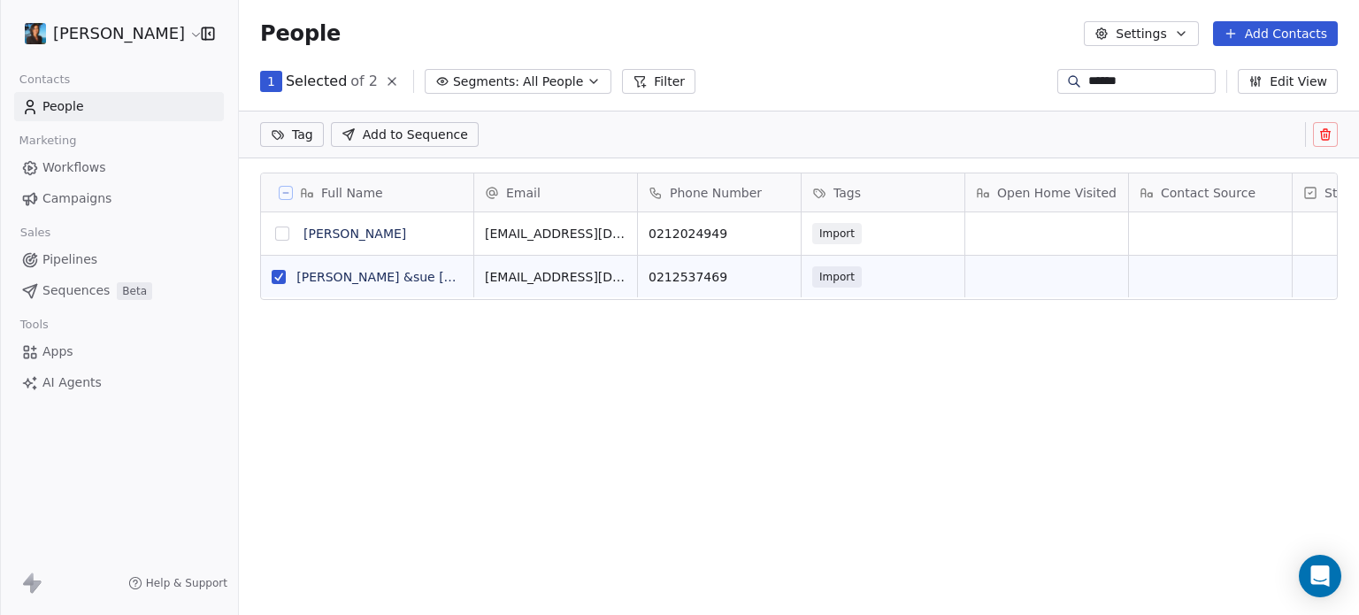
scroll to position [14, 14]
click at [435, 129] on span "Add to Sequence" at bounding box center [415, 135] width 105 height 18
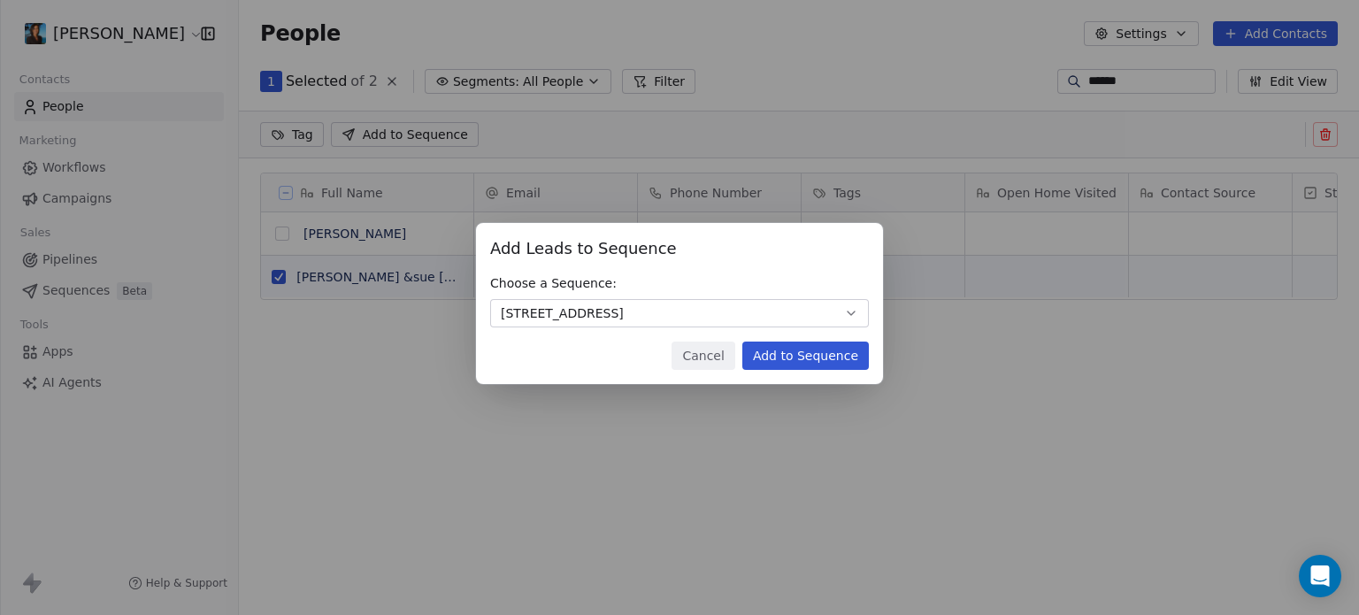
click at [786, 356] on button "Add to Sequence" at bounding box center [805, 355] width 127 height 28
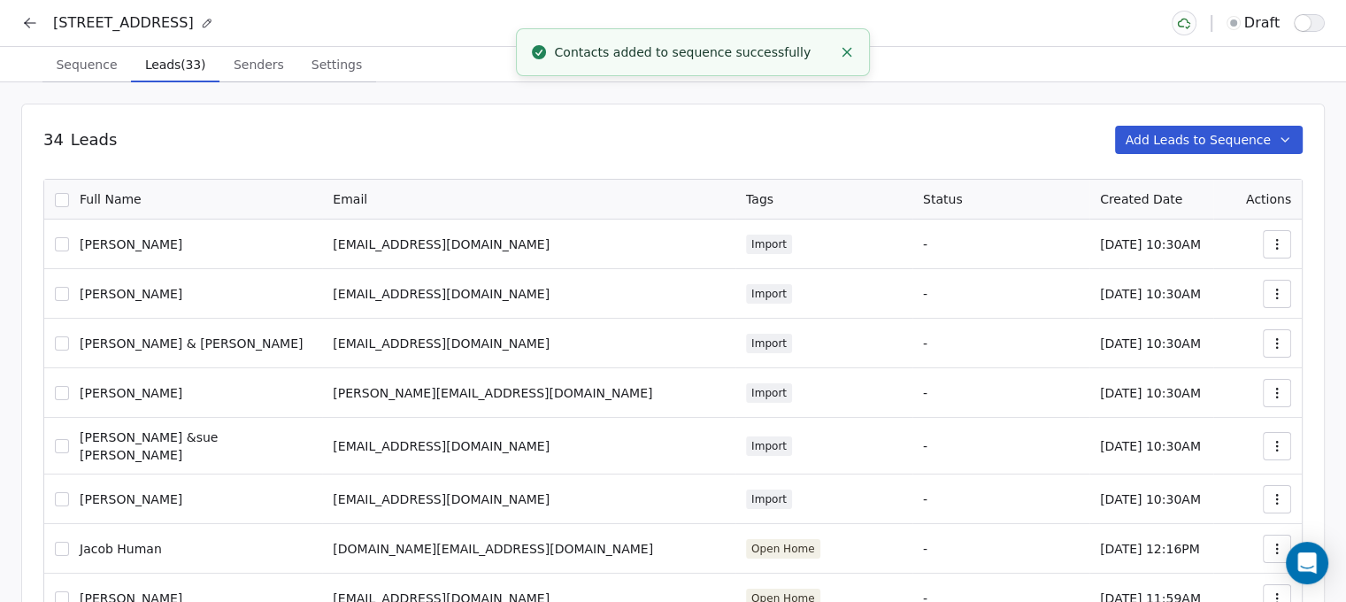
click at [1222, 131] on button "Add Leads to Sequence" at bounding box center [1209, 140] width 188 height 28
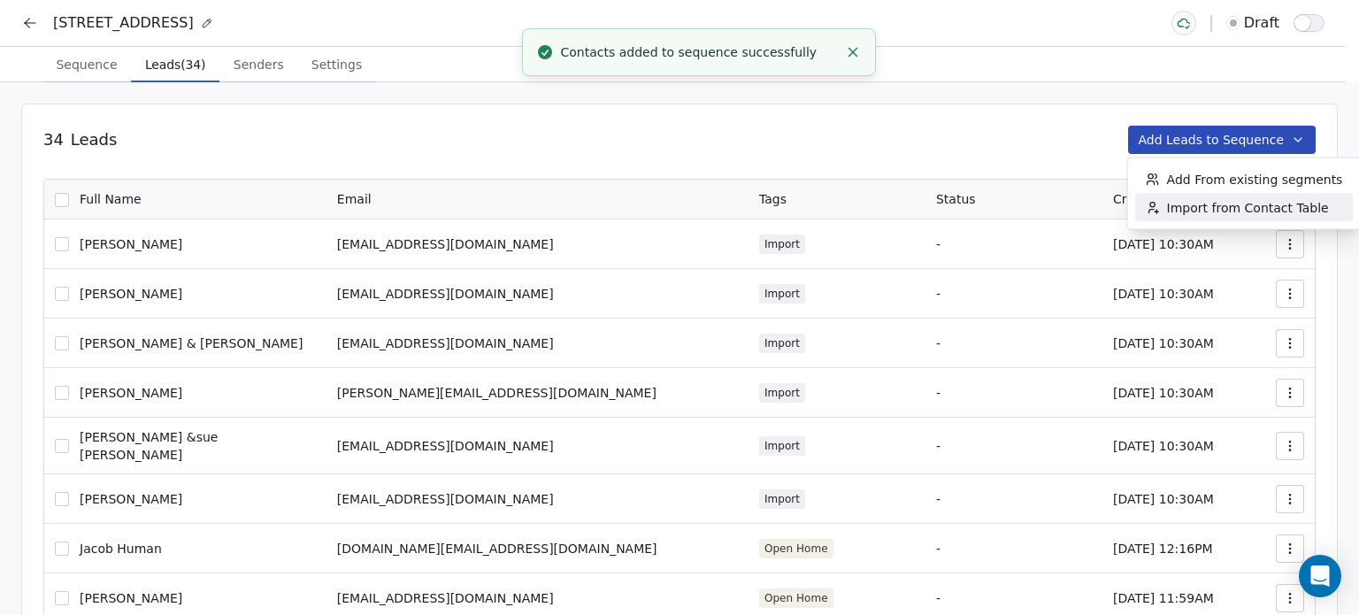
click at [1197, 208] on span "Import from Contact Table" at bounding box center [1248, 208] width 162 height 18
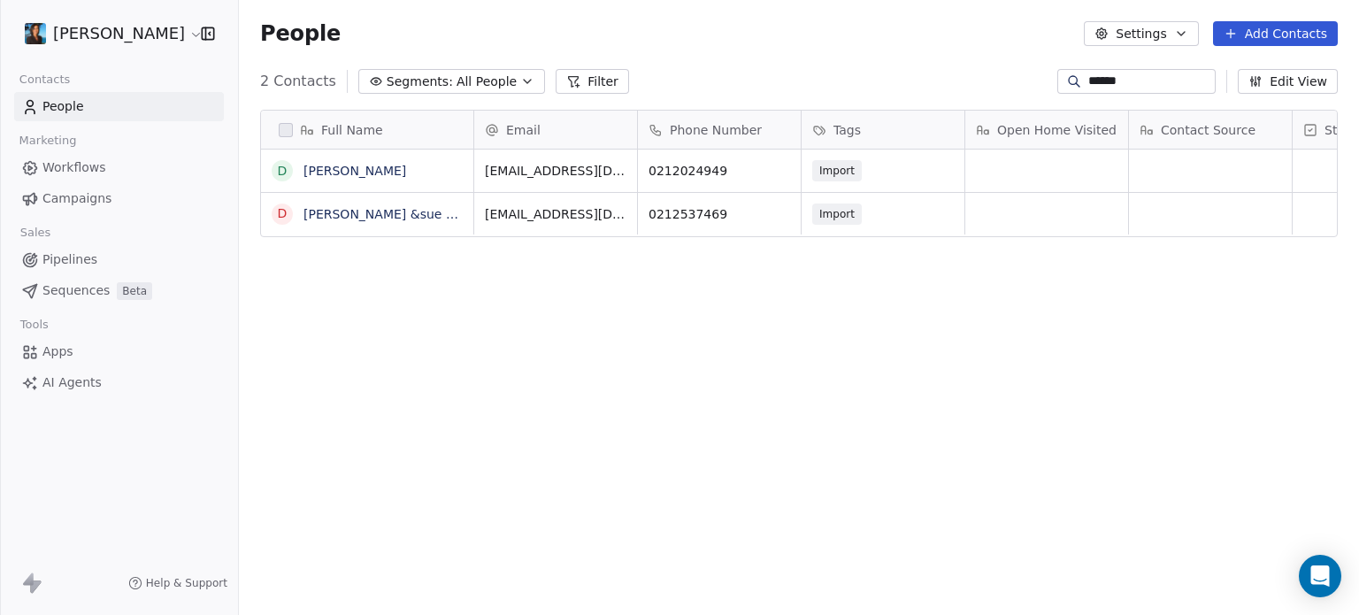
scroll to position [527, 1106]
click at [1159, 67] on div "2 Contacts Segments: All People Filter ****** Edit View" at bounding box center [799, 81] width 1120 height 28
click at [1146, 70] on div "******" at bounding box center [1136, 81] width 158 height 25
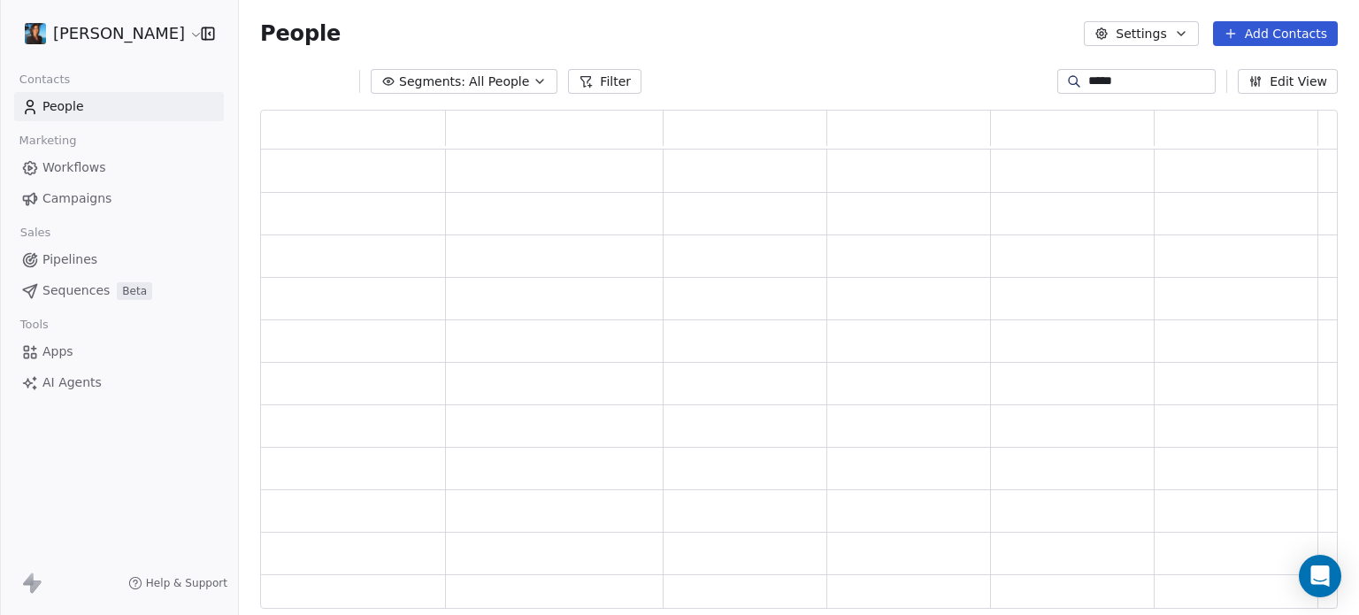
scroll to position [485, 1063]
type input "*"
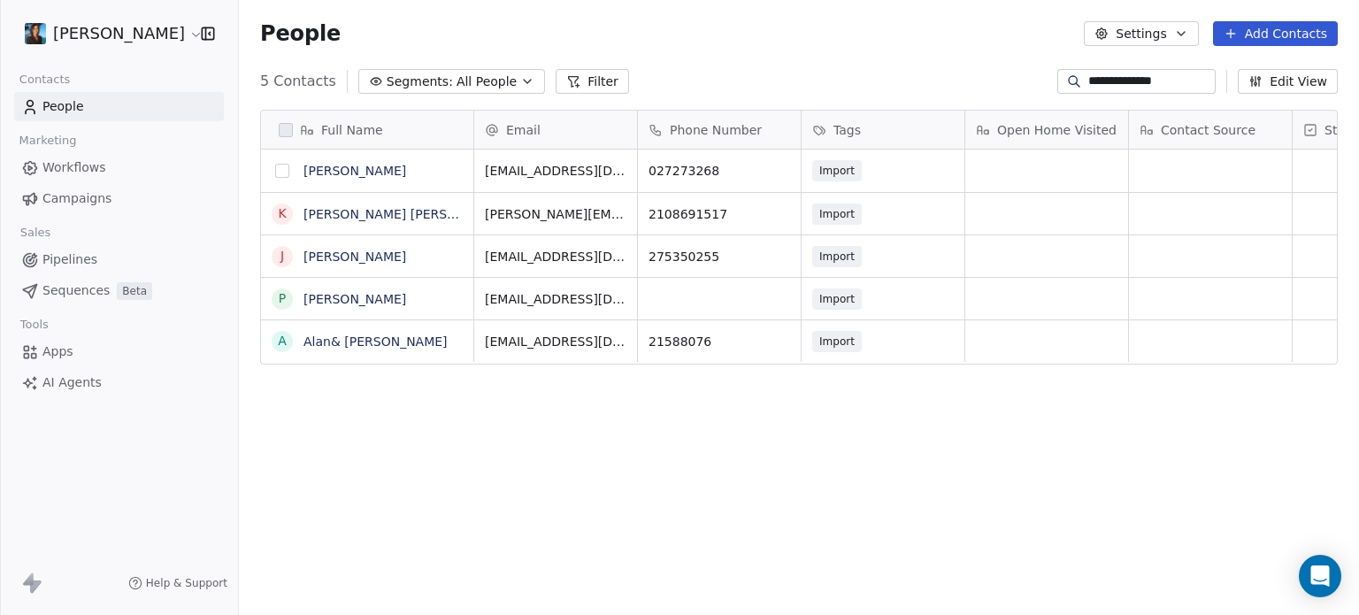
type input "**********"
click at [285, 169] on button "grid" at bounding box center [282, 171] width 14 height 14
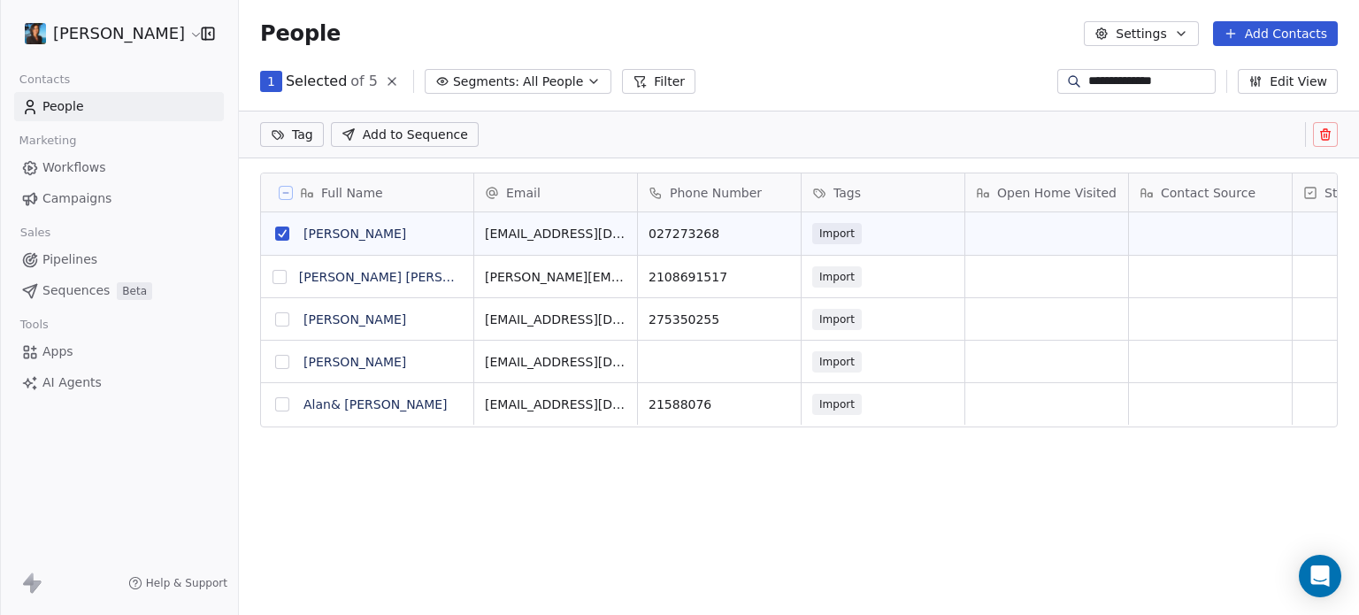
click at [444, 132] on span "Add to Sequence" at bounding box center [415, 135] width 105 height 18
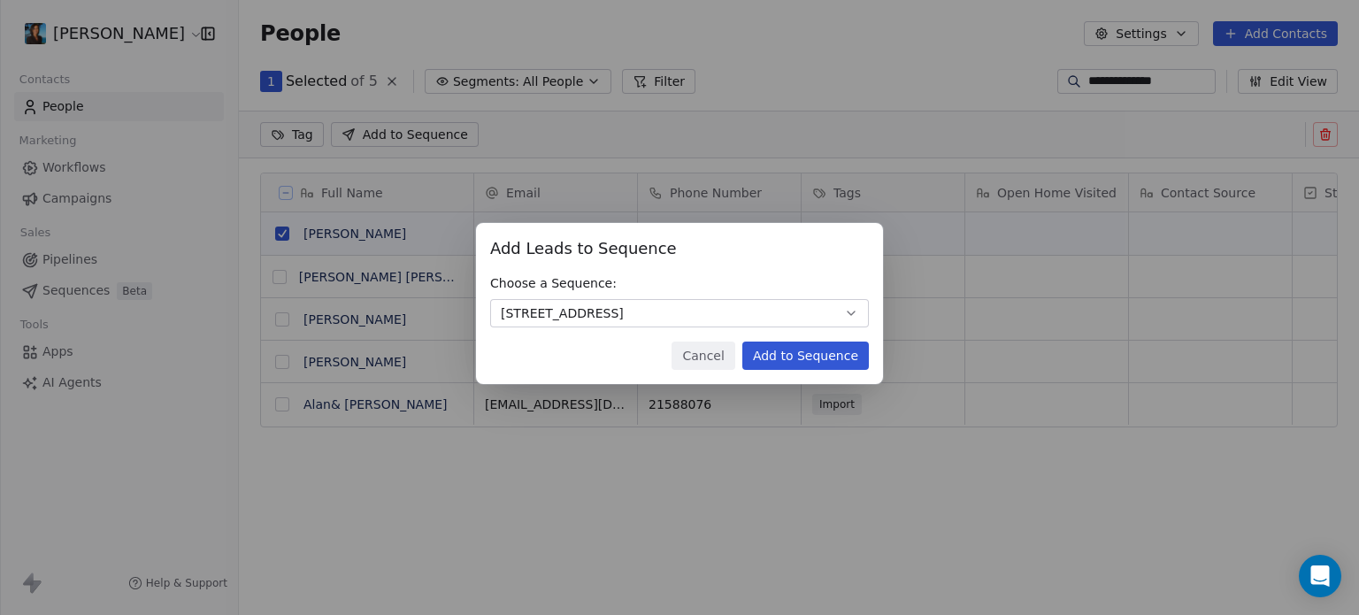
click at [829, 349] on button "Add to Sequence" at bounding box center [805, 355] width 127 height 28
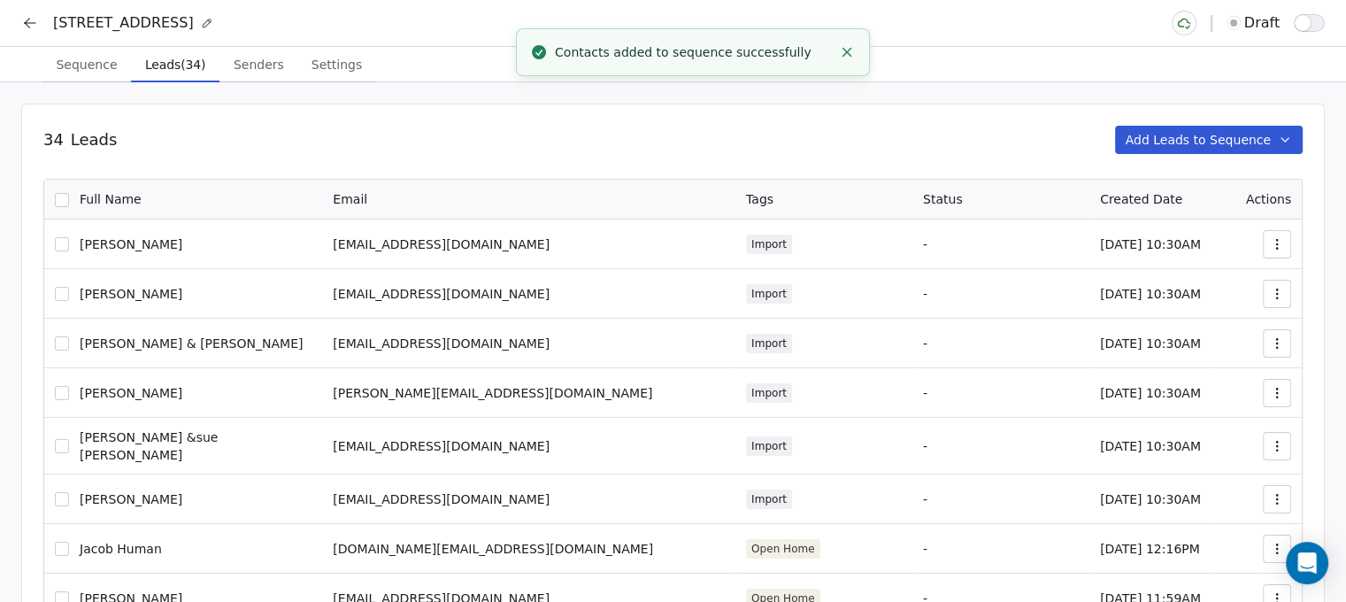
click at [1197, 132] on button "Add Leads to Sequence" at bounding box center [1209, 140] width 188 height 28
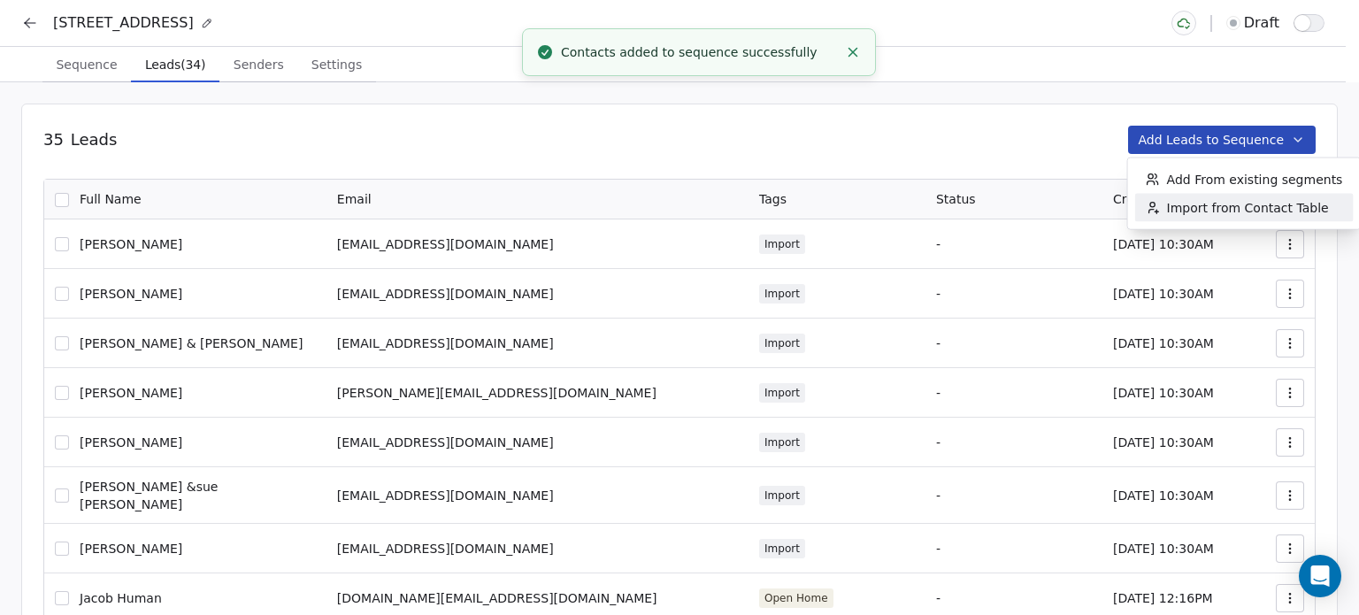
click at [1253, 209] on span "Import from Contact Table" at bounding box center [1248, 208] width 162 height 18
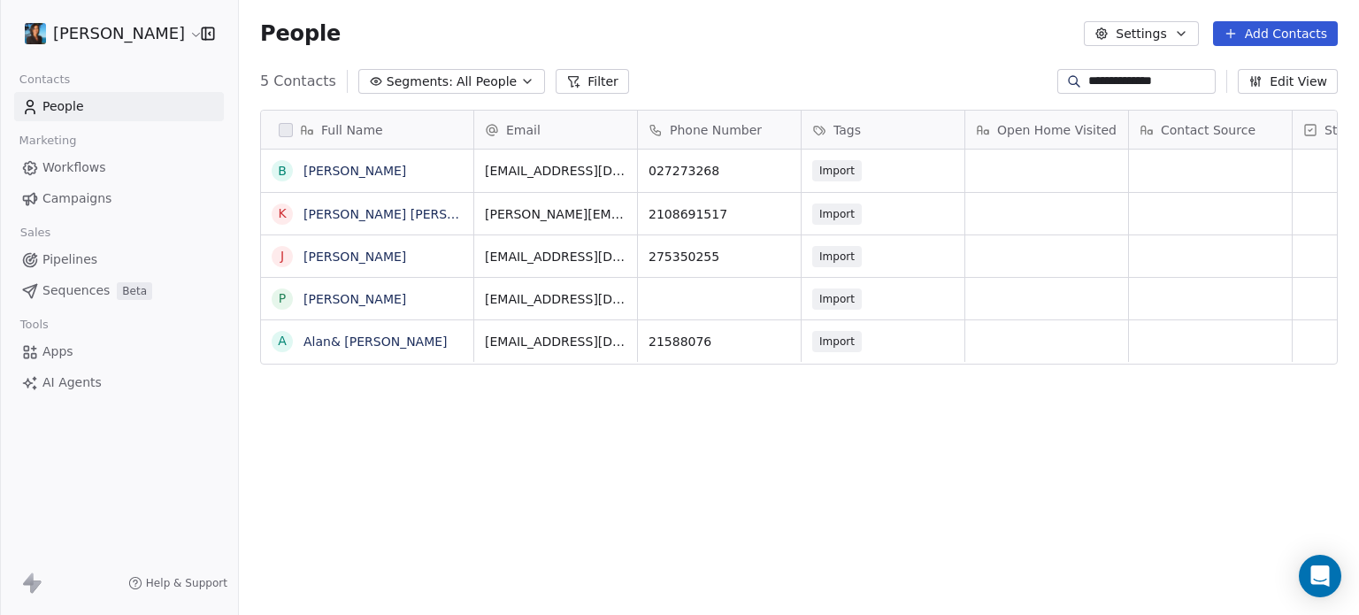
scroll to position [527, 1106]
drag, startPoint x: 1193, startPoint y: 73, endPoint x: 1032, endPoint y: 68, distance: 160.2
click at [1032, 68] on div "**********" at bounding box center [799, 81] width 1120 height 28
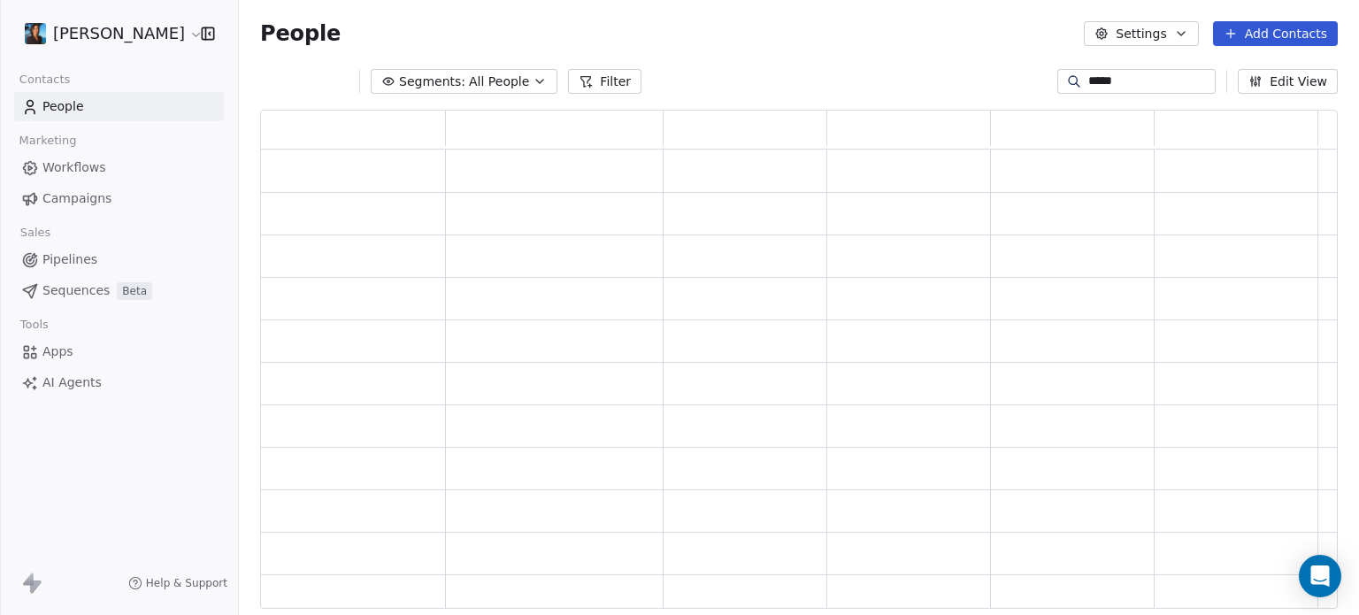
scroll to position [485, 1063]
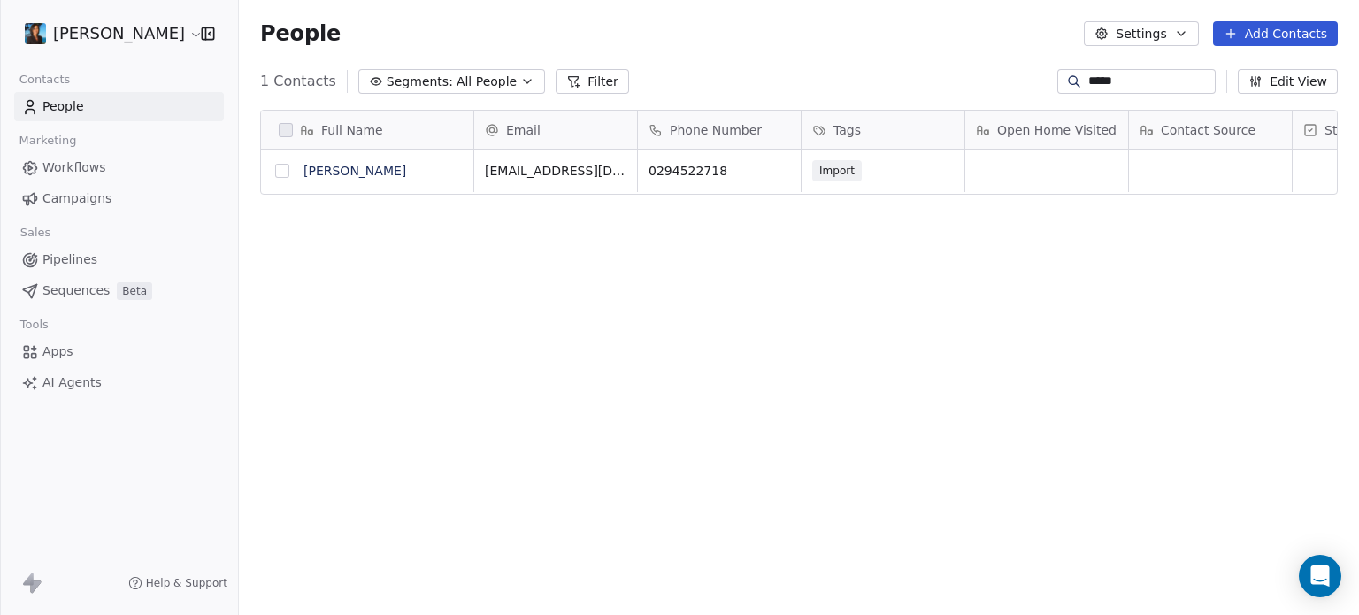
type input "*****"
click at [287, 167] on button "grid" at bounding box center [282, 171] width 14 height 14
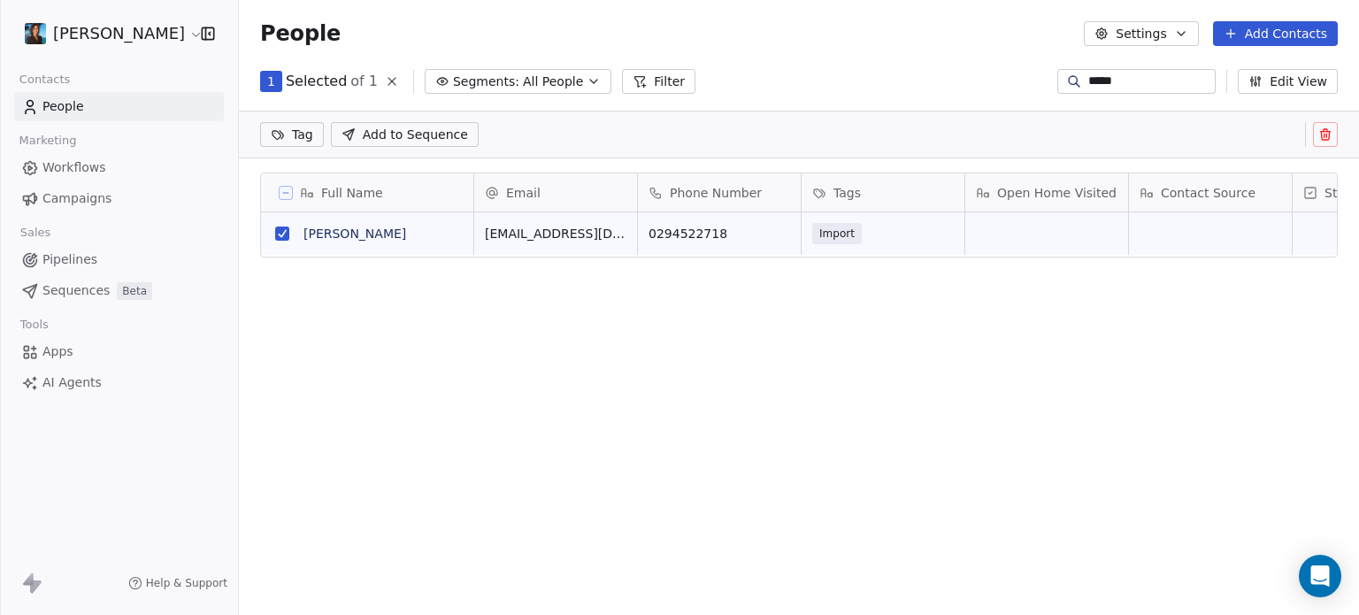
click at [411, 138] on span "Add to Sequence" at bounding box center [415, 135] width 105 height 18
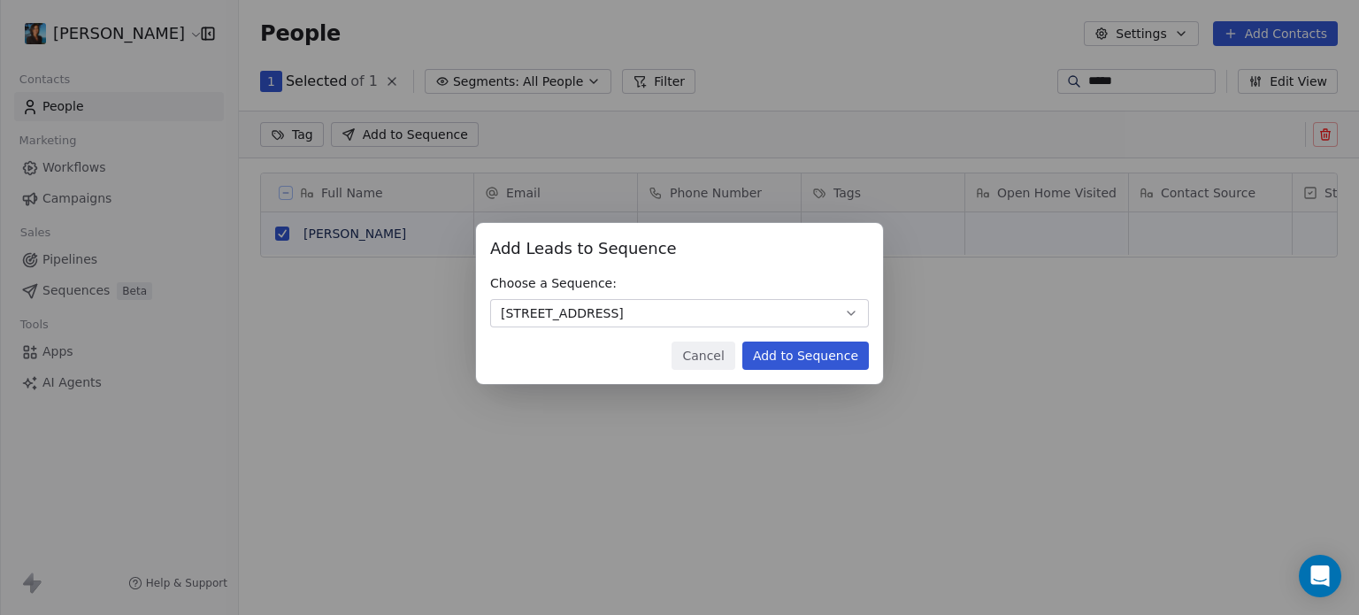
click at [832, 364] on button "Add to Sequence" at bounding box center [805, 355] width 127 height 28
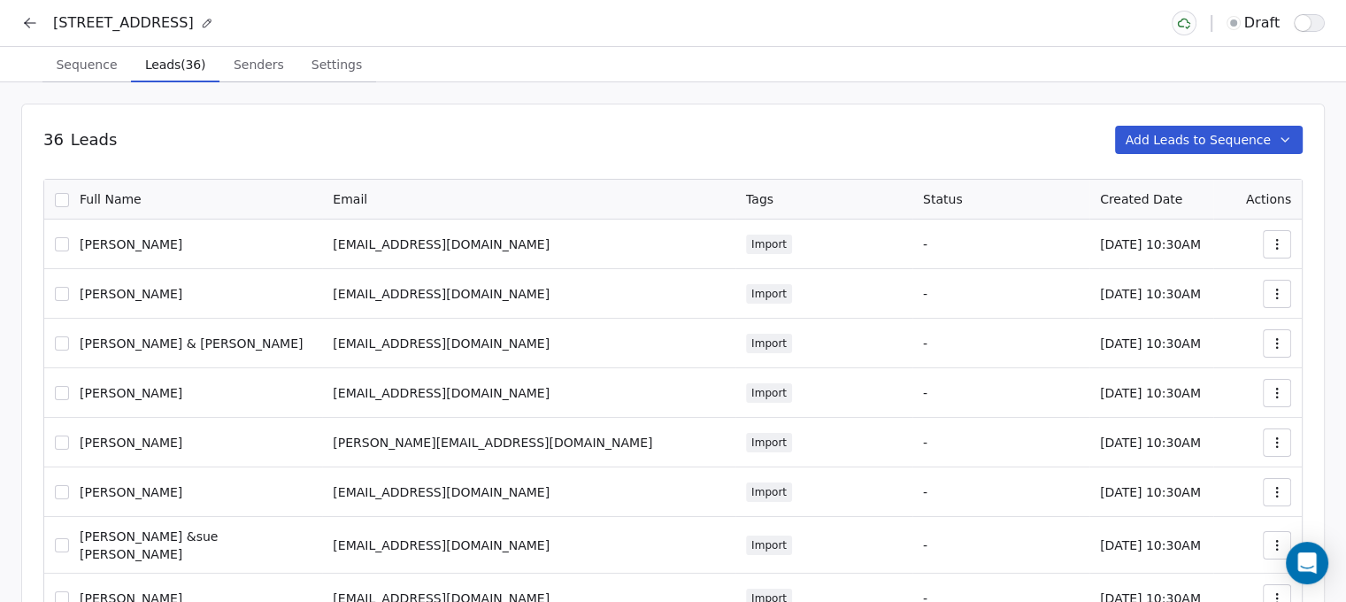
click at [1246, 139] on button "Add Leads to Sequence" at bounding box center [1209, 140] width 188 height 28
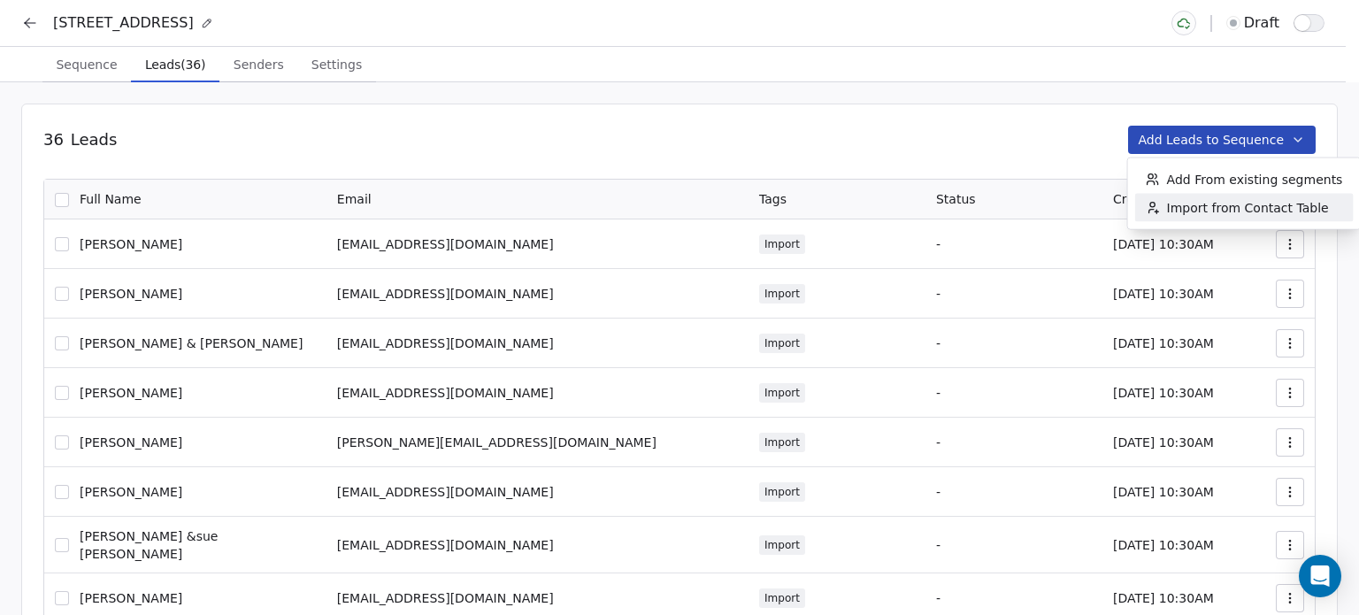
click at [1231, 211] on span "Import from Contact Table" at bounding box center [1248, 208] width 162 height 18
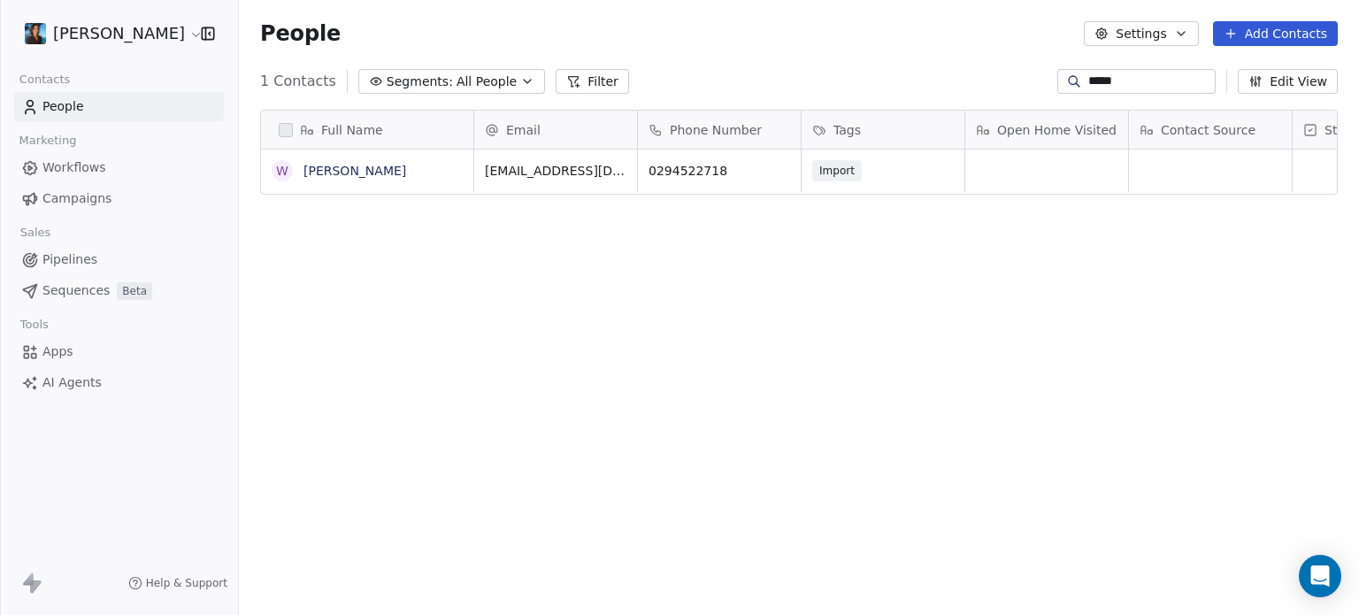
scroll to position [527, 1106]
drag, startPoint x: 1150, startPoint y: 82, endPoint x: 1005, endPoint y: 69, distance: 145.7
click at [1005, 69] on div "1 Contacts Segments: All People Filter ***** Edit View" at bounding box center [799, 81] width 1120 height 28
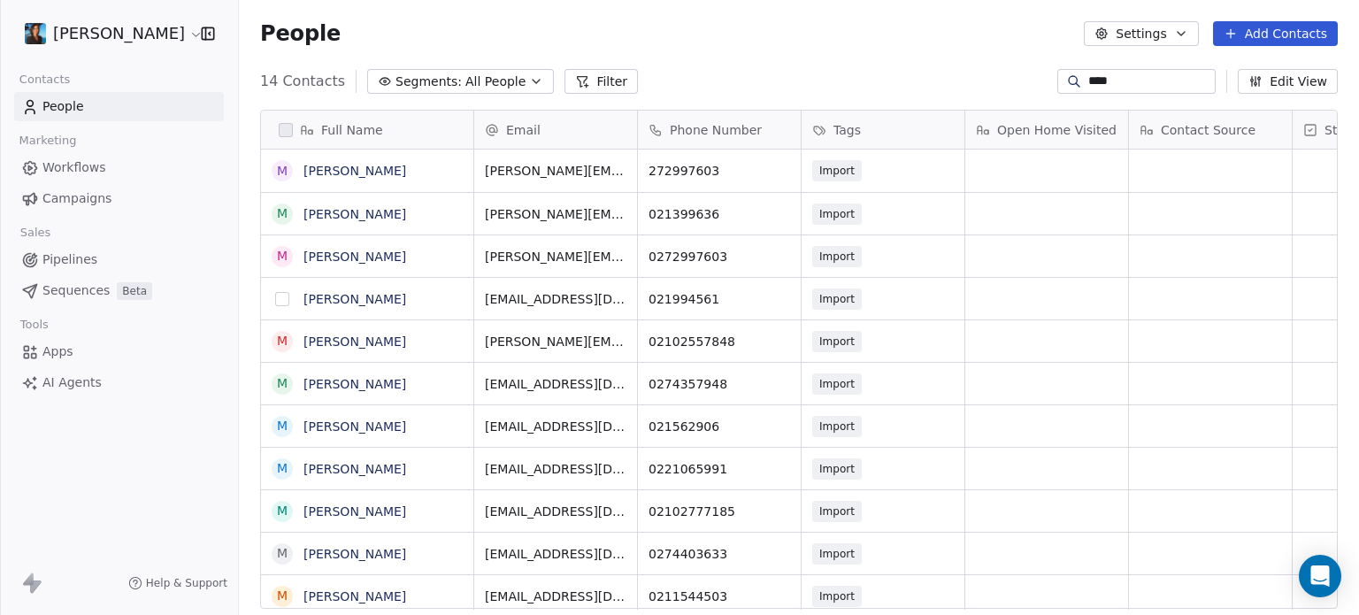
type input "****"
click at [283, 301] on button "grid" at bounding box center [282, 299] width 14 height 14
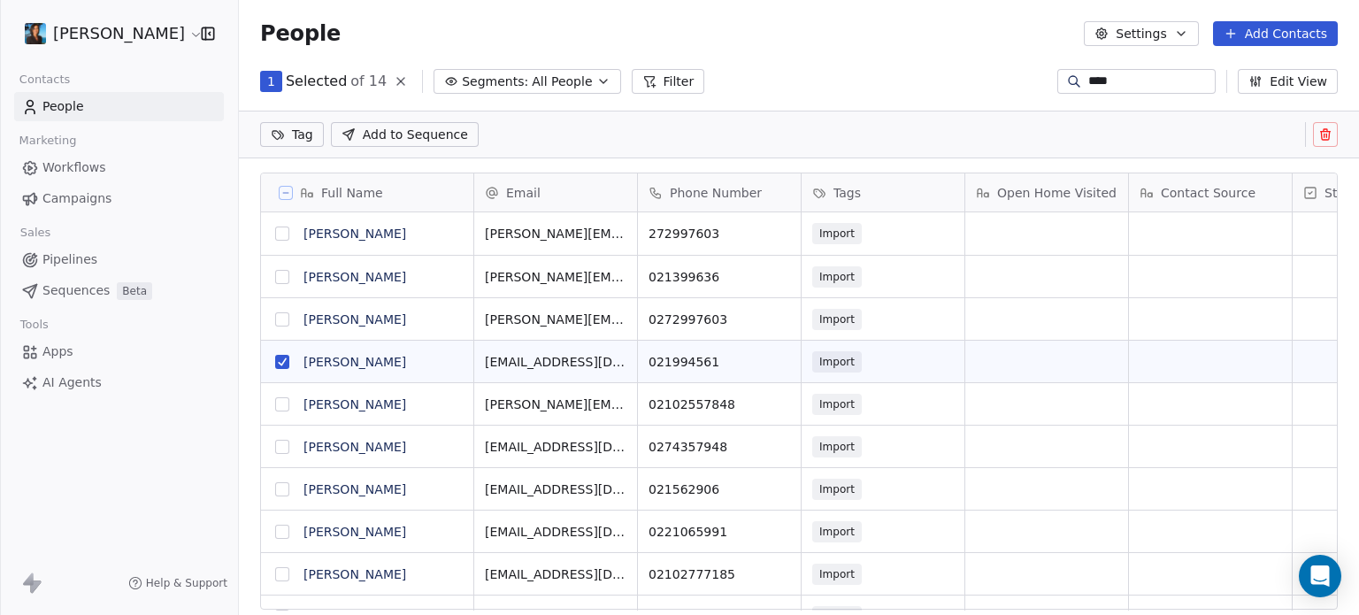
scroll to position [14, 14]
click at [280, 403] on button "grid" at bounding box center [282, 404] width 14 height 14
click at [280, 402] on button "grid" at bounding box center [282, 404] width 14 height 14
click at [405, 133] on span "Add to Sequence" at bounding box center [415, 135] width 105 height 18
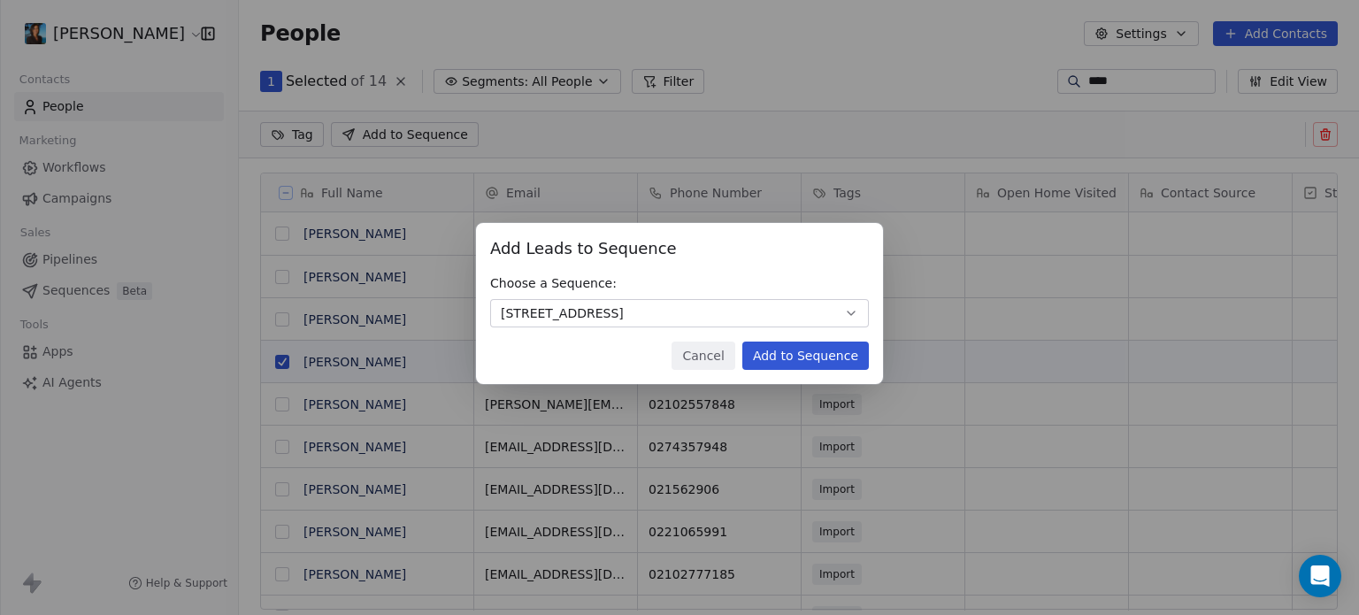
click at [844, 353] on button "Add to Sequence" at bounding box center [805, 355] width 127 height 28
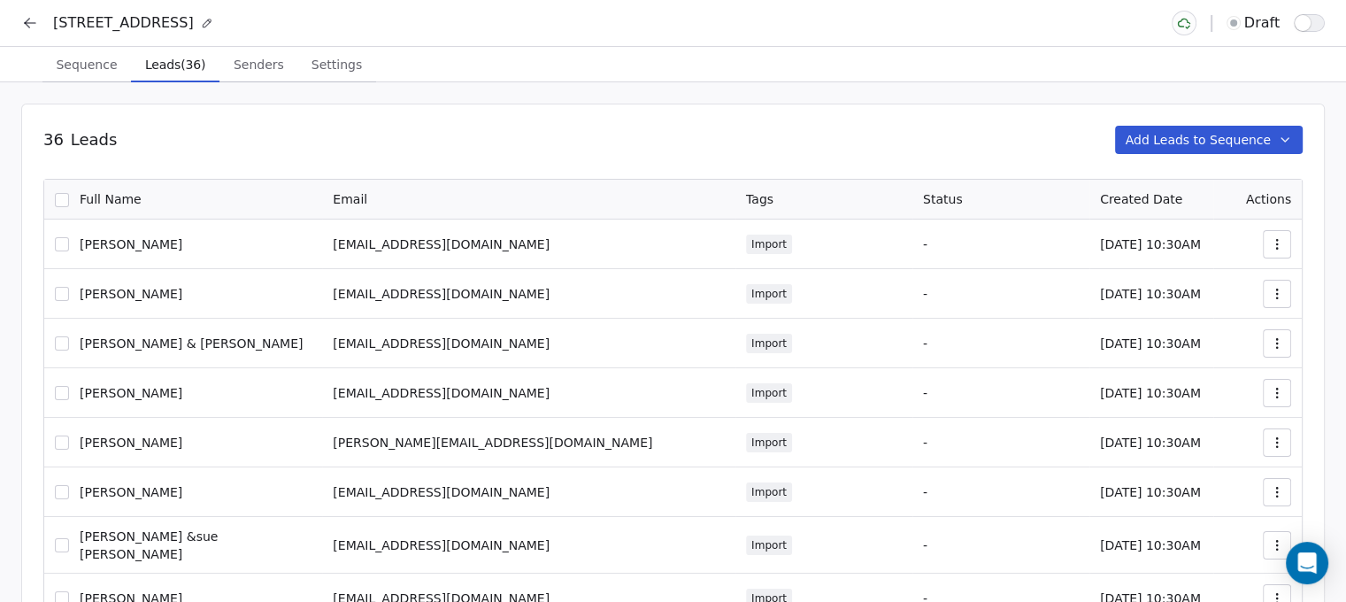
click at [1142, 131] on button "Add Leads to Sequence" at bounding box center [1209, 140] width 188 height 28
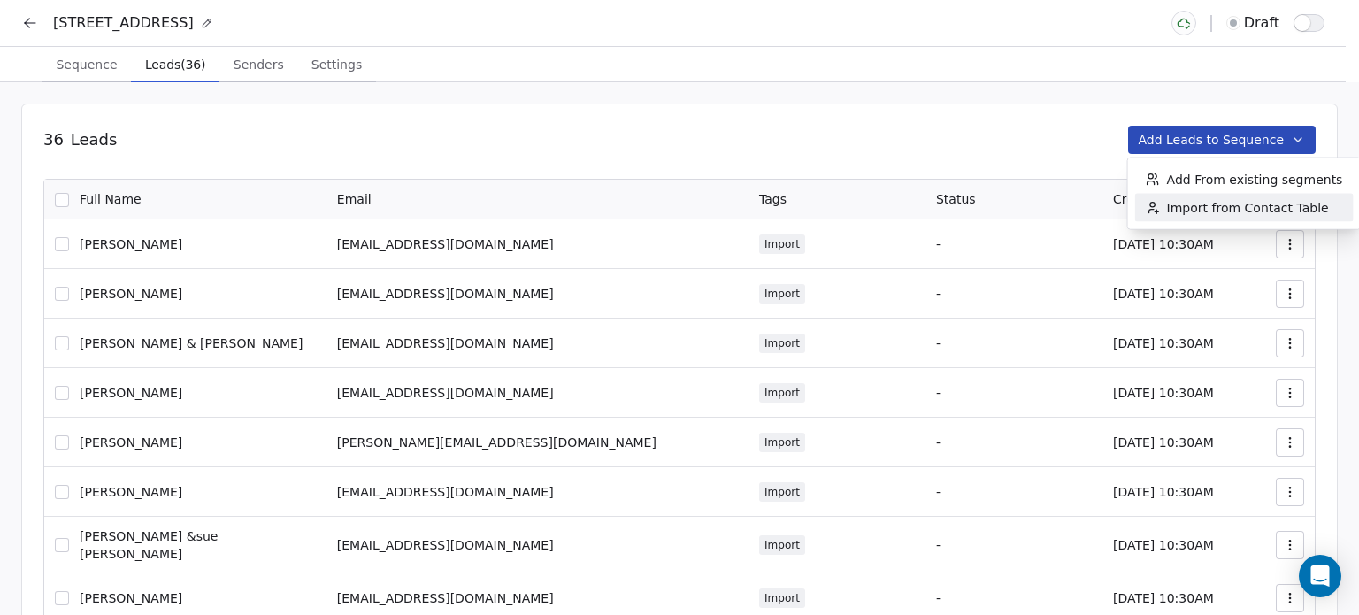
click at [1212, 204] on span "Import from Contact Table" at bounding box center [1248, 208] width 162 height 18
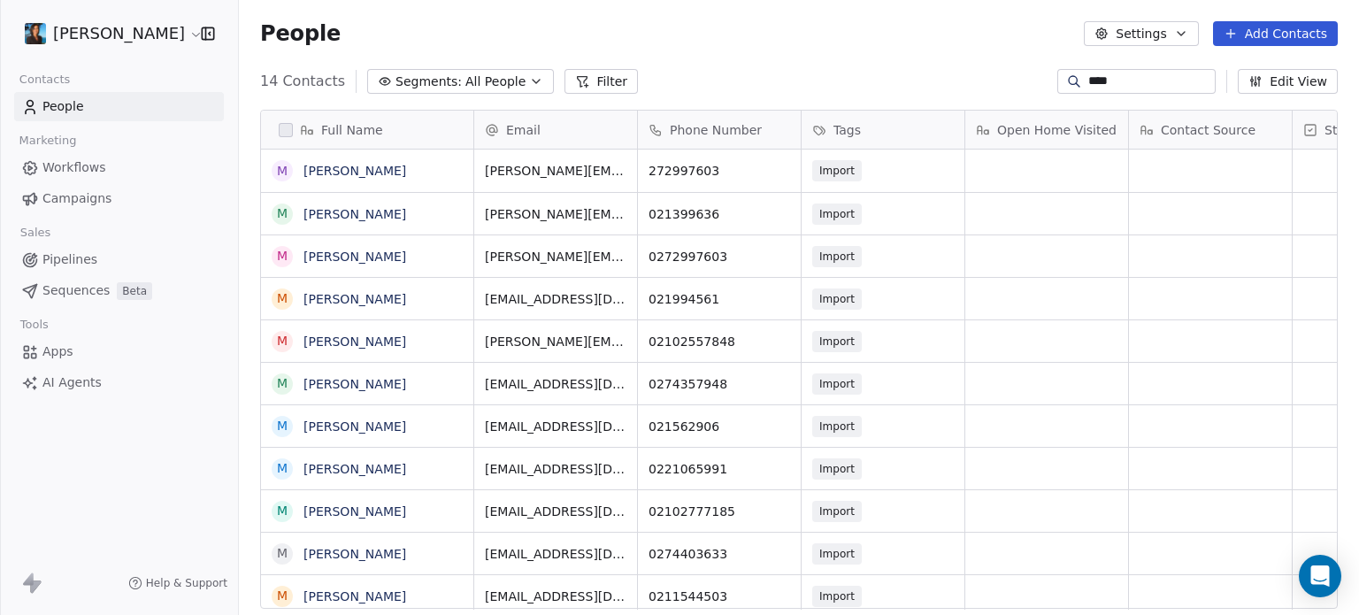
scroll to position [527, 1106]
drag, startPoint x: 1134, startPoint y: 84, endPoint x: 1031, endPoint y: 81, distance: 103.6
click at [1031, 81] on div "14 Contacts Segments: All People Filter **** Edit View" at bounding box center [799, 81] width 1120 height 28
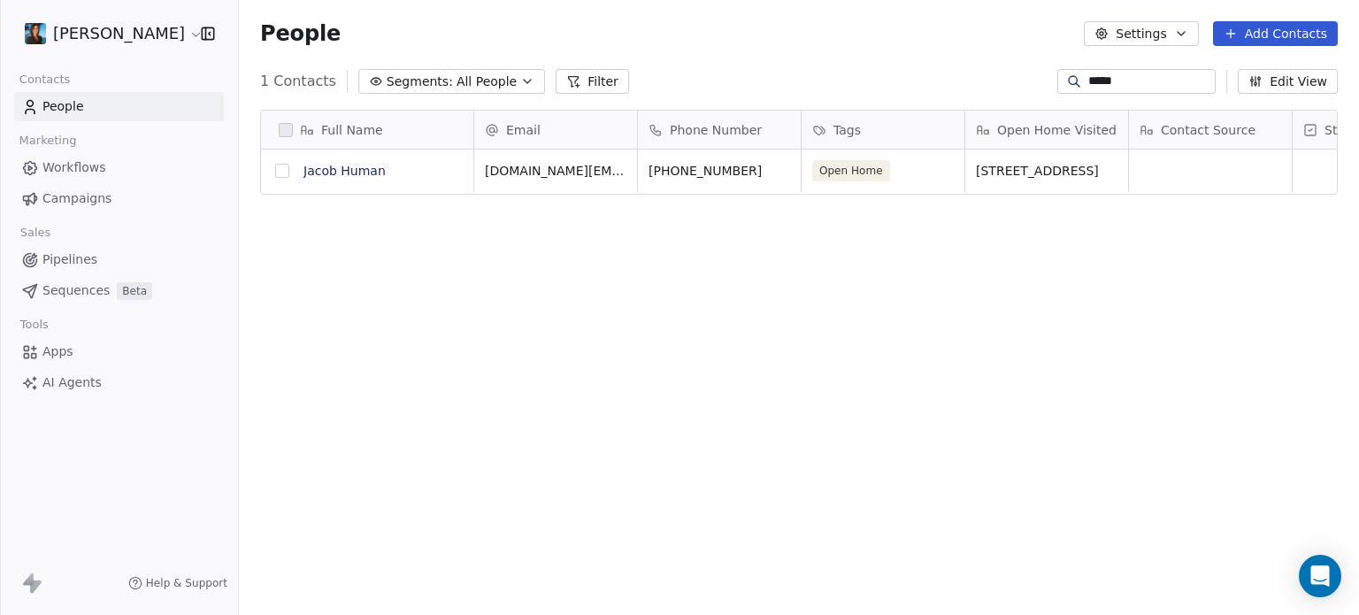
type input "*****"
click at [278, 172] on button "grid" at bounding box center [282, 171] width 14 height 14
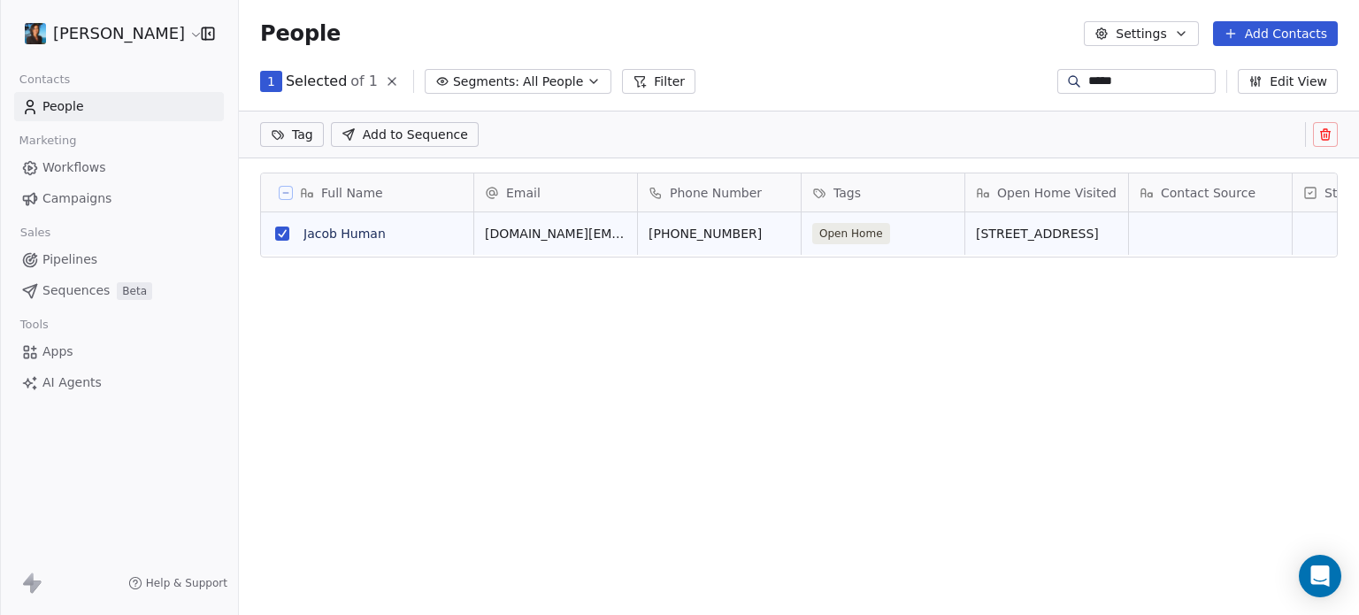
click at [435, 134] on span "Add to Sequence" at bounding box center [415, 135] width 105 height 18
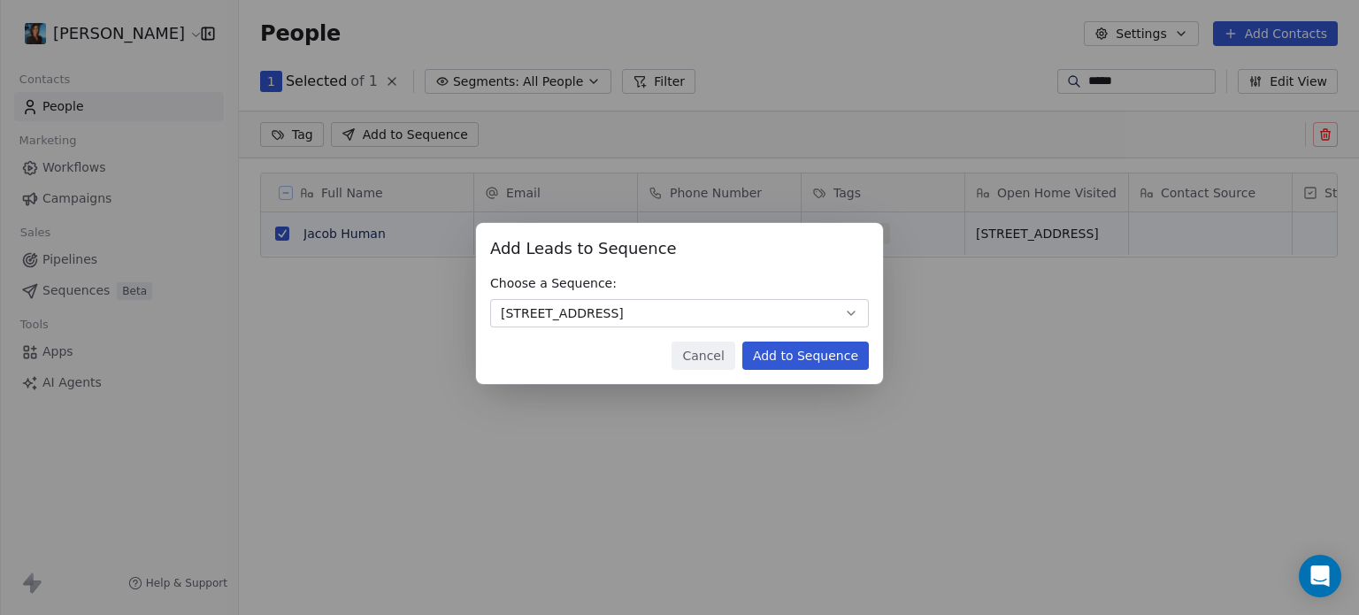
click at [827, 353] on button "Add to Sequence" at bounding box center [805, 355] width 127 height 28
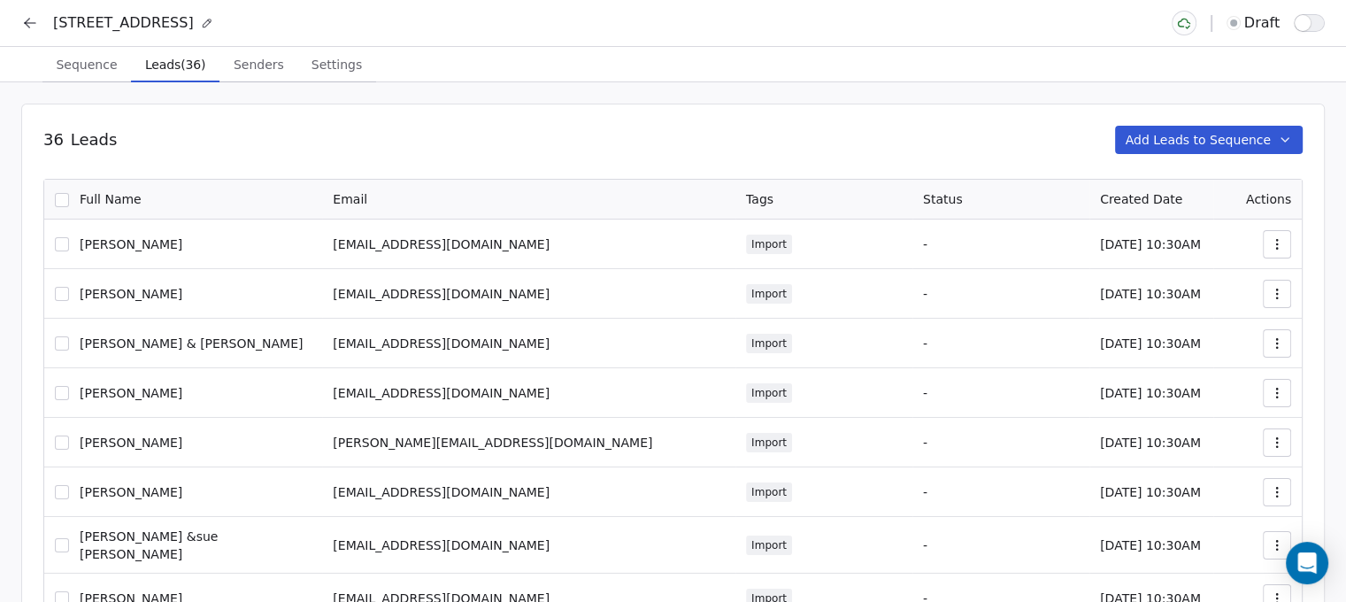
click at [1189, 142] on button "Add Leads to Sequence" at bounding box center [1209, 140] width 188 height 28
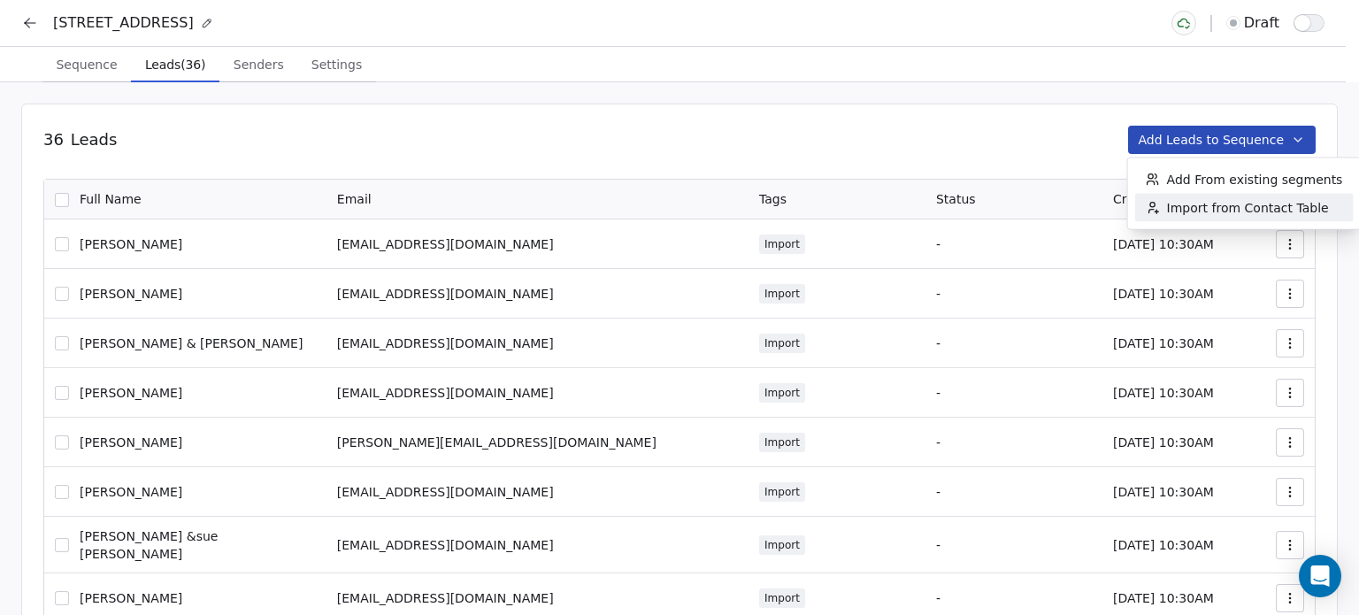
click at [1200, 208] on span "Import from Contact Table" at bounding box center [1248, 208] width 162 height 18
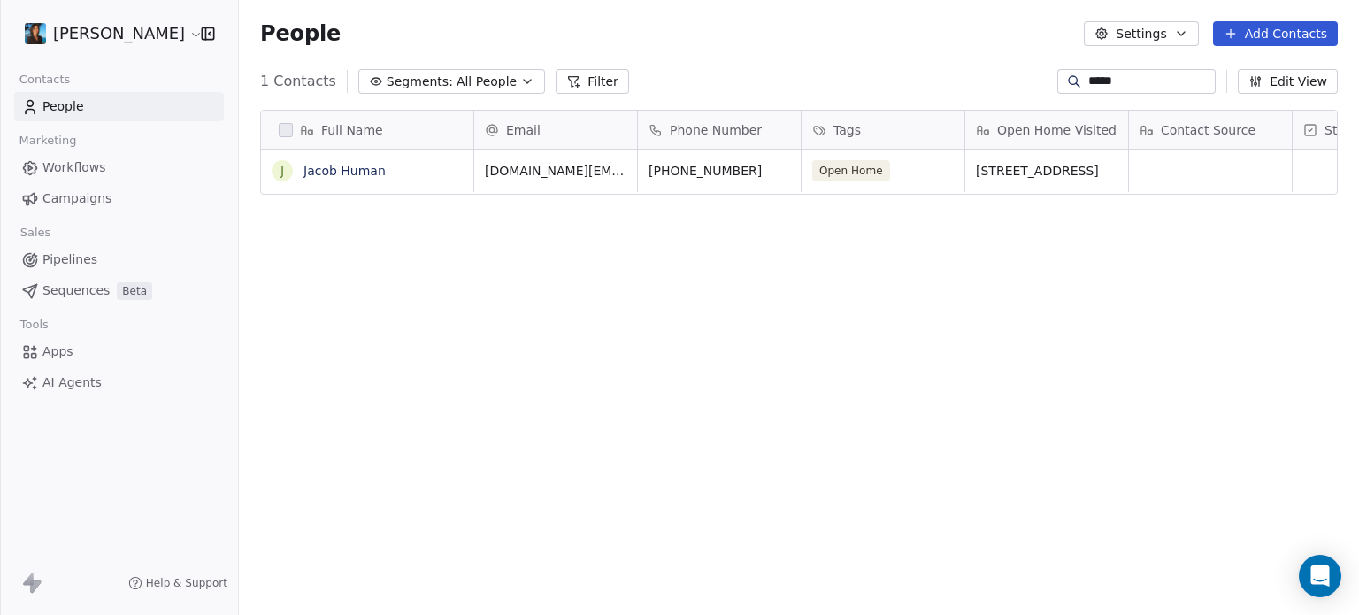
scroll to position [527, 1106]
drag, startPoint x: 1099, startPoint y: 81, endPoint x: 1062, endPoint y: 78, distance: 36.4
click at [1062, 78] on div "*****" at bounding box center [1136, 81] width 158 height 25
type input "*"
type input "*****"
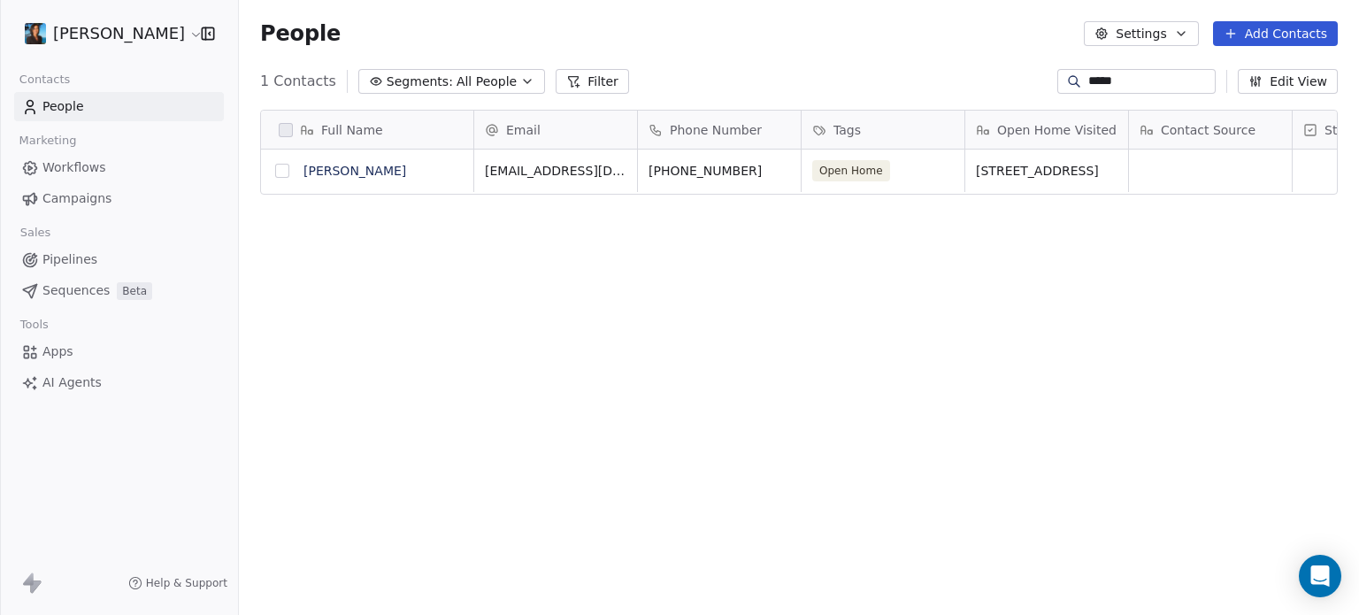
click at [280, 172] on button "grid" at bounding box center [282, 171] width 14 height 14
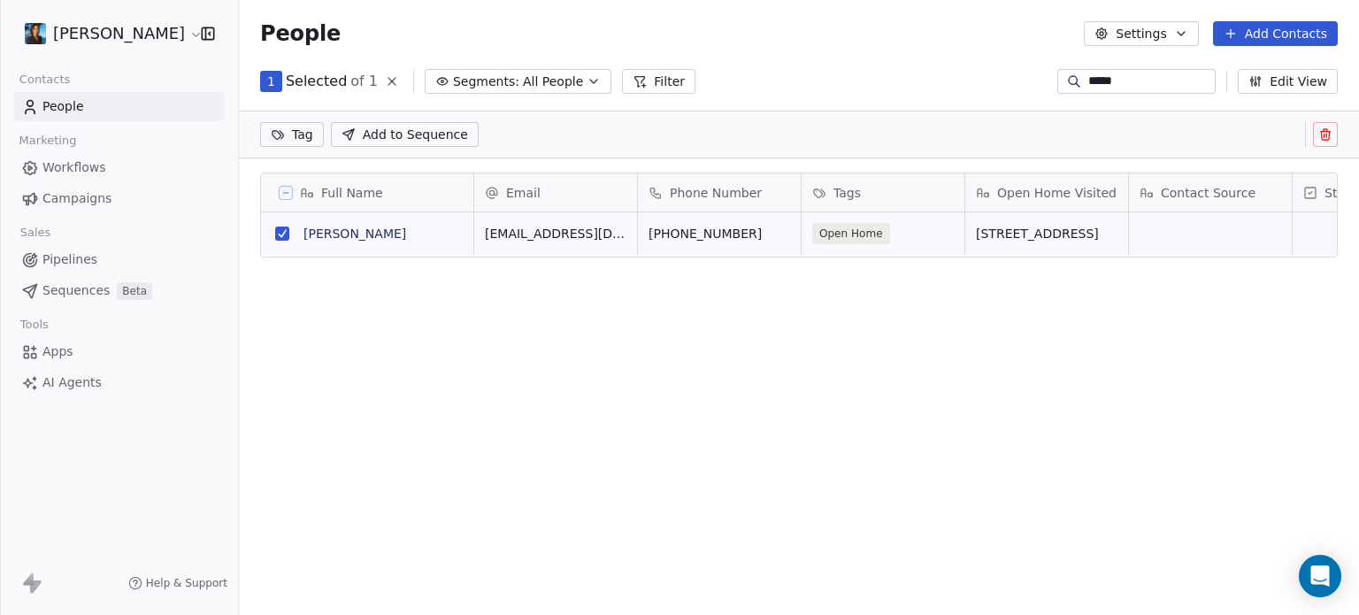
click at [354, 132] on icon at bounding box center [348, 134] width 14 height 14
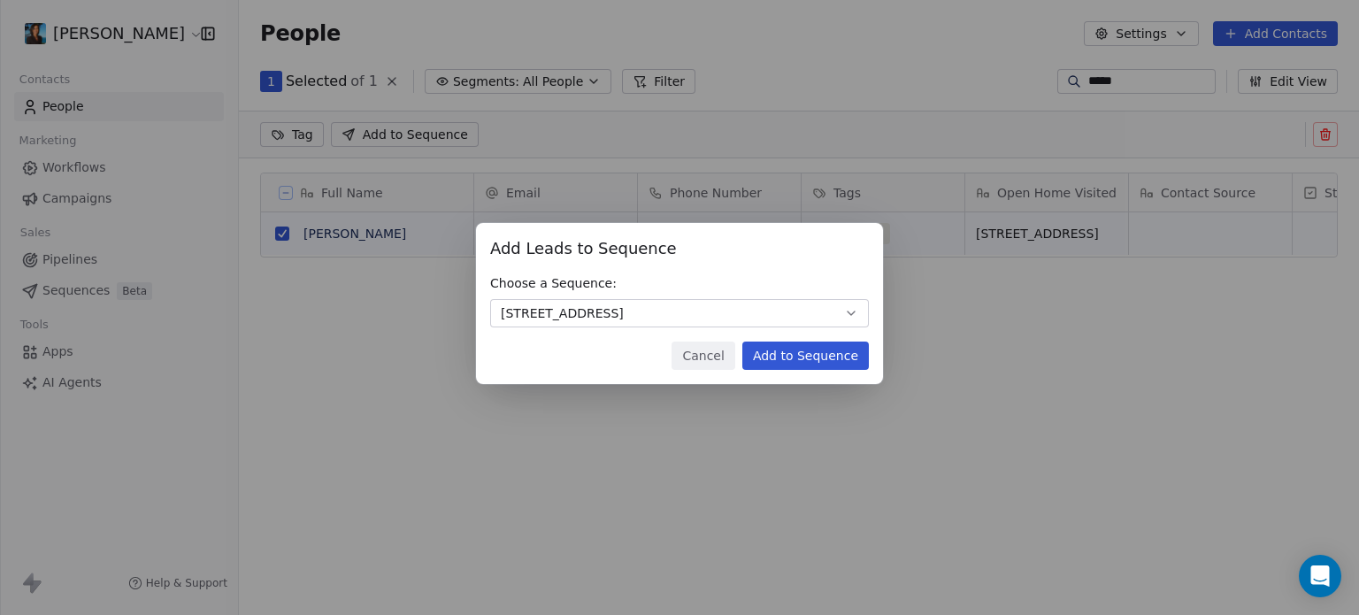
click at [796, 350] on button "Add to Sequence" at bounding box center [805, 355] width 127 height 28
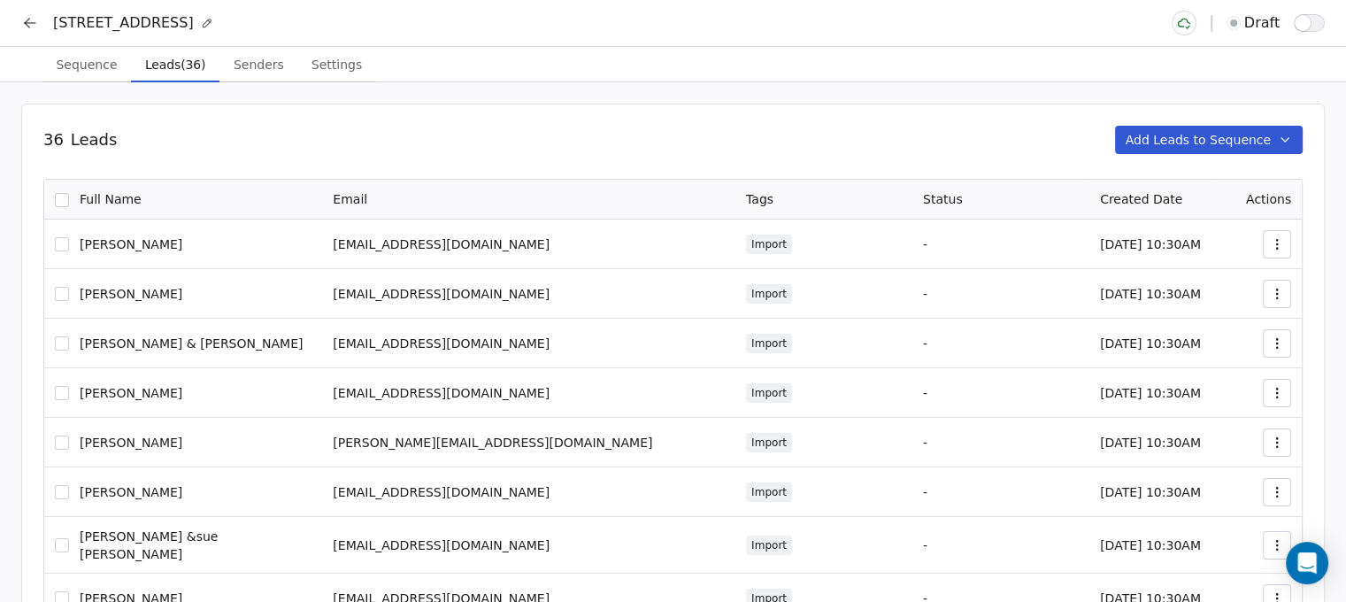
click at [1210, 133] on button "Add Leads to Sequence" at bounding box center [1209, 140] width 188 height 28
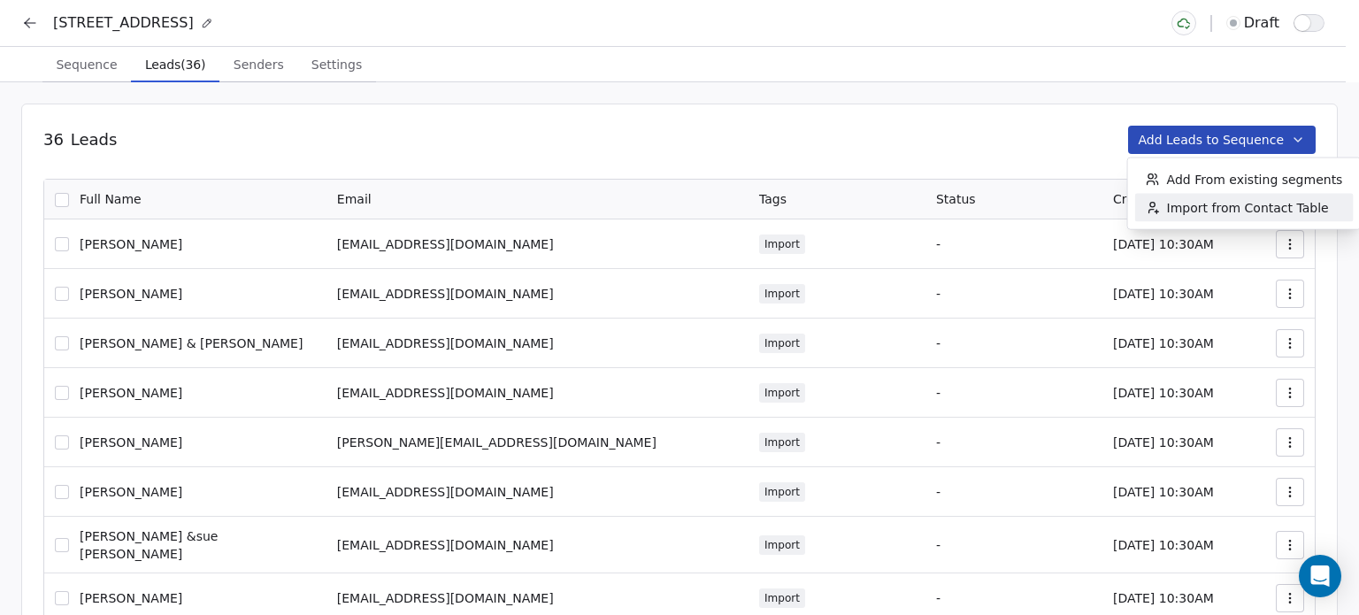
click at [1185, 215] on span "Import from Contact Table" at bounding box center [1248, 208] width 162 height 18
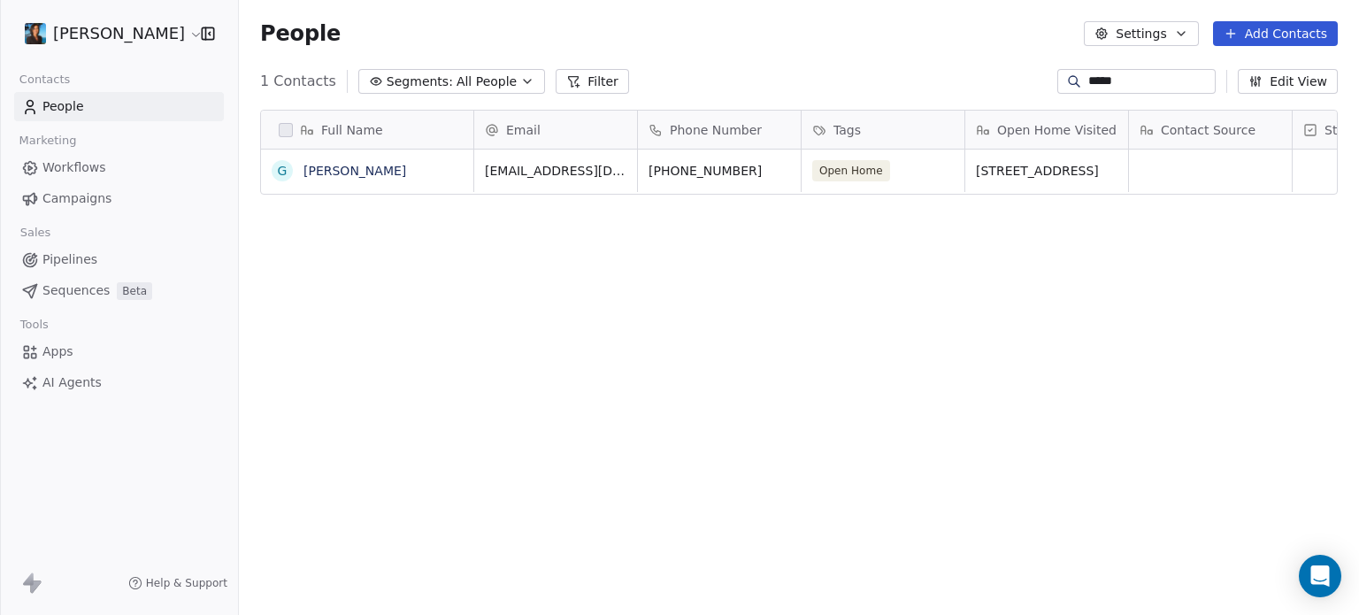
scroll to position [527, 1106]
drag, startPoint x: 1108, startPoint y: 83, endPoint x: 1022, endPoint y: 68, distance: 88.0
click at [1022, 68] on div "1 Contacts Segments: All People Filter ***** Edit View" at bounding box center [799, 81] width 1120 height 28
type input "*****"
click at [286, 169] on button "grid" at bounding box center [282, 171] width 14 height 14
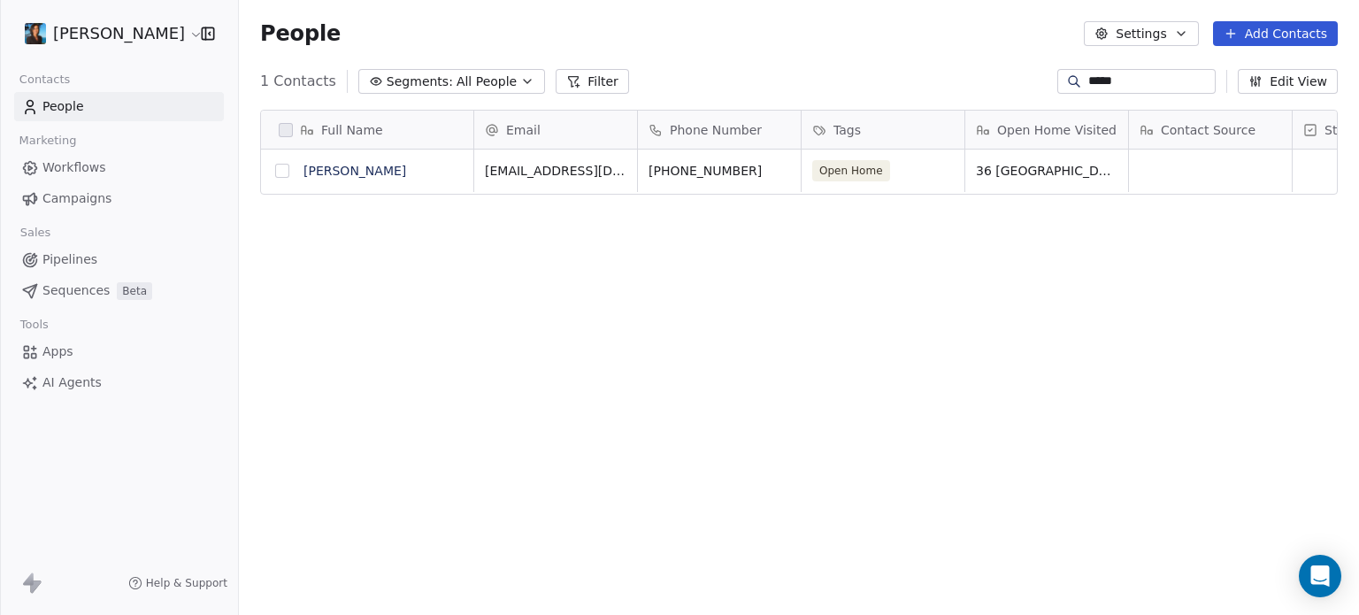
scroll to position [14, 14]
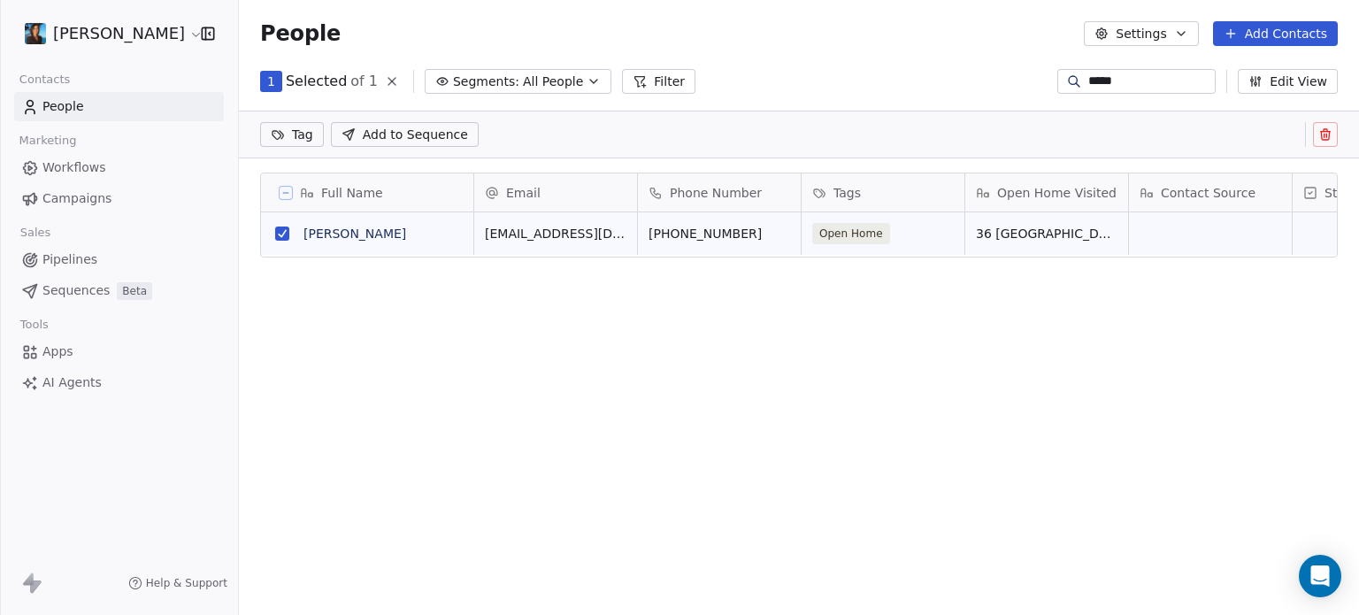
click at [442, 127] on span "Add to Sequence" at bounding box center [415, 135] width 105 height 18
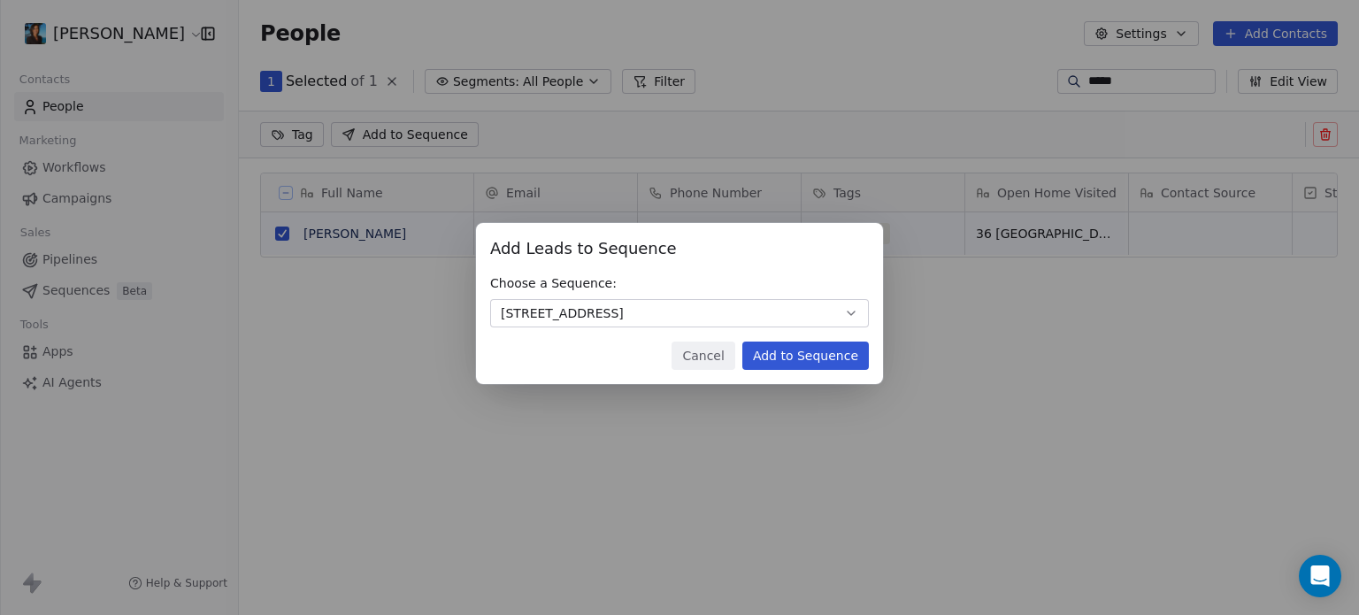
click at [779, 364] on button "Add to Sequence" at bounding box center [805, 355] width 127 height 28
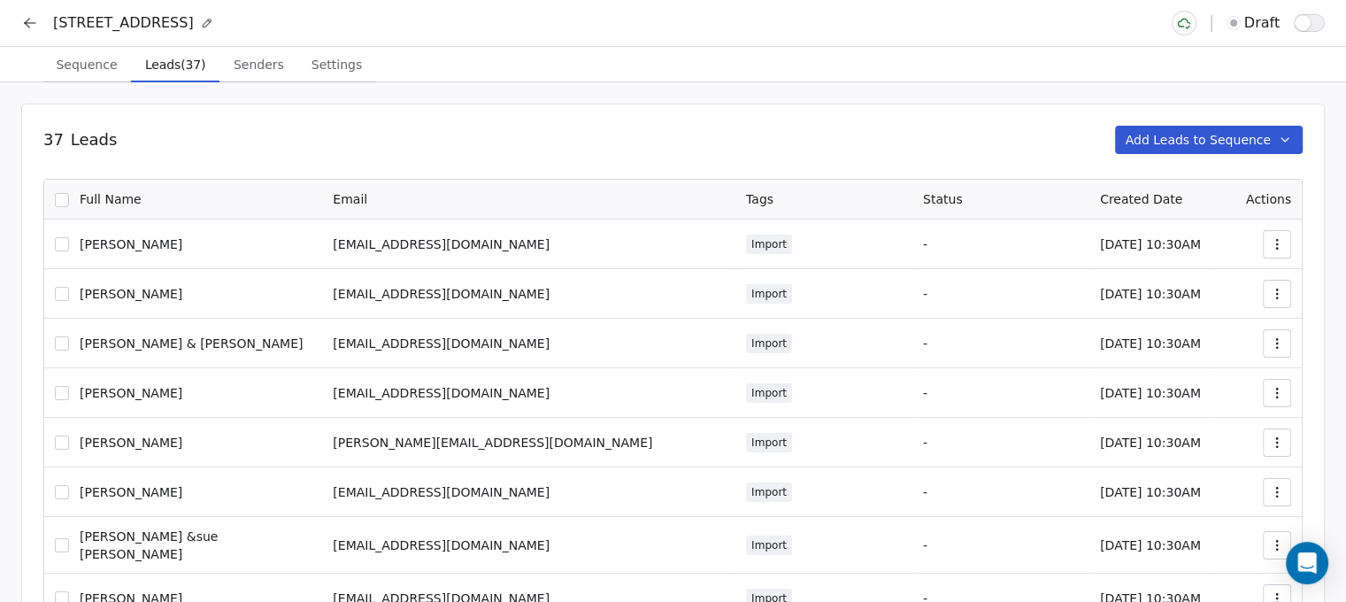
click at [1165, 137] on button "Add Leads to Sequence" at bounding box center [1209, 140] width 188 height 28
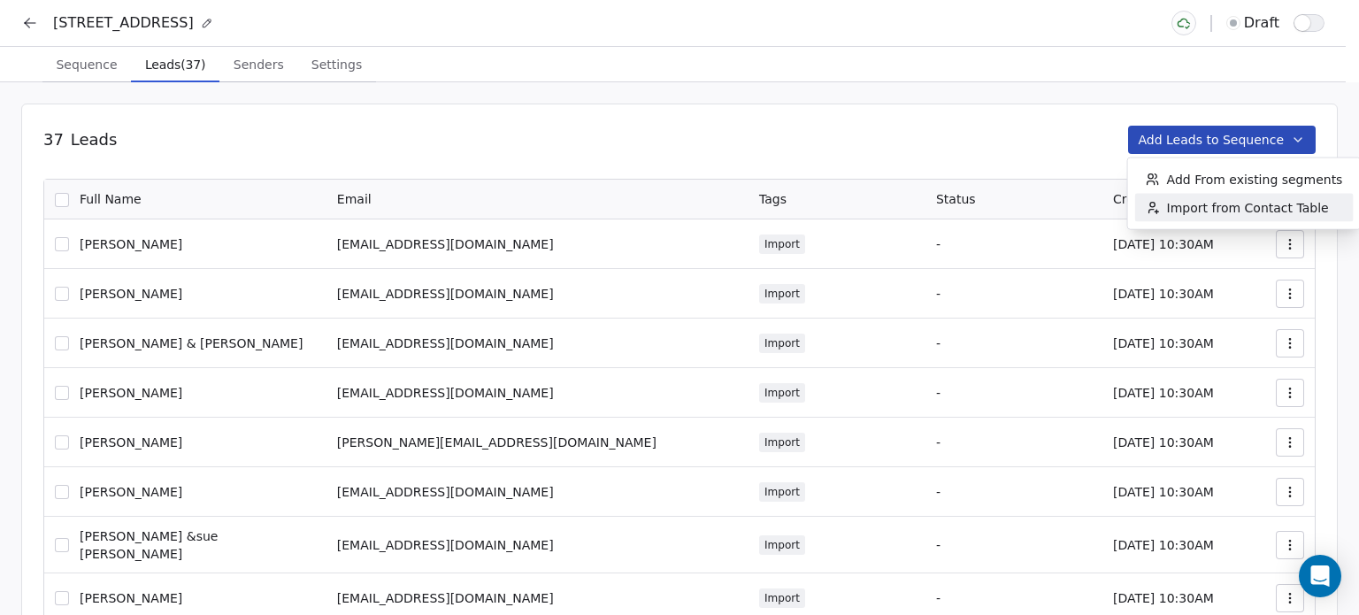
click at [1211, 211] on span "Import from Contact Table" at bounding box center [1248, 208] width 162 height 18
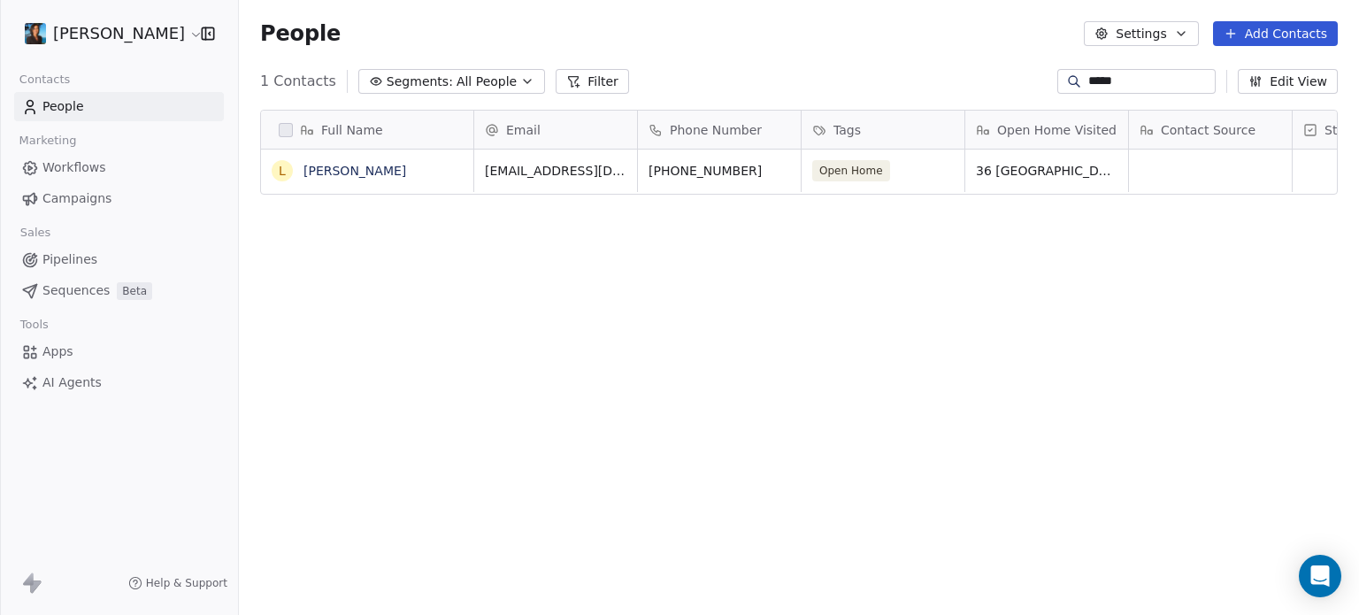
scroll to position [527, 1106]
drag, startPoint x: 1168, startPoint y: 81, endPoint x: 1051, endPoint y: 77, distance: 116.9
click at [1057, 77] on div "*****" at bounding box center [1136, 81] width 158 height 25
type input "****"
click at [278, 169] on button "grid" at bounding box center [282, 171] width 14 height 14
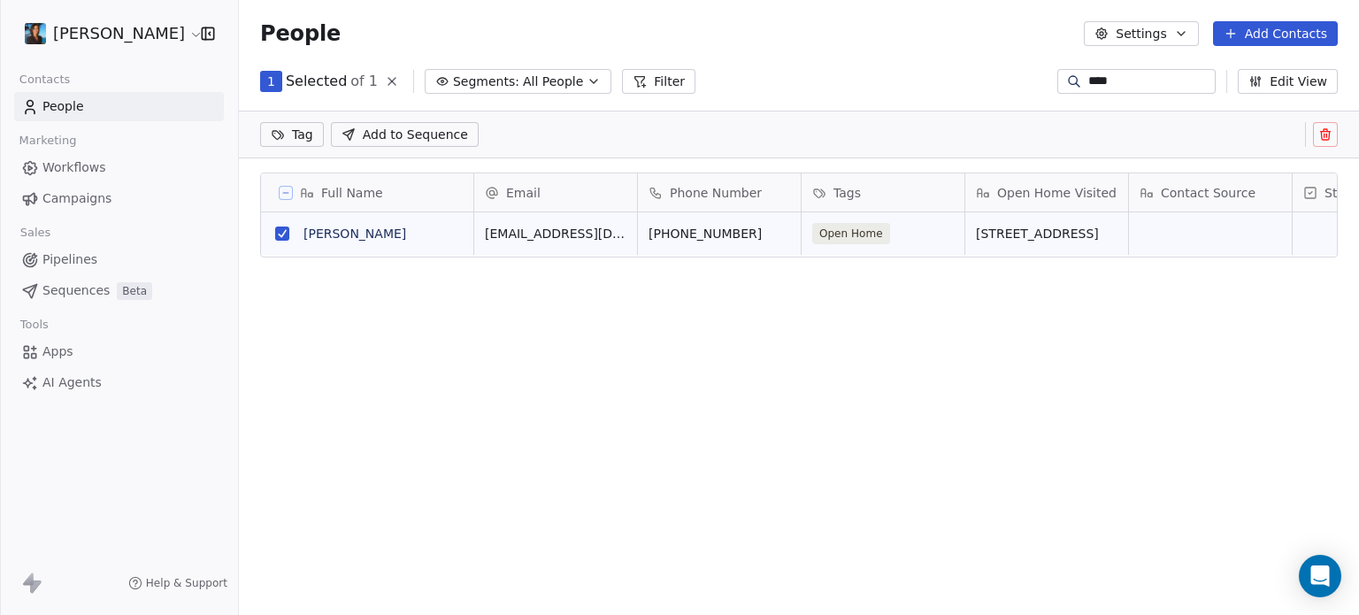
scroll to position [14, 14]
click at [420, 132] on span "Add to Sequence" at bounding box center [415, 135] width 105 height 18
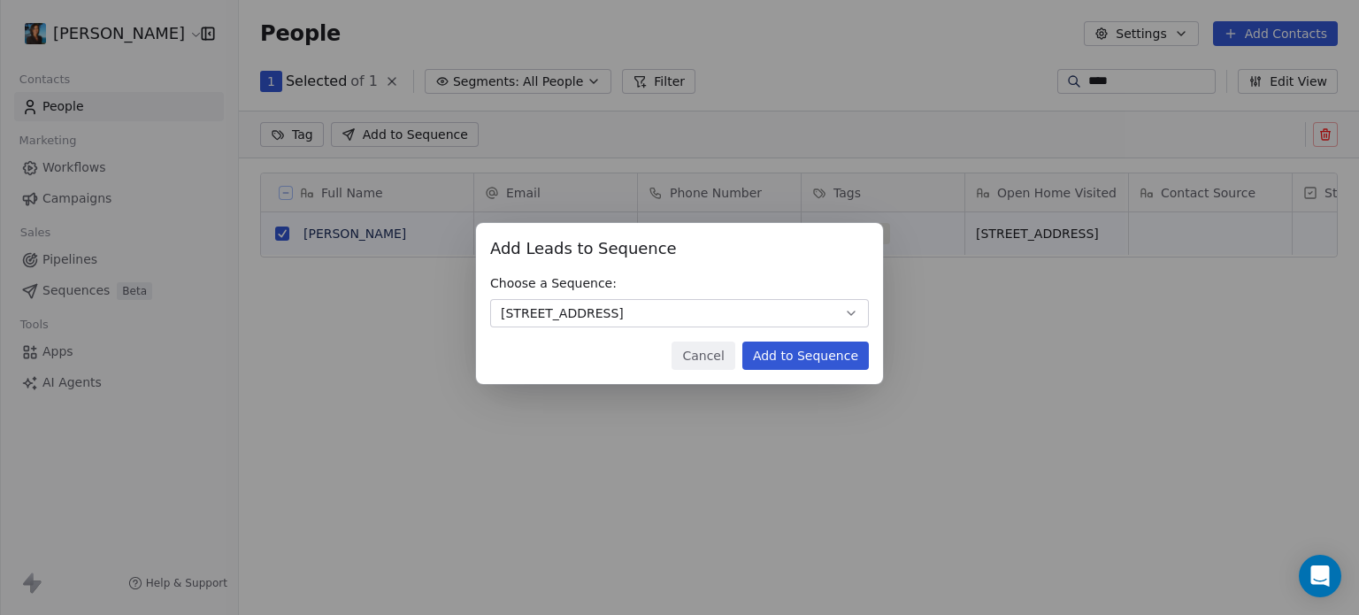
click at [773, 356] on button "Add to Sequence" at bounding box center [805, 355] width 127 height 28
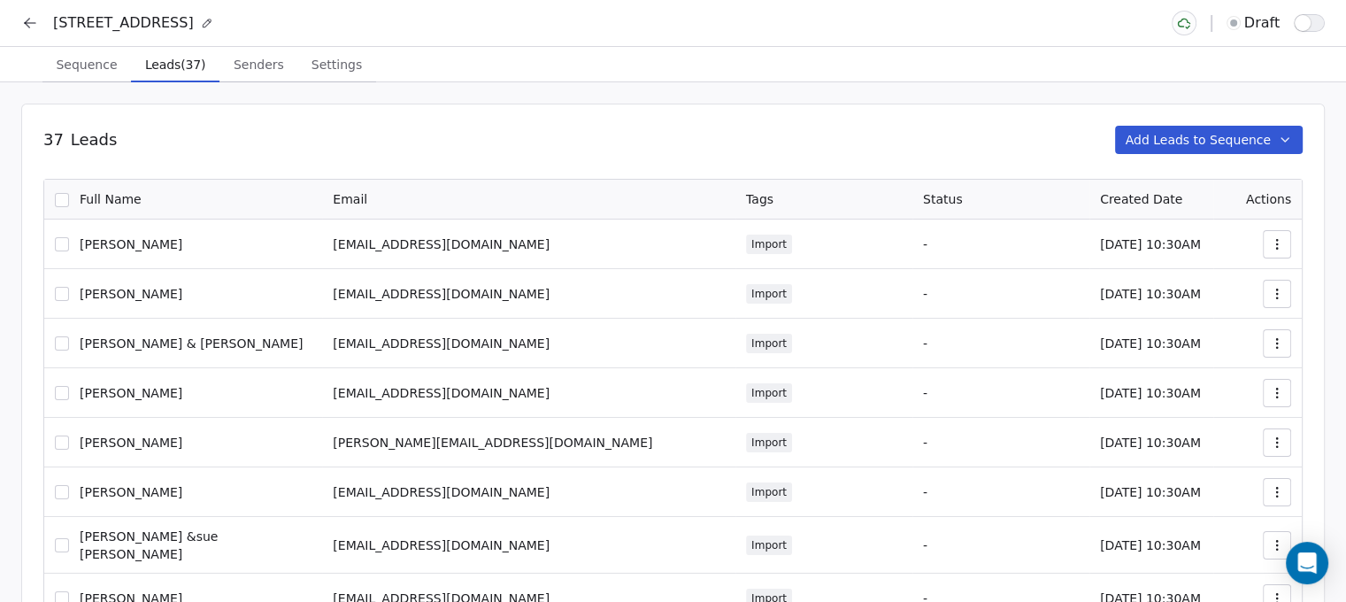
click at [1233, 151] on button "Add Leads to Sequence" at bounding box center [1209, 140] width 188 height 28
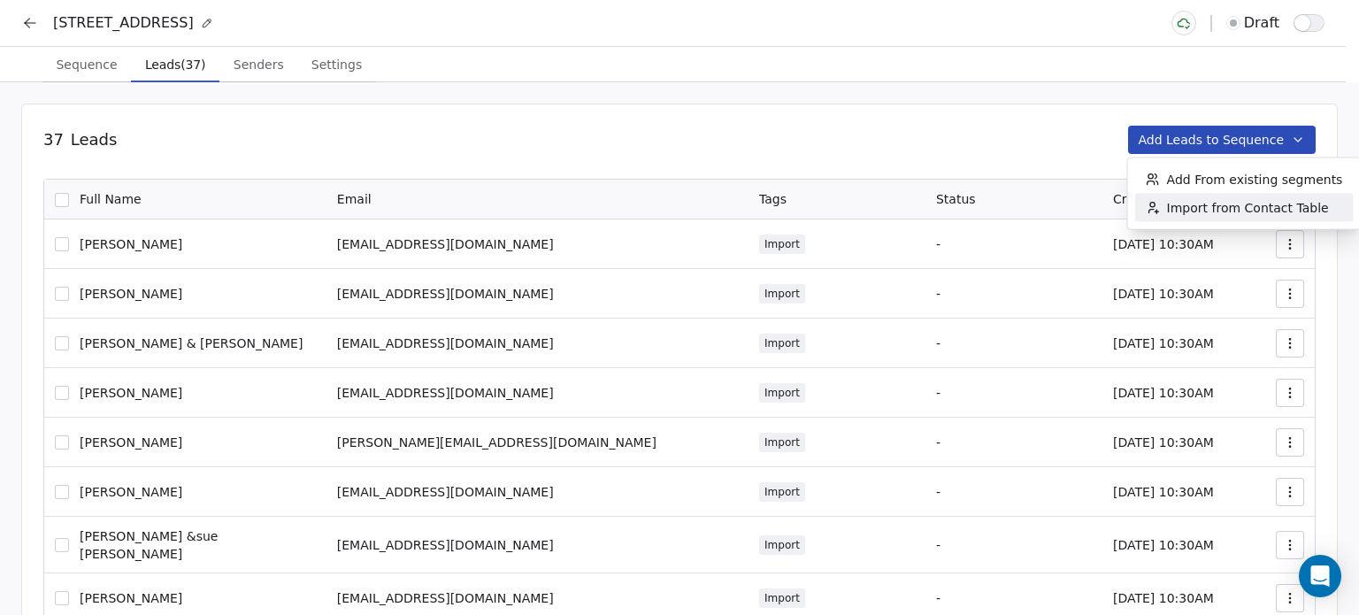
click at [1211, 201] on span "Import from Contact Table" at bounding box center [1248, 208] width 162 height 18
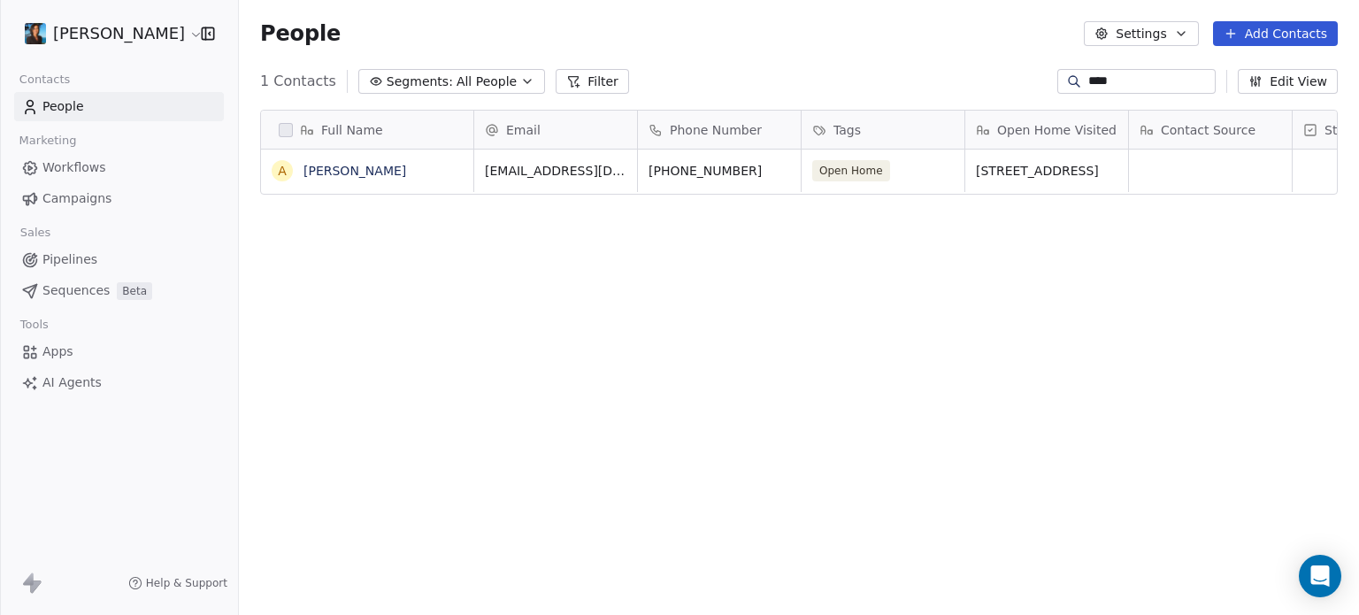
scroll to position [527, 1106]
drag, startPoint x: 1133, startPoint y: 85, endPoint x: 1046, endPoint y: 70, distance: 88.9
click at [1057, 70] on div "****" at bounding box center [1136, 81] width 158 height 25
type input "**********"
click at [278, 170] on button "grid" at bounding box center [282, 171] width 14 height 14
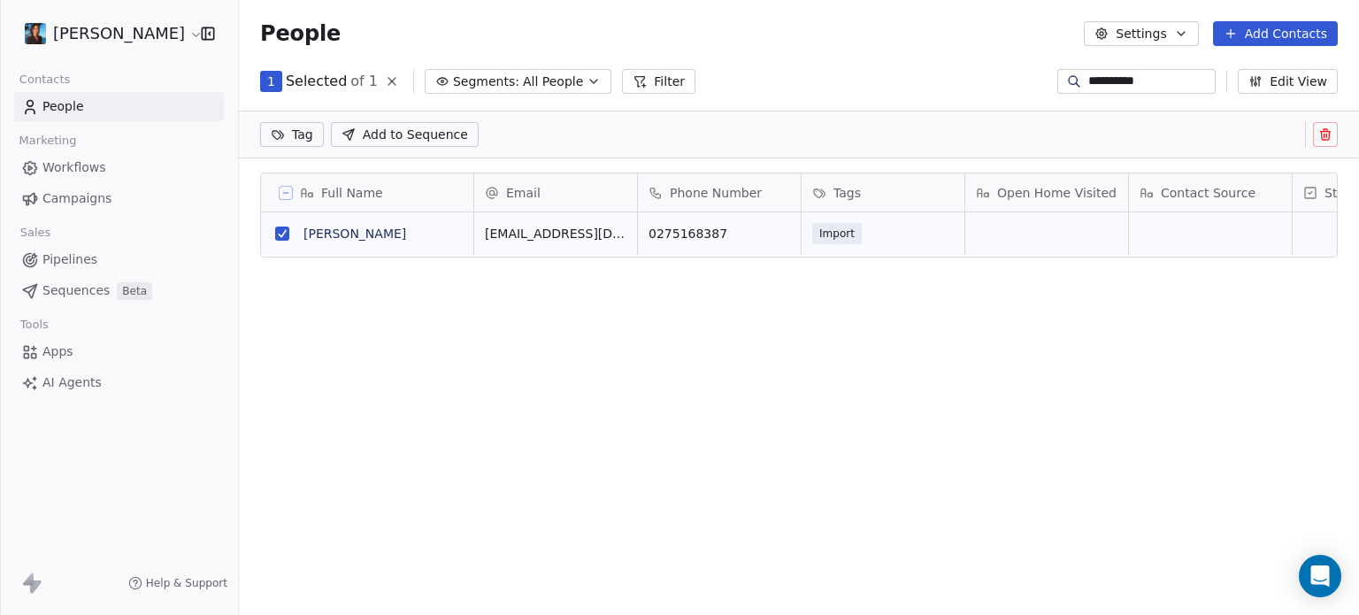
scroll to position [14, 14]
click at [404, 138] on span "Add to Sequence" at bounding box center [415, 135] width 105 height 18
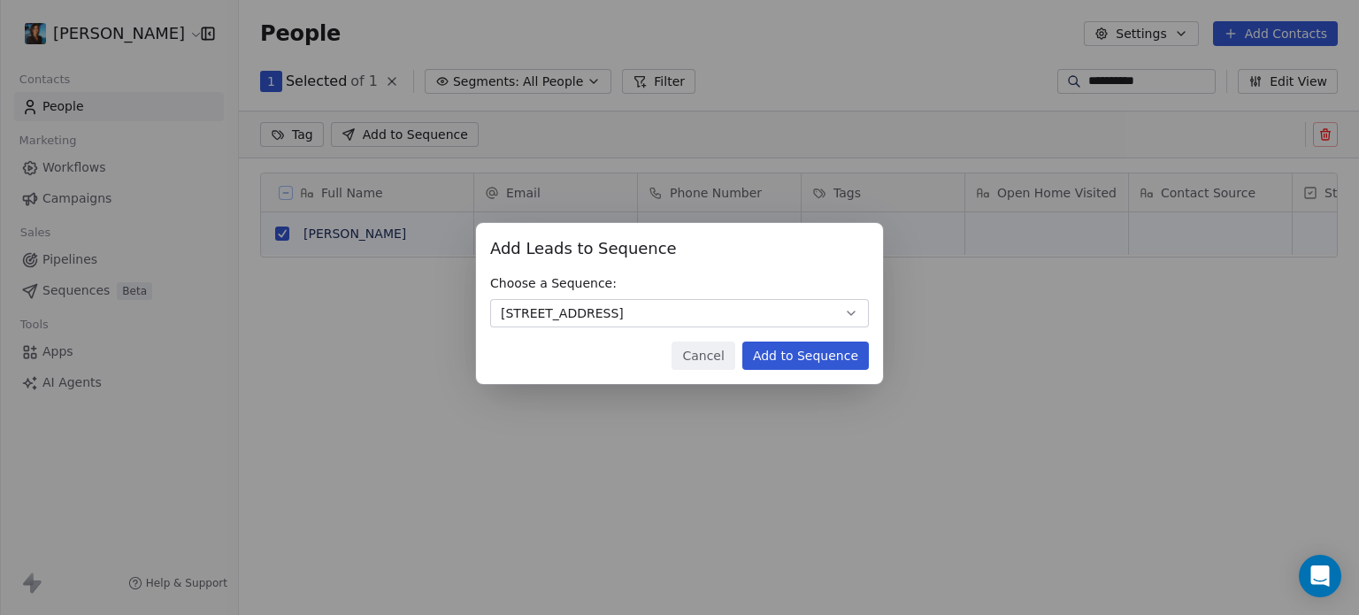
click at [839, 362] on button "Add to Sequence" at bounding box center [805, 355] width 127 height 28
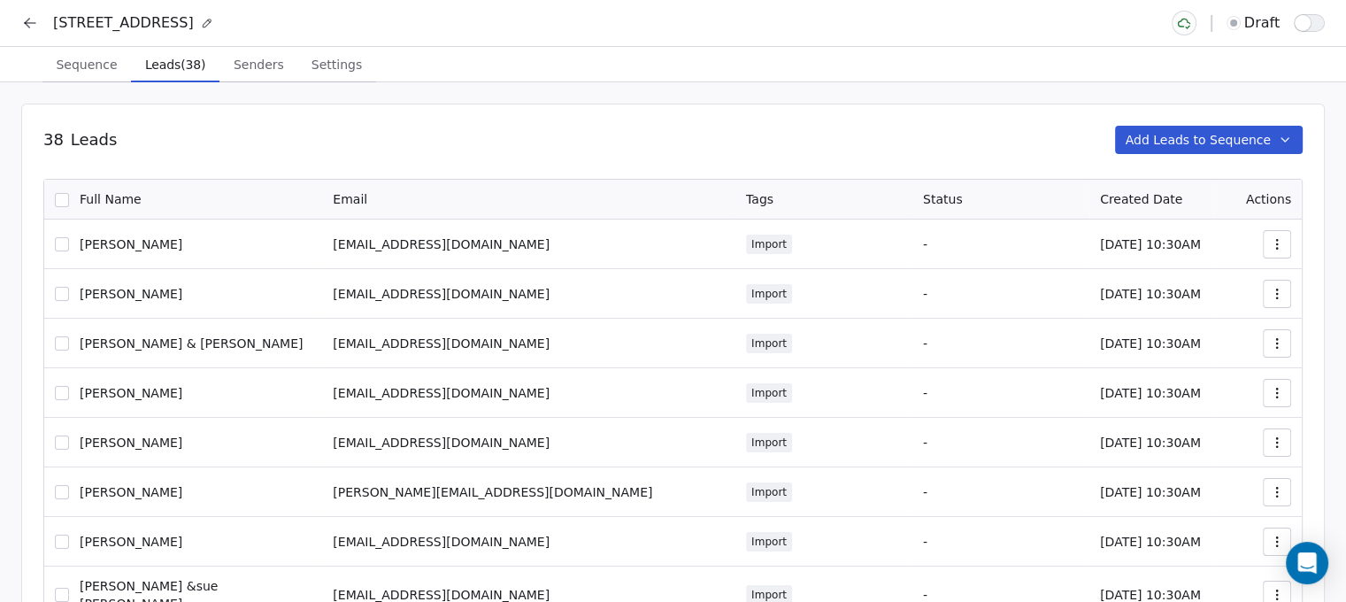
click at [1207, 140] on button "Add Leads to Sequence" at bounding box center [1209, 140] width 188 height 28
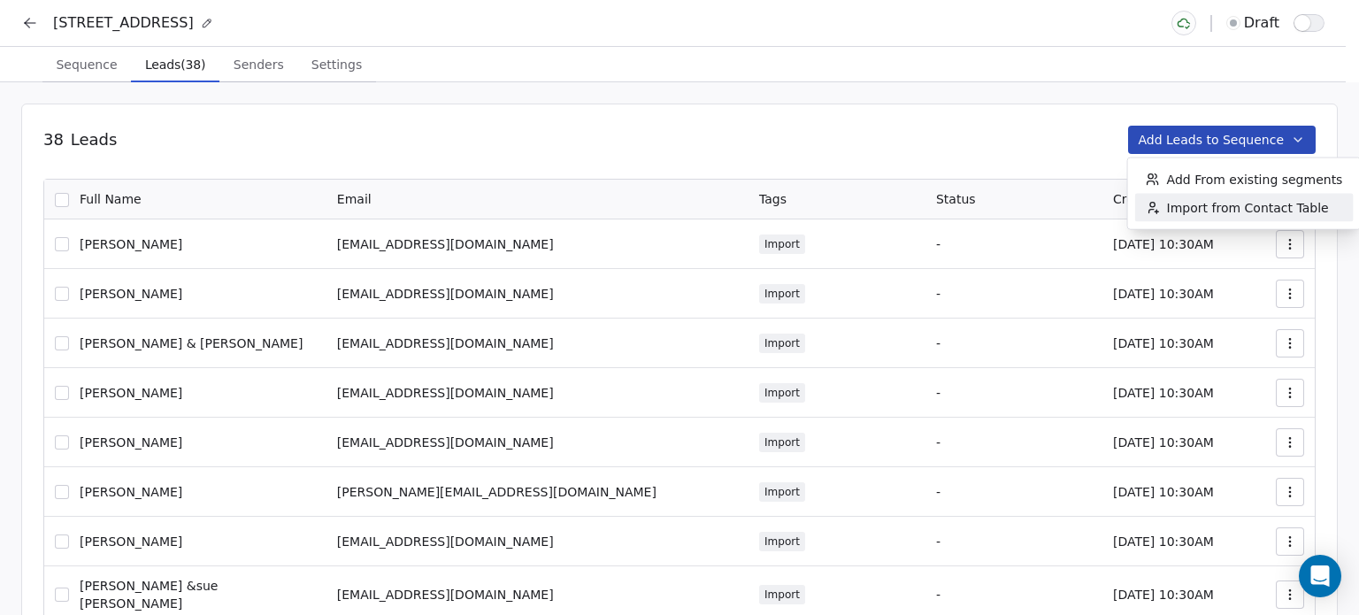
click at [1178, 208] on span "Import from Contact Table" at bounding box center [1248, 208] width 162 height 18
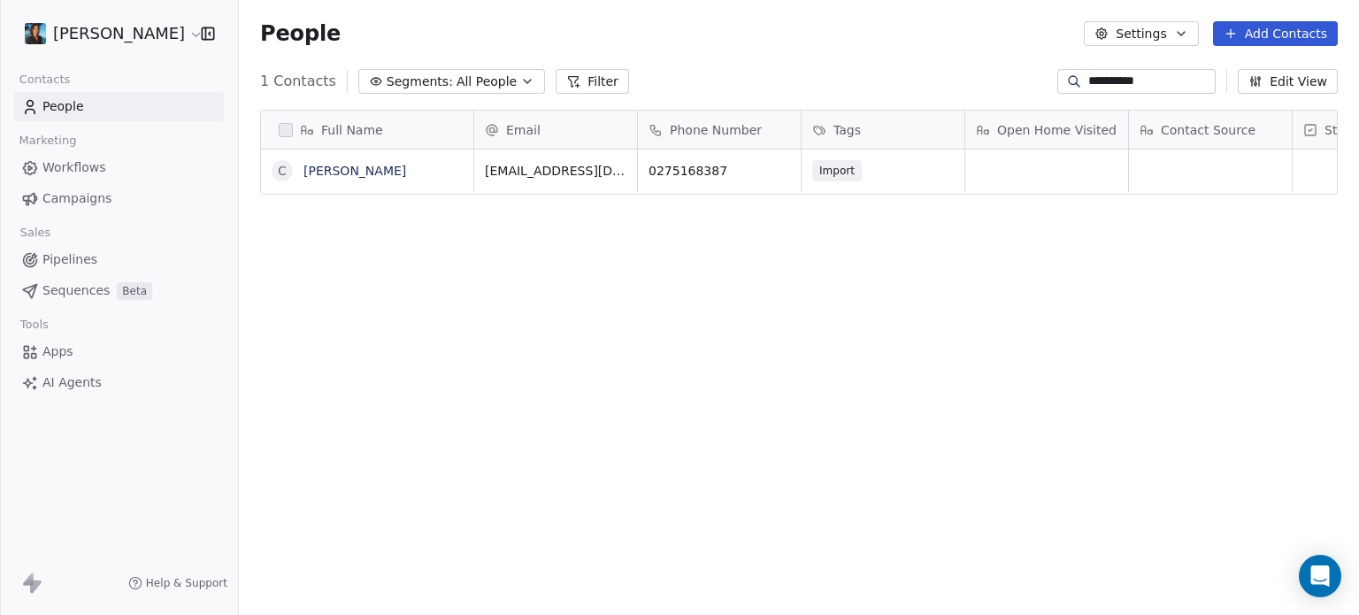
scroll to position [527, 1106]
click at [1139, 96] on div "Full Name C [PERSON_NAME] Email Phone Number Tags Open Home Visited Contact Sou…" at bounding box center [799, 366] width 1120 height 541
drag, startPoint x: 1137, startPoint y: 84, endPoint x: 1042, endPoint y: 76, distance: 95.0
click at [1057, 76] on div "**********" at bounding box center [1136, 81] width 158 height 25
type input "******"
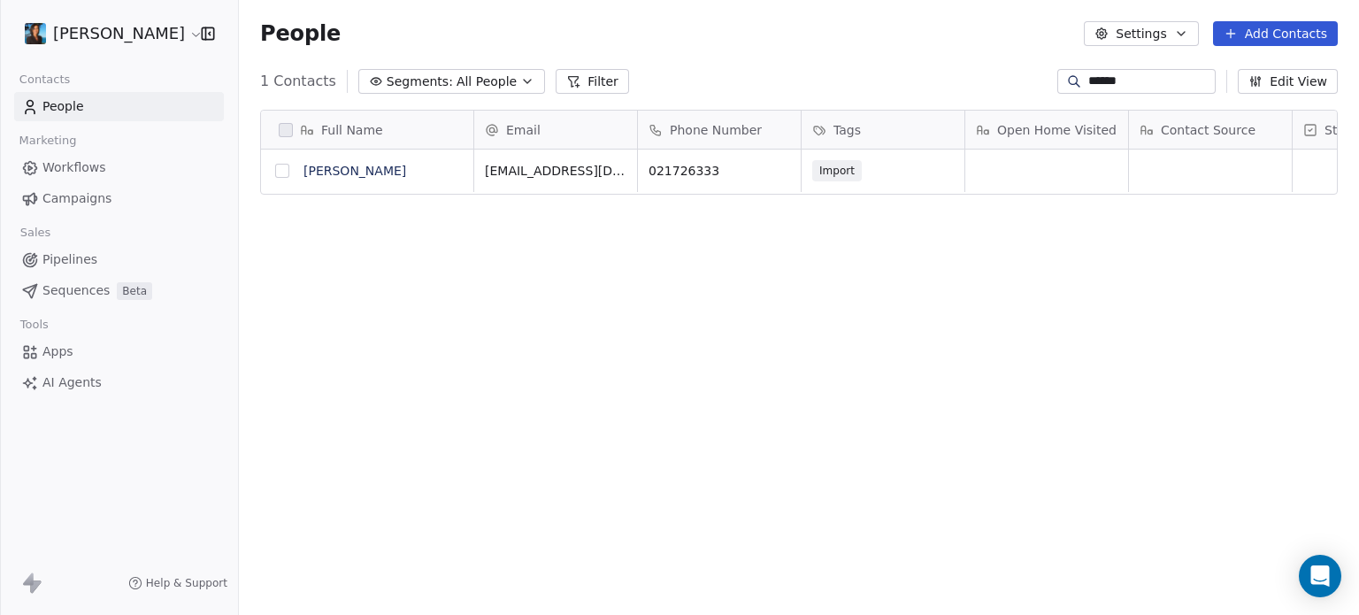
click at [288, 172] on button "grid" at bounding box center [282, 171] width 14 height 14
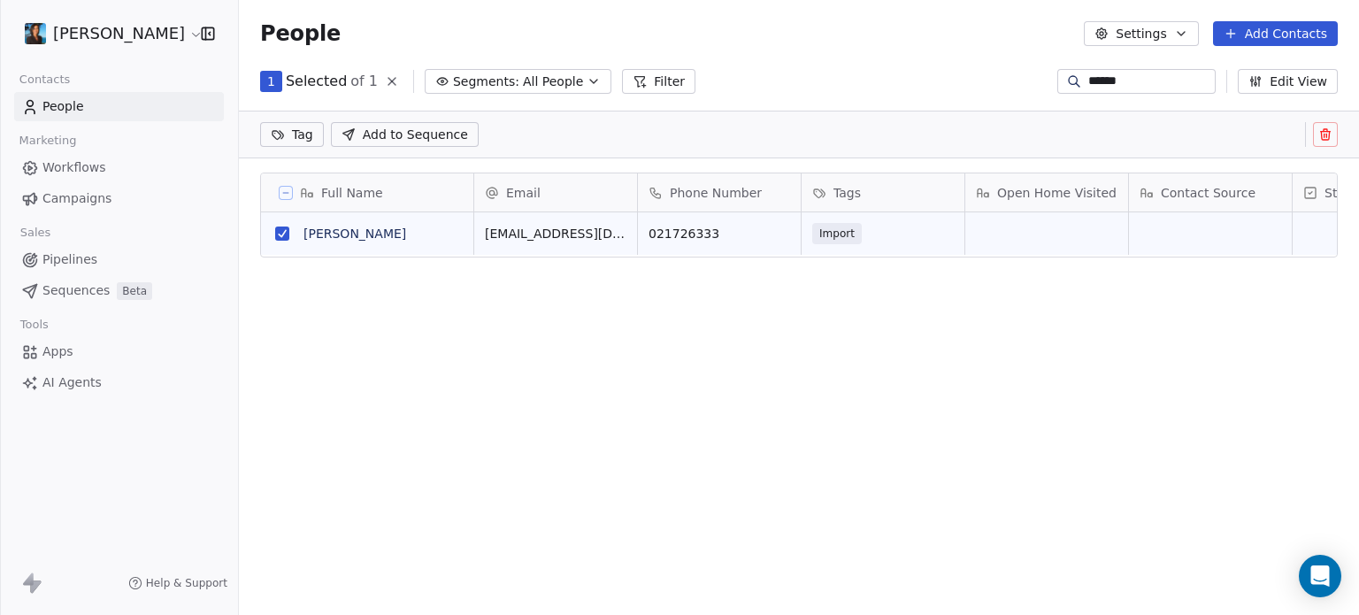
scroll to position [14, 14]
click at [449, 129] on span "Add to Sequence" at bounding box center [415, 135] width 105 height 18
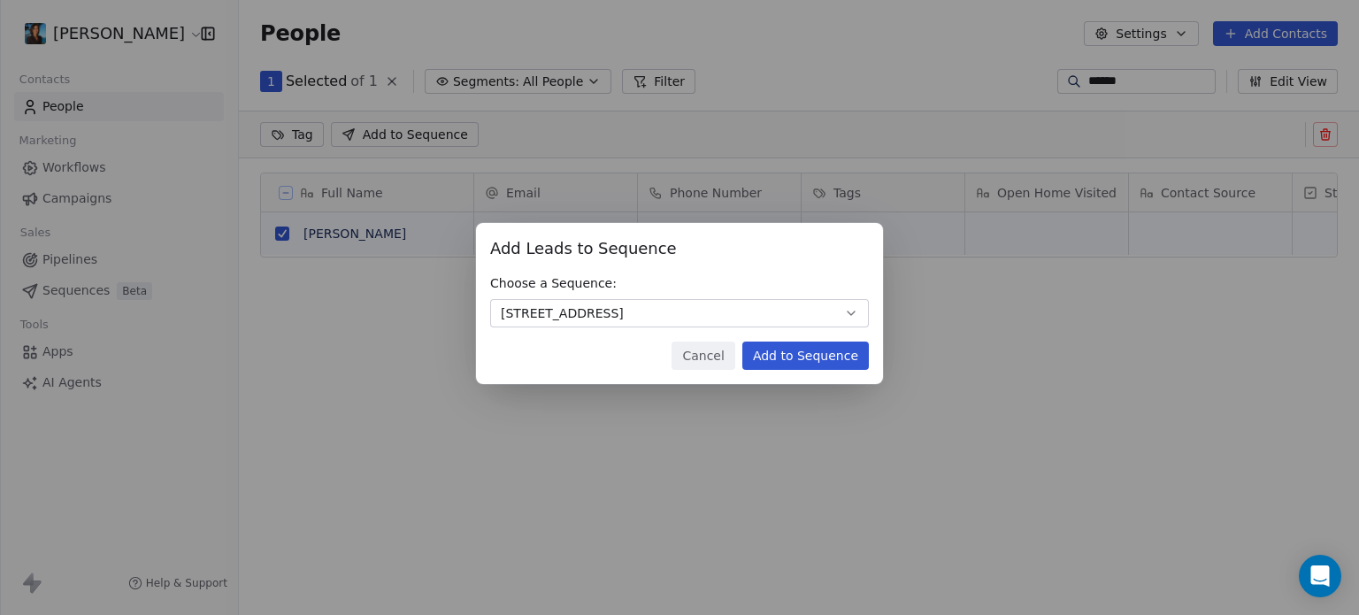
click at [782, 359] on button "Add to Sequence" at bounding box center [805, 355] width 127 height 28
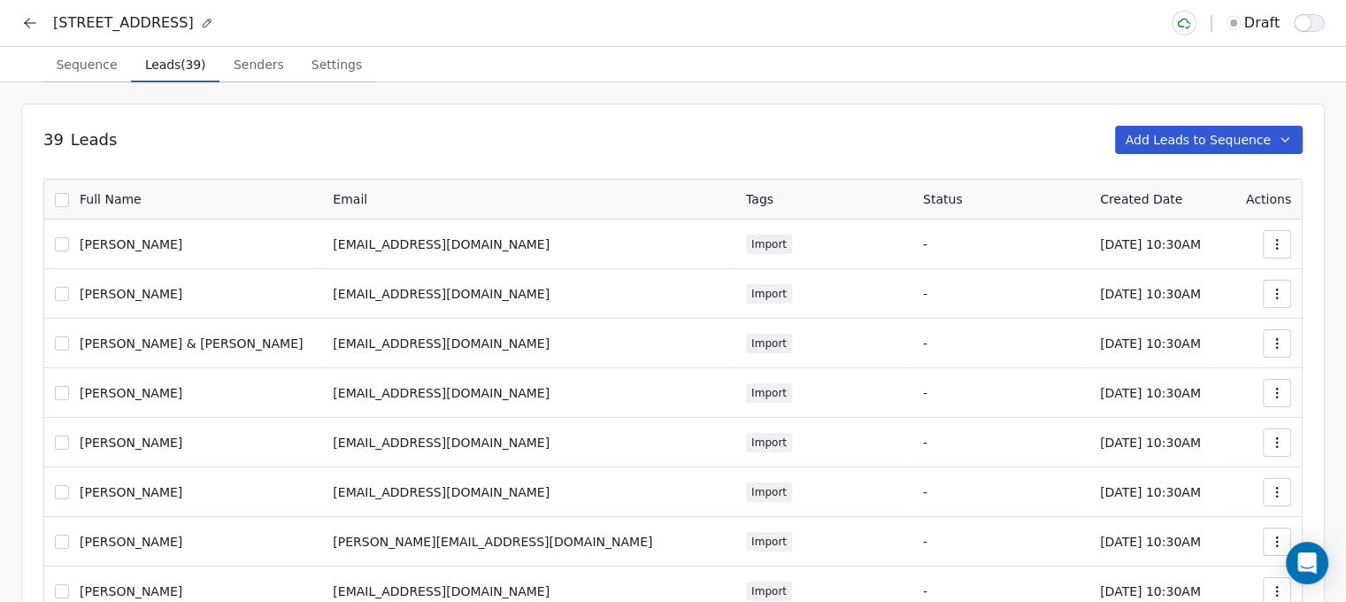
click at [1262, 148] on button "Add Leads to Sequence" at bounding box center [1209, 140] width 188 height 28
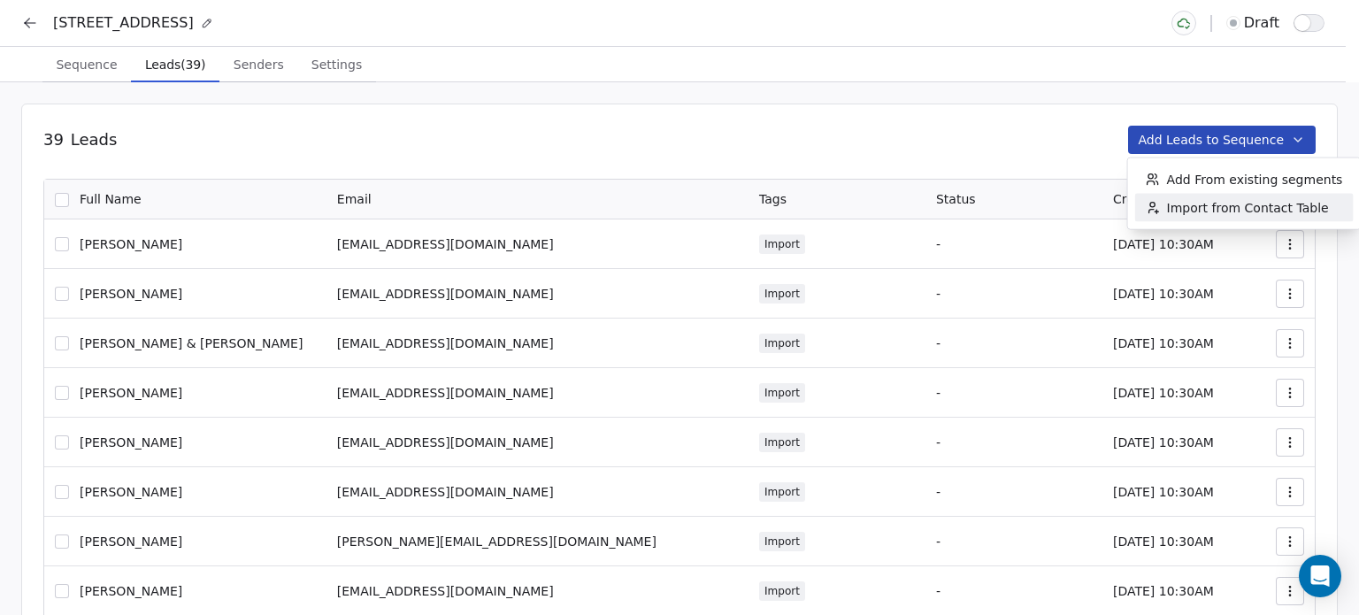
click at [1232, 207] on span "Import from Contact Table" at bounding box center [1248, 208] width 162 height 18
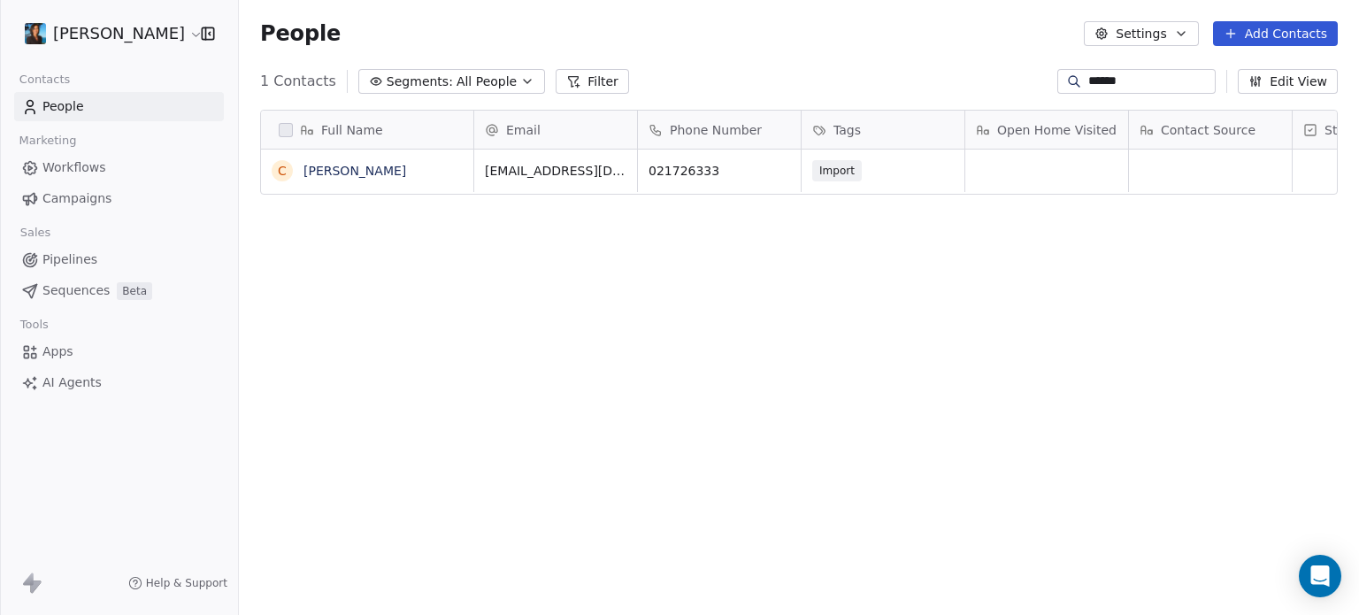
scroll to position [527, 1106]
drag, startPoint x: 1151, startPoint y: 73, endPoint x: 1009, endPoint y: 77, distance: 142.5
click at [1009, 77] on div "1 Contacts Segments: All People Filter ****** Edit View" at bounding box center [799, 81] width 1120 height 28
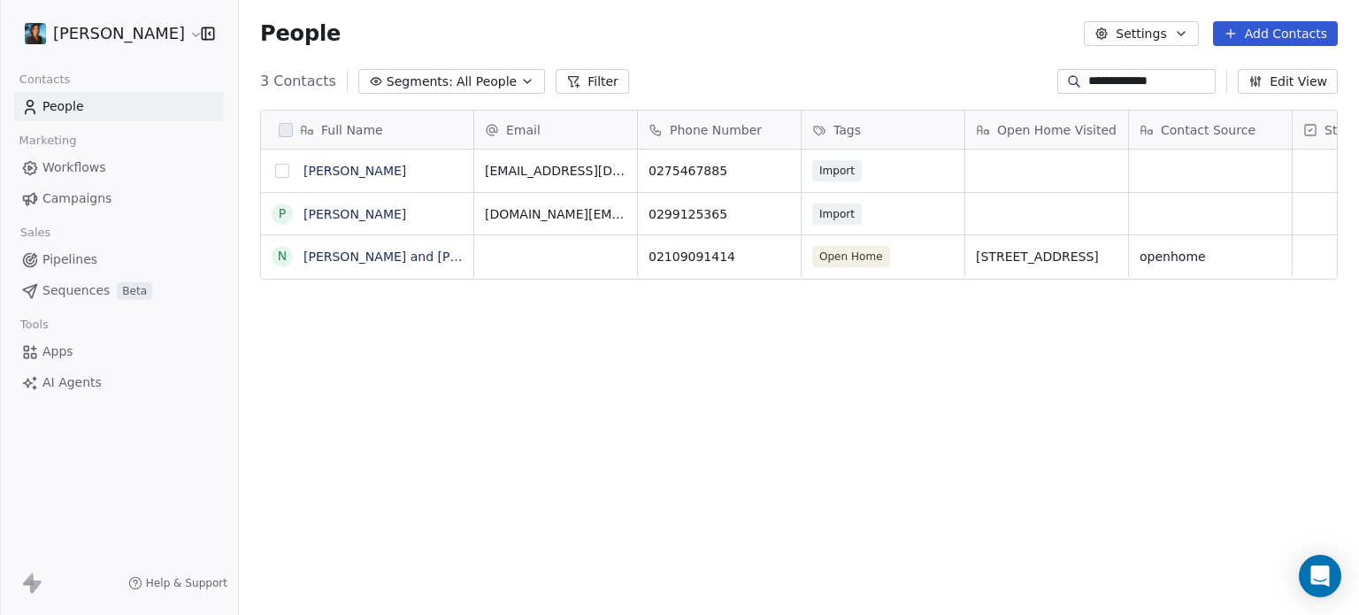
type input "**********"
click at [286, 167] on button "grid" at bounding box center [282, 171] width 14 height 14
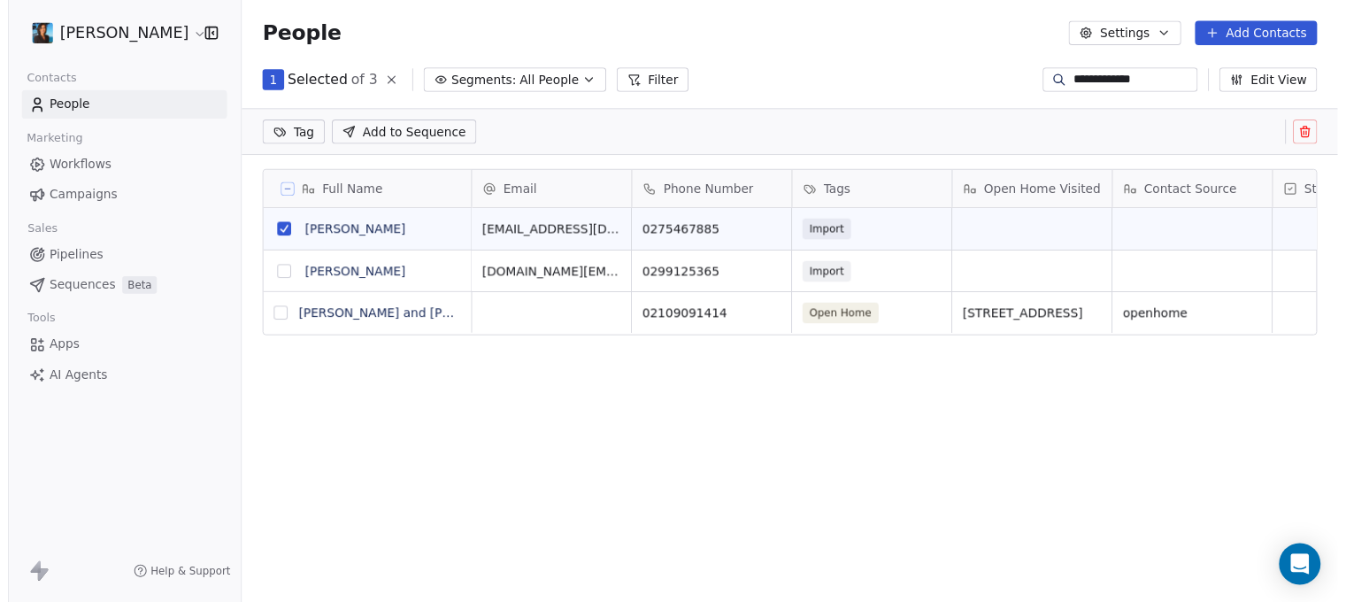
scroll to position [14, 14]
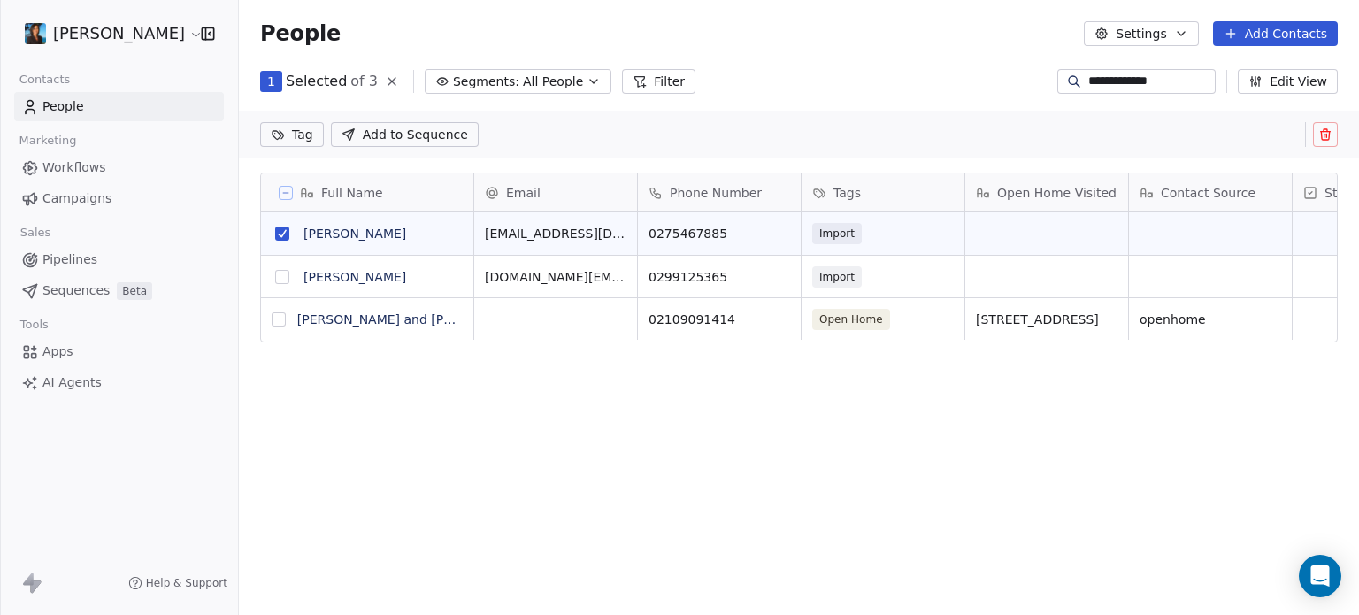
click at [417, 131] on span "Add to Sequence" at bounding box center [415, 135] width 105 height 18
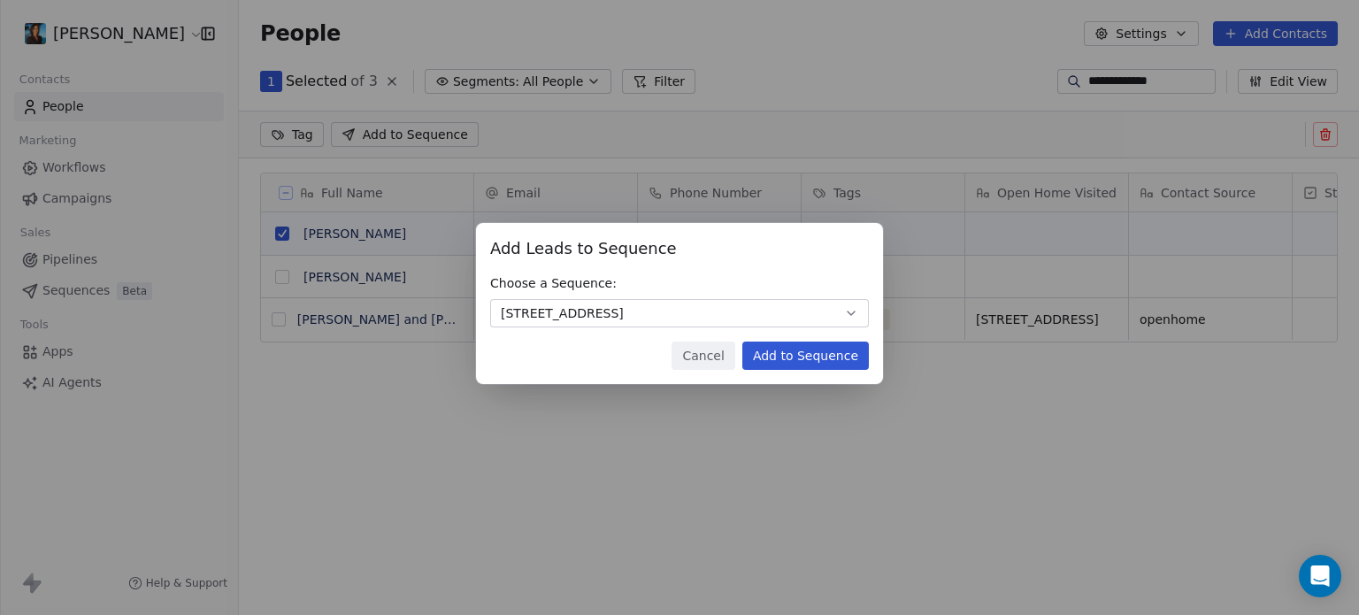
click at [827, 353] on button "Add to Sequence" at bounding box center [805, 355] width 127 height 28
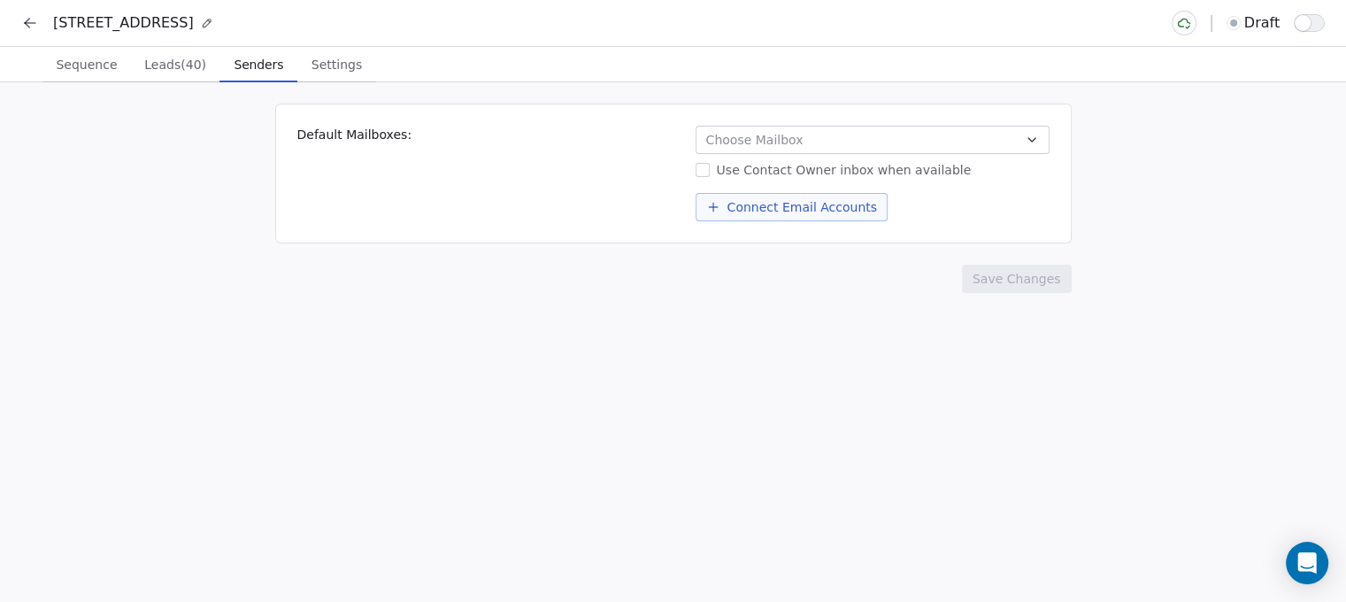
click at [232, 52] on span "Senders" at bounding box center [258, 64] width 64 height 25
click at [763, 149] on button "Choose Mailbox" at bounding box center [879, 140] width 354 height 28
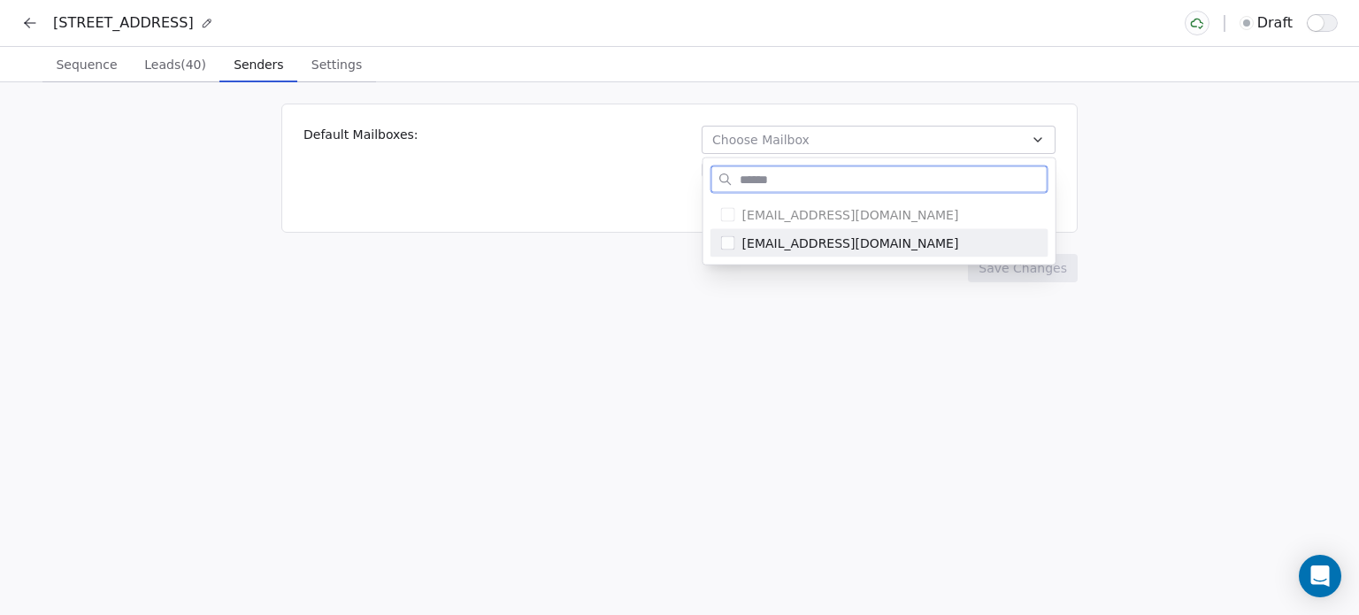
click at [757, 244] on span "[EMAIL_ADDRESS][DOMAIN_NAME]" at bounding box center [889, 243] width 295 height 18
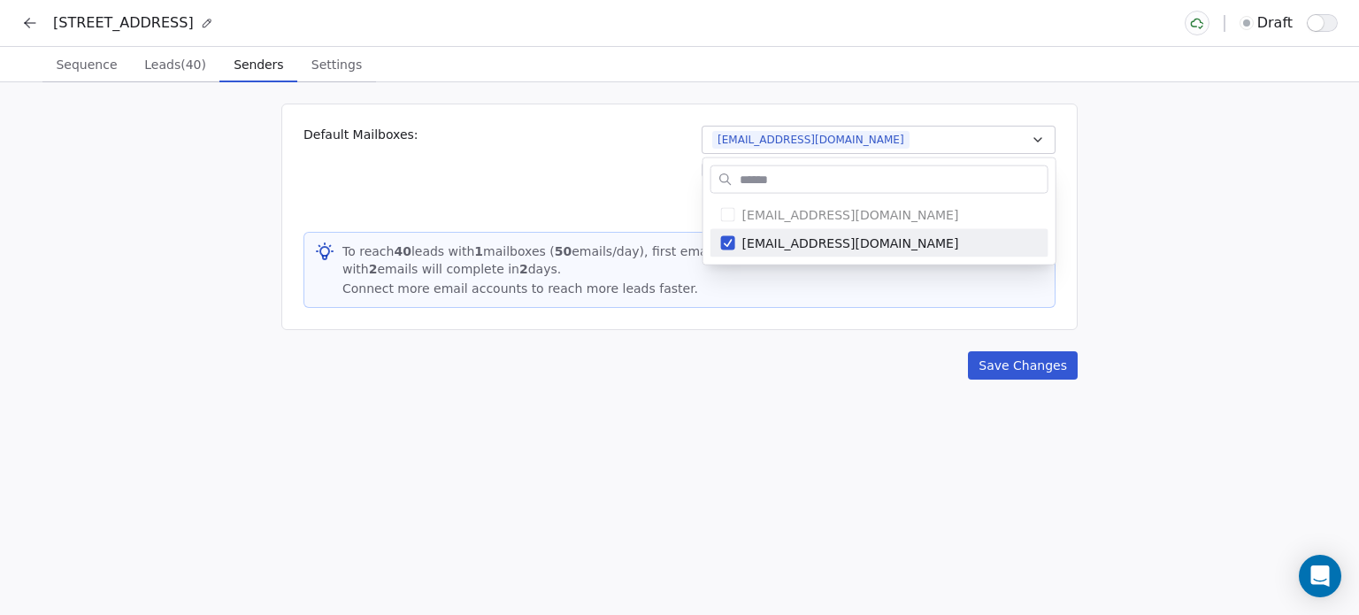
click at [776, 339] on html "30 Awanui road draft Sequence Sequence Leads (40) Leads (40) Senders Senders Se…" at bounding box center [679, 307] width 1359 height 615
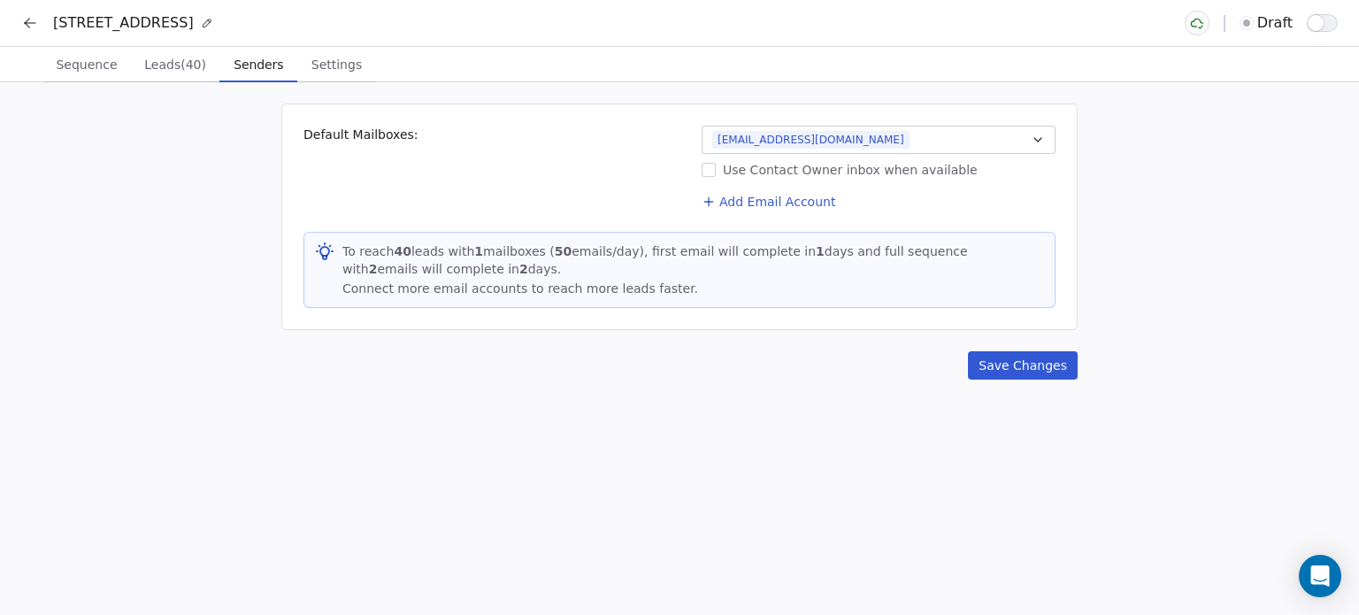
click at [1005, 363] on button "Save Changes" at bounding box center [1023, 365] width 110 height 28
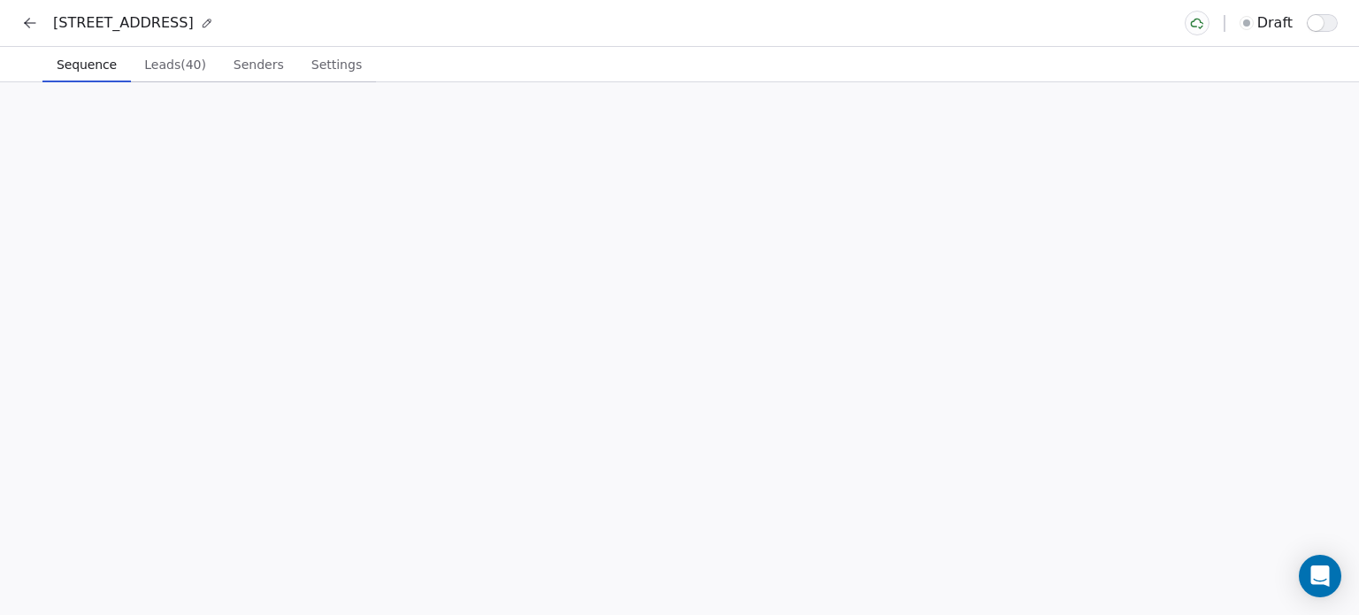
click at [81, 68] on span "Sequence" at bounding box center [87, 64] width 74 height 25
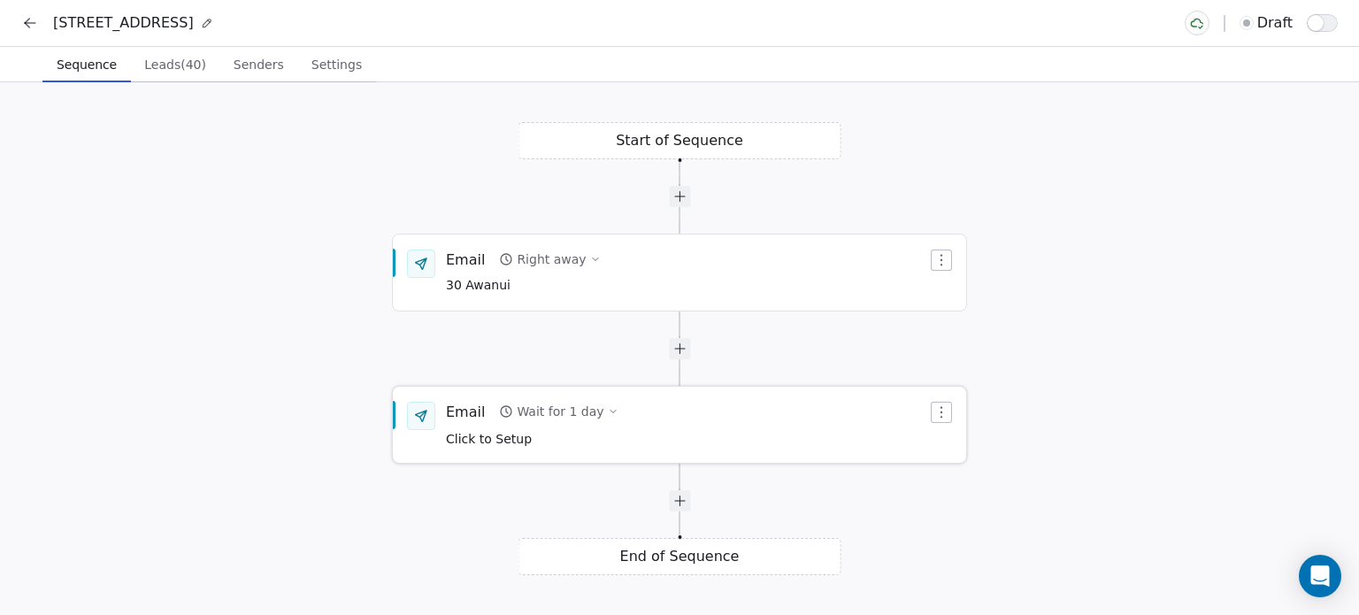
click at [519, 409] on div "Wait for 1 day" at bounding box center [560, 412] width 87 height 18
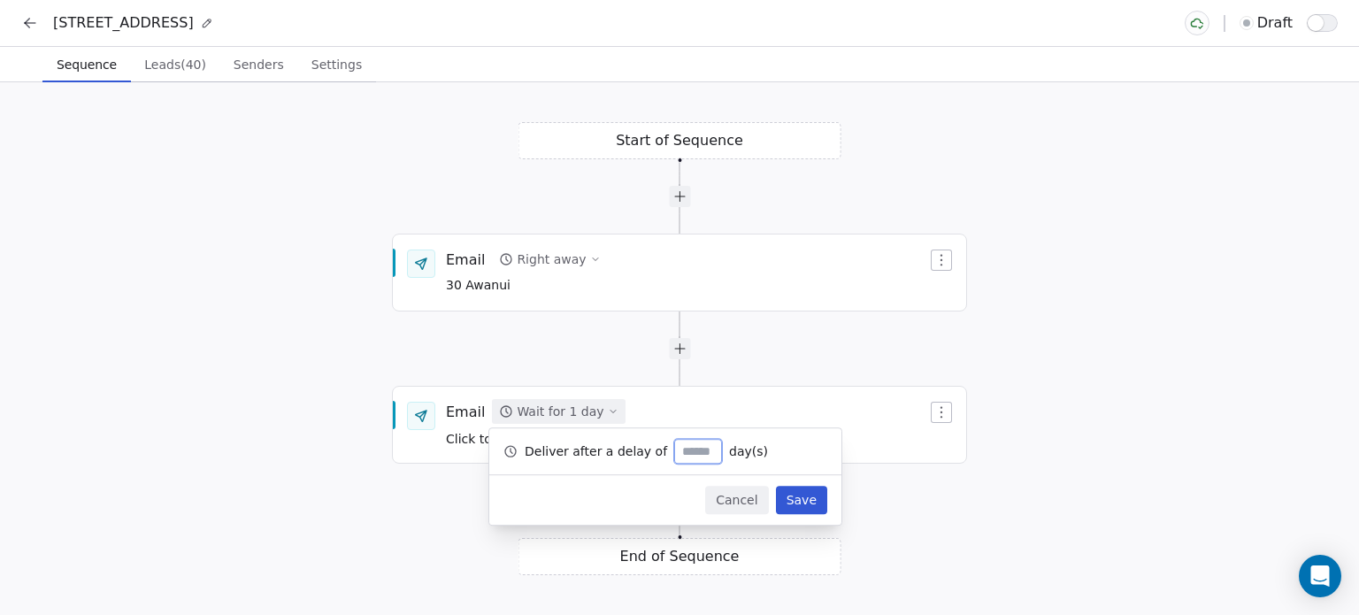
type input "*"
click at [799, 502] on button "Save" at bounding box center [801, 500] width 51 height 28
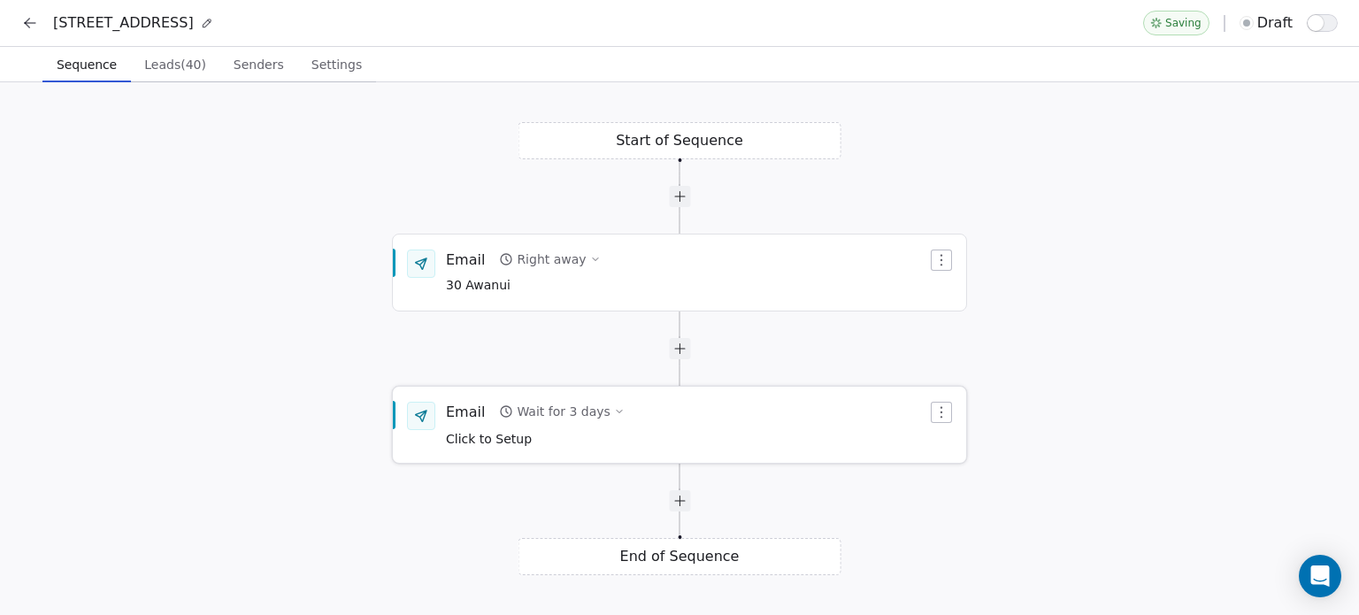
click at [508, 451] on div "Email Wait for 3 days Click to Setup" at bounding box center [679, 424] width 573 height 74
click at [507, 433] on span "Click to Setup" at bounding box center [489, 439] width 86 height 14
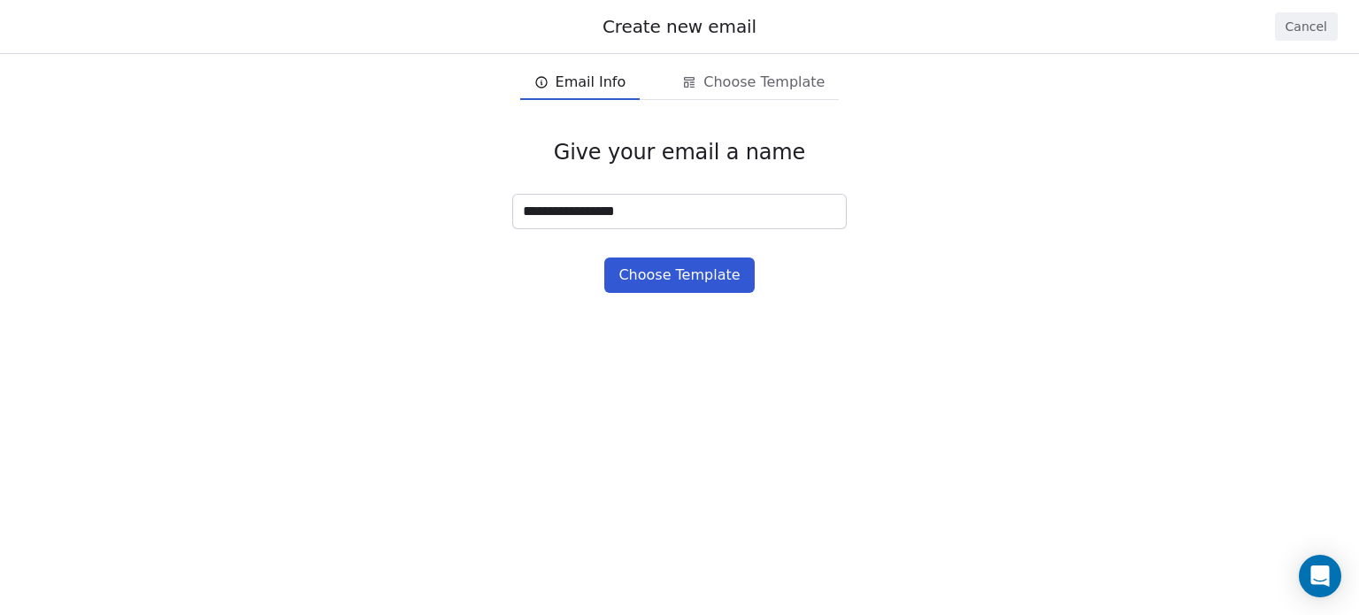
type input "**********"
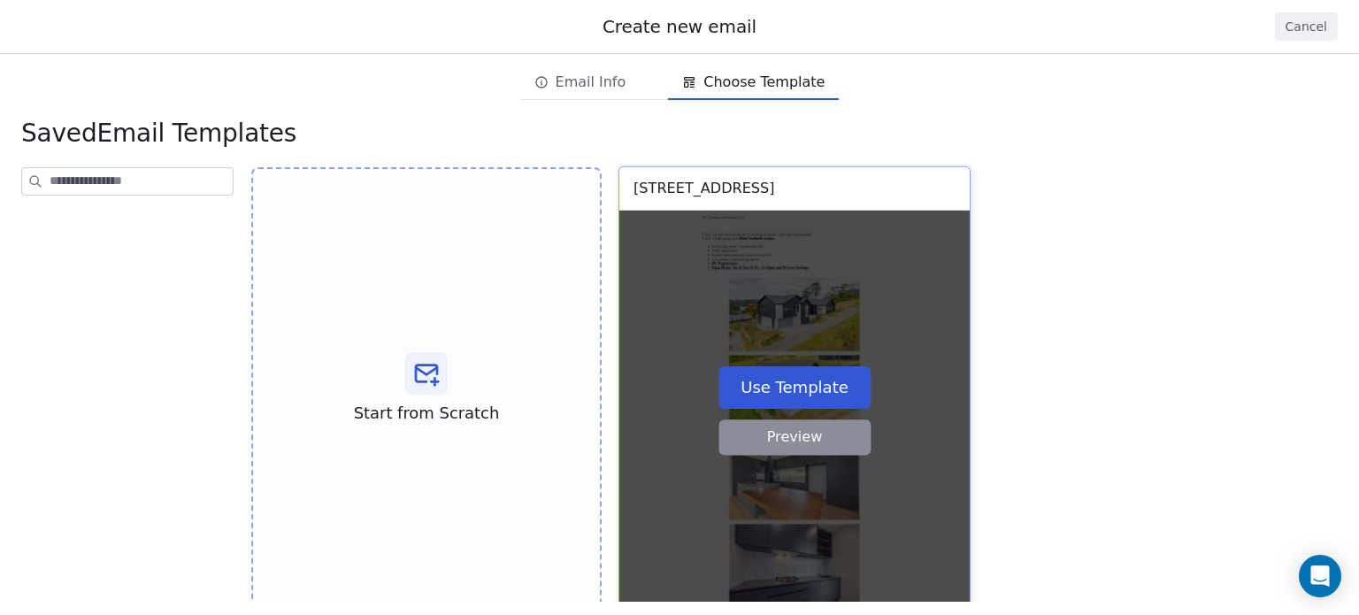
click at [786, 394] on button "Use Template" at bounding box center [794, 386] width 152 height 42
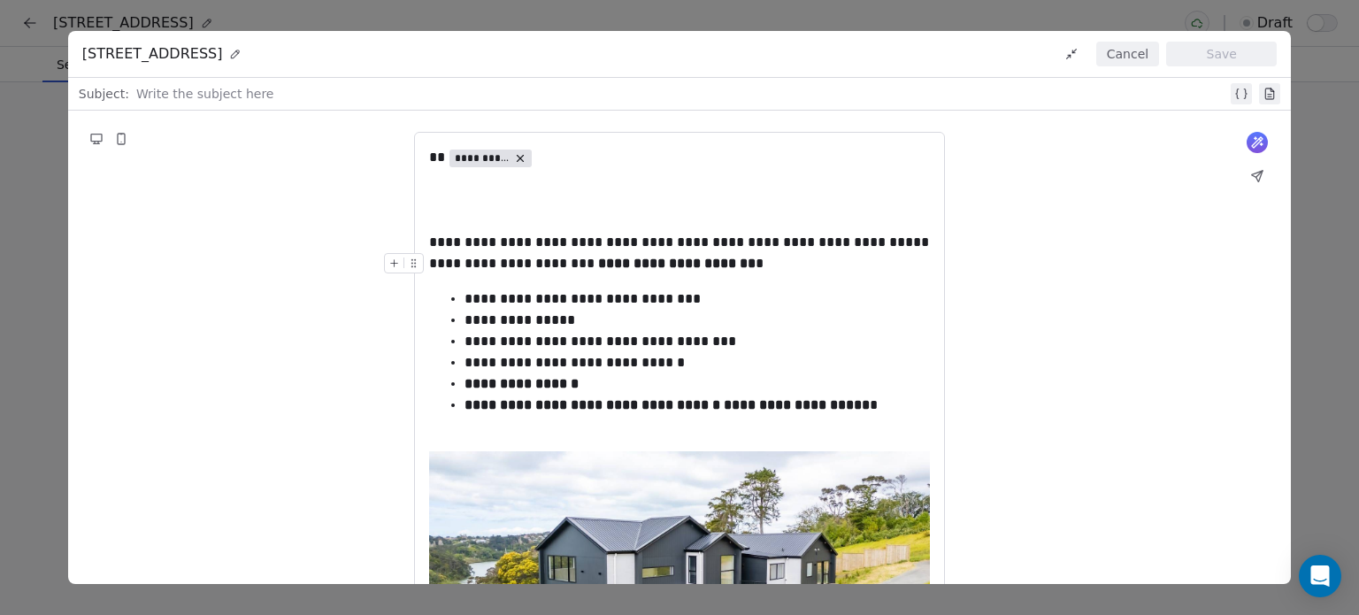
click at [635, 266] on strong "**********" at bounding box center [674, 263] width 161 height 13
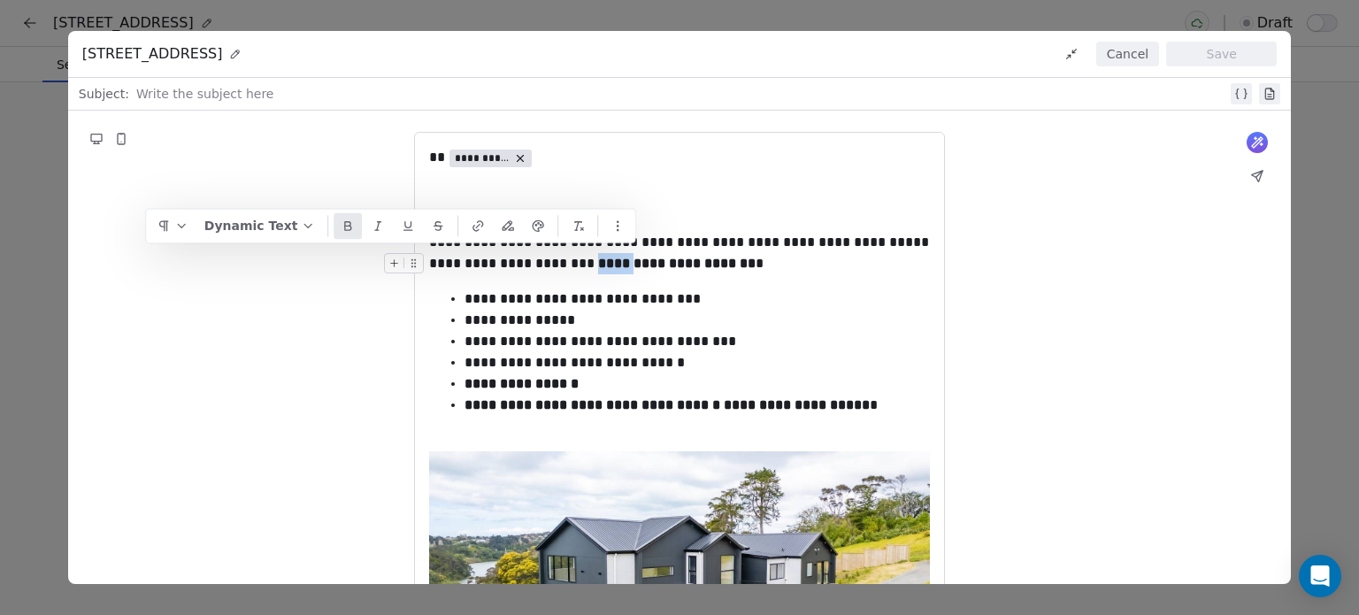
drag, startPoint x: 635, startPoint y: 266, endPoint x: 591, endPoint y: 263, distance: 44.4
click at [594, 263] on strong "**********" at bounding box center [674, 263] width 161 height 13
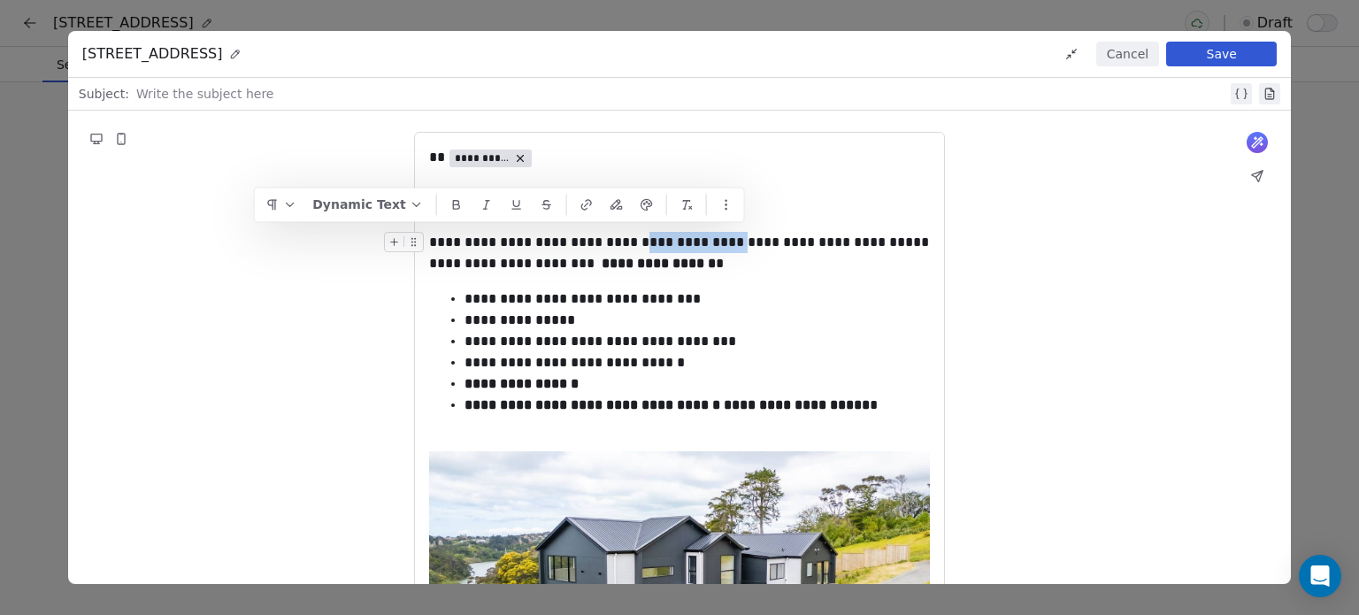
drag, startPoint x: 744, startPoint y: 241, endPoint x: 640, endPoint y: 243, distance: 103.5
click at [640, 243] on div "**********" at bounding box center [679, 242] width 501 height 21
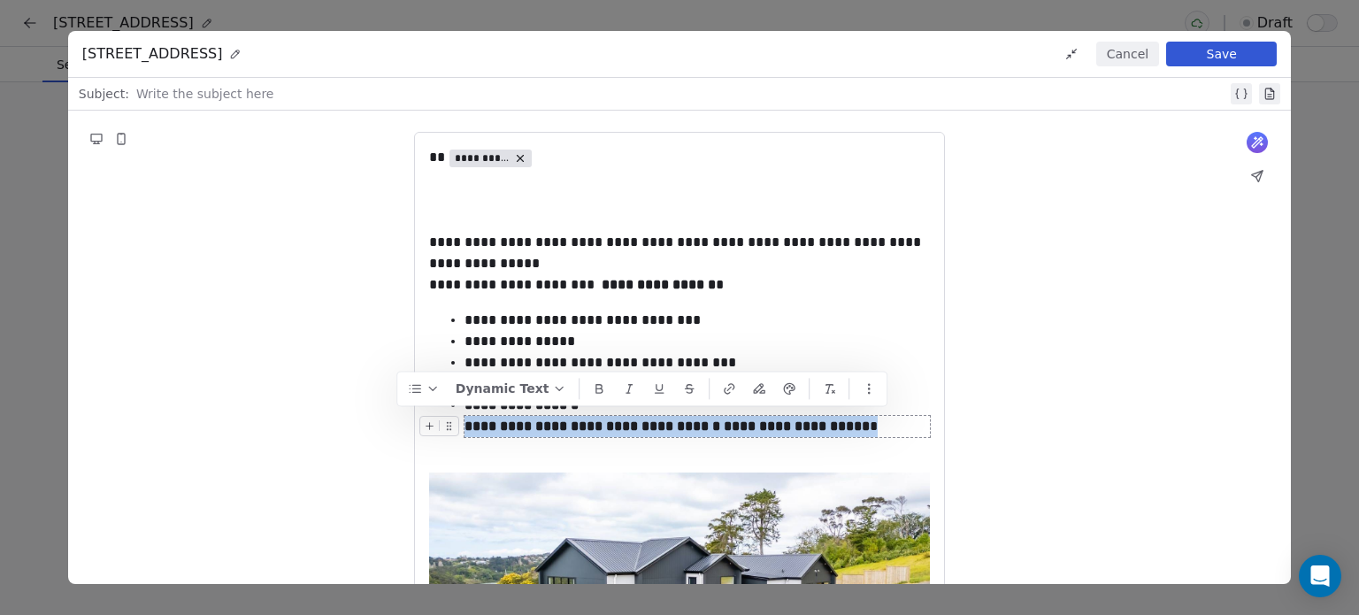
drag, startPoint x: 892, startPoint y: 426, endPoint x: 467, endPoint y: 424, distance: 424.6
click at [467, 424] on div "**********" at bounding box center [696, 426] width 465 height 21
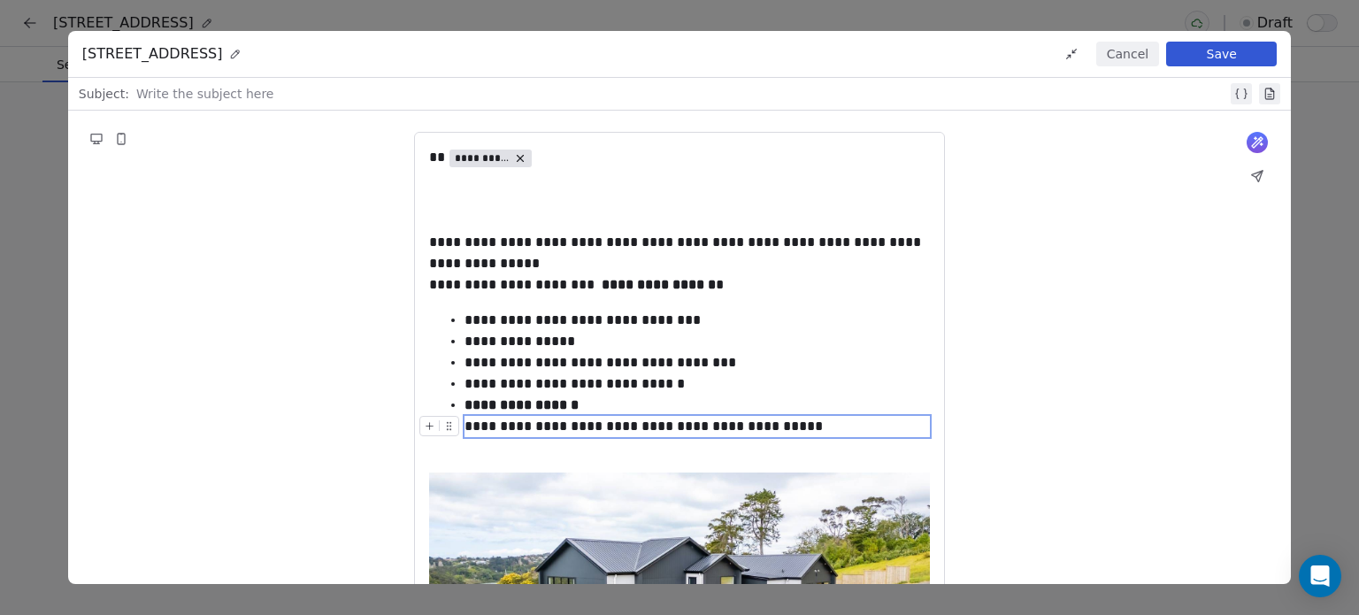
drag, startPoint x: 817, startPoint y: 426, endPoint x: 464, endPoint y: 427, distance: 353.9
click at [464, 427] on div "**********" at bounding box center [696, 426] width 465 height 21
click at [520, 424] on div "**********" at bounding box center [696, 426] width 465 height 21
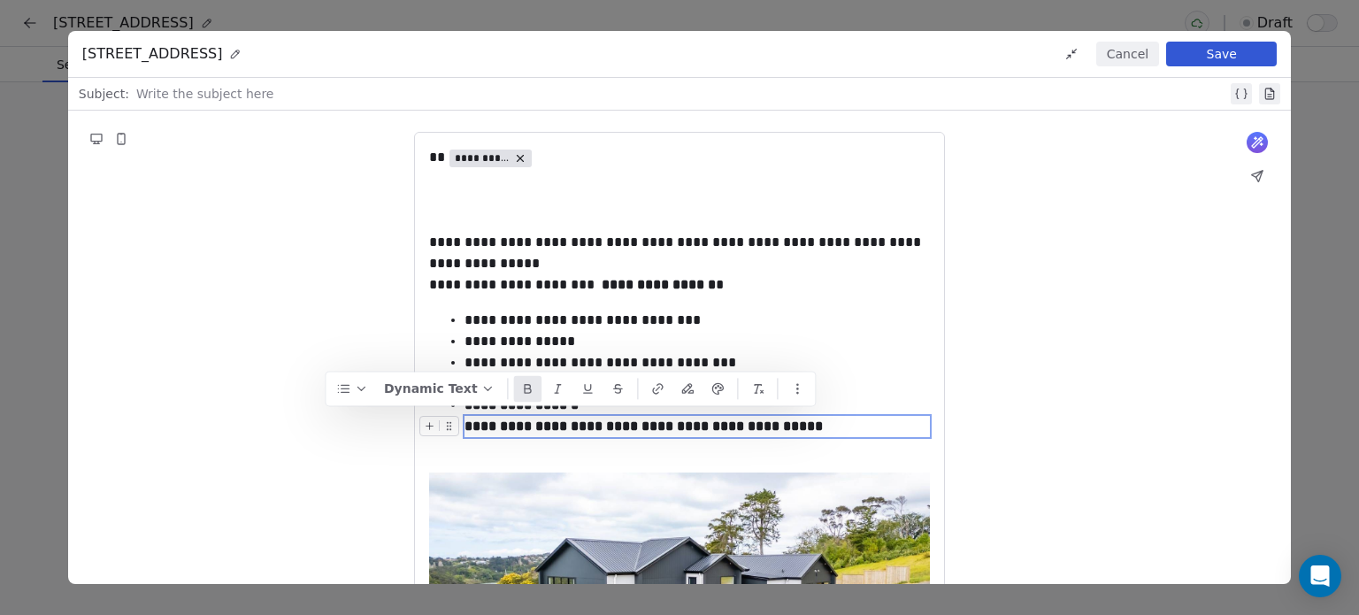
click at [826, 432] on div "**********" at bounding box center [696, 426] width 465 height 21
drag, startPoint x: 888, startPoint y: 433, endPoint x: 814, endPoint y: 431, distance: 74.4
click at [814, 431] on div "**********" at bounding box center [696, 426] width 465 height 21
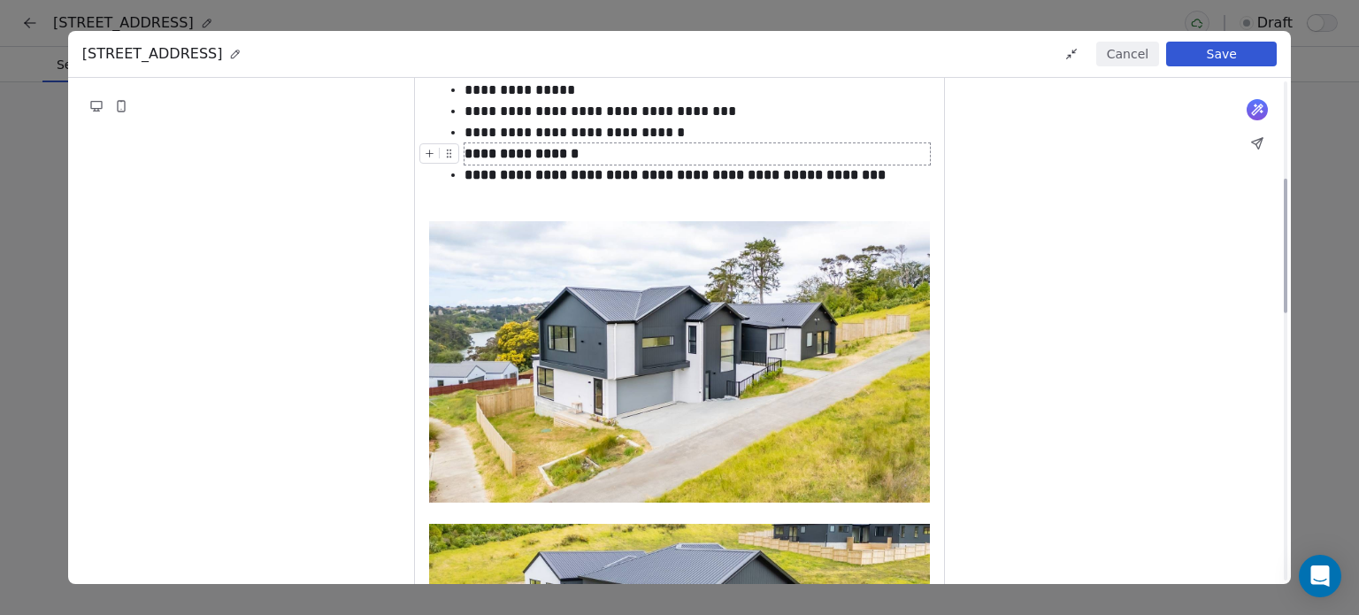
scroll to position [201, 0]
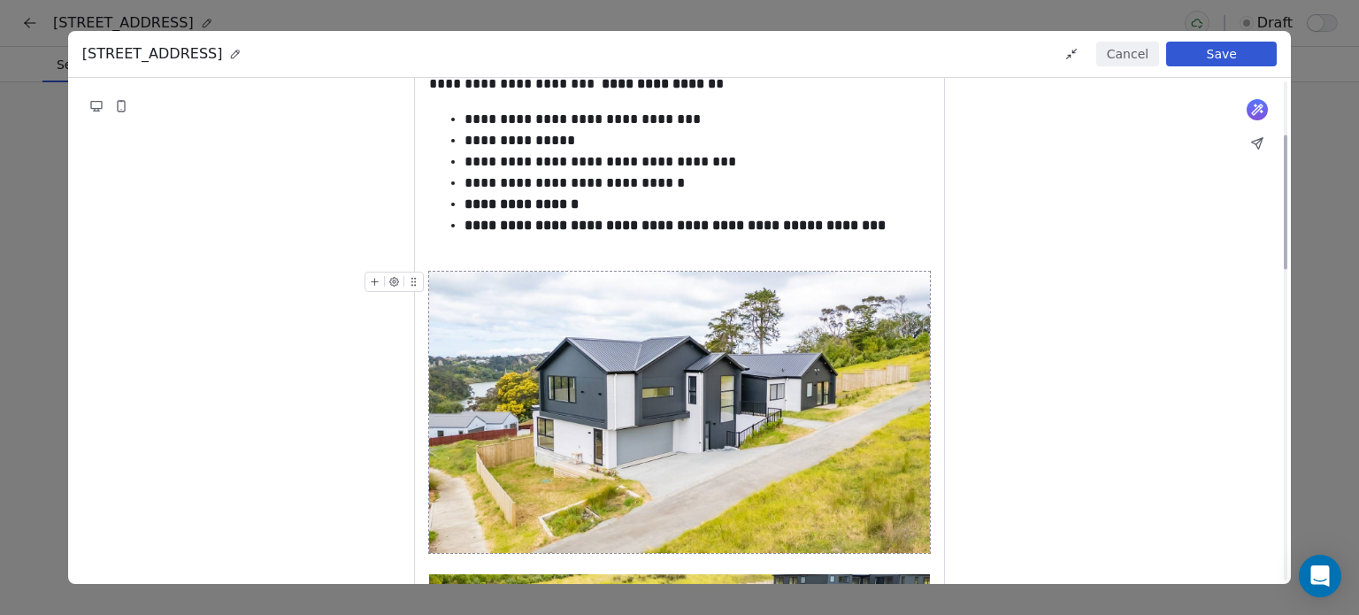
click at [785, 409] on img at bounding box center [679, 412] width 501 height 281
click at [412, 285] on icon at bounding box center [412, 285] width 1 height 1
click at [396, 280] on icon "button" at bounding box center [394, 281] width 9 height 9
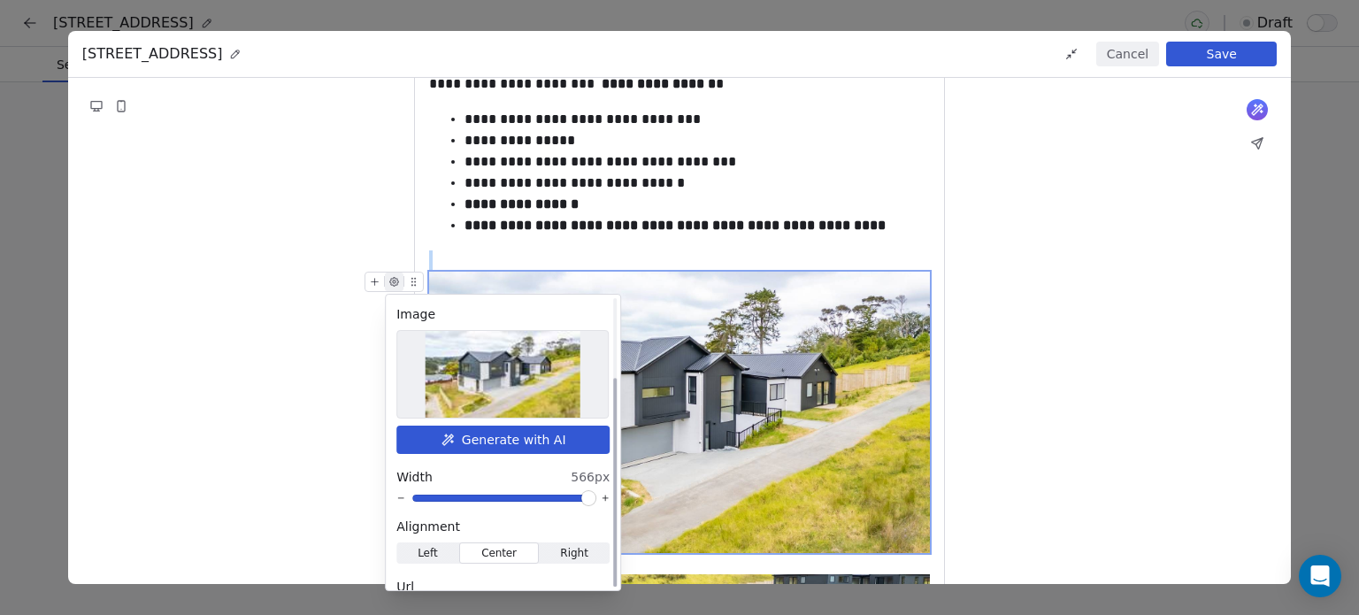
scroll to position [113, 0]
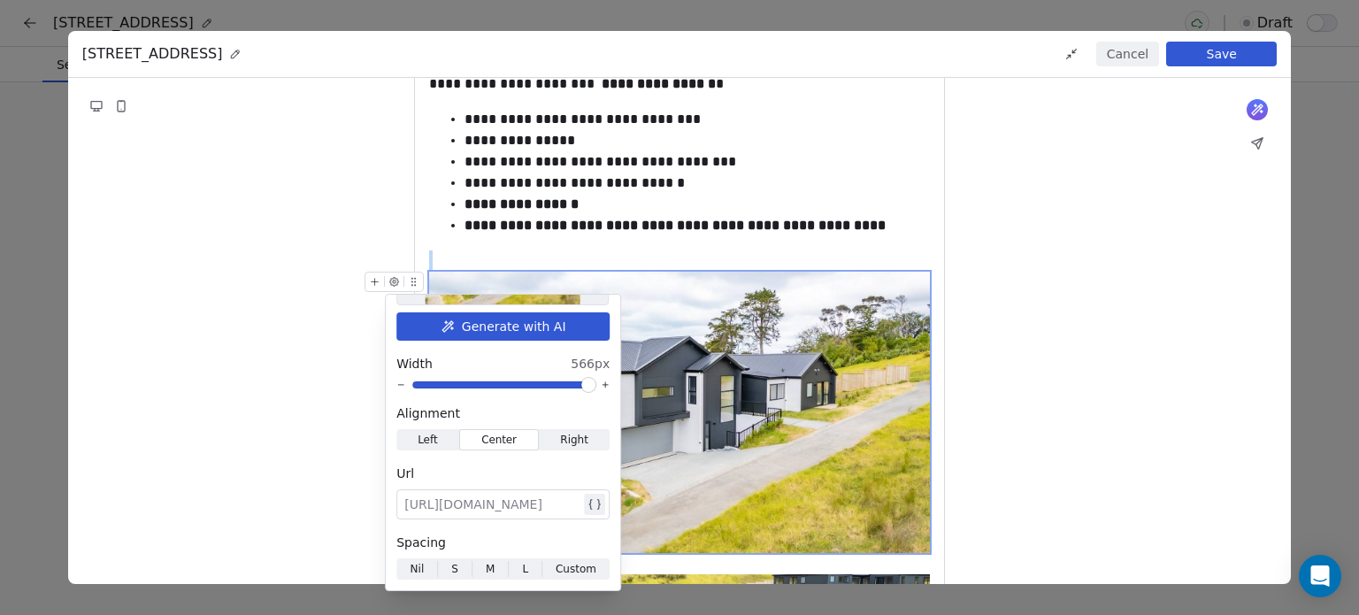
click at [796, 443] on img at bounding box center [679, 412] width 501 height 281
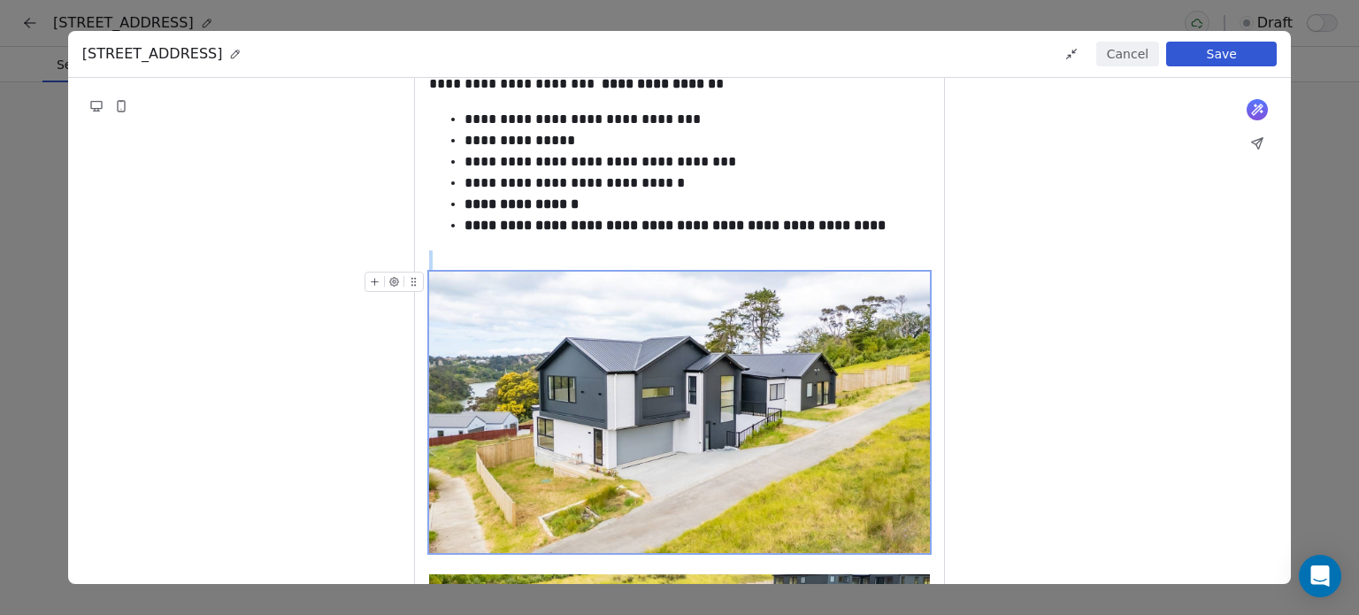
click at [818, 444] on img at bounding box center [679, 412] width 501 height 281
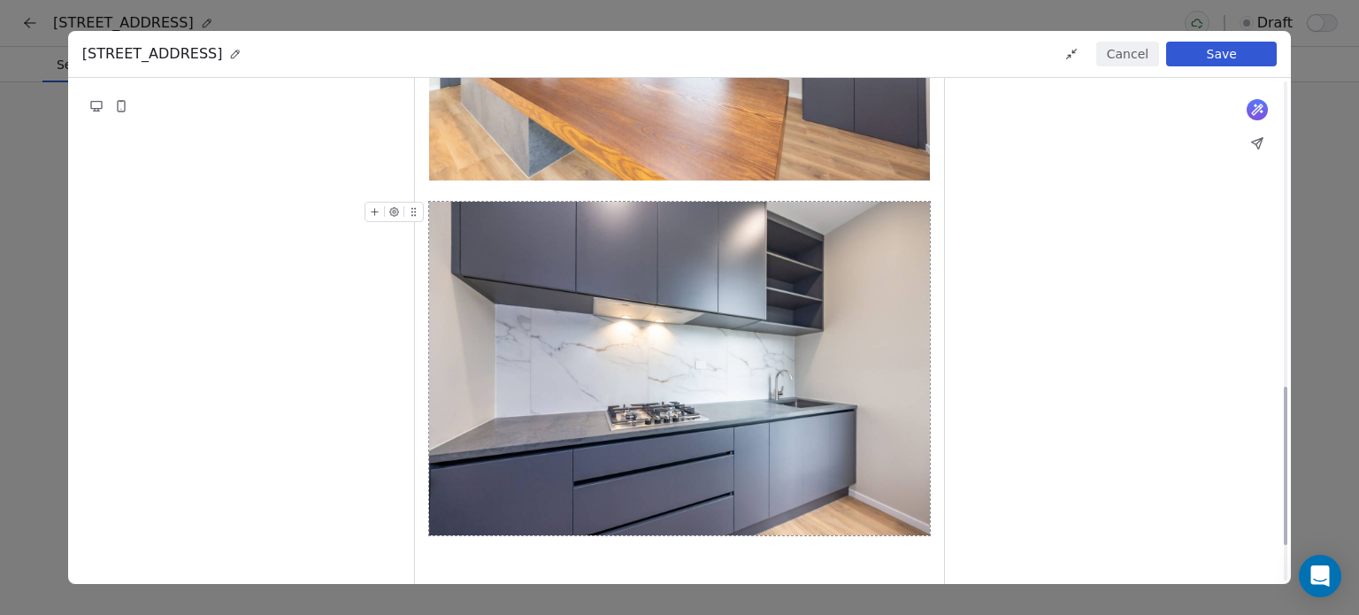
scroll to position [1086, 0]
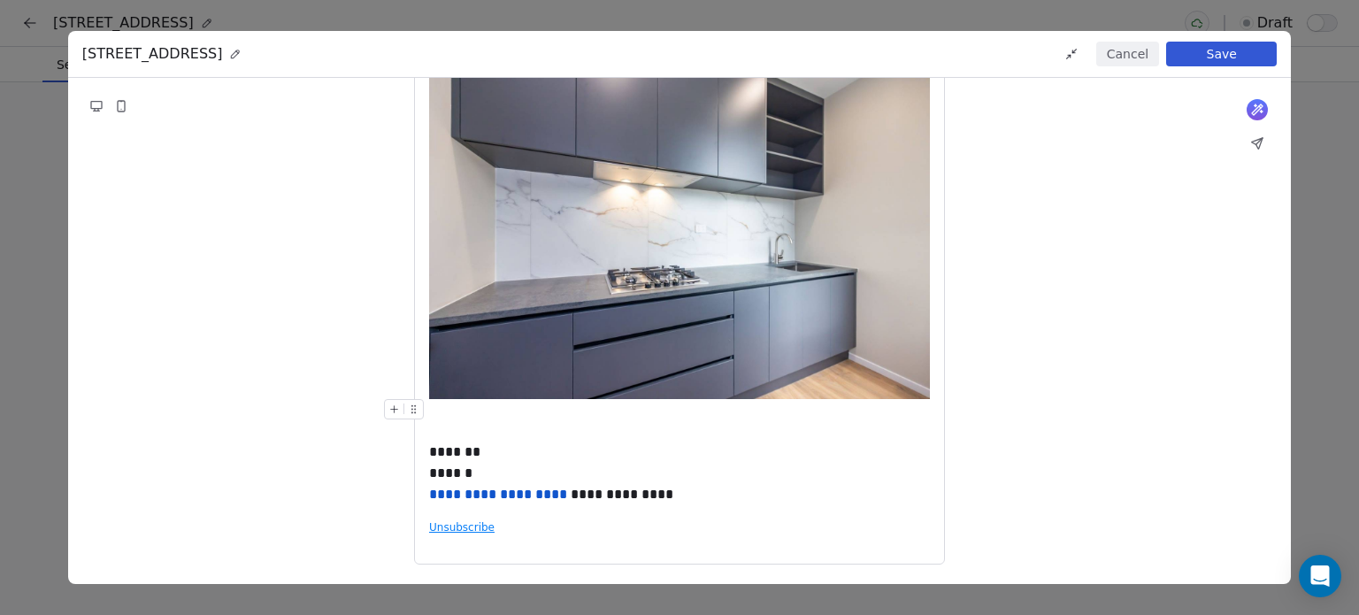
click at [516, 426] on div "**********" at bounding box center [679, 452] width 501 height 106
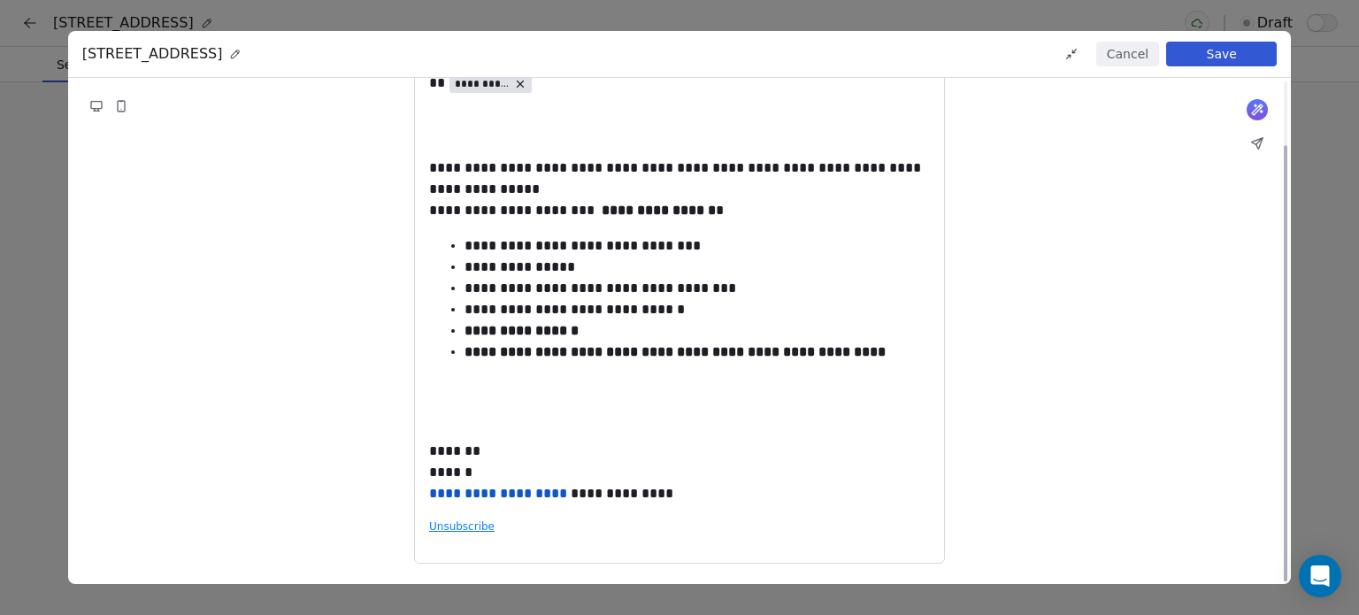
scroll to position [74, 0]
click at [587, 312] on div "**********" at bounding box center [696, 309] width 465 height 21
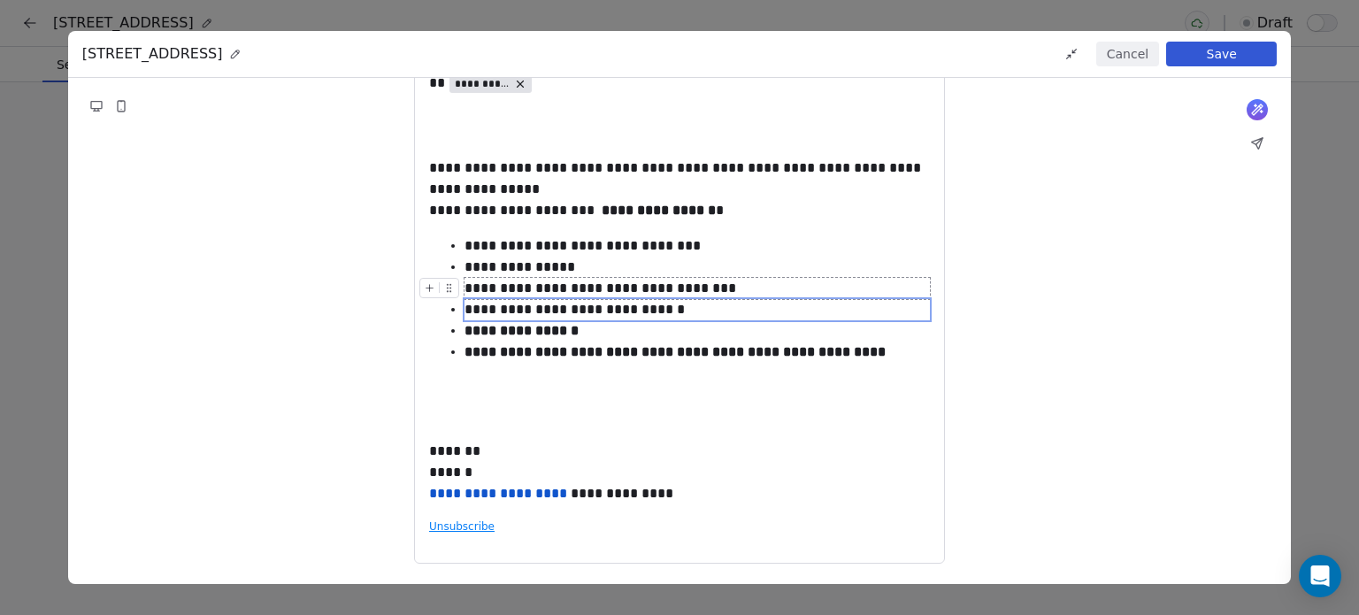
click at [662, 290] on div "**********" at bounding box center [696, 288] width 465 height 21
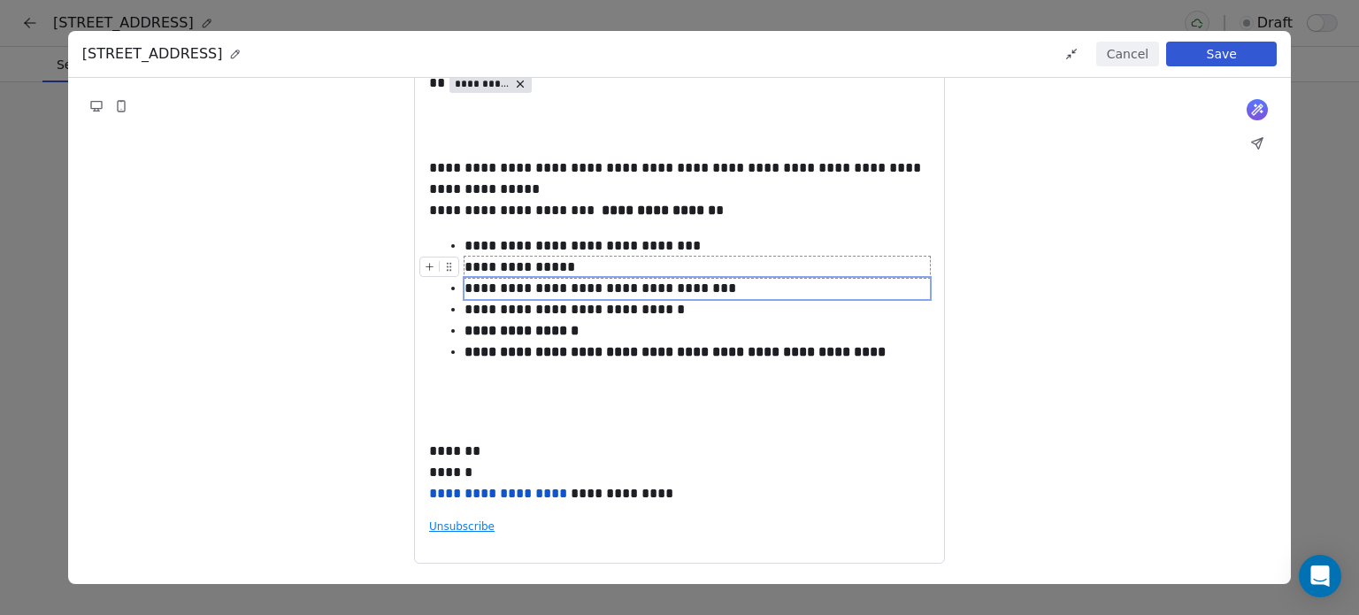
click at [549, 267] on div "**********" at bounding box center [696, 267] width 465 height 21
click at [585, 270] on div "**********" at bounding box center [696, 267] width 465 height 21
click at [667, 247] on div "**********" at bounding box center [696, 245] width 465 height 21
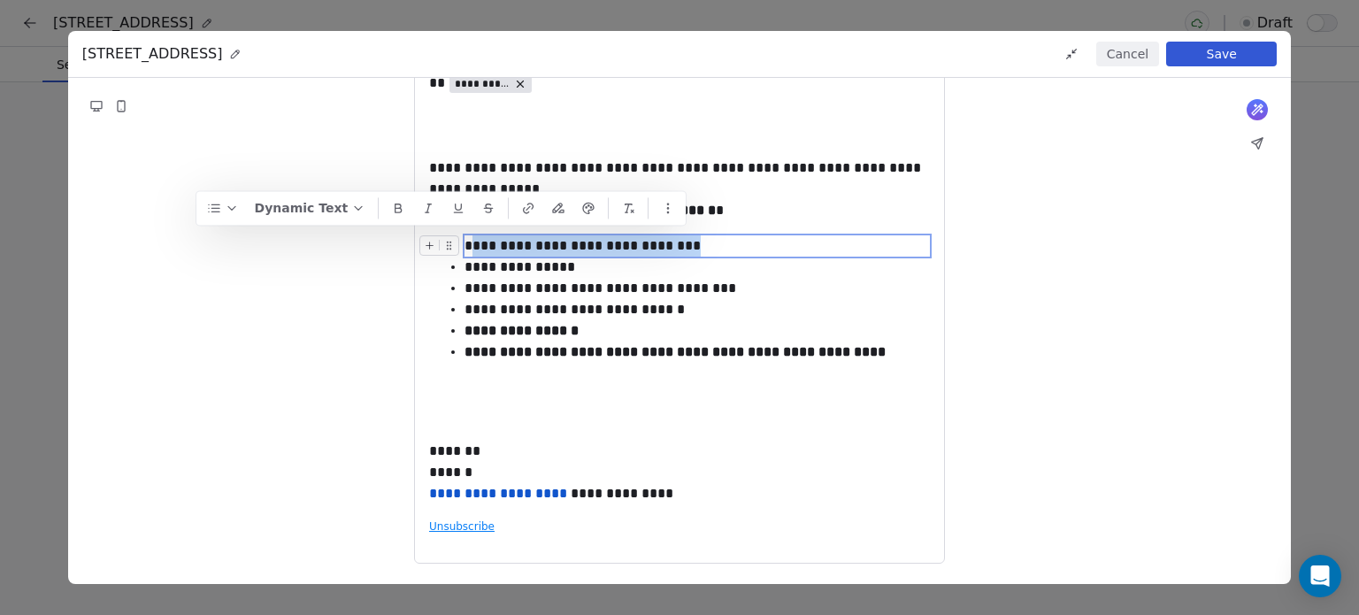
drag, startPoint x: 701, startPoint y: 249, endPoint x: 469, endPoint y: 243, distance: 231.9
click at [469, 243] on div "**********" at bounding box center [696, 245] width 465 height 21
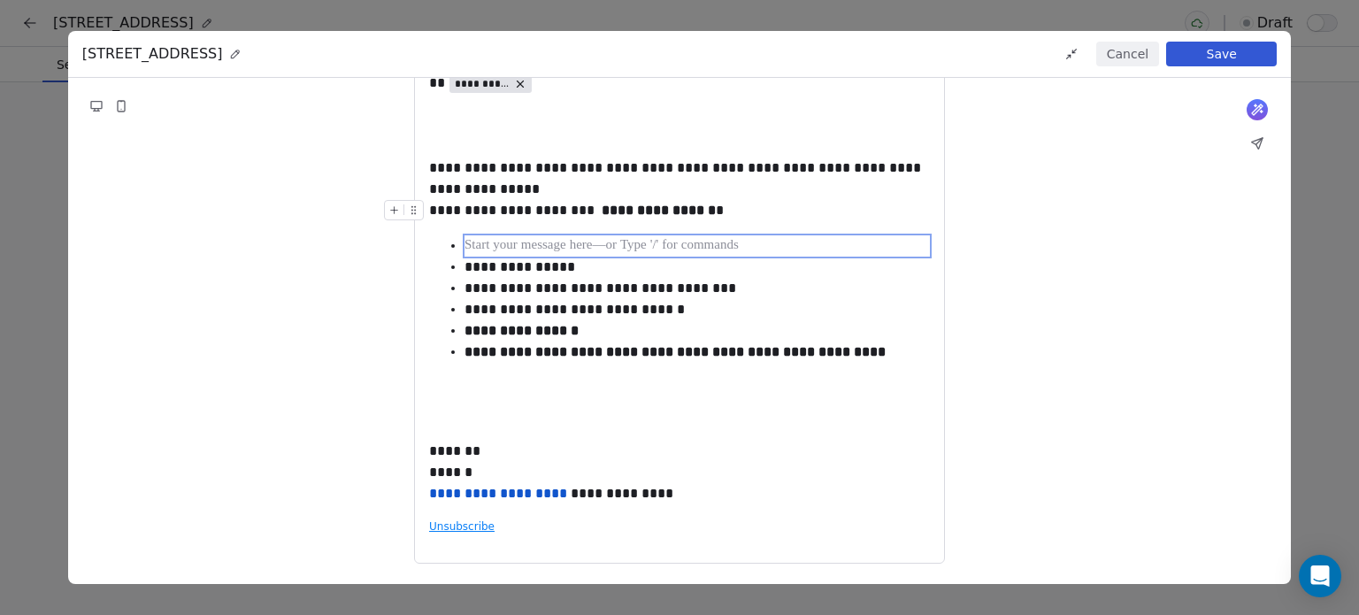
click at [437, 212] on div "**********" at bounding box center [679, 210] width 501 height 21
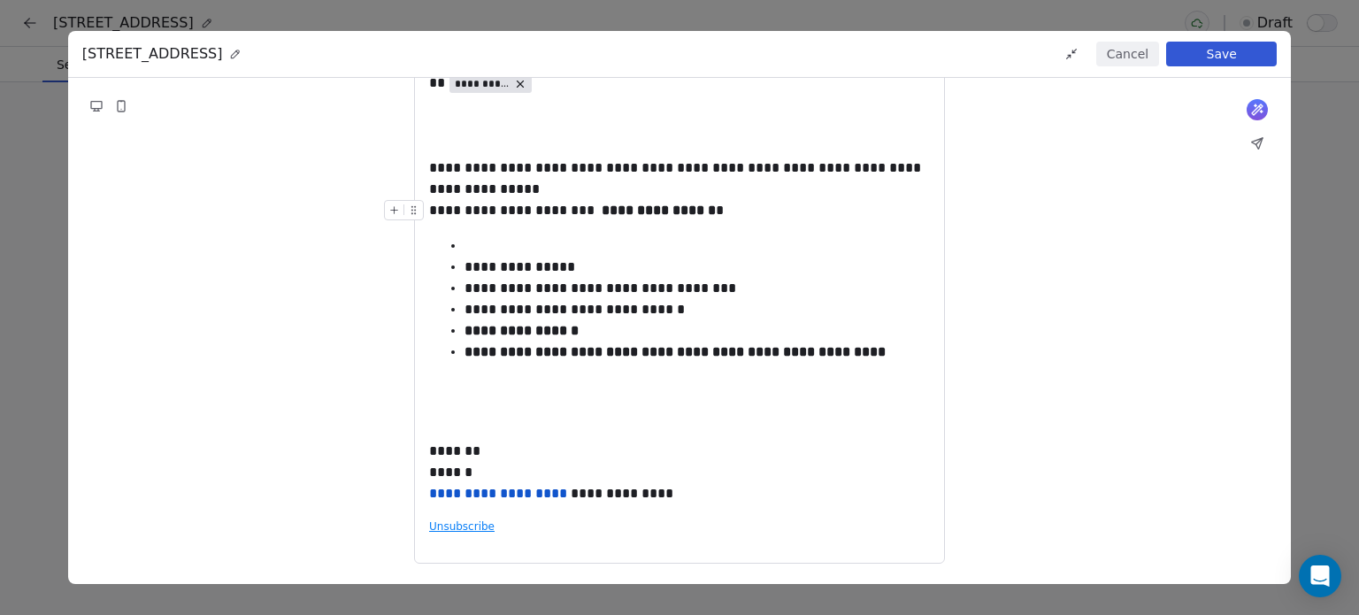
click at [481, 211] on div "**********" at bounding box center [679, 210] width 501 height 21
click at [492, 192] on div "**********" at bounding box center [679, 178] width 501 height 42
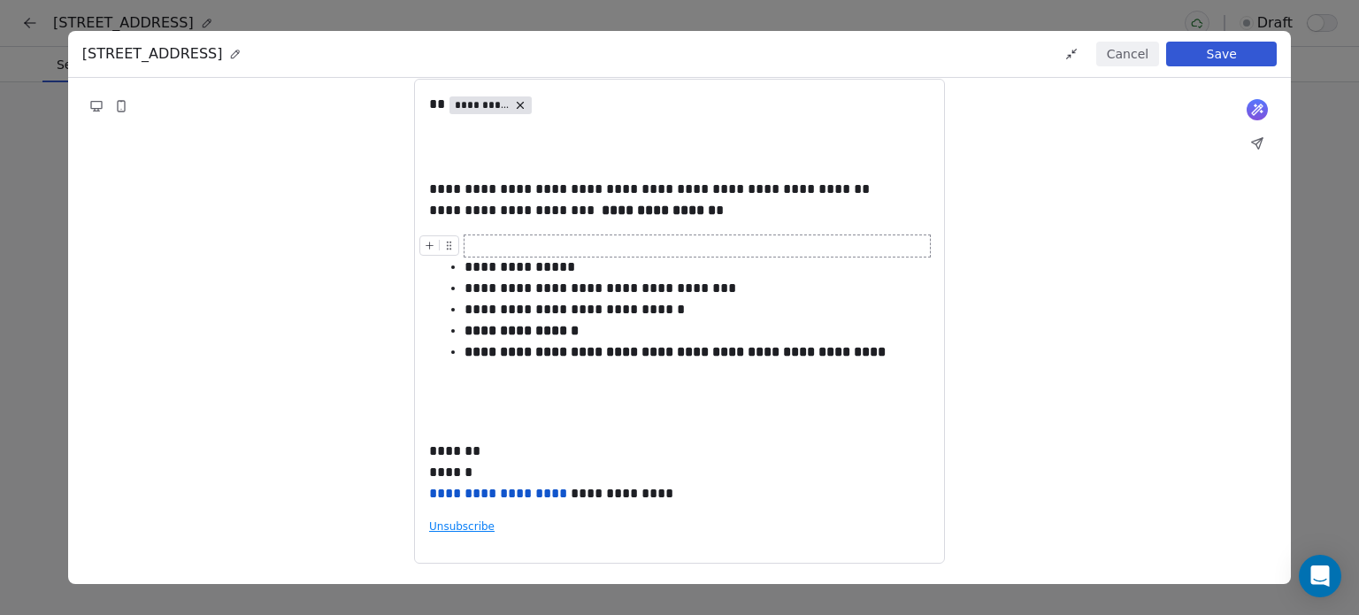
click at [492, 245] on div at bounding box center [696, 245] width 465 height 21
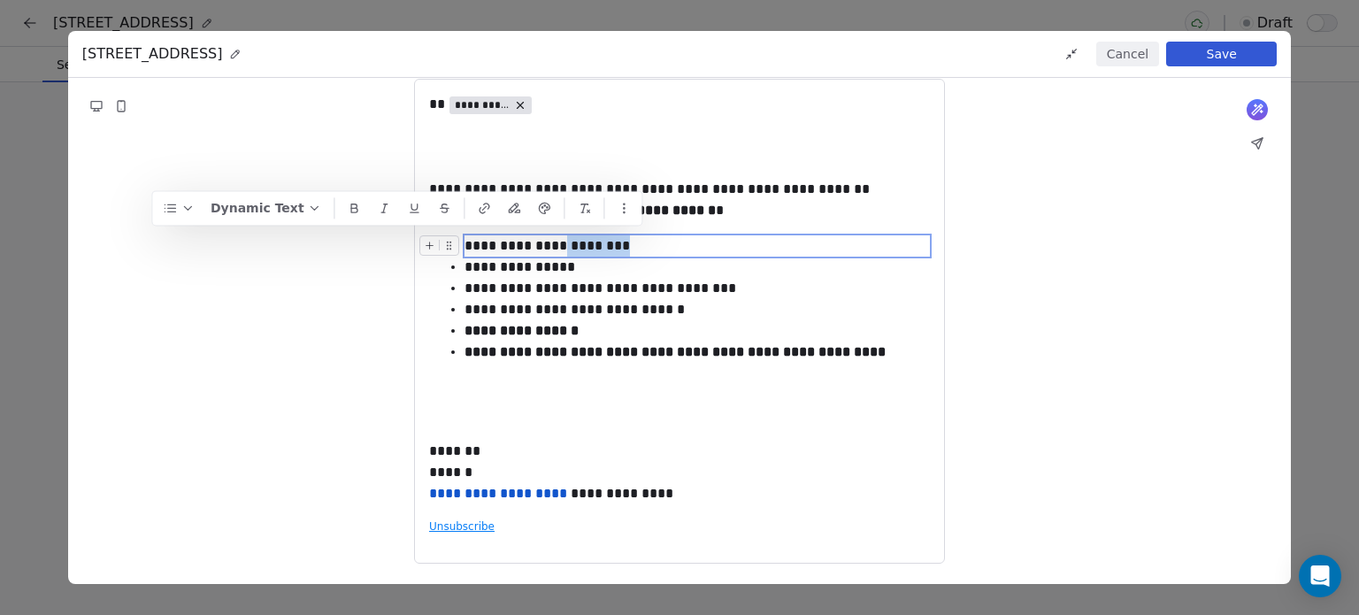
drag, startPoint x: 658, startPoint y: 247, endPoint x: 586, endPoint y: 244, distance: 72.6
click at [586, 244] on div "**********" at bounding box center [696, 245] width 465 height 21
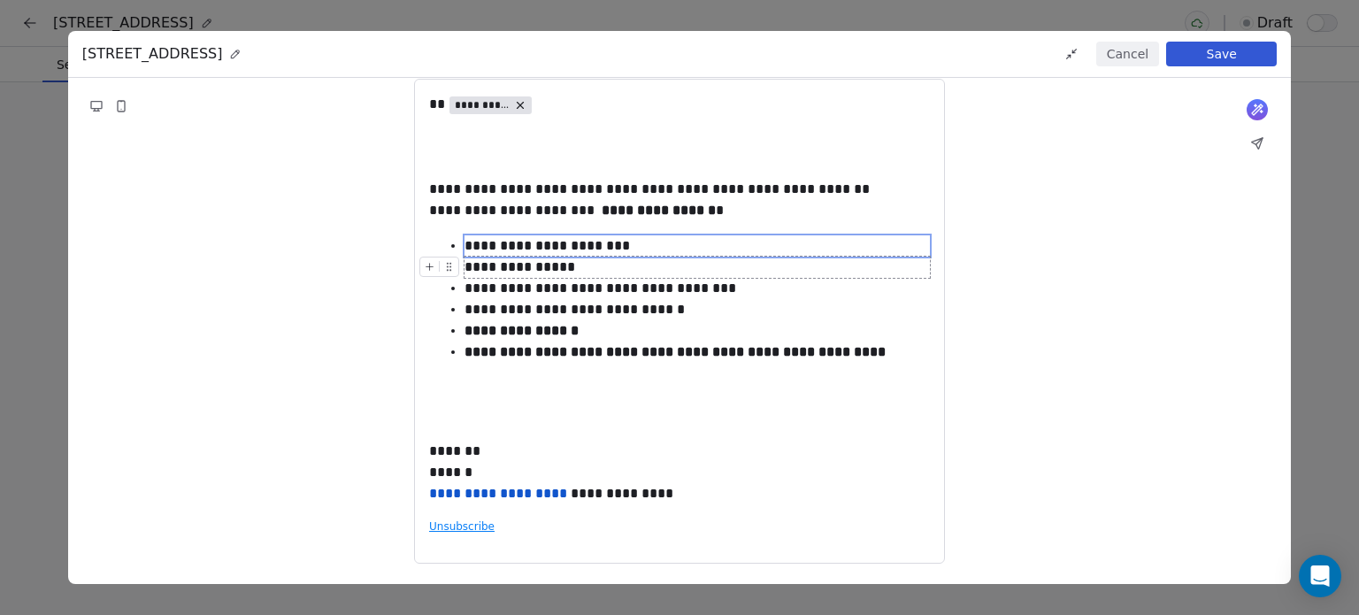
click at [1085, 319] on div "**********" at bounding box center [679, 321] width 1223 height 527
click at [573, 264] on div "**********" at bounding box center [696, 267] width 465 height 21
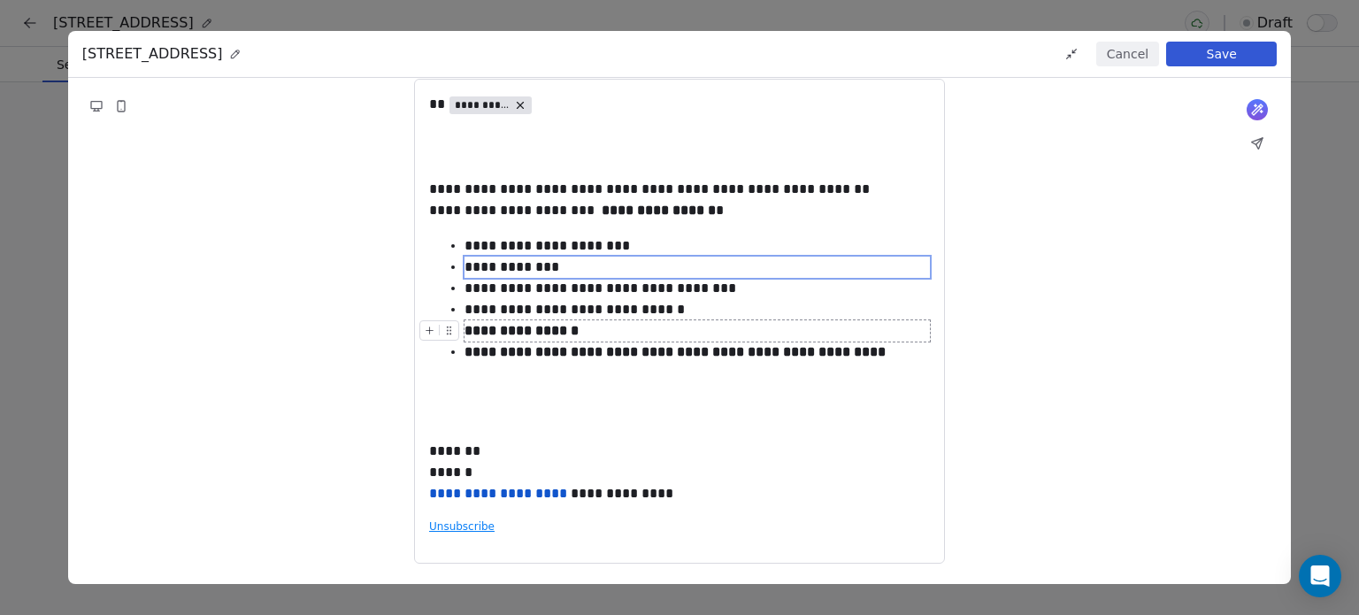
click at [1050, 341] on div "**********" at bounding box center [679, 321] width 1223 height 527
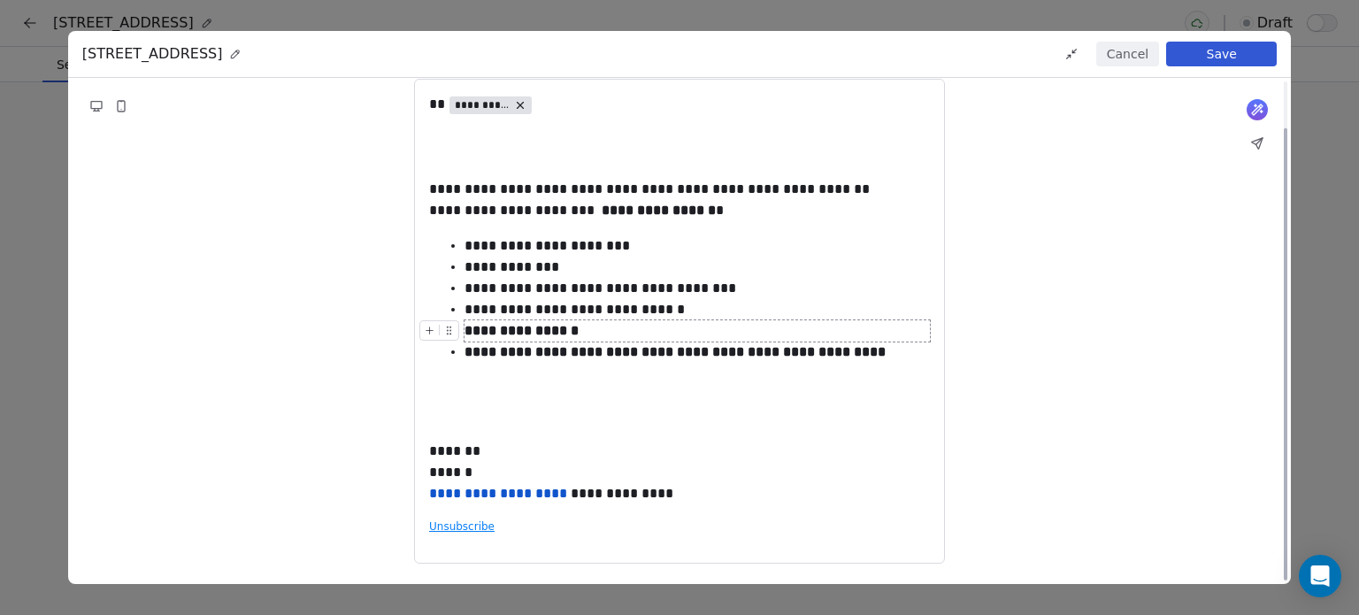
scroll to position [52, 0]
click at [496, 271] on div "**********" at bounding box center [696, 267] width 465 height 21
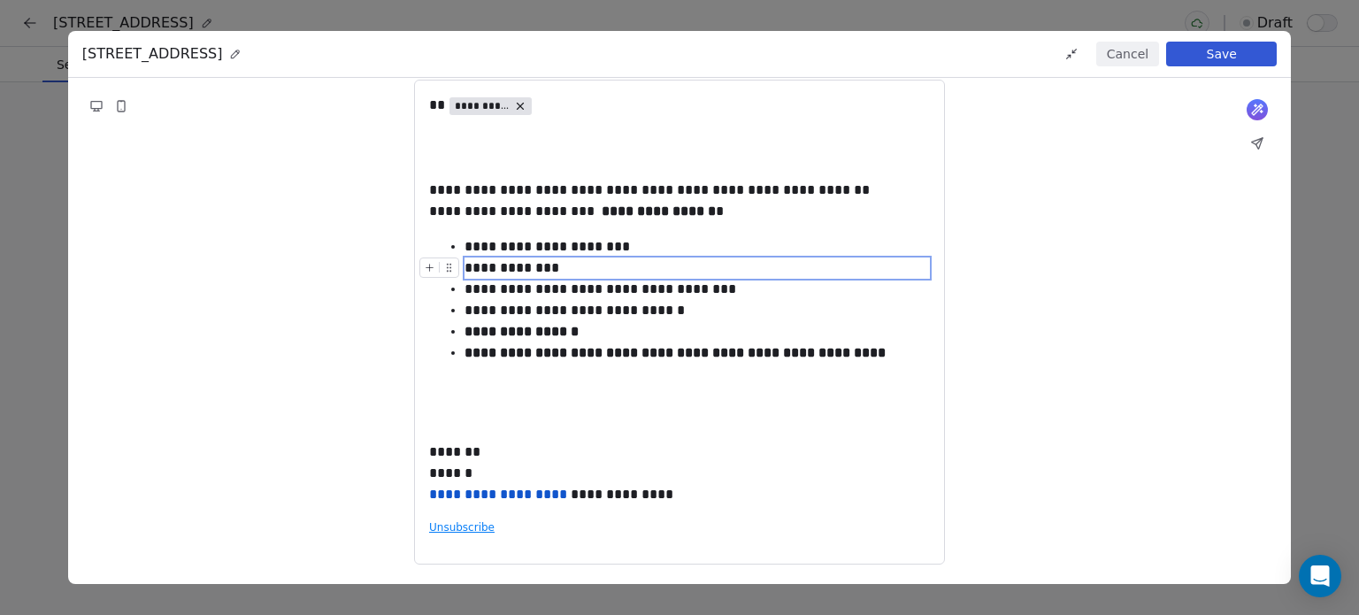
click at [524, 272] on div "**********" at bounding box center [696, 267] width 465 height 21
click at [1128, 311] on div "**********" at bounding box center [679, 321] width 1223 height 527
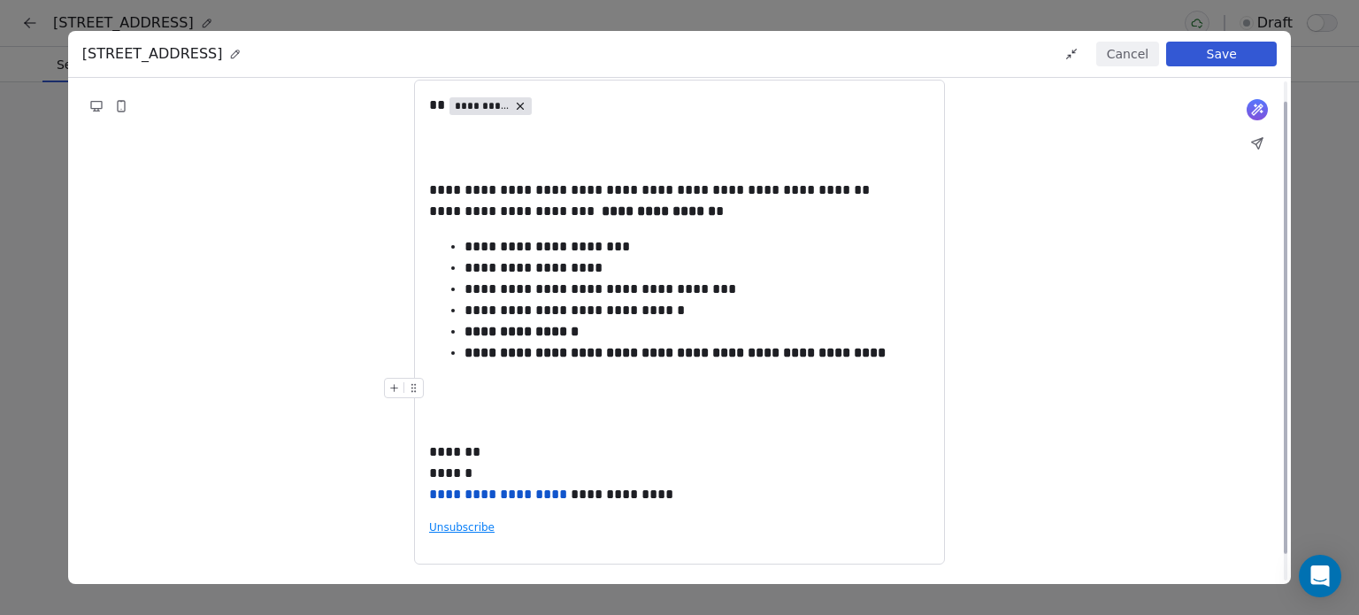
scroll to position [20, 0]
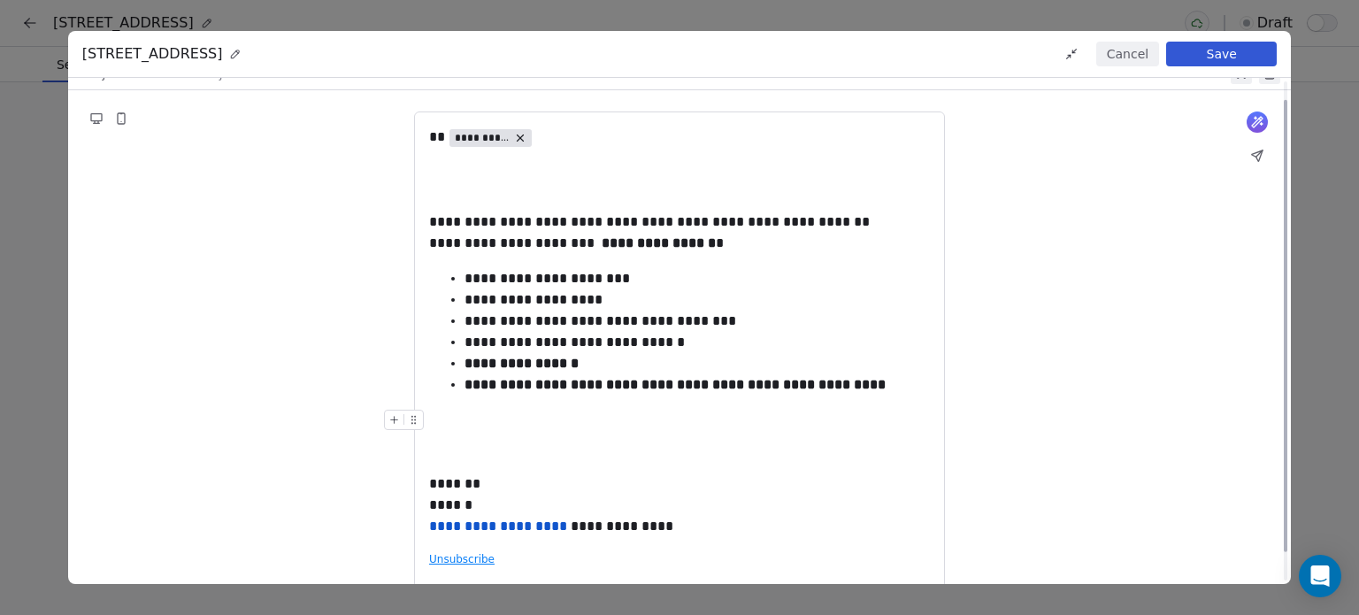
click at [478, 428] on div at bounding box center [679, 420] width 501 height 21
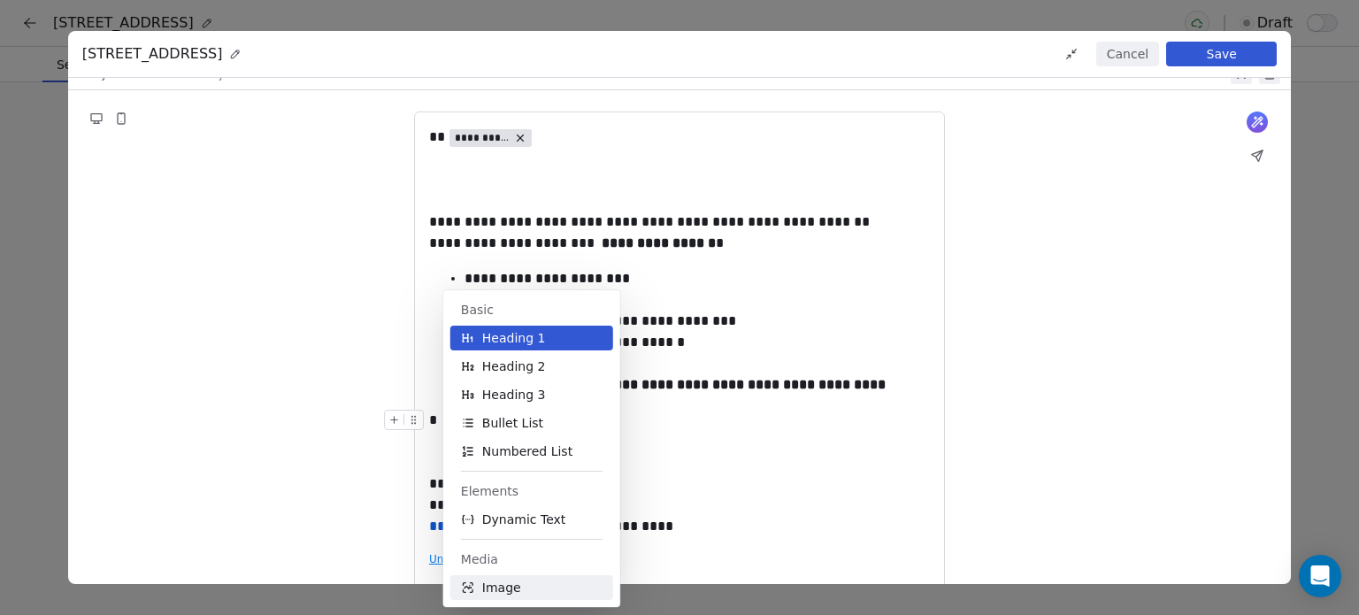
click at [524, 583] on button "Image" at bounding box center [531, 587] width 163 height 25
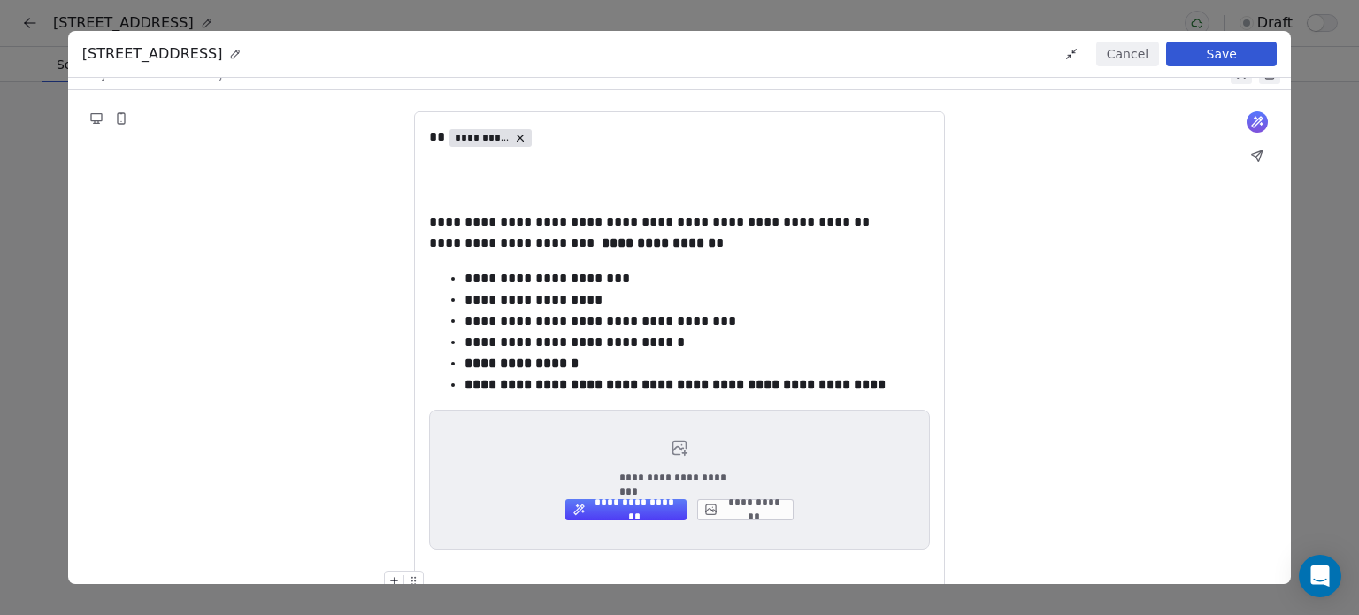
scroll to position [0, 0]
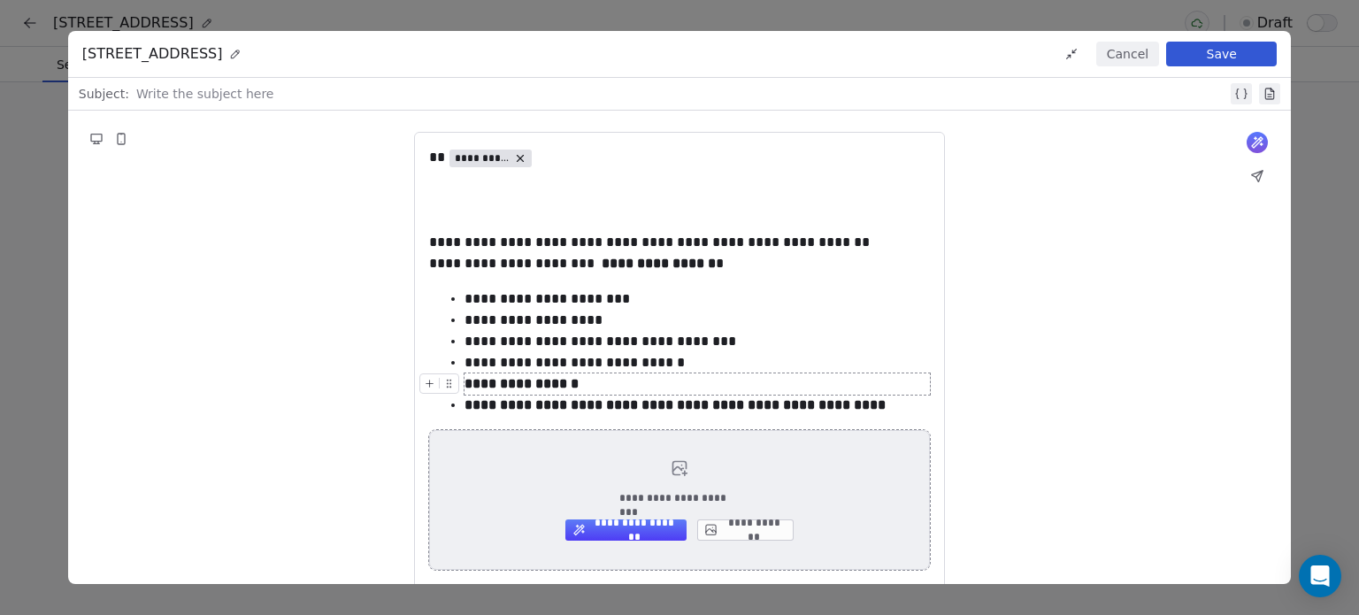
click at [753, 521] on button "**********" at bounding box center [745, 529] width 96 height 21
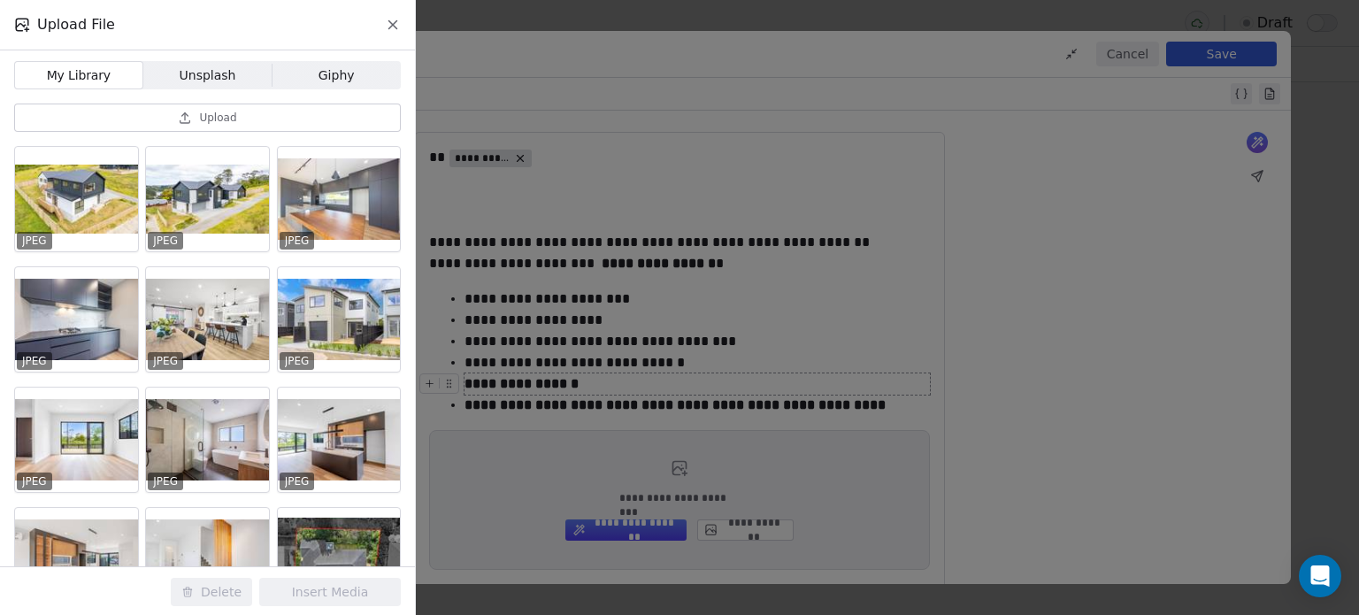
click at [214, 300] on div at bounding box center [207, 319] width 123 height 104
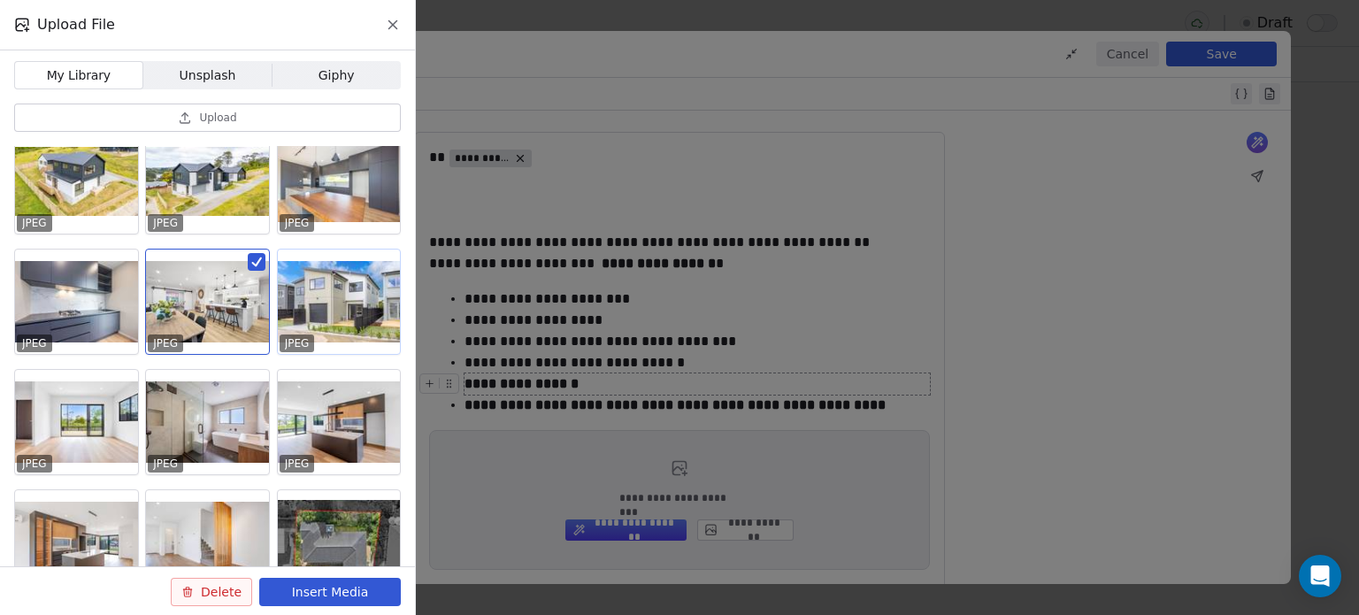
scroll to position [18, 0]
click at [256, 260] on button "button" at bounding box center [257, 262] width 18 height 18
click at [265, 115] on button "Upload" at bounding box center [207, 118] width 387 height 28
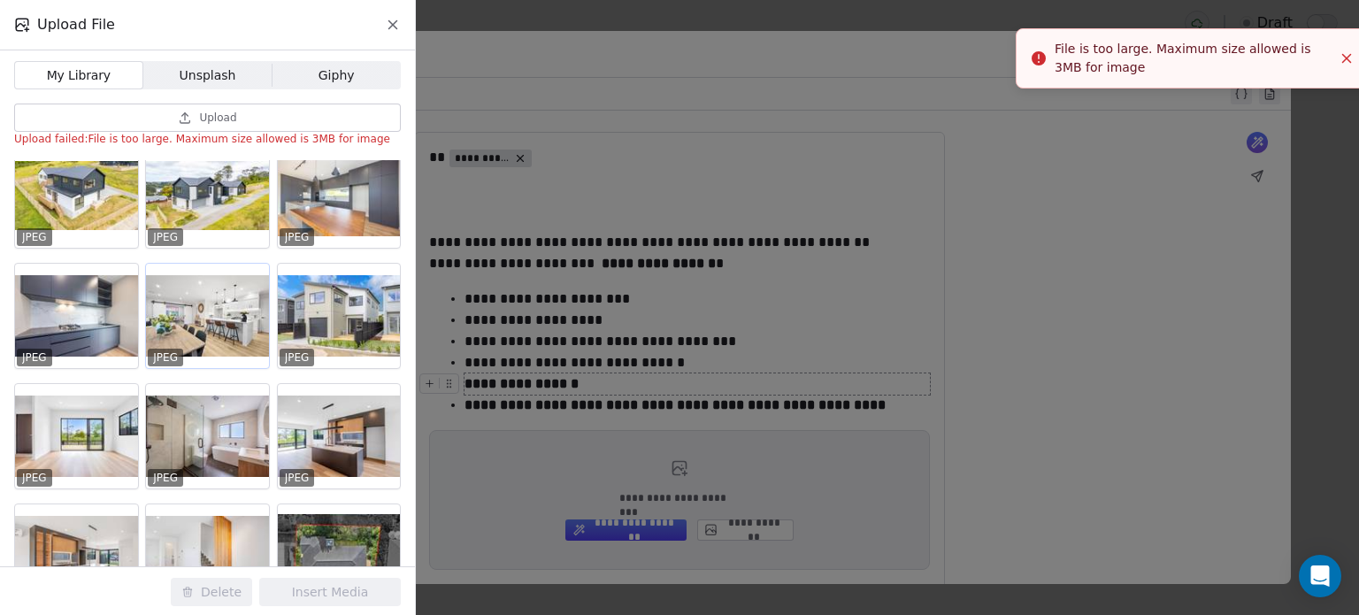
click at [242, 119] on button "Upload" at bounding box center [207, 118] width 387 height 28
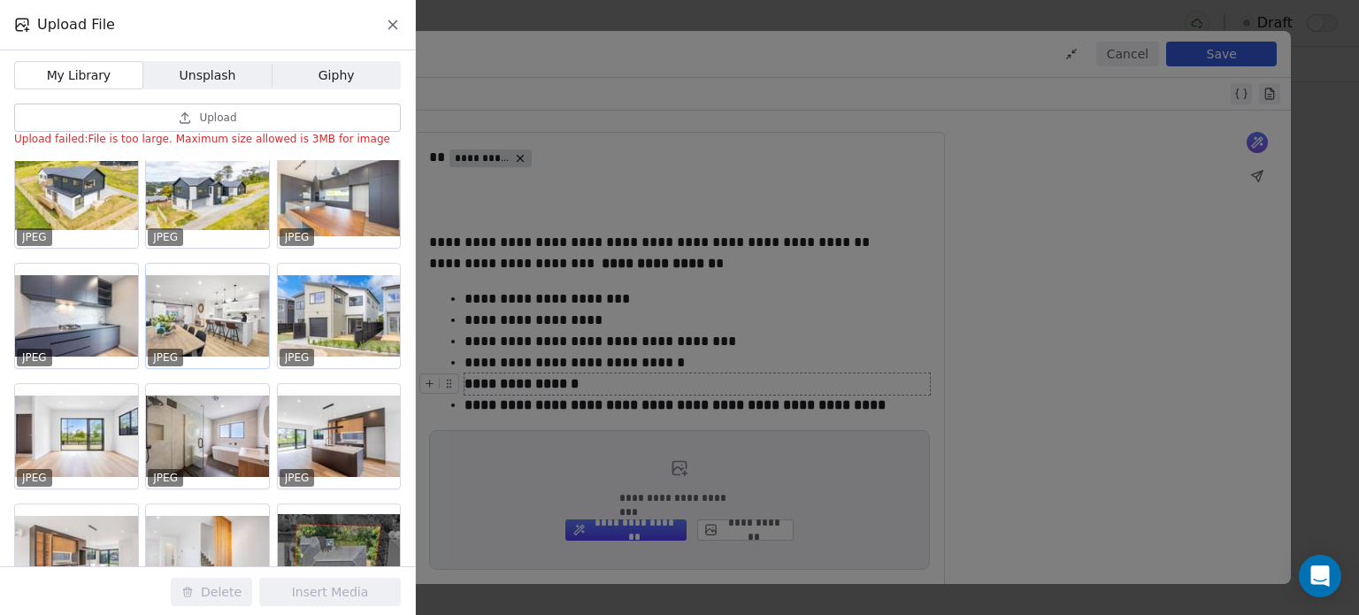
click at [247, 116] on button "Upload" at bounding box center [207, 118] width 387 height 28
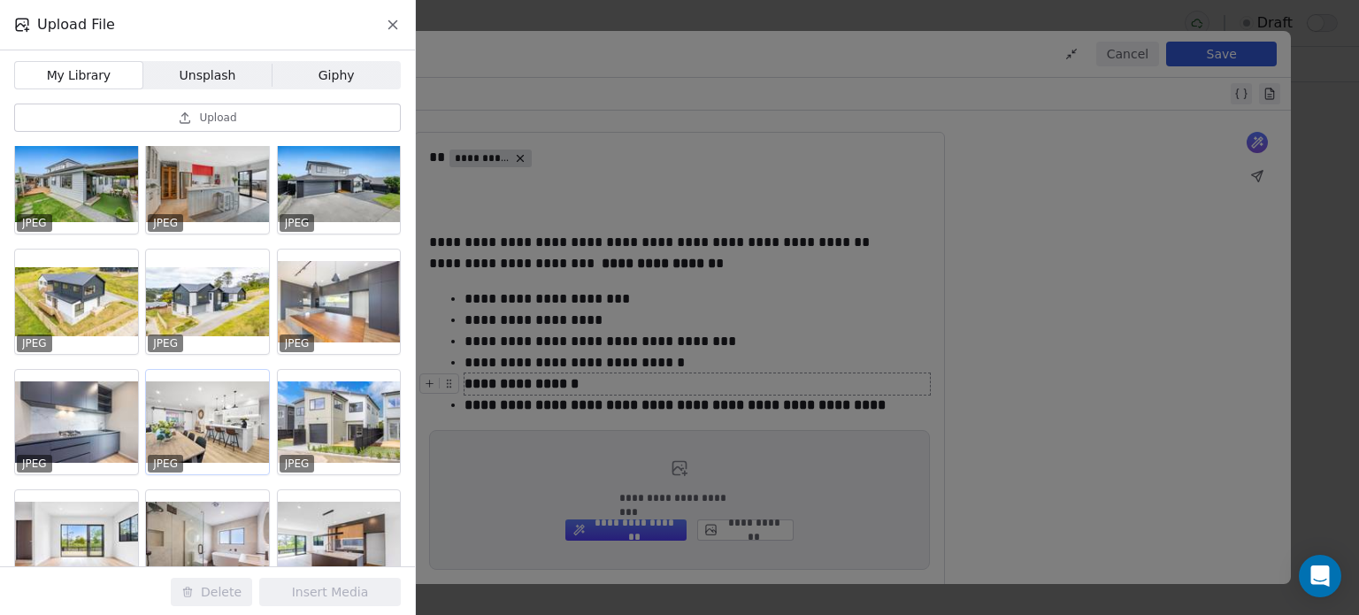
scroll to position [138, 0]
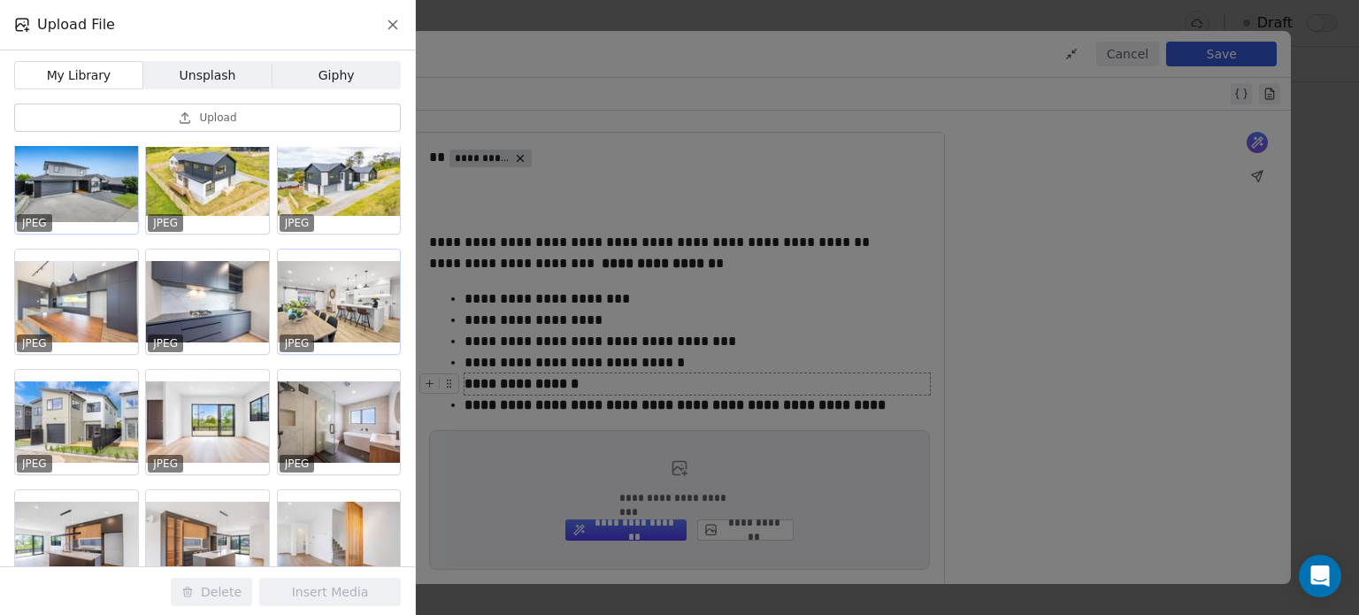
click at [66, 183] on div at bounding box center [76, 181] width 123 height 104
click at [354, 594] on button "Insert Media" at bounding box center [330, 592] width 142 height 28
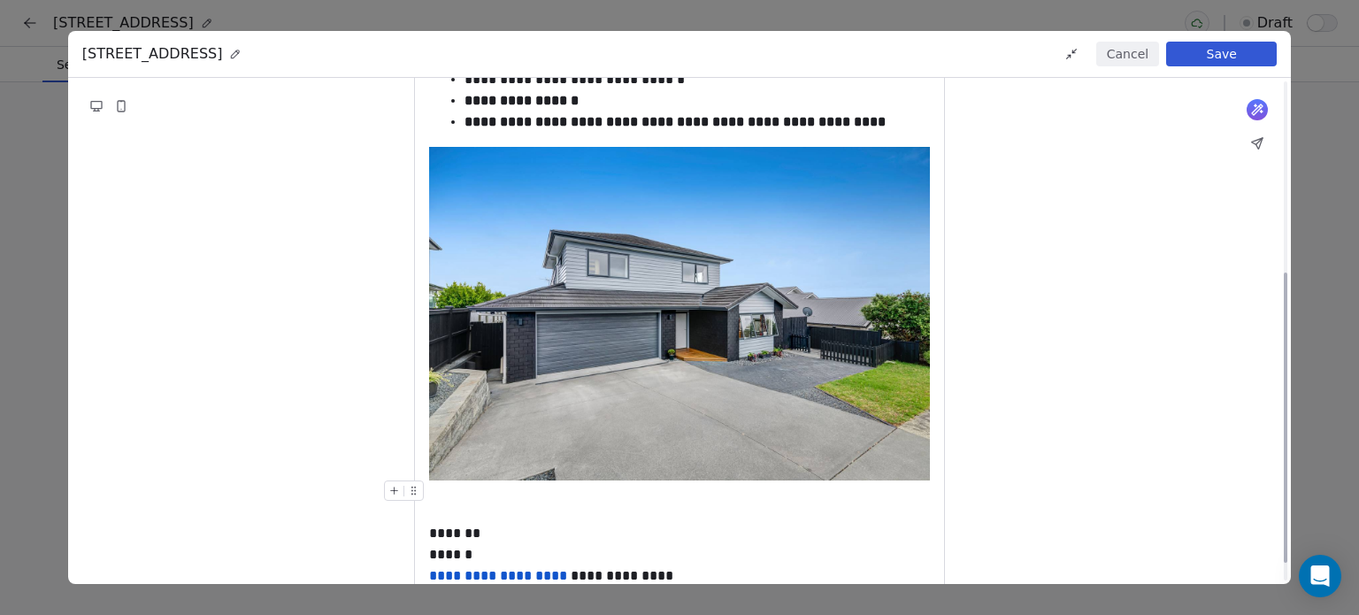
scroll to position [364, 0]
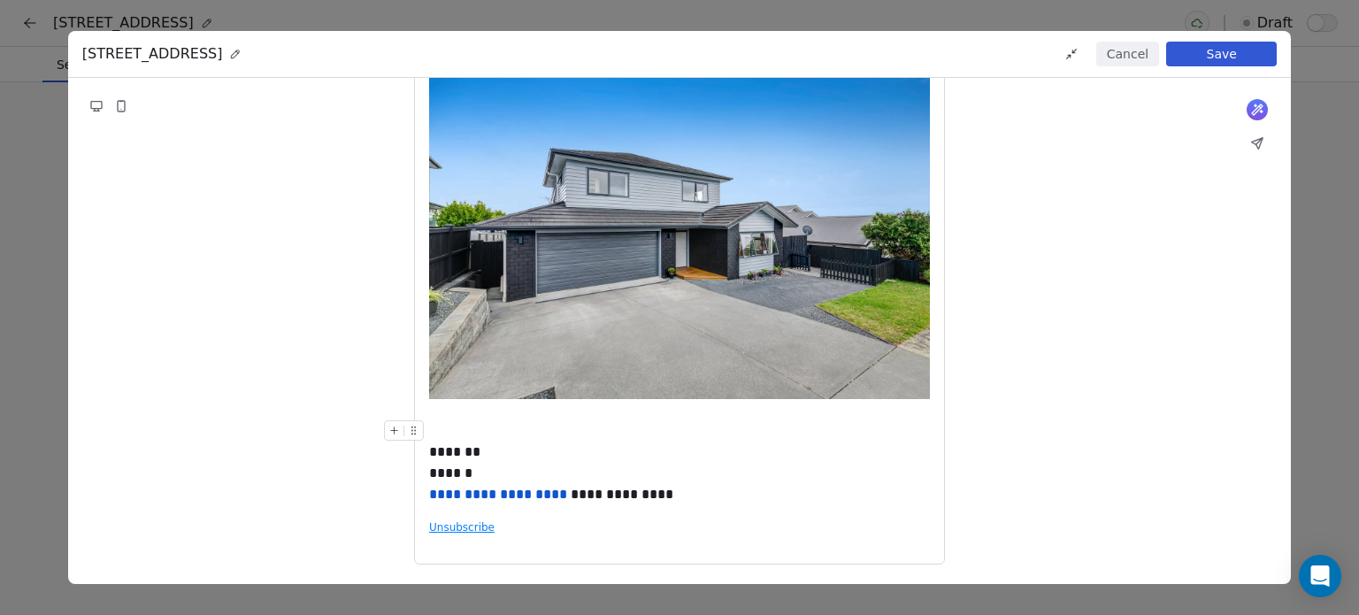
click at [446, 424] on div "**********" at bounding box center [679, 462] width 501 height 85
click at [454, 418] on div at bounding box center [679, 409] width 501 height 21
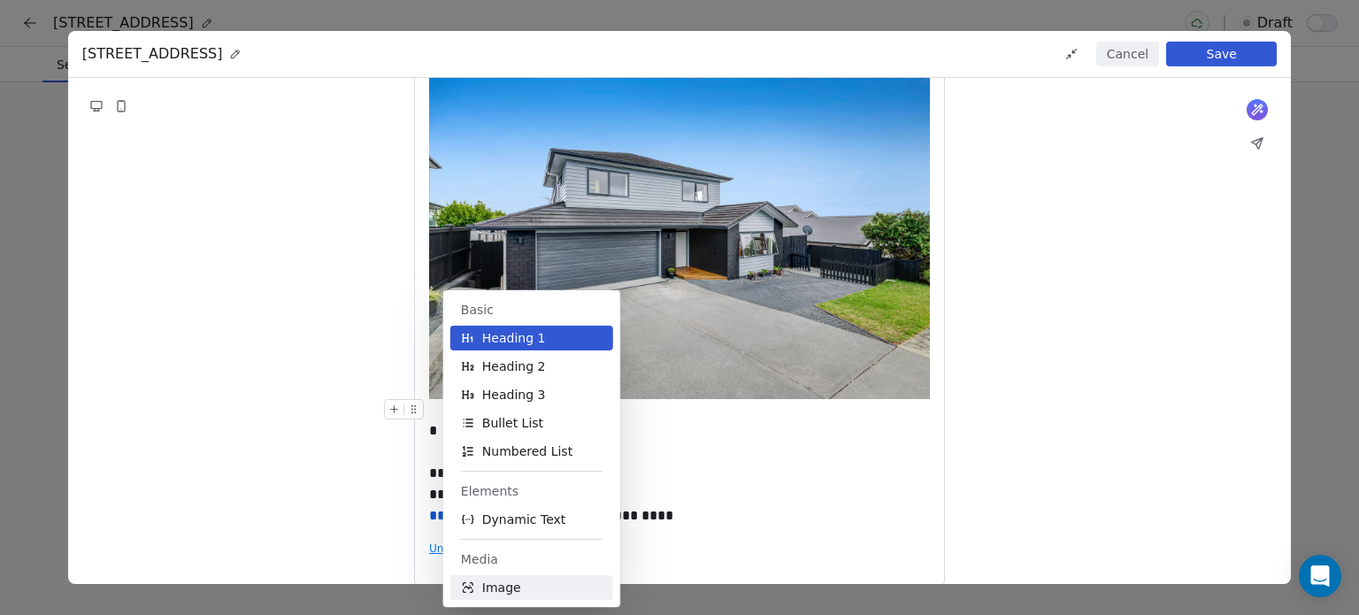
click at [488, 587] on span "Image" at bounding box center [501, 588] width 39 height 18
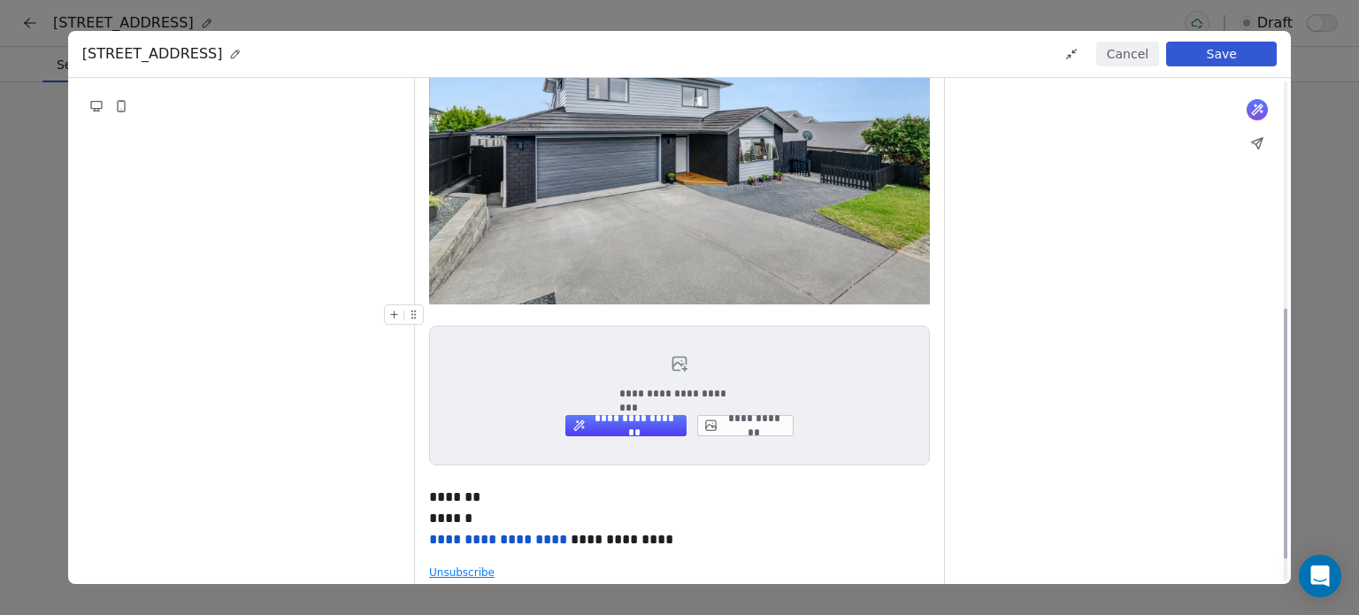
scroll to position [463, 0]
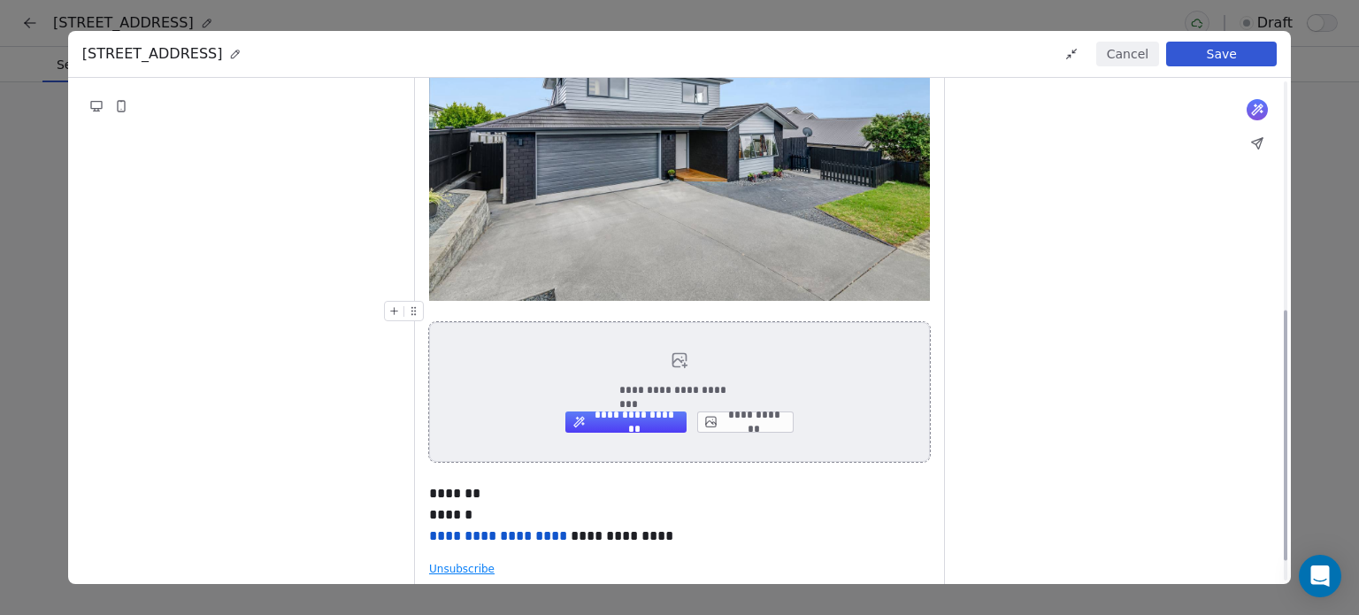
click at [734, 426] on button "**********" at bounding box center [745, 421] width 96 height 21
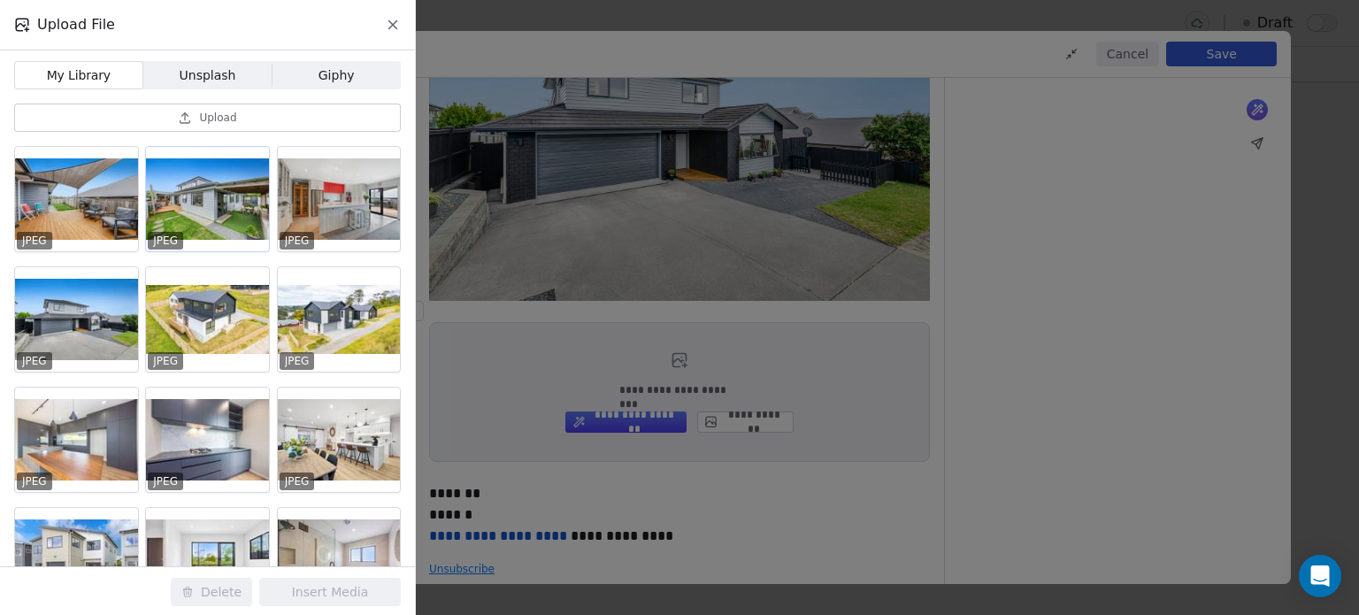
click at [181, 190] on div at bounding box center [207, 199] width 123 height 104
click at [359, 586] on button "Insert Media" at bounding box center [330, 592] width 142 height 28
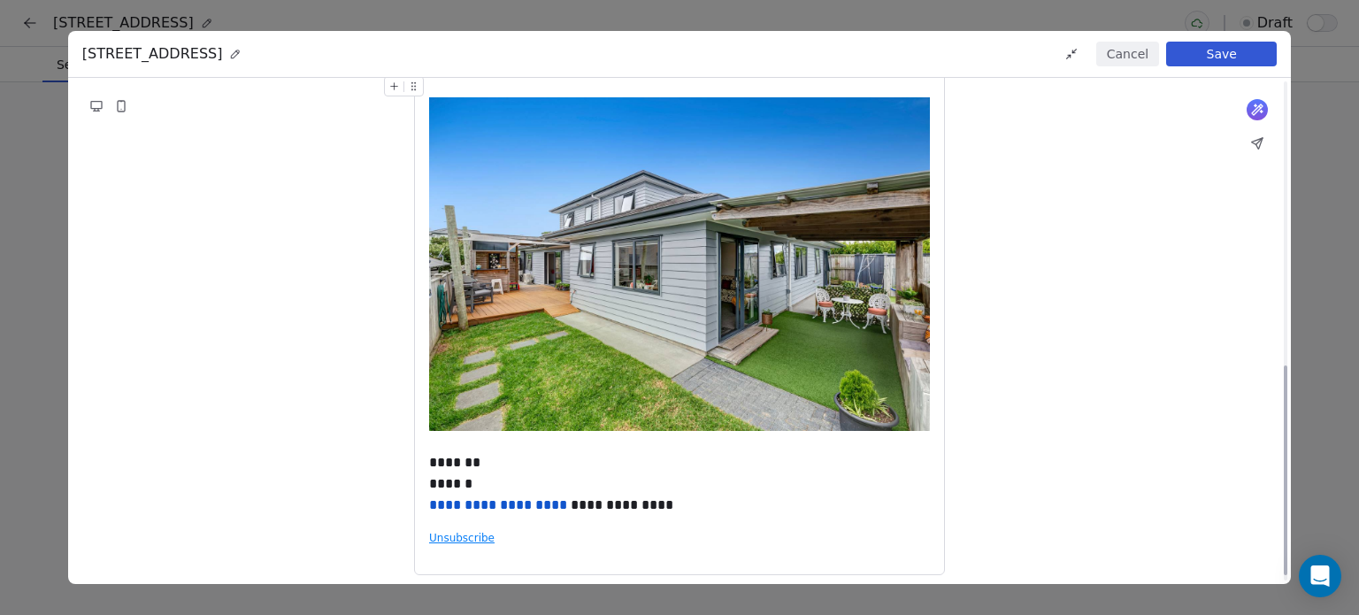
scroll to position [690, 0]
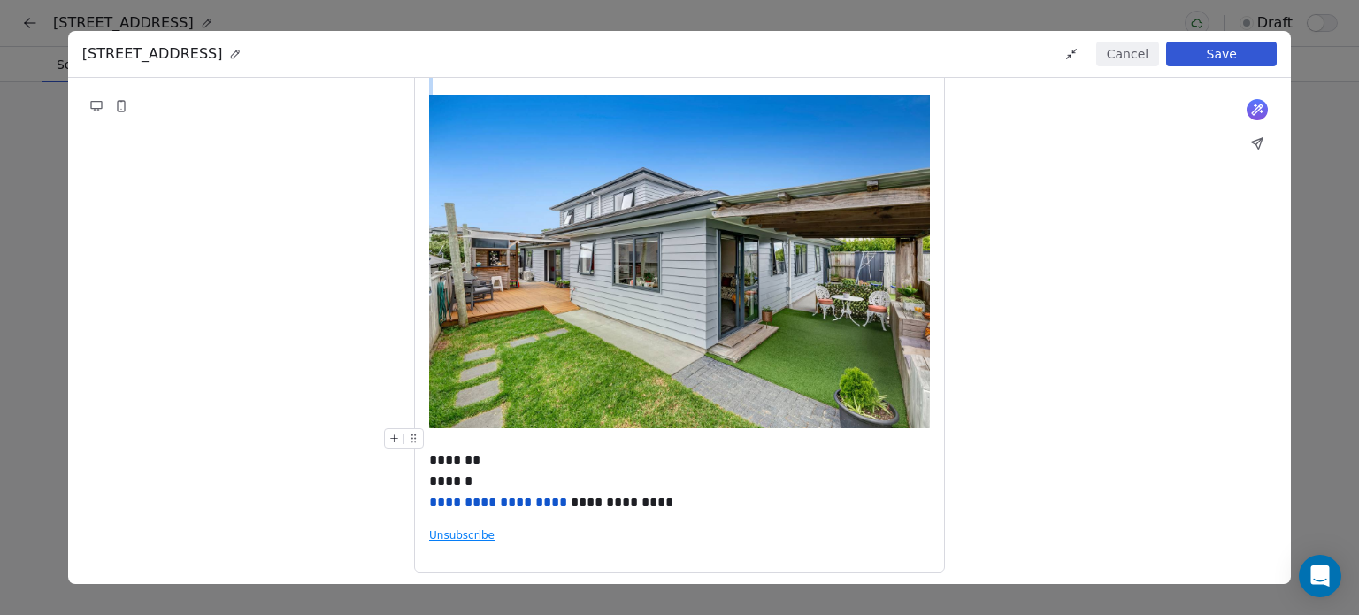
click at [442, 441] on div "**********" at bounding box center [679, 470] width 501 height 85
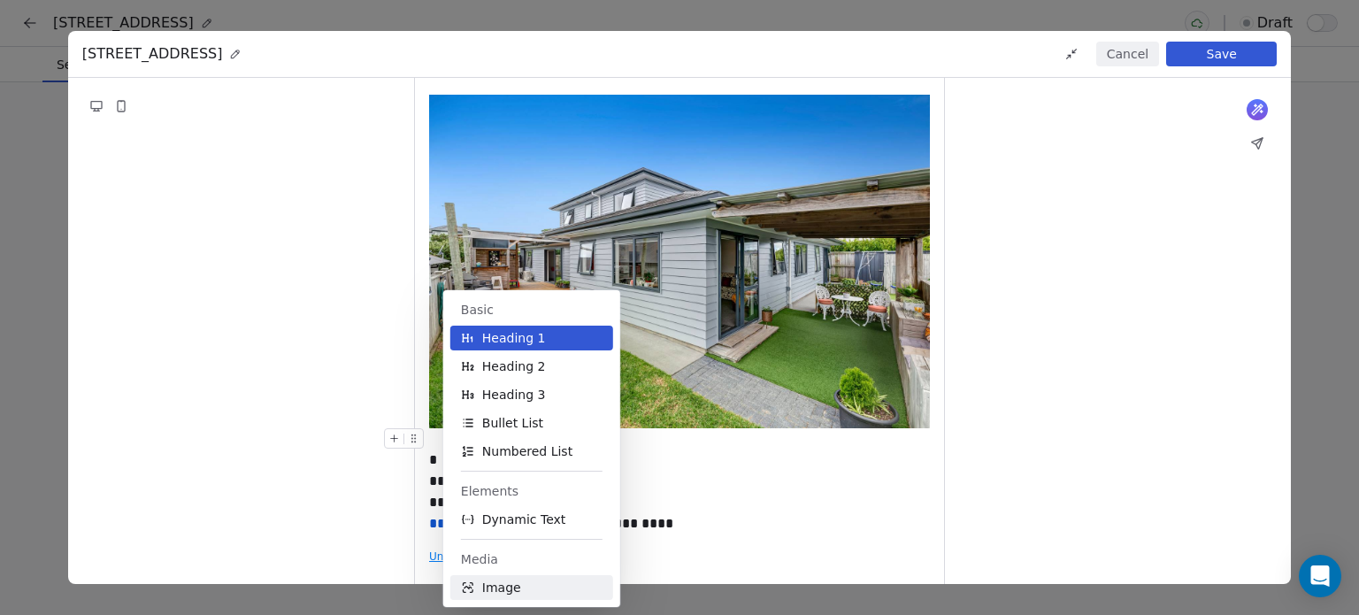
click at [495, 591] on span "Image" at bounding box center [501, 588] width 39 height 18
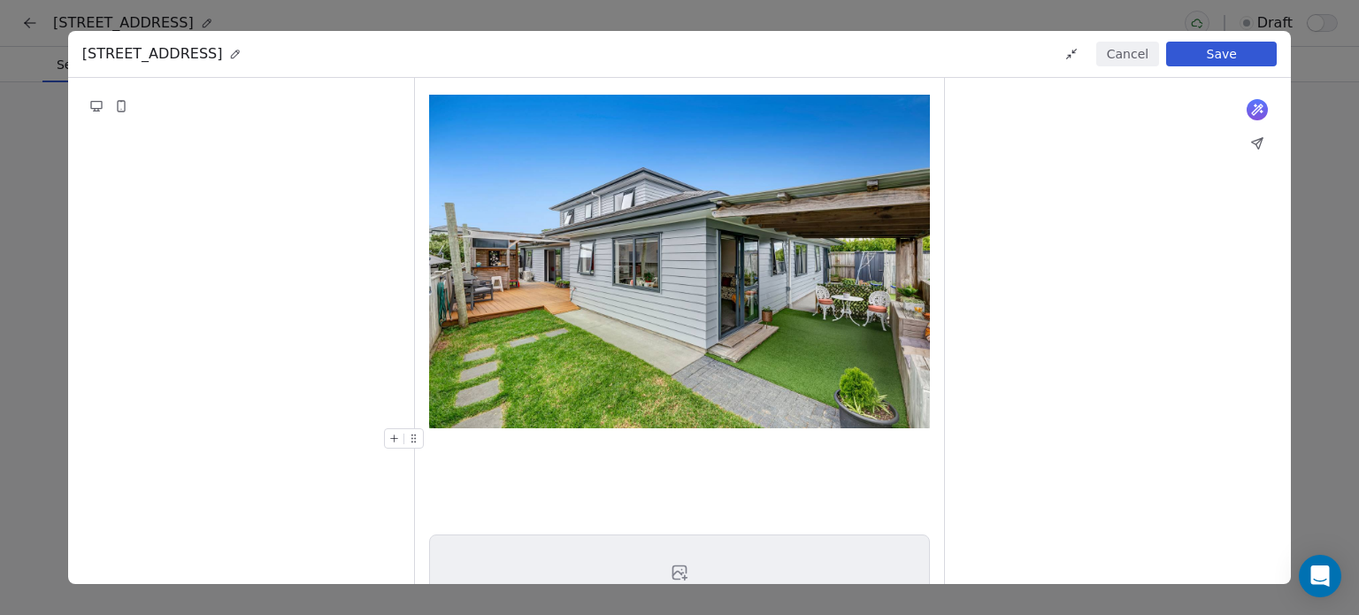
scroll to position [740, 0]
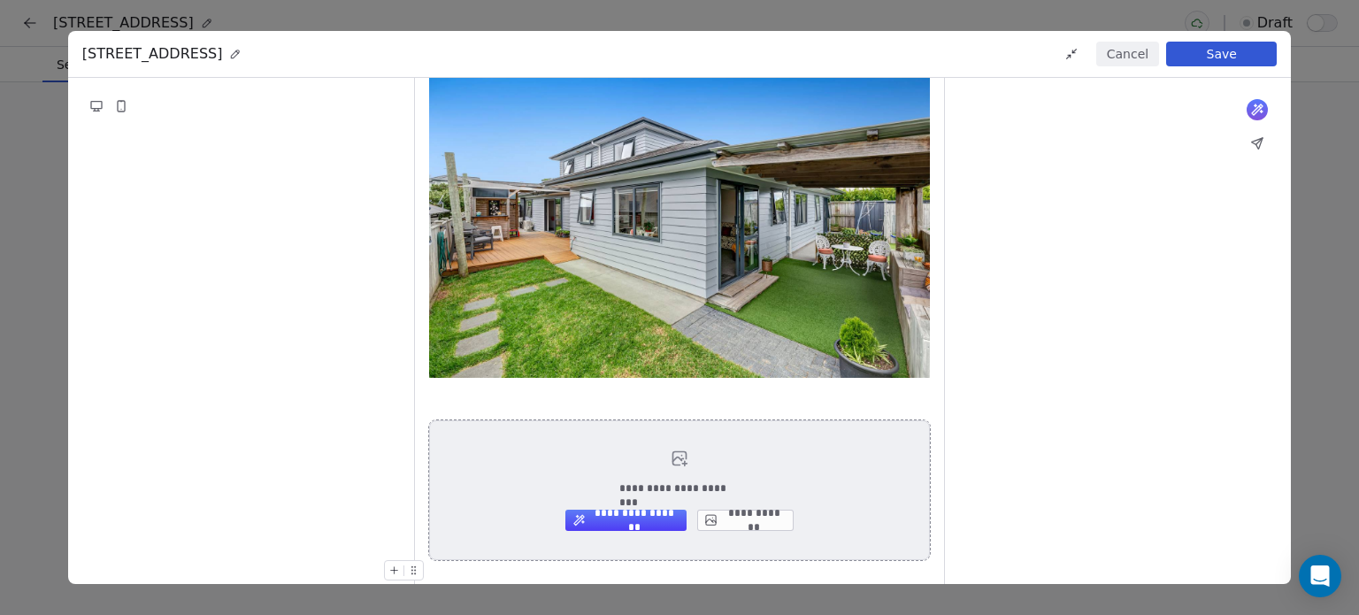
click at [764, 513] on button "**********" at bounding box center [745, 520] width 96 height 21
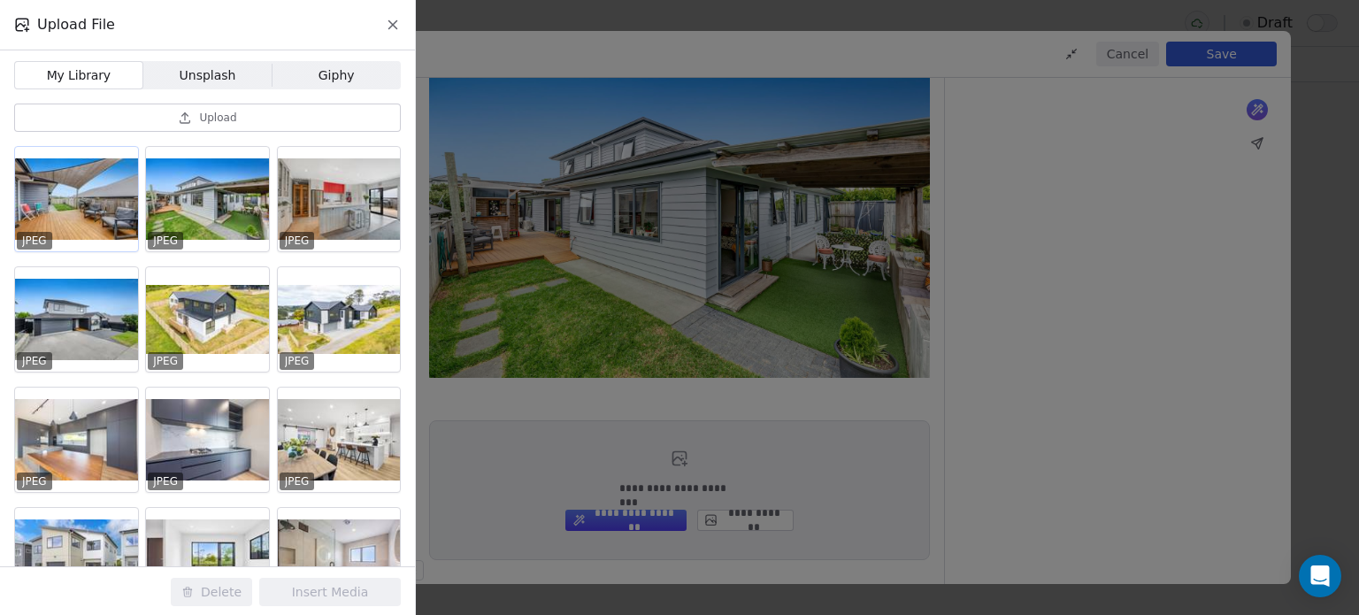
click at [67, 208] on div at bounding box center [76, 199] width 123 height 104
click at [311, 594] on button "Insert Media" at bounding box center [330, 592] width 142 height 28
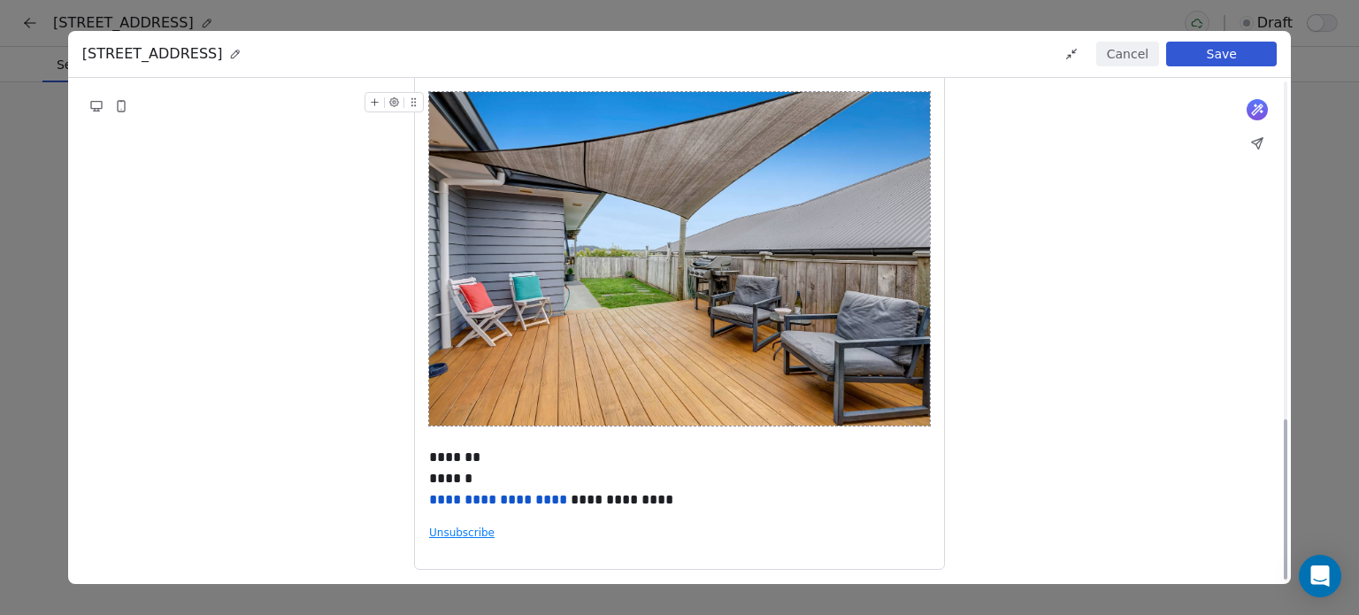
scroll to position [1069, 0]
click at [442, 441] on div "**********" at bounding box center [679, 468] width 501 height 85
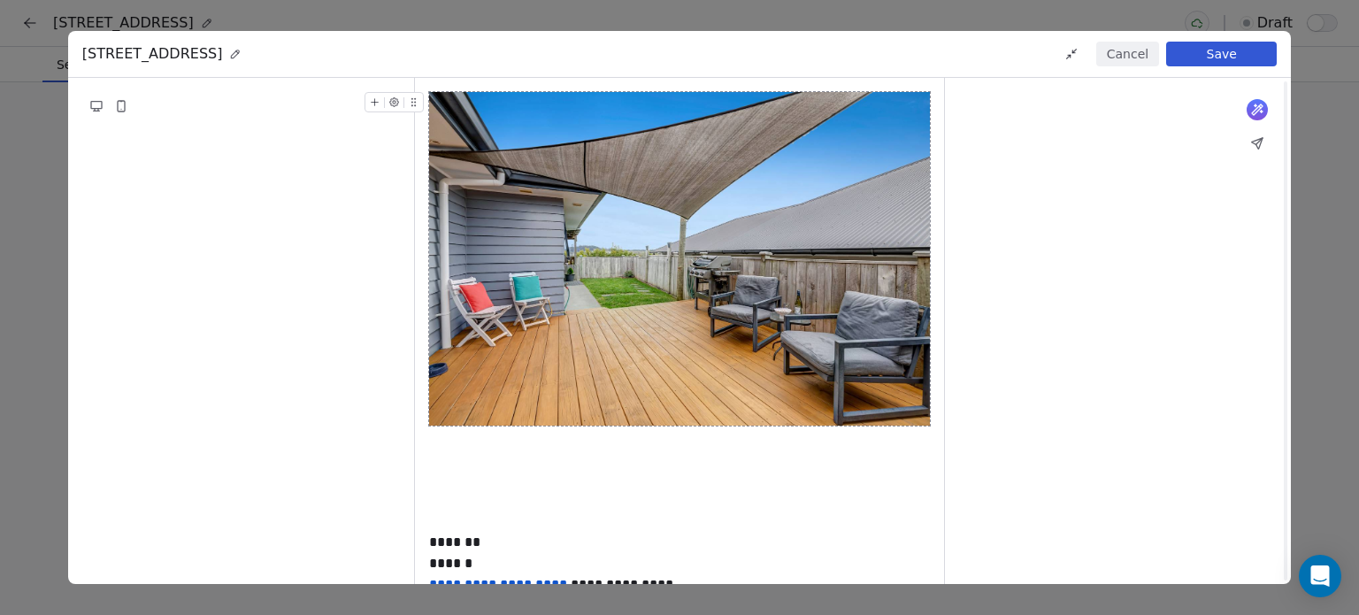
scroll to position [1011, 0]
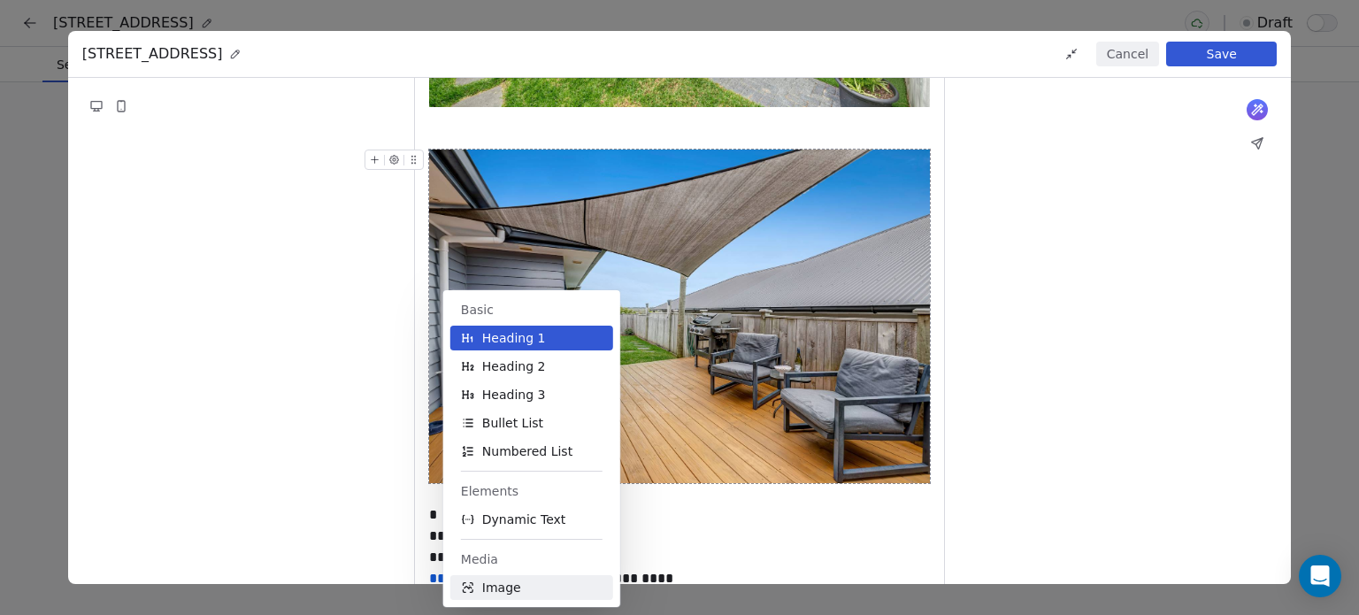
click at [513, 587] on span "Image" at bounding box center [501, 588] width 39 height 18
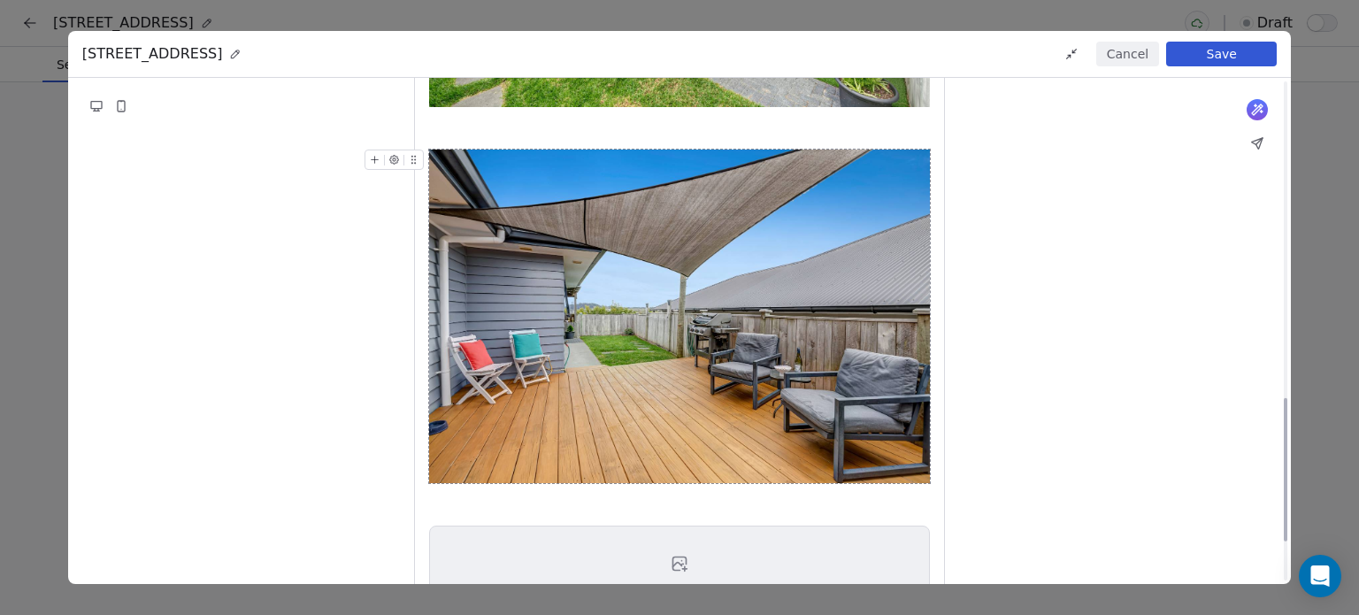
scroll to position [1116, 0]
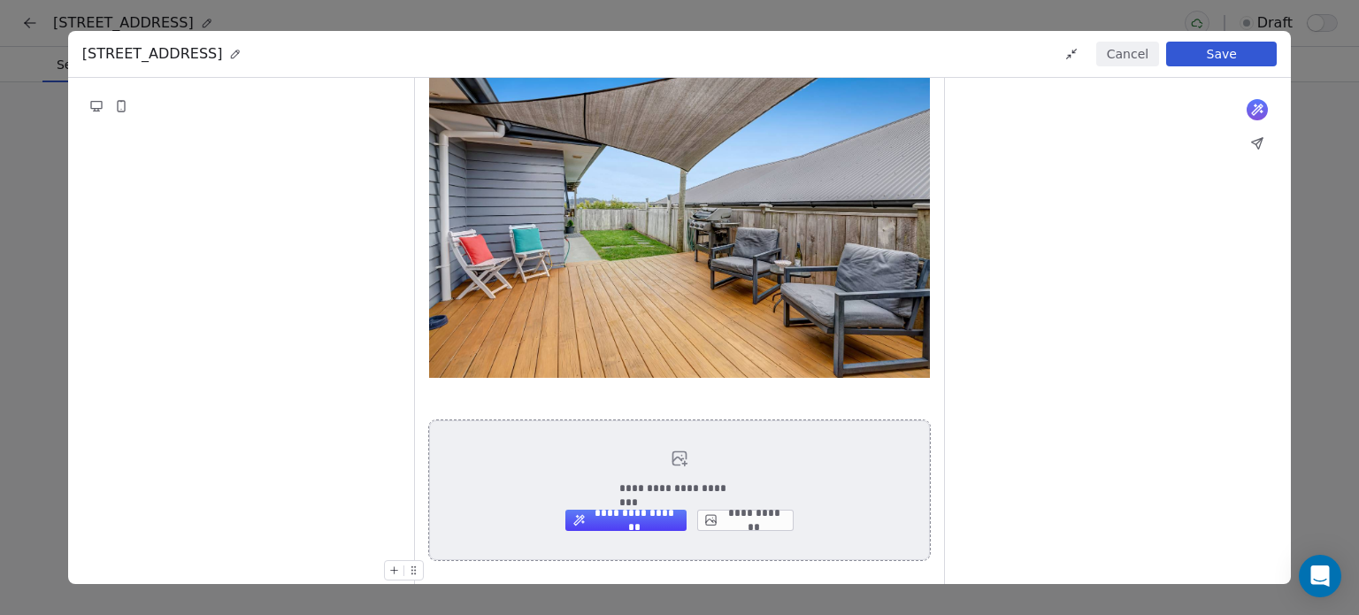
click at [755, 518] on button "**********" at bounding box center [745, 520] width 96 height 21
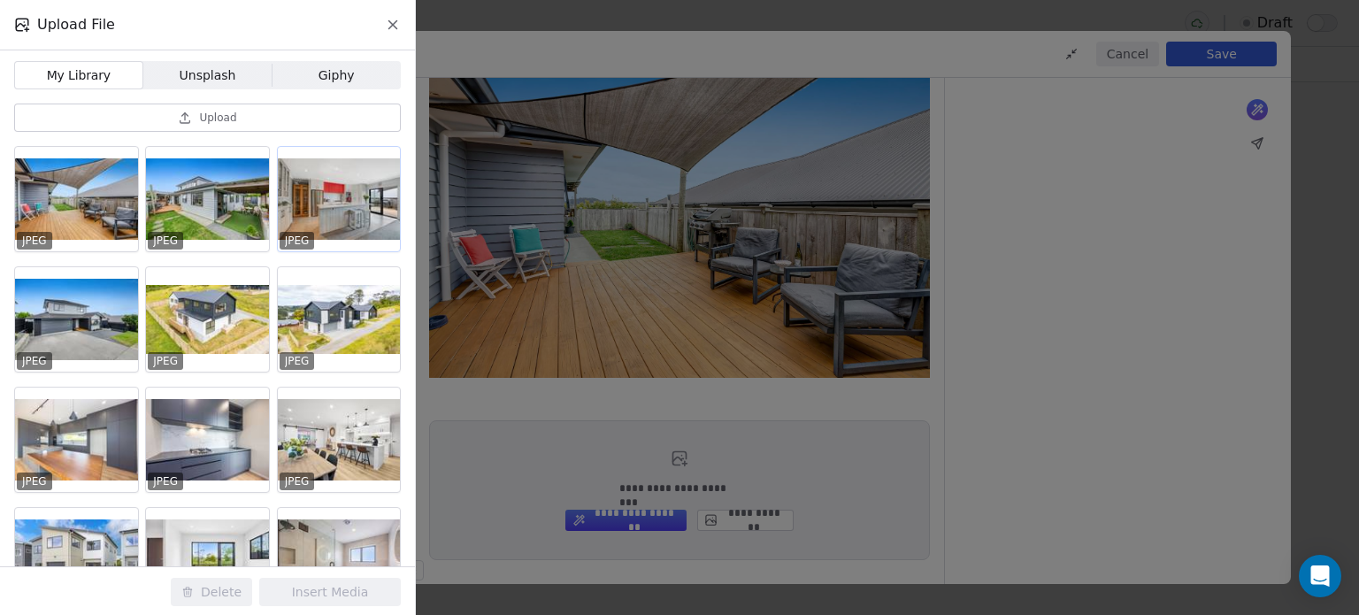
click at [341, 210] on div at bounding box center [339, 199] width 123 height 104
click at [300, 592] on button "Insert Media" at bounding box center [330, 592] width 142 height 28
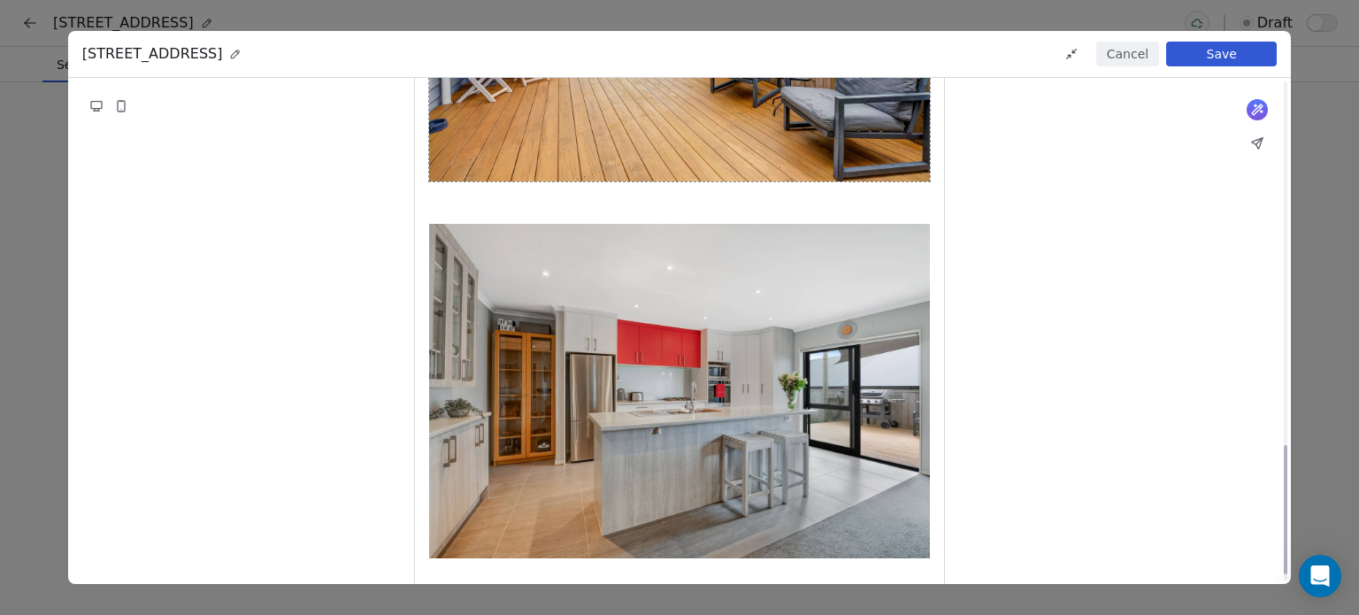
scroll to position [1451, 0]
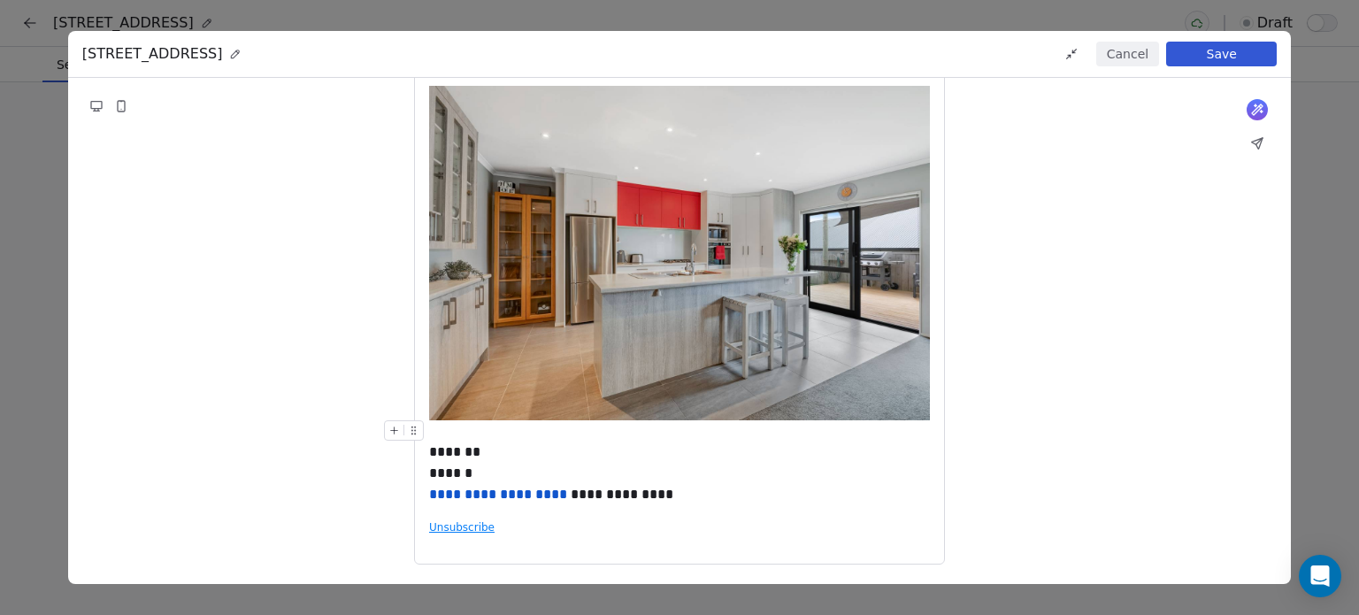
click at [512, 453] on div "**********" at bounding box center [679, 462] width 501 height 85
click at [491, 459] on div "**********" at bounding box center [679, 462] width 501 height 85
click at [429, 456] on div "**********" at bounding box center [679, 462] width 501 height 85
click at [526, 452] on div "**********" at bounding box center [679, 462] width 501 height 85
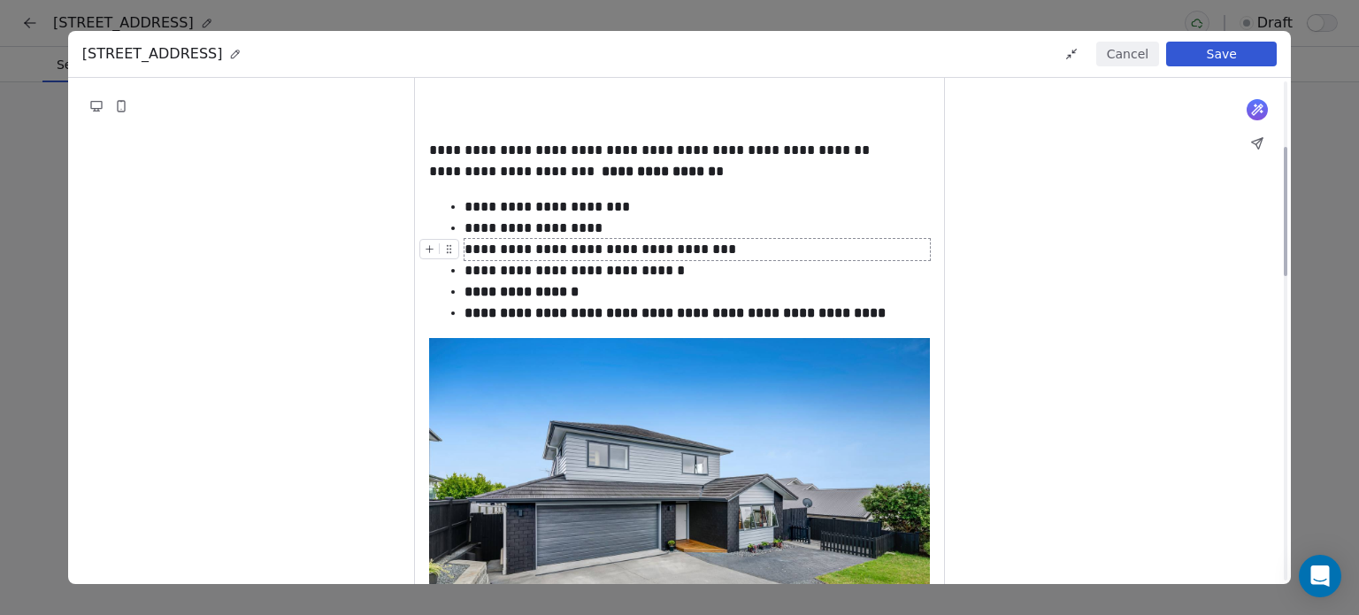
scroll to position [0, 0]
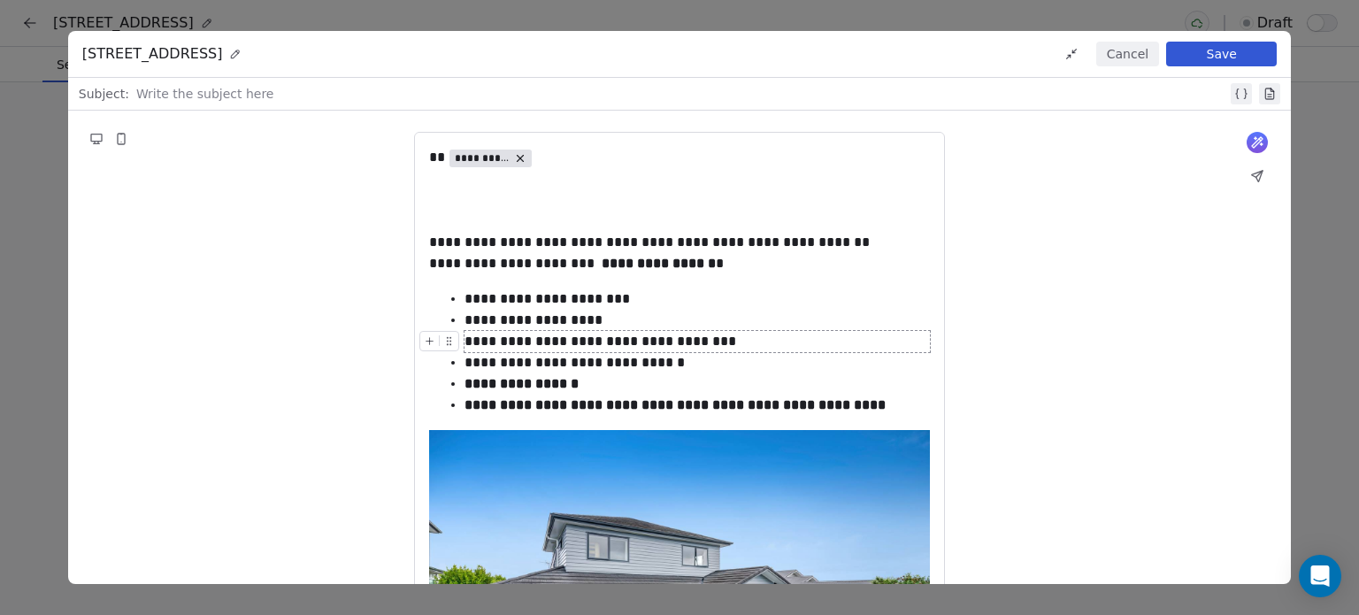
click at [220, 99] on div at bounding box center [681, 93] width 1091 height 21
click at [1216, 59] on button "Save" at bounding box center [1221, 54] width 111 height 25
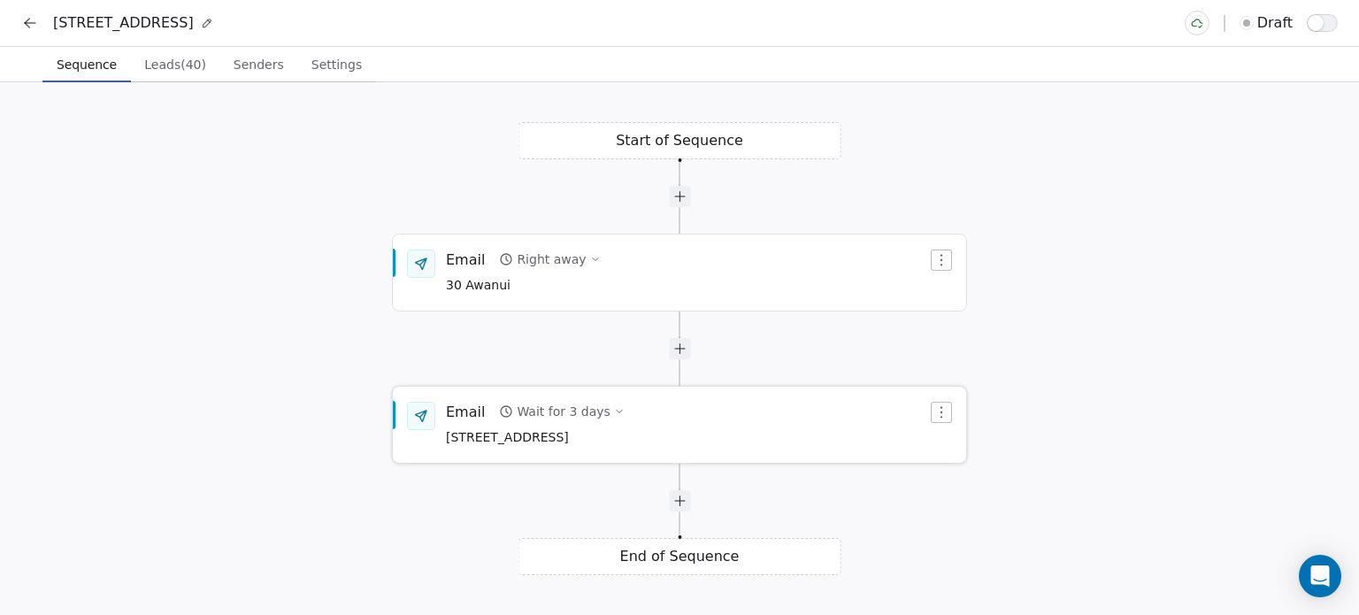
click at [571, 423] on button "Wait for 3 days" at bounding box center [561, 411] width 139 height 25
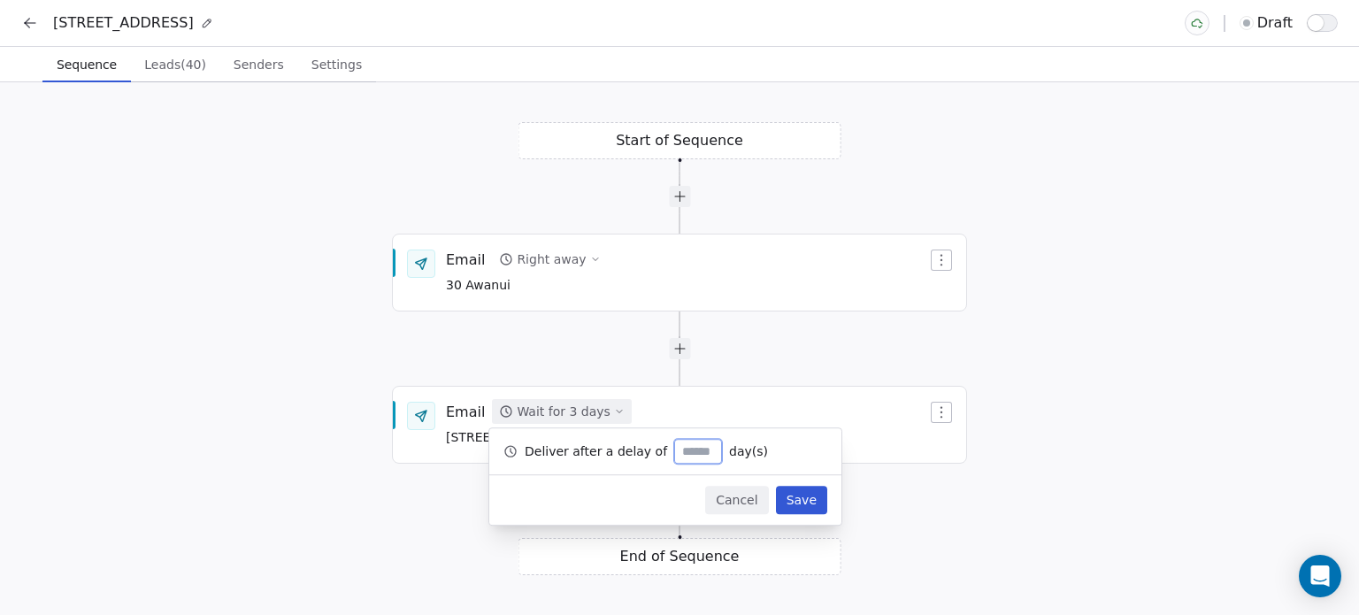
type input "*"
click at [800, 494] on button "Save" at bounding box center [801, 500] width 51 height 28
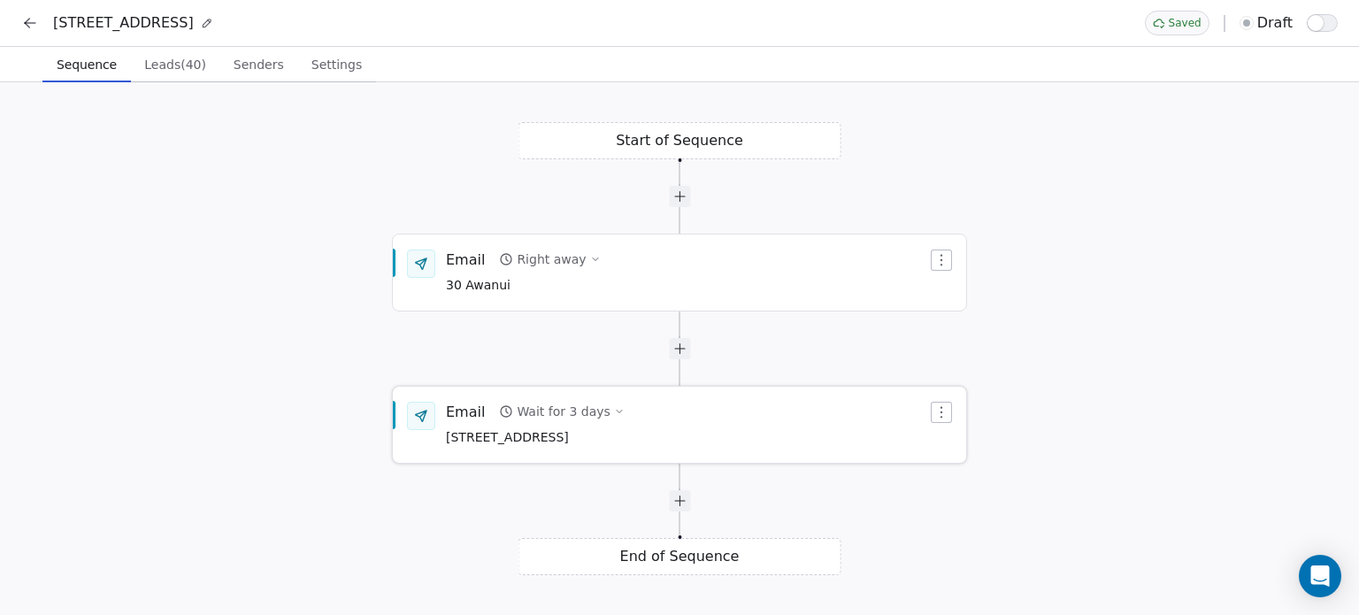
click at [577, 410] on div "Wait for 3 days" at bounding box center [563, 412] width 93 height 18
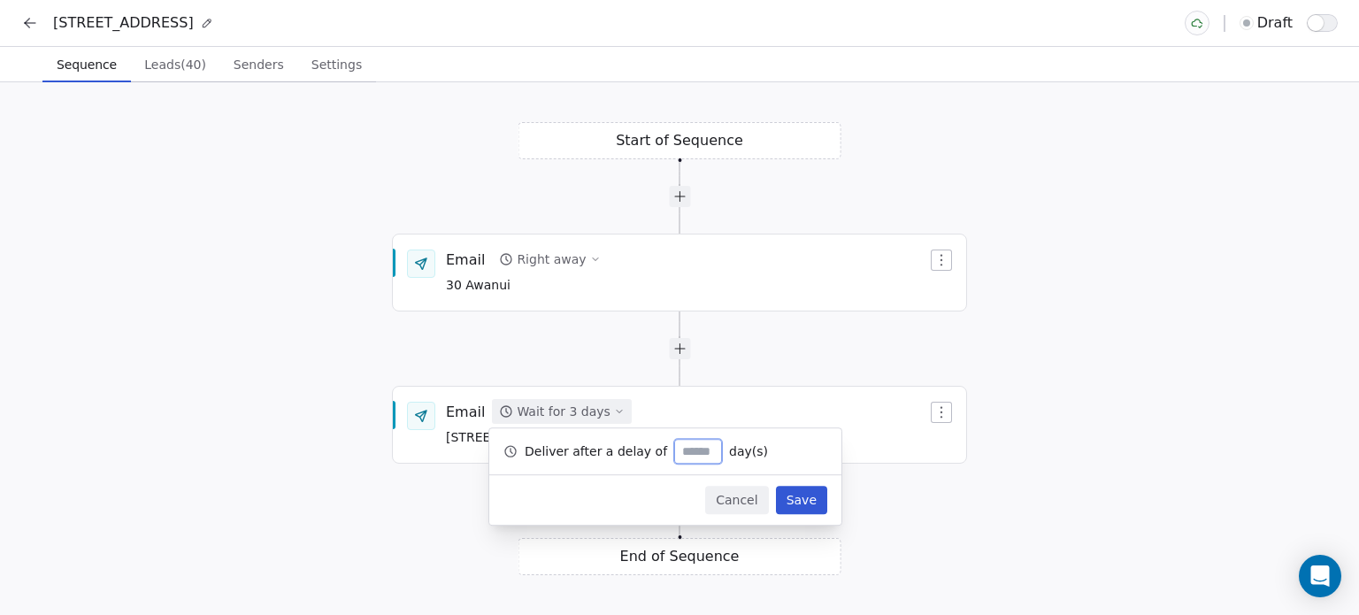
type input "*"
click at [808, 498] on button "Save" at bounding box center [801, 500] width 51 height 28
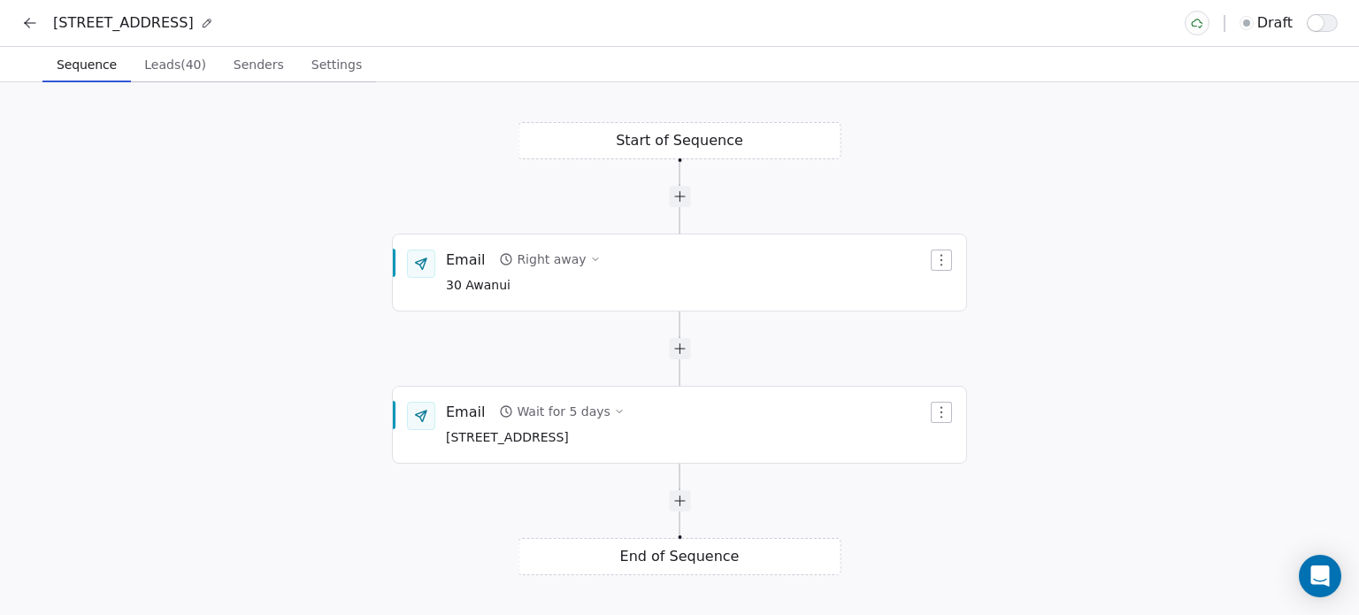
click at [1317, 17] on span "button" at bounding box center [1316, 23] width 16 height 16
click at [233, 69] on span "Senders" at bounding box center [258, 64] width 65 height 25
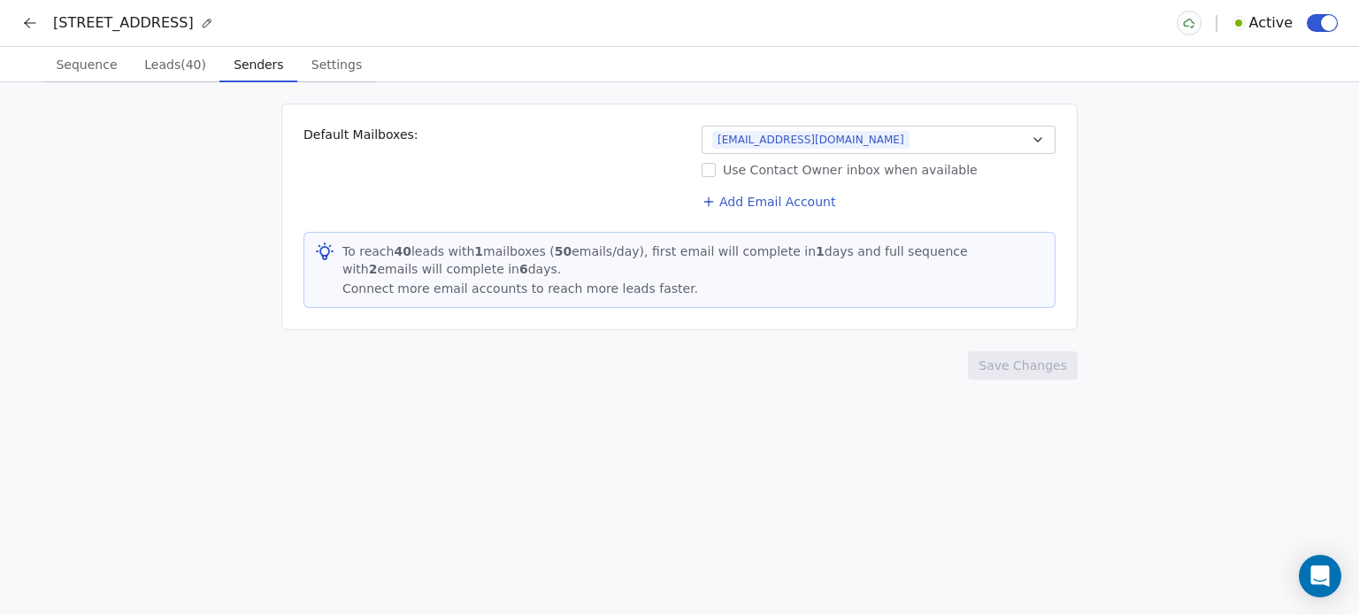
click at [233, 69] on span "Senders" at bounding box center [258, 64] width 64 height 25
click at [304, 65] on span "Settings" at bounding box center [336, 64] width 65 height 25
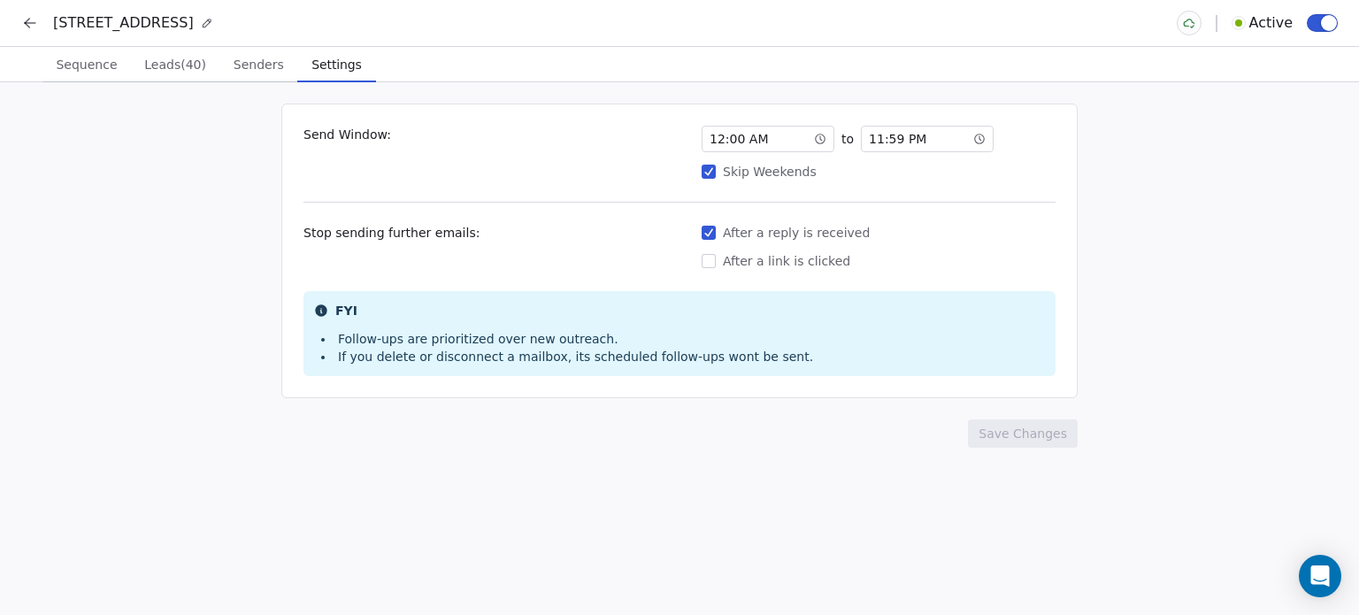
click at [711, 227] on button "After a reply is received" at bounding box center [709, 233] width 14 height 18
click at [1018, 434] on button "Save Changes" at bounding box center [1023, 433] width 110 height 28
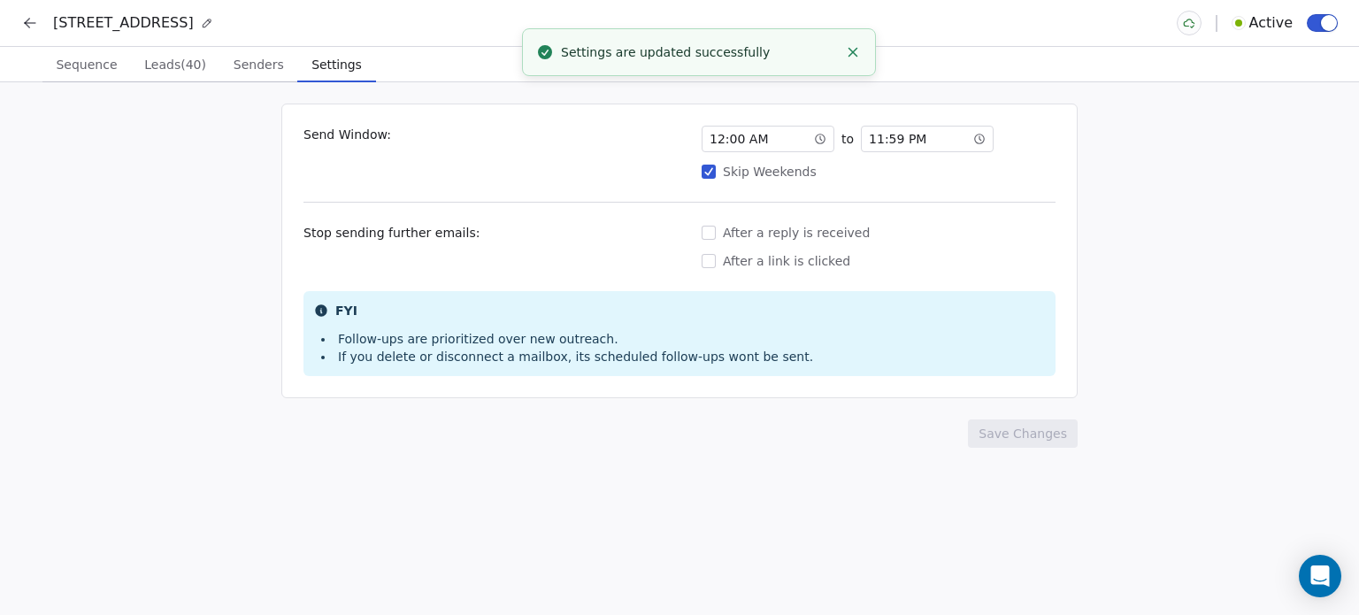
click at [715, 175] on button "Skip Weekends" at bounding box center [709, 172] width 14 height 18
click at [1051, 436] on button "Save Changes" at bounding box center [1023, 433] width 110 height 28
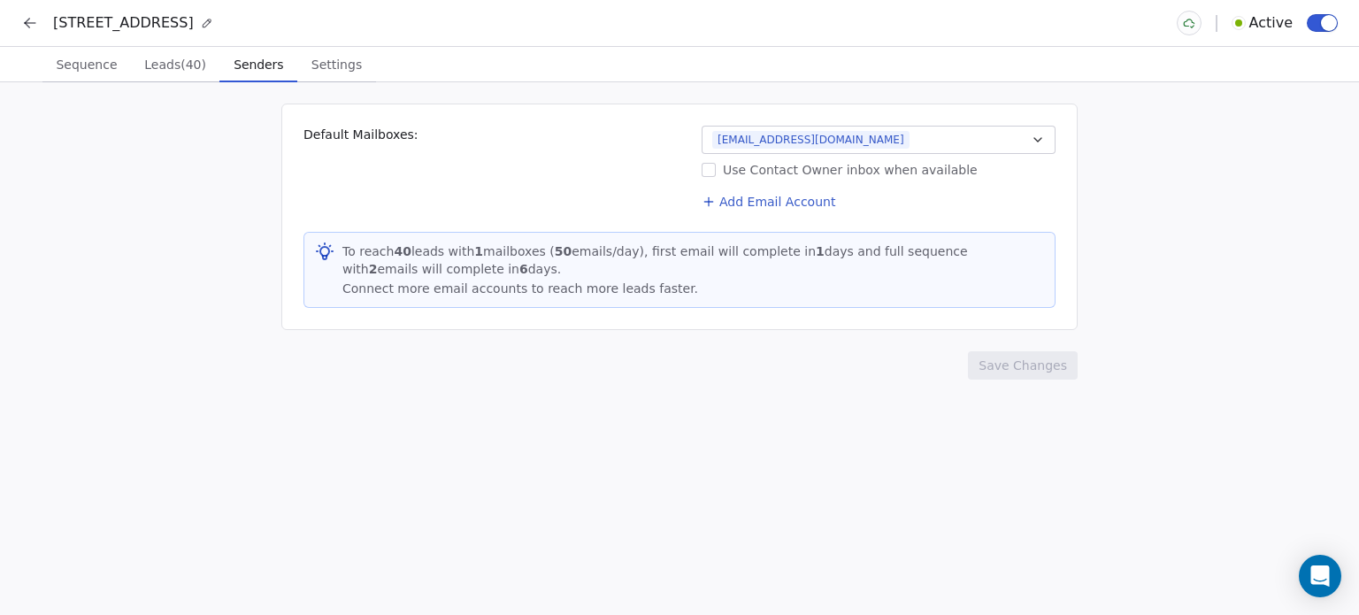
click at [261, 66] on span "Senders" at bounding box center [258, 64] width 64 height 25
click at [64, 59] on span "Sequence" at bounding box center [86, 64] width 75 height 25
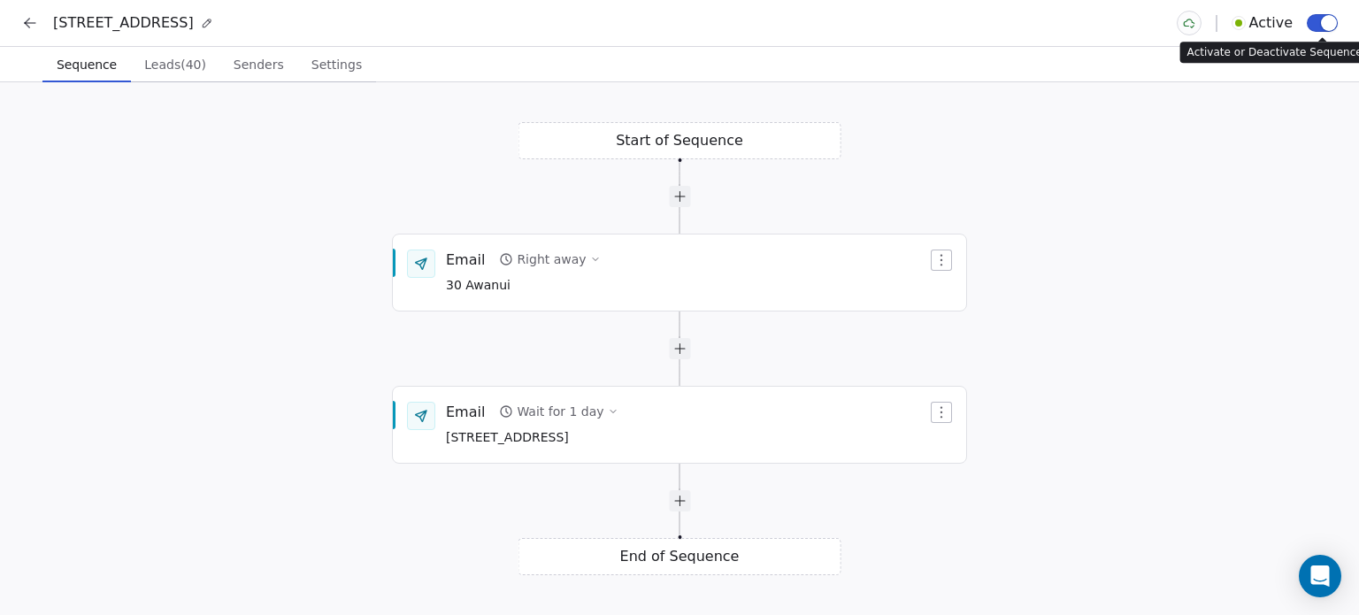
click at [1324, 24] on span "button" at bounding box center [1329, 23] width 16 height 16
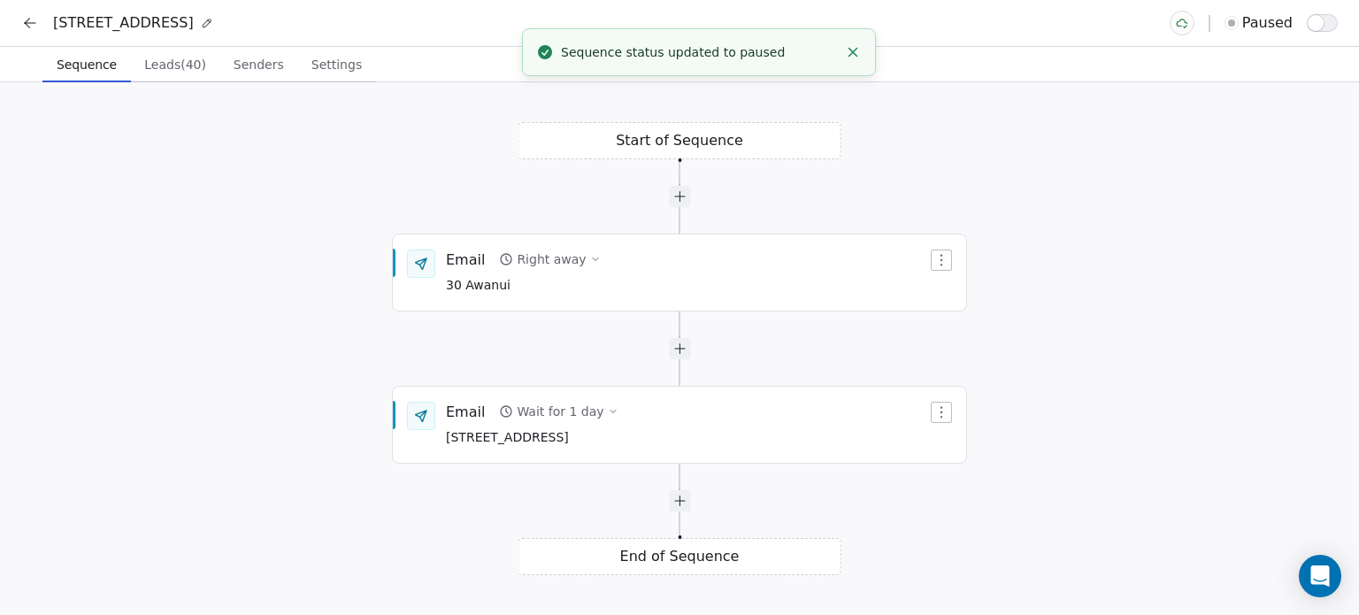
click at [1316, 24] on span "button" at bounding box center [1316, 23] width 16 height 16
click at [25, 31] on icon at bounding box center [30, 23] width 18 height 18
